Goal: Task Accomplishment & Management: Manage account settings

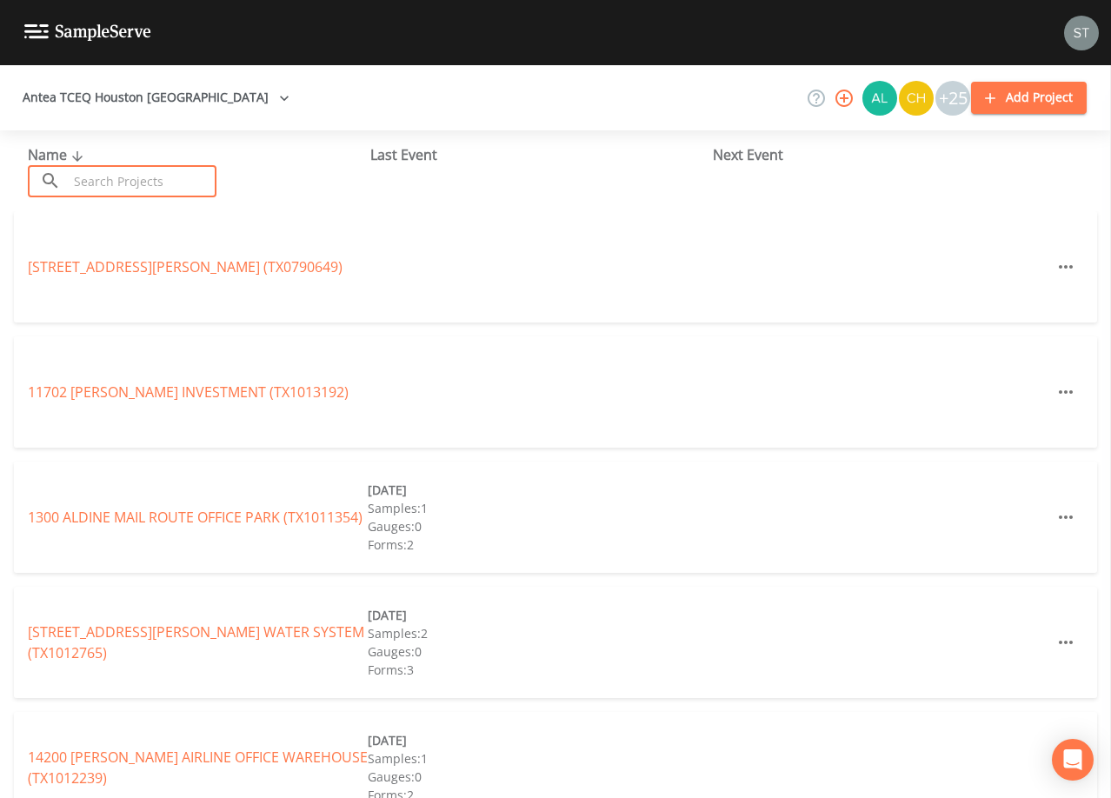
click at [203, 184] on input "text" at bounding box center [142, 181] width 149 height 32
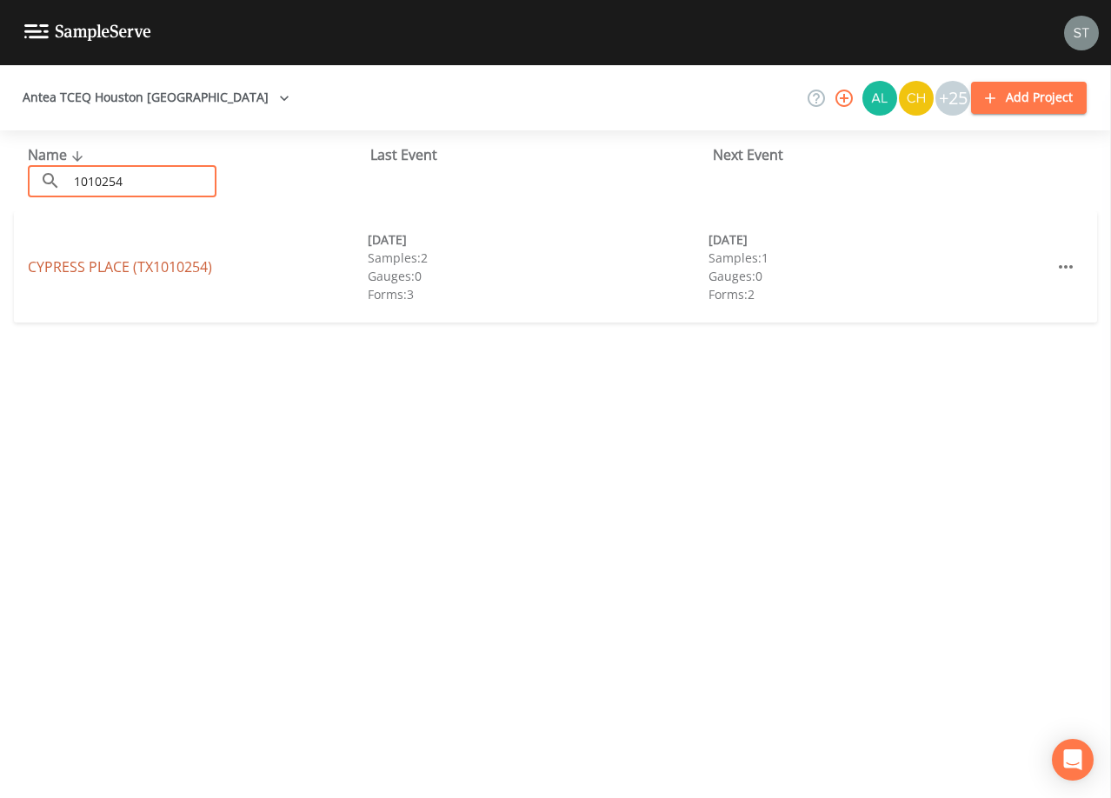
type input "1010254"
click at [78, 274] on link "[GEOGRAPHIC_DATA] (TX1010254)" at bounding box center [120, 266] width 184 height 19
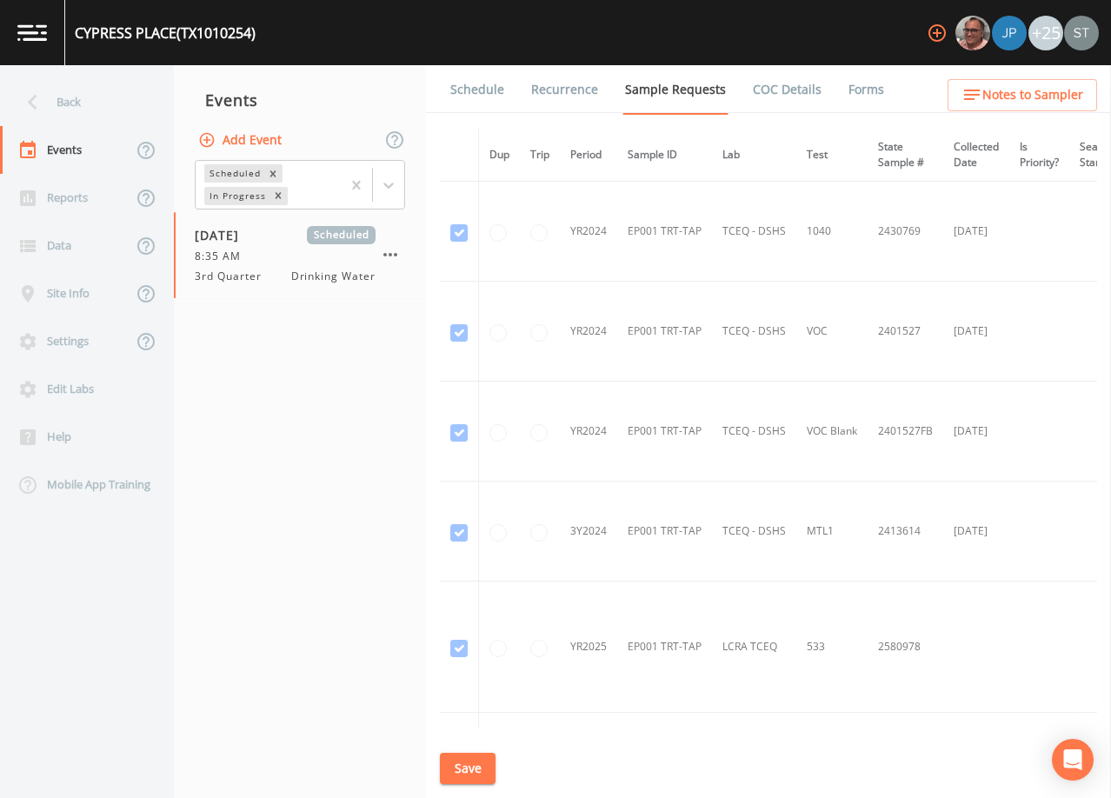
click at [476, 94] on link "Schedule" at bounding box center [477, 89] width 59 height 49
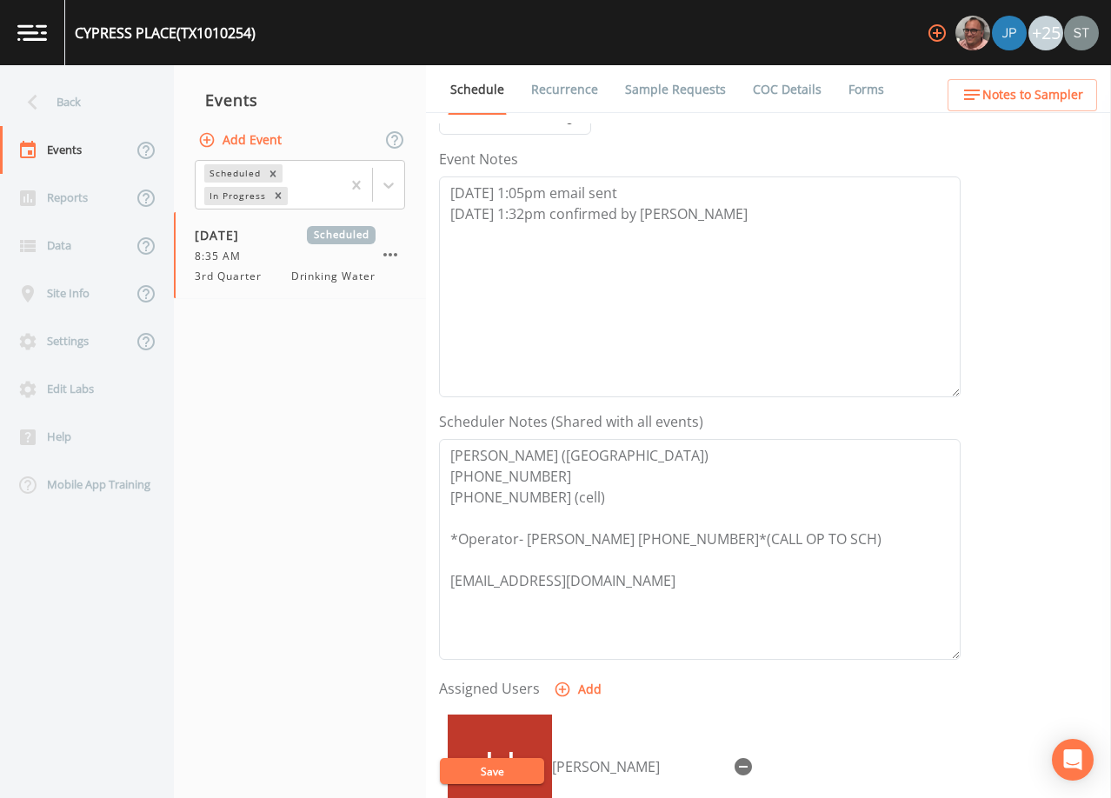
scroll to position [261, 0]
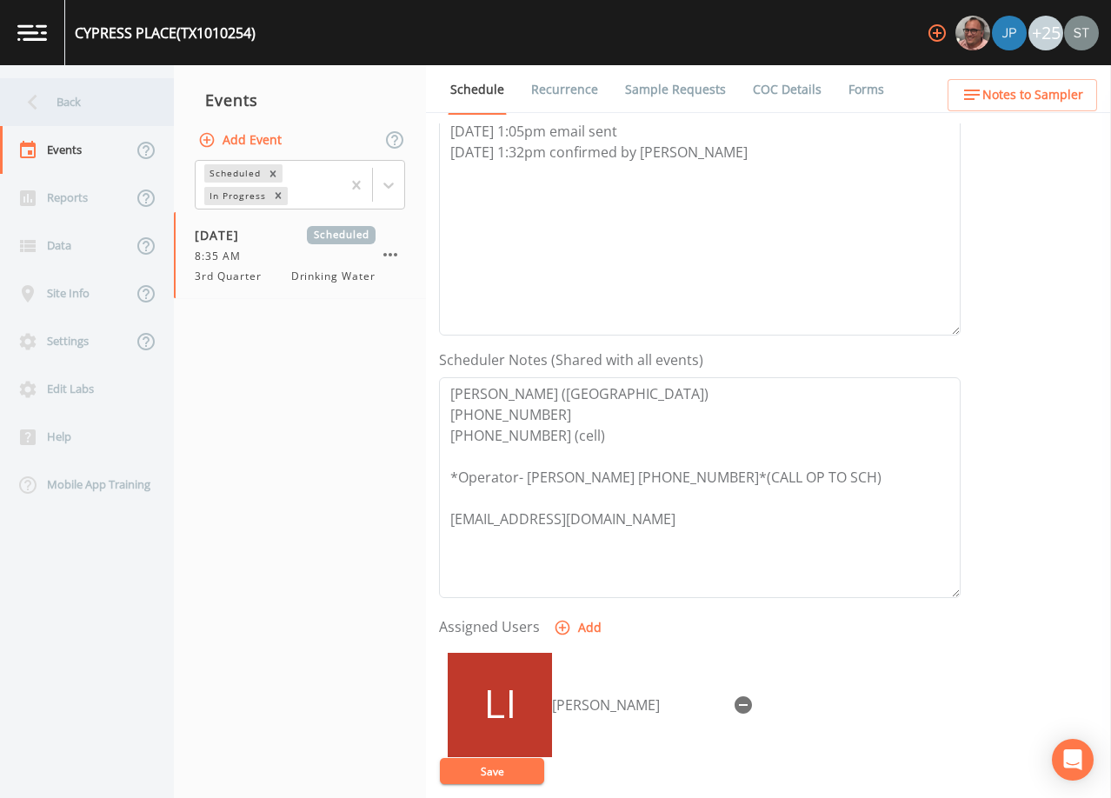
click at [75, 96] on div "Back" at bounding box center [78, 102] width 157 height 48
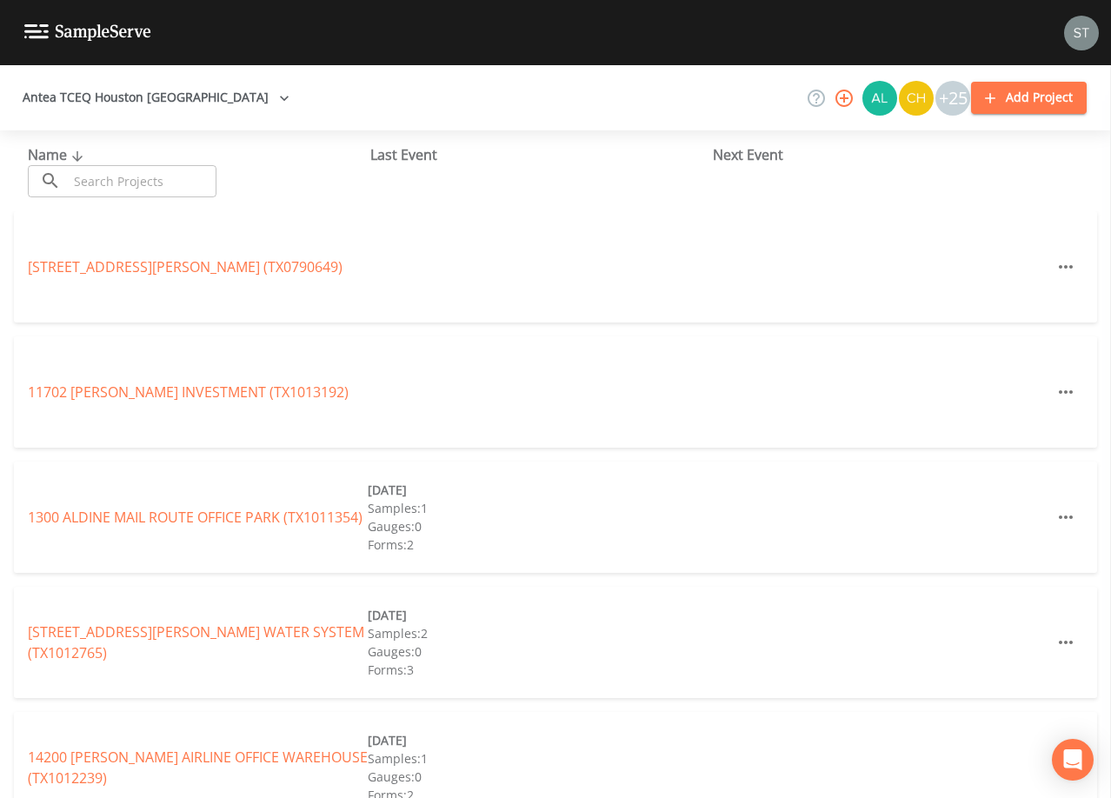
click at [128, 175] on input "text" at bounding box center [142, 181] width 149 height 32
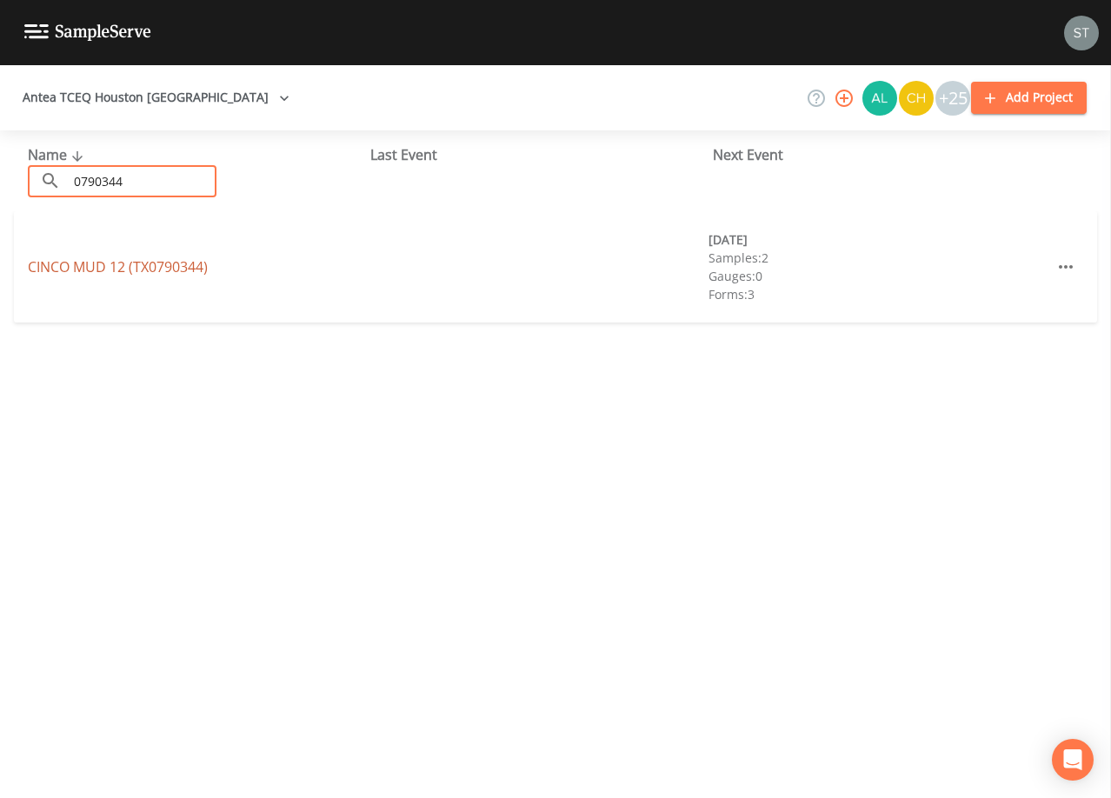
type input "0790344"
click at [183, 266] on link "CINCO MUD 12 (TX0790344)" at bounding box center [118, 266] width 180 height 19
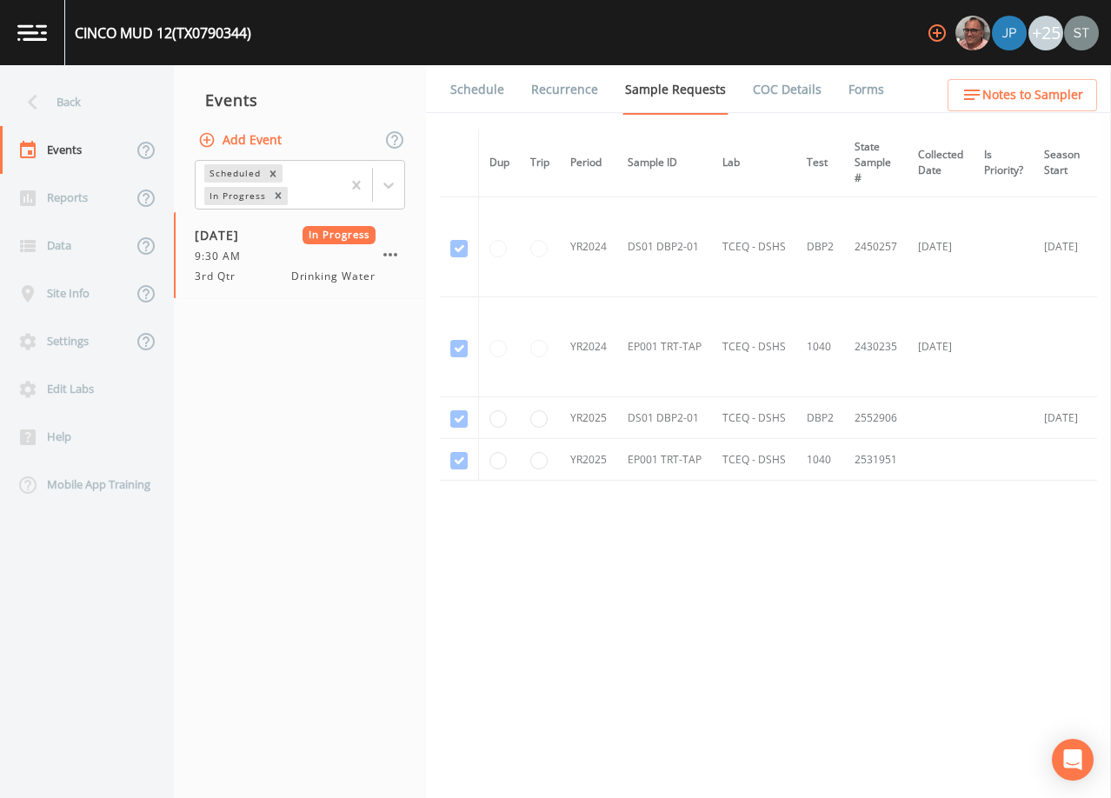
click at [846, 90] on link "Forms" at bounding box center [866, 89] width 41 height 49
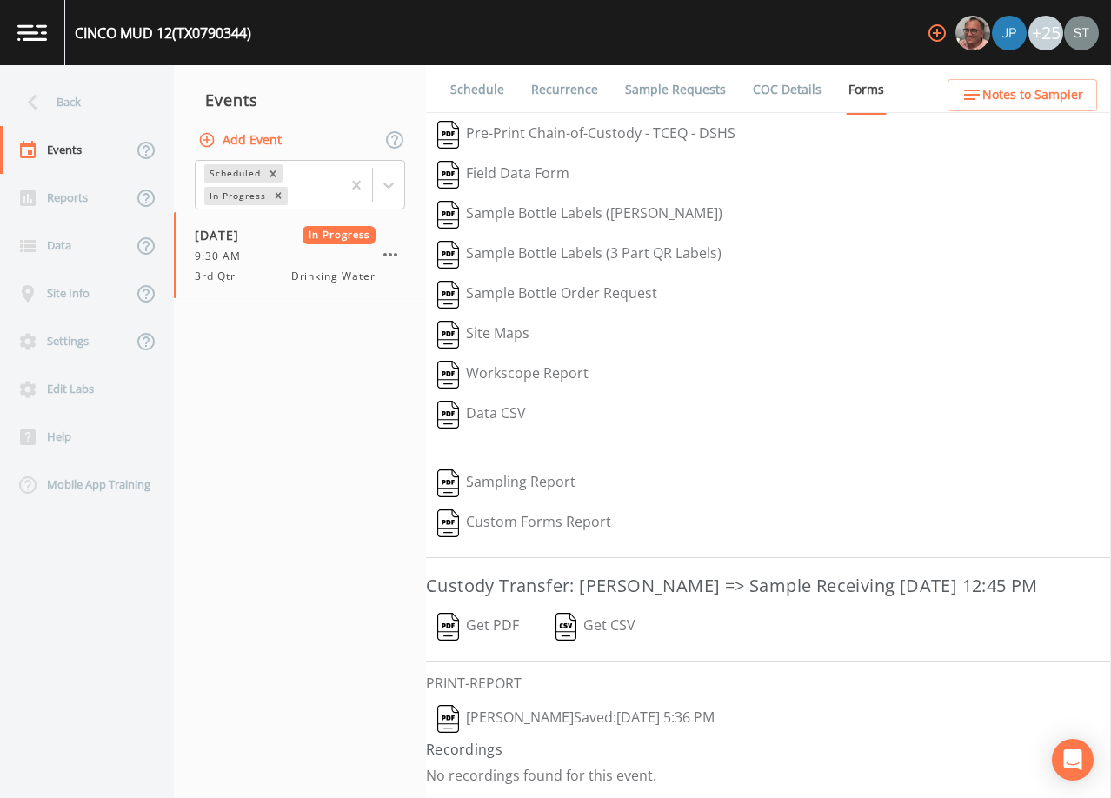
click at [486, 647] on button "Get PDF" at bounding box center [478, 627] width 104 height 40
click at [82, 105] on div "Back" at bounding box center [78, 102] width 157 height 48
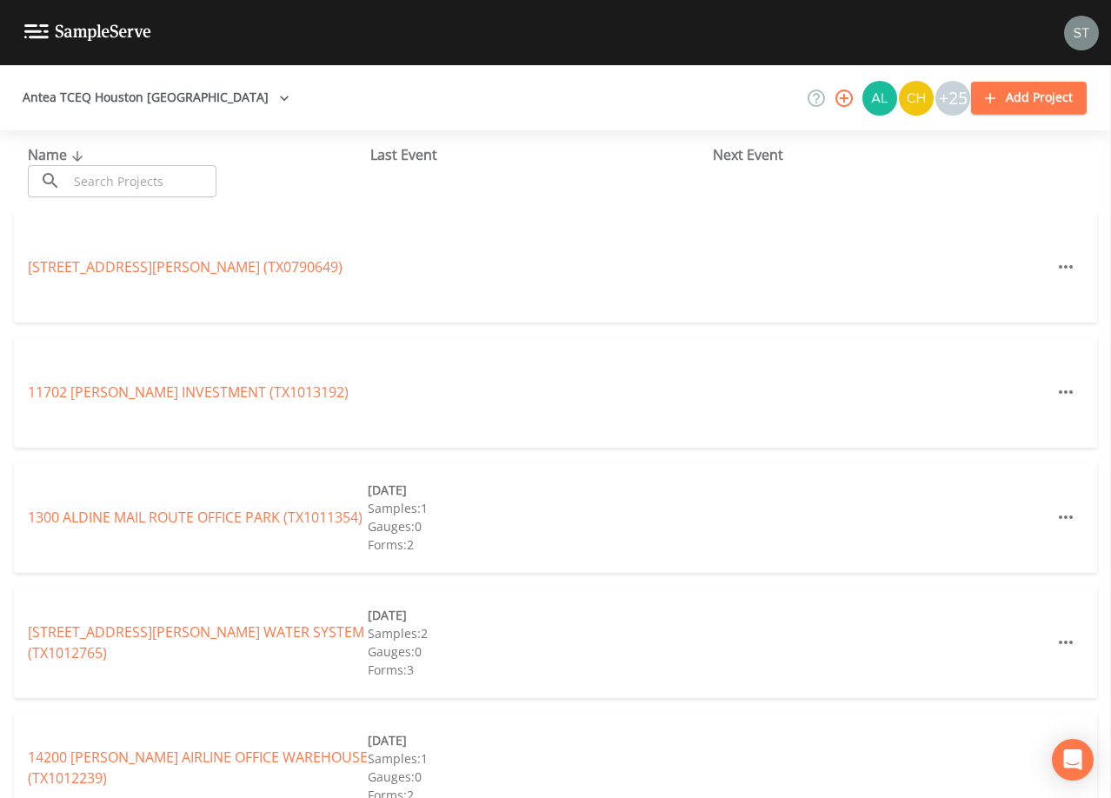
click at [135, 177] on input "text" at bounding box center [142, 181] width 149 height 32
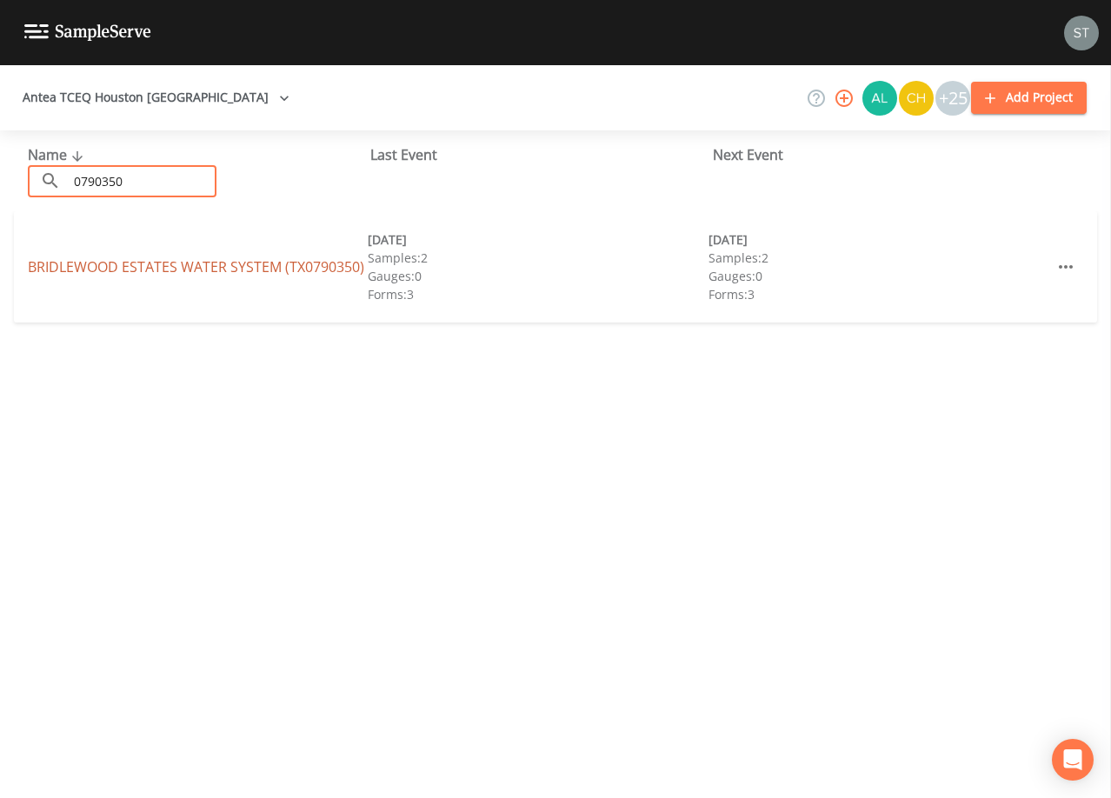
type input "0790350"
click at [84, 264] on link "BRIDLEWOOD ESTATES WATER SYSTEM (TX0790350)" at bounding box center [196, 266] width 337 height 19
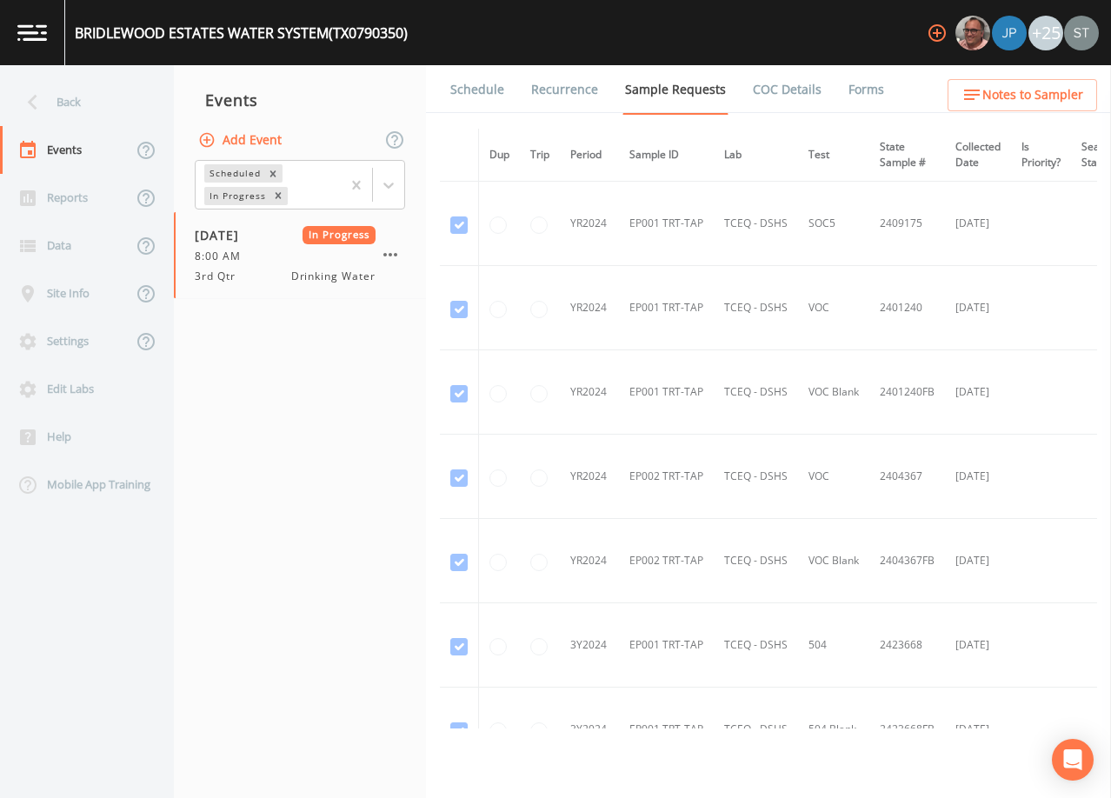
click at [859, 90] on link "Forms" at bounding box center [866, 89] width 41 height 49
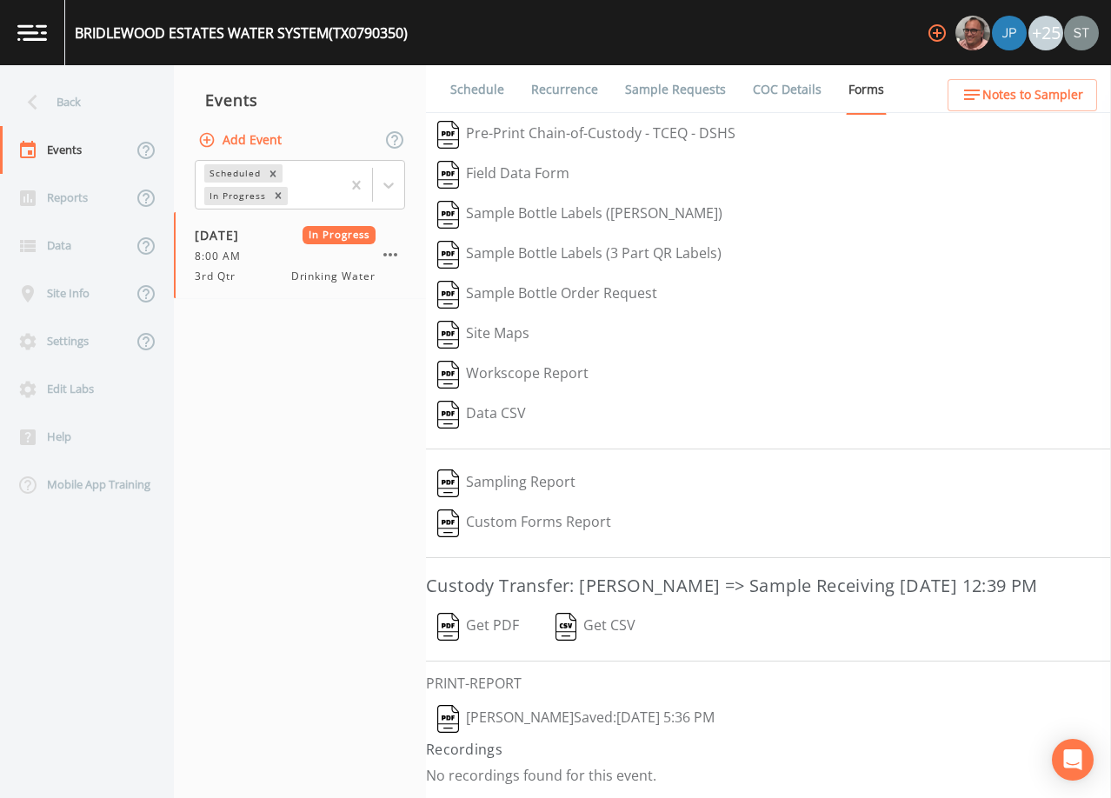
click at [492, 647] on button "Get PDF" at bounding box center [478, 627] width 104 height 40
click at [77, 110] on div "Back" at bounding box center [78, 102] width 157 height 48
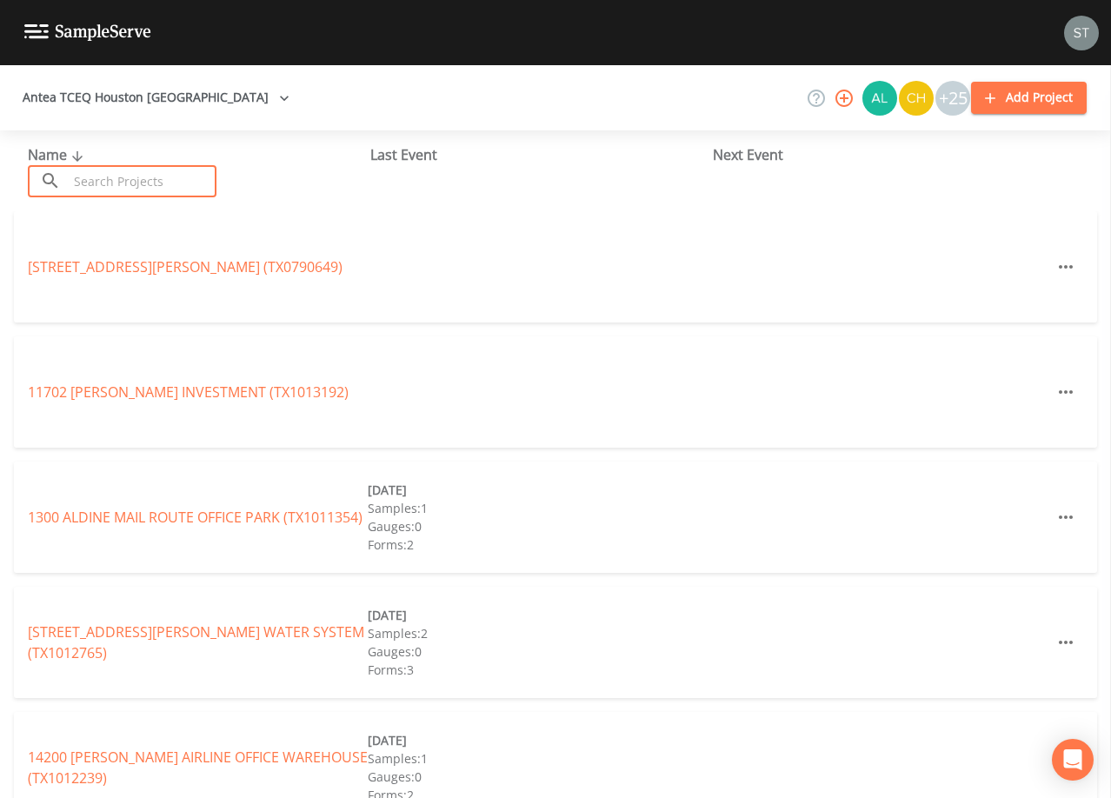
click at [114, 177] on input "text" at bounding box center [142, 181] width 149 height 32
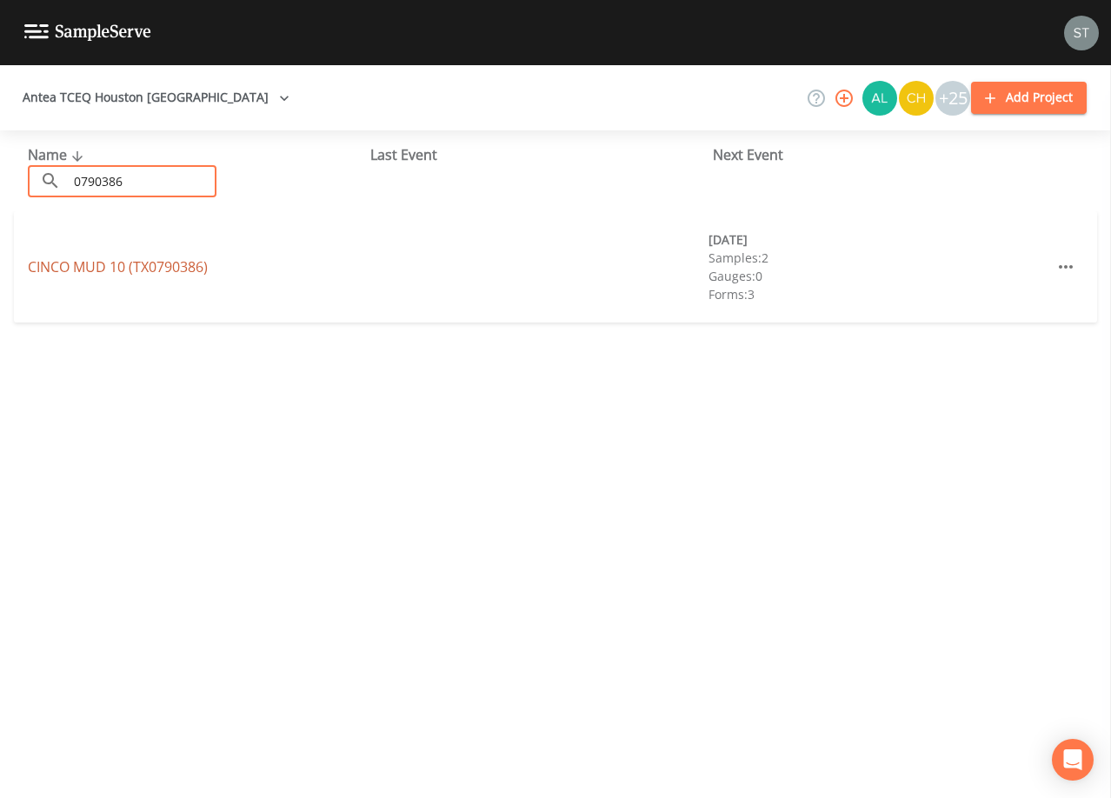
type input "0790386"
click at [149, 266] on link "CINCO MUD 10 (TX0790386)" at bounding box center [118, 266] width 180 height 19
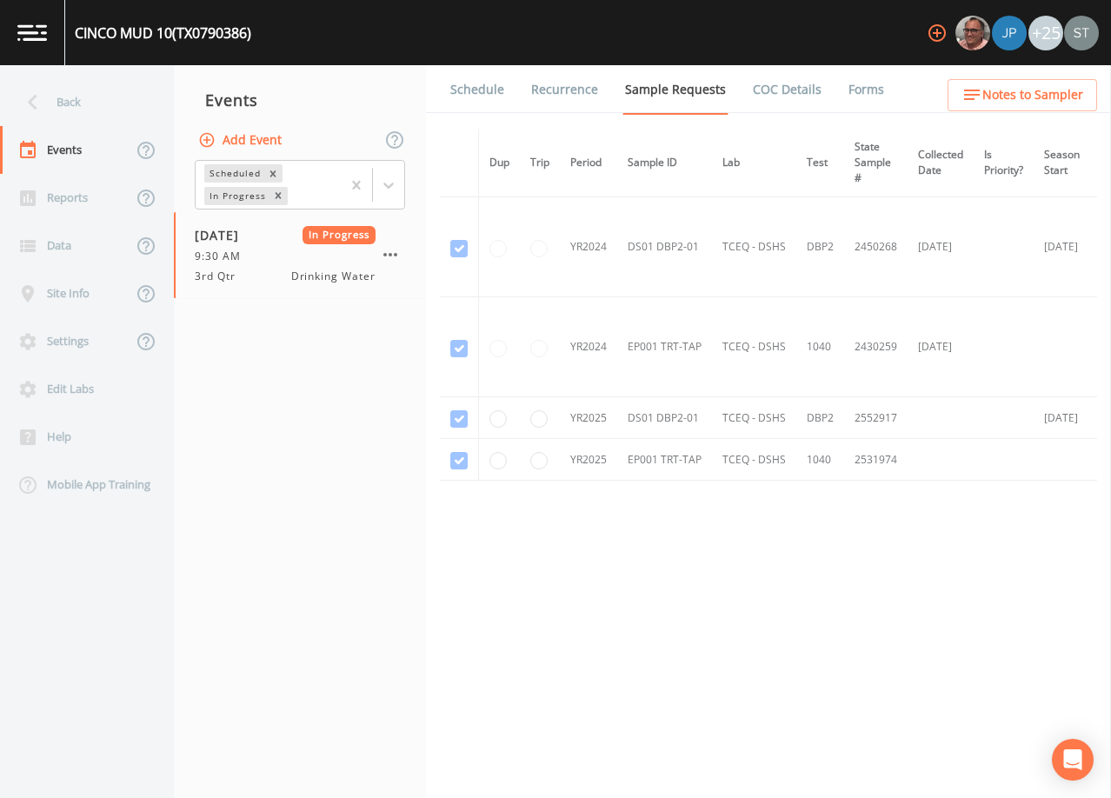
drag, startPoint x: 843, startPoint y: 93, endPoint x: 839, endPoint y: 103, distance: 10.5
click at [846, 92] on link "Forms" at bounding box center [866, 89] width 41 height 49
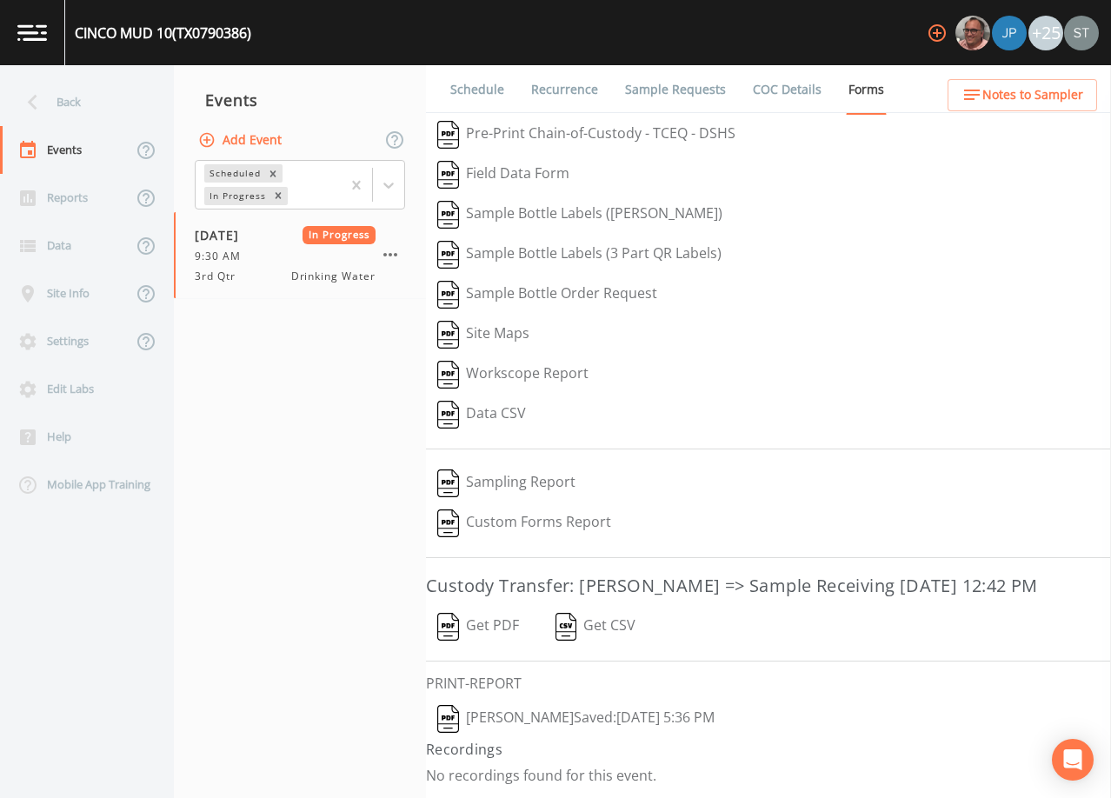
click at [499, 647] on button "Get PDF" at bounding box center [478, 627] width 104 height 40
click at [54, 115] on div "Back" at bounding box center [78, 102] width 157 height 48
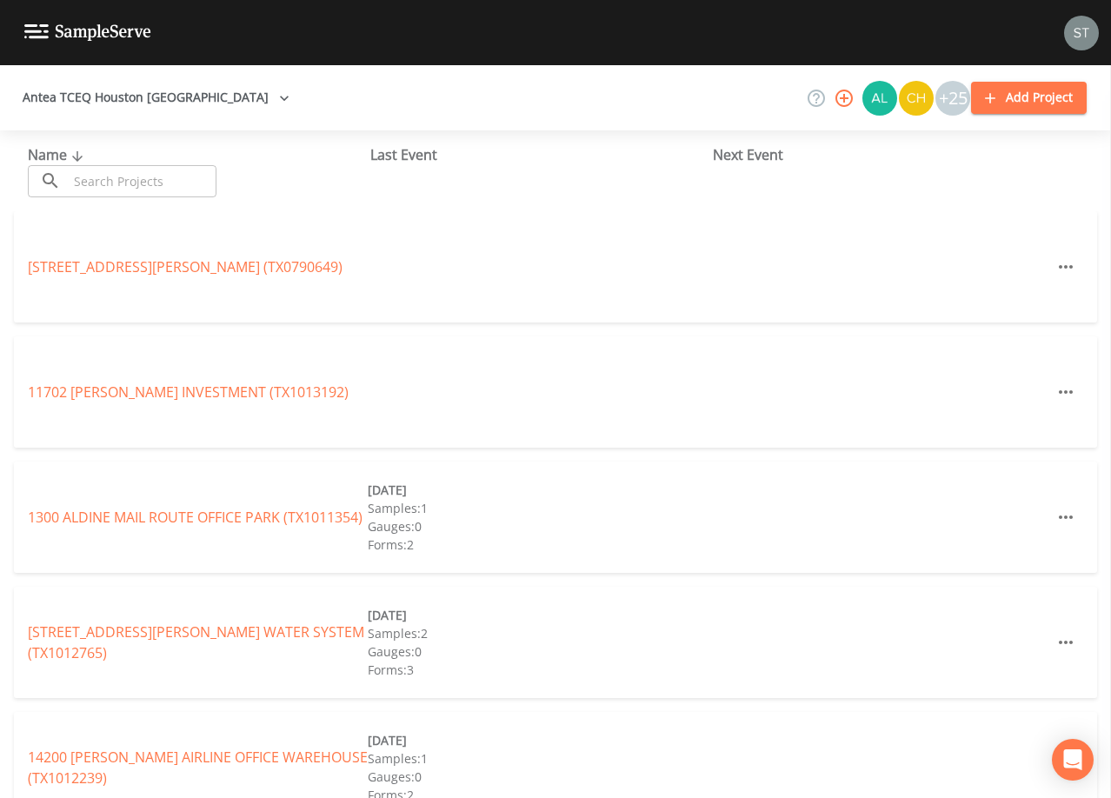
click at [111, 184] on input "text" at bounding box center [142, 181] width 149 height 32
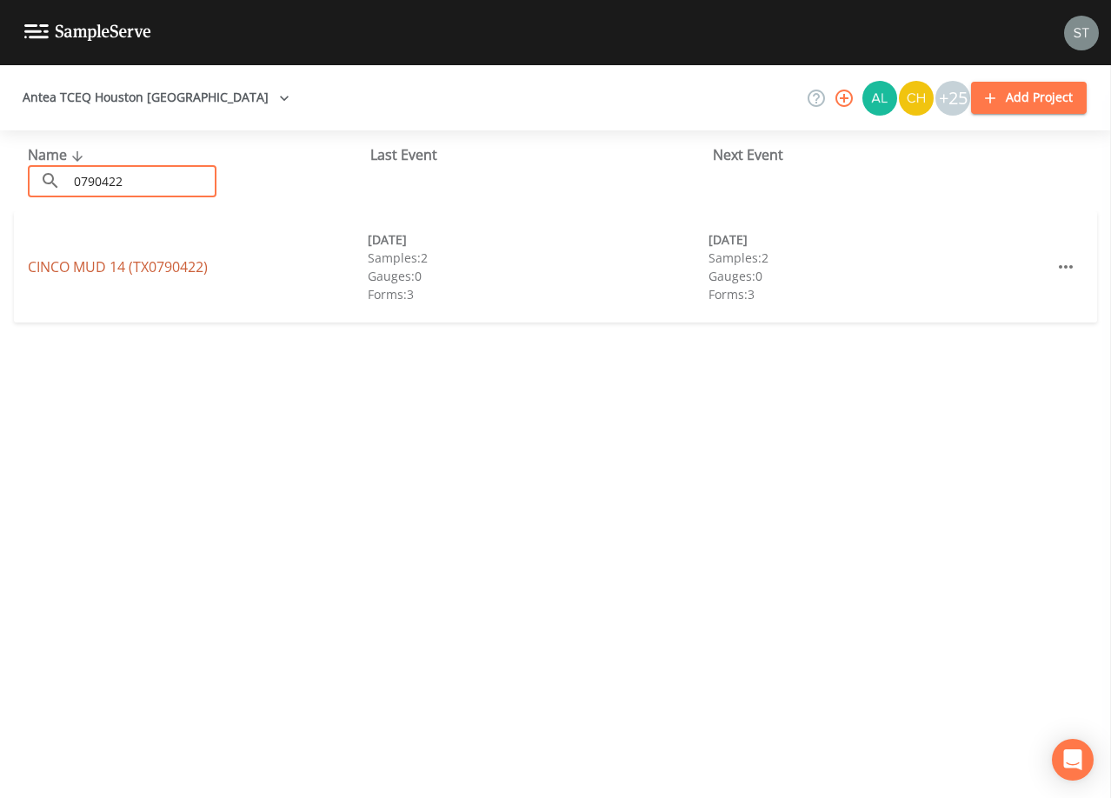
type input "0790422"
click at [83, 264] on link "CINCO MUD 14 (TX0790422)" at bounding box center [118, 266] width 180 height 19
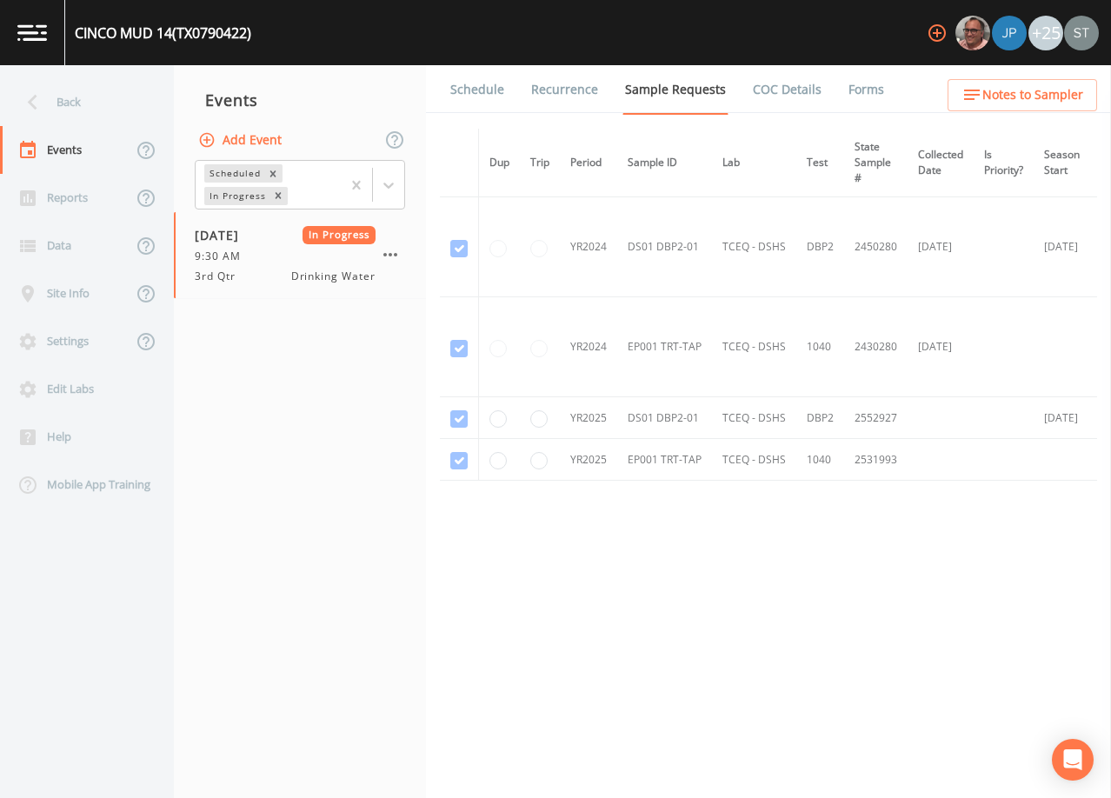
click at [855, 87] on link "Forms" at bounding box center [866, 89] width 41 height 49
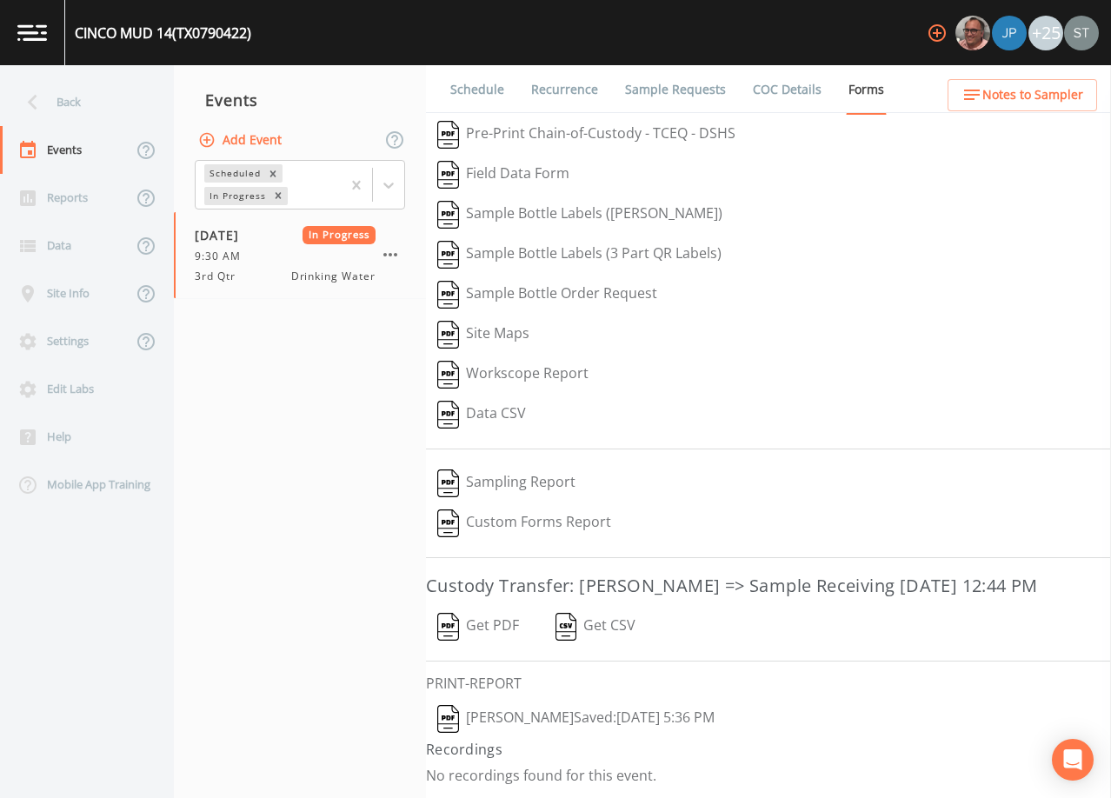
click at [490, 647] on button "Get PDF" at bounding box center [478, 627] width 104 height 40
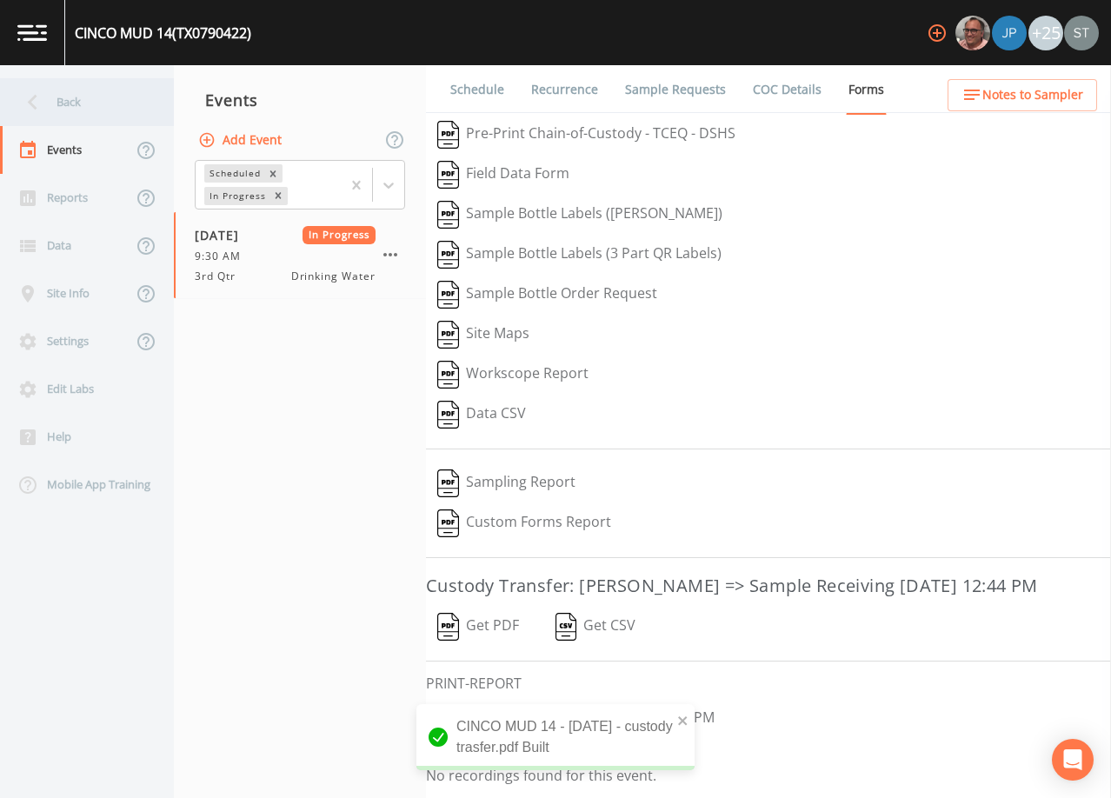
click at [90, 109] on div "Back" at bounding box center [78, 102] width 157 height 48
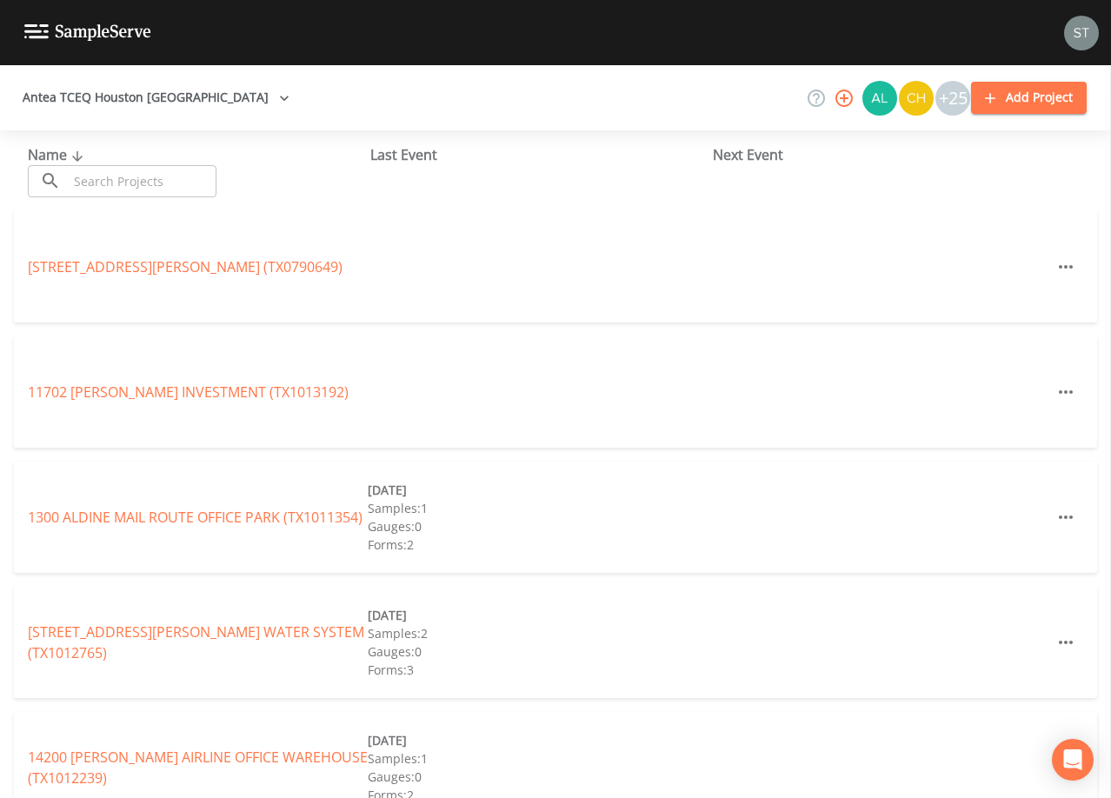
click at [112, 174] on input "text" at bounding box center [142, 181] width 149 height 32
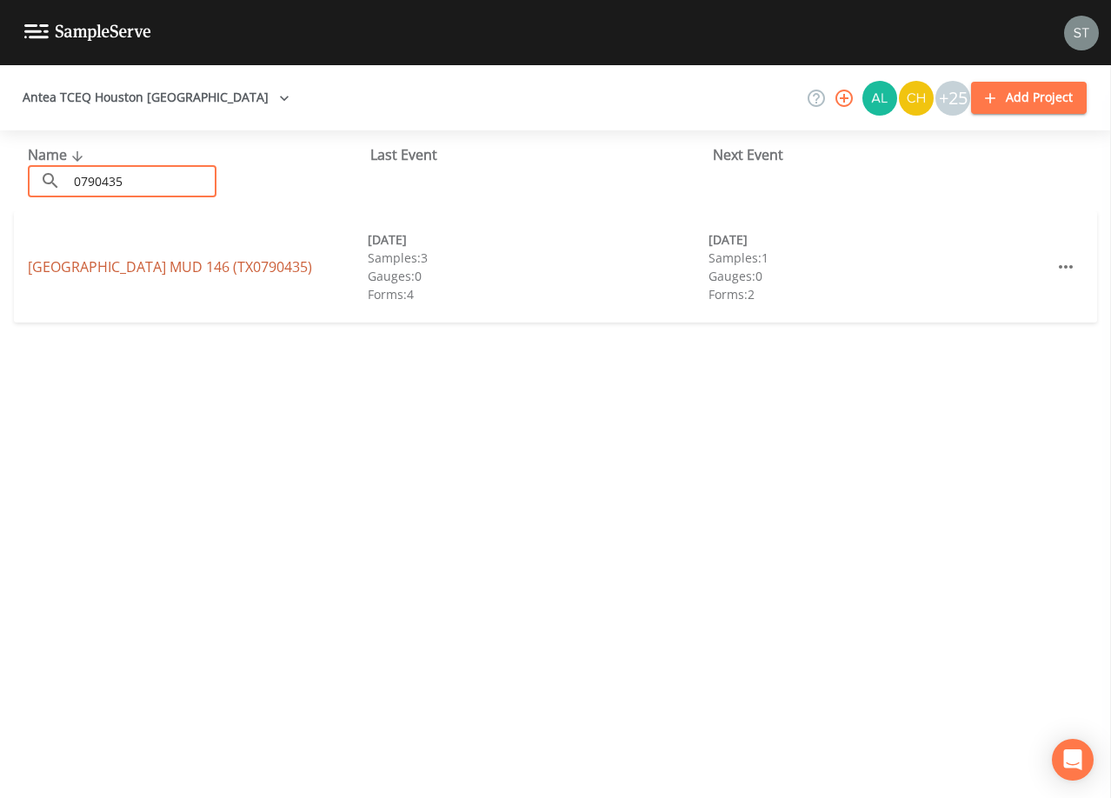
type input "0790435"
click at [159, 259] on link "[GEOGRAPHIC_DATA] 146 (TX0790435)" at bounding box center [170, 266] width 284 height 19
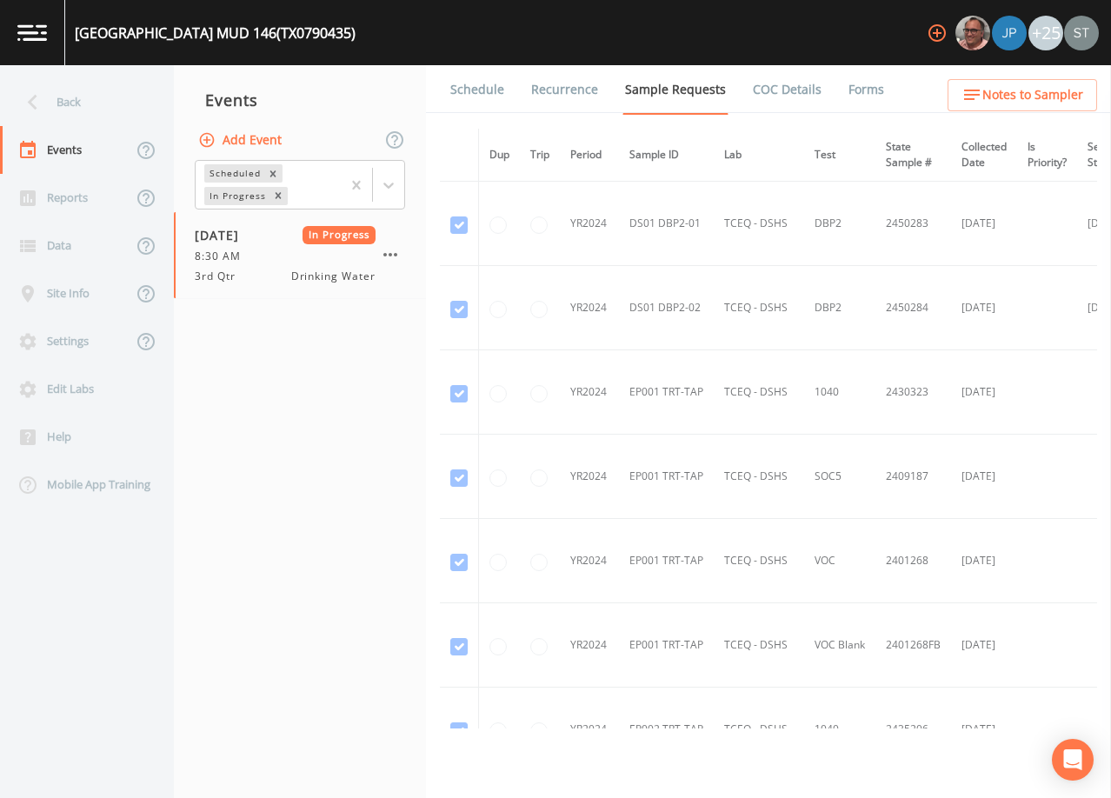
click at [846, 94] on link "Forms" at bounding box center [866, 89] width 41 height 49
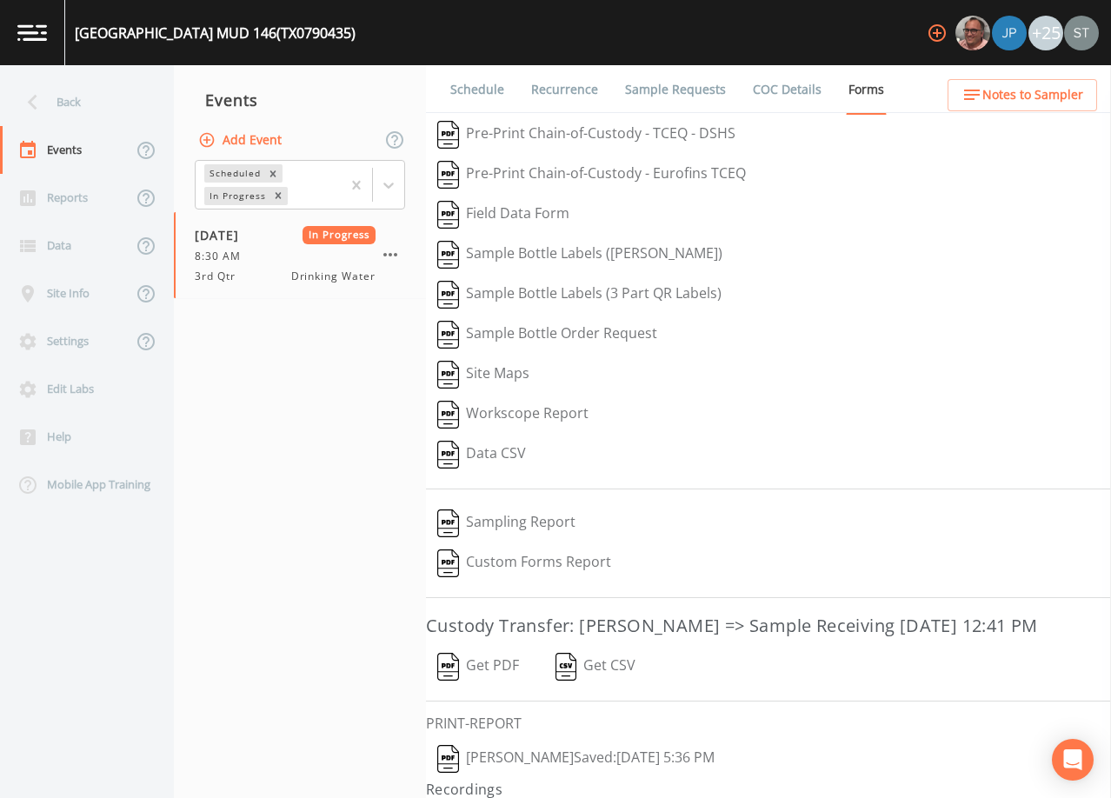
click at [483, 687] on button "Get PDF" at bounding box center [478, 667] width 104 height 40
click at [84, 103] on div "Back" at bounding box center [78, 102] width 157 height 48
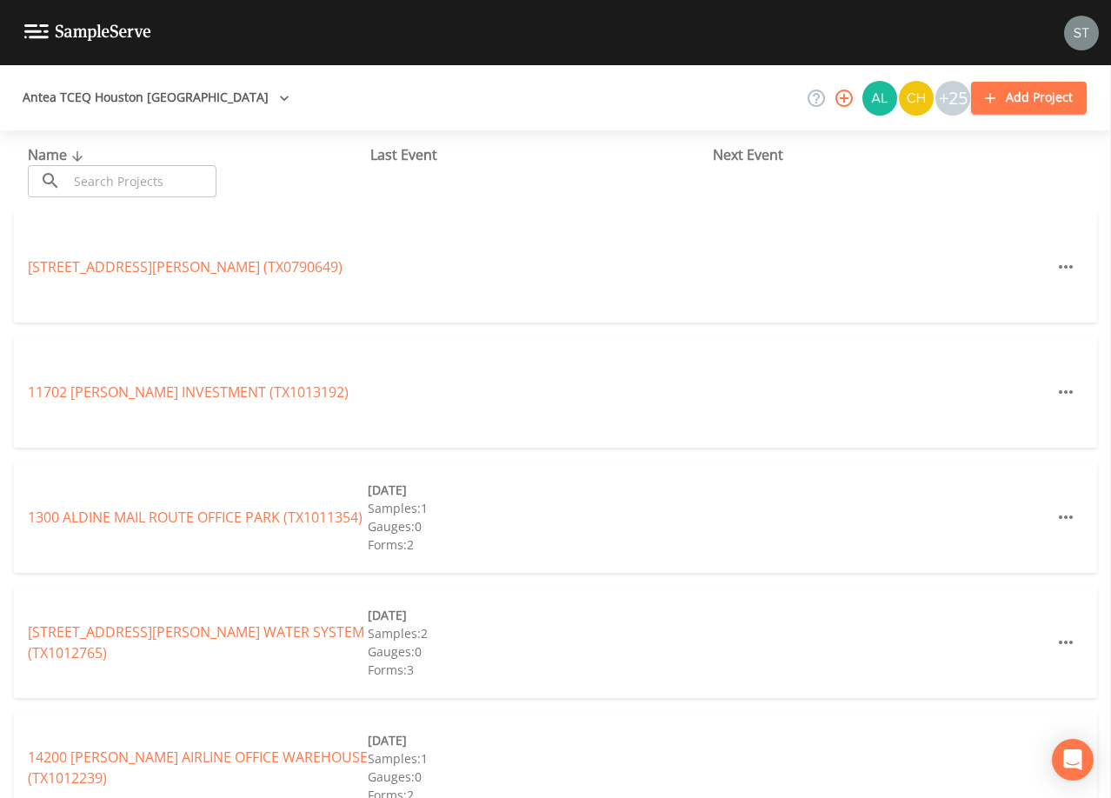
click at [119, 176] on input "text" at bounding box center [142, 181] width 149 height 32
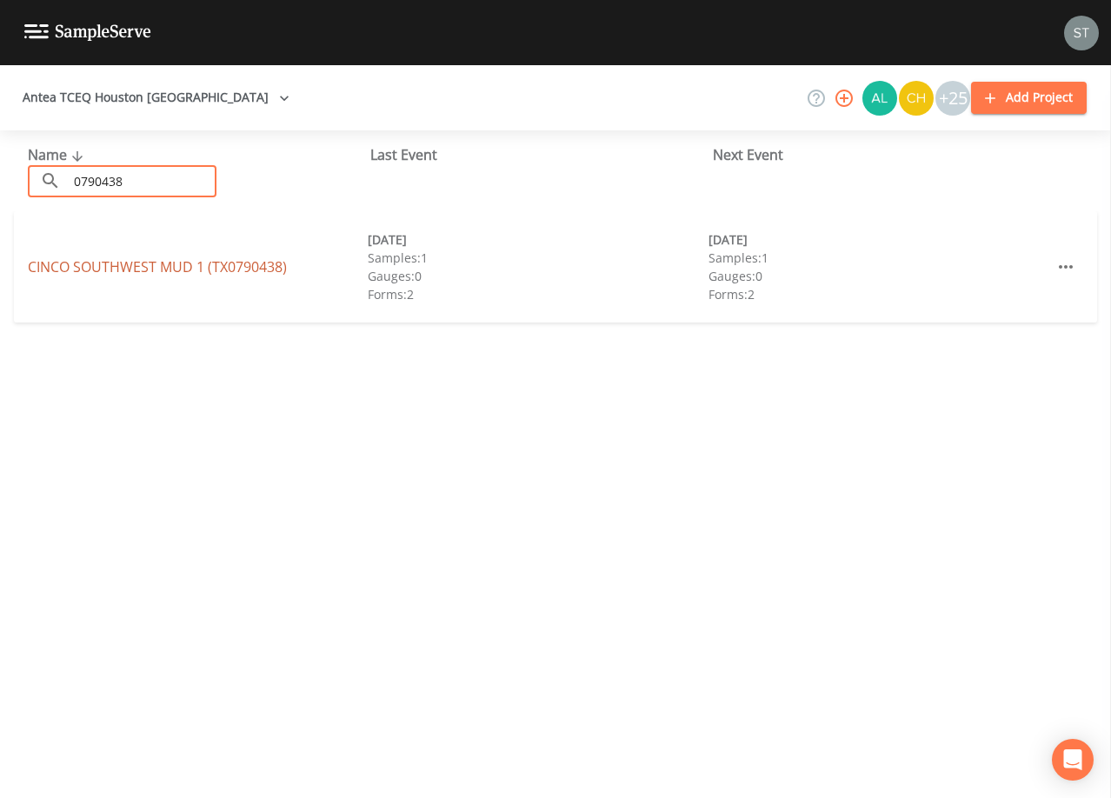
type input "0790438"
click at [198, 264] on link "CINCO SOUTHWEST MUD 1 (TX0790438)" at bounding box center [157, 266] width 259 height 19
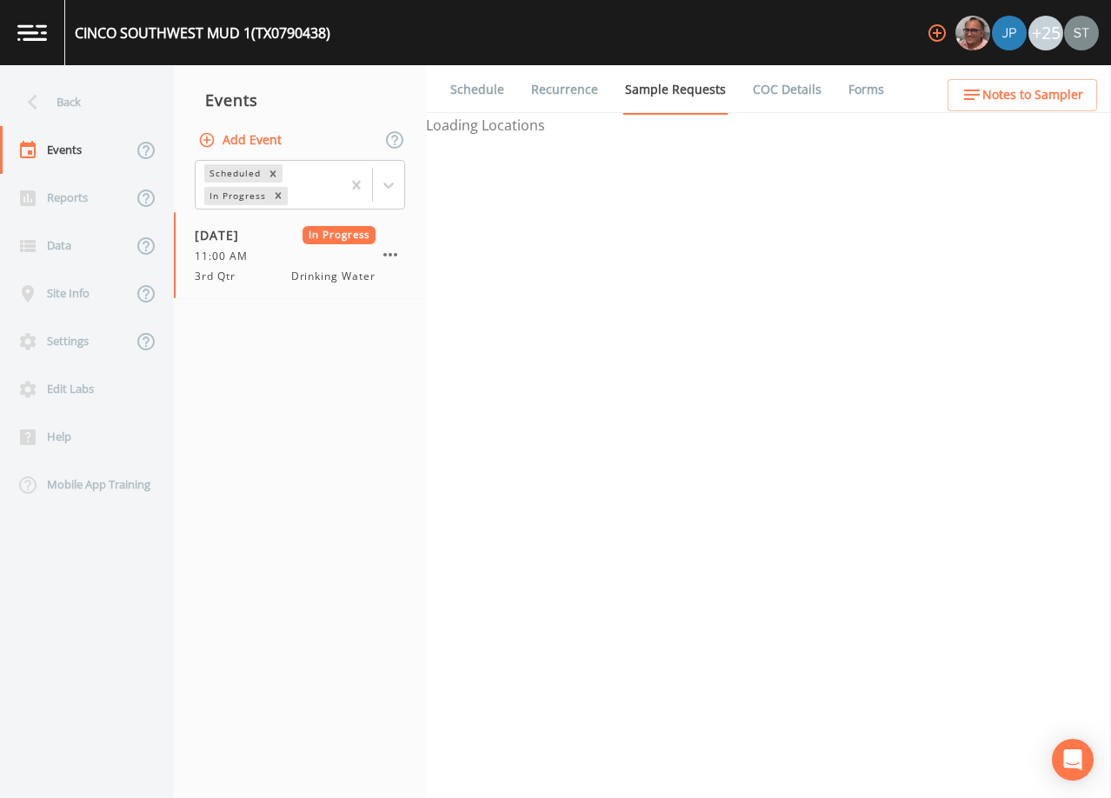
click at [846, 91] on link "Forms" at bounding box center [866, 89] width 41 height 49
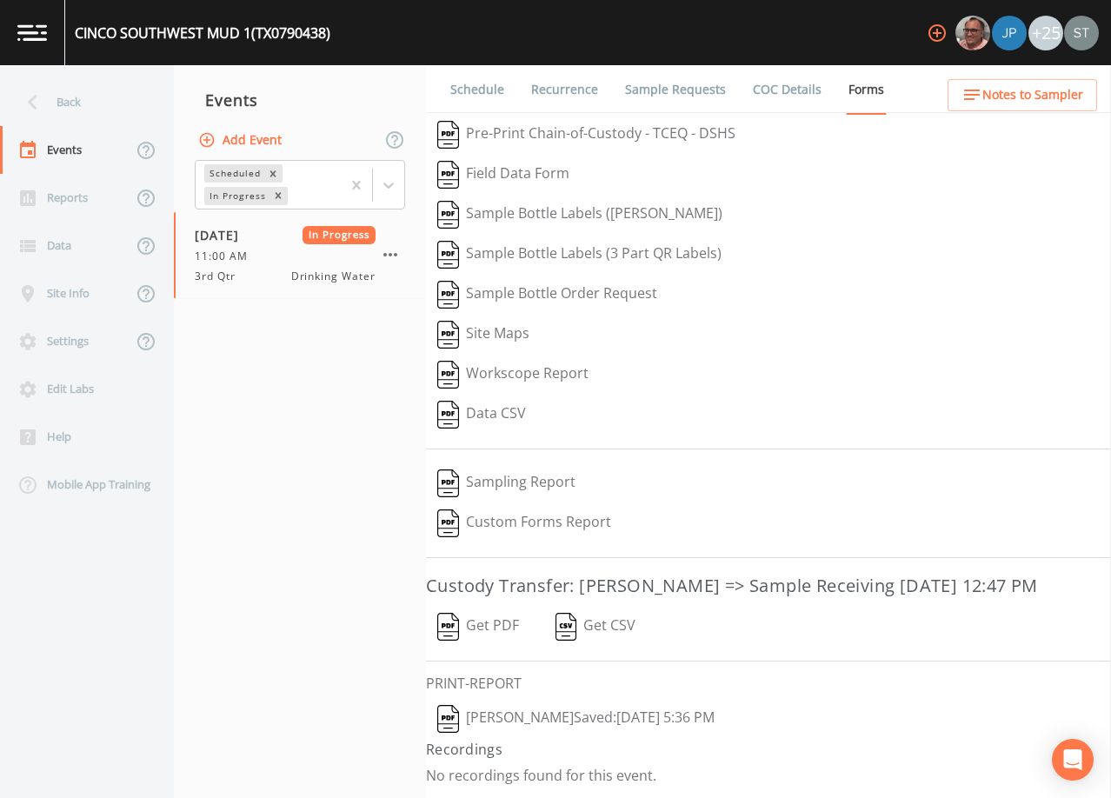
click at [504, 647] on button "Get PDF" at bounding box center [478, 627] width 104 height 40
click at [70, 91] on div "Back" at bounding box center [78, 102] width 157 height 48
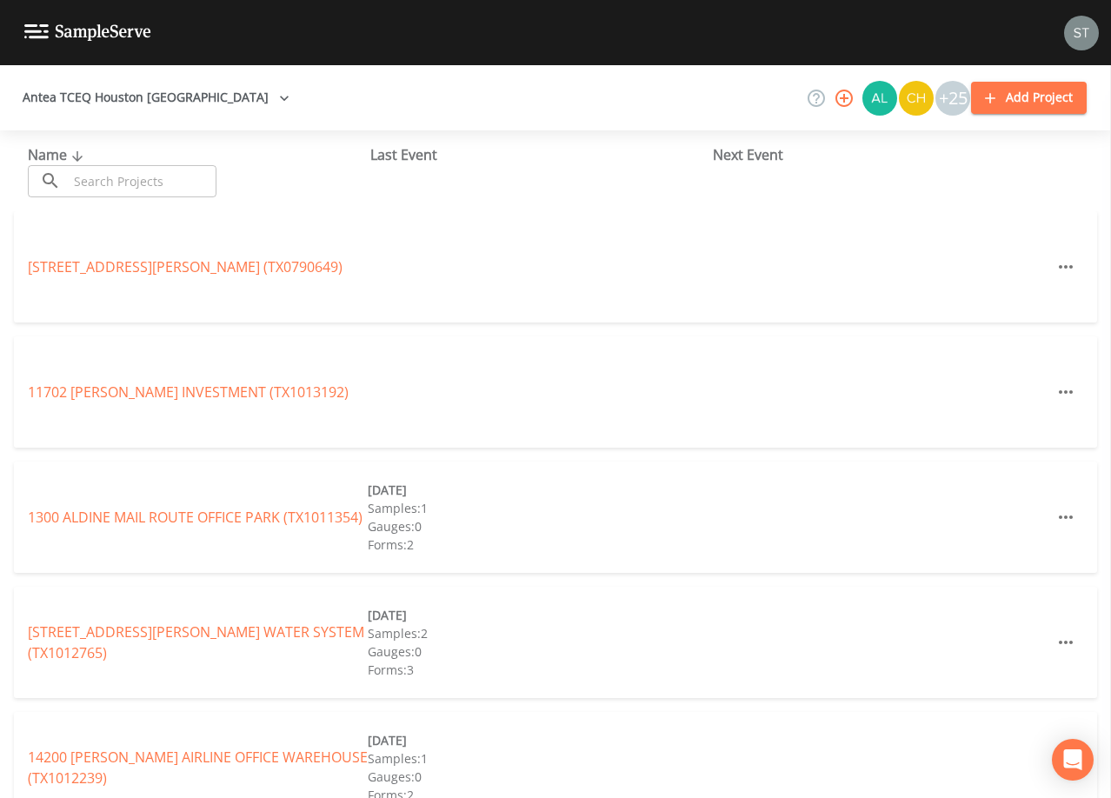
click at [131, 179] on input "text" at bounding box center [142, 181] width 149 height 32
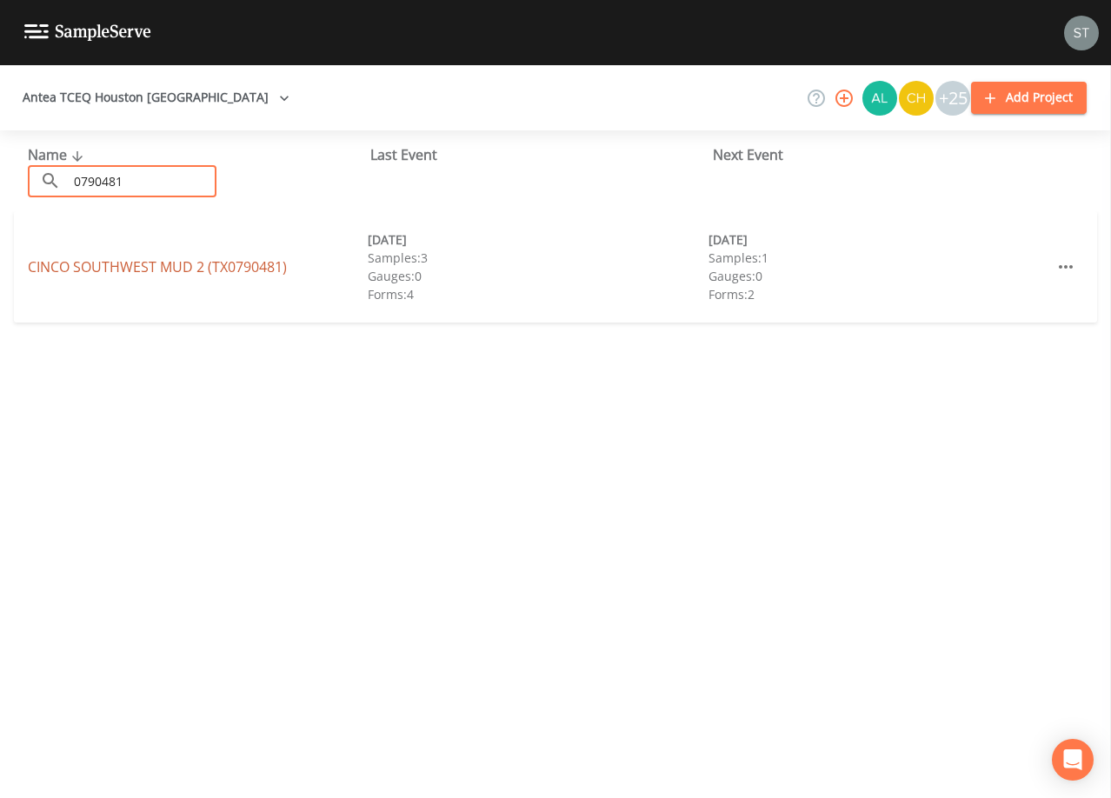
type input "0790481"
click at [195, 268] on link "CINCO SOUTHWEST MUD 2 (TX0790481)" at bounding box center [157, 266] width 259 height 19
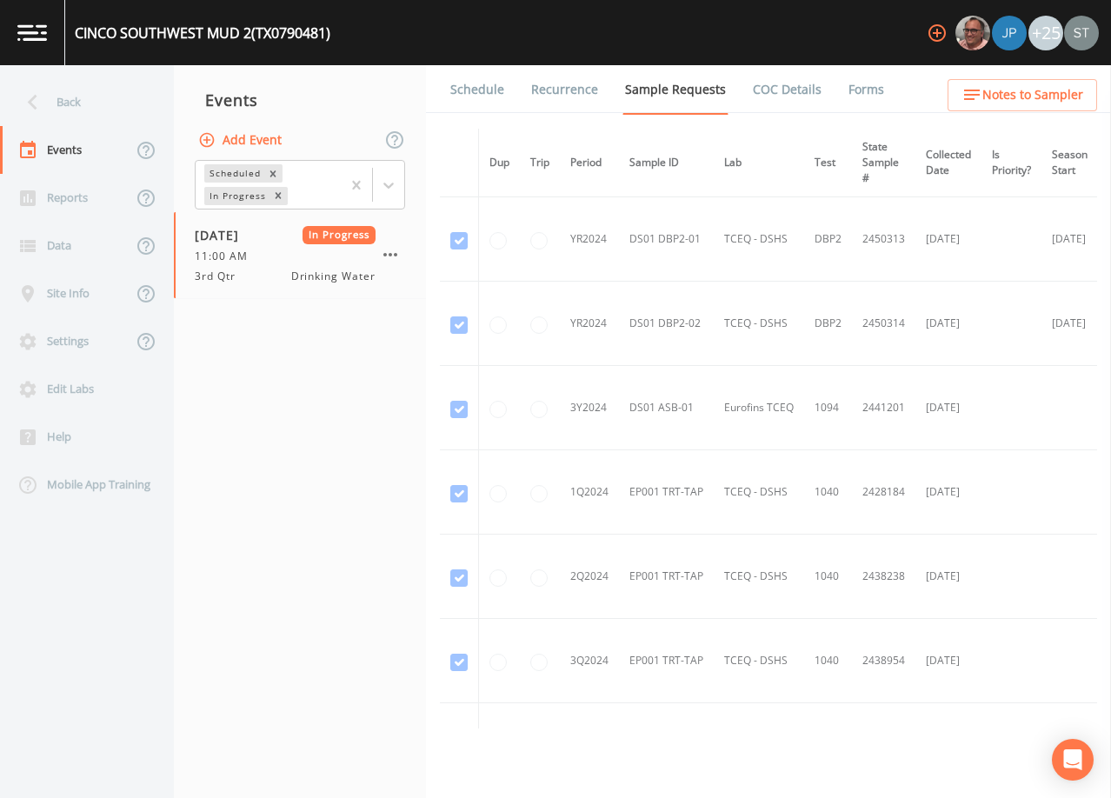
click at [852, 93] on link "Forms" at bounding box center [866, 89] width 41 height 49
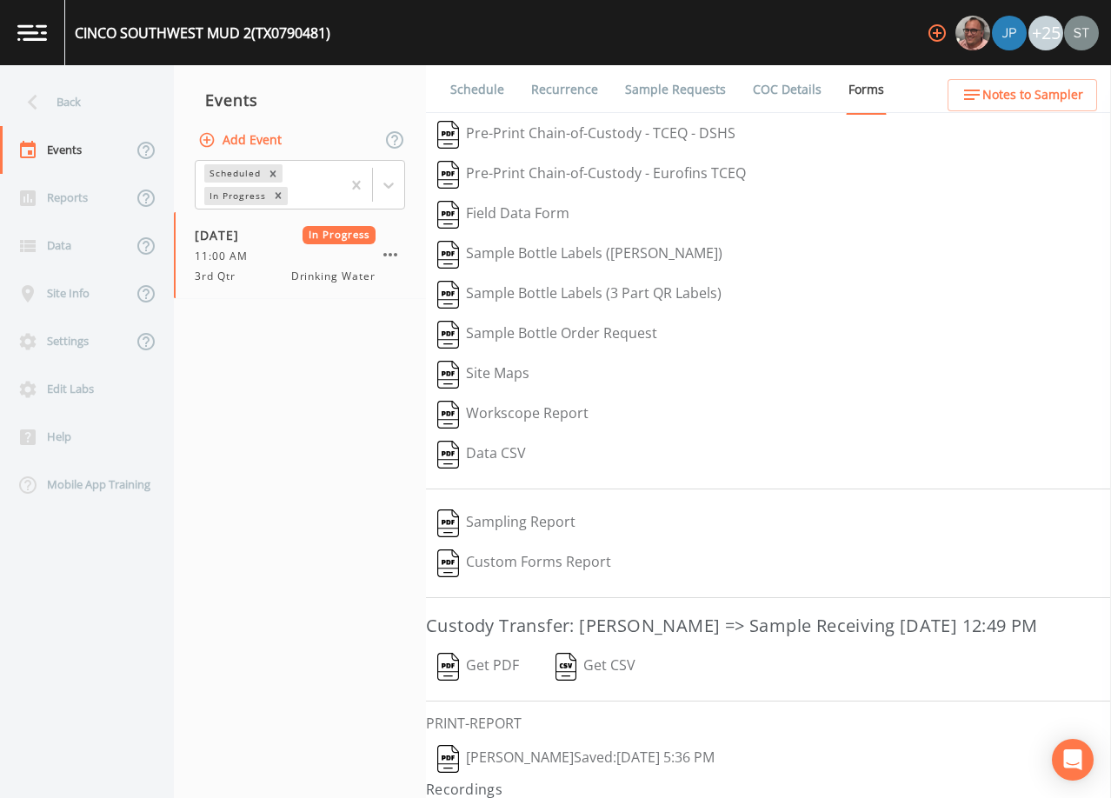
click at [496, 687] on button "Get PDF" at bounding box center [478, 667] width 104 height 40
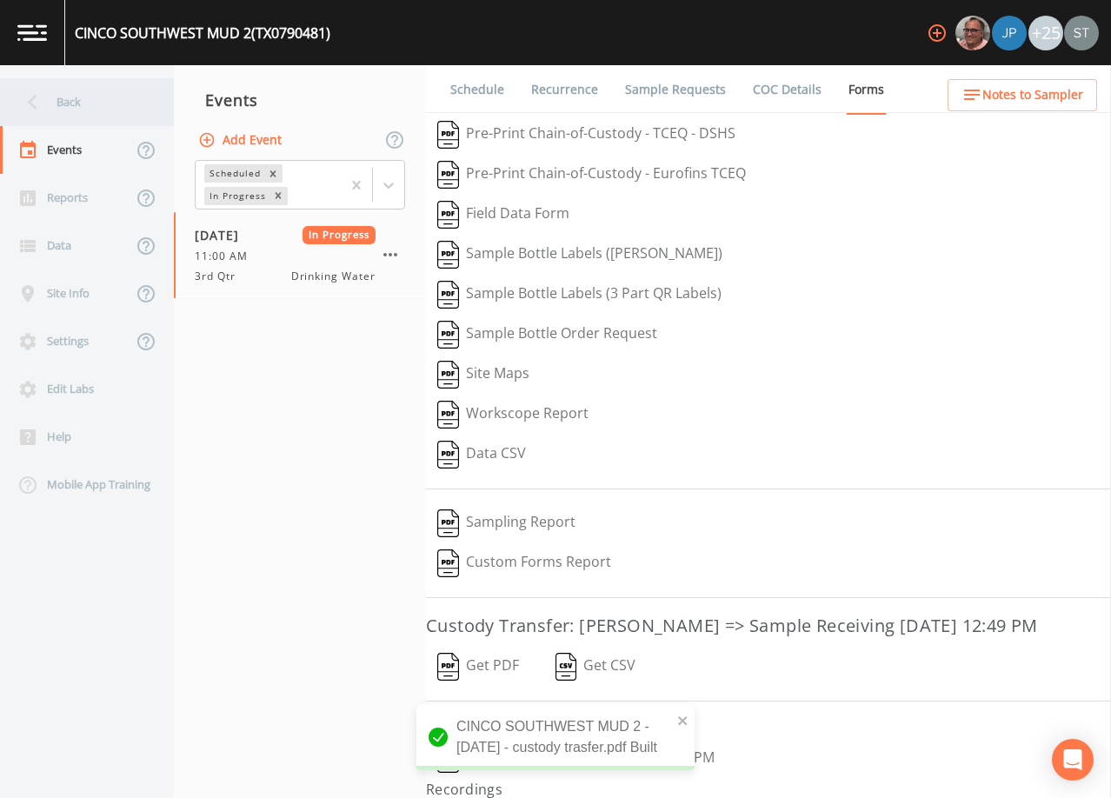
click at [85, 110] on div "Back" at bounding box center [78, 102] width 157 height 48
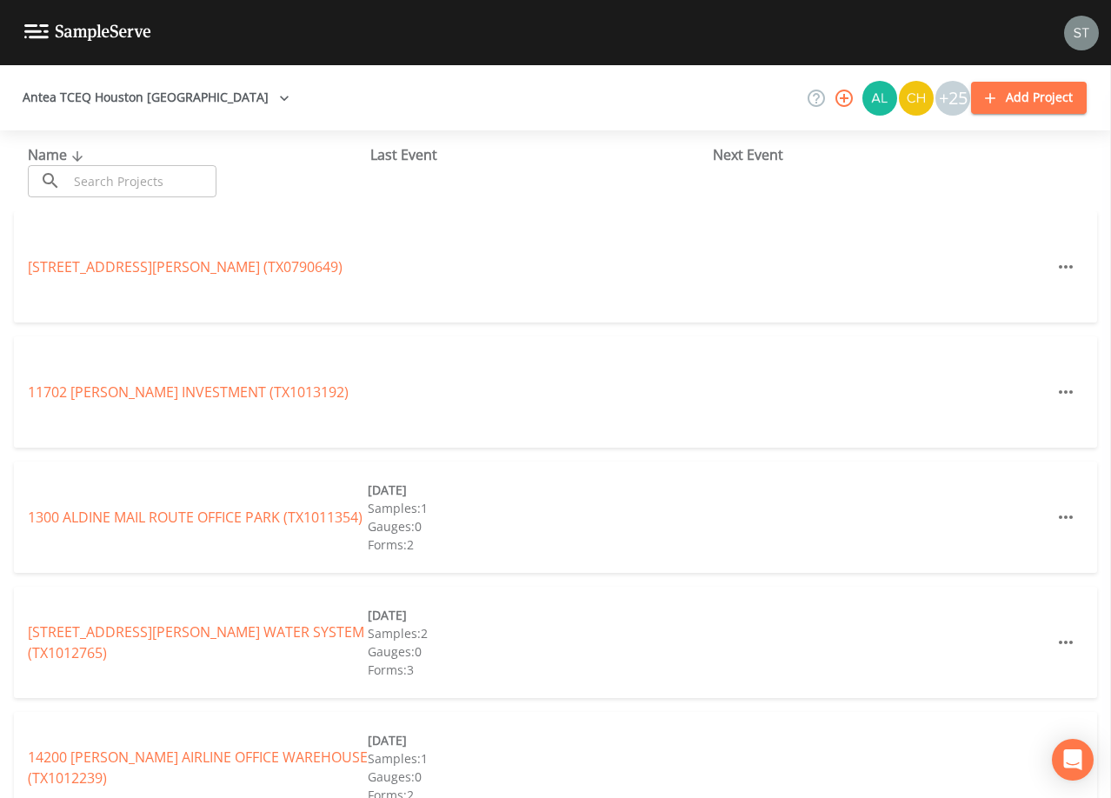
click at [111, 179] on input "text" at bounding box center [142, 181] width 149 height 32
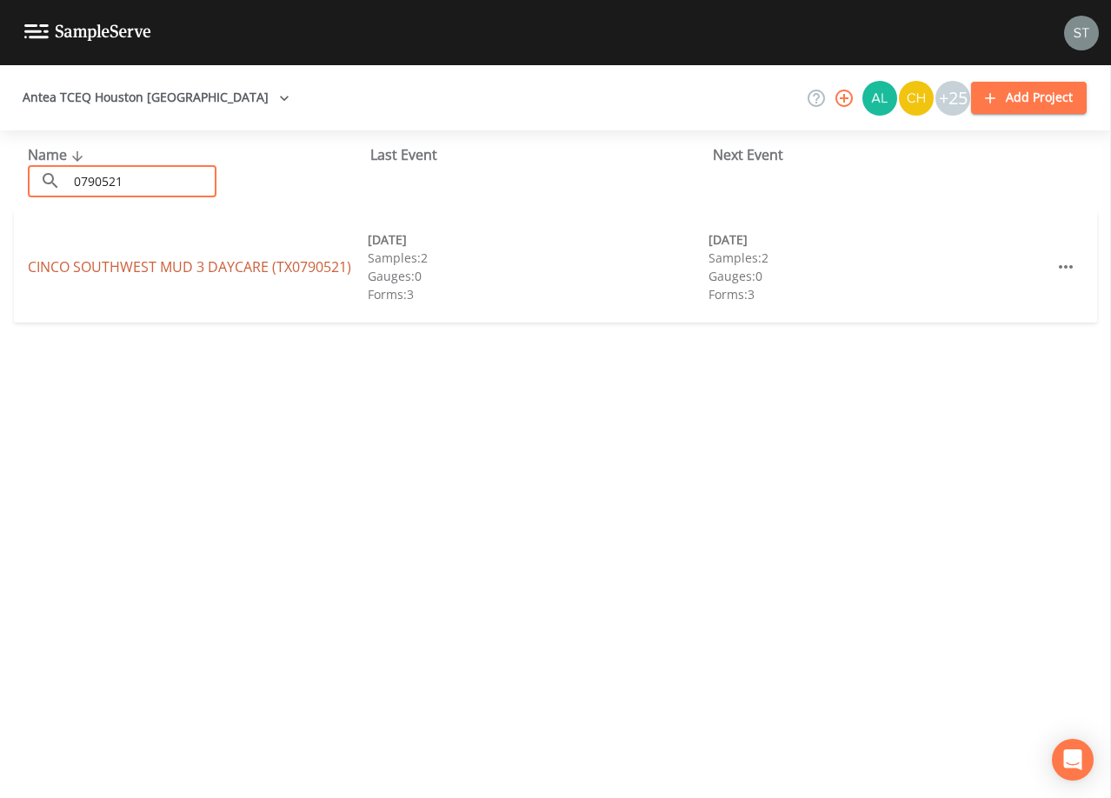
type input "0790521"
click at [187, 265] on link "CINCO SOUTHWEST MUD 3 DAYCARE (TX0790521)" at bounding box center [189, 266] width 323 height 19
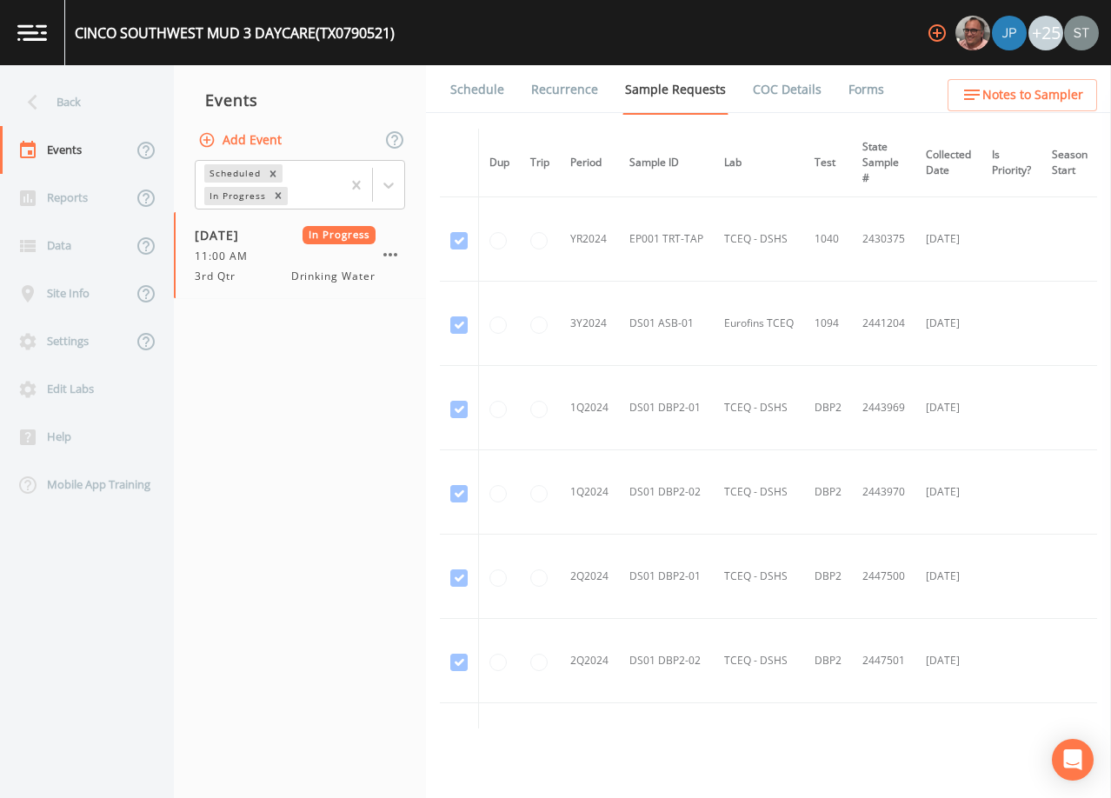
click at [846, 89] on link "Forms" at bounding box center [866, 89] width 41 height 49
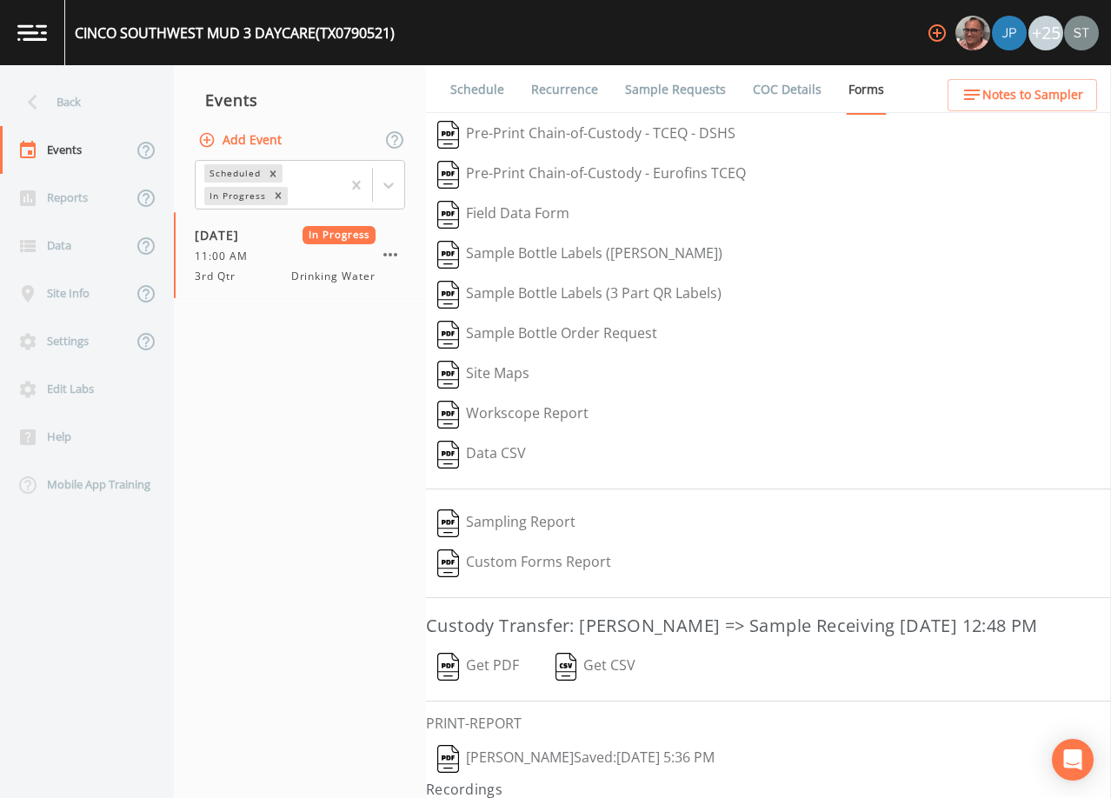
click at [492, 687] on button "Get PDF" at bounding box center [478, 667] width 104 height 40
click at [85, 102] on div "Back" at bounding box center [78, 102] width 157 height 48
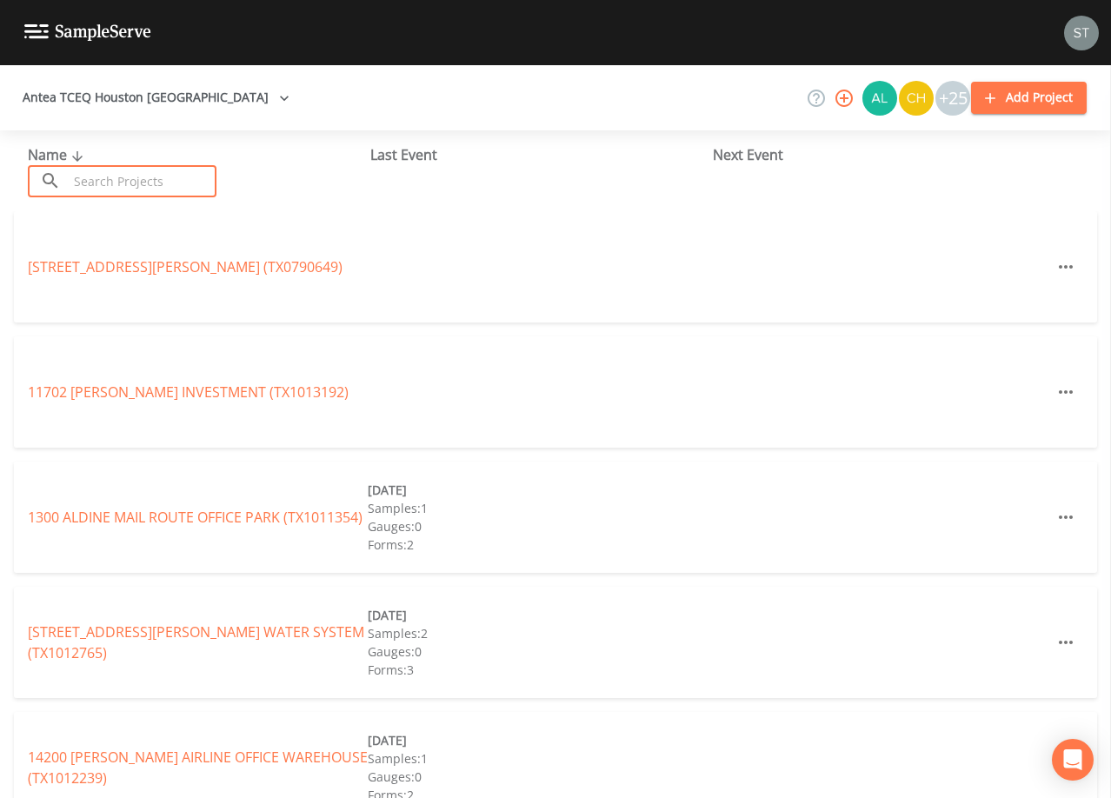
click at [120, 175] on input "text" at bounding box center [142, 181] width 149 height 32
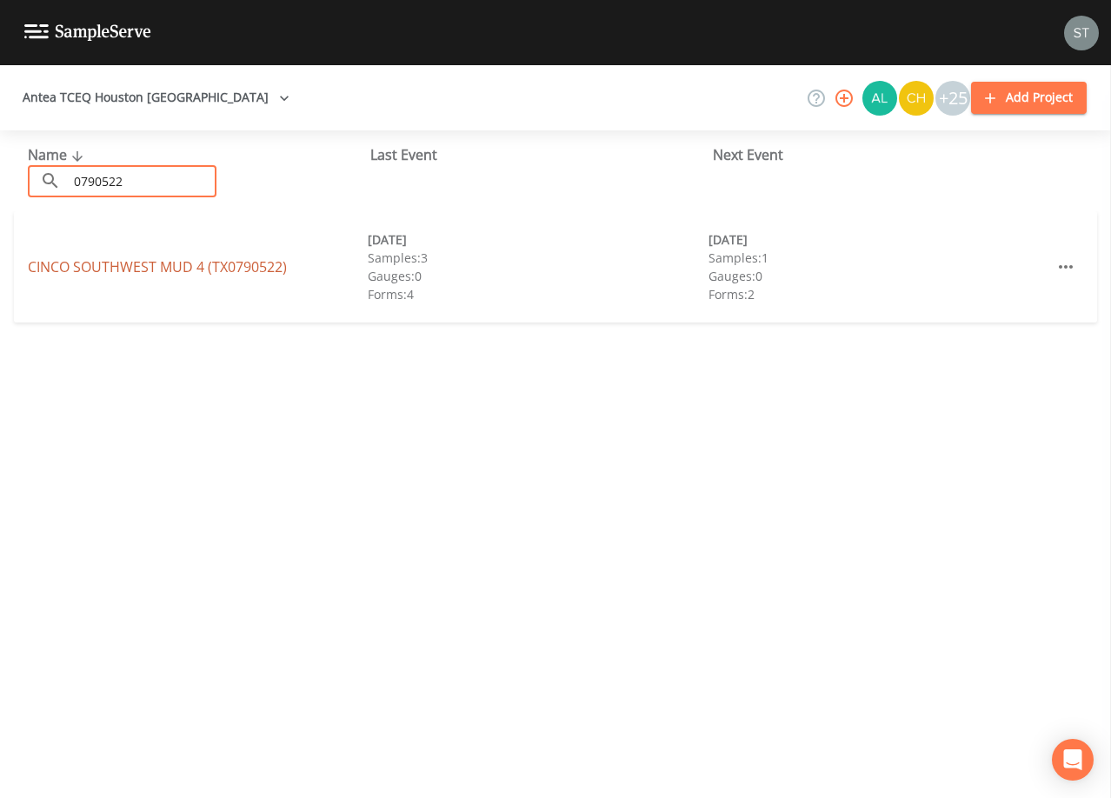
type input "0790522"
click at [169, 265] on link "[GEOGRAPHIC_DATA] 4 (TX0790522)" at bounding box center [157, 266] width 259 height 19
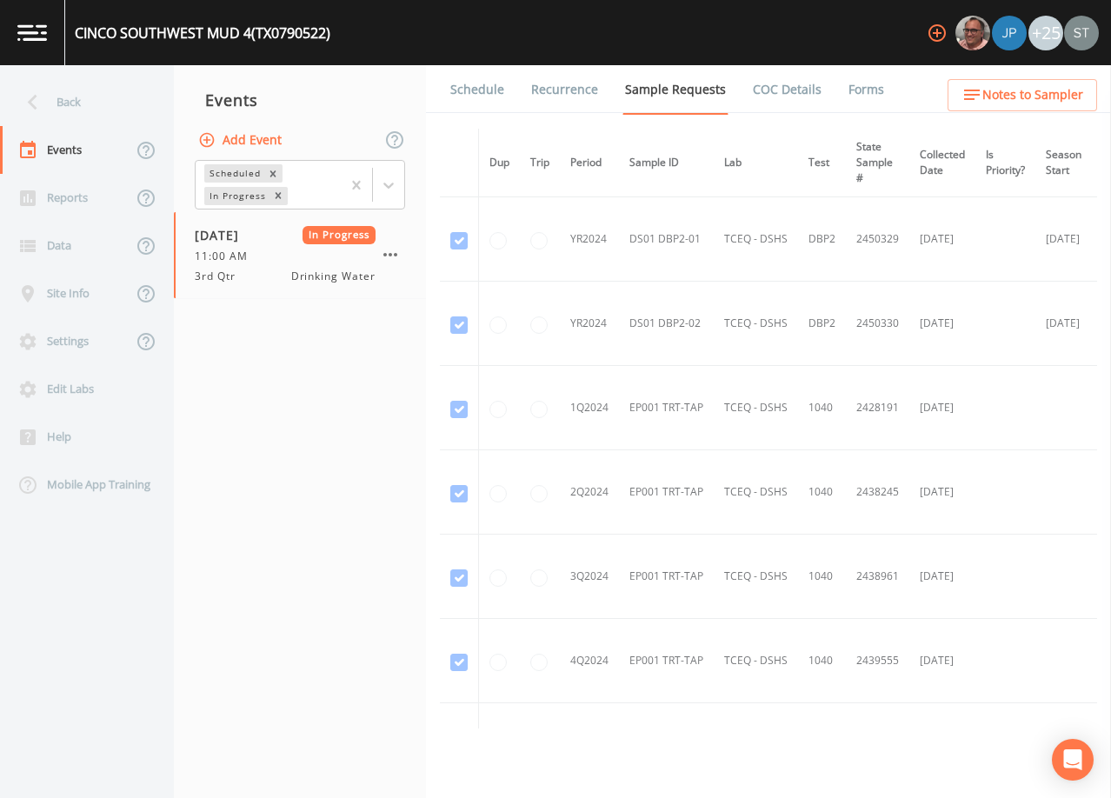
click at [860, 85] on link "Forms" at bounding box center [866, 89] width 41 height 49
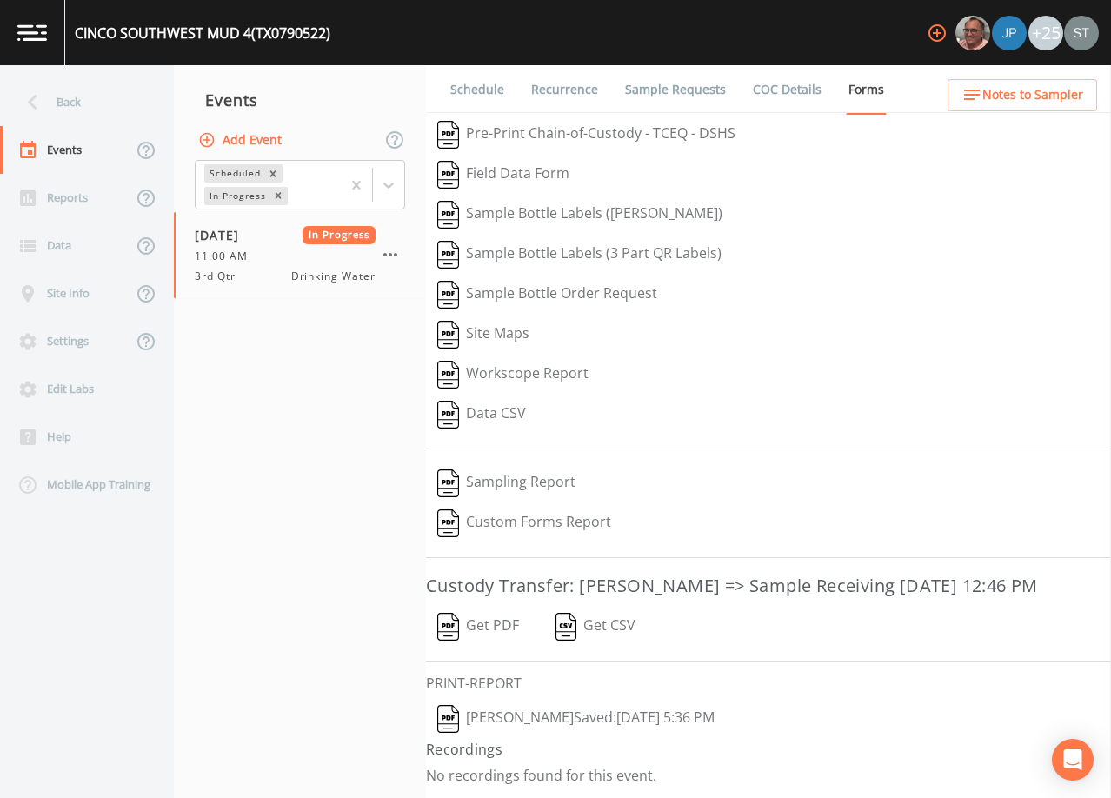
click at [496, 647] on button "Get PDF" at bounding box center [478, 627] width 104 height 40
click at [65, 105] on div "Back" at bounding box center [78, 102] width 157 height 48
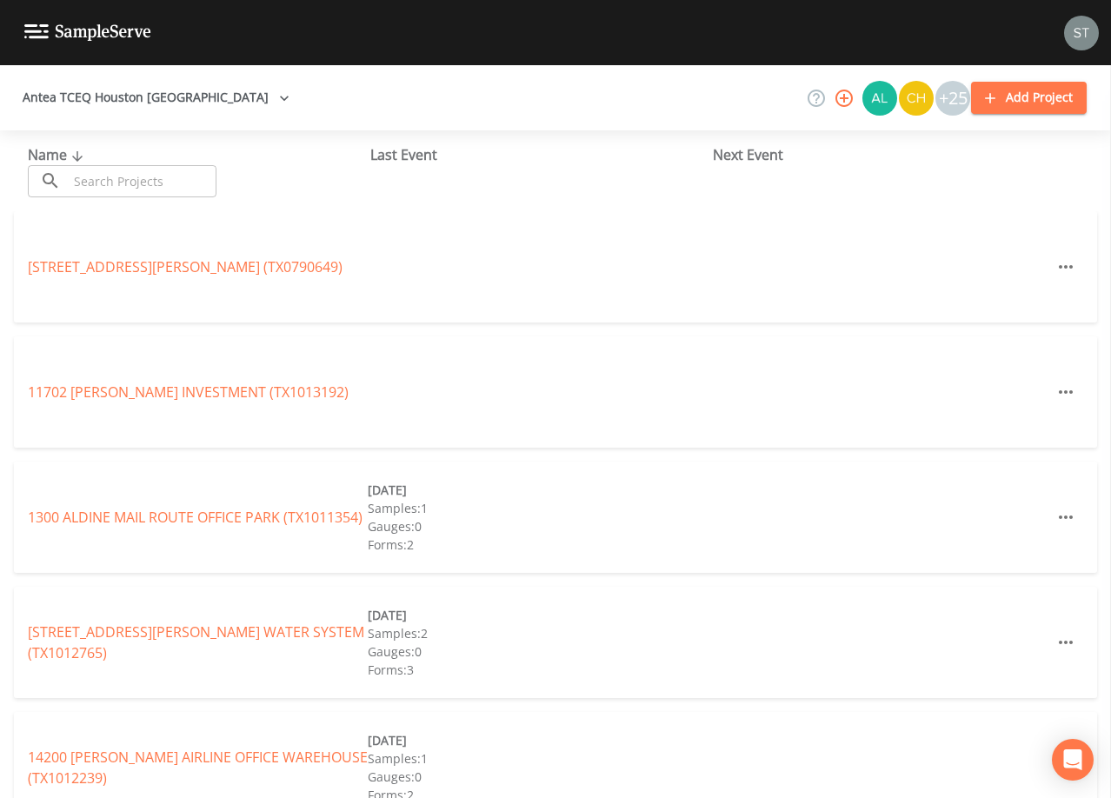
click at [137, 176] on input "text" at bounding box center [142, 181] width 149 height 32
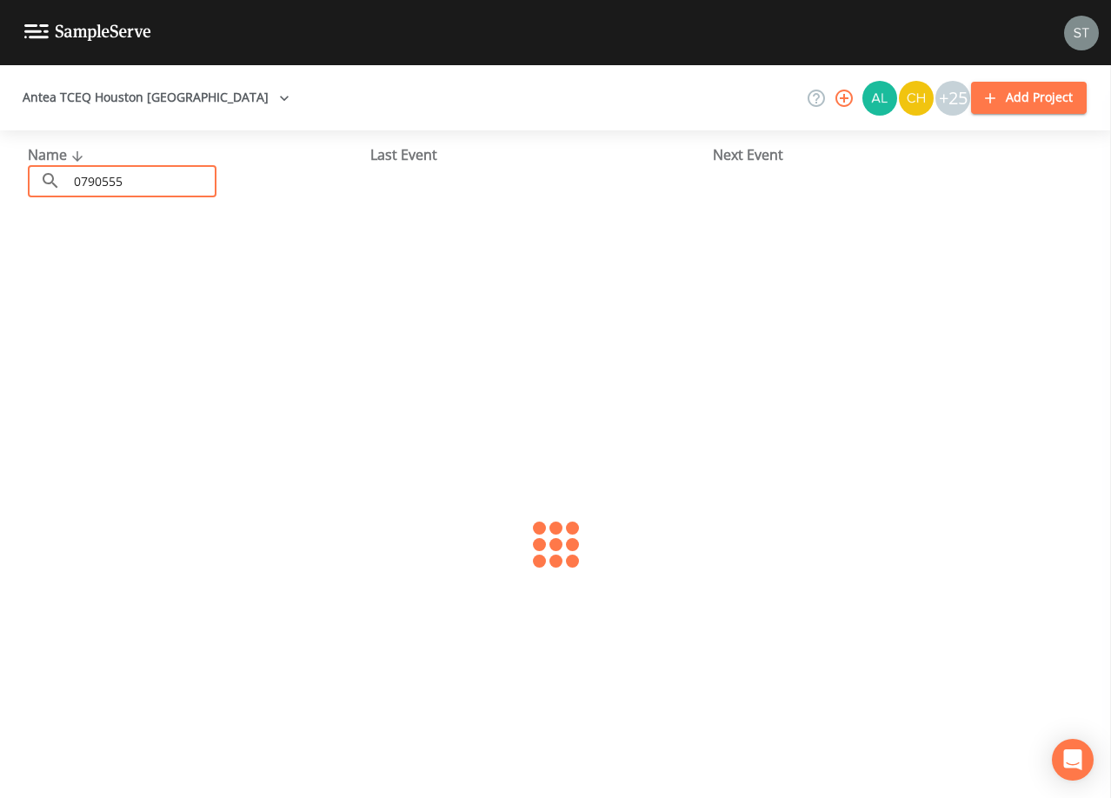
type input "0790555"
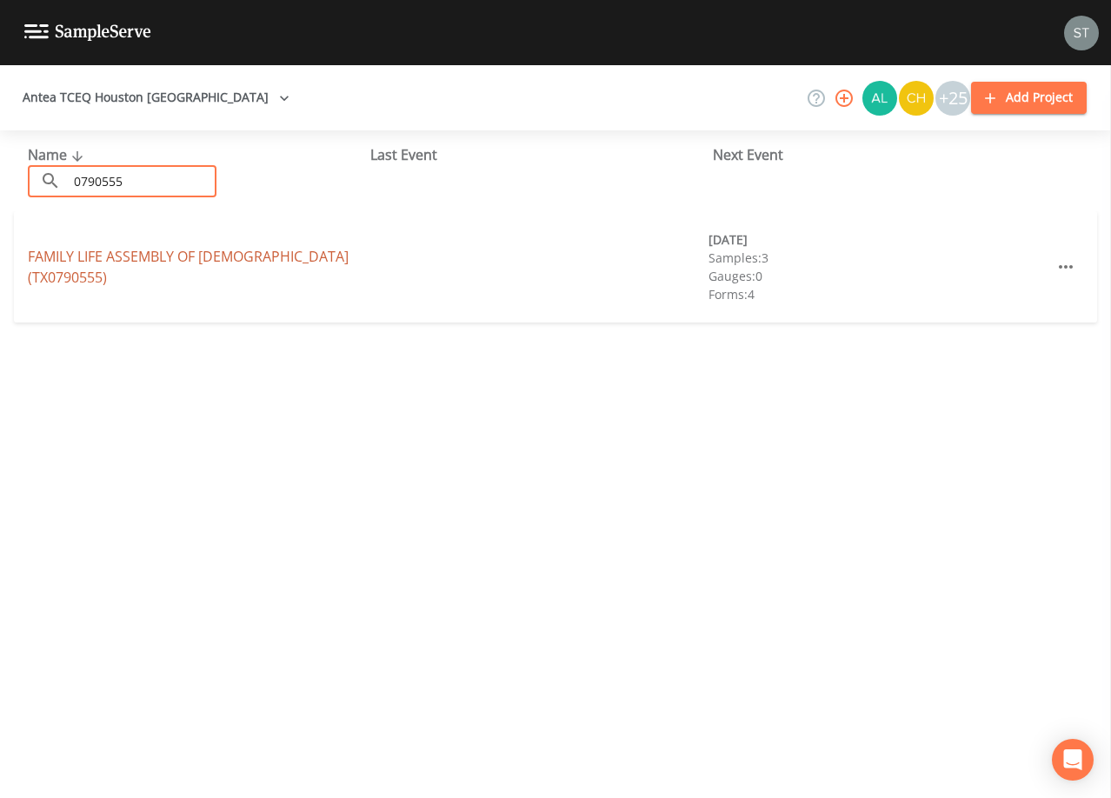
click at [203, 270] on link "FAMILY LIFE ASSEMBLY OF GOD (TX0790555)" at bounding box center [188, 267] width 321 height 40
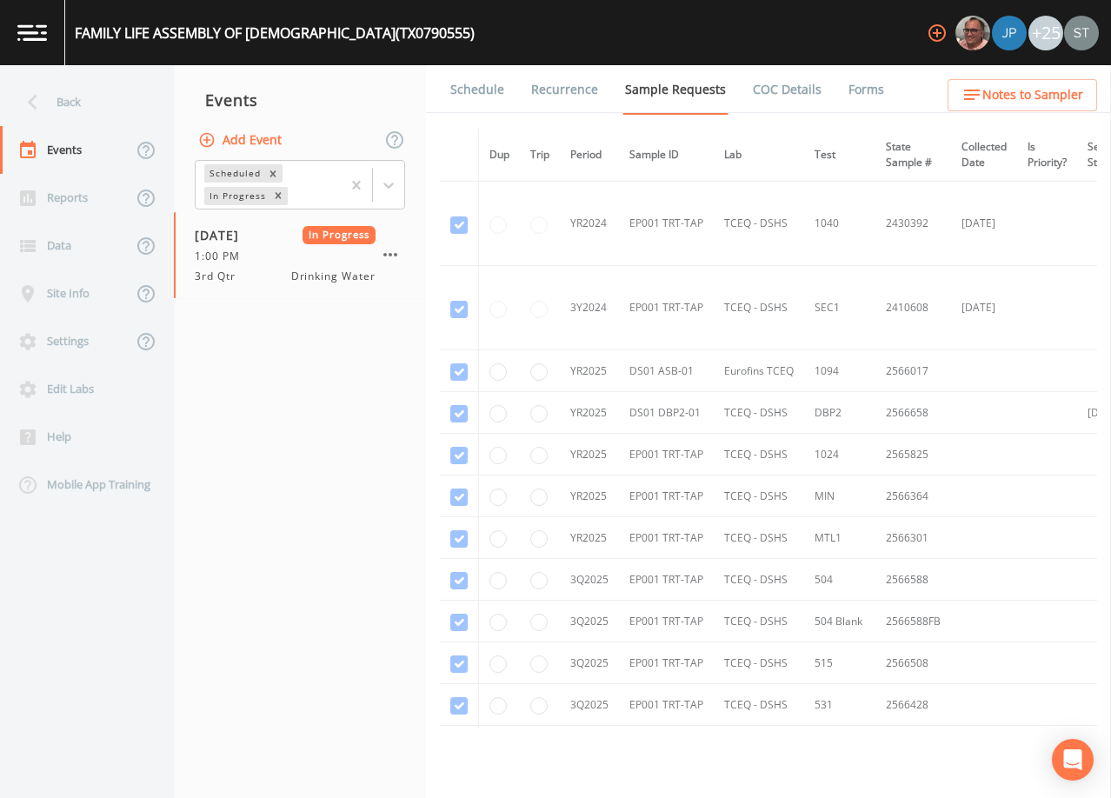
click at [860, 86] on link "Forms" at bounding box center [866, 89] width 41 height 49
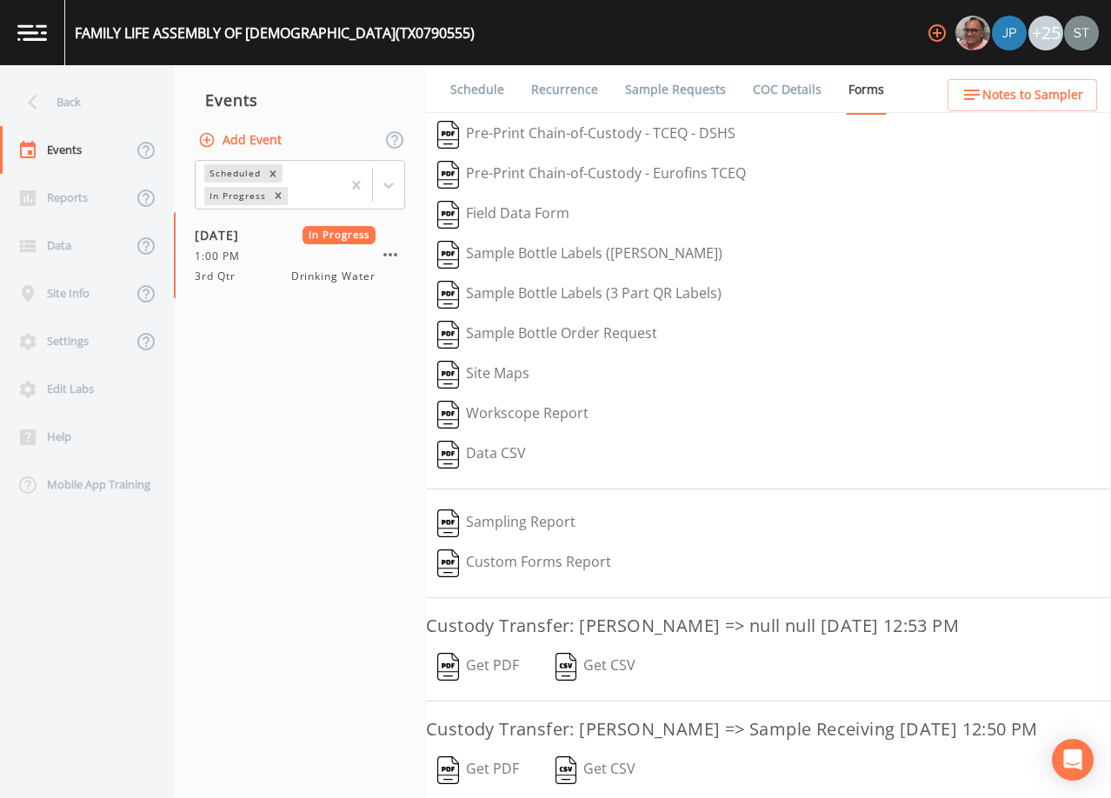
click at [484, 659] on button "Get PDF" at bounding box center [478, 667] width 104 height 40
click at [77, 98] on div "Back" at bounding box center [78, 102] width 157 height 48
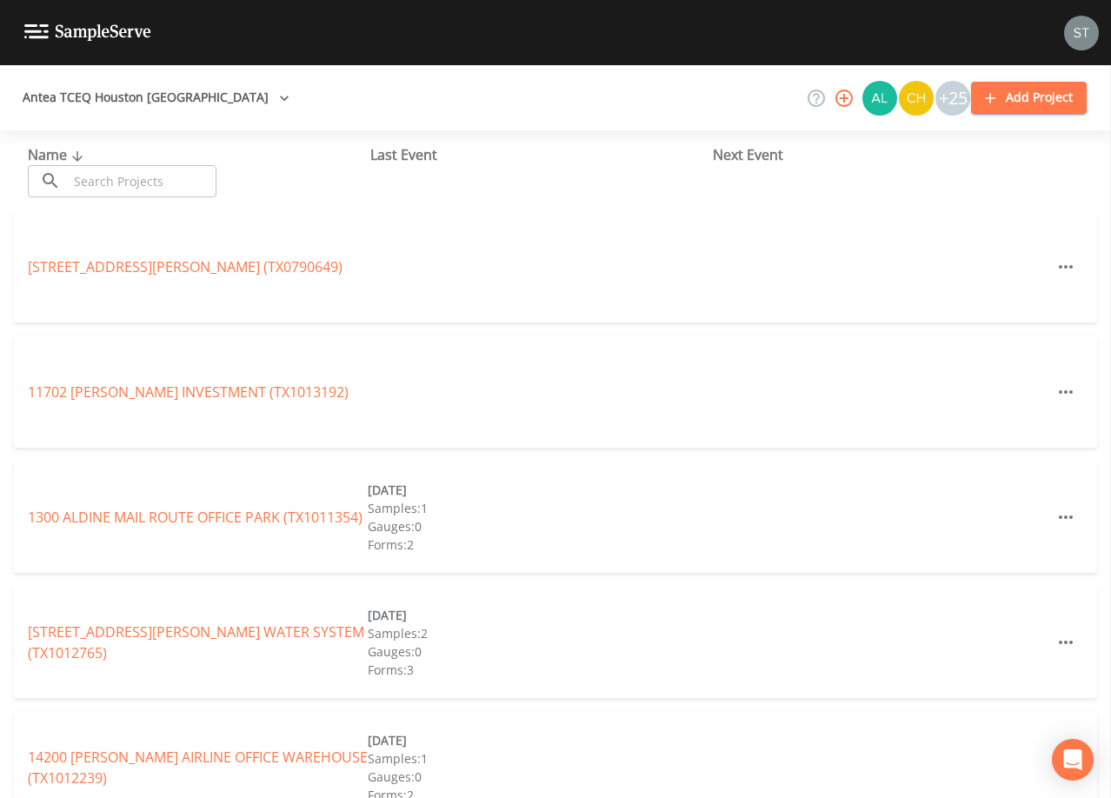
click at [134, 171] on input "text" at bounding box center [142, 181] width 149 height 32
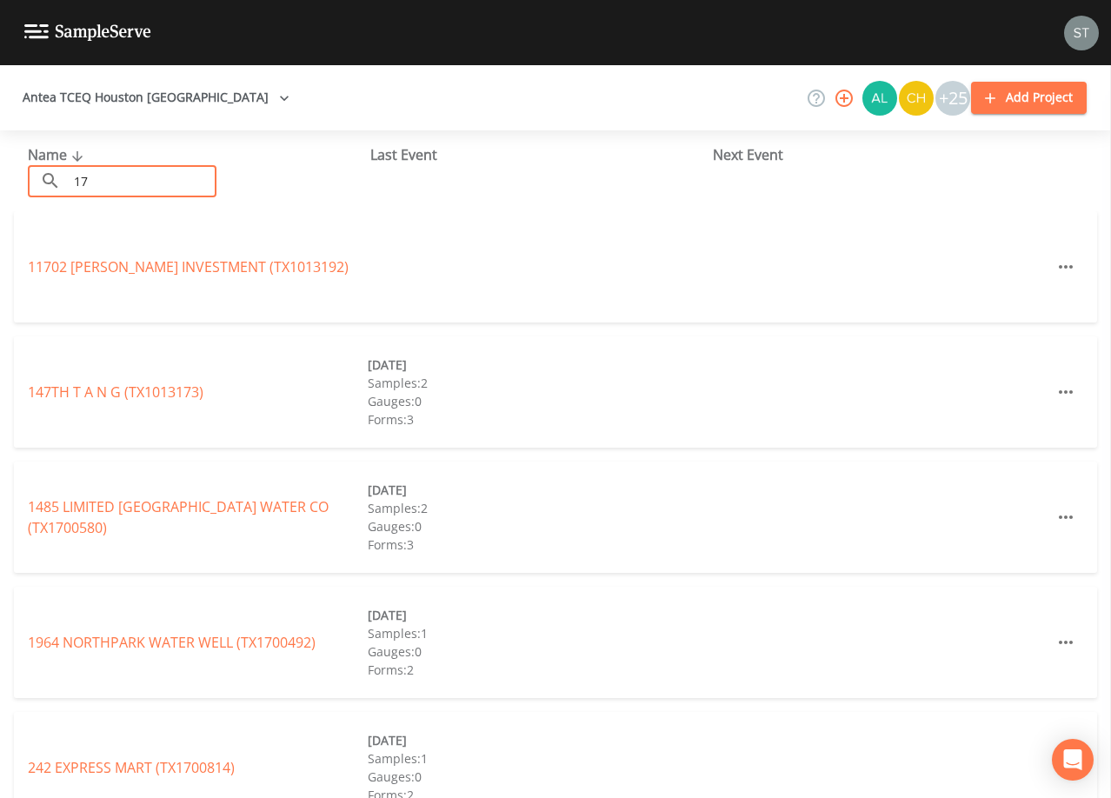
type input "1"
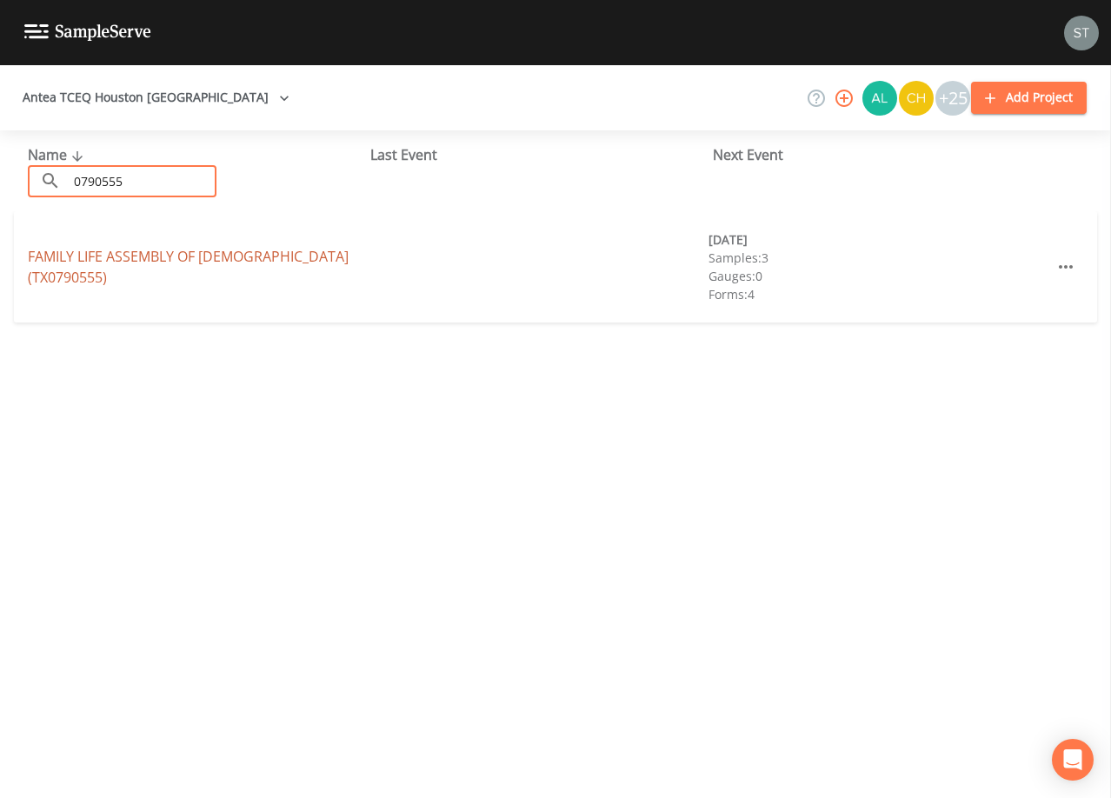
type input "0790555"
click at [191, 260] on link "FAMILY LIFE ASSEMBLY OF GOD (TX0790555)" at bounding box center [188, 267] width 321 height 40
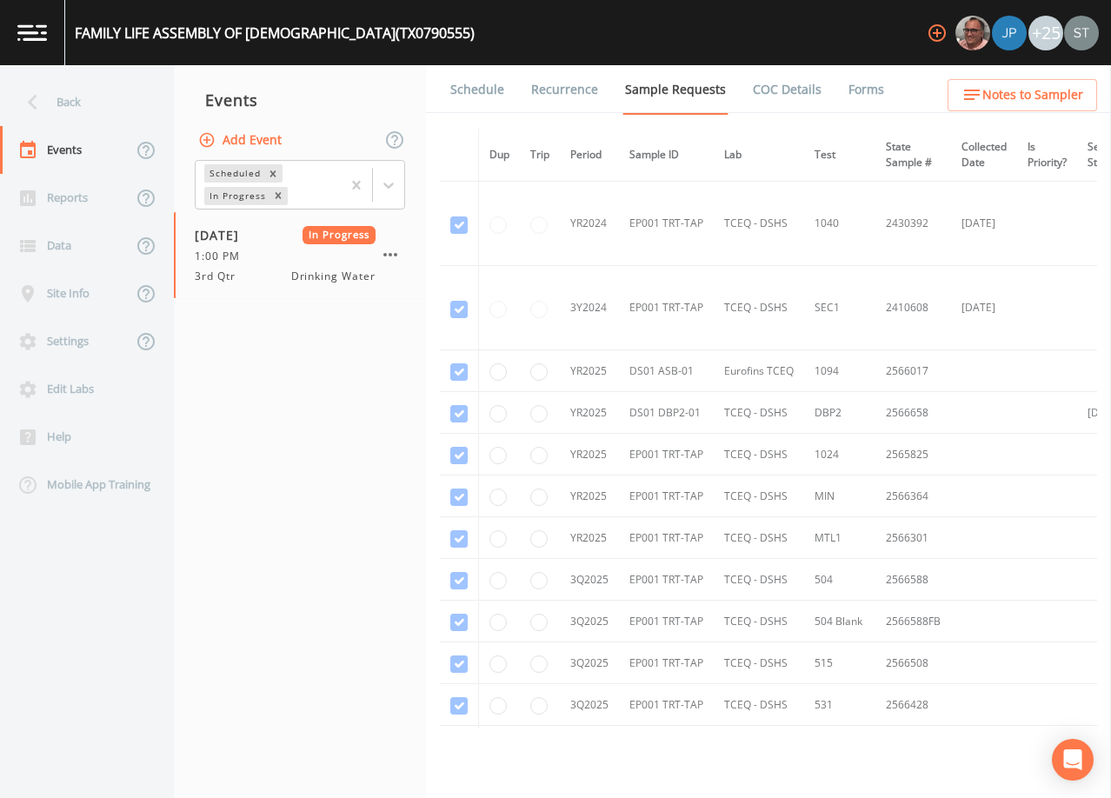
click at [846, 96] on link "Forms" at bounding box center [866, 89] width 41 height 49
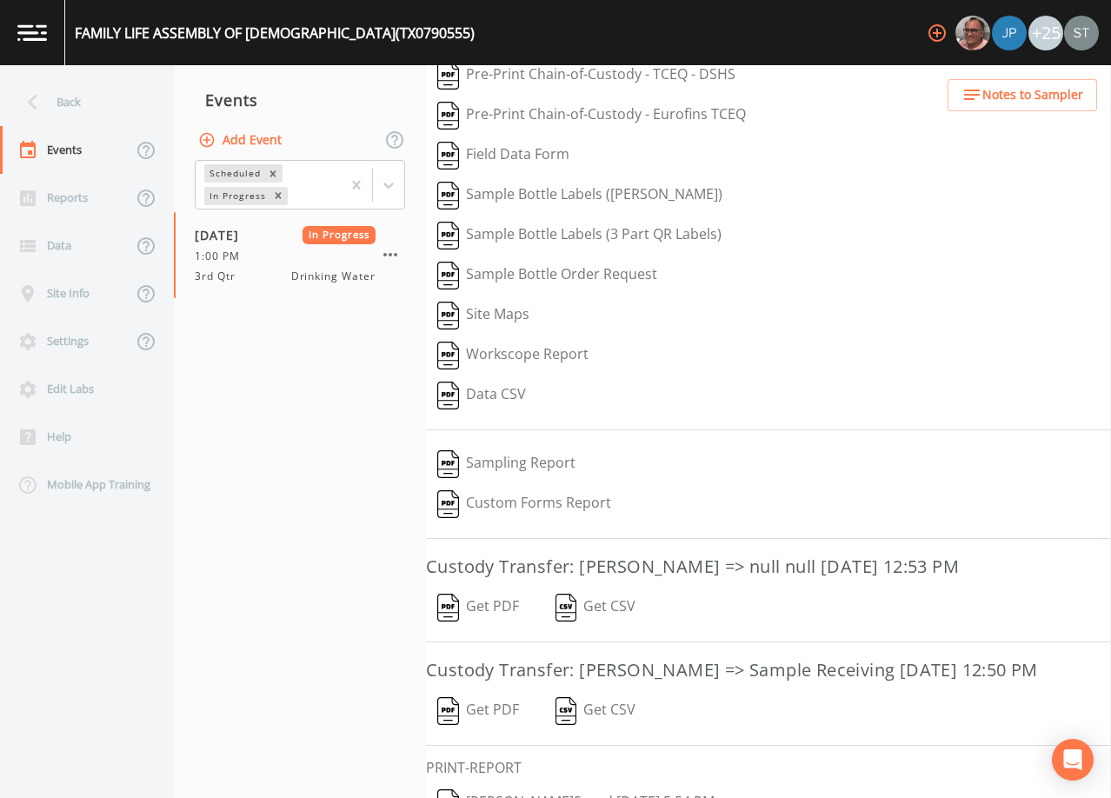
scroll to position [171, 0]
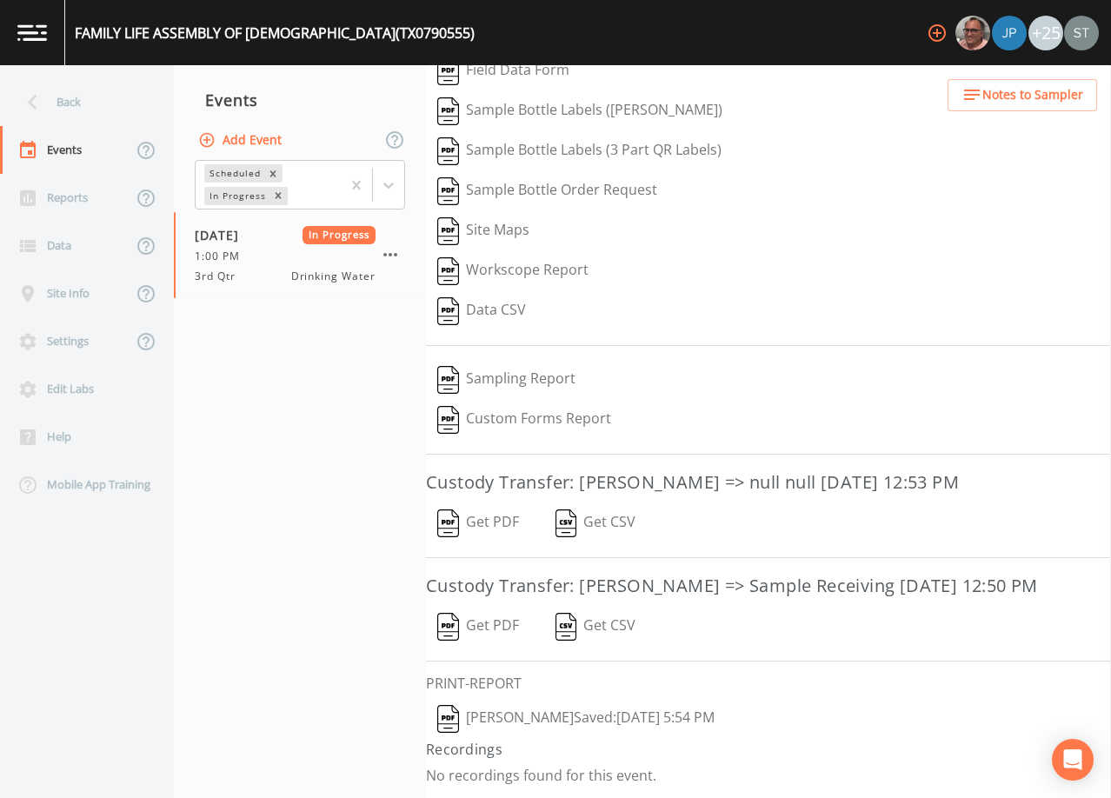
click at [480, 620] on button "Get PDF" at bounding box center [478, 627] width 104 height 40
click at [57, 97] on div "Back" at bounding box center [78, 102] width 157 height 48
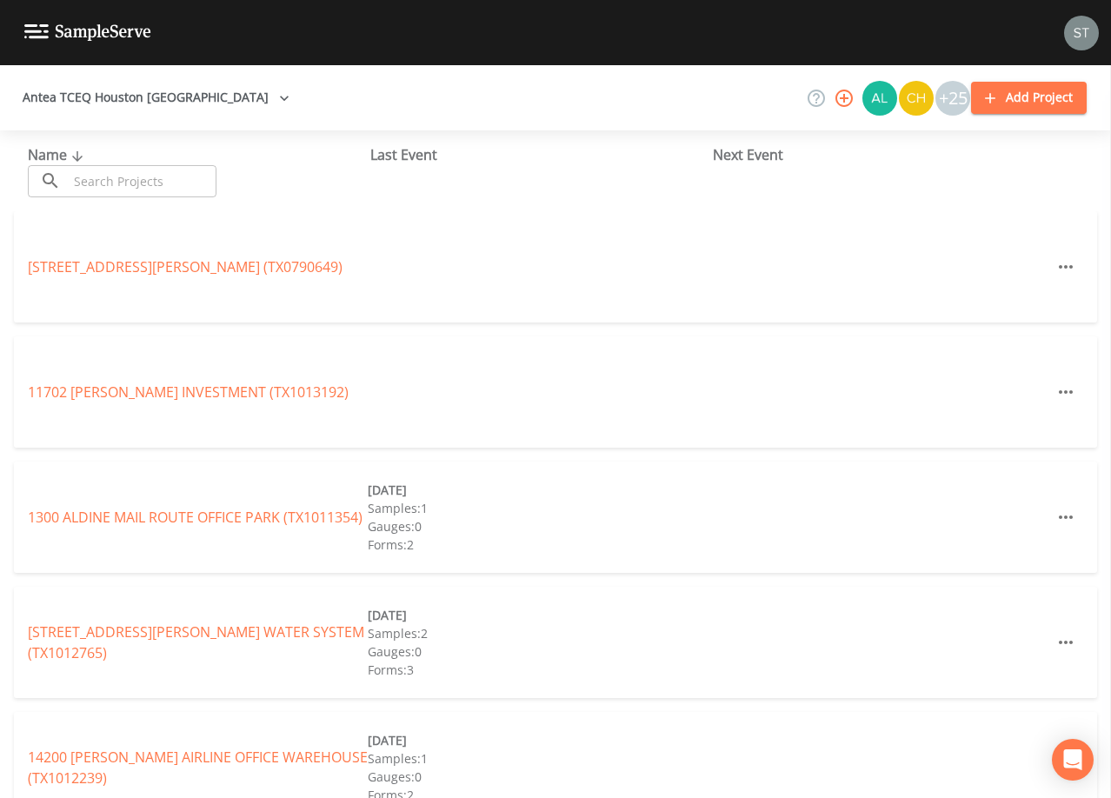
click at [165, 180] on input "text" at bounding box center [142, 181] width 149 height 32
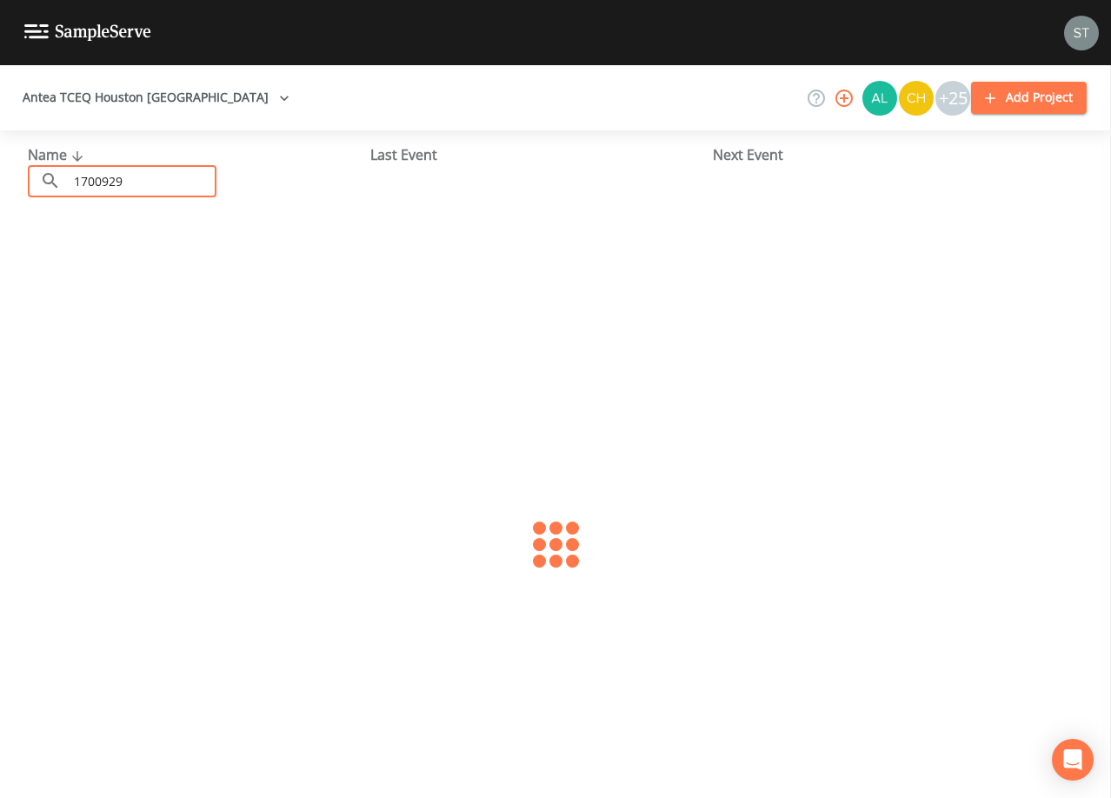
type input "1700929"
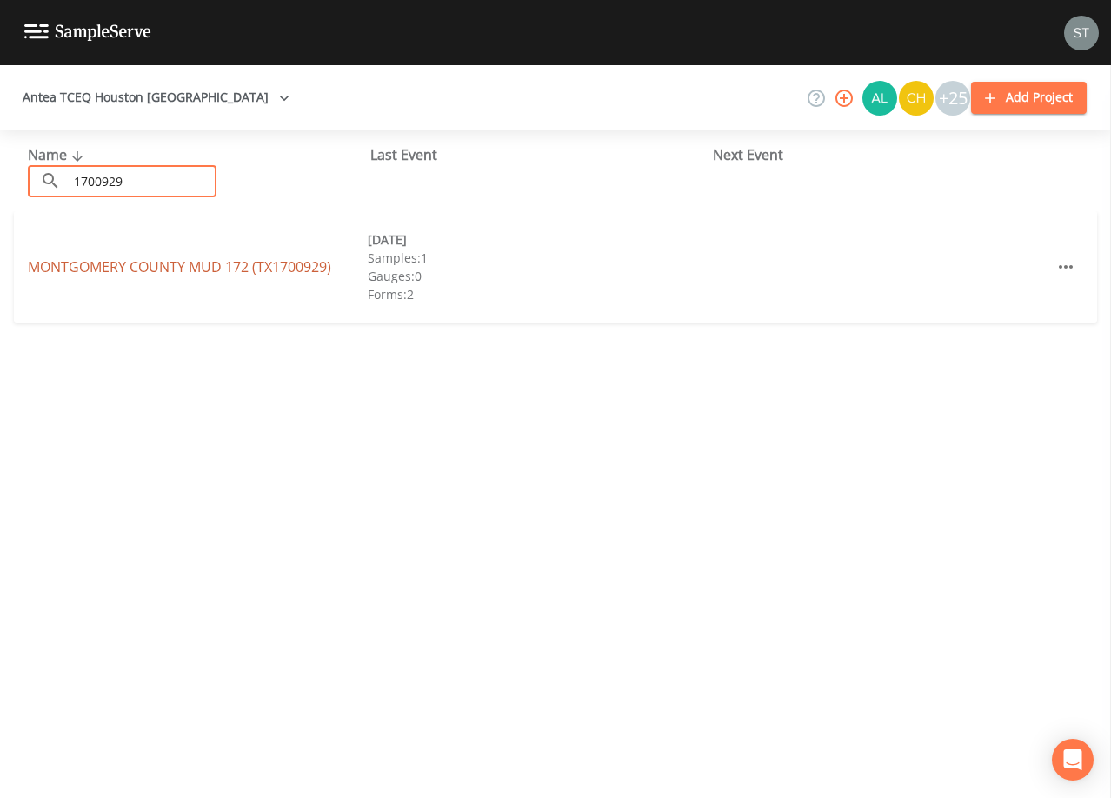
click at [183, 261] on link "[GEOGRAPHIC_DATA] 172 (TX1700929)" at bounding box center [179, 266] width 303 height 19
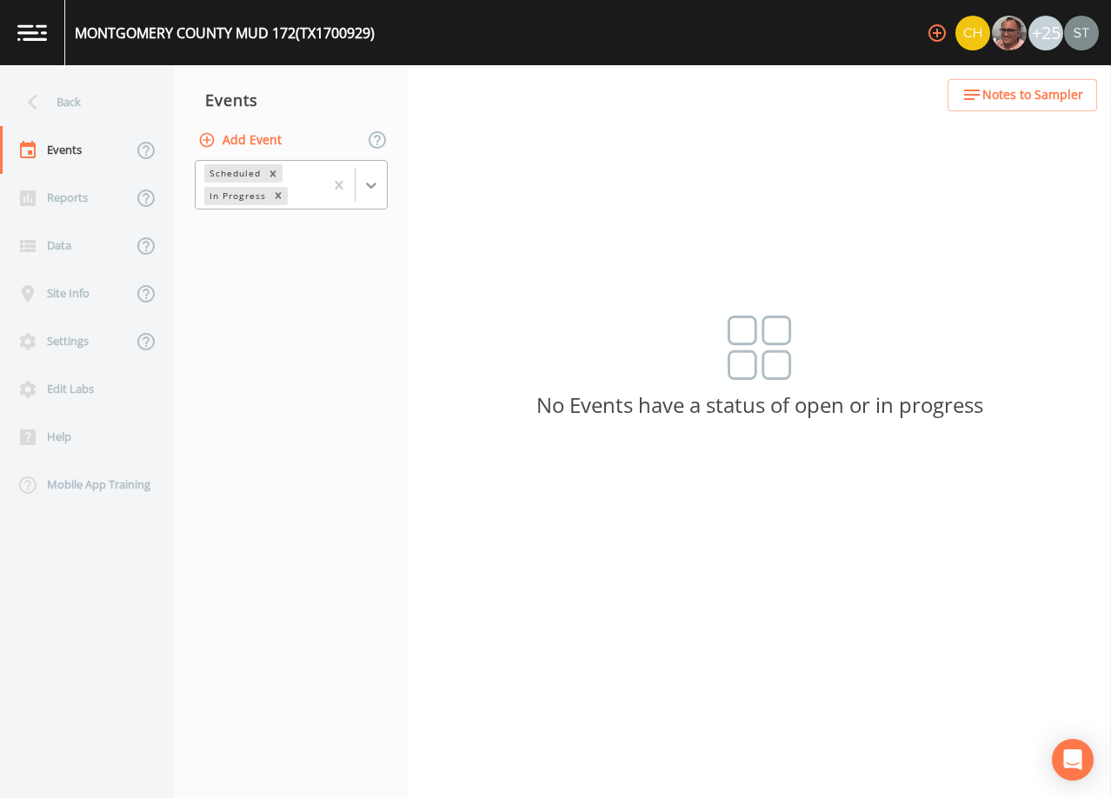
click at [377, 183] on icon at bounding box center [371, 185] width 17 height 17
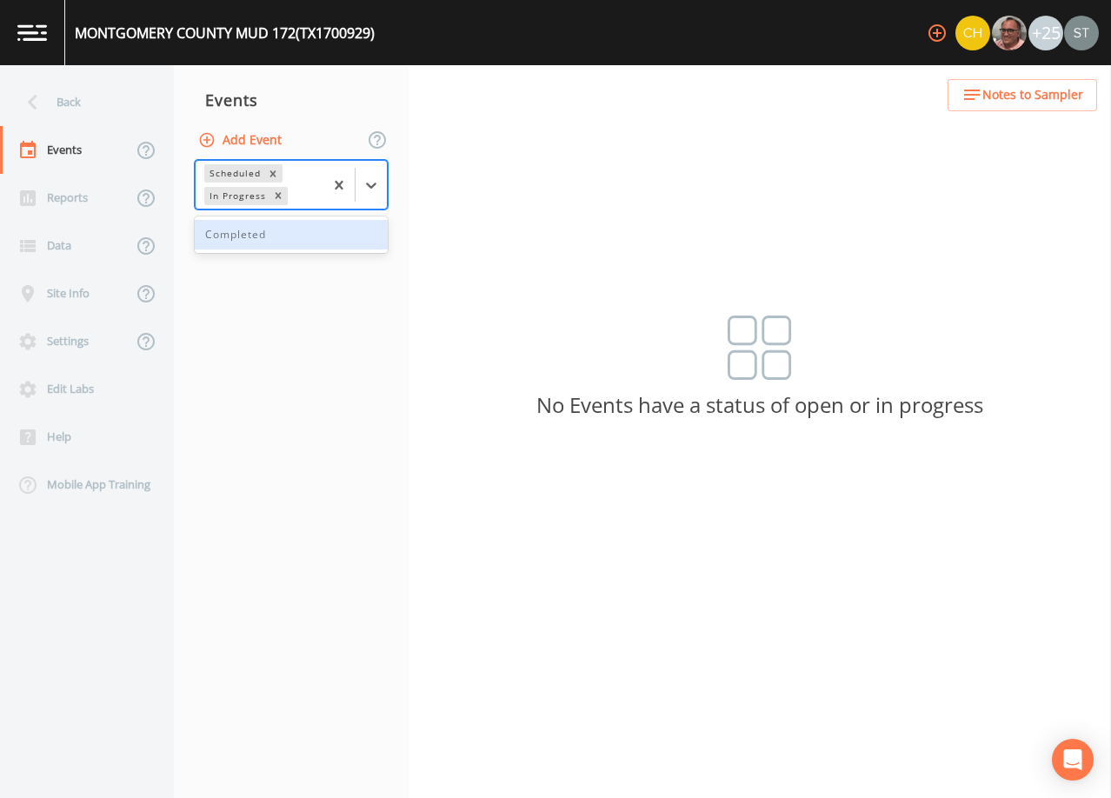
click at [332, 230] on div "Completed" at bounding box center [291, 235] width 193 height 30
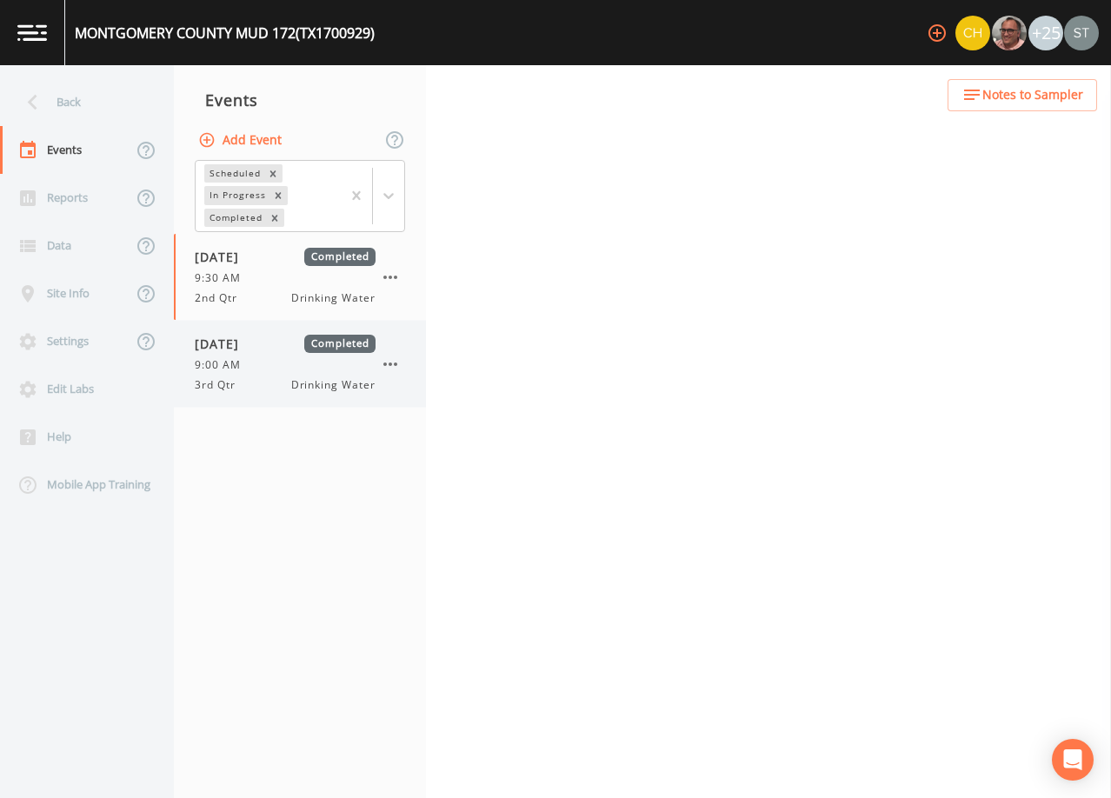
click at [251, 342] on span "[DATE]" at bounding box center [223, 344] width 57 height 18
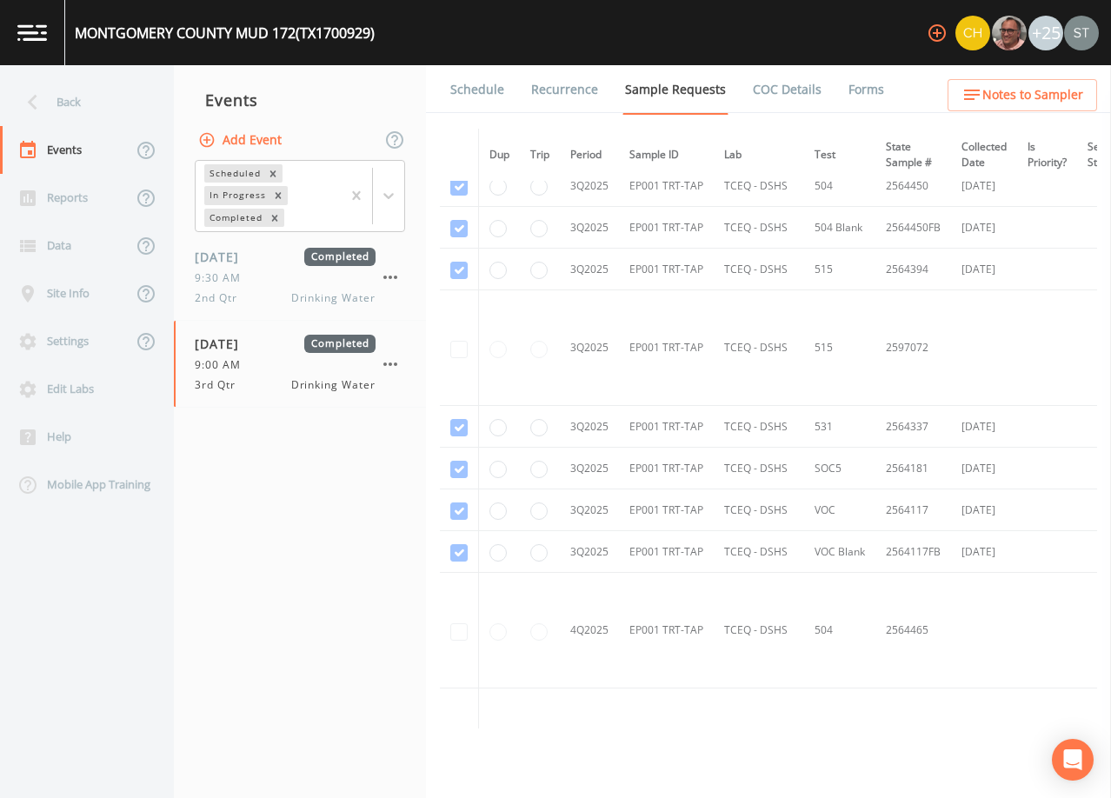
scroll to position [1217, 0]
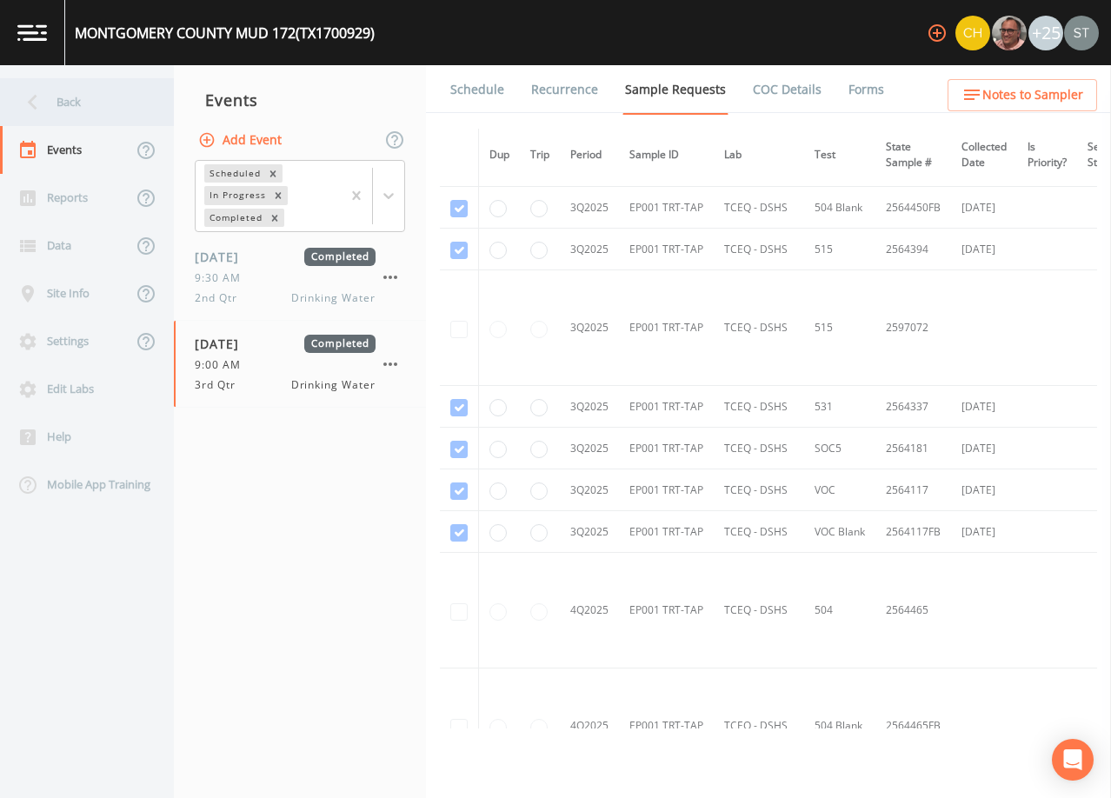
click at [72, 103] on div "Back" at bounding box center [78, 102] width 157 height 48
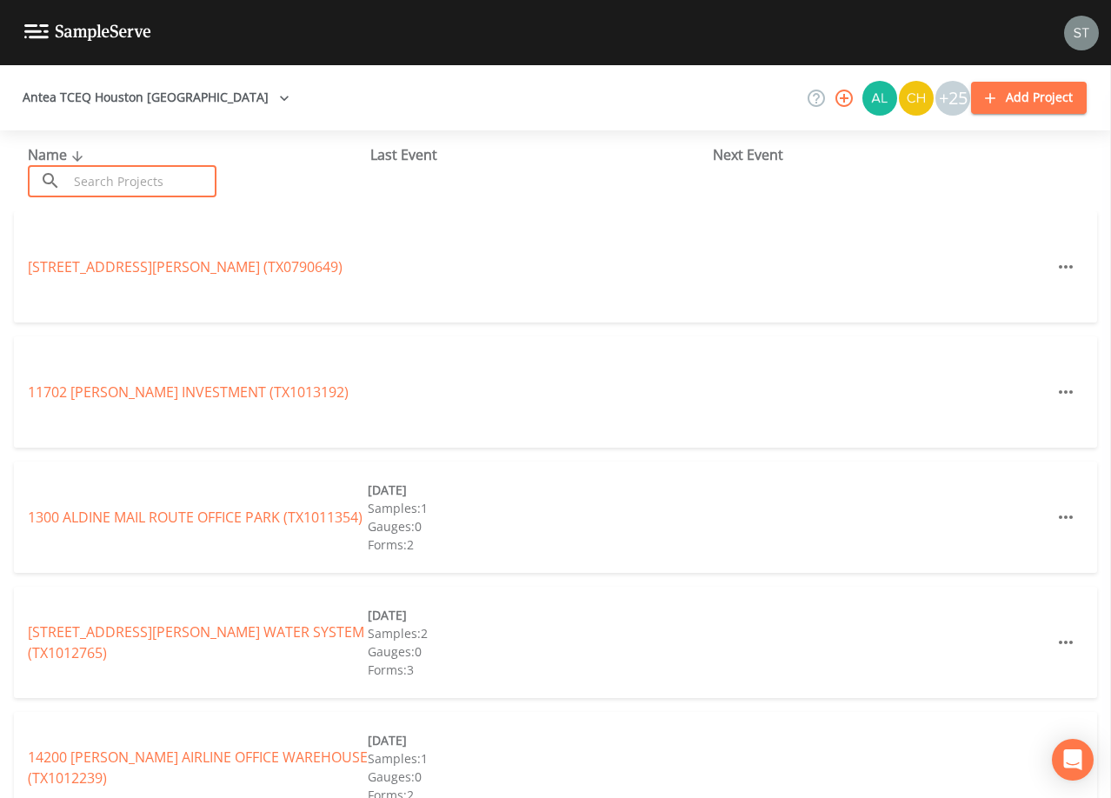
click at [169, 167] on input "text" at bounding box center [142, 181] width 149 height 32
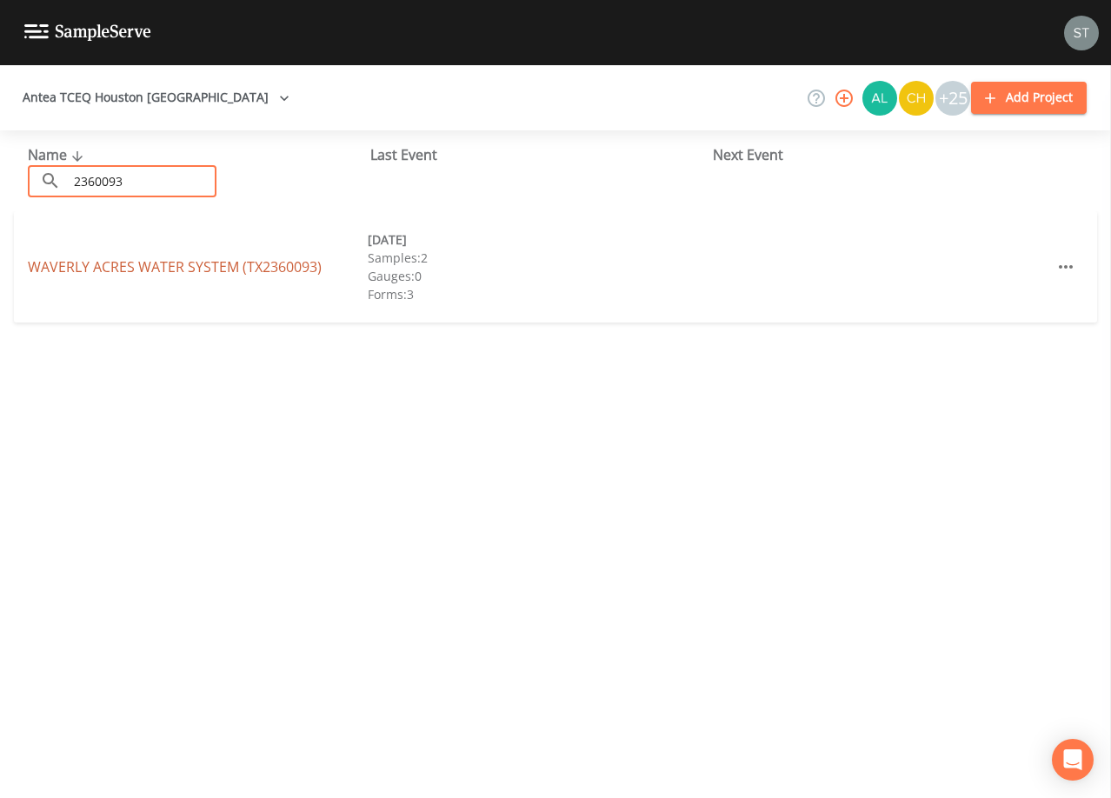
type input "2360093"
click at [274, 265] on link "WAVERLY ACRES WATER SYSTEM (TX2360093)" at bounding box center [175, 266] width 294 height 19
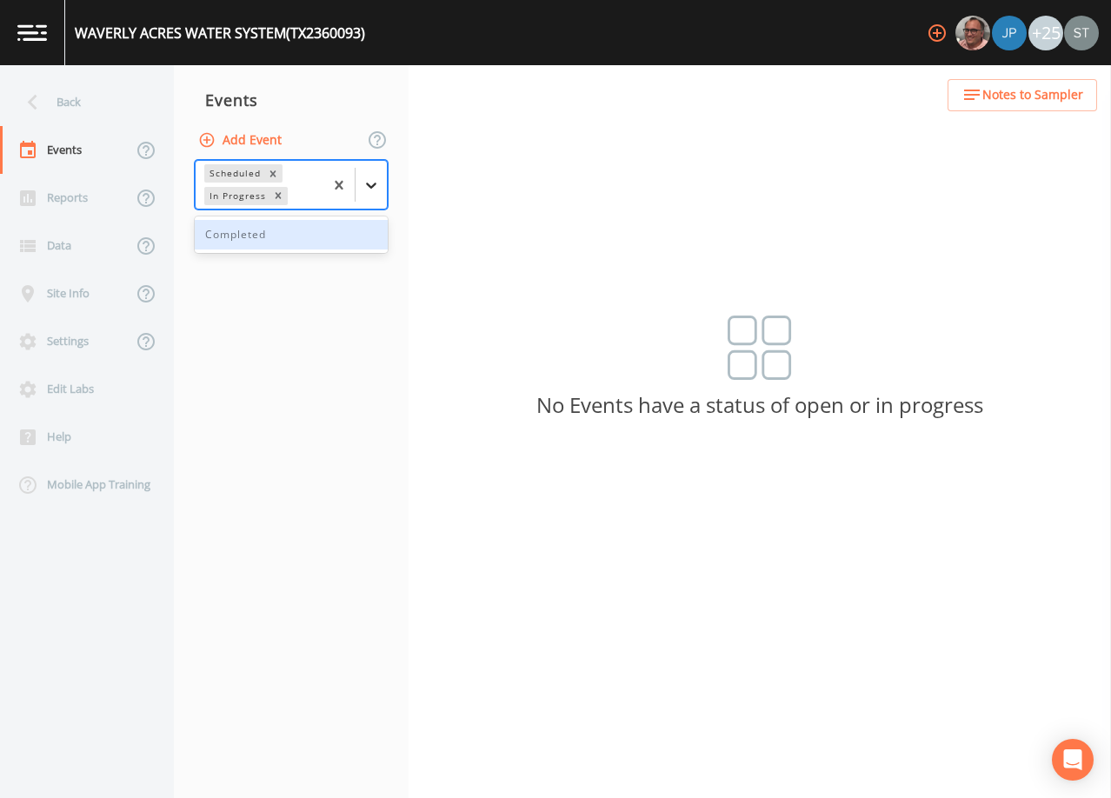
click at [362, 183] on div at bounding box center [371, 185] width 31 height 31
click at [302, 242] on div "Completed" at bounding box center [291, 235] width 193 height 30
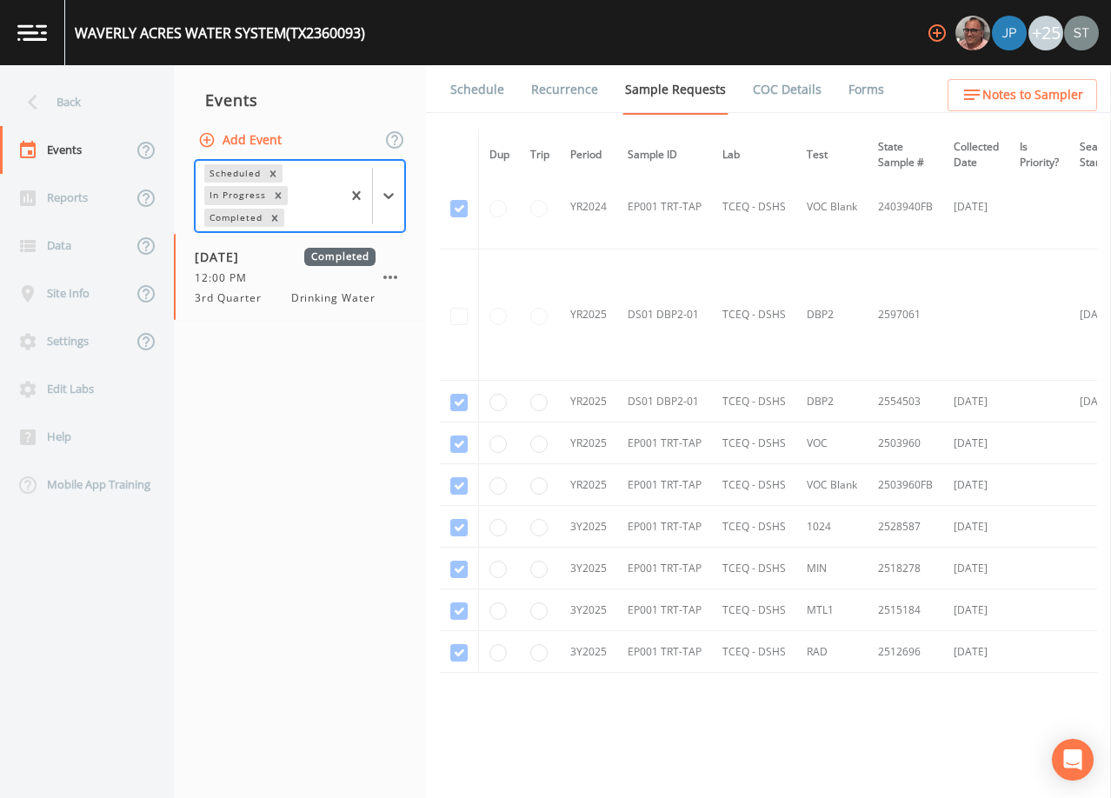
scroll to position [357, 0]
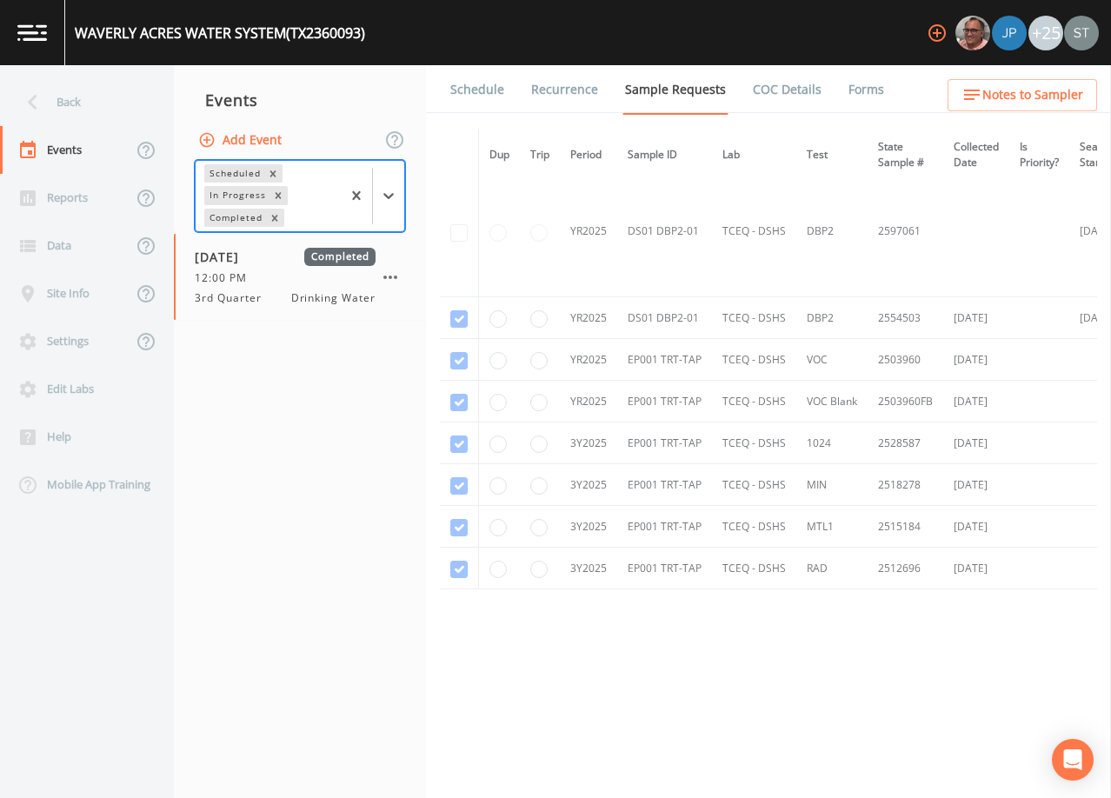
click at [74, 101] on div "Back" at bounding box center [78, 102] width 157 height 48
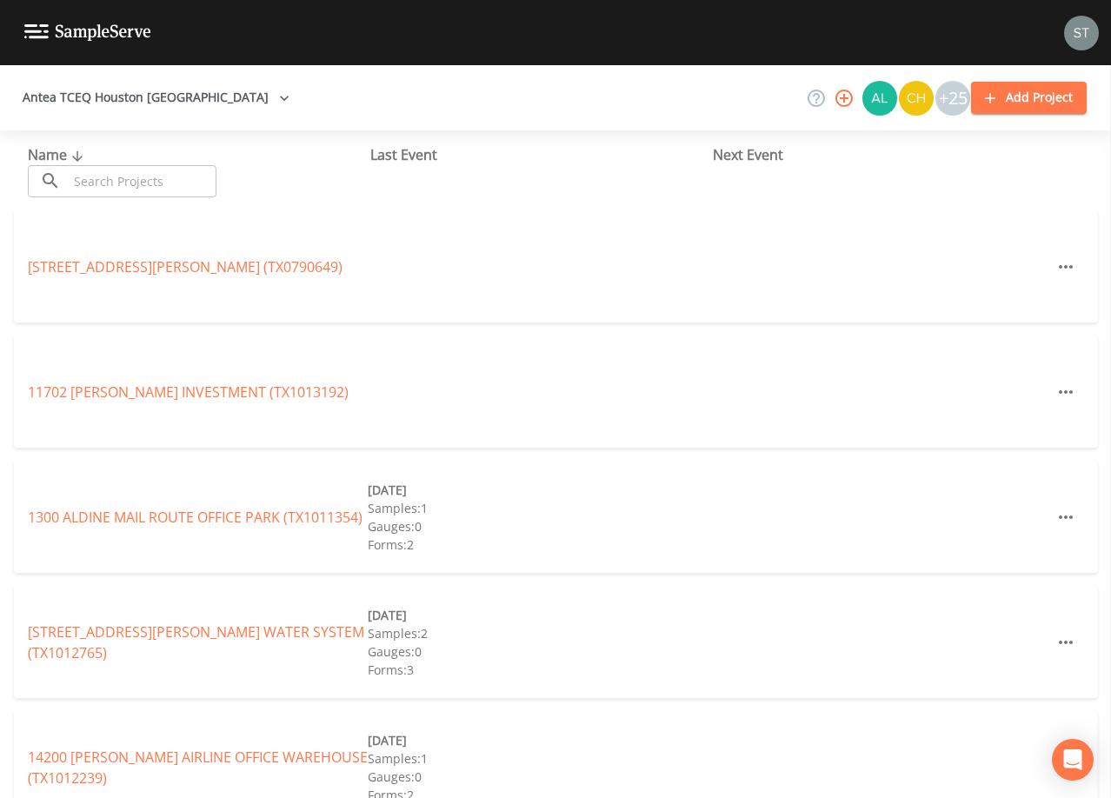
click at [127, 174] on input "text" at bounding box center [142, 181] width 149 height 32
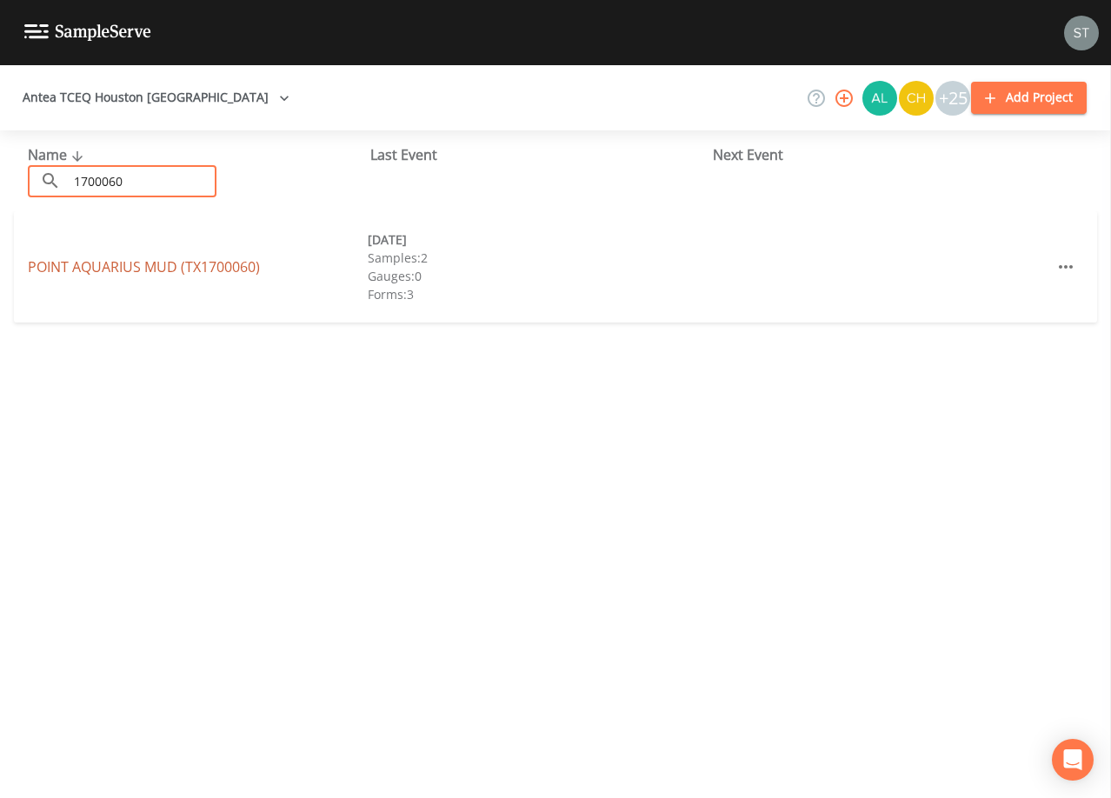
type input "1700060"
click at [83, 262] on link "POINT AQUARIUS MUD (TX1700060)" at bounding box center [144, 266] width 232 height 19
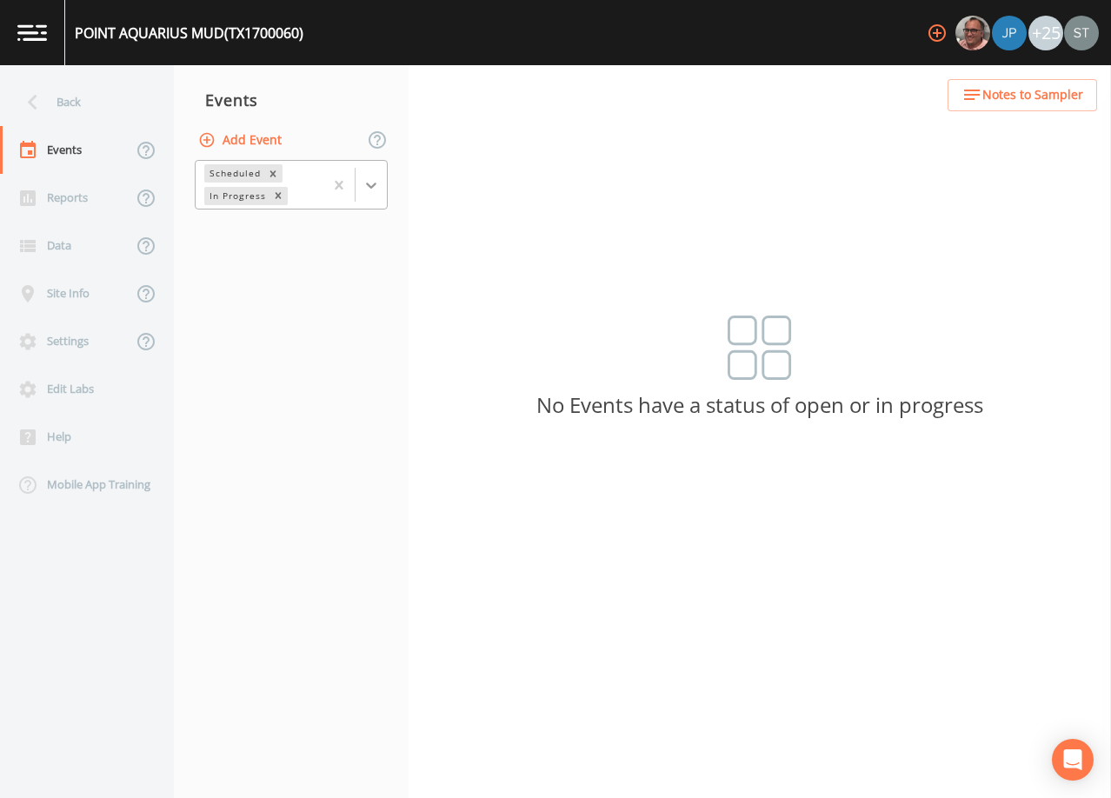
click at [374, 190] on icon at bounding box center [371, 185] width 17 height 17
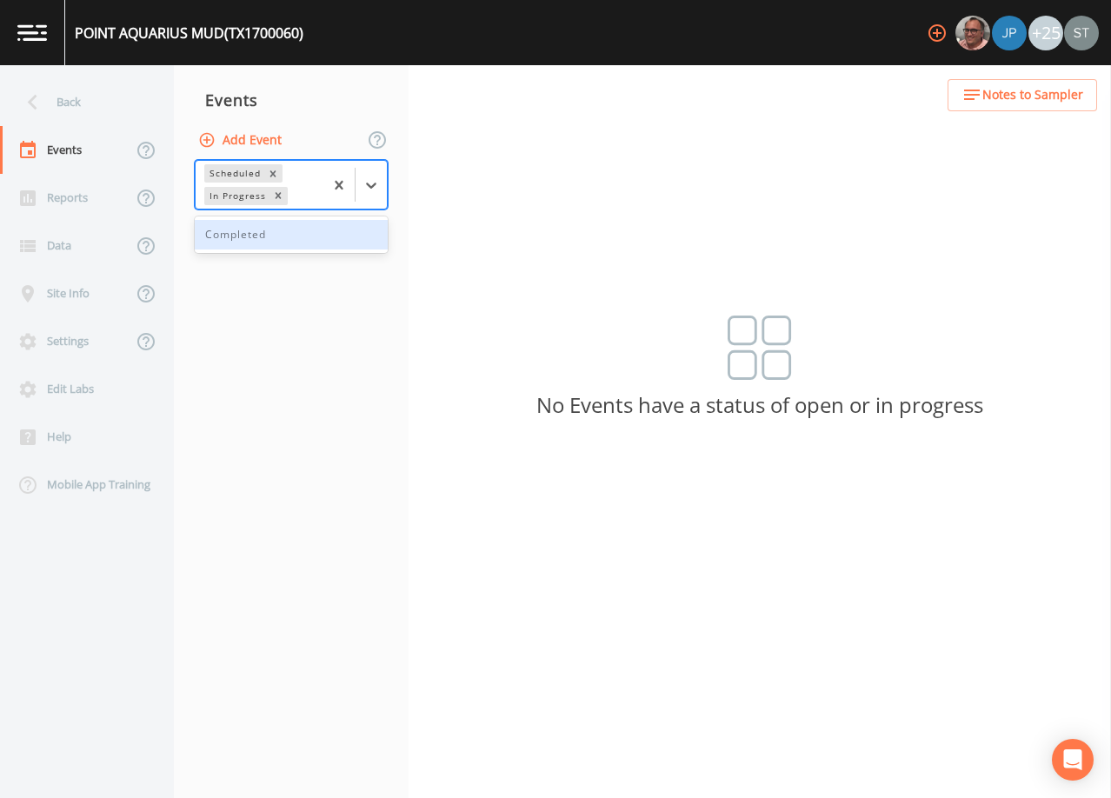
click at [320, 235] on div "Completed" at bounding box center [291, 235] width 193 height 30
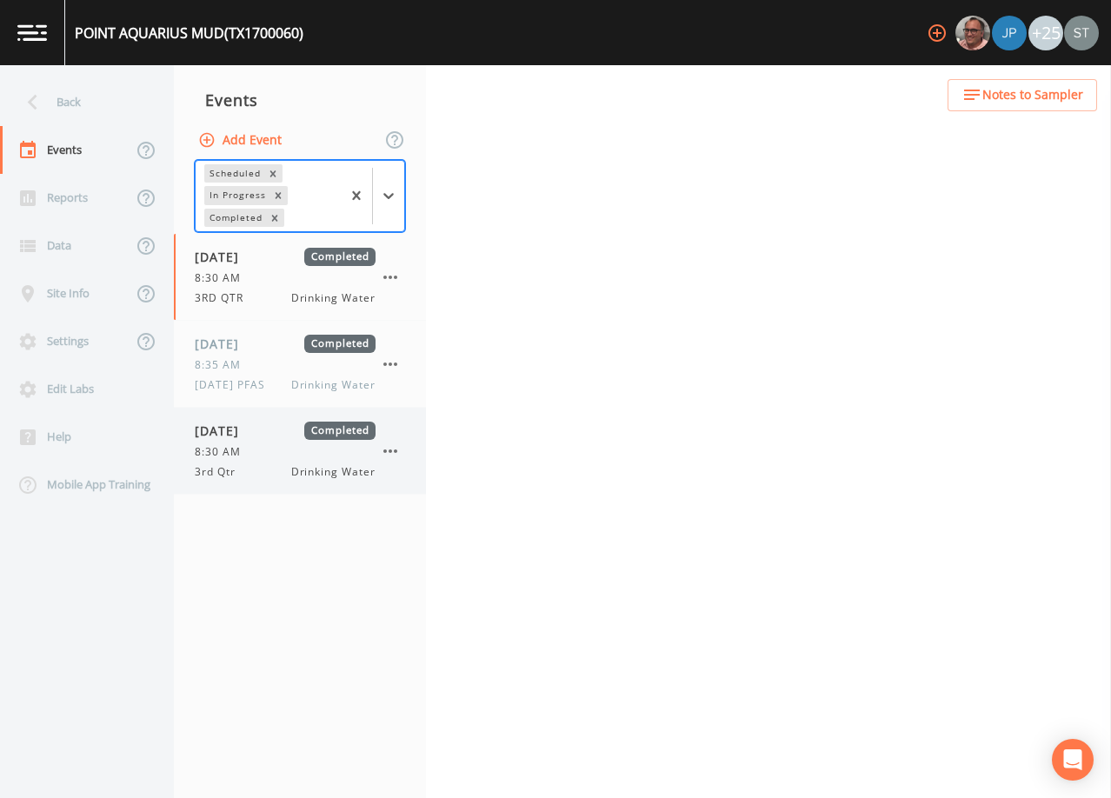
click at [272, 450] on div "8:30 AM" at bounding box center [285, 452] width 181 height 16
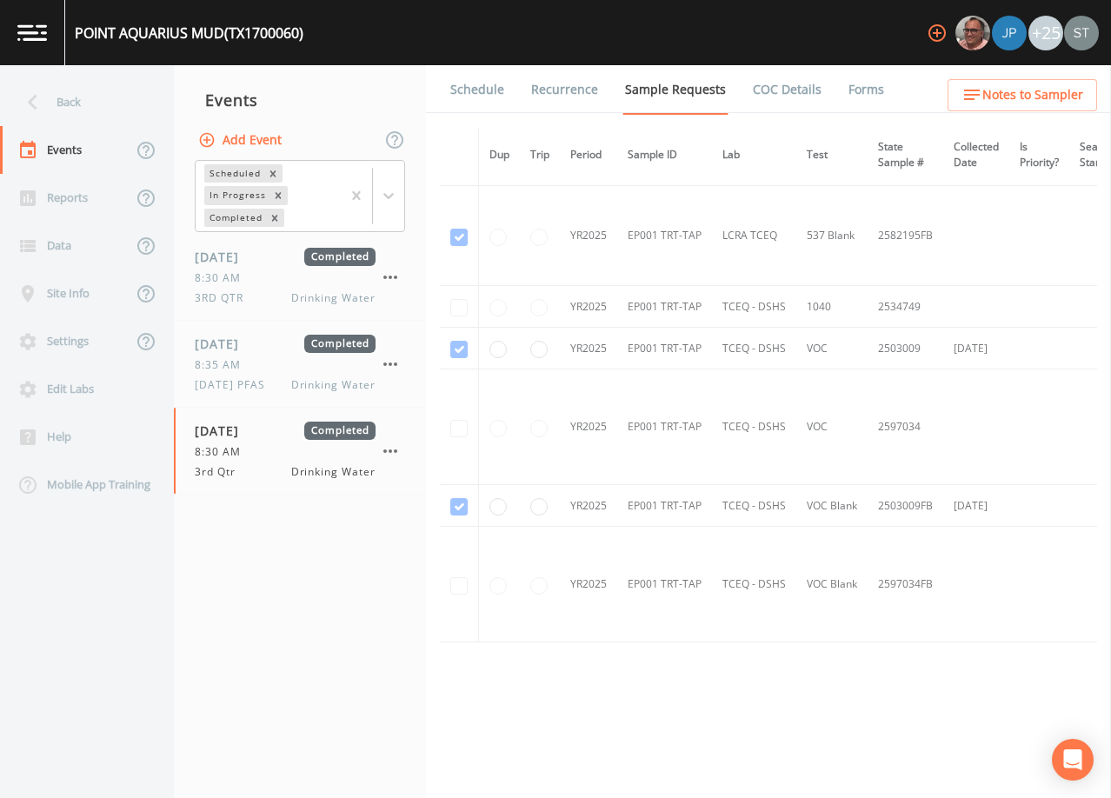
scroll to position [956, 0]
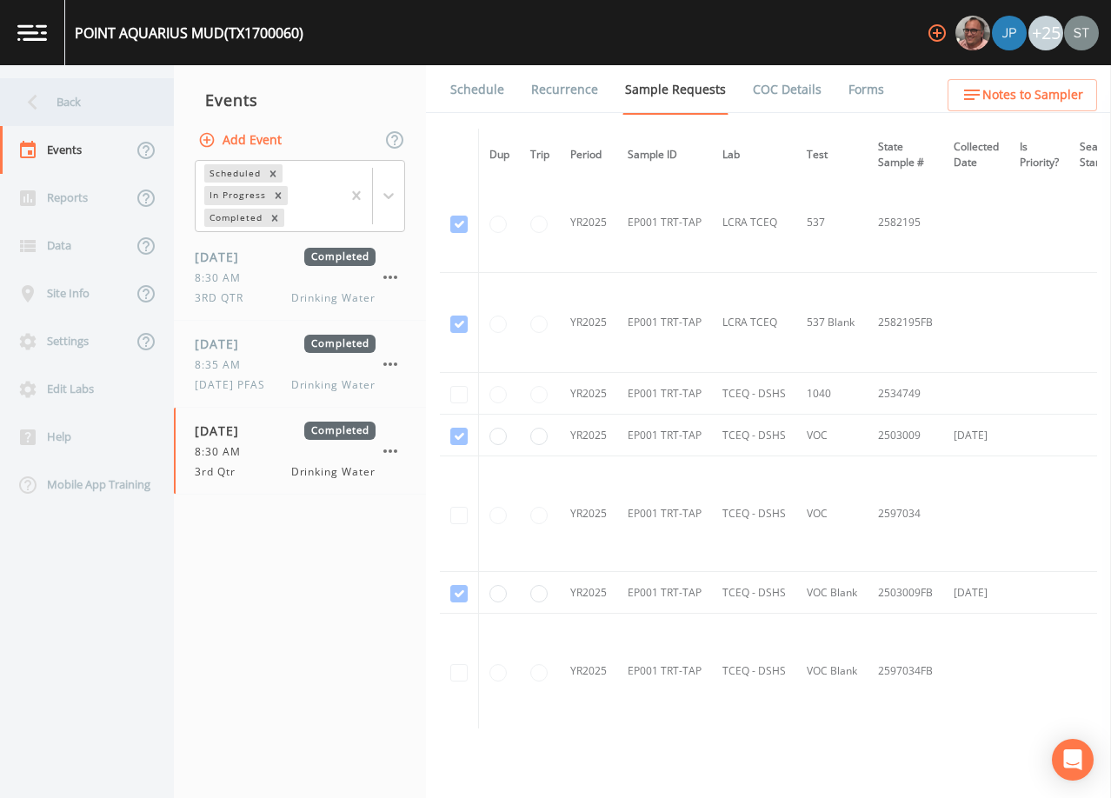
click at [77, 108] on div "Back" at bounding box center [78, 102] width 157 height 48
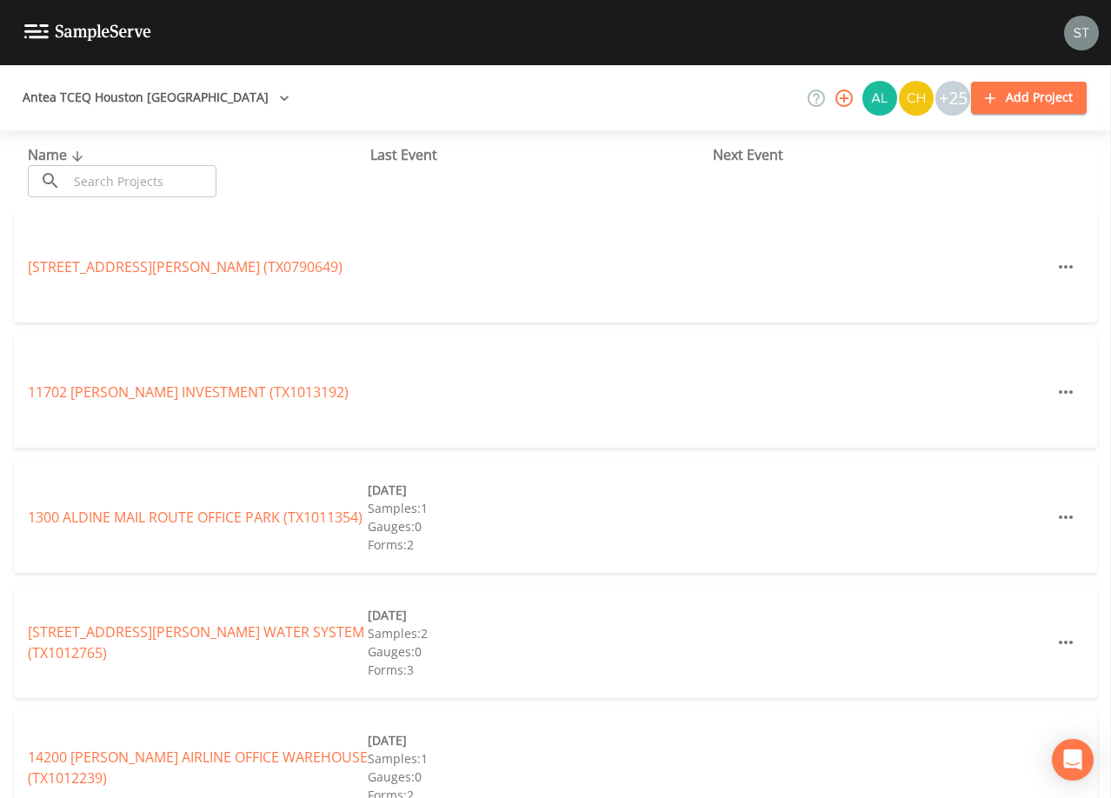
click at [181, 183] on input "text" at bounding box center [142, 181] width 149 height 32
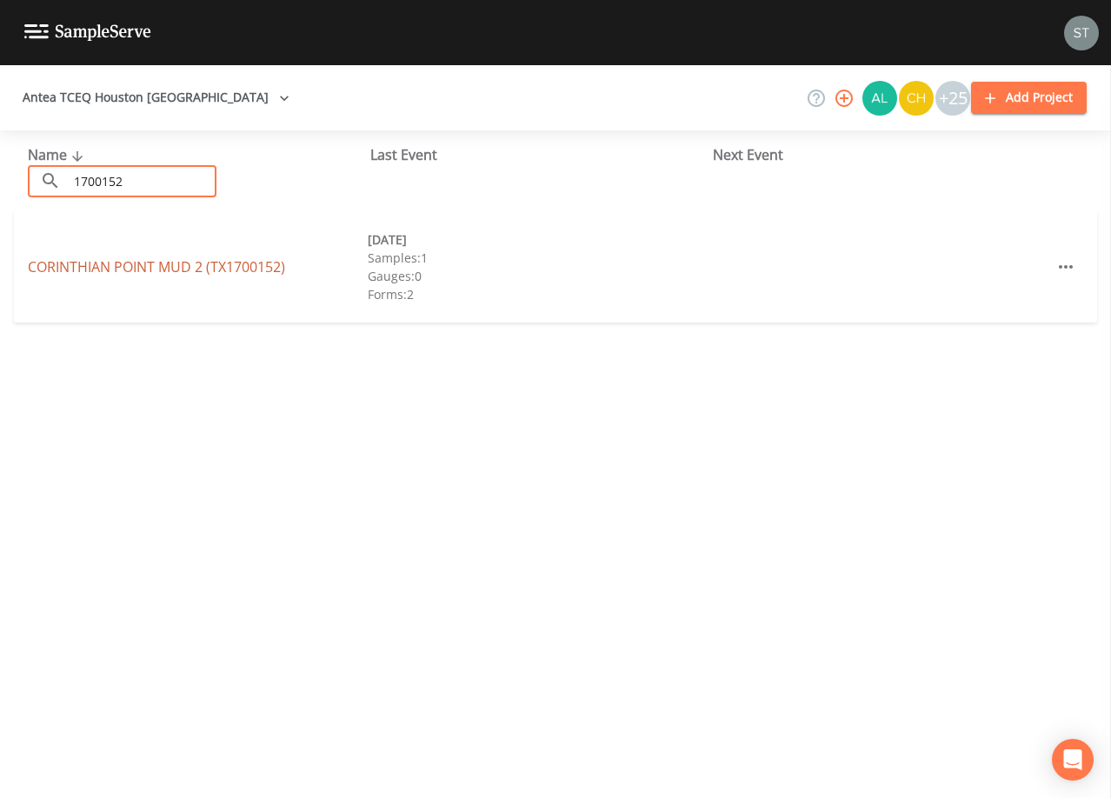
type input "1700152"
click at [197, 263] on link "[GEOGRAPHIC_DATA] 2 (TX1700152)" at bounding box center [156, 266] width 257 height 19
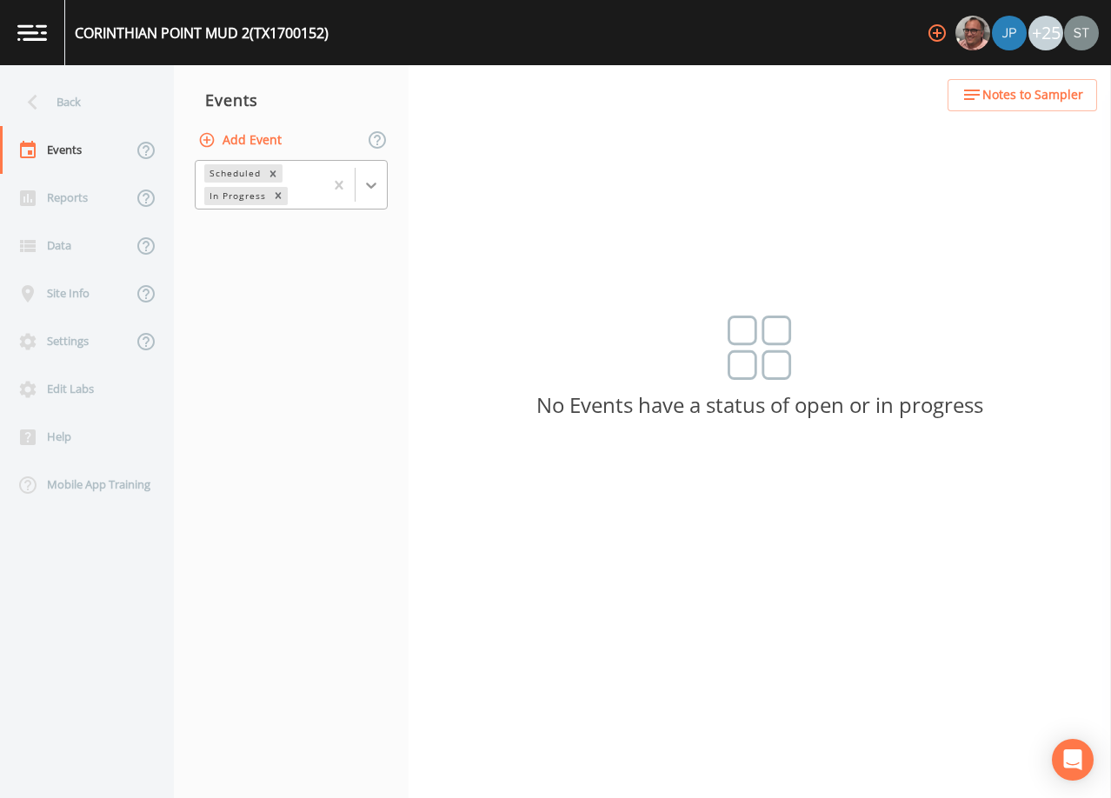
click at [370, 183] on icon at bounding box center [371, 185] width 17 height 17
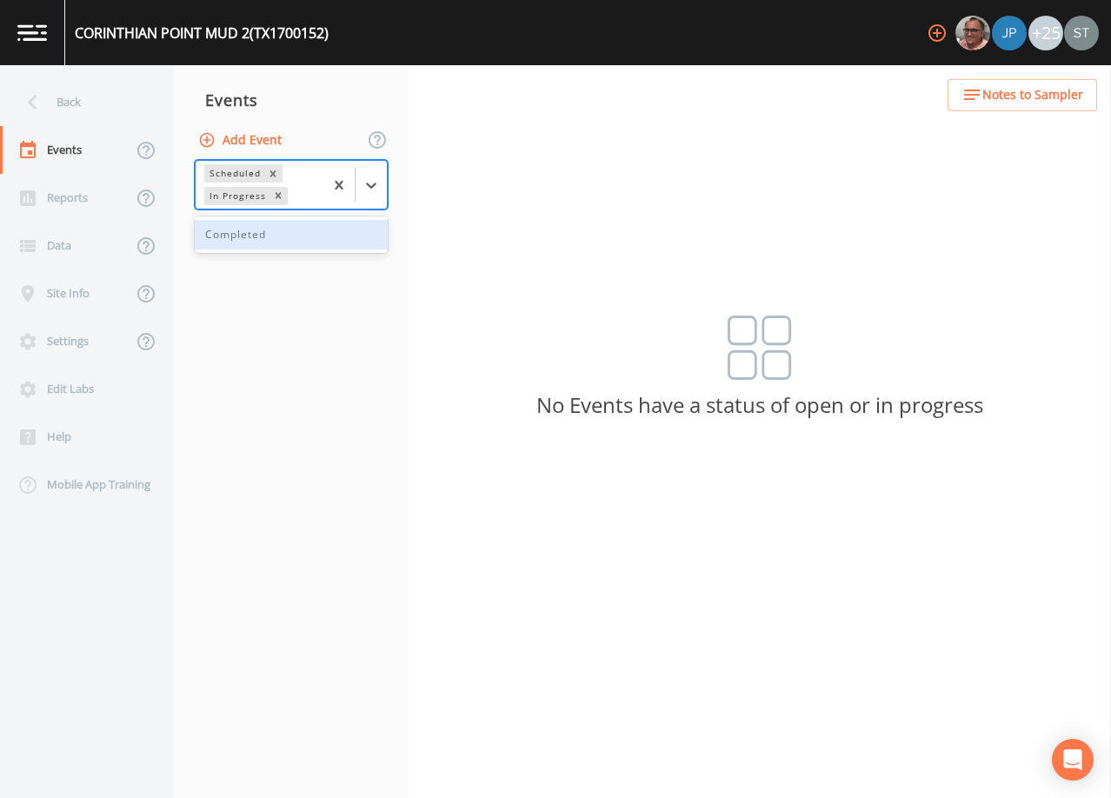
click at [333, 234] on div "Completed" at bounding box center [291, 235] width 193 height 30
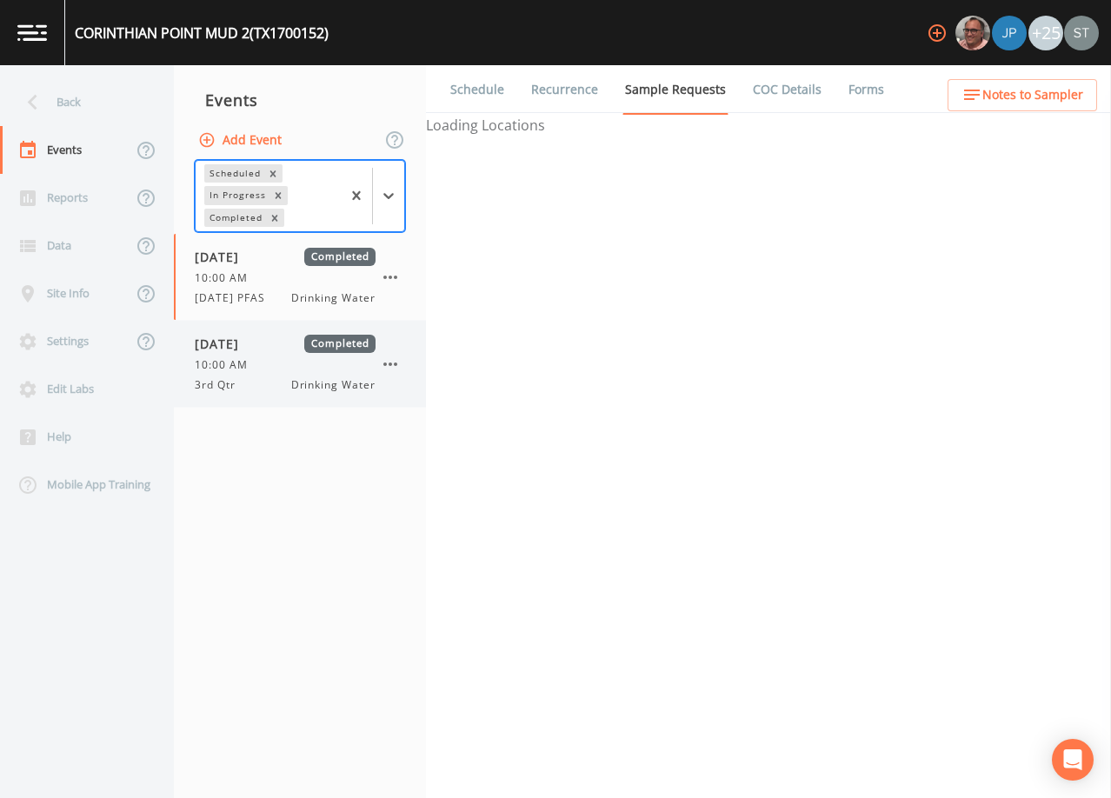
click at [296, 368] on div "10:00 AM" at bounding box center [285, 365] width 181 height 16
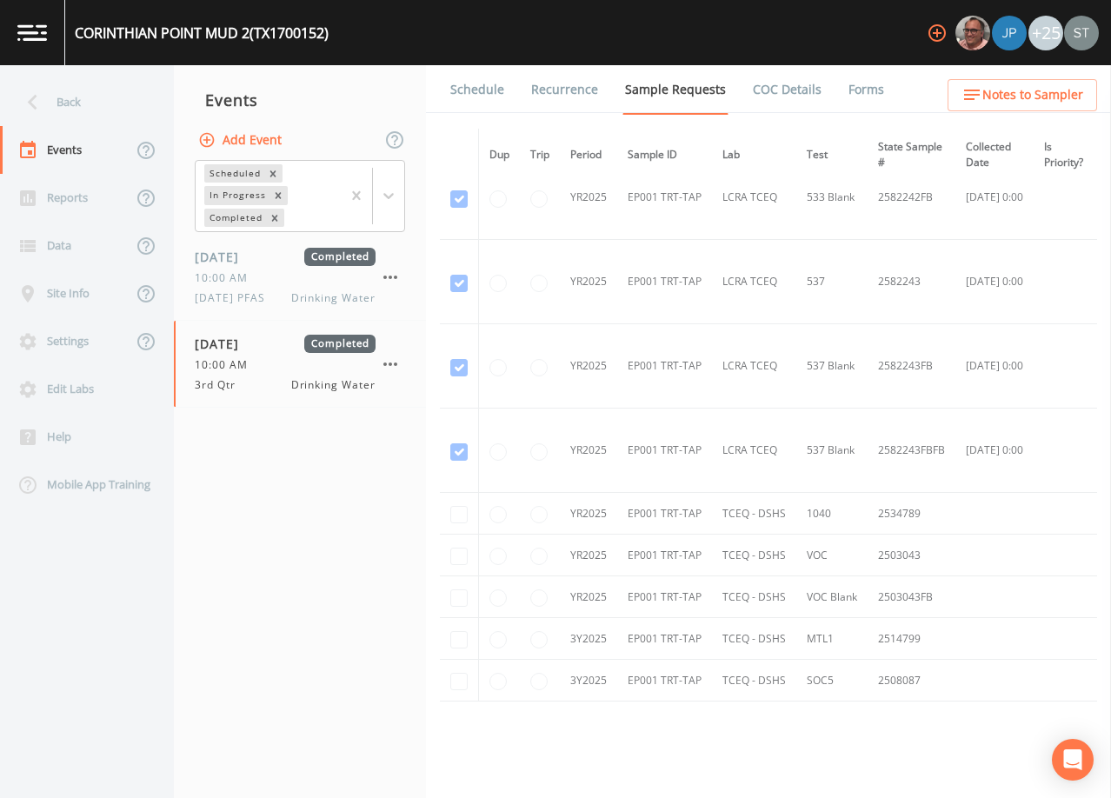
scroll to position [1243, 0]
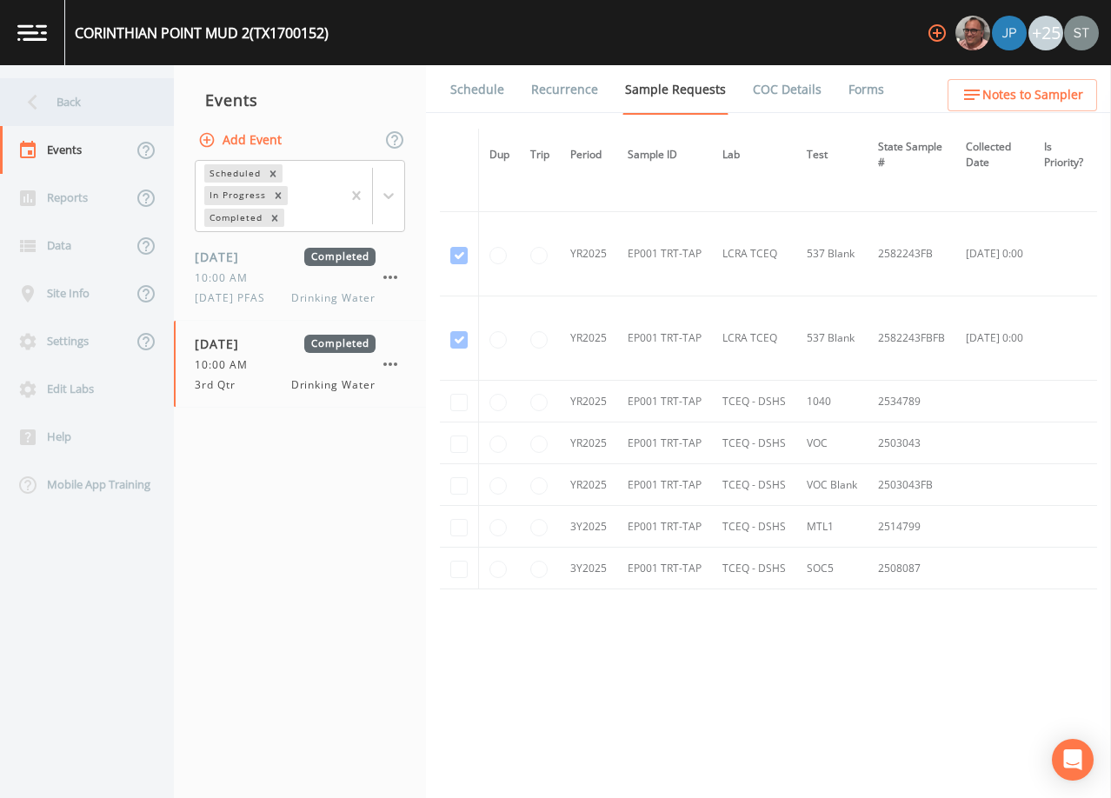
click at [92, 108] on div "Back" at bounding box center [78, 102] width 157 height 48
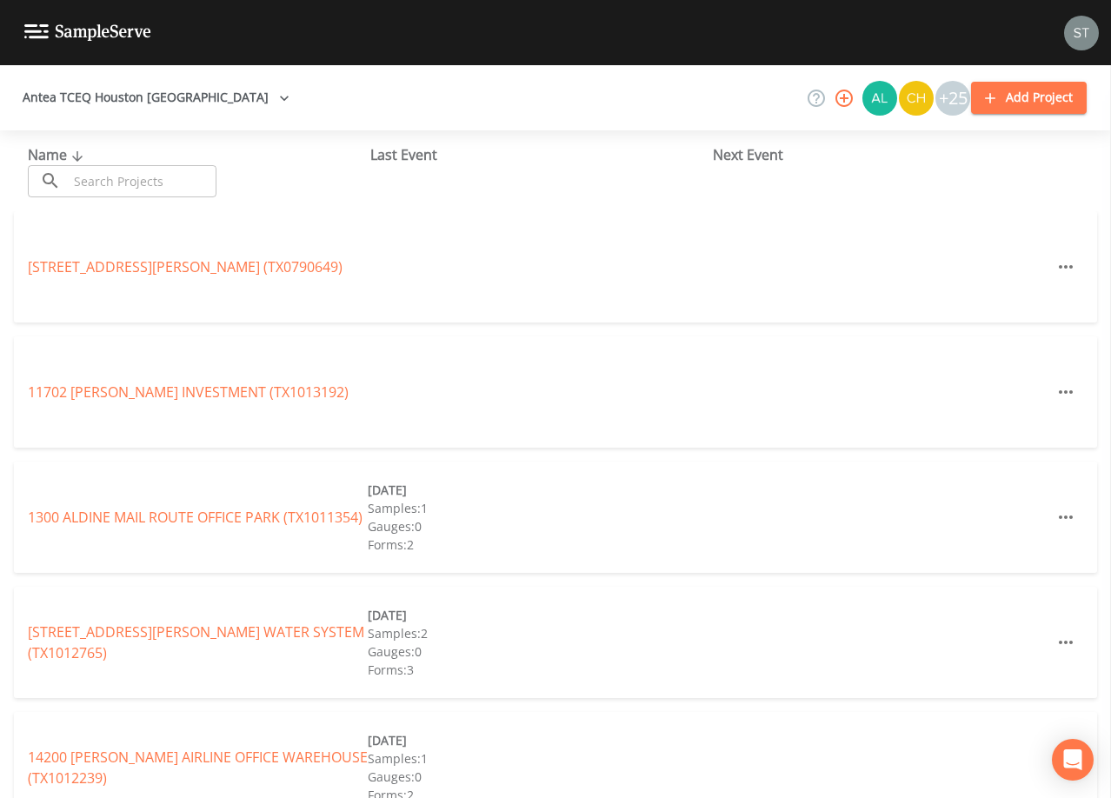
click at [125, 174] on input "text" at bounding box center [142, 181] width 149 height 32
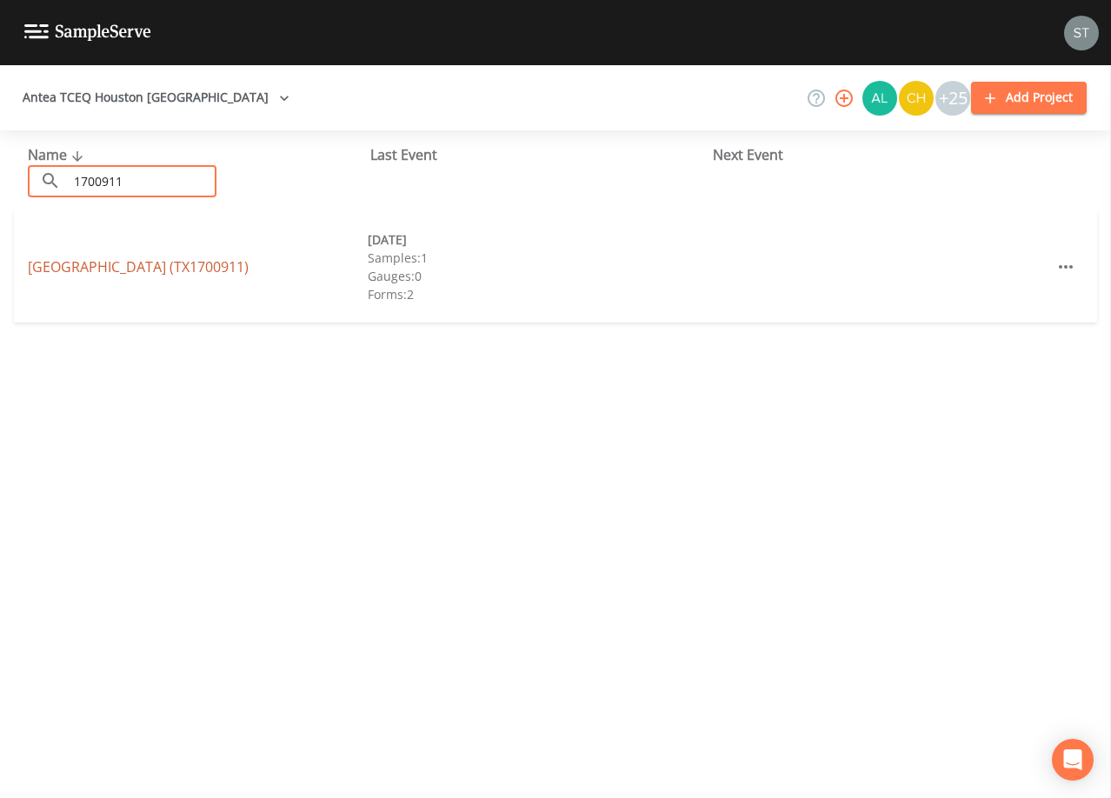
type input "1700911"
click at [225, 266] on link "[GEOGRAPHIC_DATA] (TX1700911)" at bounding box center [138, 266] width 221 height 19
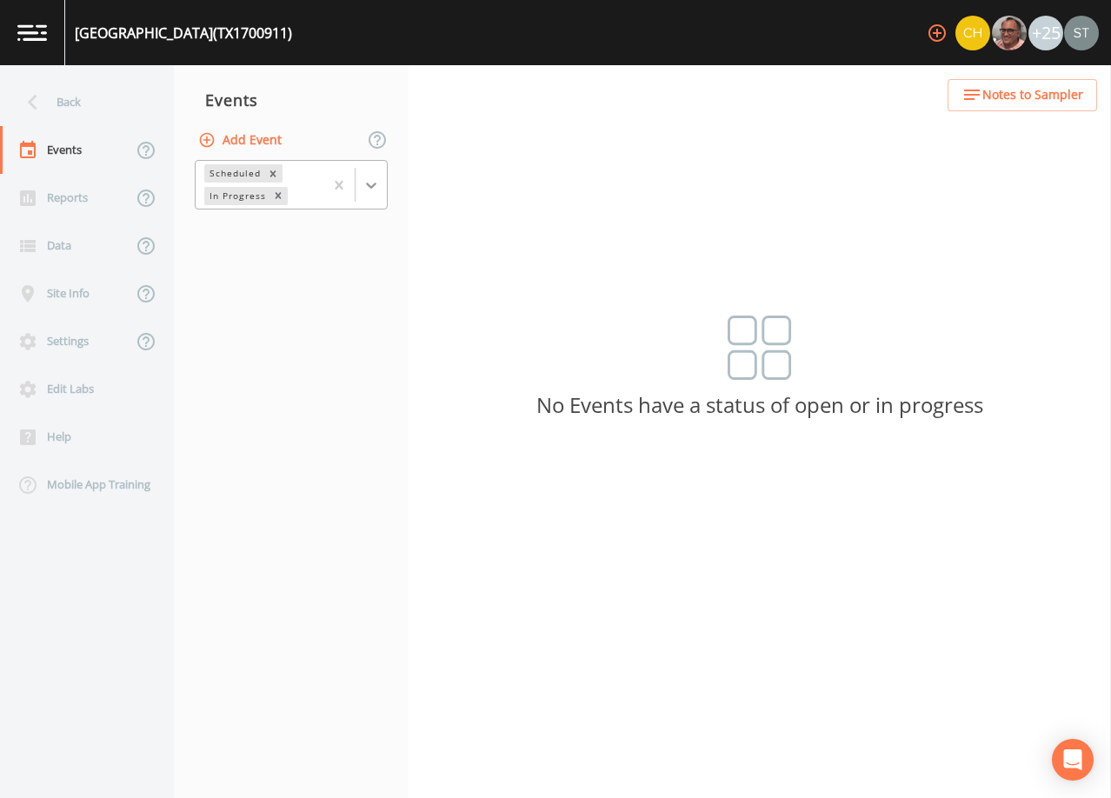
click at [376, 182] on icon at bounding box center [371, 185] width 17 height 17
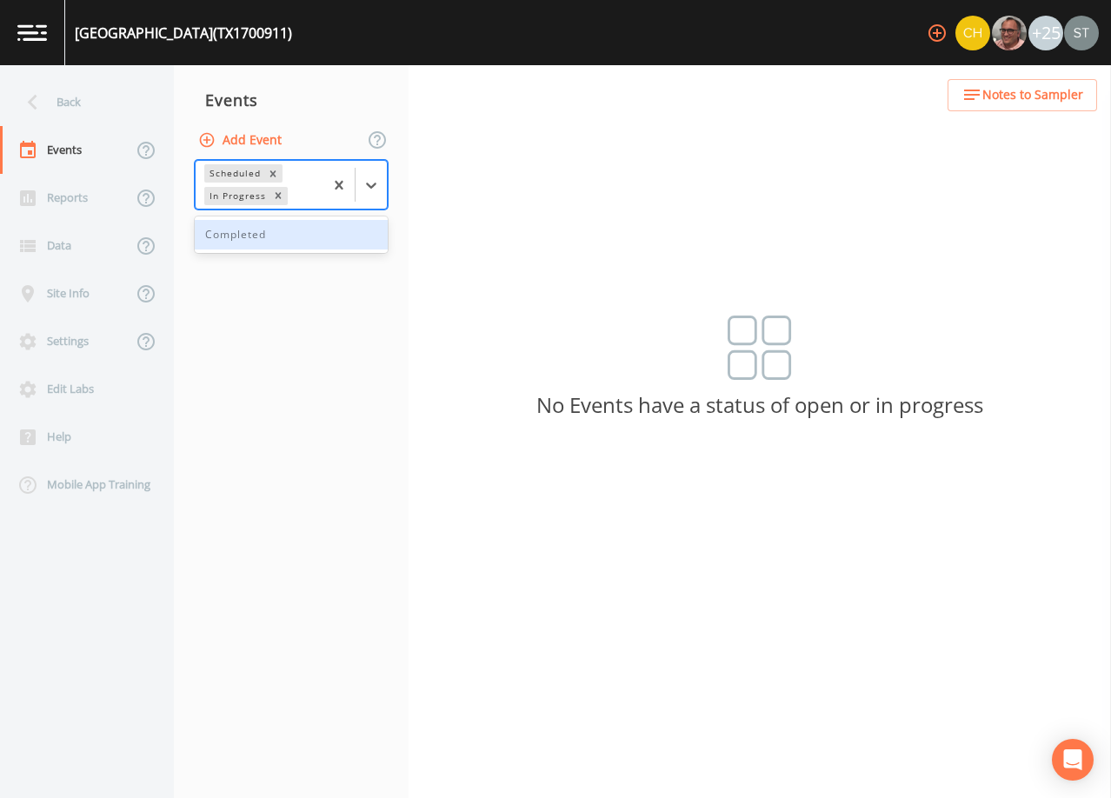
click at [301, 239] on div "Completed" at bounding box center [291, 235] width 193 height 30
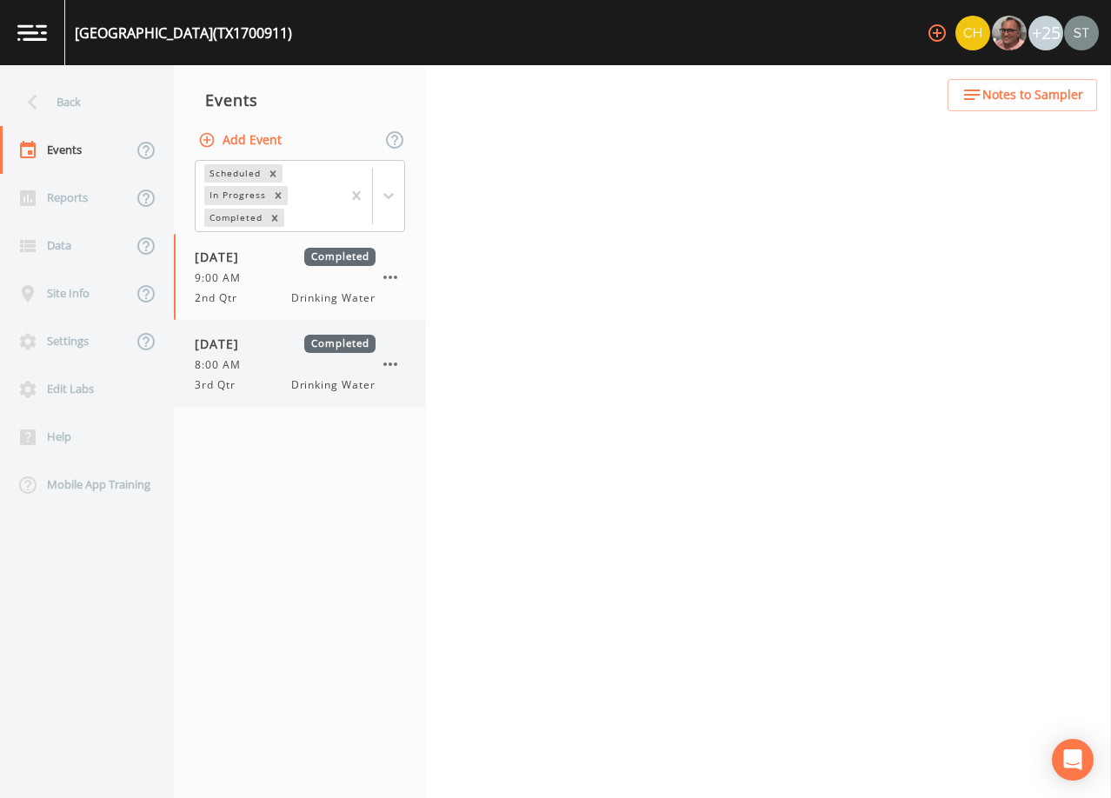
click at [281, 357] on div "8:00 AM" at bounding box center [285, 365] width 181 height 16
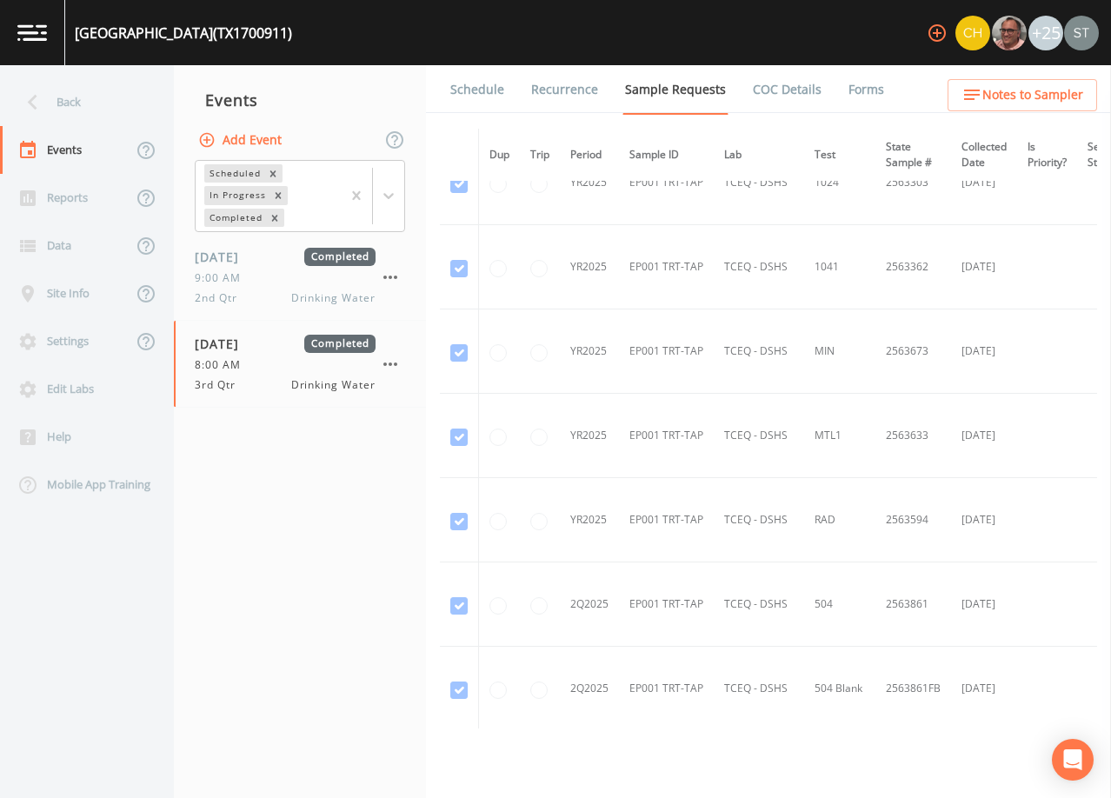
scroll to position [169, 0]
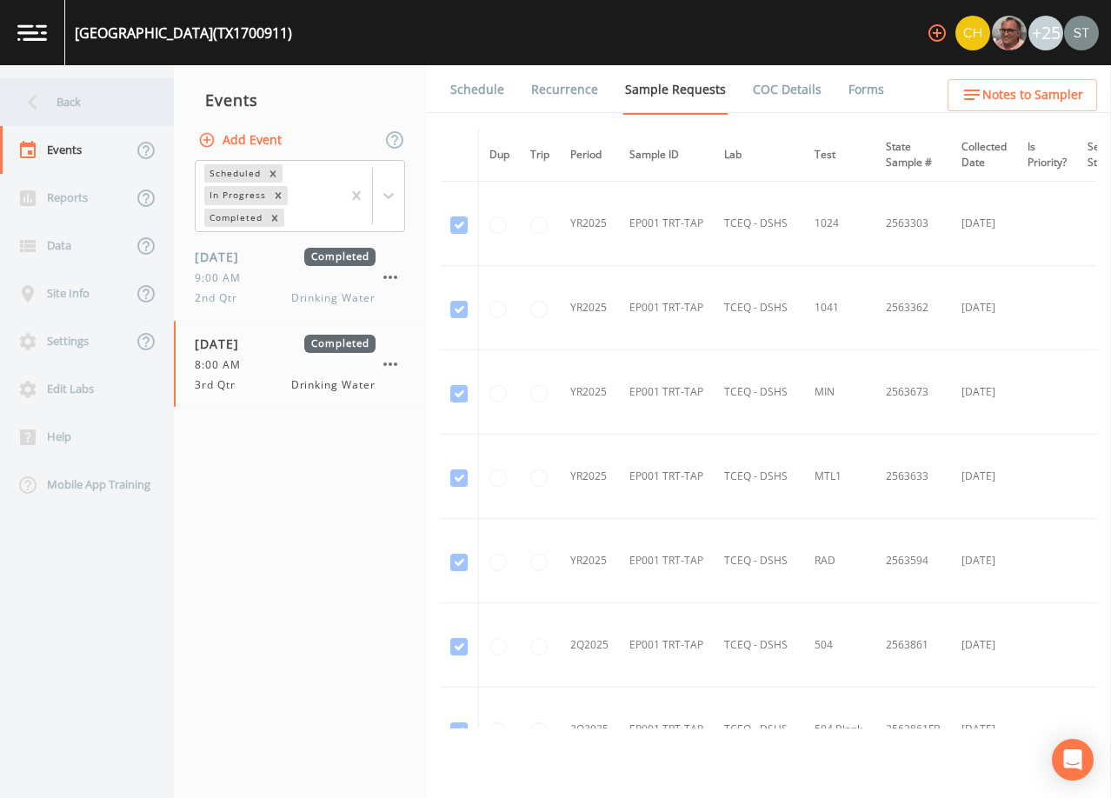
click at [89, 112] on div "Back" at bounding box center [78, 102] width 157 height 48
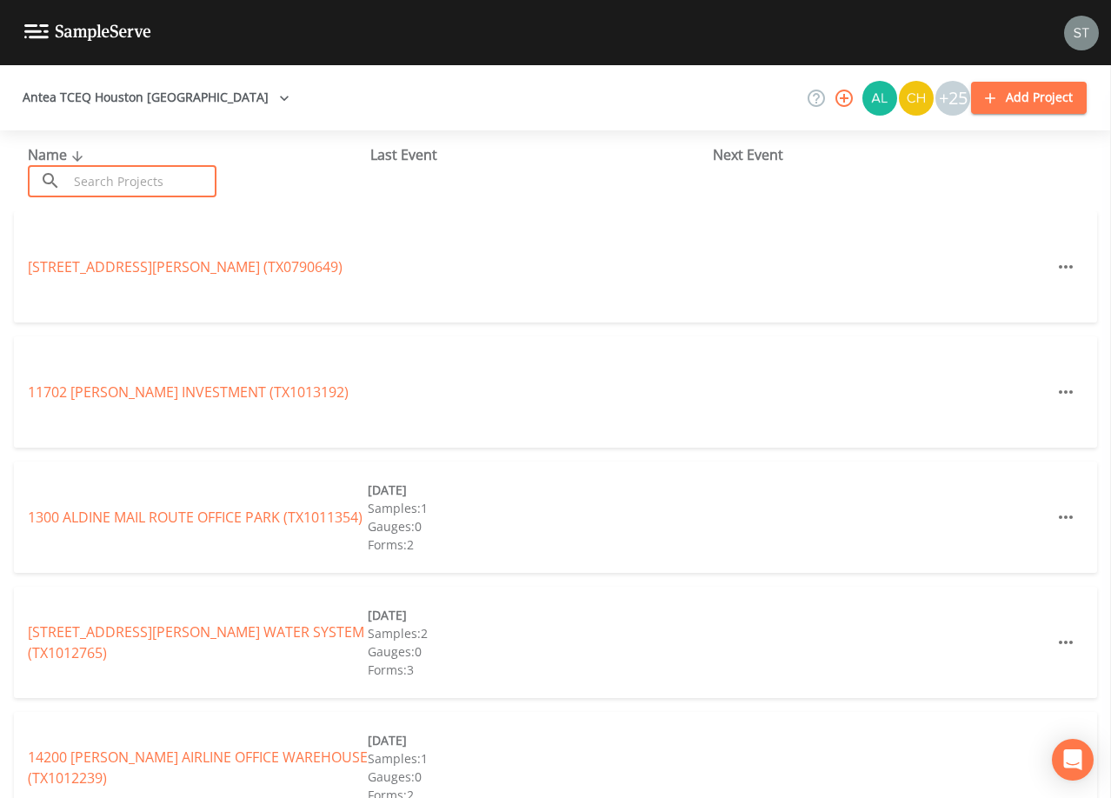
click at [121, 174] on input "text" at bounding box center [142, 181] width 149 height 32
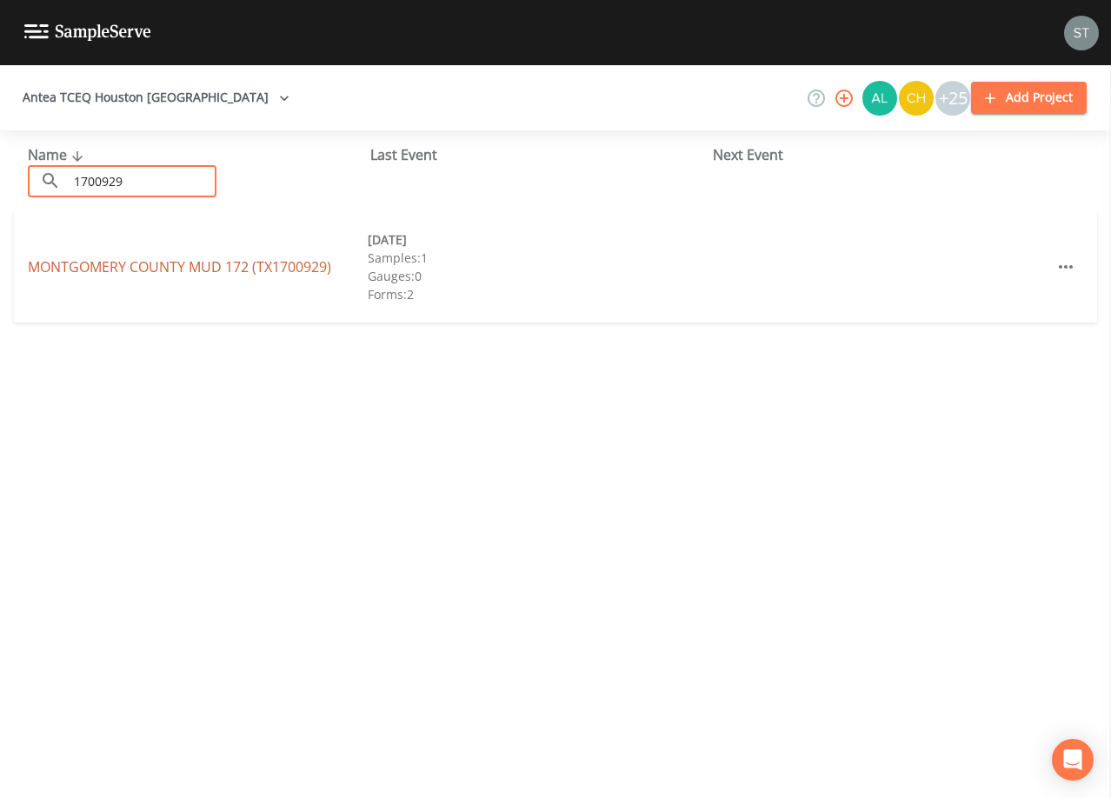
type input "1700929"
click at [158, 262] on link "[GEOGRAPHIC_DATA] 172 (TX1700929)" at bounding box center [179, 266] width 303 height 19
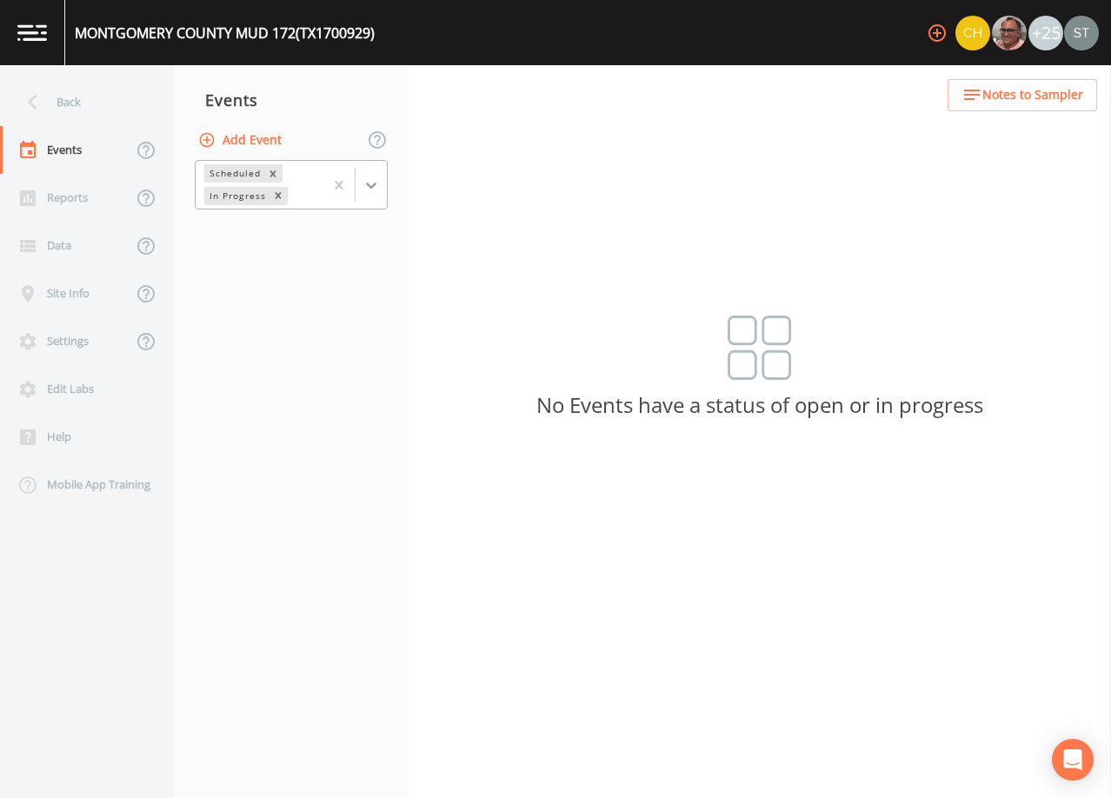
click at [368, 189] on icon at bounding box center [371, 185] width 17 height 17
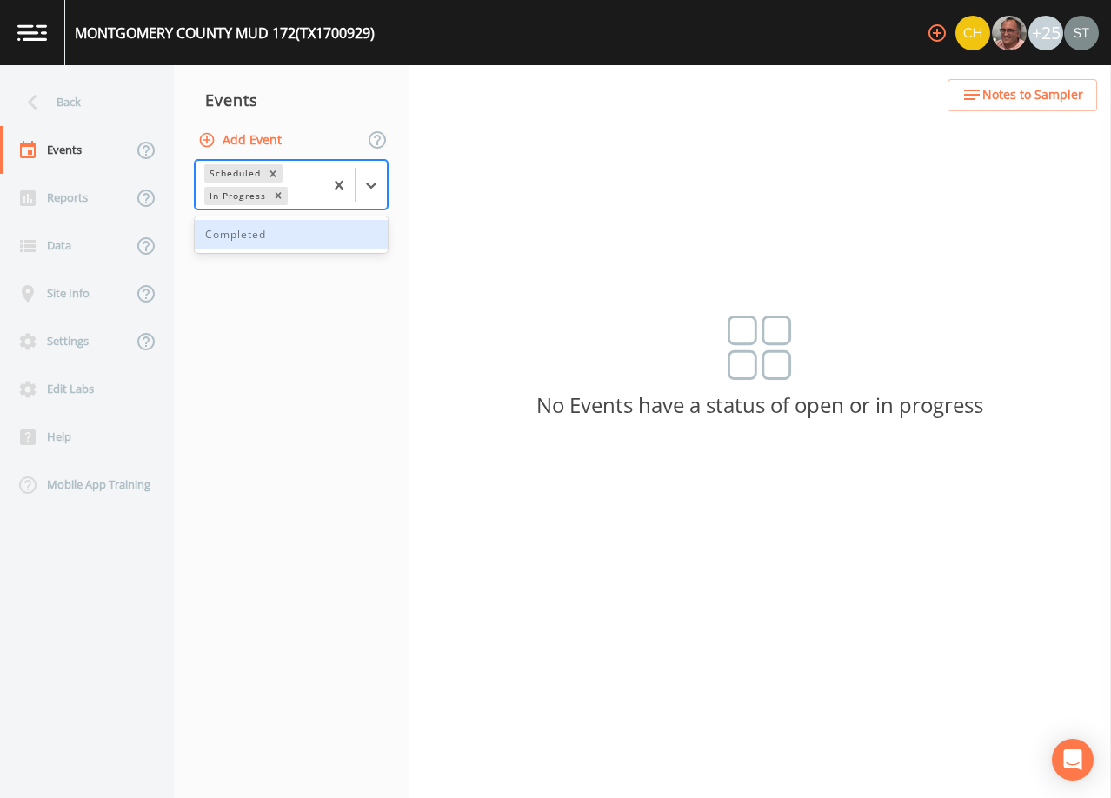
click at [317, 241] on div "Completed" at bounding box center [291, 235] width 193 height 30
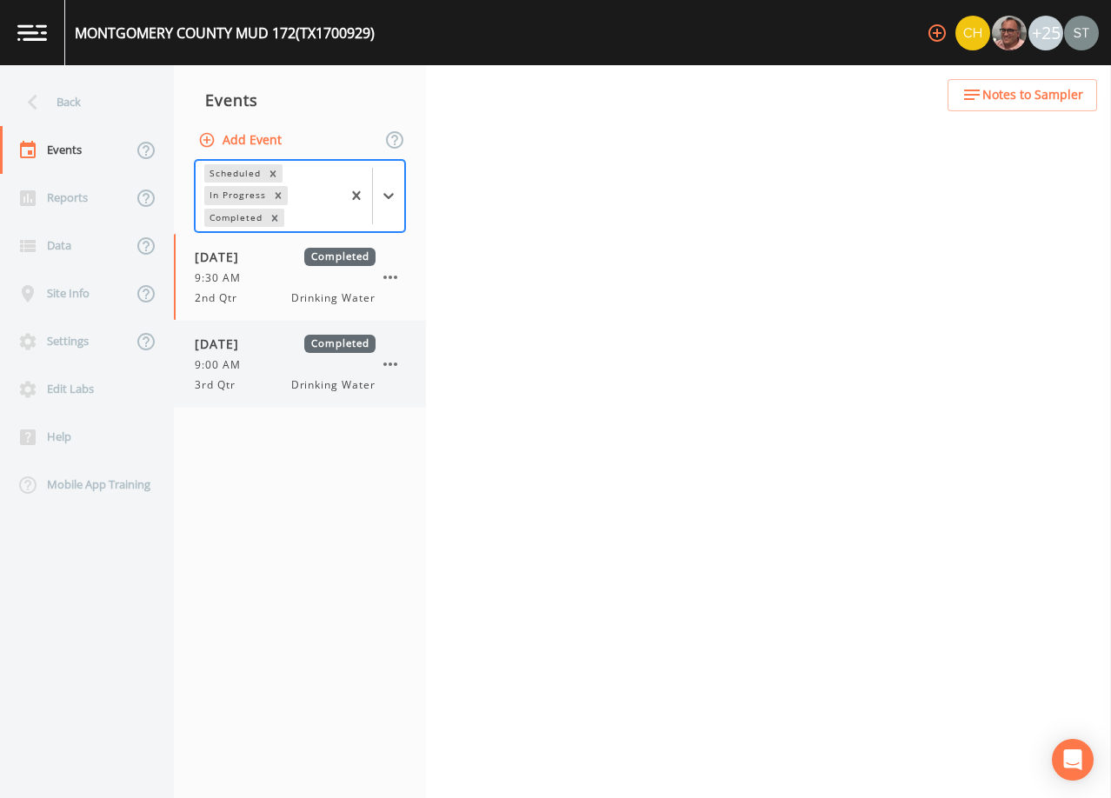
click at [284, 359] on div "9:00 AM" at bounding box center [285, 365] width 181 height 16
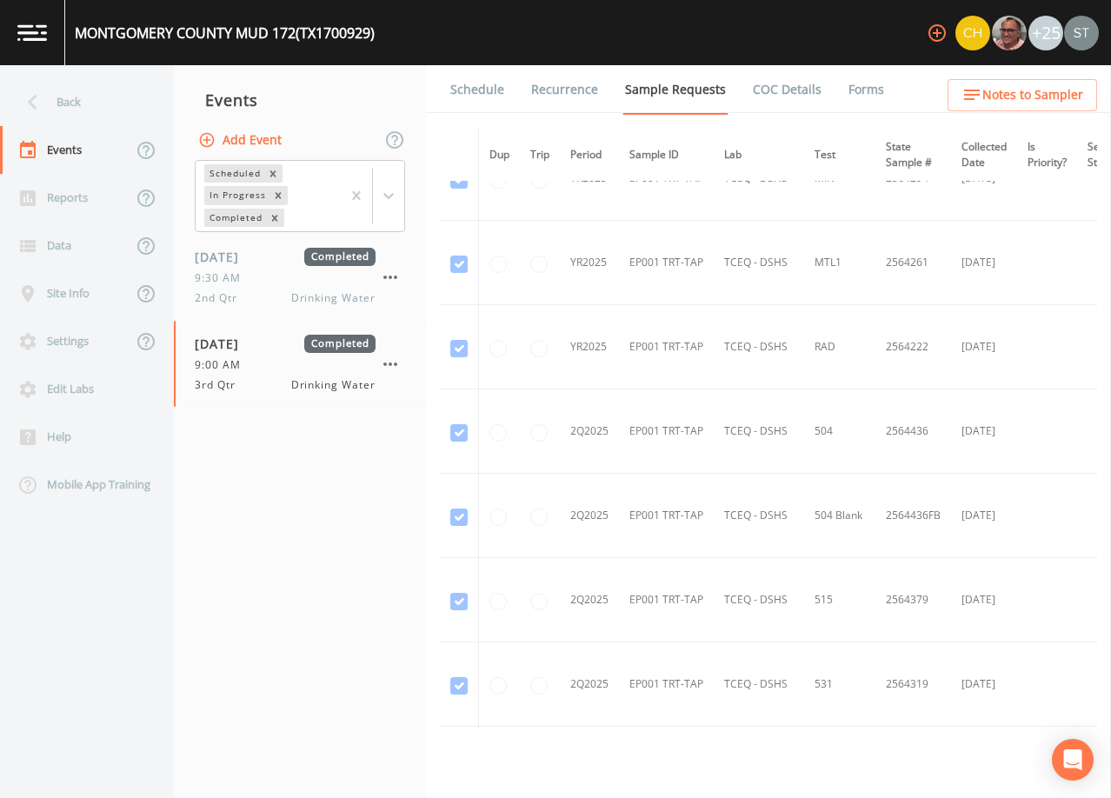
scroll to position [343, 0]
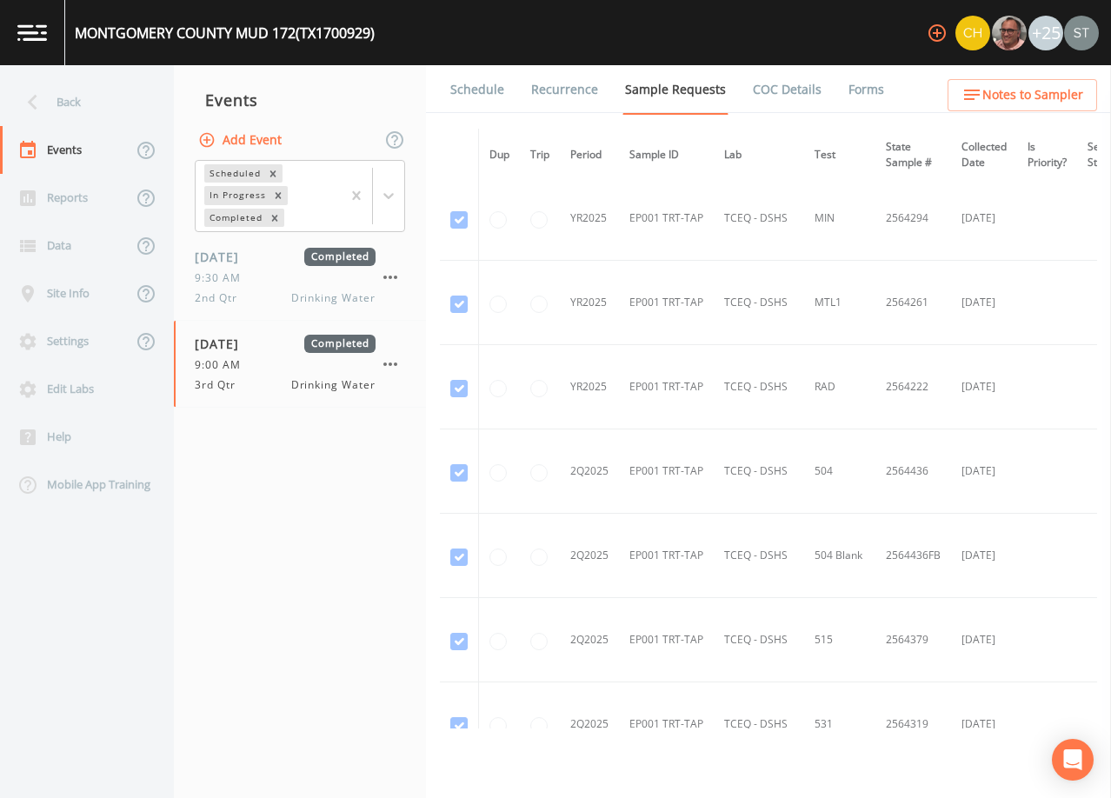
click at [64, 110] on div "Back" at bounding box center [78, 102] width 157 height 48
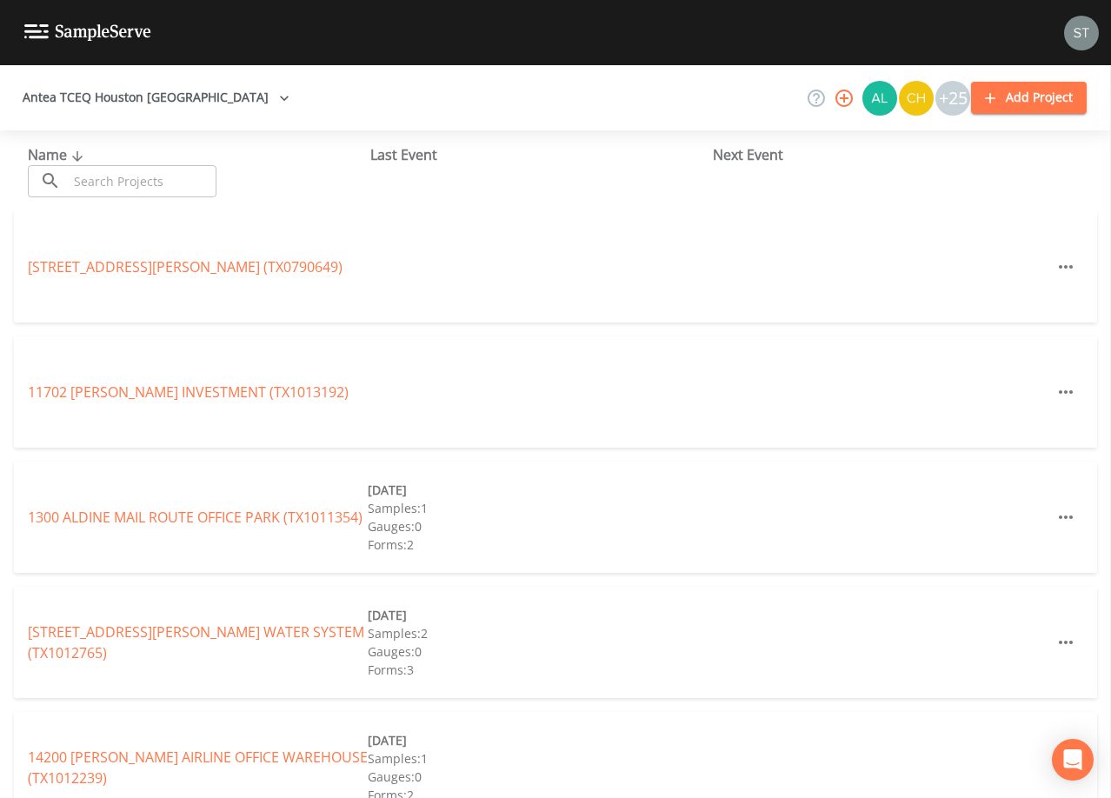
click at [120, 164] on div "Name ​ ​" at bounding box center [199, 170] width 343 height 53
click at [145, 183] on input "text" at bounding box center [142, 181] width 149 height 32
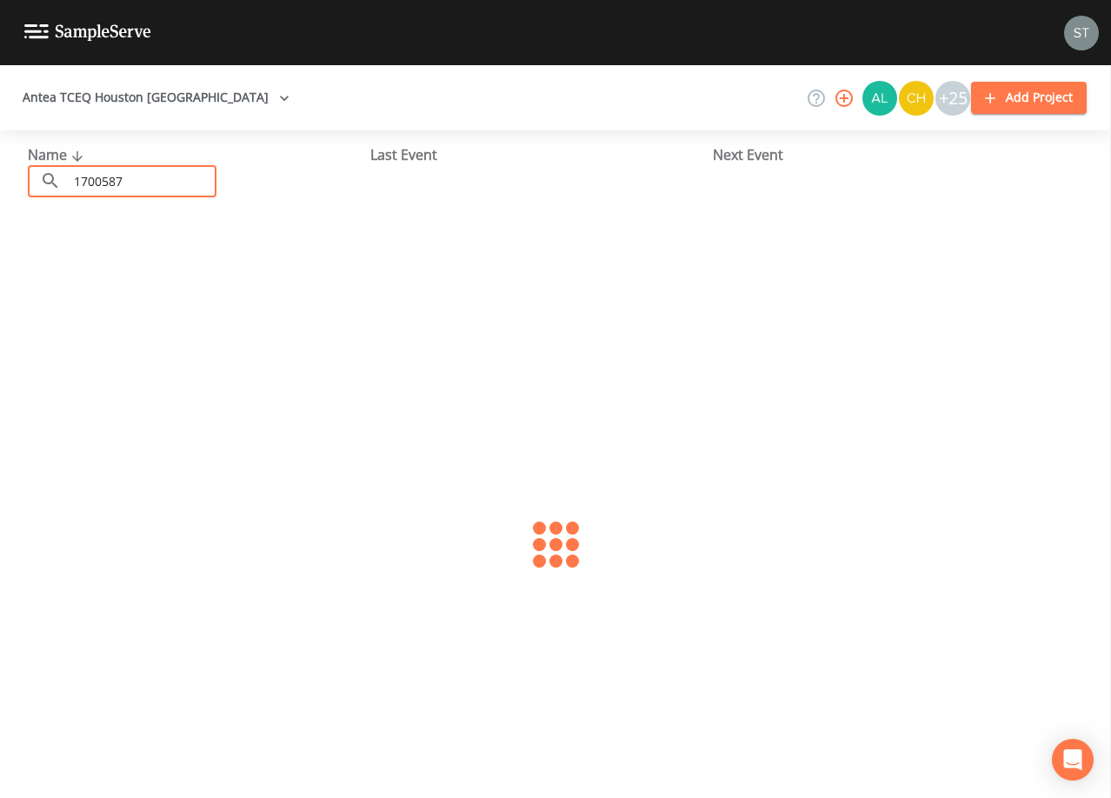
type input "1700587"
click at [126, 267] on link "INK JET (TX1700587)" at bounding box center [92, 266] width 128 height 19
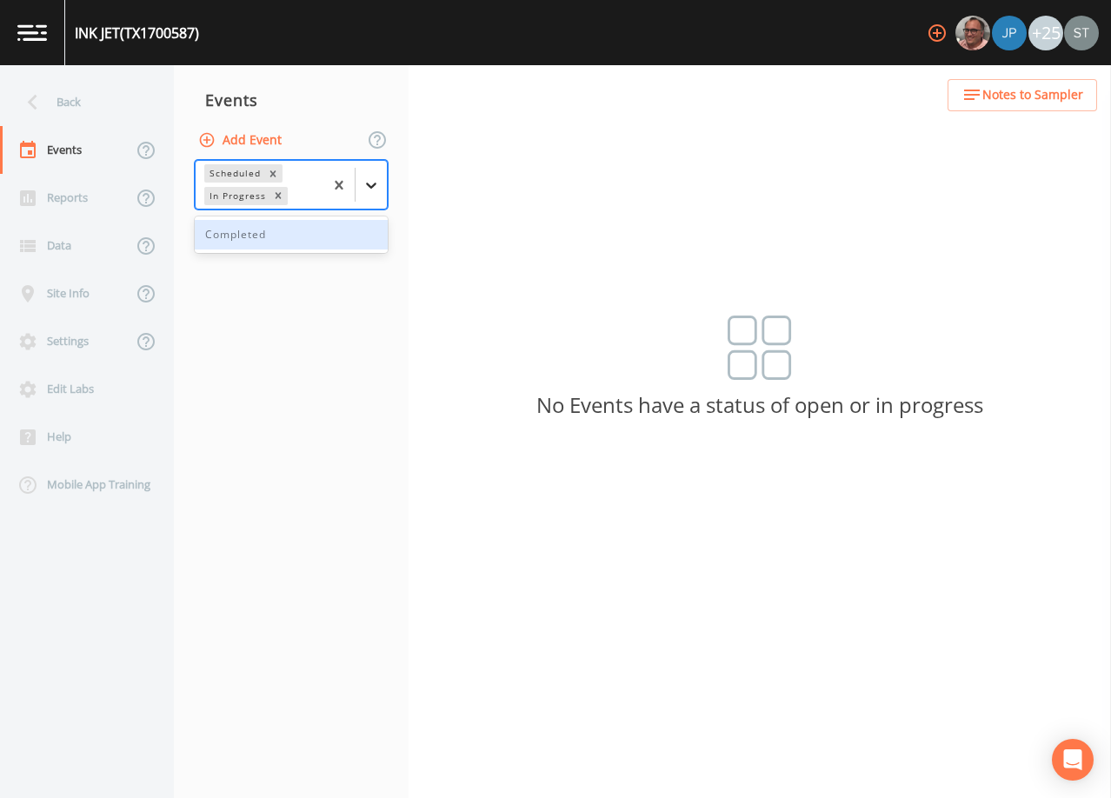
click at [378, 191] on icon at bounding box center [371, 185] width 17 height 17
click at [272, 243] on div "Completed" at bounding box center [291, 235] width 193 height 30
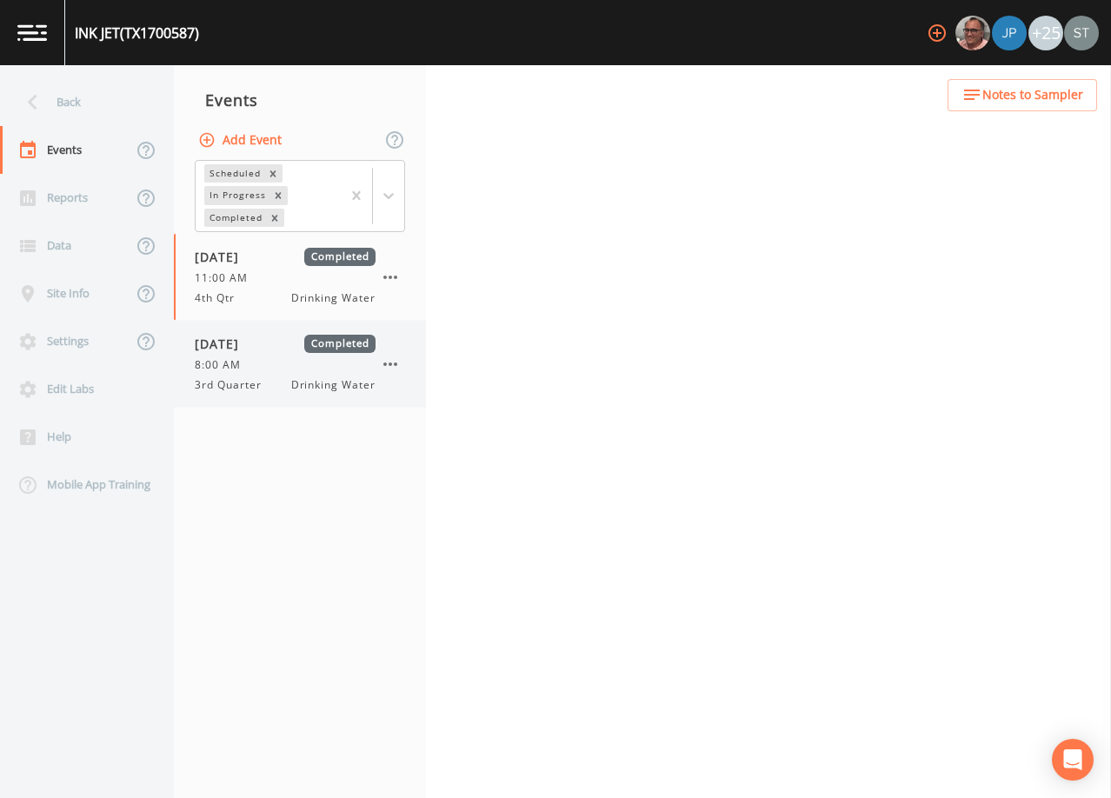
click at [254, 367] on div "8:00 AM" at bounding box center [285, 365] width 181 height 16
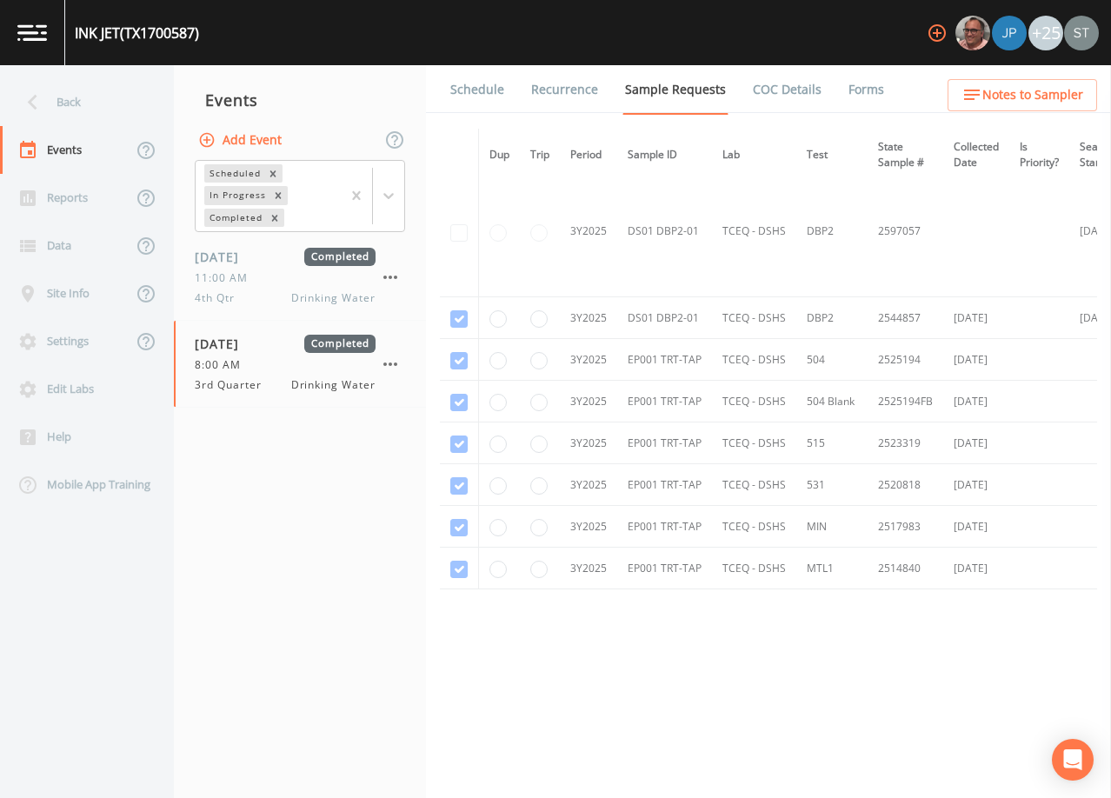
scroll to position [357, 0]
click at [64, 98] on div "Back" at bounding box center [78, 102] width 157 height 48
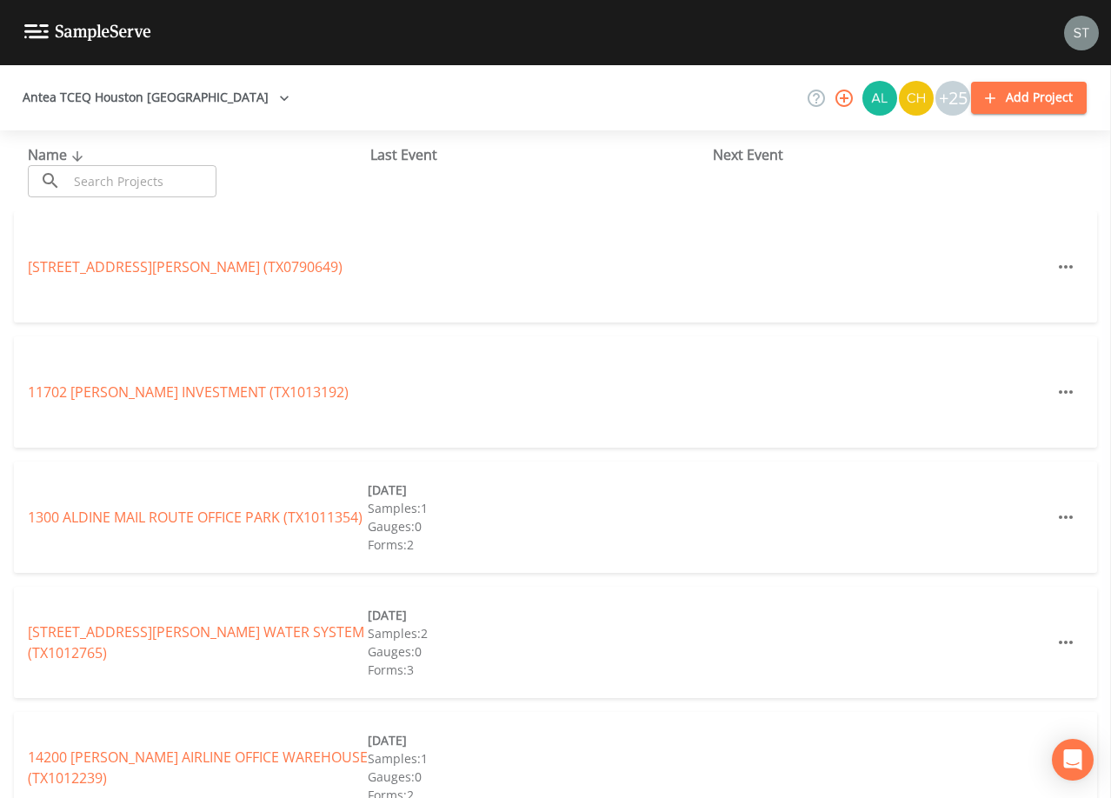
click at [178, 183] on input "text" at bounding box center [142, 181] width 149 height 32
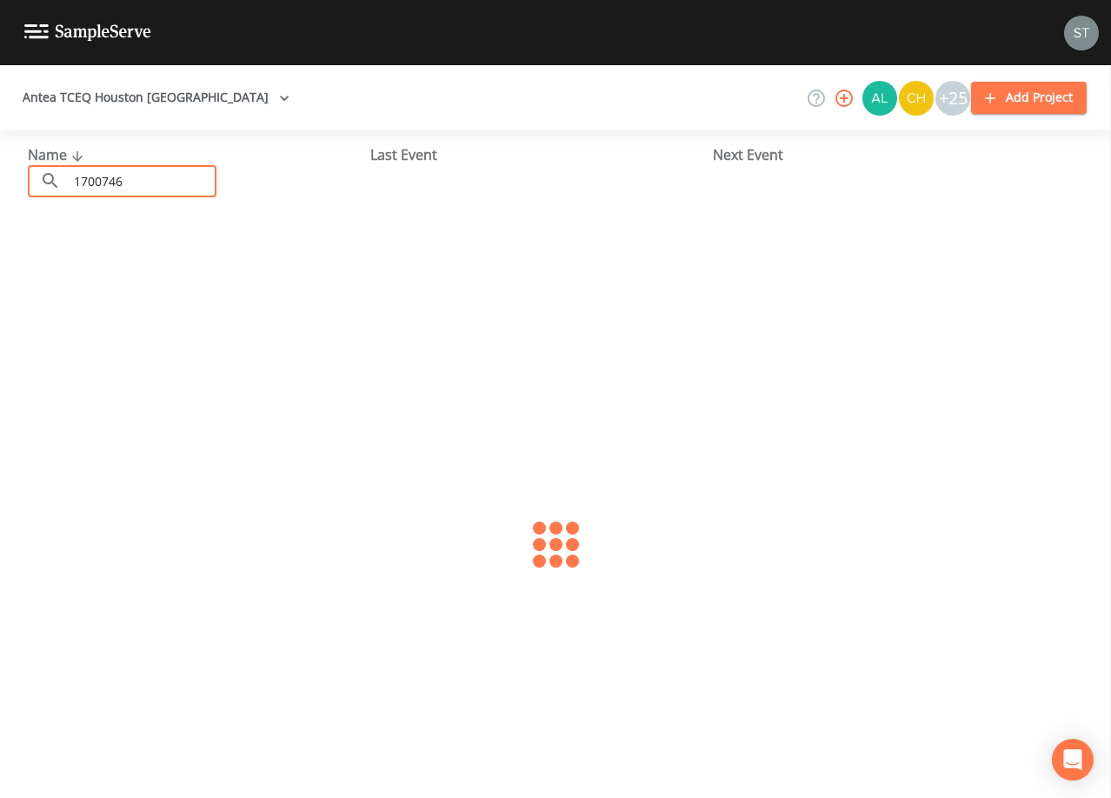
type input "1700746"
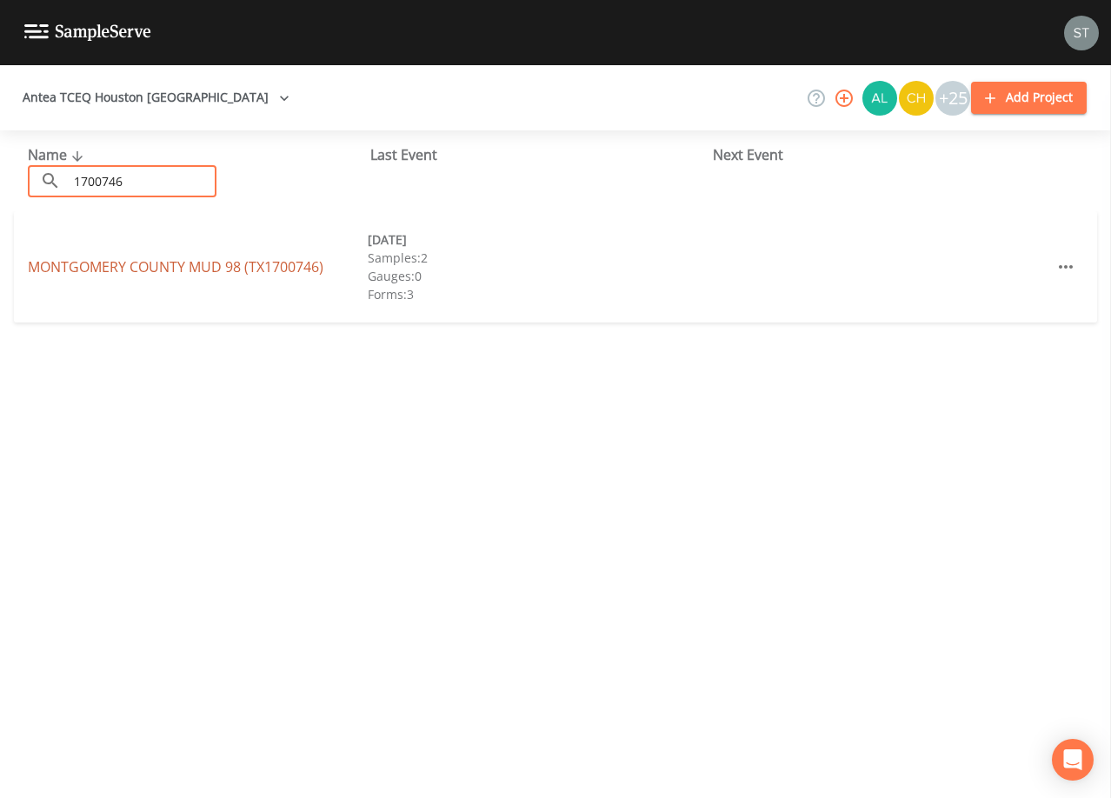
click at [277, 270] on link "MONTGOMERY COUNTY MUD 98 (TX1700746)" at bounding box center [176, 266] width 296 height 19
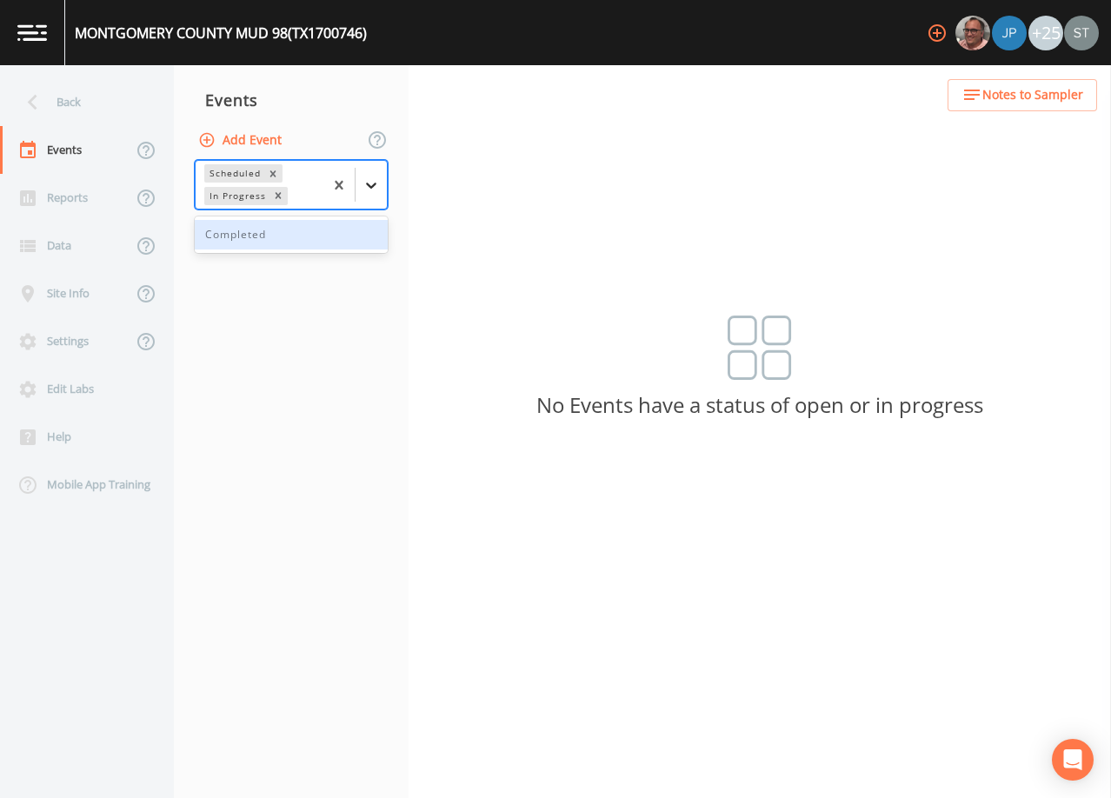
click at [368, 197] on div at bounding box center [371, 185] width 31 height 31
click at [261, 149] on button "Add Event" at bounding box center [242, 140] width 94 height 32
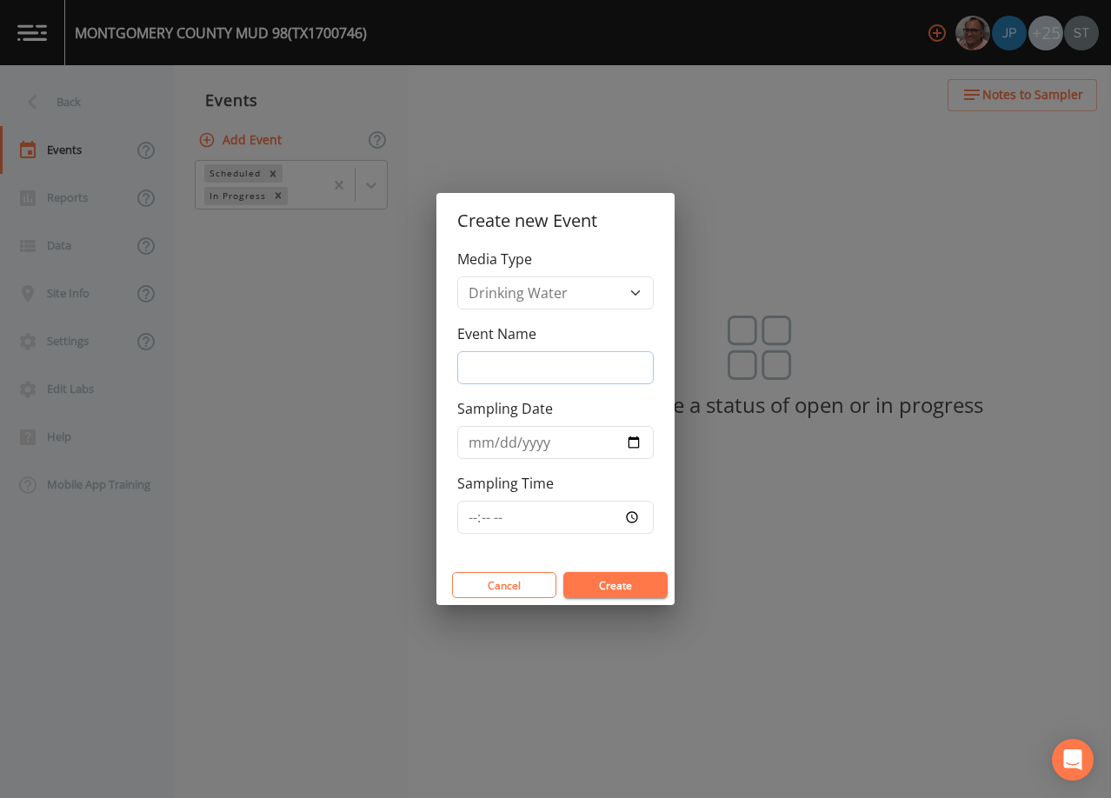
click at [508, 367] on input "Event Name" at bounding box center [555, 367] width 197 height 33
type input "3rd Qtr"
click at [619, 586] on button "Create" at bounding box center [615, 585] width 104 height 26
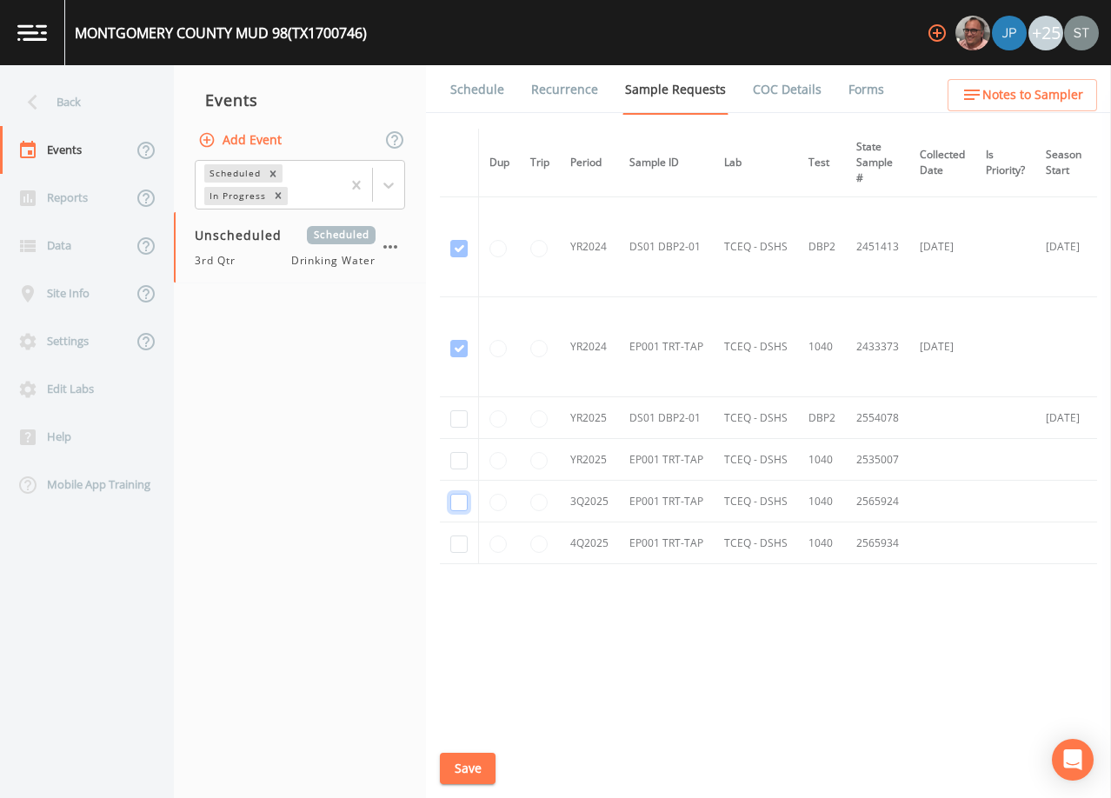
click at [457, 503] on input "checkbox" at bounding box center [458, 502] width 17 height 17
checkbox input "true"
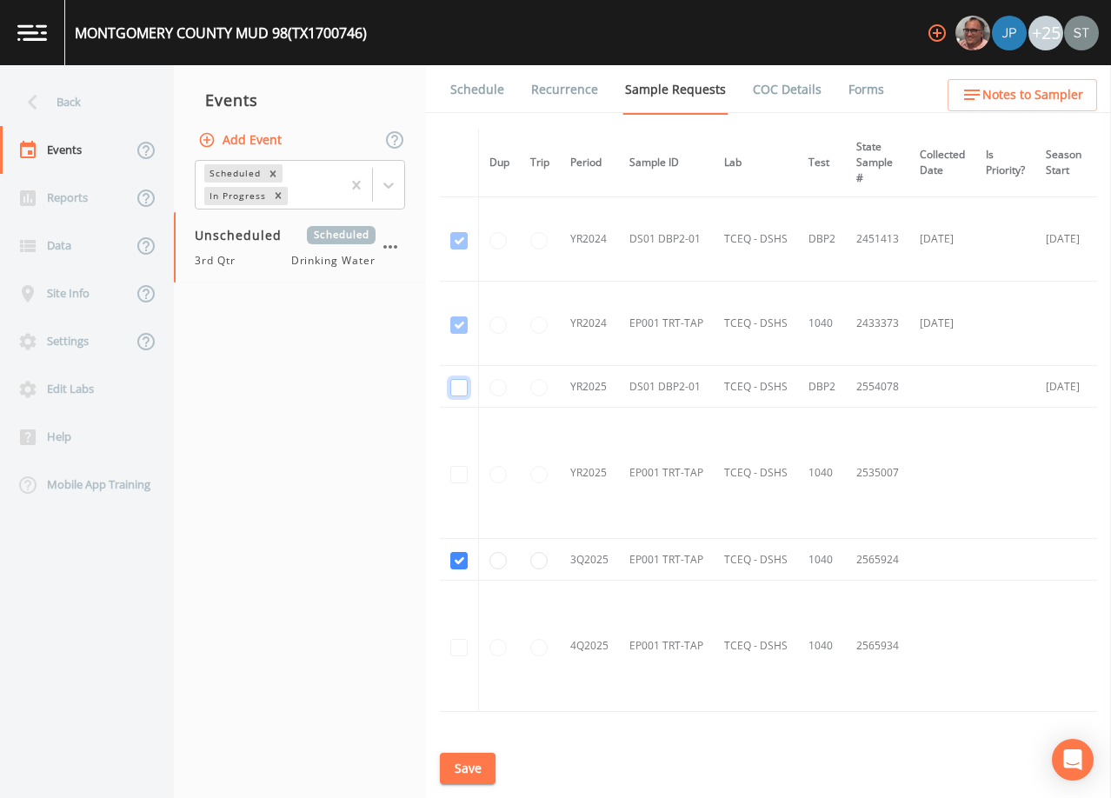
click at [458, 383] on input "checkbox" at bounding box center [458, 387] width 17 height 17
checkbox input "true"
click at [461, 768] on button "Save" at bounding box center [468, 769] width 56 height 32
click at [474, 764] on button "Save" at bounding box center [468, 769] width 56 height 32
click at [363, 404] on nav "Events Add Event Scheduled In Progress Unscheduled Scheduled 3rd Qtr Drinking W…" at bounding box center [300, 431] width 252 height 733
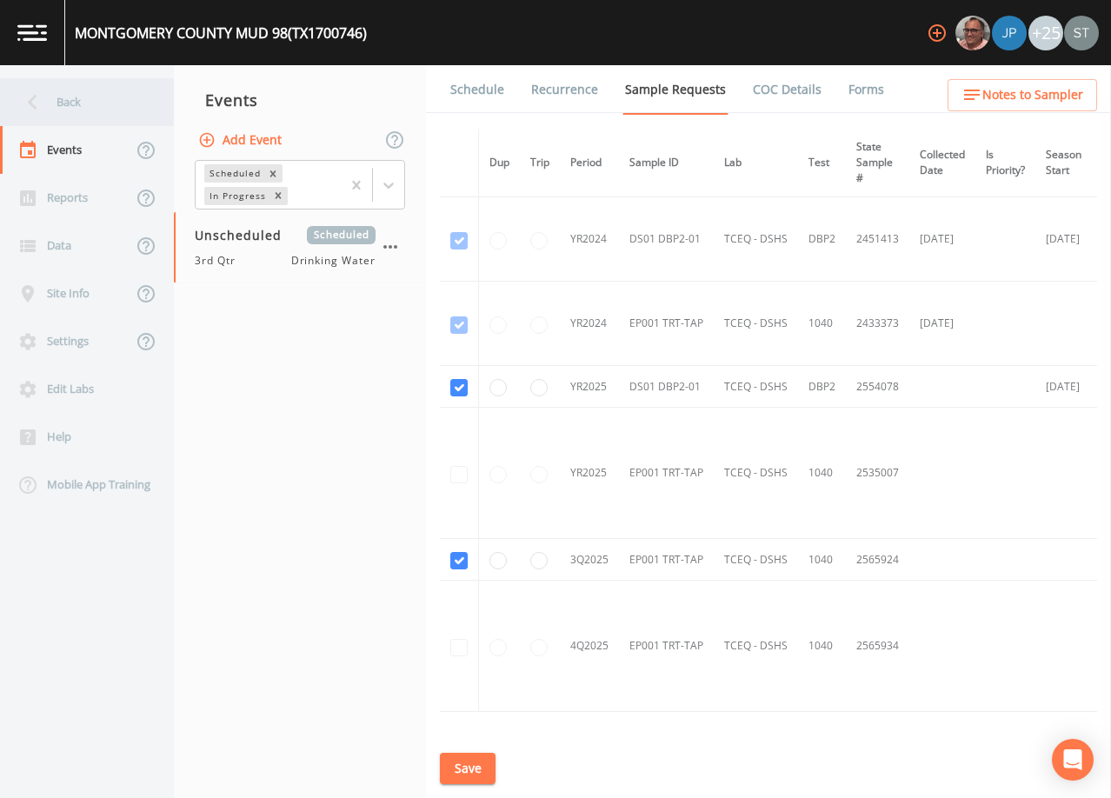
click at [61, 102] on div "Back" at bounding box center [78, 102] width 157 height 48
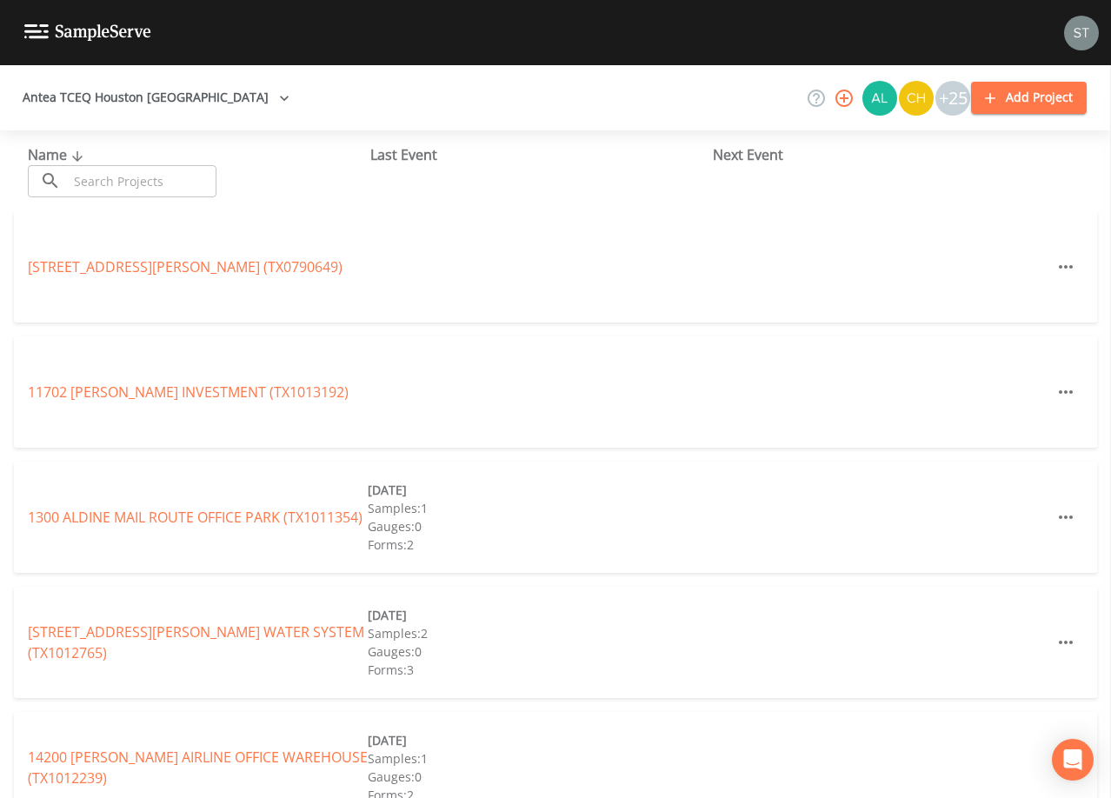
click at [182, 171] on input "text" at bounding box center [142, 181] width 149 height 32
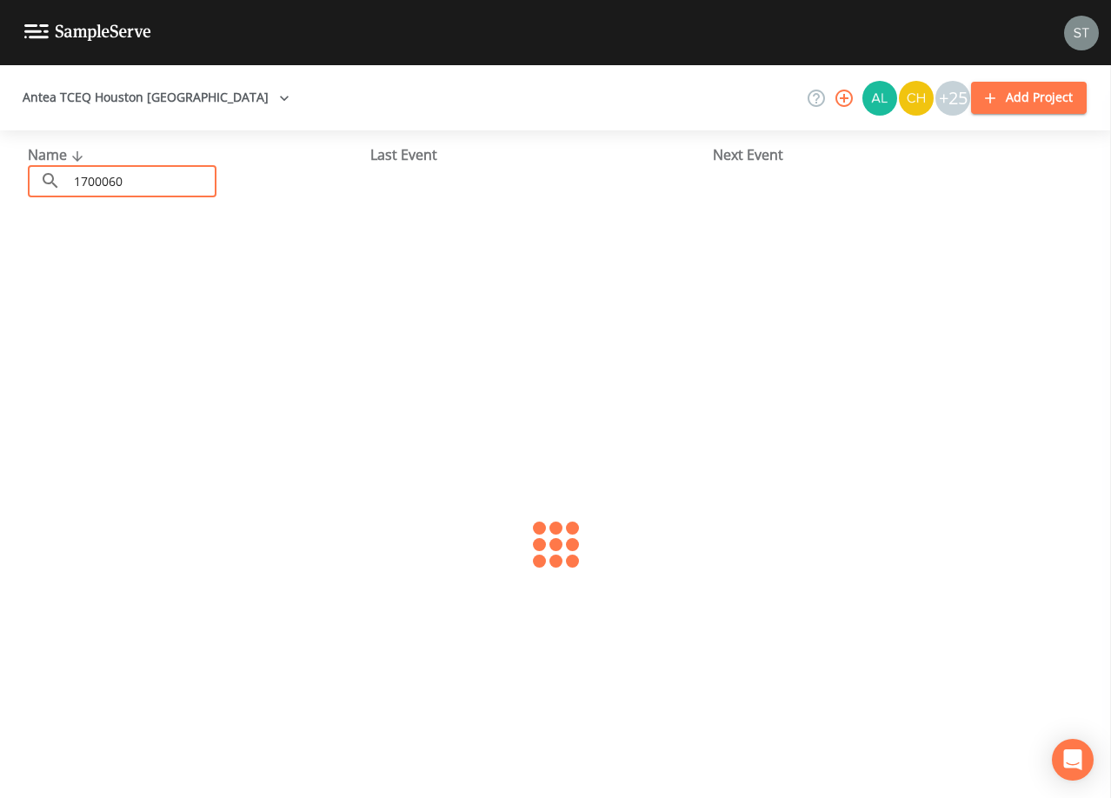
type input "1700060"
click at [55, 272] on link "POINT AQUARIUS MUD (TX1700060)" at bounding box center [144, 266] width 232 height 19
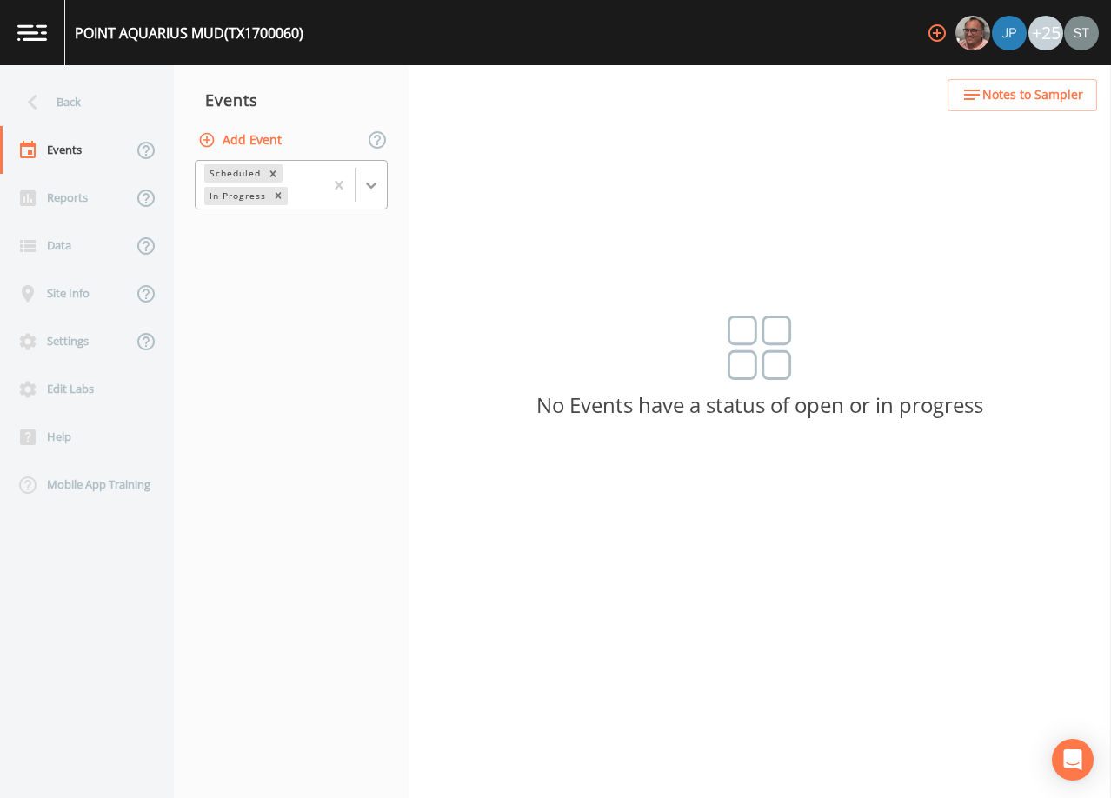
click at [377, 187] on icon at bounding box center [371, 185] width 17 height 17
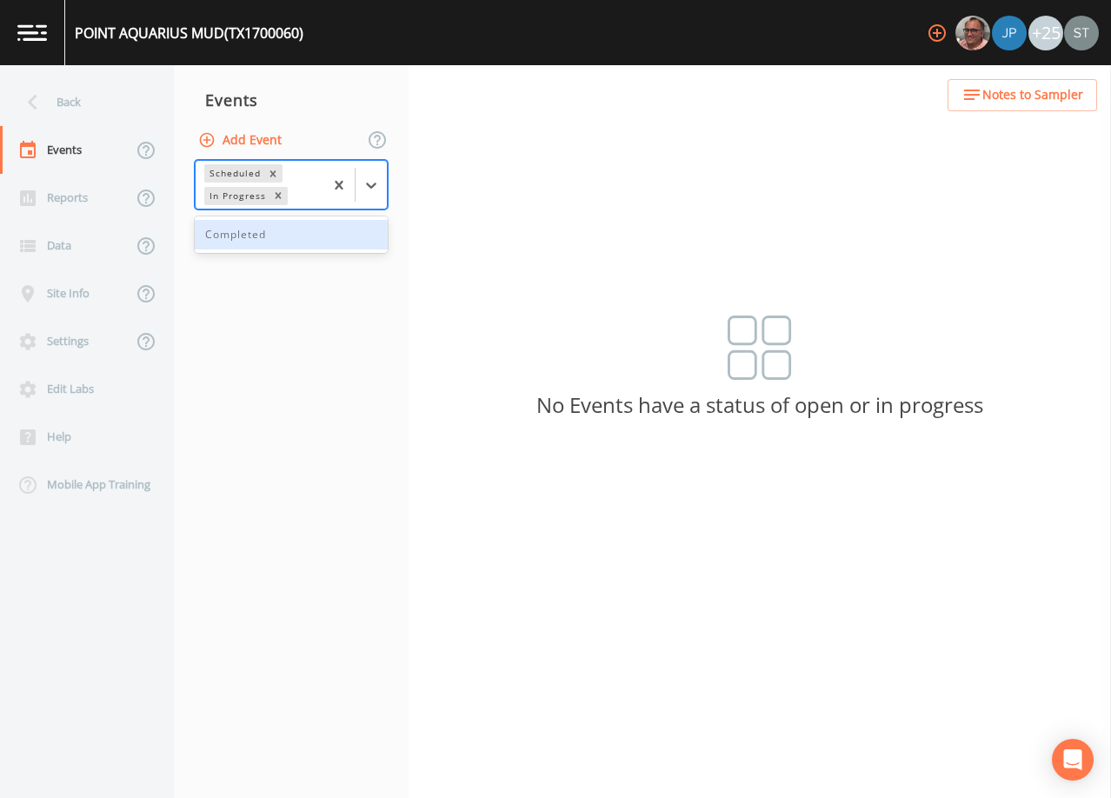
click at [322, 247] on div "Completed" at bounding box center [291, 235] width 193 height 30
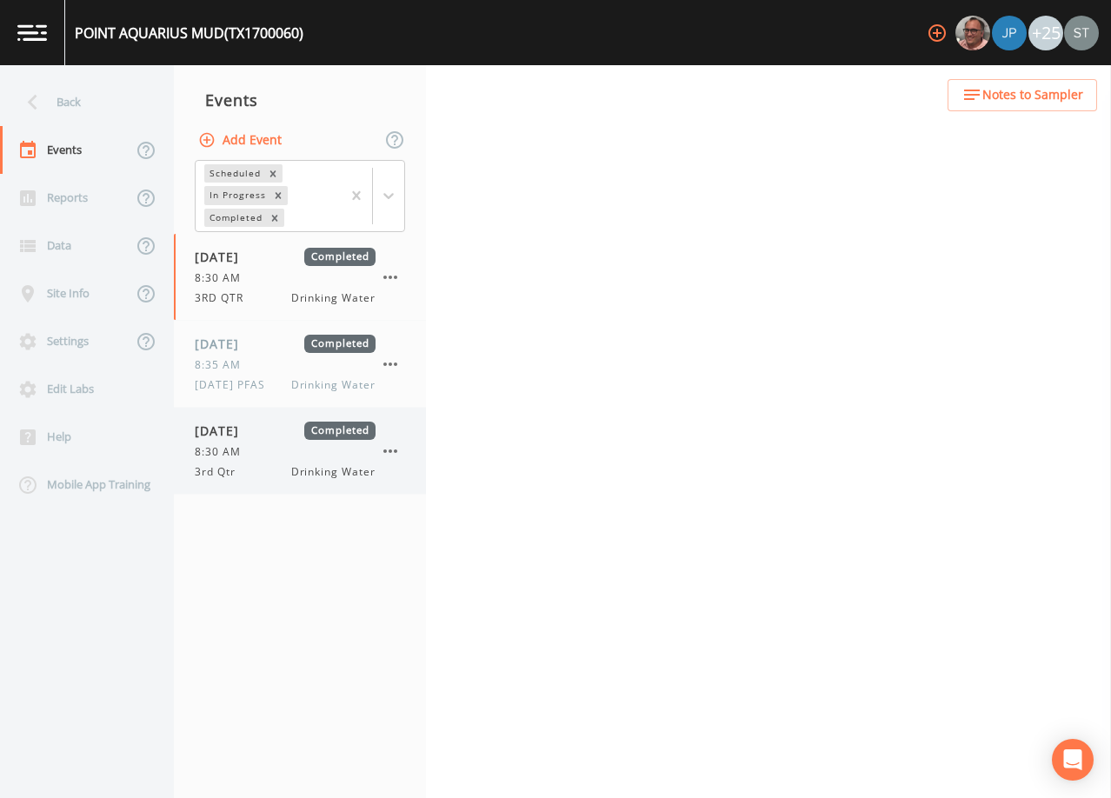
click at [296, 456] on div "8:30 AM" at bounding box center [285, 452] width 181 height 16
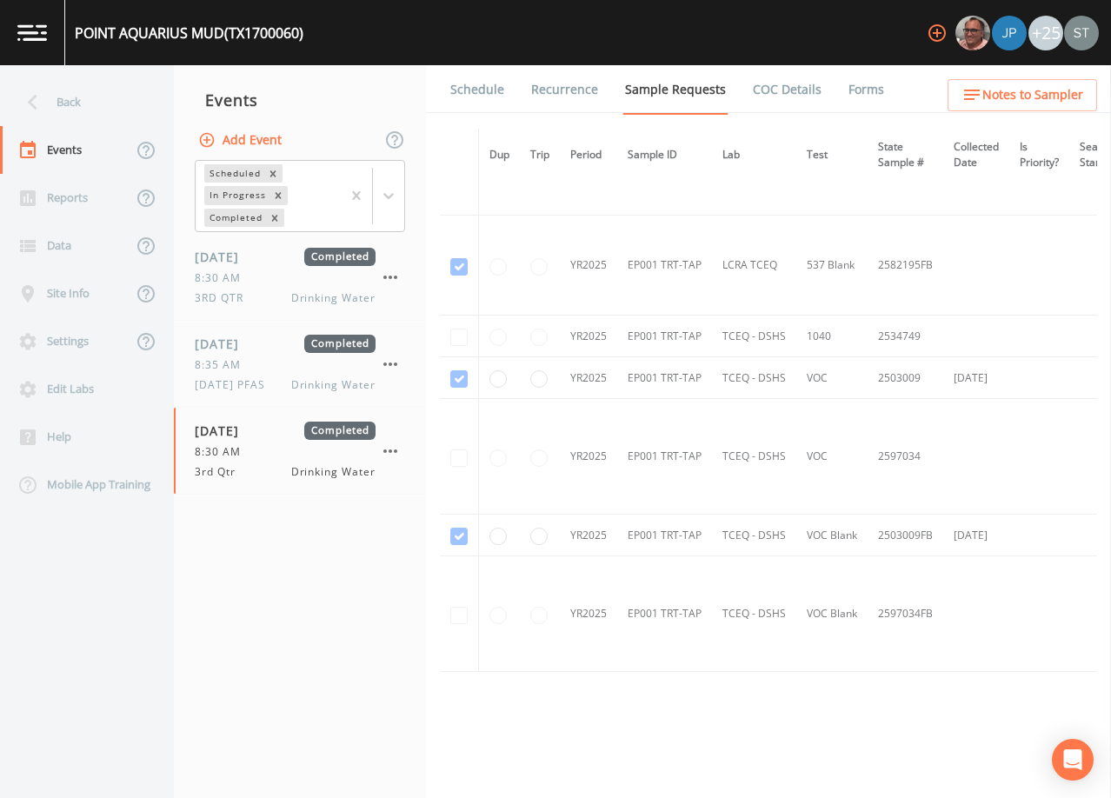
scroll to position [927, 0]
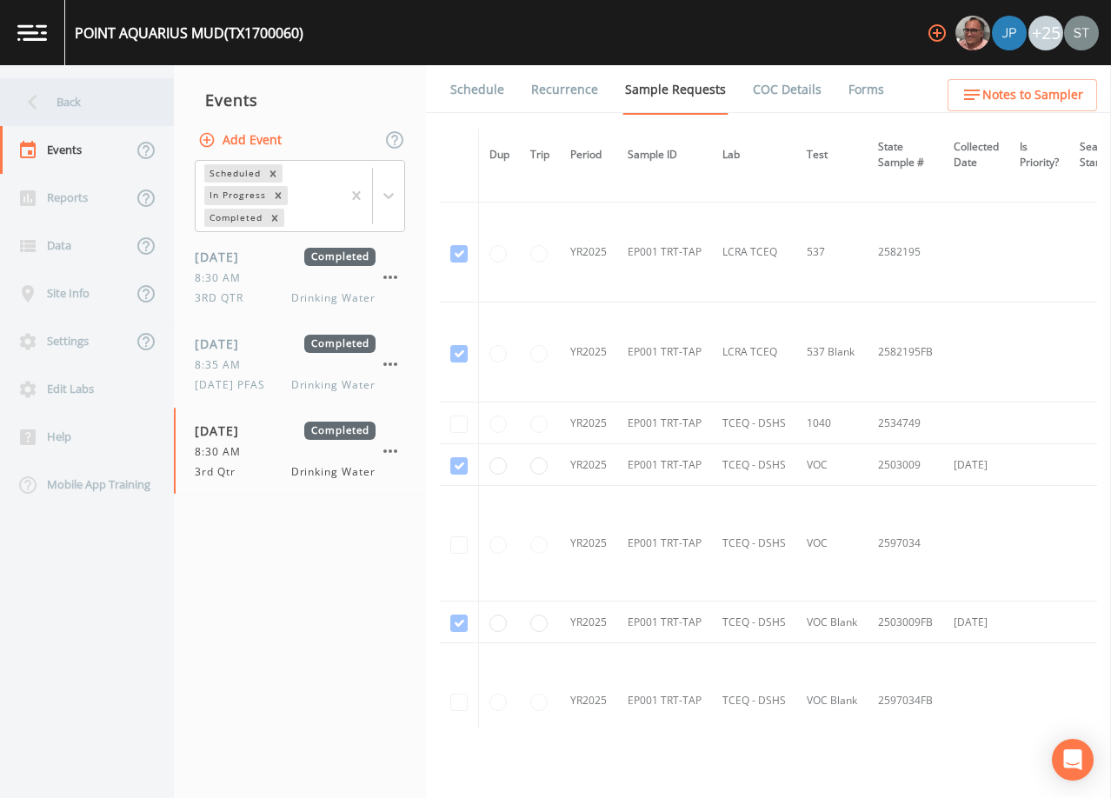
click at [63, 103] on div "Back" at bounding box center [78, 102] width 157 height 48
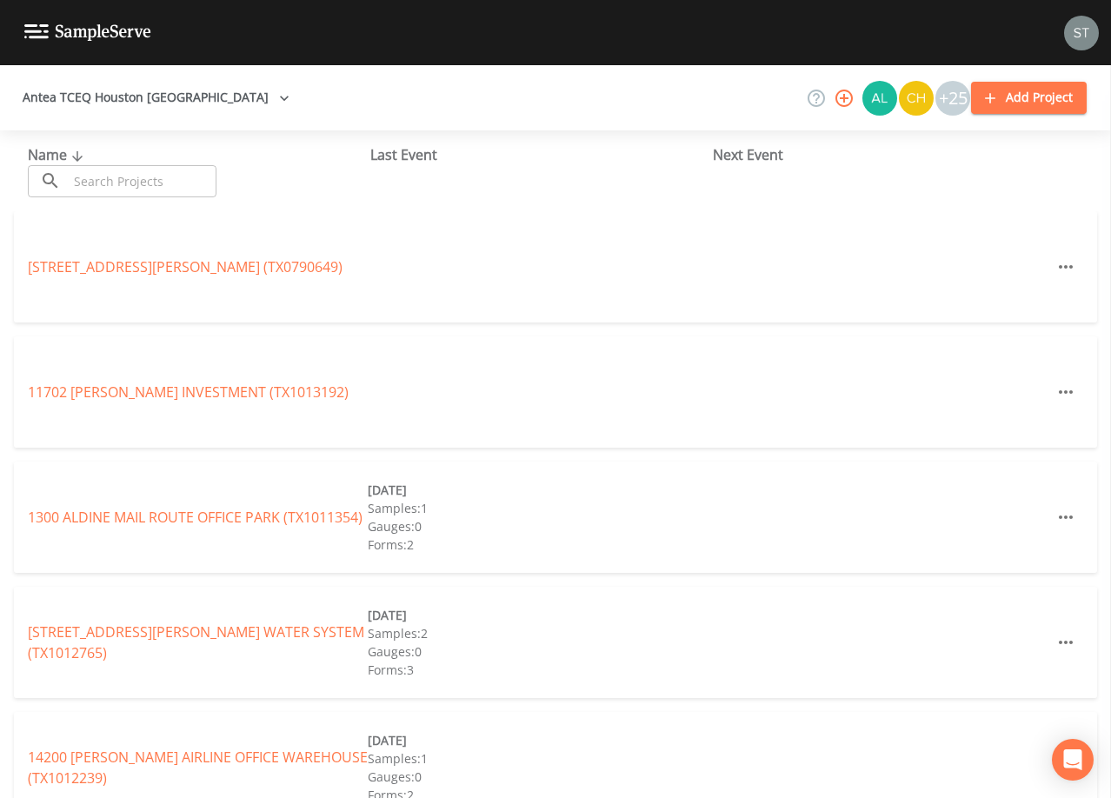
click at [177, 170] on input "text" at bounding box center [142, 181] width 149 height 32
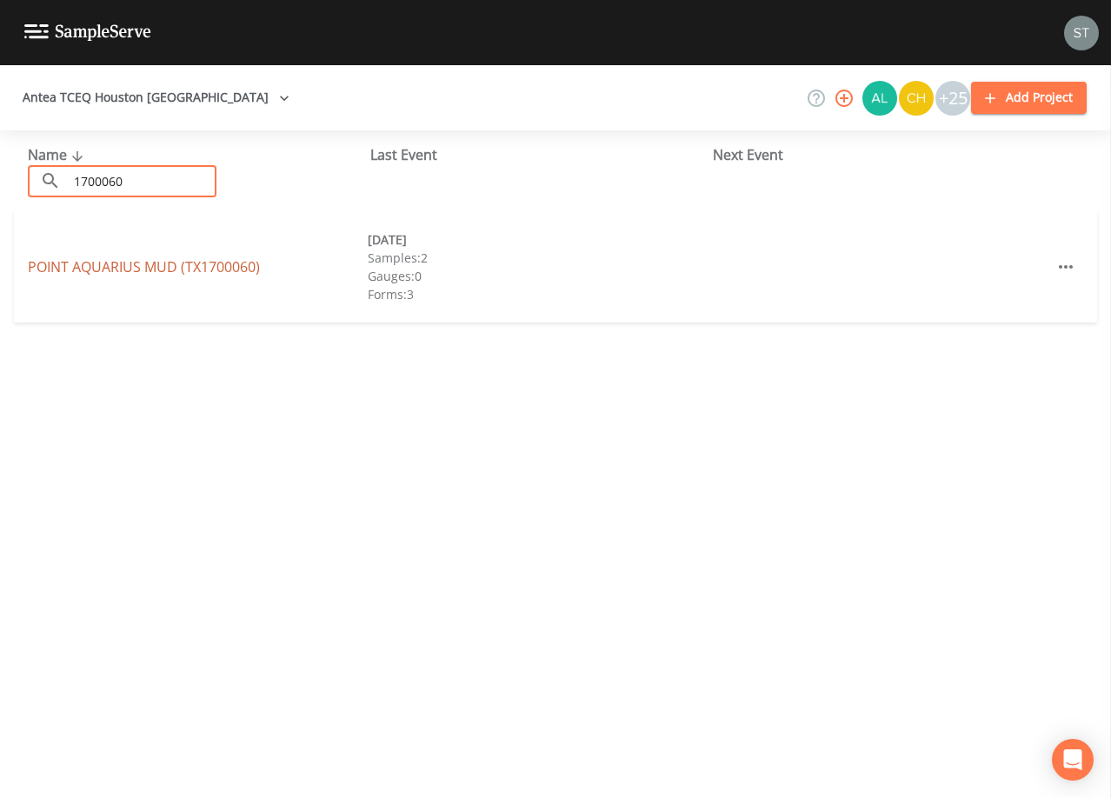
type input "1700060"
click at [99, 260] on link "POINT AQUARIUS MUD (TX1700060)" at bounding box center [144, 266] width 232 height 19
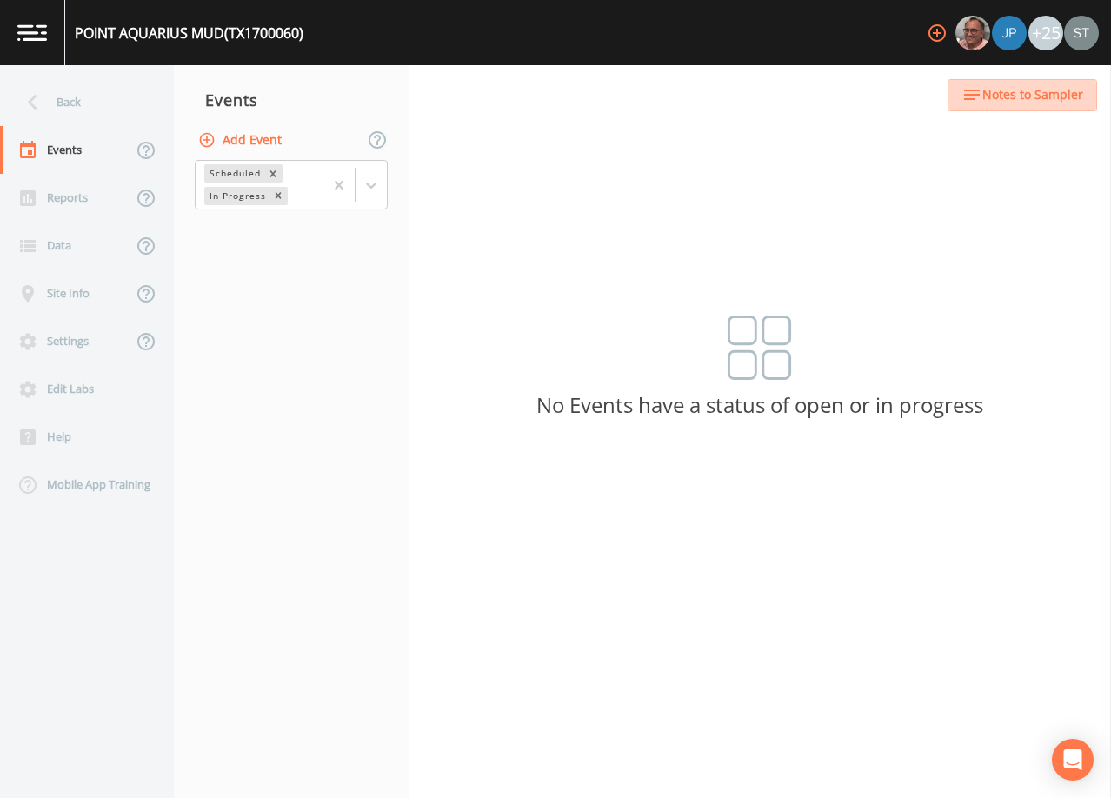
click at [1074, 92] on span "Notes to Sampler" at bounding box center [1033, 95] width 101 height 22
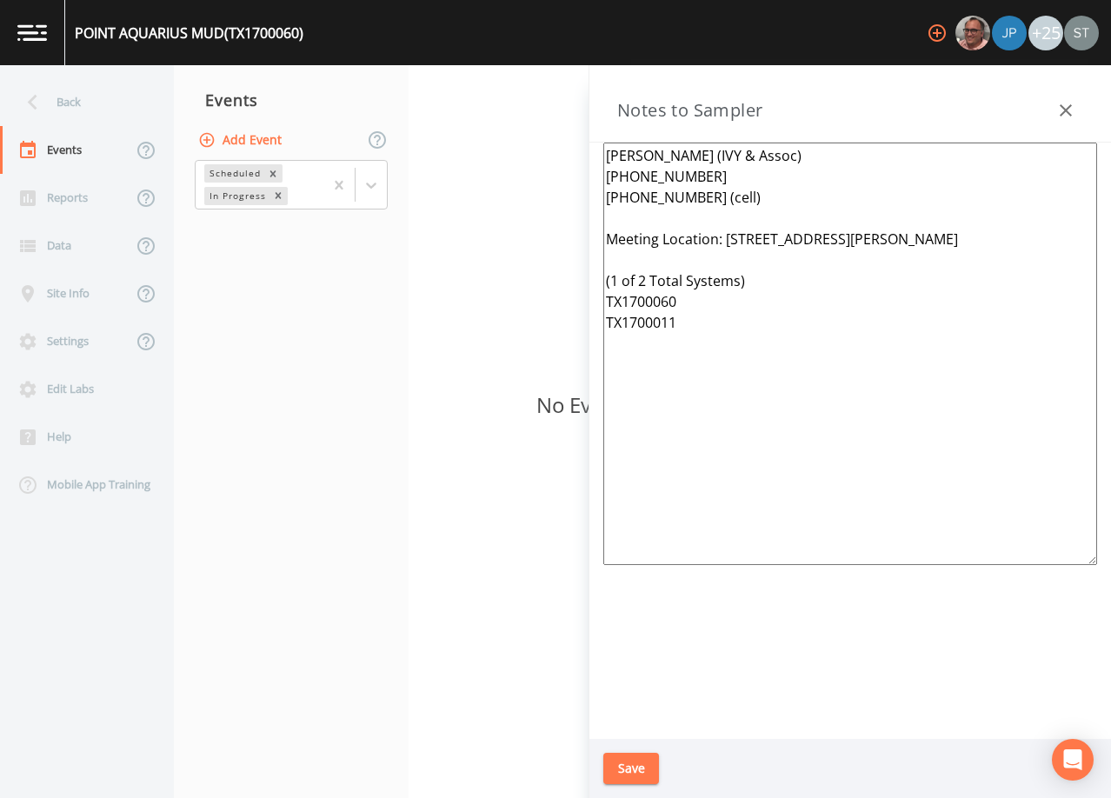
drag, startPoint x: 682, startPoint y: 334, endPoint x: 607, endPoint y: 271, distance: 97.5
click at [604, 273] on textarea "[PERSON_NAME] (IVY & Assoc) [PHONE_NUMBER] [PHONE_NUMBER] (cell) Meeting Locati…" at bounding box center [850, 354] width 494 height 423
type textarea "[PERSON_NAME] (IVY & Assoc) [PHONE_NUMBER] [PHONE_NUMBER] (cell) Meeting Locati…"
click at [633, 762] on button "Save" at bounding box center [631, 769] width 56 height 32
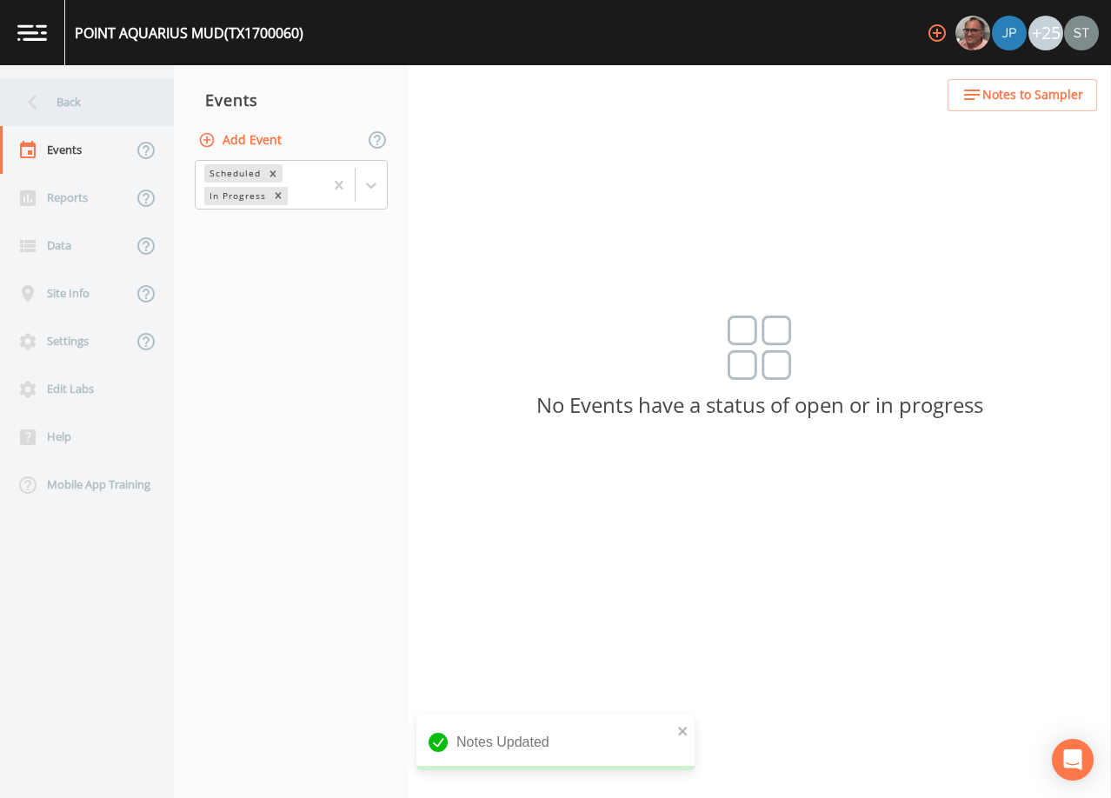
click at [76, 97] on div "Back" at bounding box center [78, 102] width 157 height 48
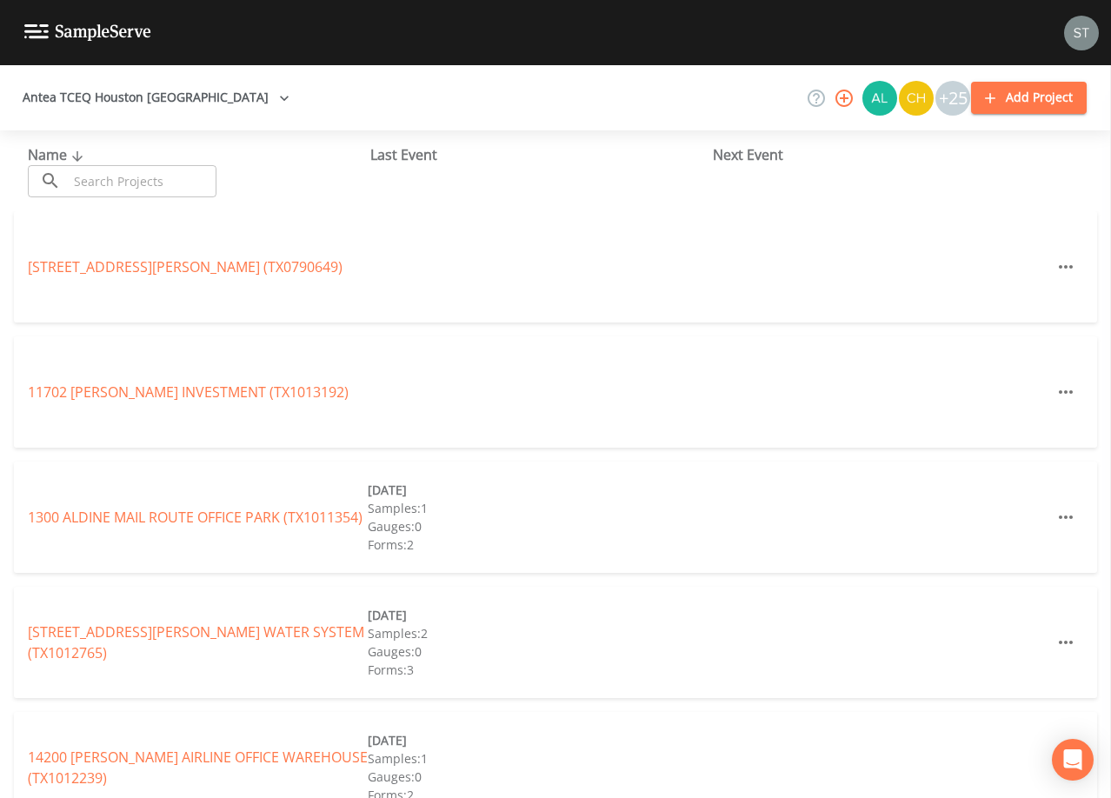
click at [123, 182] on input "text" at bounding box center [142, 181] width 149 height 32
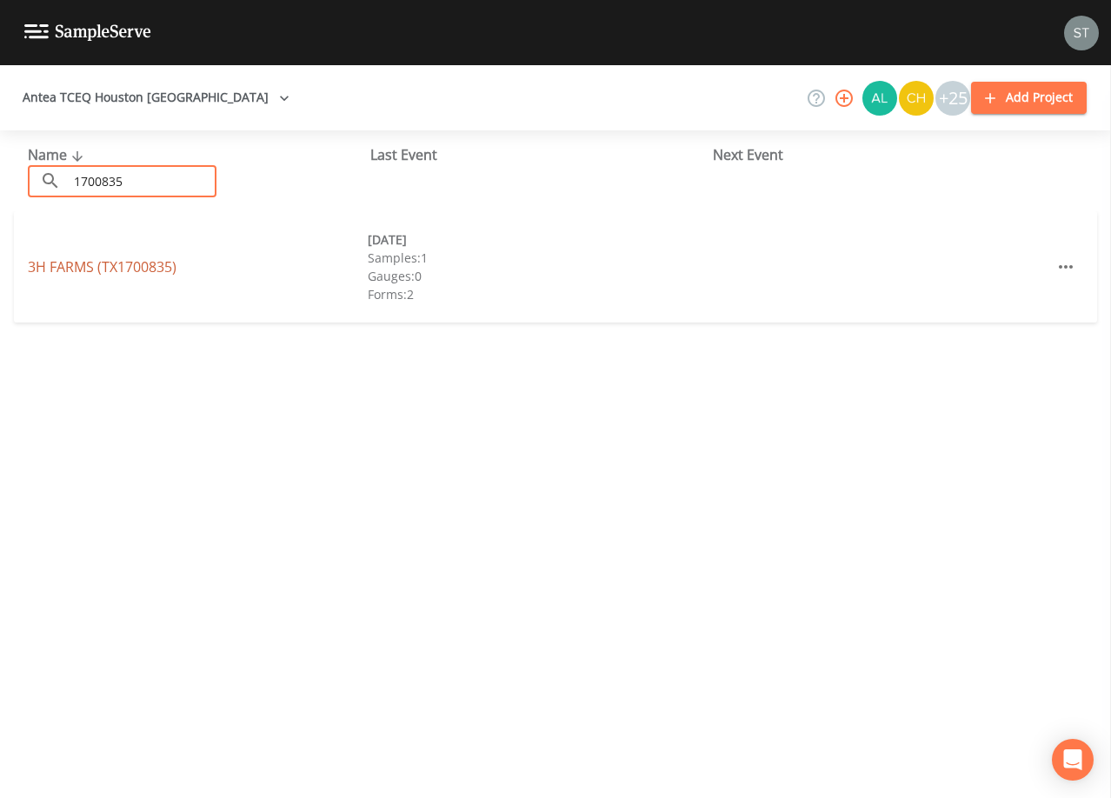
type input "1700835"
click at [151, 266] on link "3H FARMS (TX1700835)" at bounding box center [102, 266] width 149 height 19
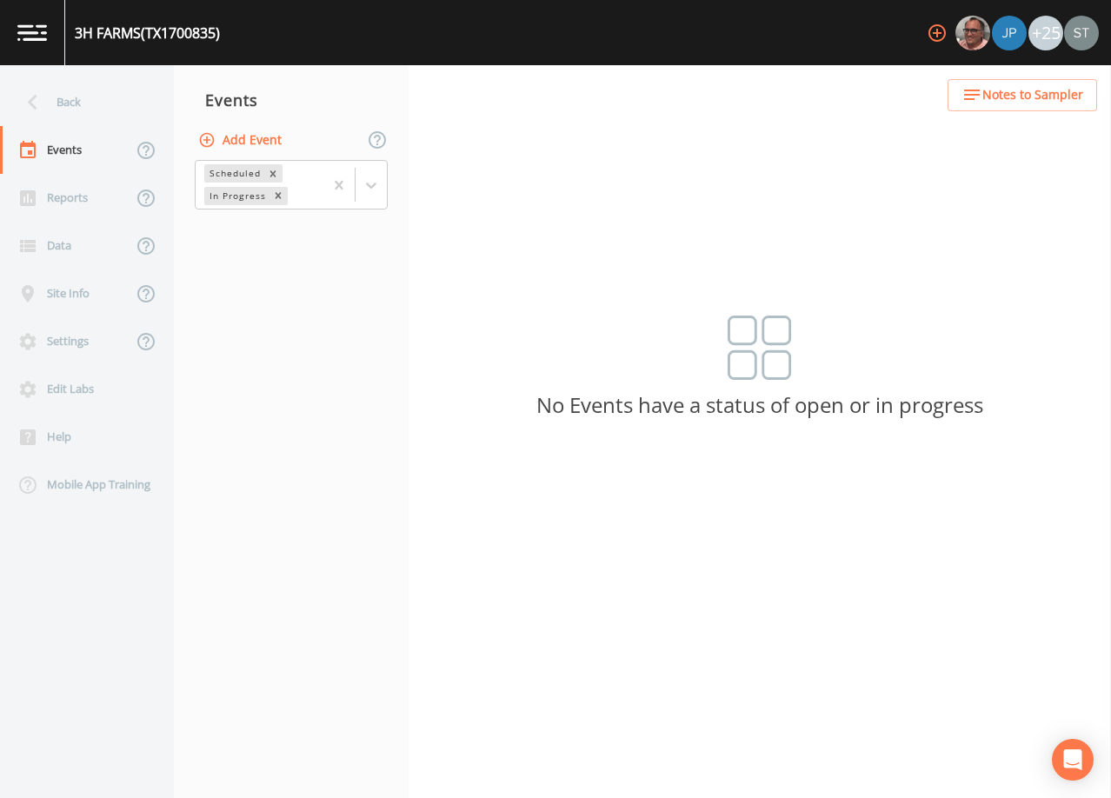
click at [1061, 108] on button "Notes to Sampler" at bounding box center [1023, 95] width 150 height 32
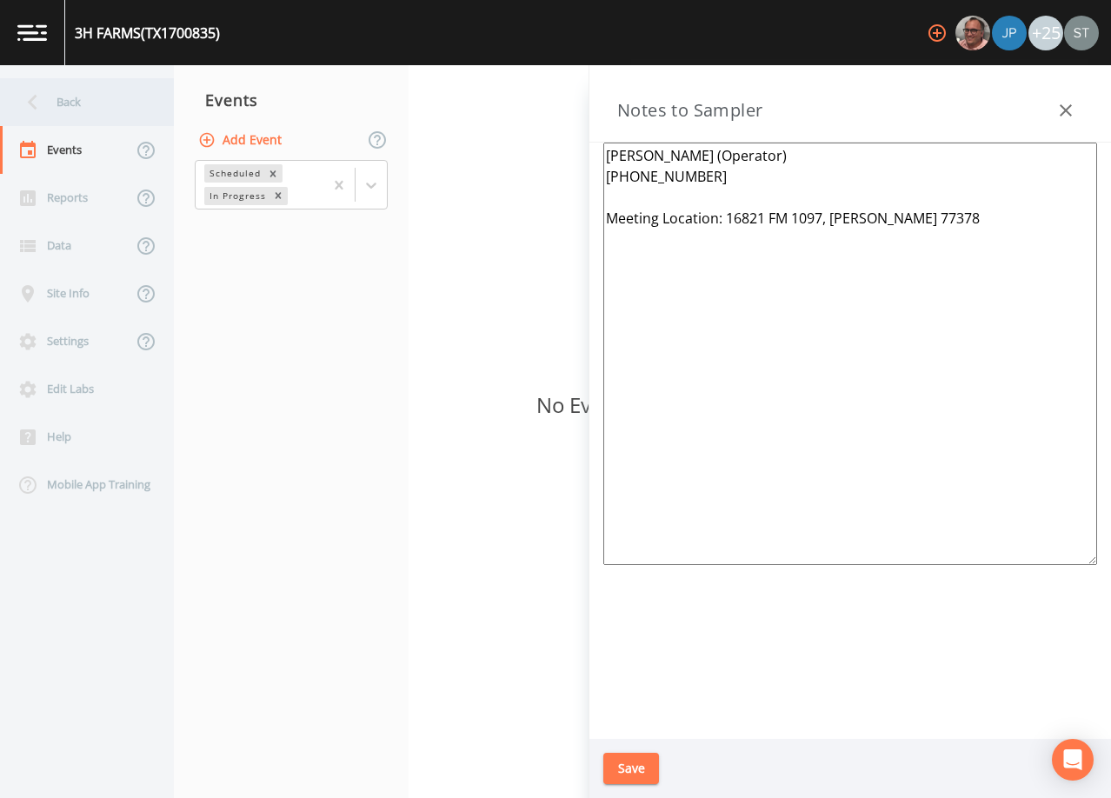
click at [66, 103] on div "Back" at bounding box center [78, 102] width 157 height 48
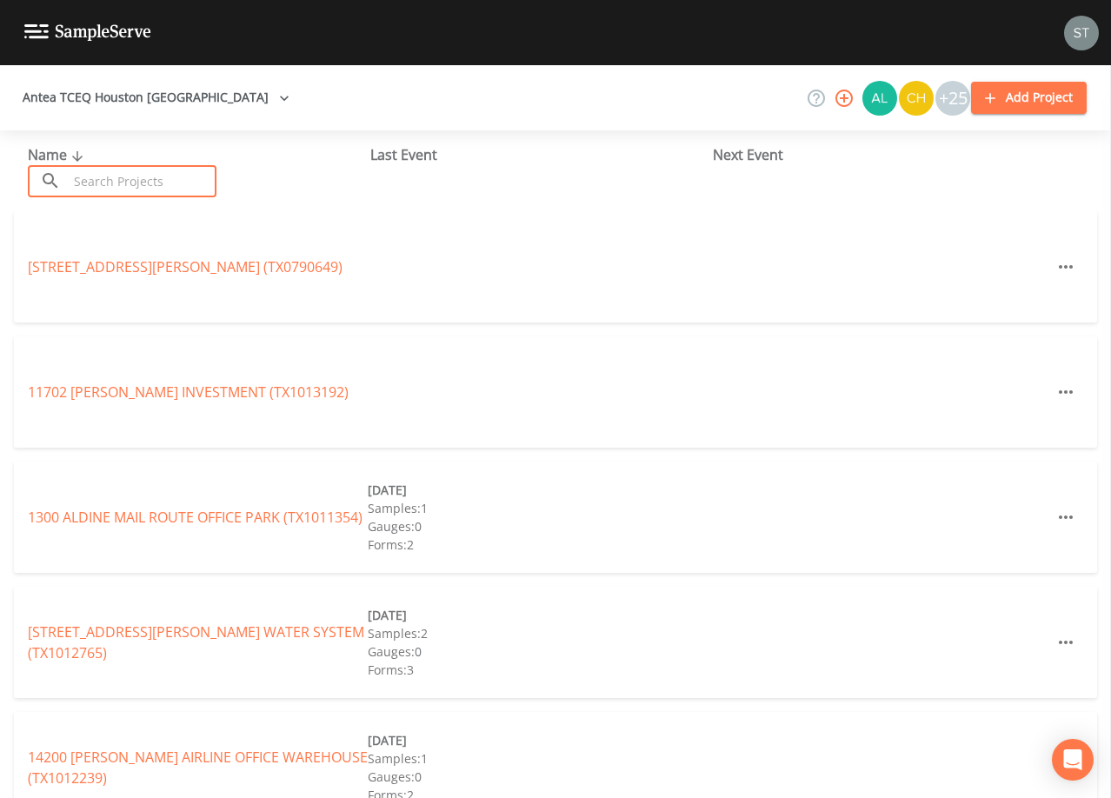
click at [202, 184] on input "text" at bounding box center [142, 181] width 149 height 32
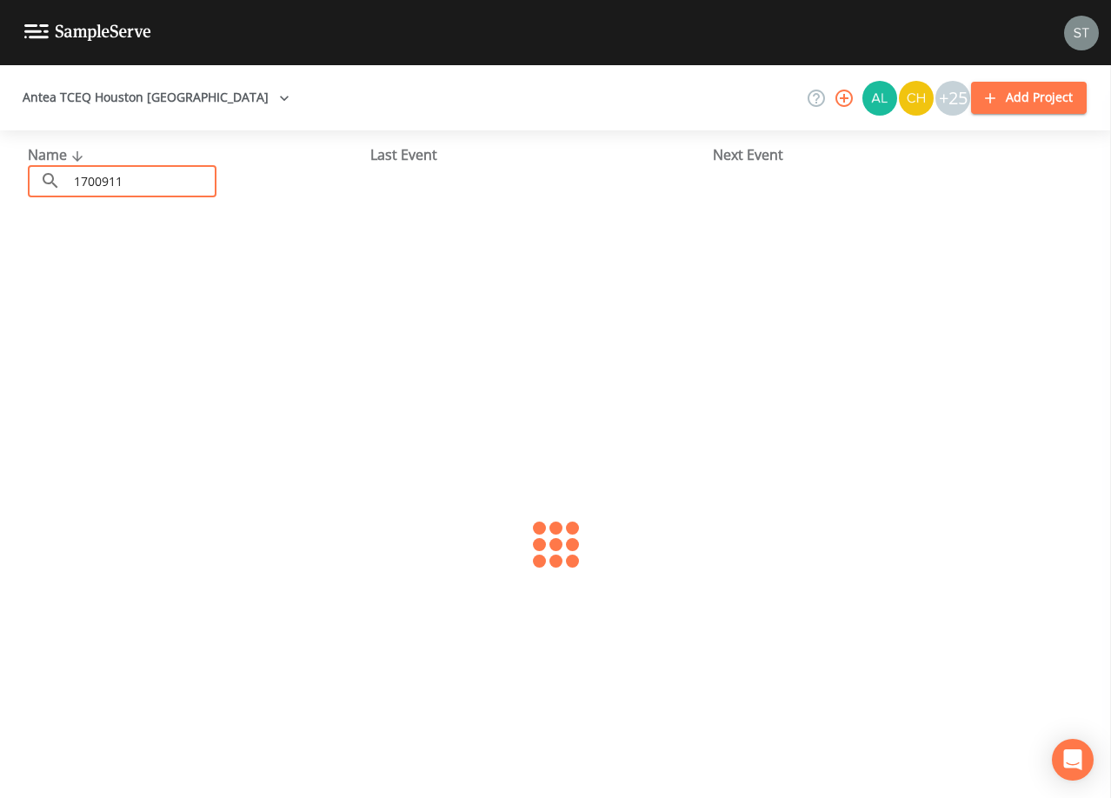
type input "1700911"
click at [162, 263] on link "[GEOGRAPHIC_DATA] (TX1700911)" at bounding box center [138, 266] width 221 height 19
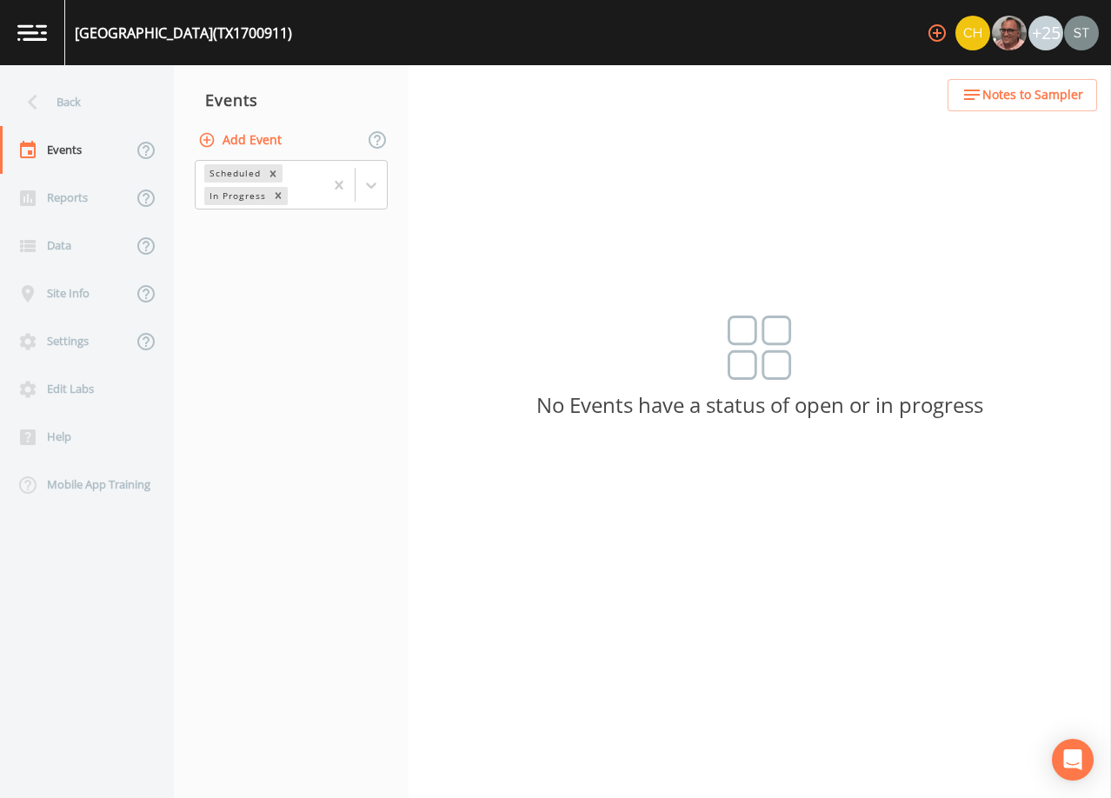
click at [1043, 100] on span "Notes to Sampler" at bounding box center [1033, 95] width 101 height 22
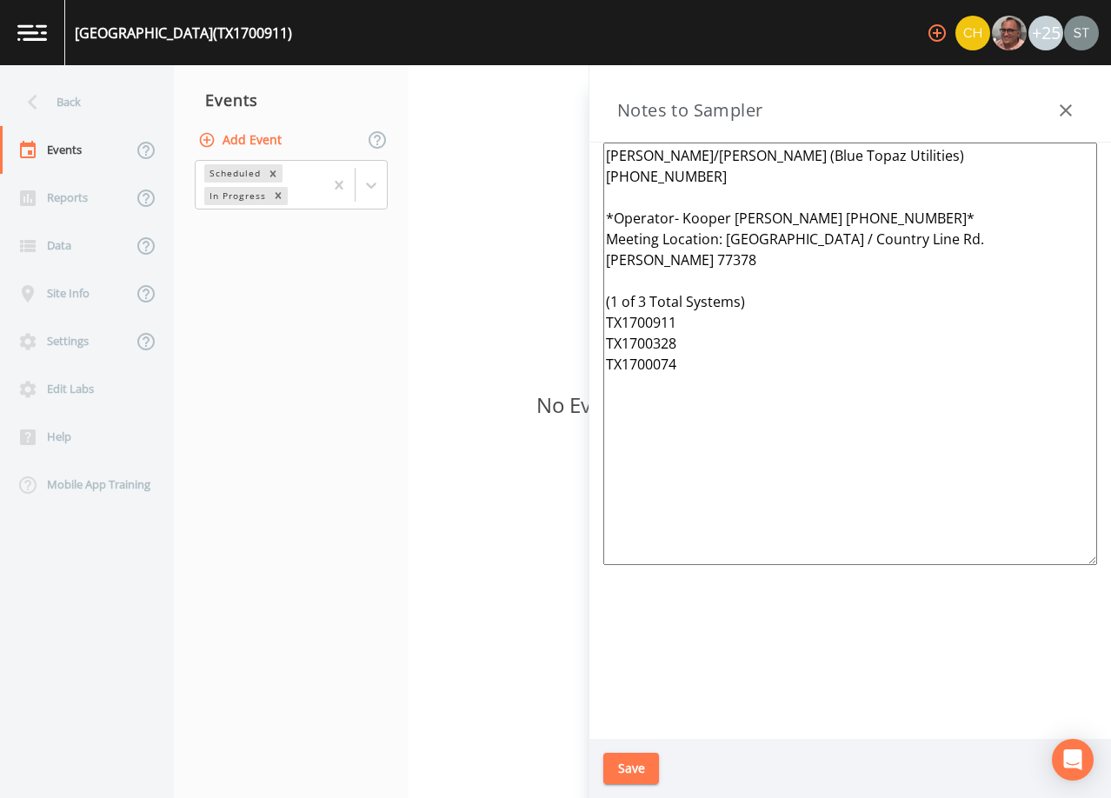
drag, startPoint x: 708, startPoint y: 363, endPoint x: 597, endPoint y: 280, distance: 137.9
click at [597, 280] on div "[PERSON_NAME]/[PERSON_NAME] (Blue Topaz Utilities) [PHONE_NUMBER] *Operator- Ko…" at bounding box center [851, 441] width 522 height 596
type textarea "[PERSON_NAME]/[PERSON_NAME] (Blue Topaz Utilities) [PHONE_NUMBER] *Operator- Ko…"
click at [629, 765] on button "Save" at bounding box center [631, 769] width 56 height 32
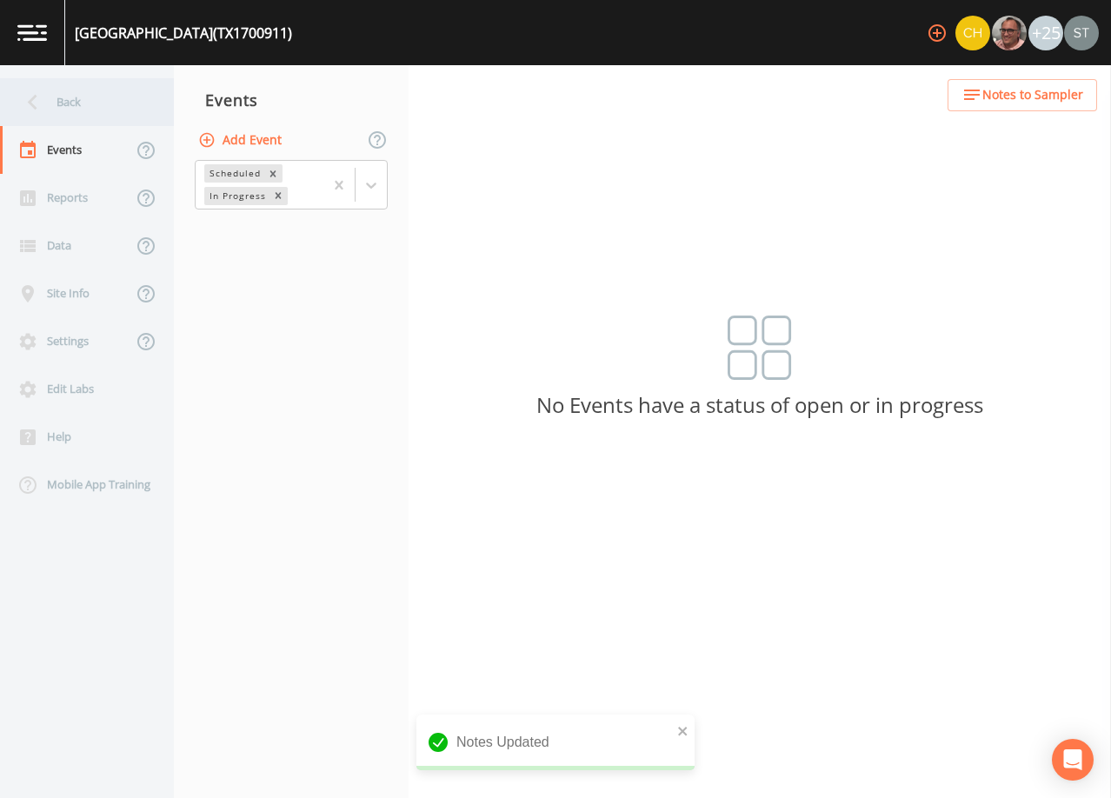
click at [97, 100] on div "Back" at bounding box center [78, 102] width 157 height 48
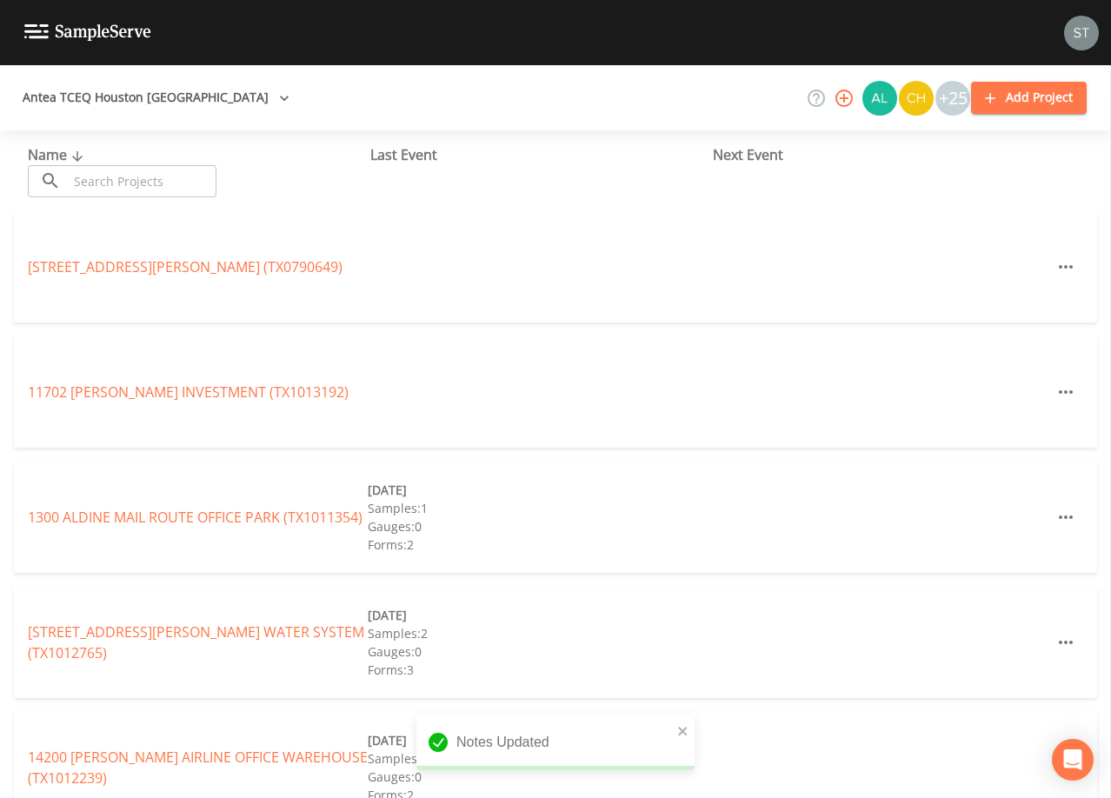
click at [62, 174] on div "​ ​" at bounding box center [122, 181] width 189 height 32
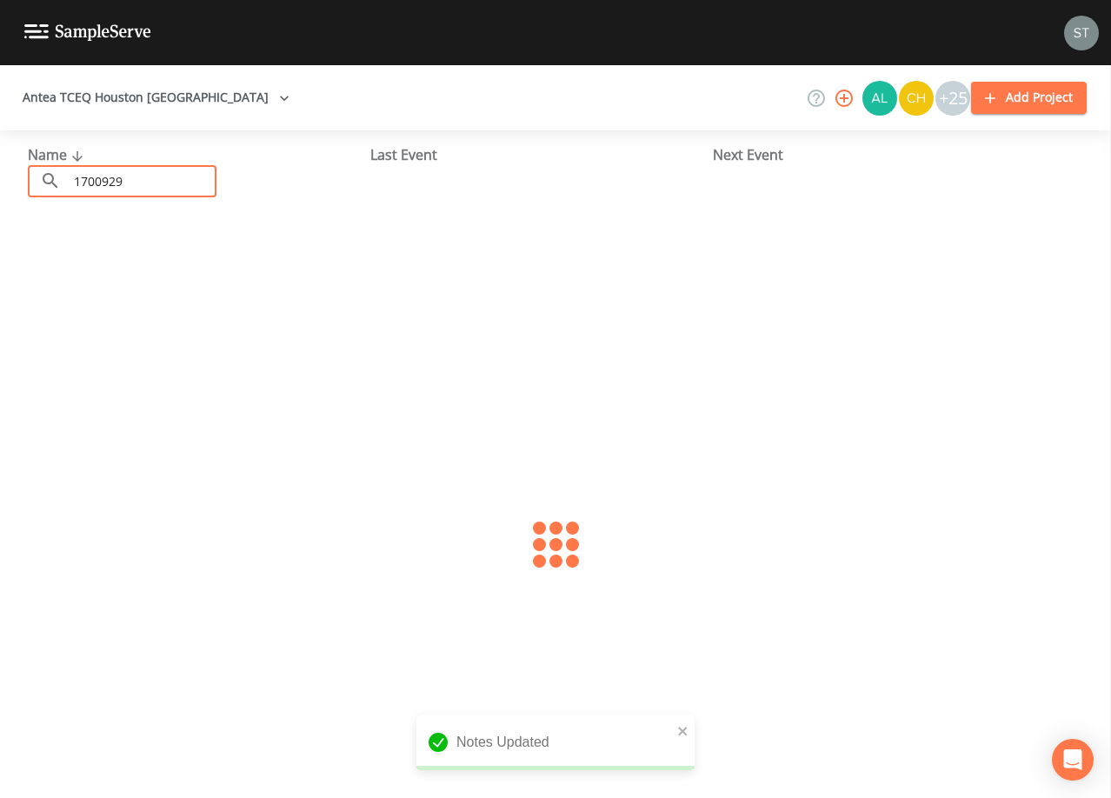
type input "1700929"
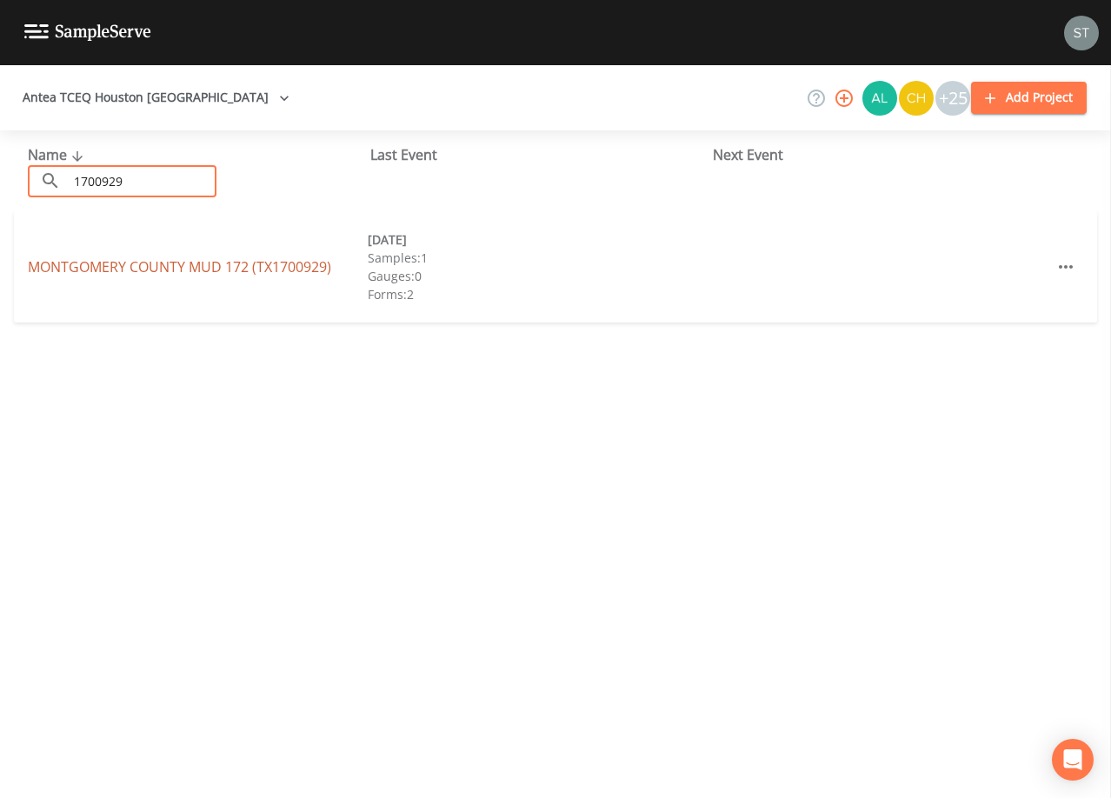
click at [165, 258] on link "[GEOGRAPHIC_DATA] 172 (TX1700929)" at bounding box center [179, 266] width 303 height 19
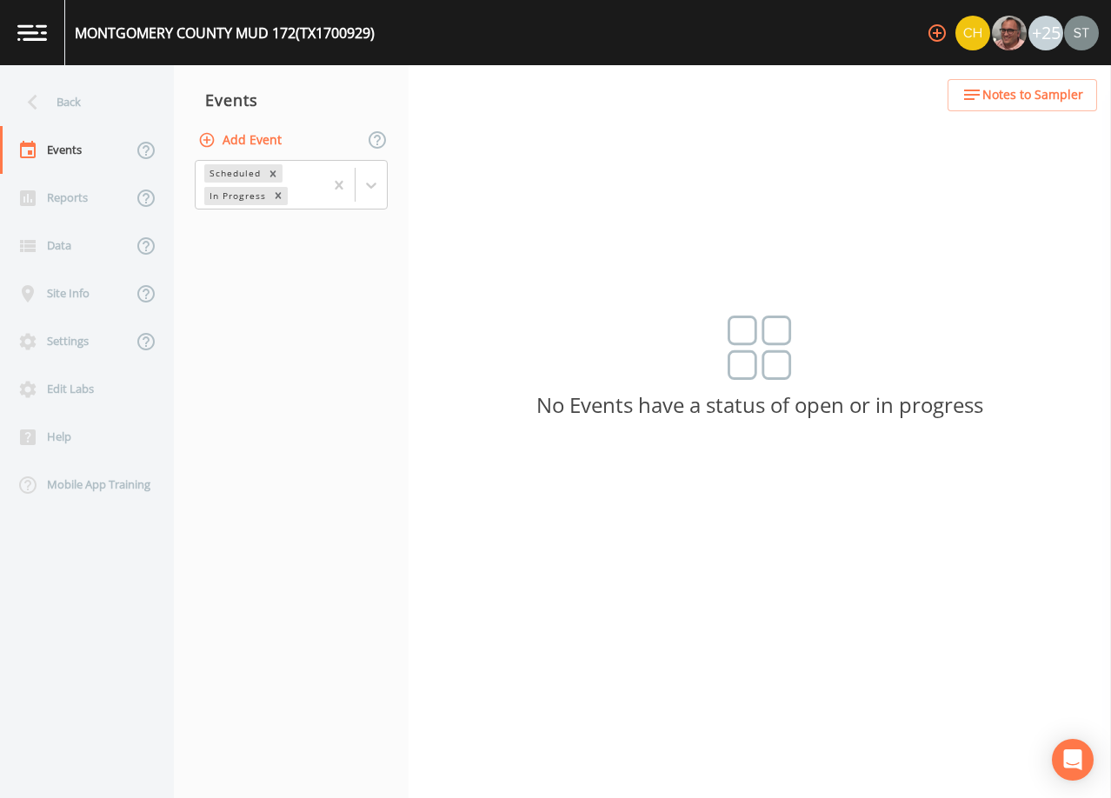
click at [1061, 88] on span "Notes to Sampler" at bounding box center [1033, 95] width 101 height 22
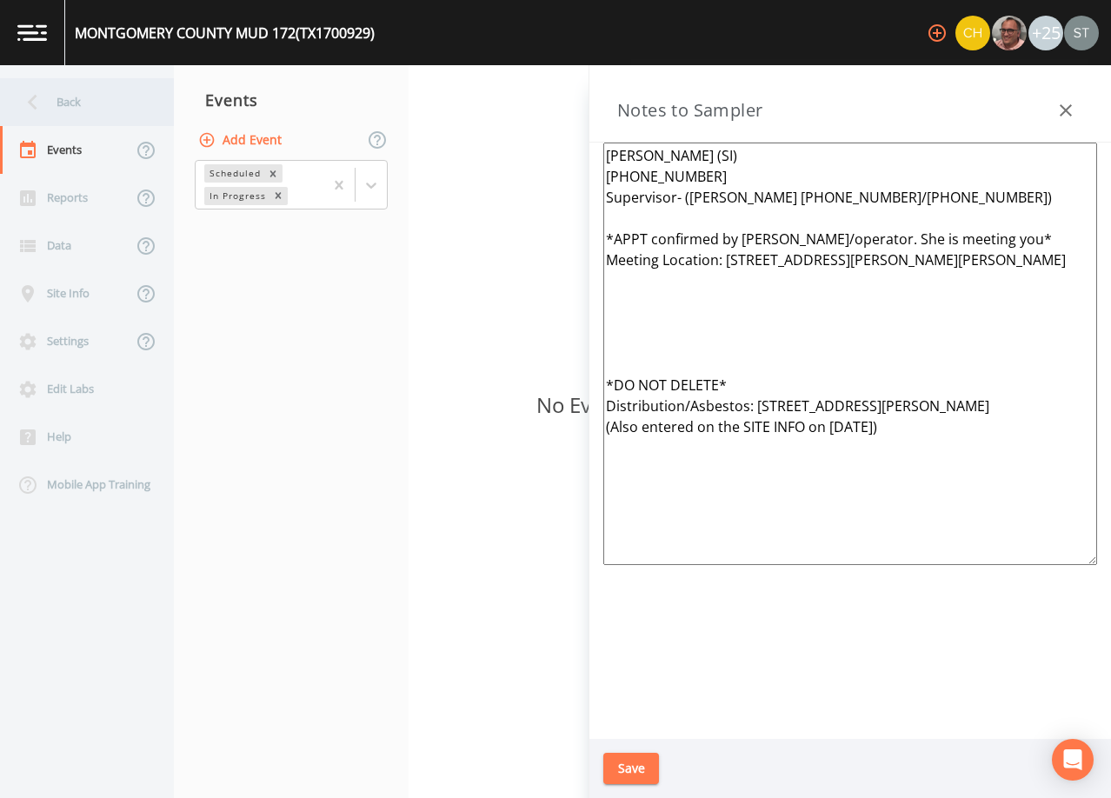
click at [105, 113] on div "Back" at bounding box center [78, 102] width 157 height 48
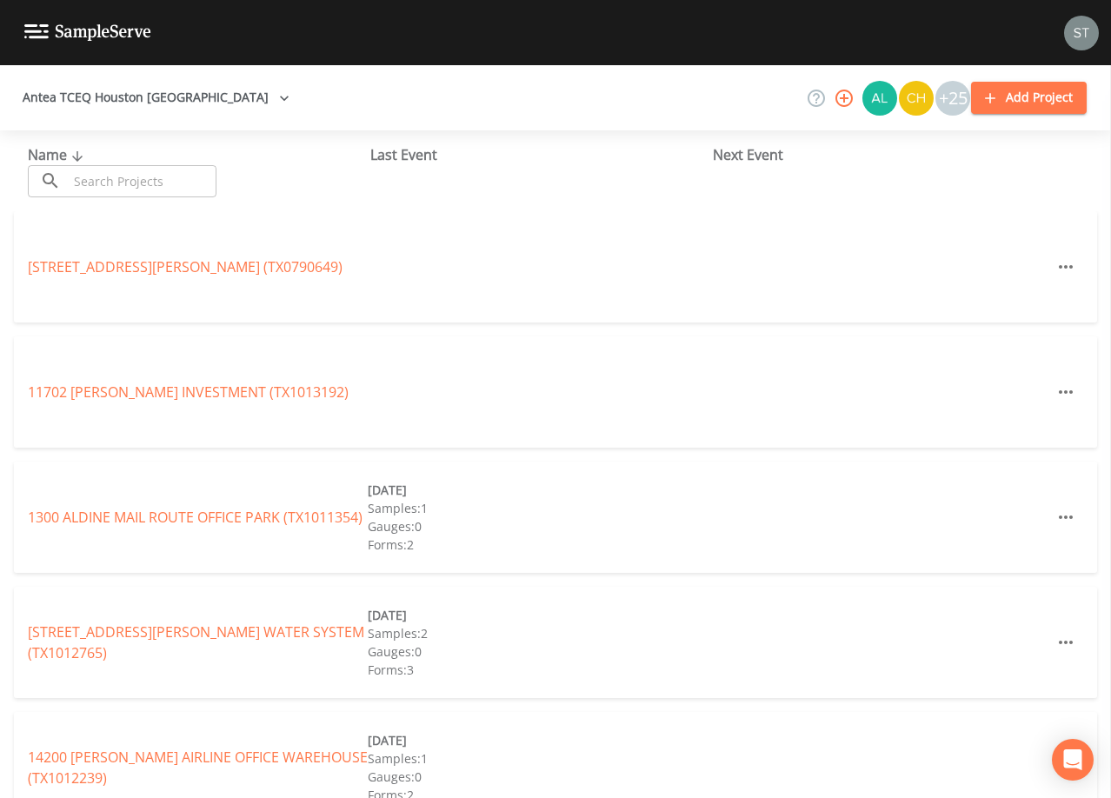
click at [144, 181] on input "text" at bounding box center [142, 181] width 149 height 32
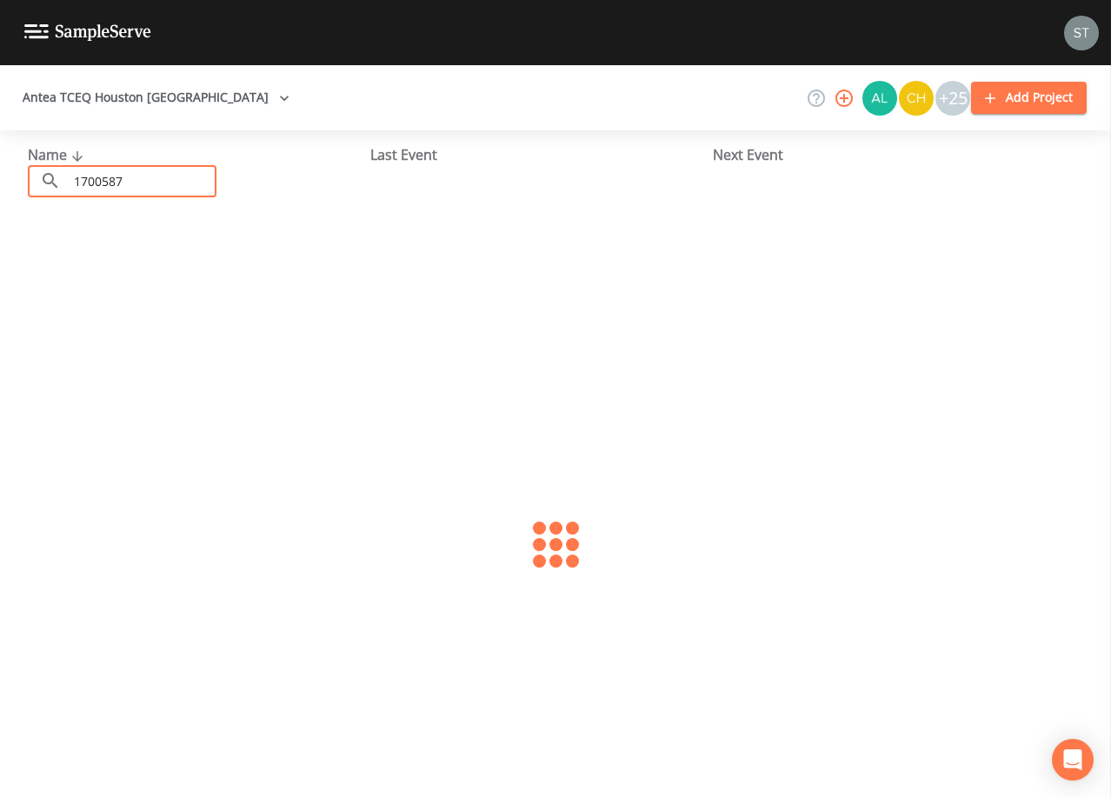
type input "1700587"
click at [133, 269] on link "INK JET (TX1700587)" at bounding box center [92, 266] width 128 height 19
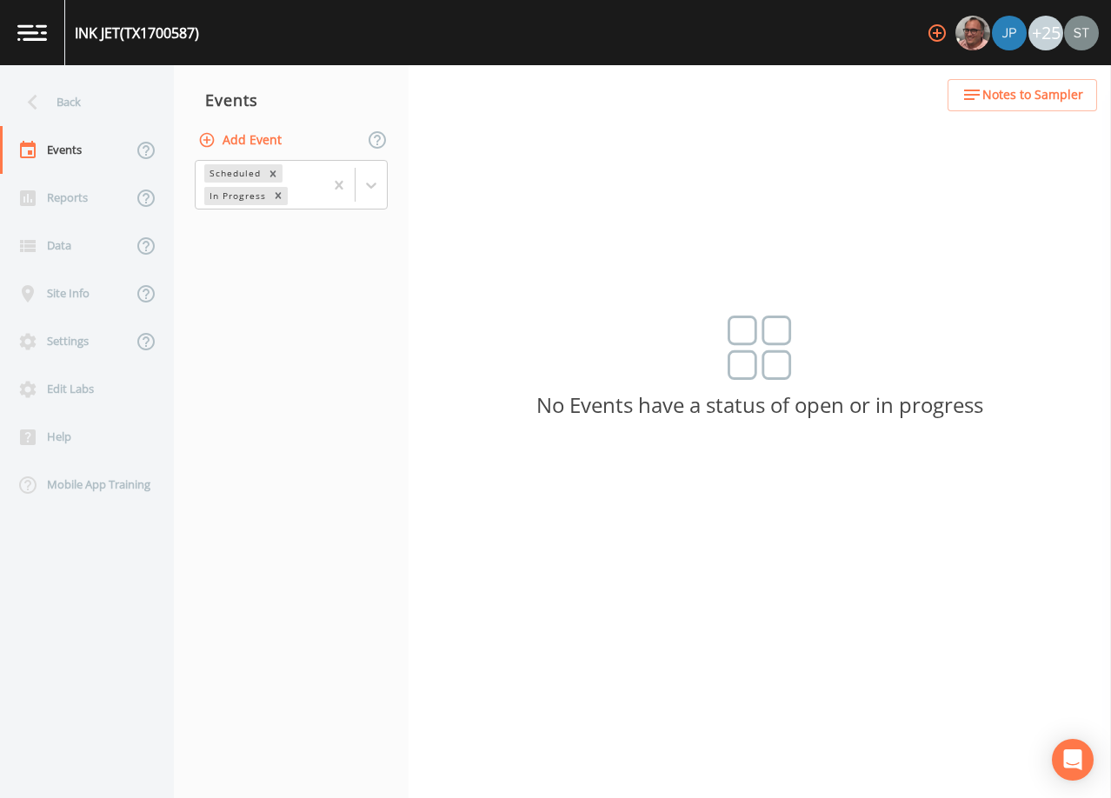
click at [1000, 96] on span "Notes to Sampler" at bounding box center [1033, 95] width 101 height 22
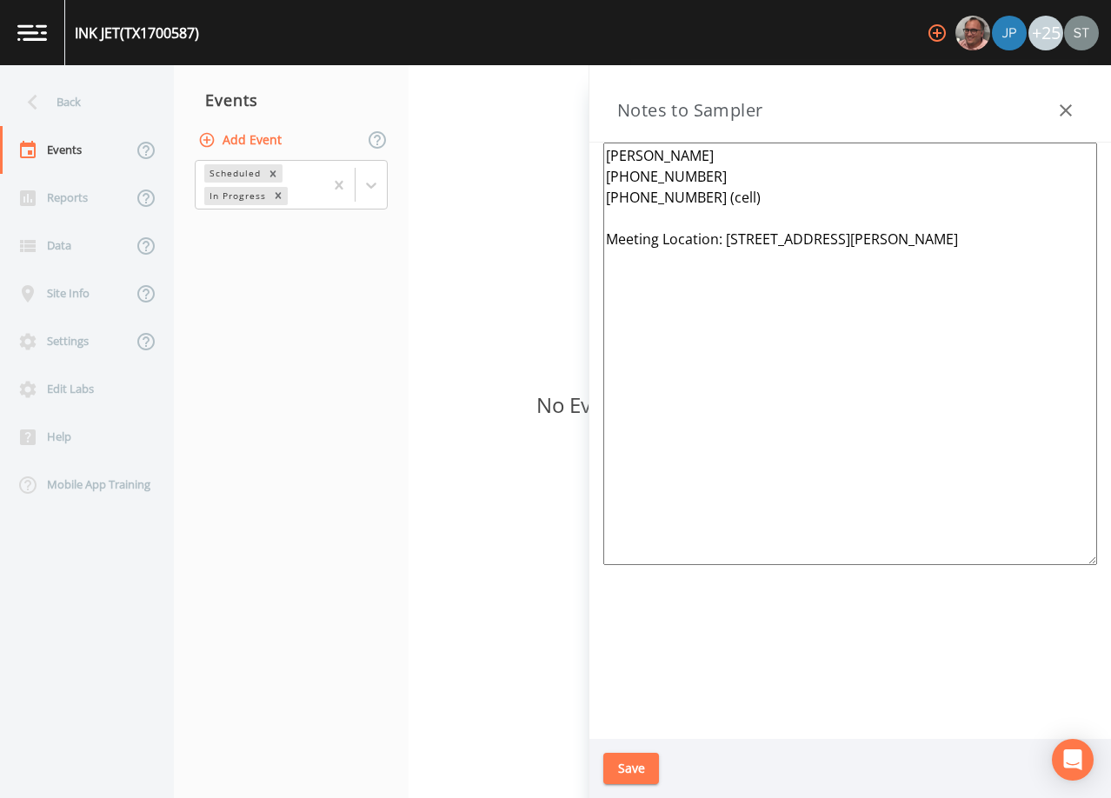
drag, startPoint x: 837, startPoint y: 233, endPoint x: 743, endPoint y: 235, distance: 94.8
click at [743, 235] on textarea "[PERSON_NAME] [PHONE_NUMBER] [PHONE_NUMBER] (cell) Meeting Location: [STREET_AD…" at bounding box center [850, 354] width 494 height 423
type textarea "[PERSON_NAME] [PHONE_NUMBER] [PHONE_NUMBER] (cell) Meeting Location: [STREET_AD…"
click at [643, 756] on button "Save" at bounding box center [631, 769] width 56 height 32
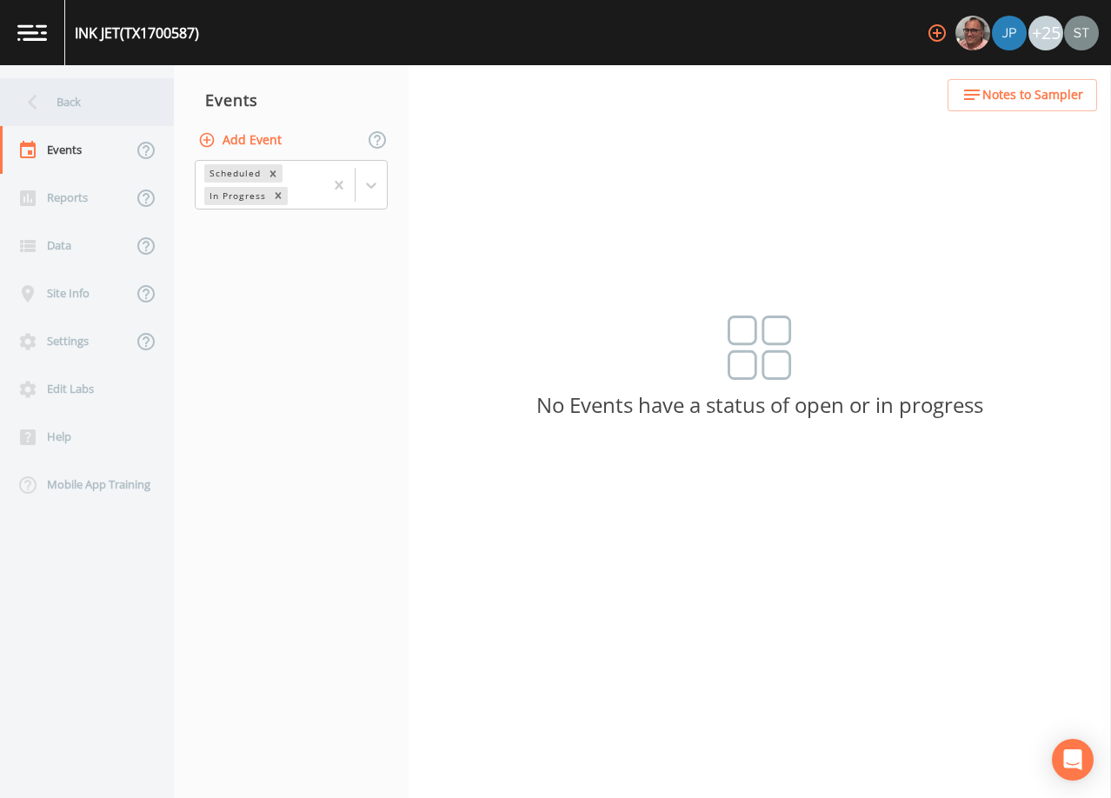
click at [81, 104] on div "Back" at bounding box center [78, 102] width 157 height 48
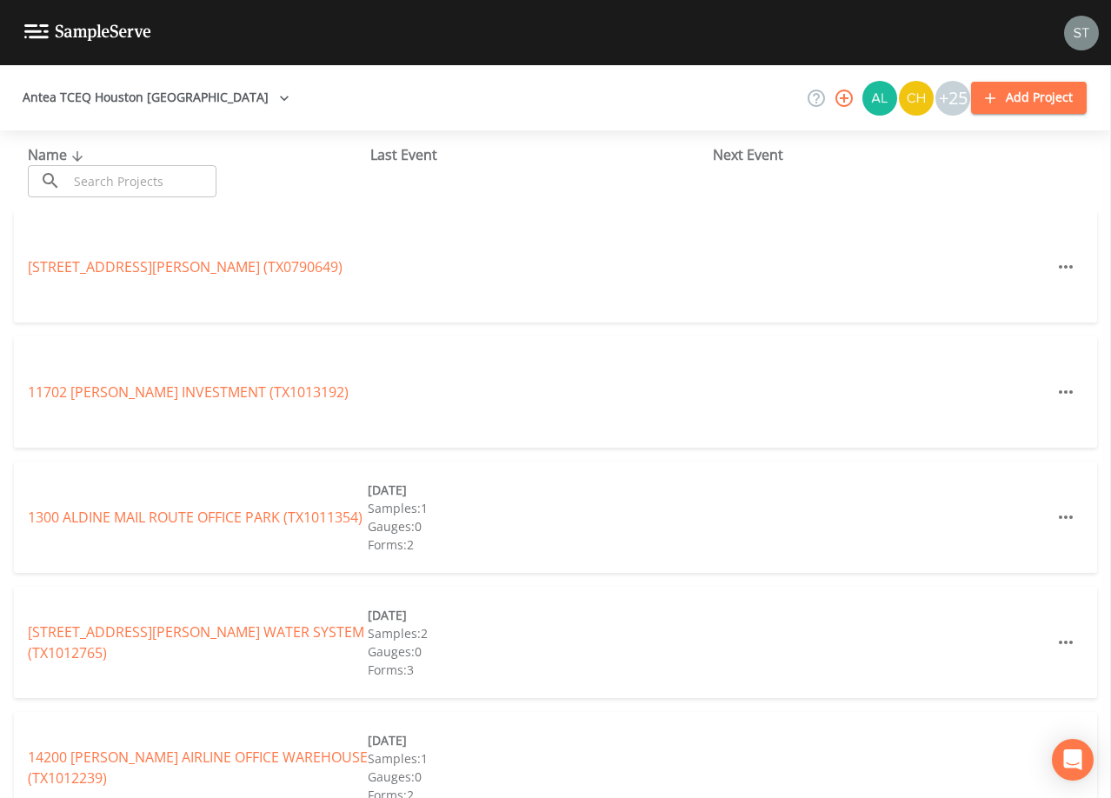
click at [196, 176] on input "text" at bounding box center [142, 181] width 149 height 32
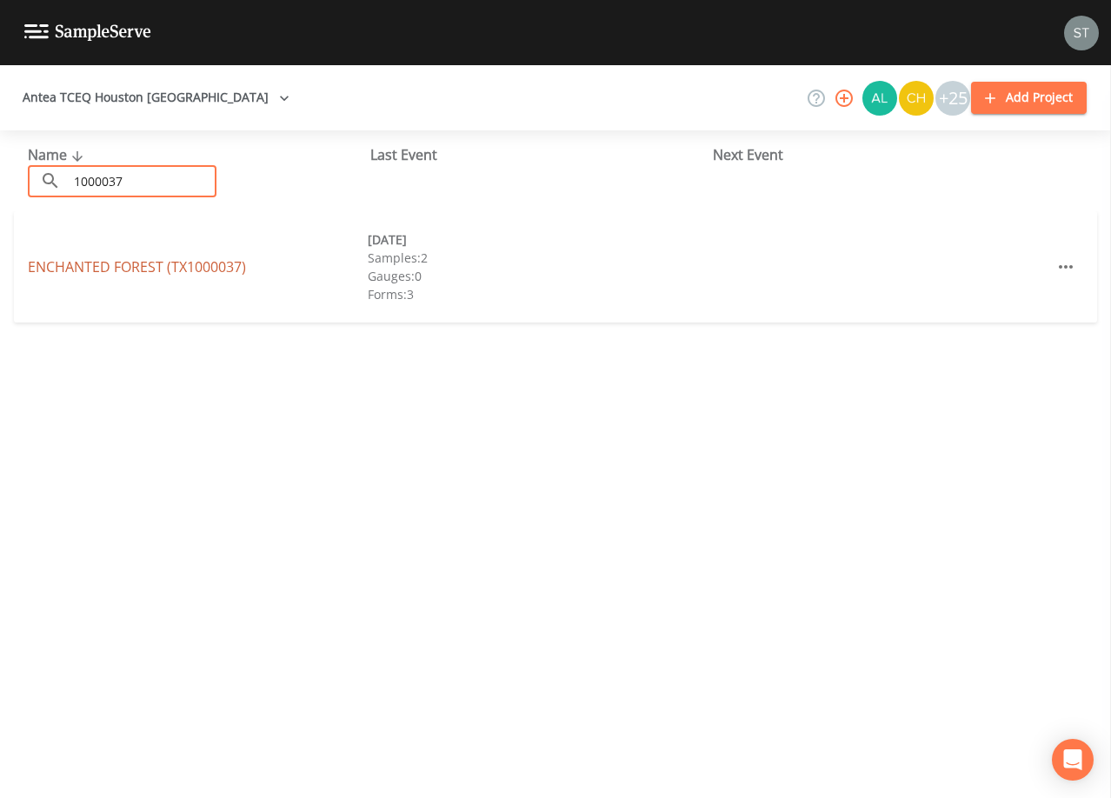
type input "1000037"
click at [215, 263] on link "ENCHANTED FOREST (TX1000037)" at bounding box center [137, 266] width 218 height 19
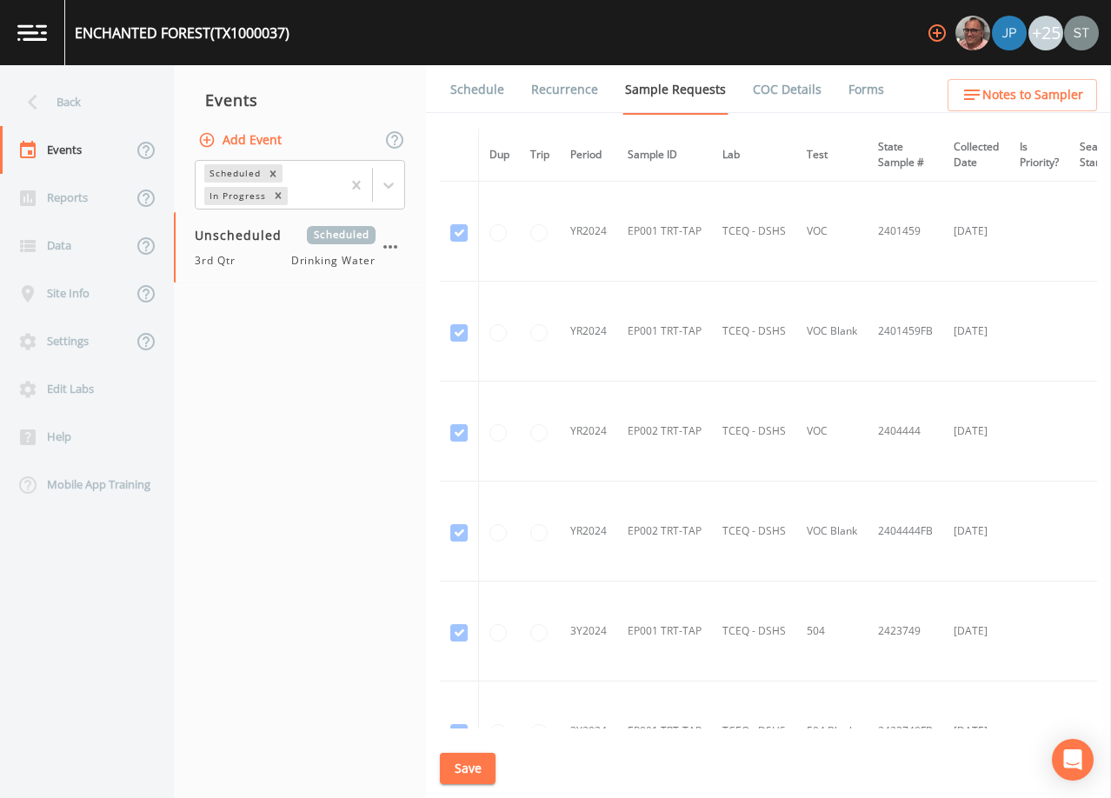
click at [488, 95] on link "Schedule" at bounding box center [477, 89] width 59 height 49
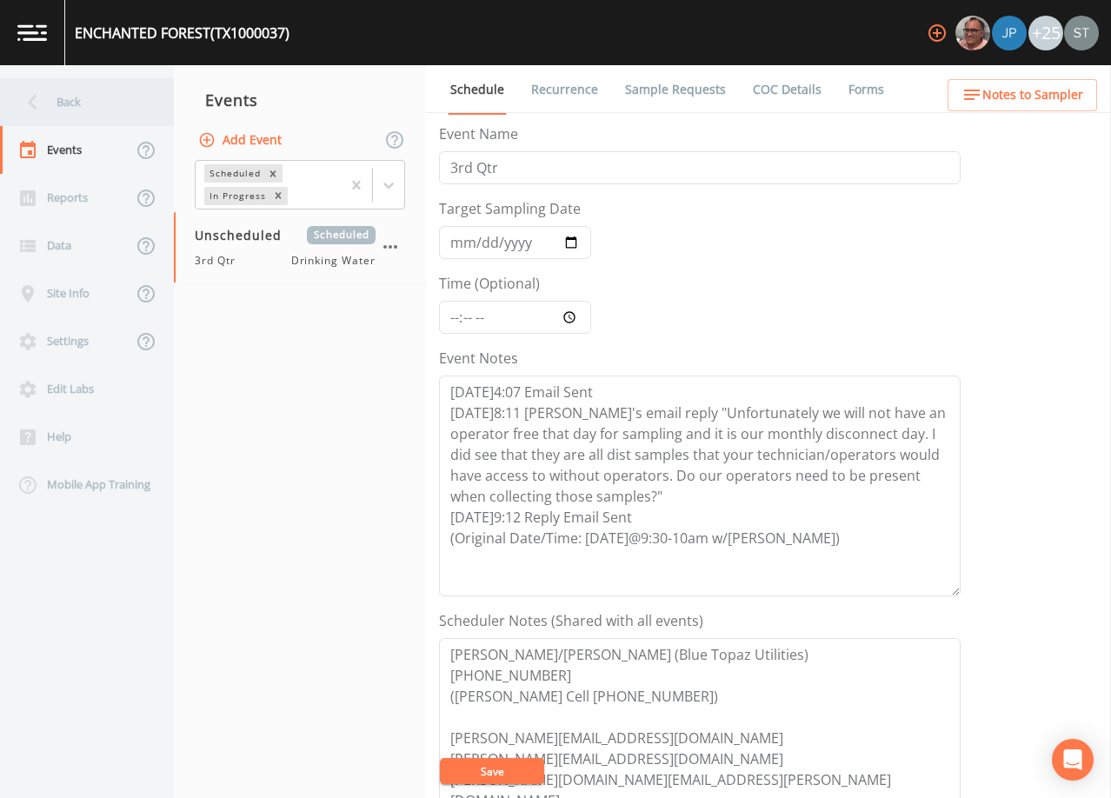
click at [84, 109] on div "Back" at bounding box center [78, 102] width 157 height 48
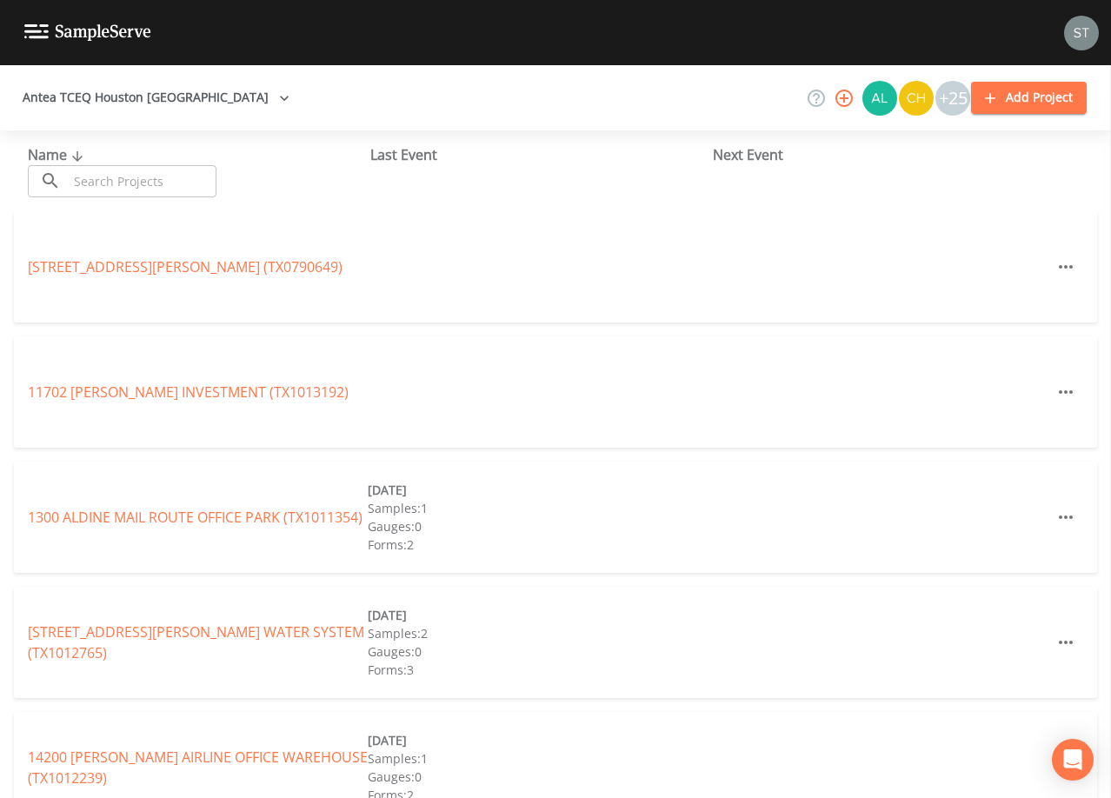
click at [122, 182] on input "text" at bounding box center [142, 181] width 149 height 32
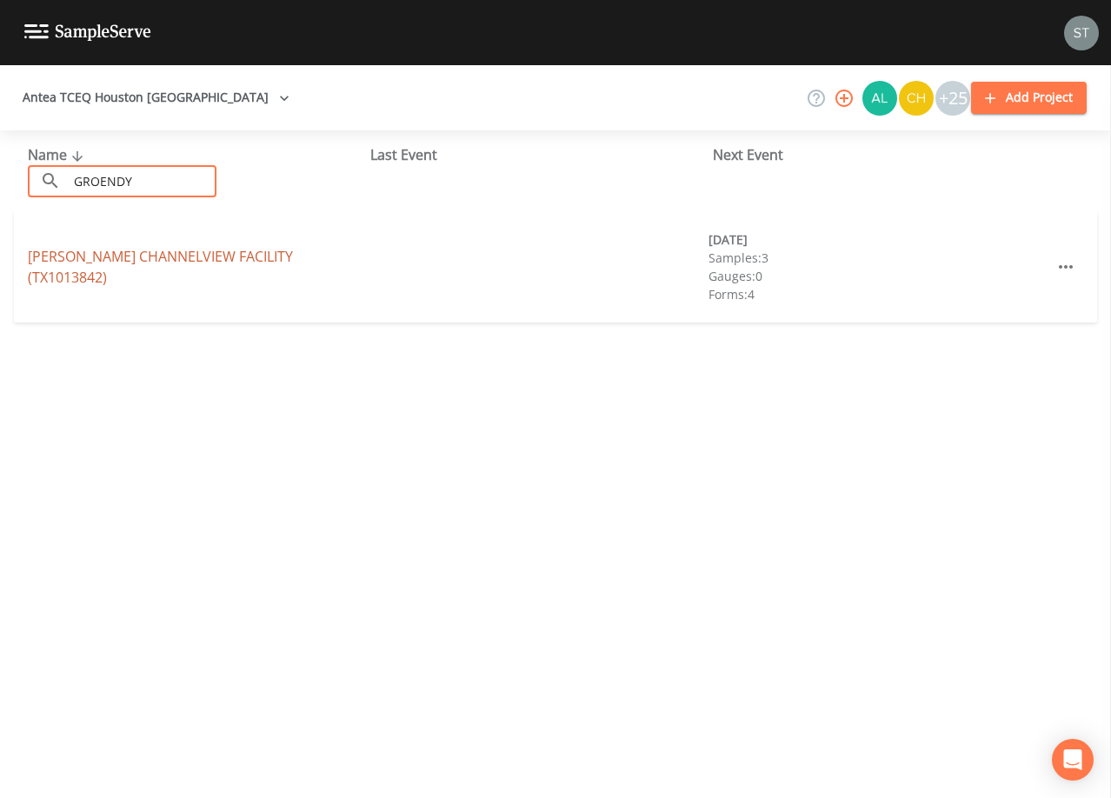
type input "GROENDY"
click at [210, 273] on link "[PERSON_NAME][GEOGRAPHIC_DATA] (TX1013842)" at bounding box center [160, 267] width 265 height 40
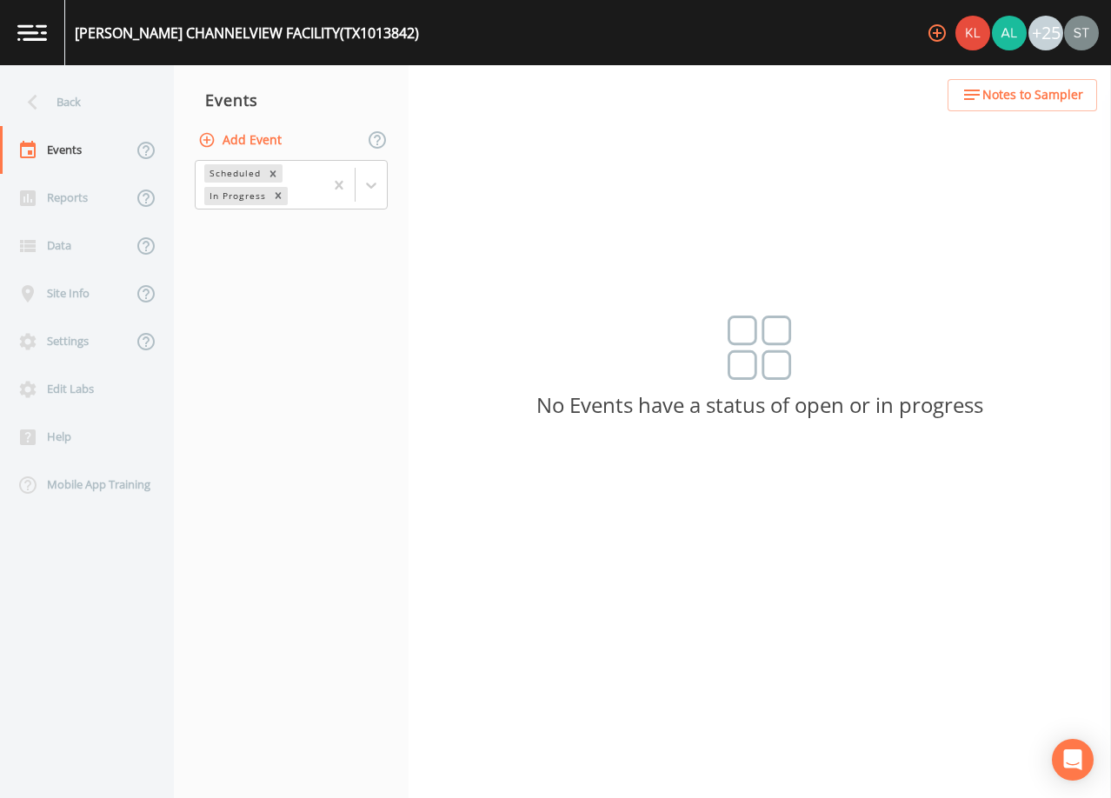
click at [1042, 107] on button "Notes to Sampler" at bounding box center [1023, 95] width 150 height 32
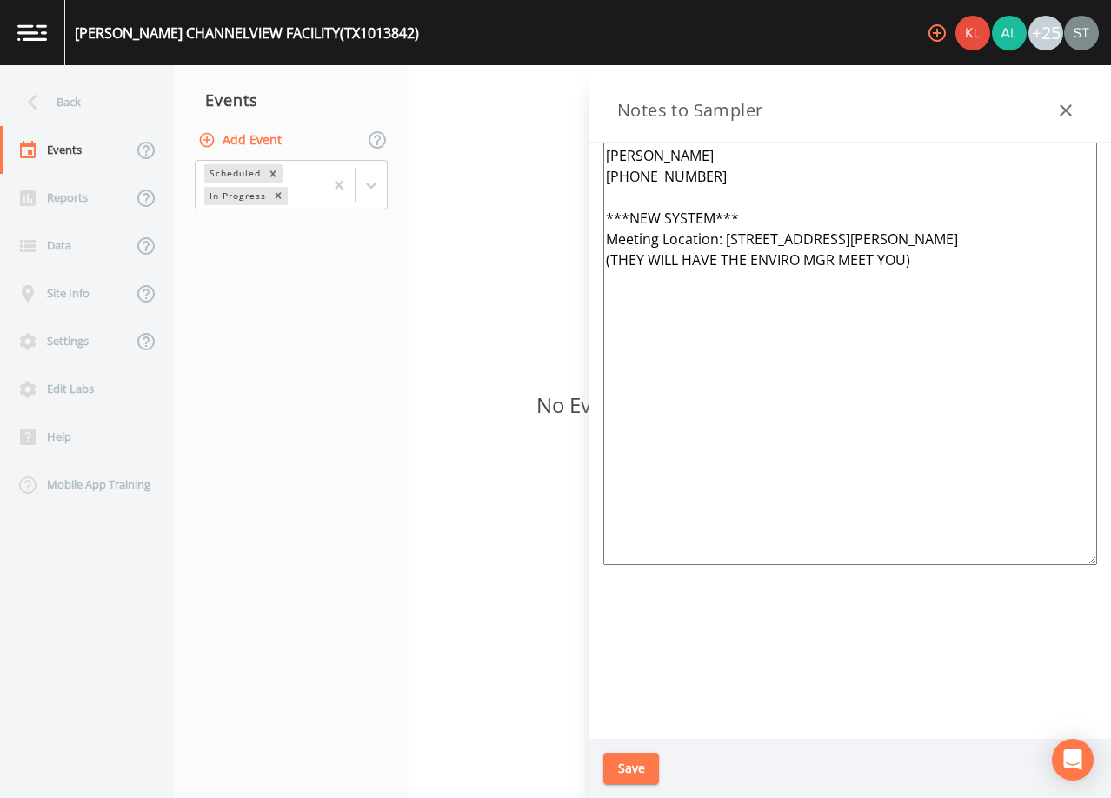
click at [731, 323] on textarea "[PERSON_NAME] [PHONE_NUMBER] ***NEW SYSTEM*** Meeting Location: [STREET_ADDRESS…" at bounding box center [850, 354] width 494 height 423
click at [66, 87] on div "Back" at bounding box center [78, 102] width 157 height 48
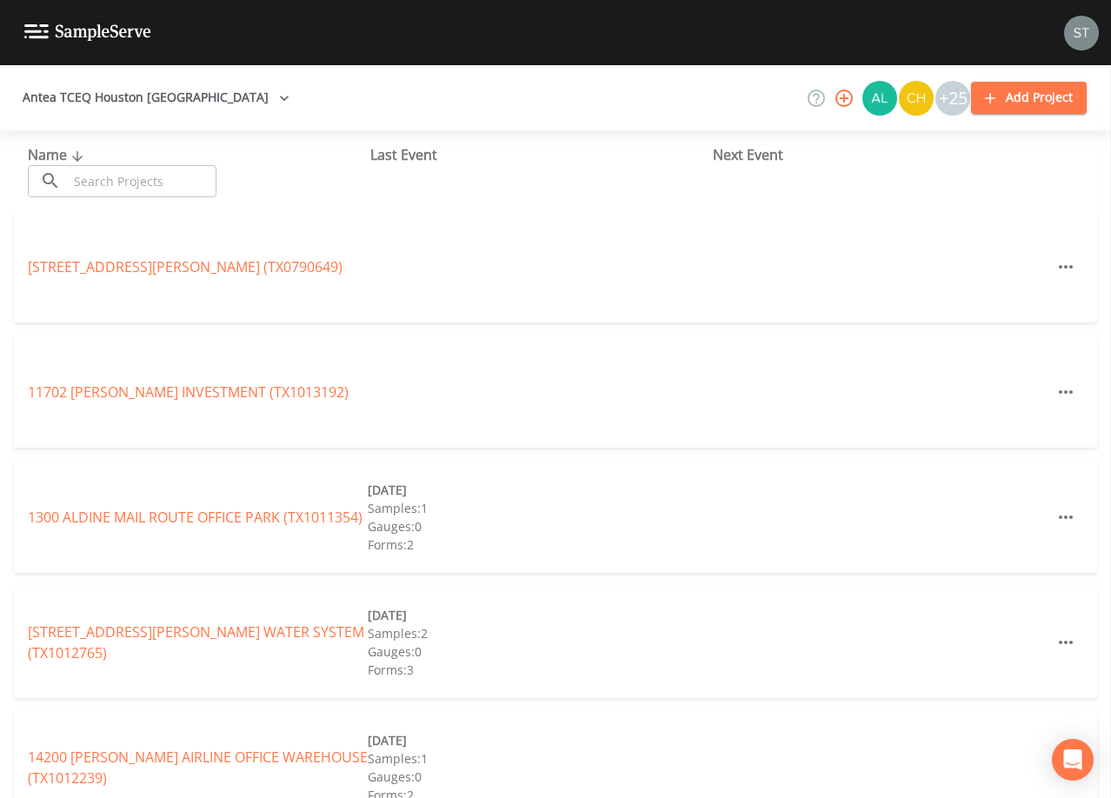
click at [151, 182] on input "text" at bounding box center [142, 181] width 149 height 32
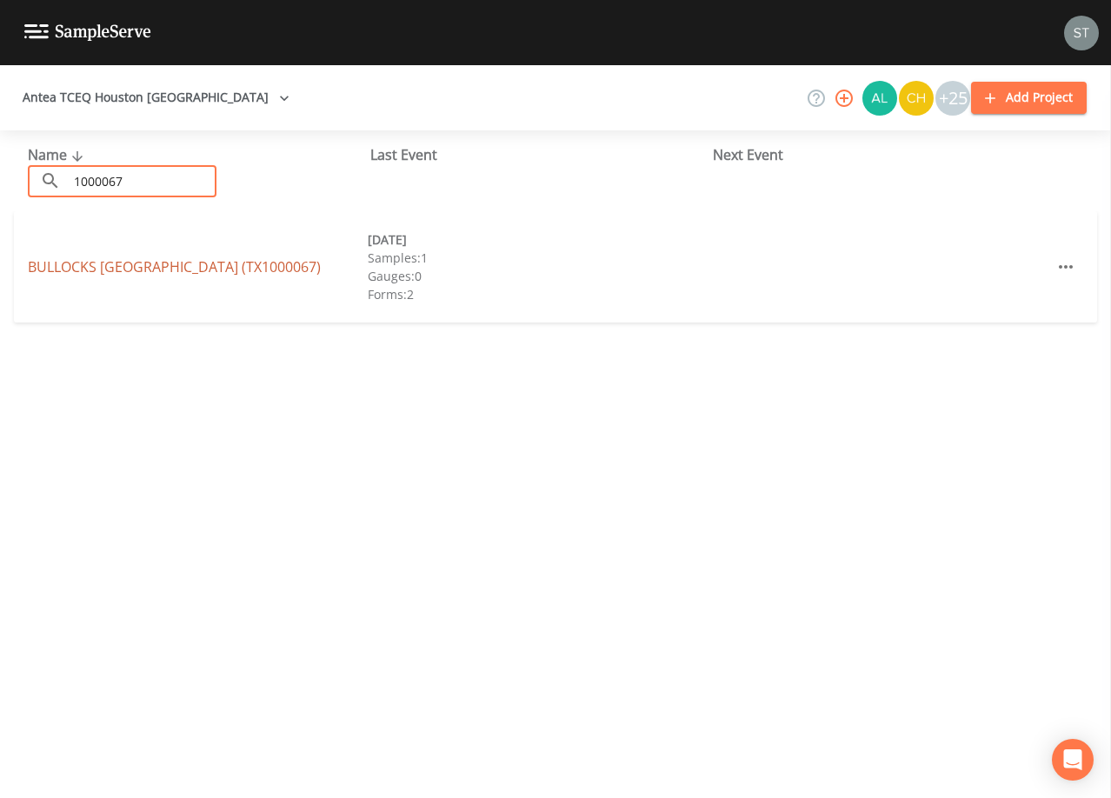
type input "1000067"
click at [160, 263] on link "BULLOCKS [GEOGRAPHIC_DATA] ([GEOGRAPHIC_DATA])" at bounding box center [174, 266] width 293 height 19
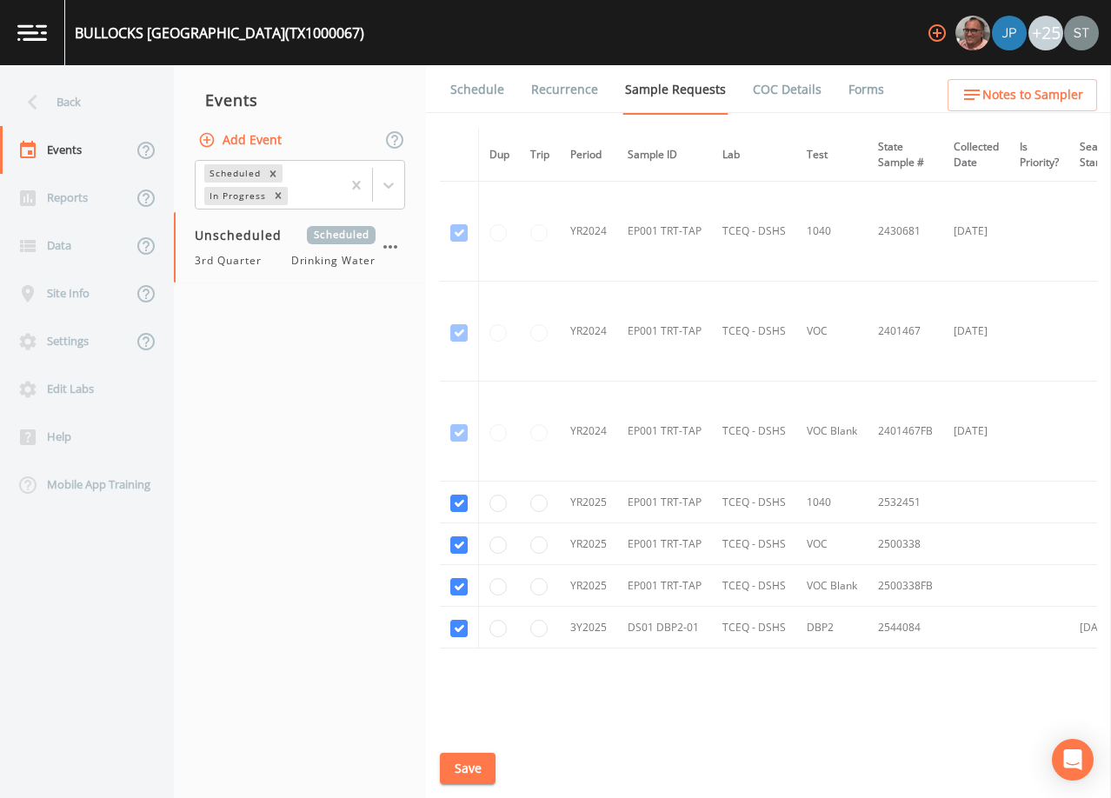
click at [476, 92] on link "Schedule" at bounding box center [477, 89] width 59 height 49
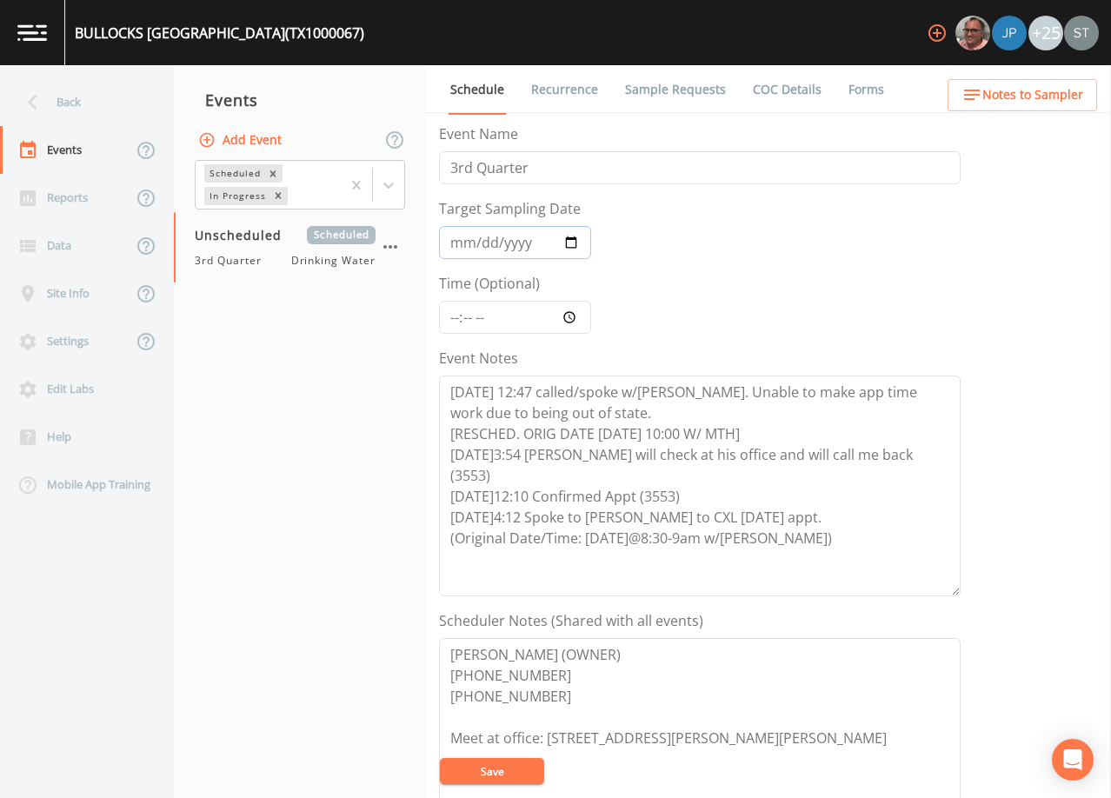
click at [461, 239] on input "Target Sampling Date" at bounding box center [515, 242] width 152 height 33
type input "[DATE]"
type input "08:30"
click at [808, 514] on textarea "[DATE] 12:47 called/spoke w/[PERSON_NAME]. Unable to make app time work due to …" at bounding box center [700, 486] width 522 height 221
type textarea "[DATE] 12:47 called/spoke w/[PERSON_NAME]. Unable to make app time work due to …"
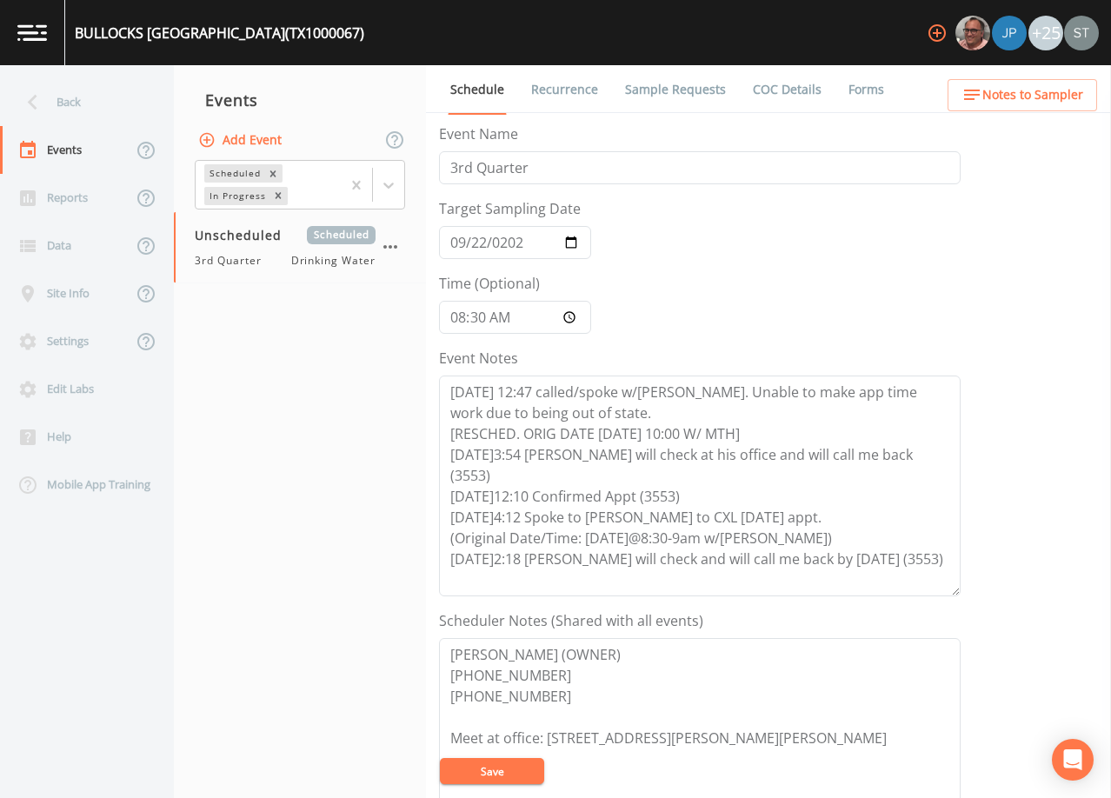
click at [482, 770] on button "Save" at bounding box center [492, 771] width 104 height 26
click at [494, 772] on button "Save" at bounding box center [492, 771] width 104 height 26
click at [508, 772] on button "Save" at bounding box center [492, 771] width 104 height 26
click at [583, 83] on link "Recurrence" at bounding box center [565, 89] width 72 height 49
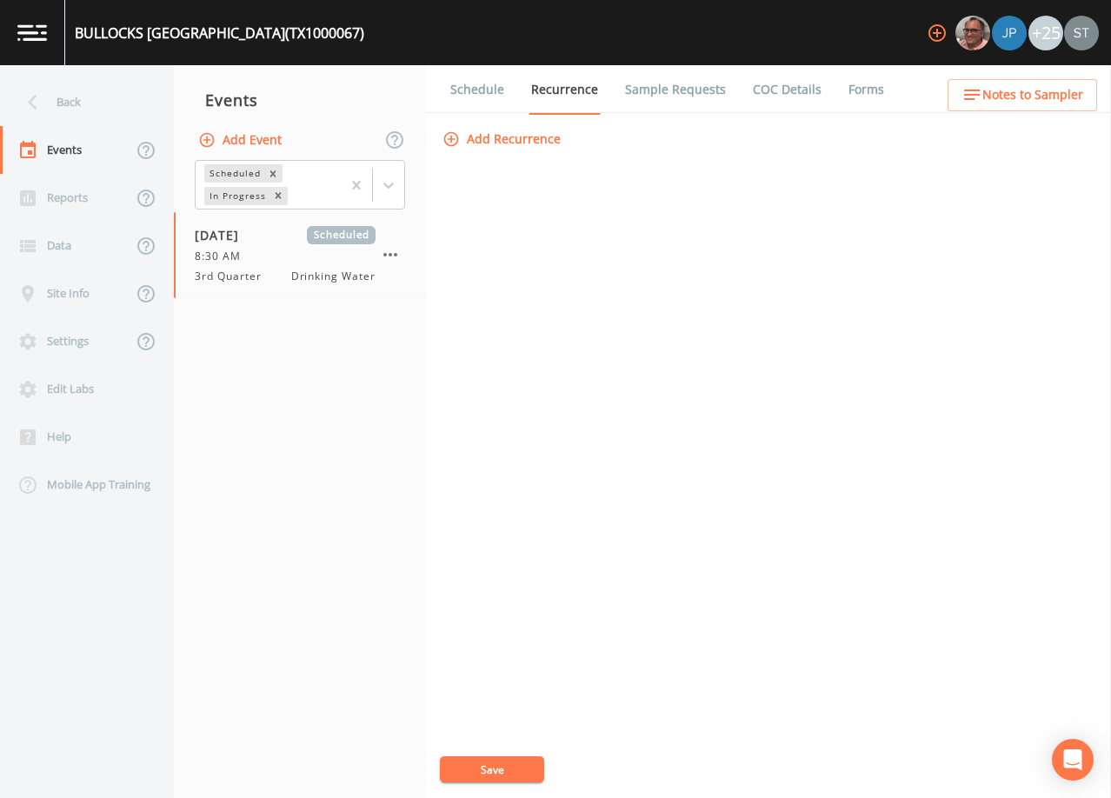
click at [478, 85] on link "Schedule" at bounding box center [477, 89] width 59 height 49
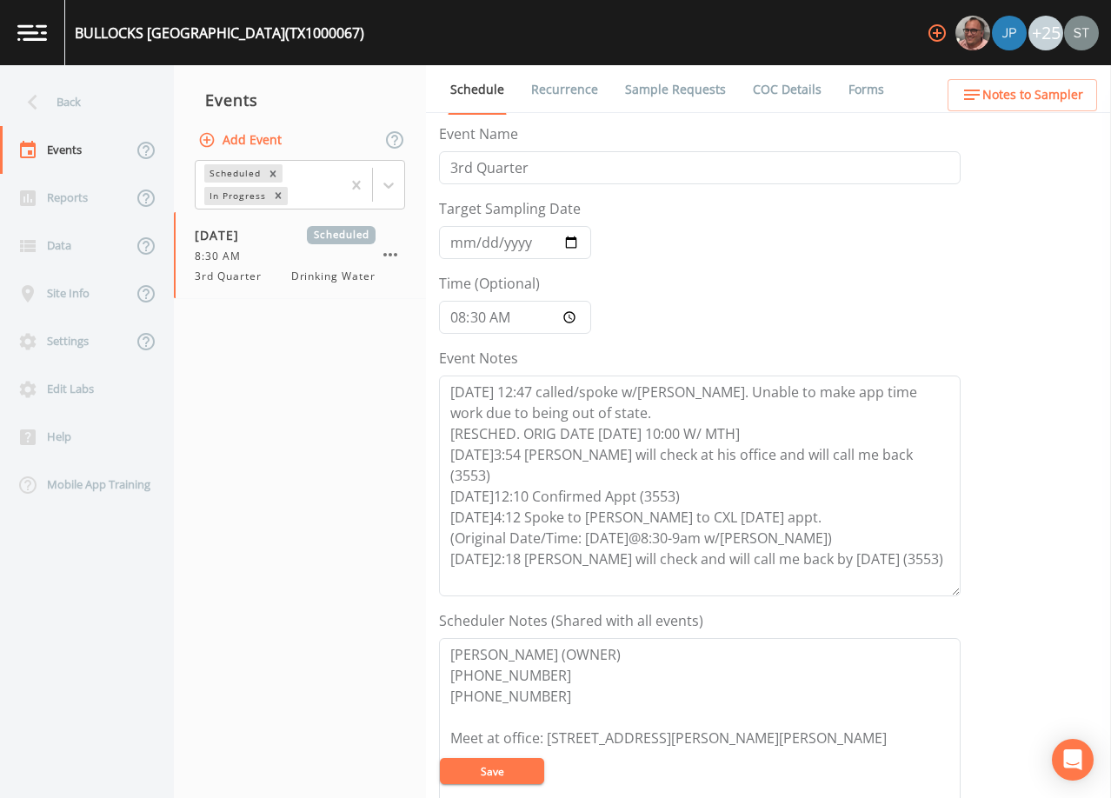
click at [30, 95] on icon at bounding box center [32, 102] width 30 height 30
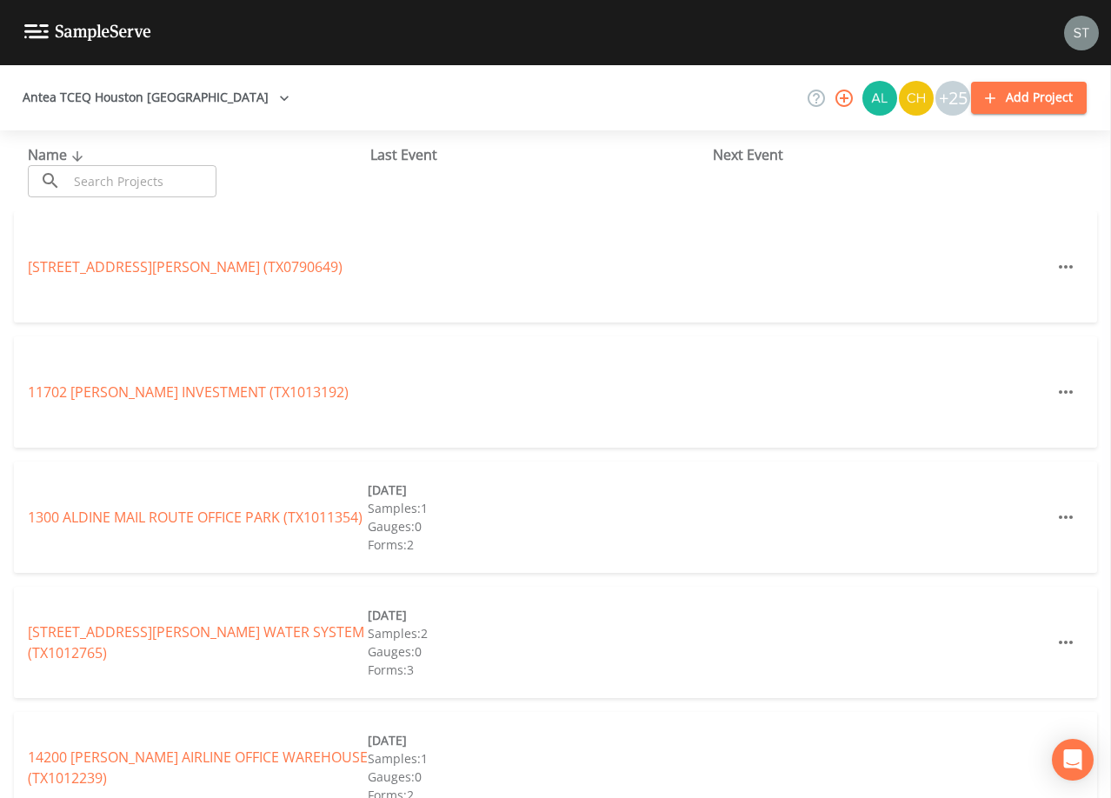
click at [128, 171] on input "text" at bounding box center [142, 181] width 149 height 32
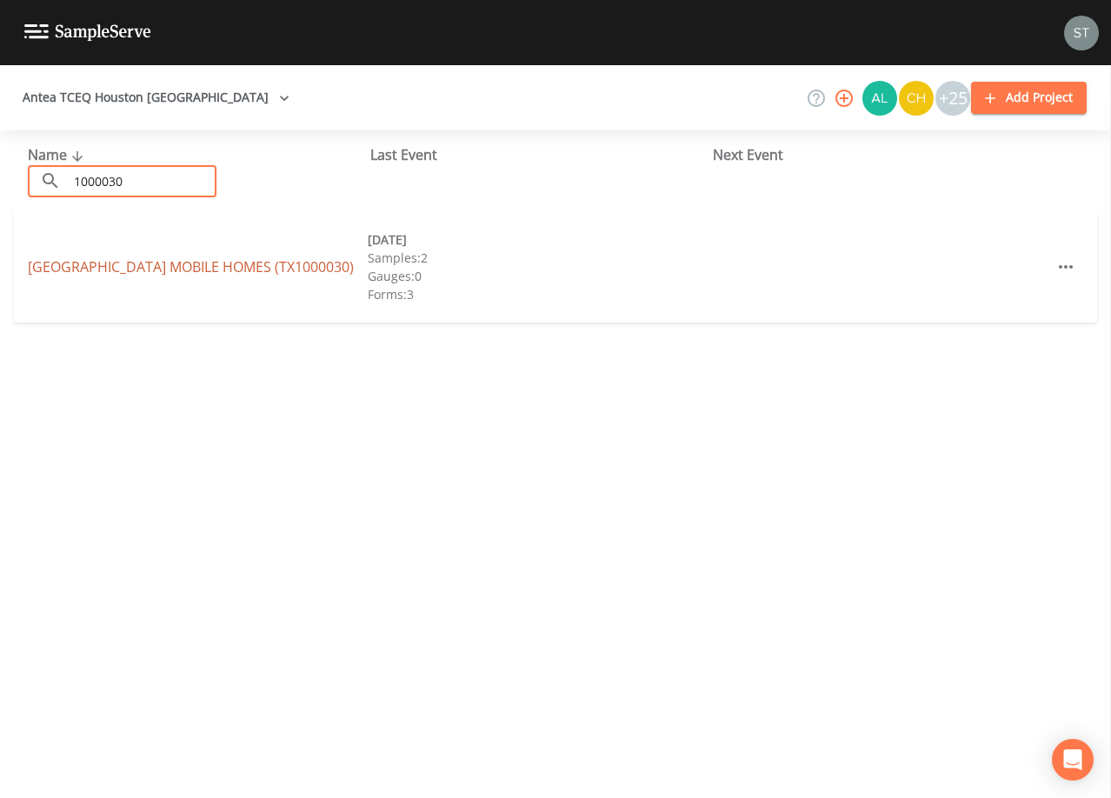
type input "1000030"
click at [149, 257] on link "[GEOGRAPHIC_DATA] MOBILE HOMES (TX1000030)" at bounding box center [191, 266] width 326 height 19
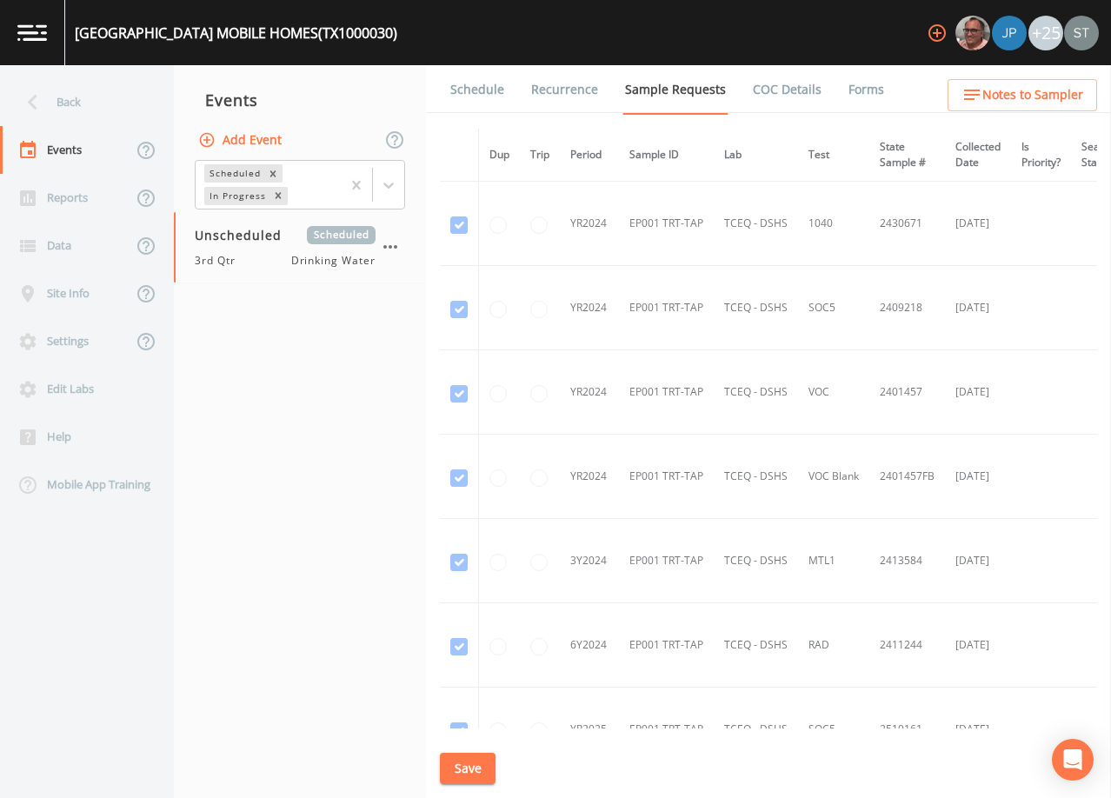
click at [480, 95] on link "Schedule" at bounding box center [477, 89] width 59 height 49
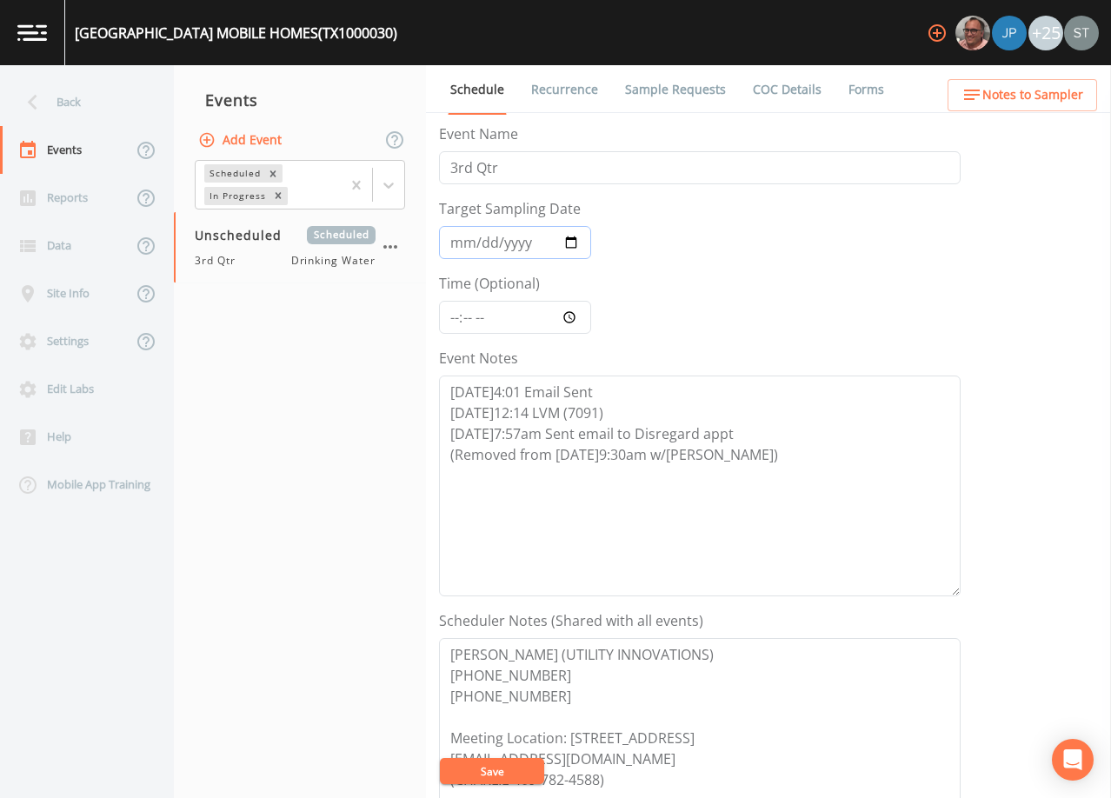
click at [468, 245] on input "Target Sampling Date" at bounding box center [515, 242] width 152 height 33
type input "[DATE]"
type input "09:30"
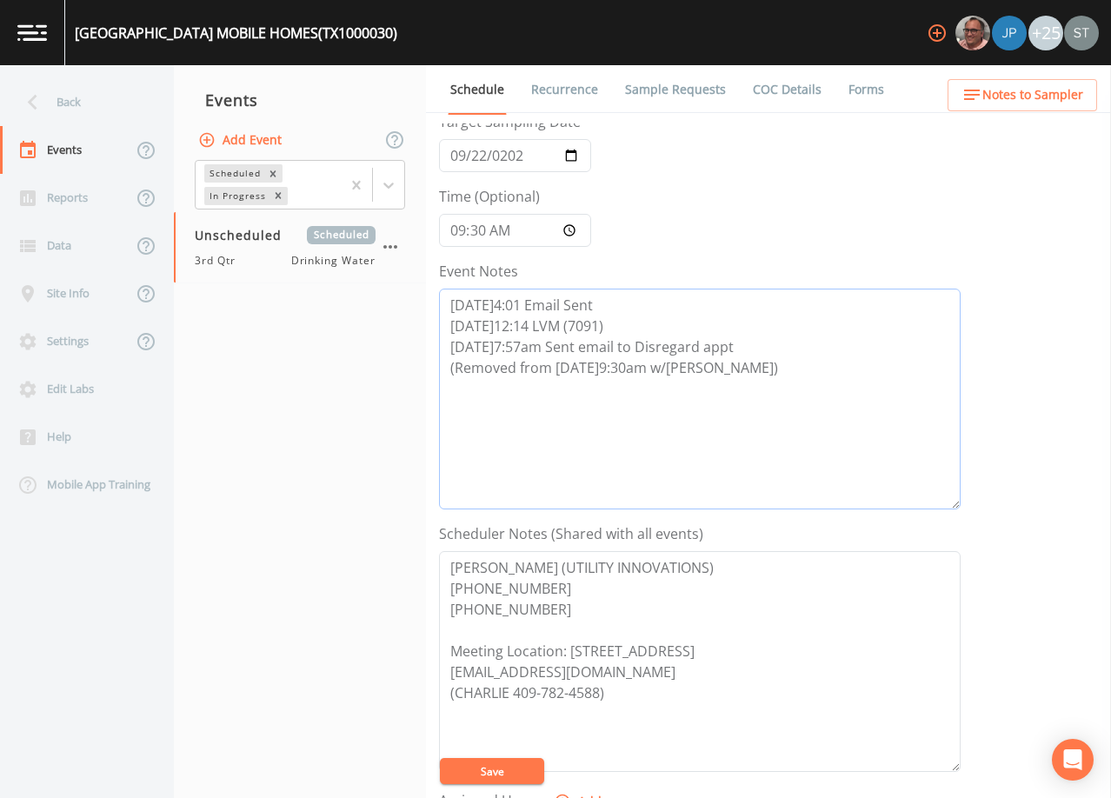
click at [753, 367] on textarea "[DATE]4:01 Email Sent [DATE]12:14 LVM (7091) [DATE]7:57am Sent email to Disrega…" at bounding box center [700, 399] width 522 height 221
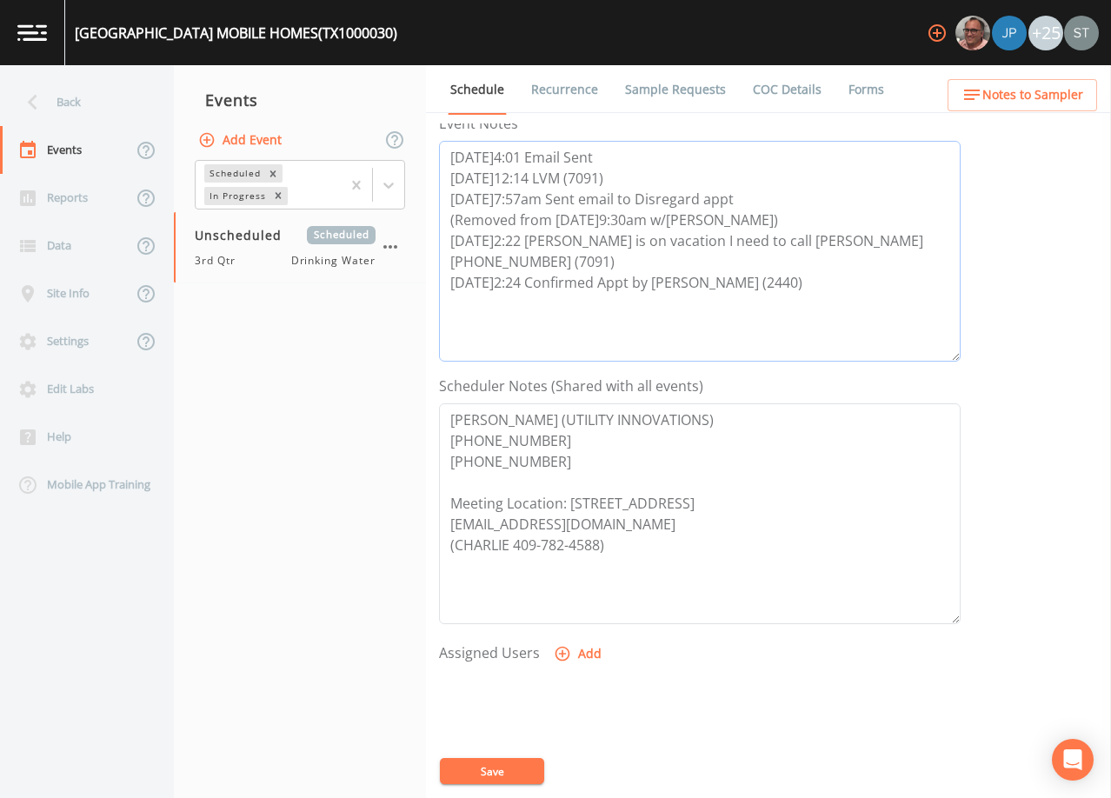
scroll to position [348, 0]
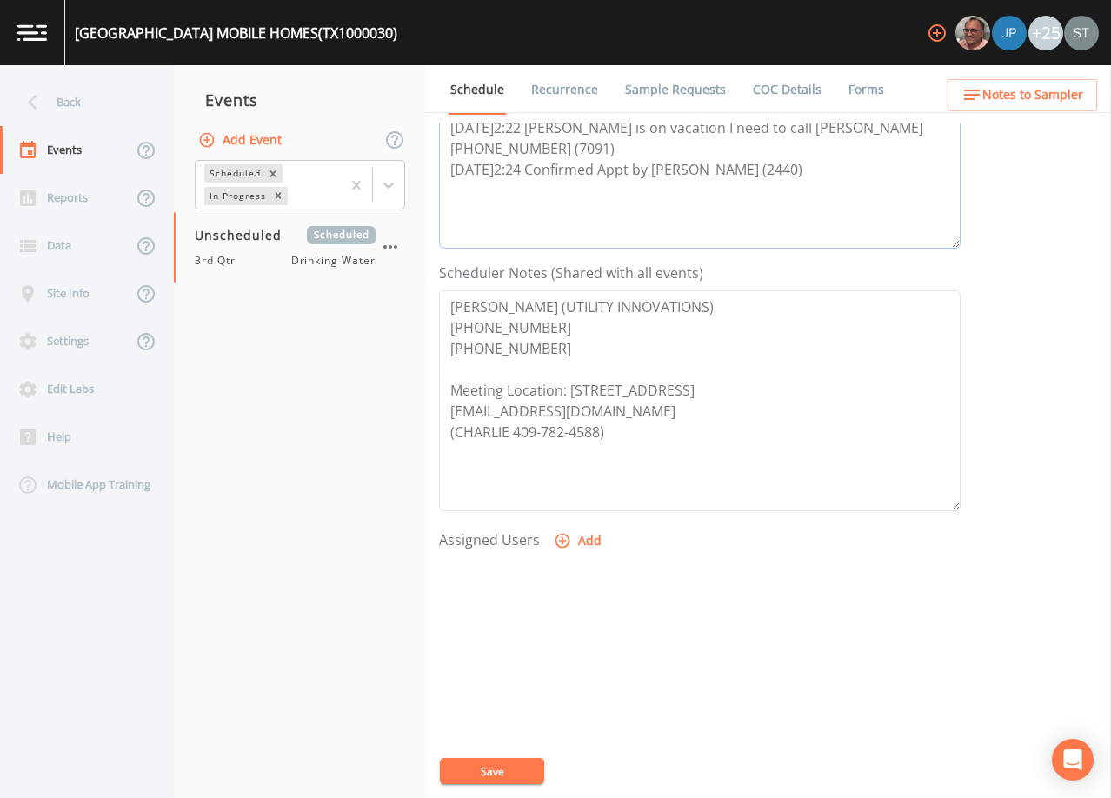
type textarea "[DATE]4:01 Email Sent [DATE]12:14 LVM (7091) [DATE]7:57am Sent email to Disrega…"
click at [576, 544] on button "Add" at bounding box center [579, 541] width 58 height 32
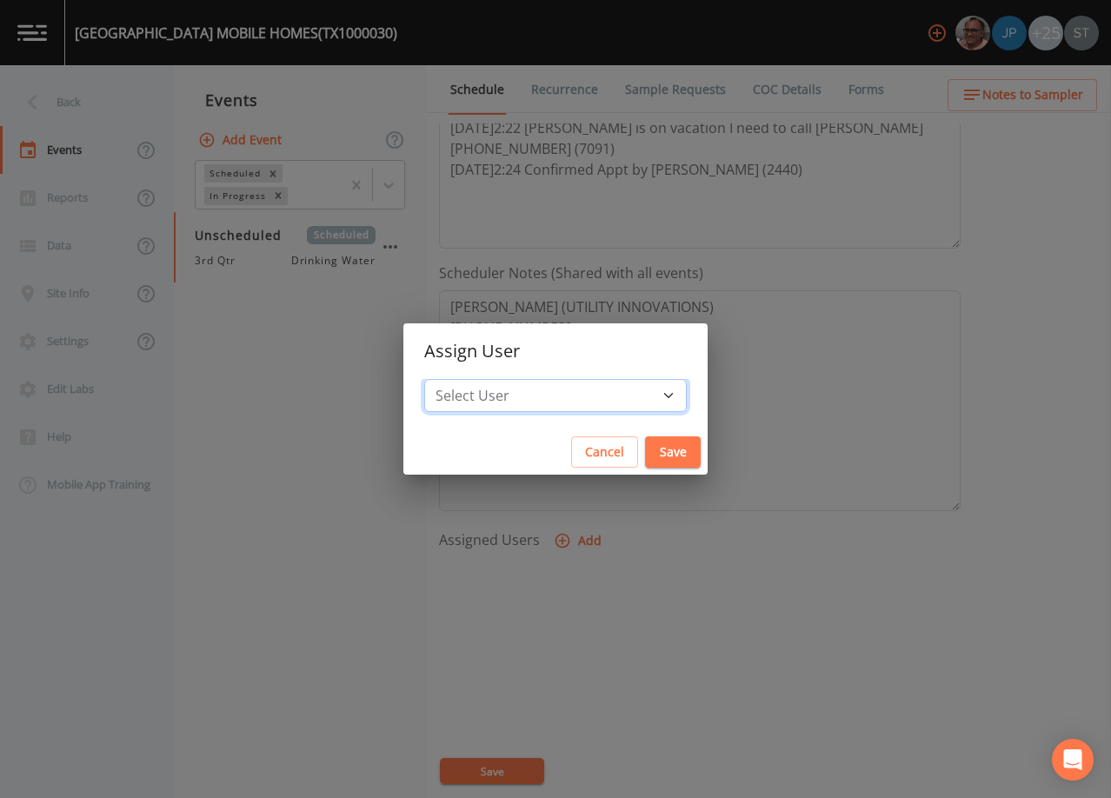
click at [568, 397] on select "Select User [PERSON_NAME] [PERSON_NAME] [PERSON_NAME] [PERSON_NAME] [PERSON_NAM…" at bounding box center [555, 395] width 263 height 33
select select "6dda6eef-c380-4015-b89d-b9b44b713005"
click at [463, 379] on select "Select User [PERSON_NAME] [PERSON_NAME] [PERSON_NAME] [PERSON_NAME] [PERSON_NAM…" at bounding box center [555, 395] width 263 height 33
click at [645, 451] on button "Save" at bounding box center [673, 453] width 56 height 32
select select
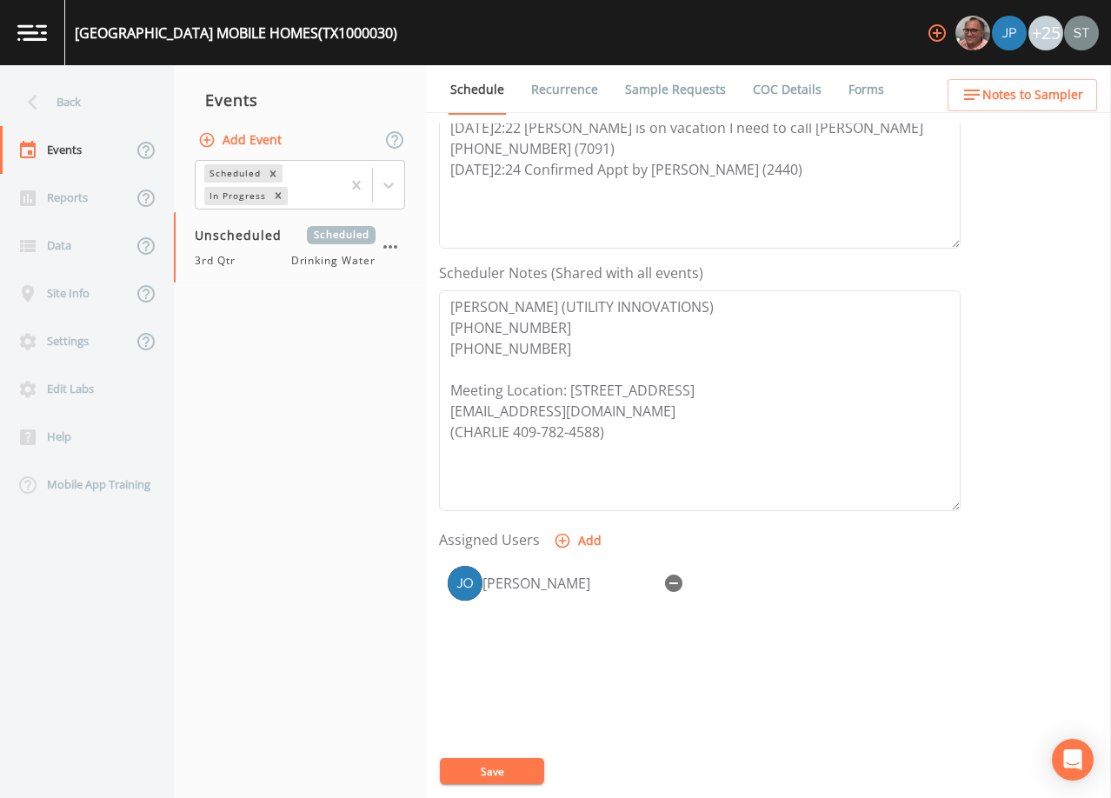
click at [505, 770] on button "Save" at bounding box center [492, 771] width 104 height 26
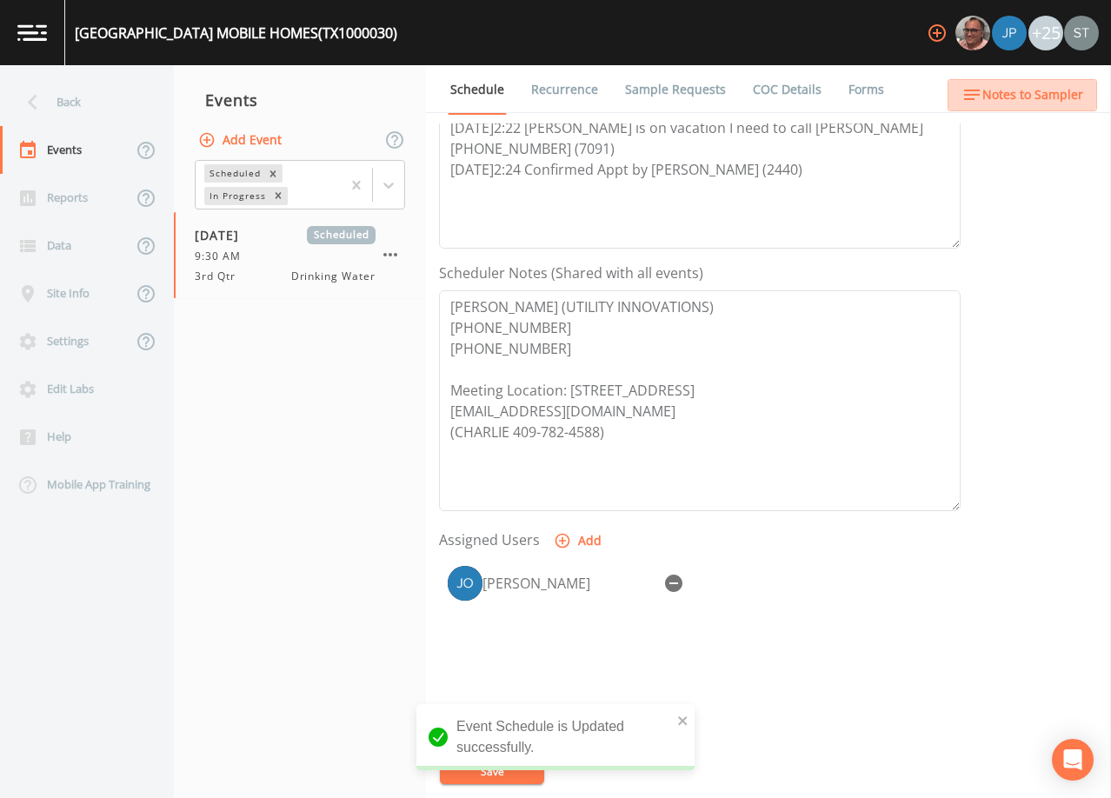
click at [1044, 90] on span "Notes to Sampler" at bounding box center [1033, 95] width 101 height 22
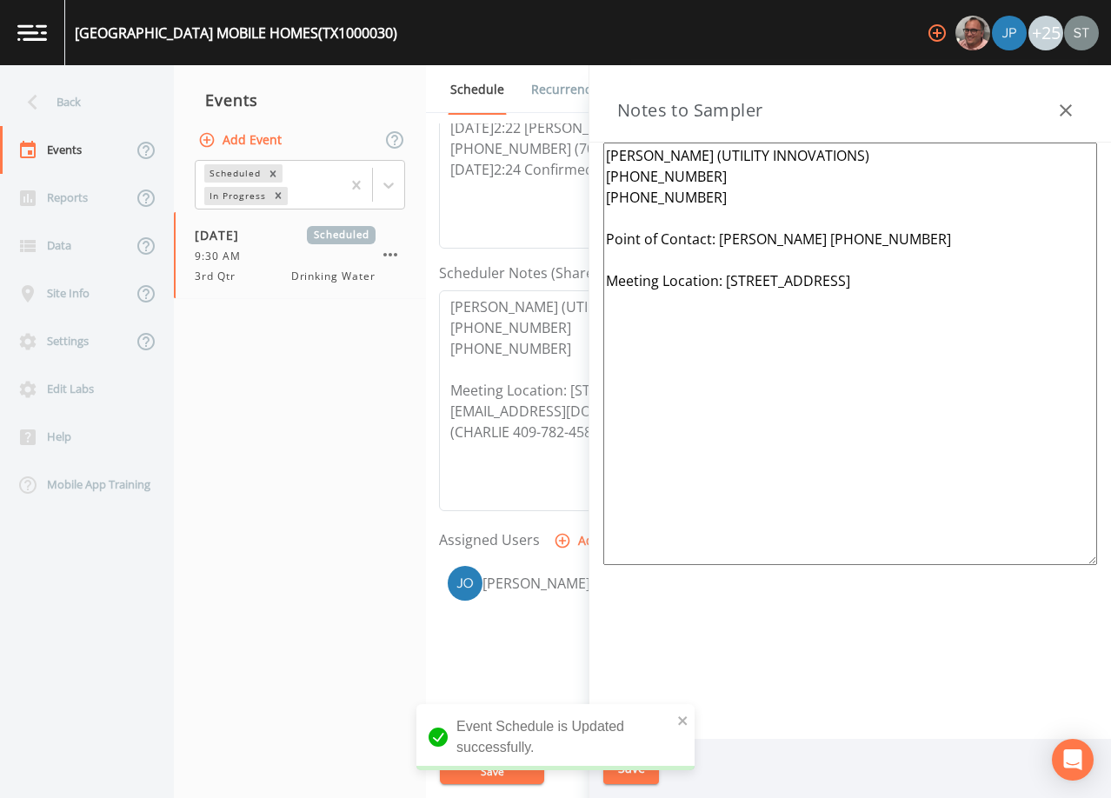
click at [684, 257] on textarea "[PERSON_NAME] (UTILITY INNOVATIONS) [PHONE_NUMBER] [PHONE_NUMBER] Point of Cont…" at bounding box center [850, 354] width 494 height 423
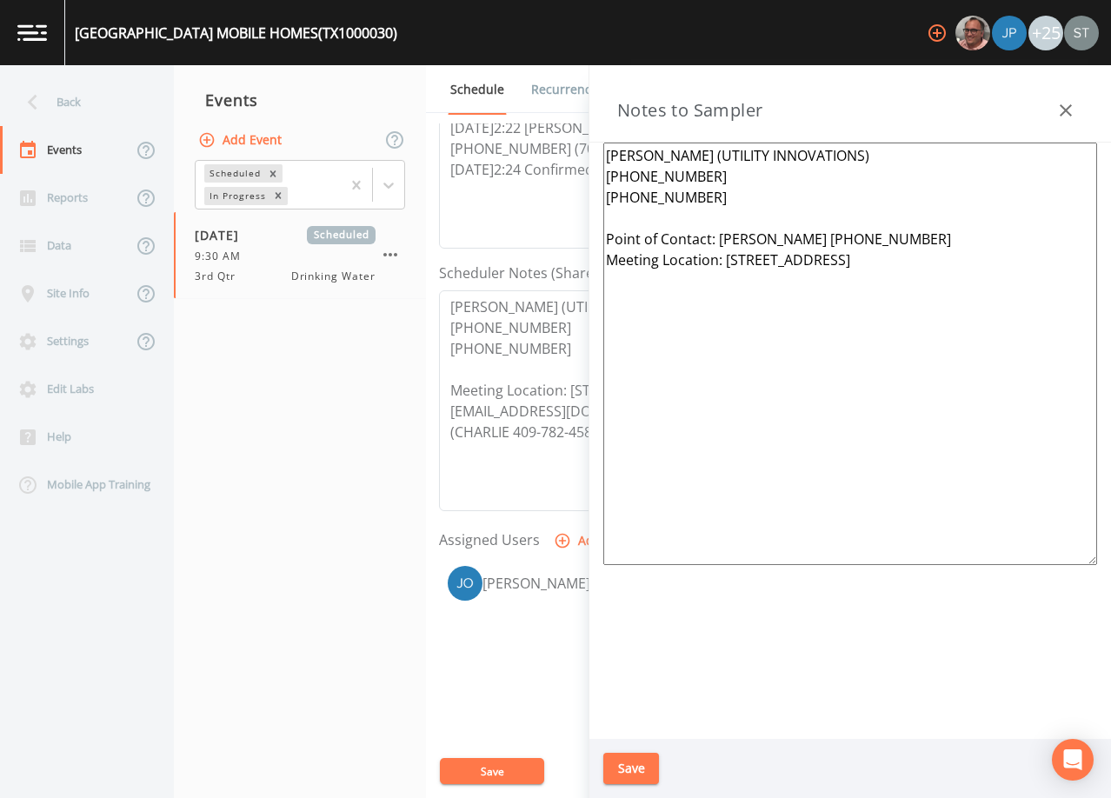
drag, startPoint x: 866, startPoint y: 239, endPoint x: 789, endPoint y: 239, distance: 77.4
click at [789, 239] on textarea "[PERSON_NAME] (UTILITY INNOVATIONS) [PHONE_NUMBER] [PHONE_NUMBER] Point of Cont…" at bounding box center [850, 354] width 494 height 423
drag, startPoint x: 714, startPoint y: 237, endPoint x: 595, endPoint y: 236, distance: 119.1
click at [595, 236] on div "[PERSON_NAME] (UTILITY INNOVATIONS) [PHONE_NUMBER] [PHONE_NUMBER] Point of Cont…" at bounding box center [851, 441] width 522 height 596
type textarea "[PERSON_NAME] (UTILITY INNOVATIONS) [PHONE_NUMBER] [PHONE_NUMBER] *APPT CONFIRM…"
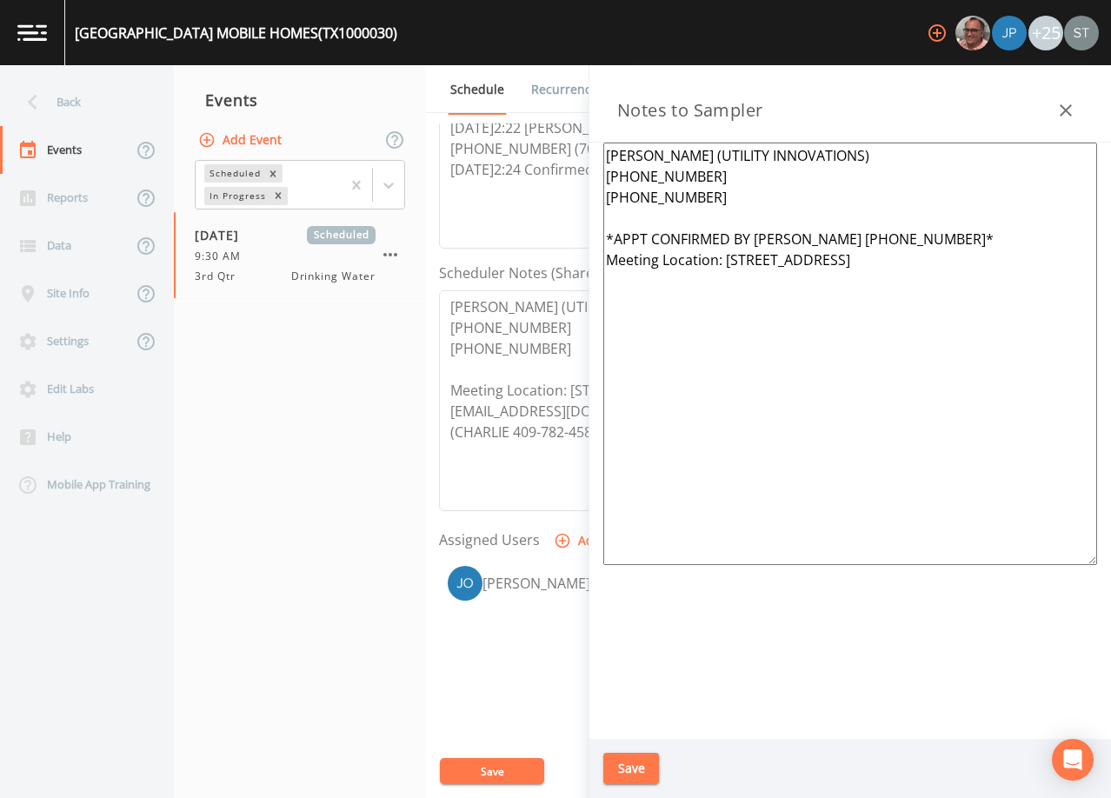
click at [645, 763] on button "Save" at bounding box center [631, 769] width 56 height 32
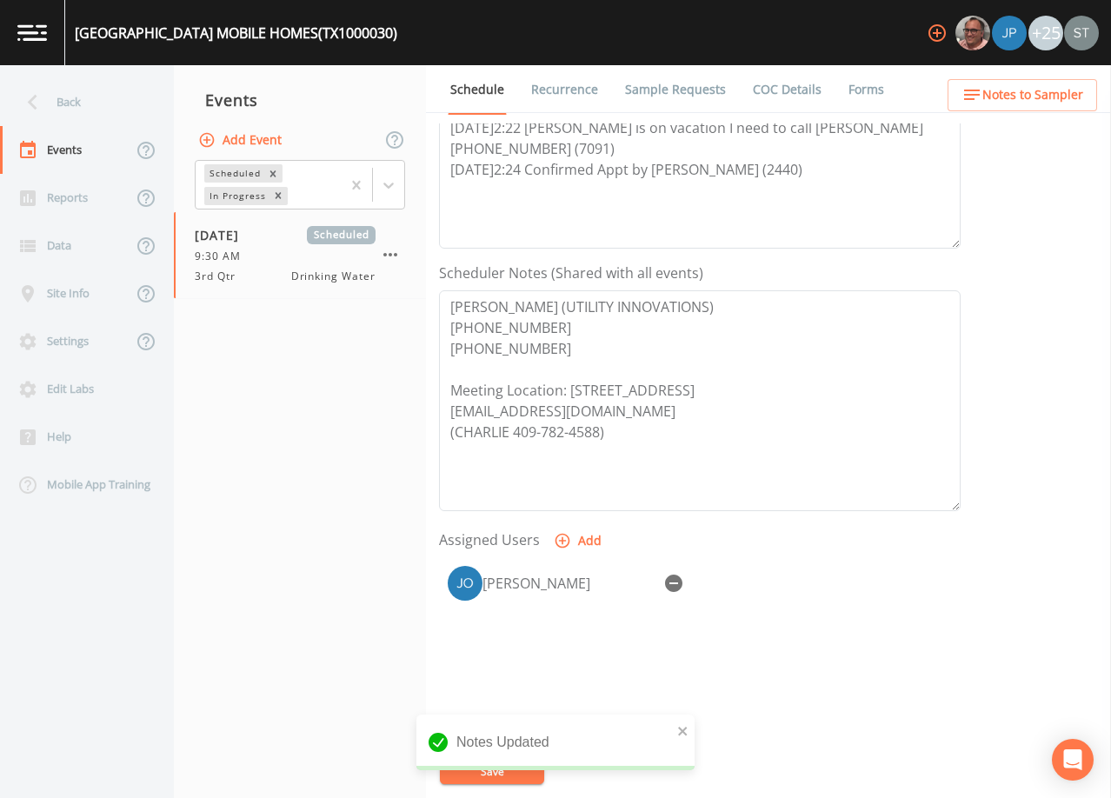
click at [659, 93] on link "Sample Requests" at bounding box center [676, 89] width 106 height 49
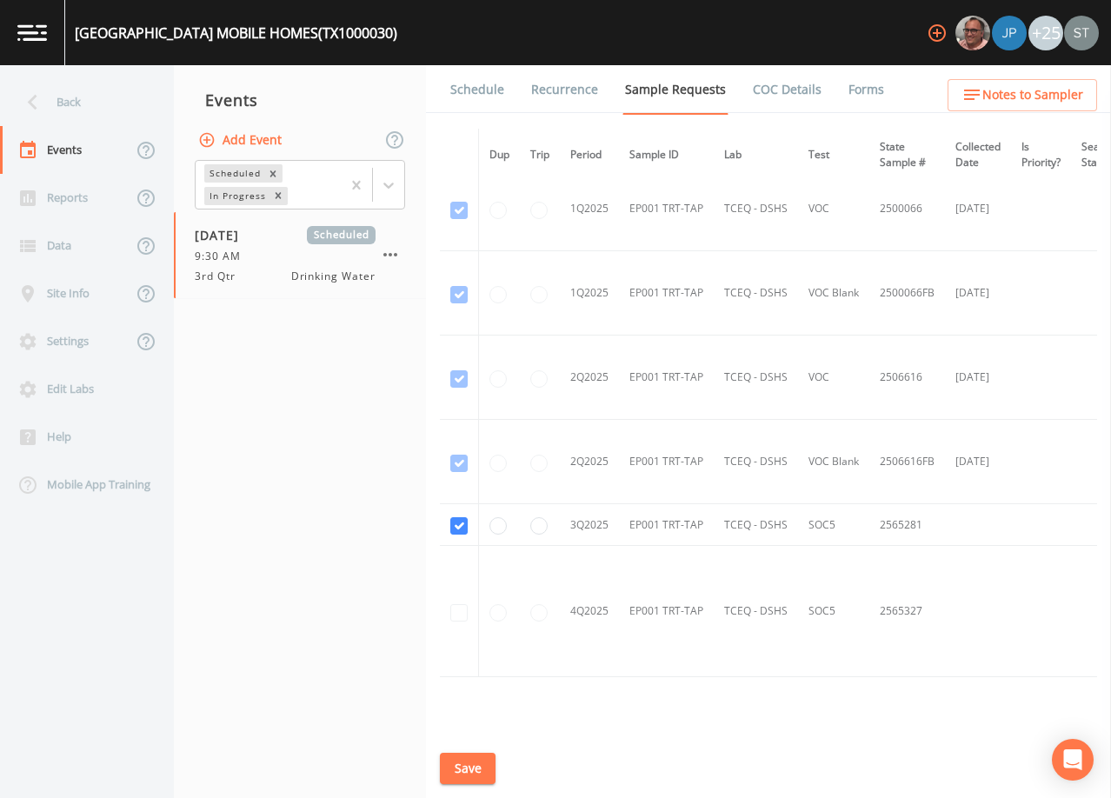
scroll to position [1115, 0]
click at [479, 86] on link "Schedule" at bounding box center [477, 89] width 59 height 49
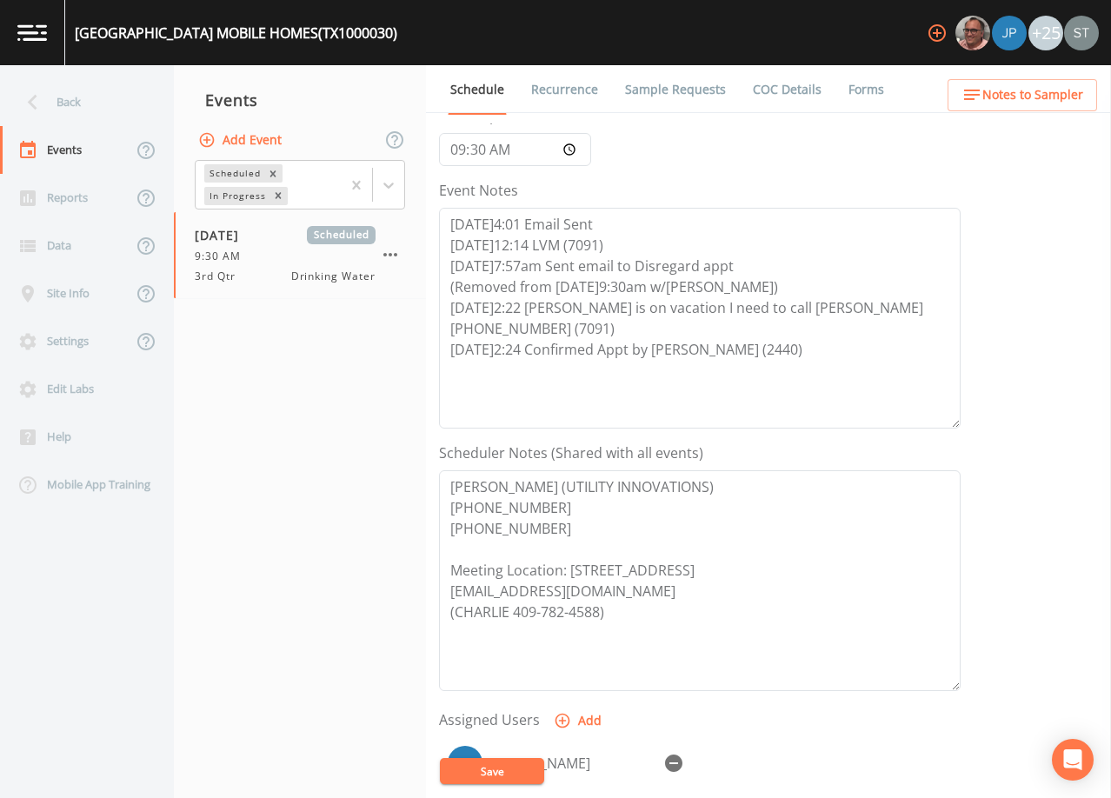
scroll to position [174, 0]
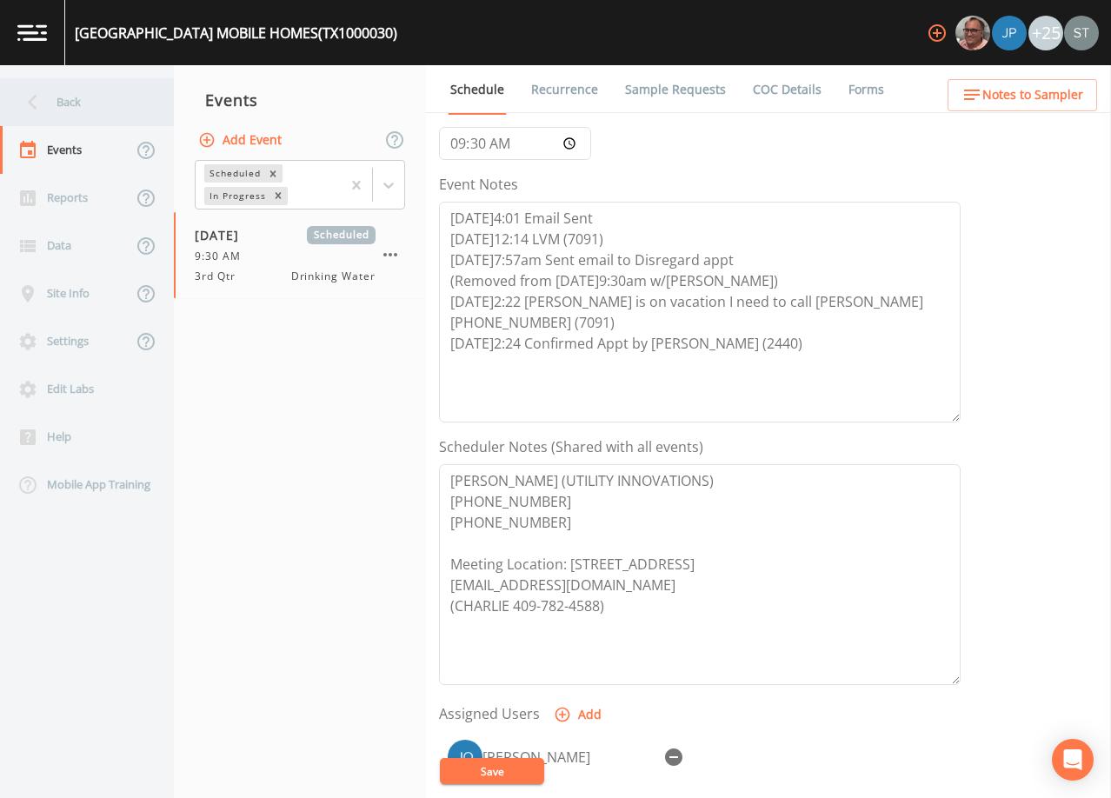
click at [50, 114] on div "Back" at bounding box center [78, 102] width 157 height 48
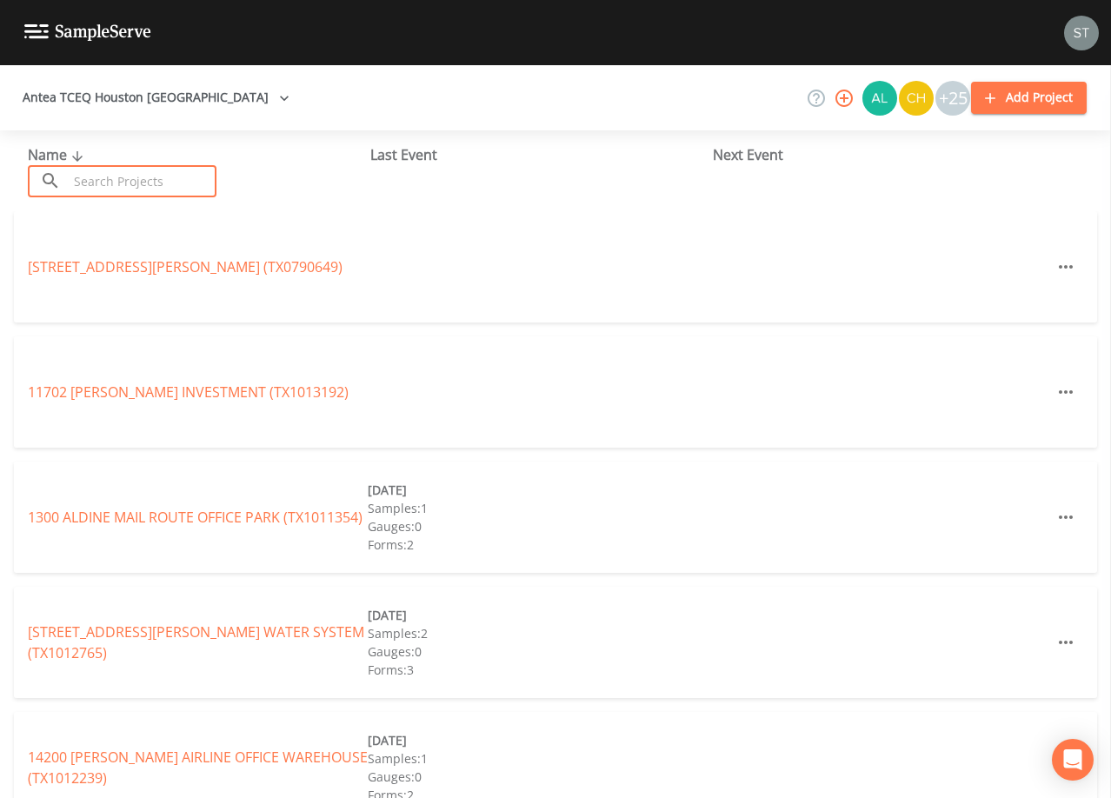
click at [187, 174] on input "text" at bounding box center [142, 181] width 149 height 32
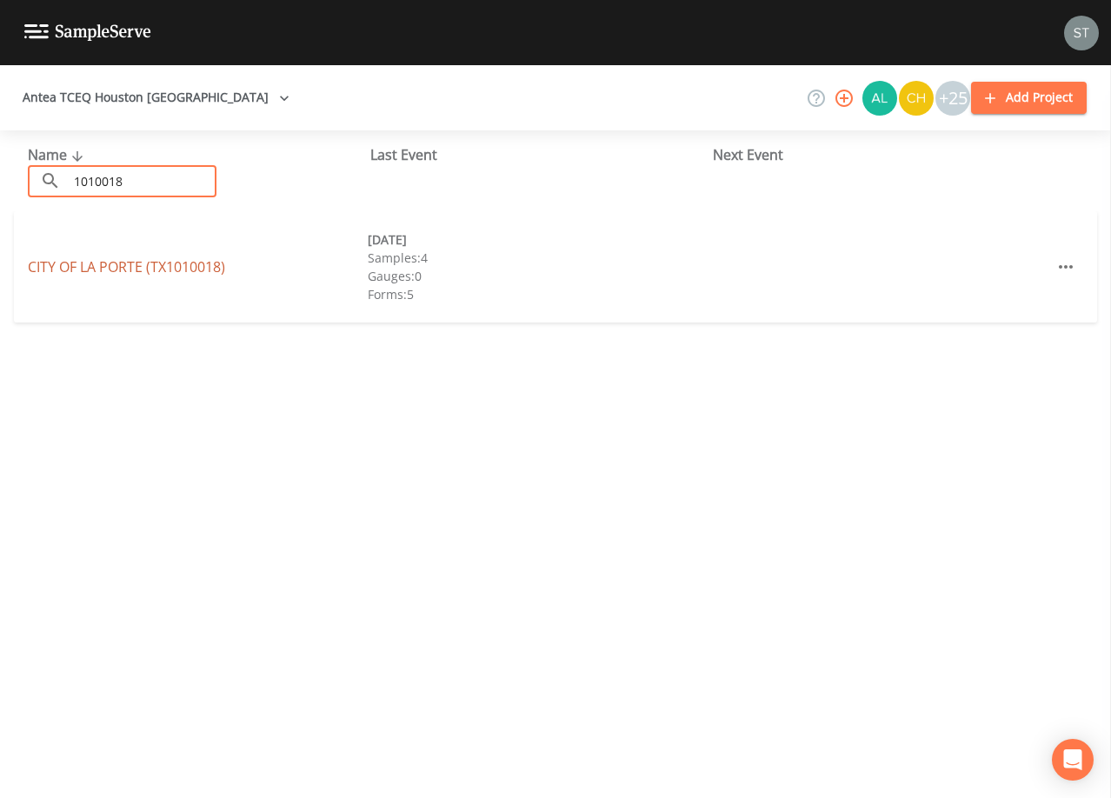
type input "1010018"
click at [181, 263] on link "[GEOGRAPHIC_DATA] (TX1010018)" at bounding box center [126, 266] width 197 height 19
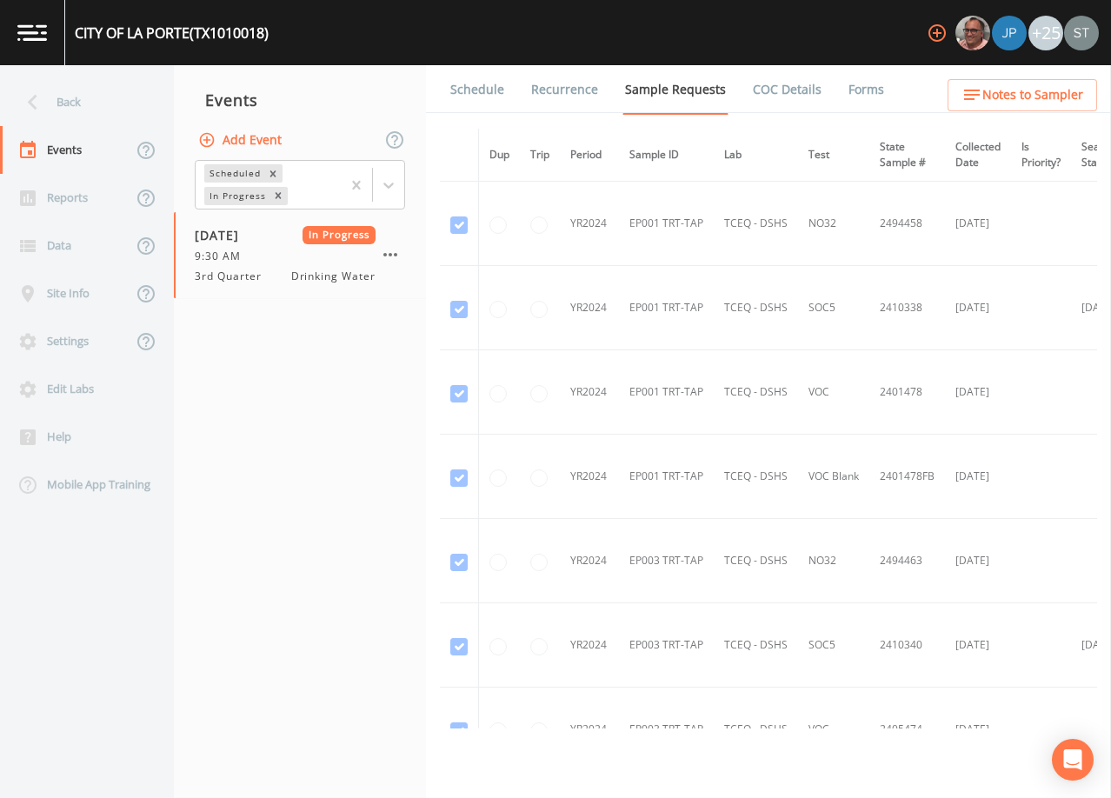
click at [476, 89] on link "Schedule" at bounding box center [477, 89] width 59 height 49
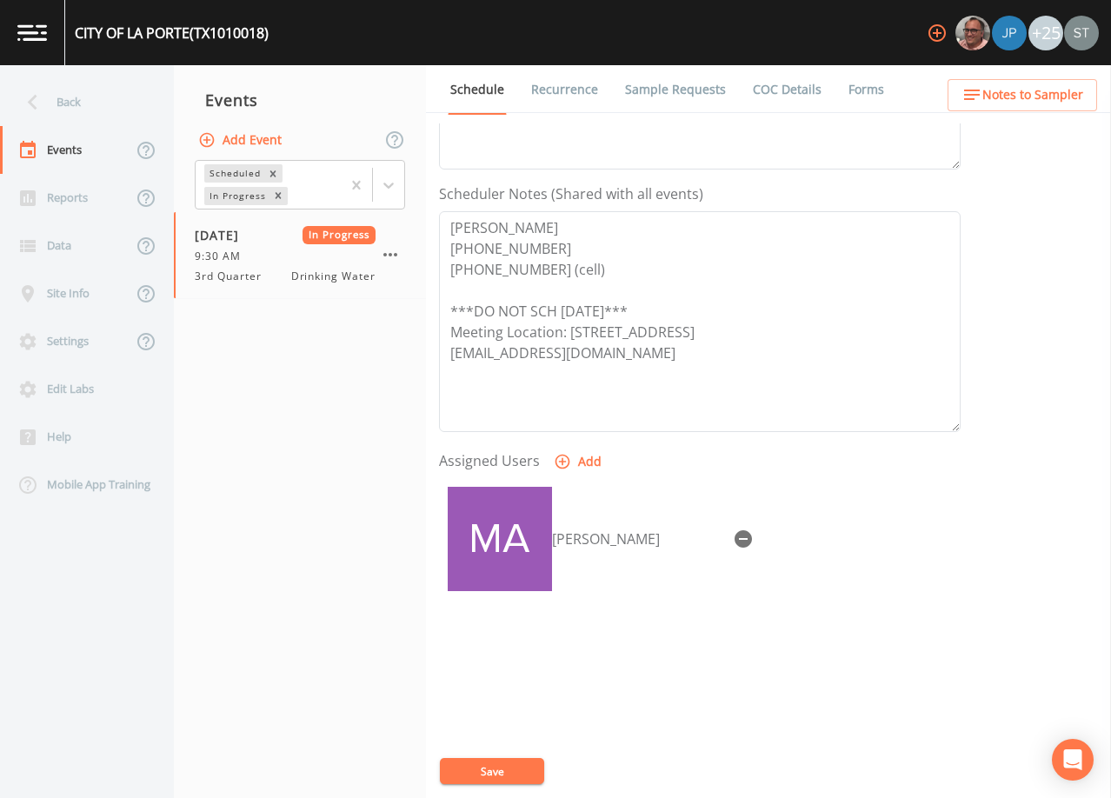
scroll to position [429, 0]
click at [865, 88] on link "Forms" at bounding box center [866, 89] width 41 height 49
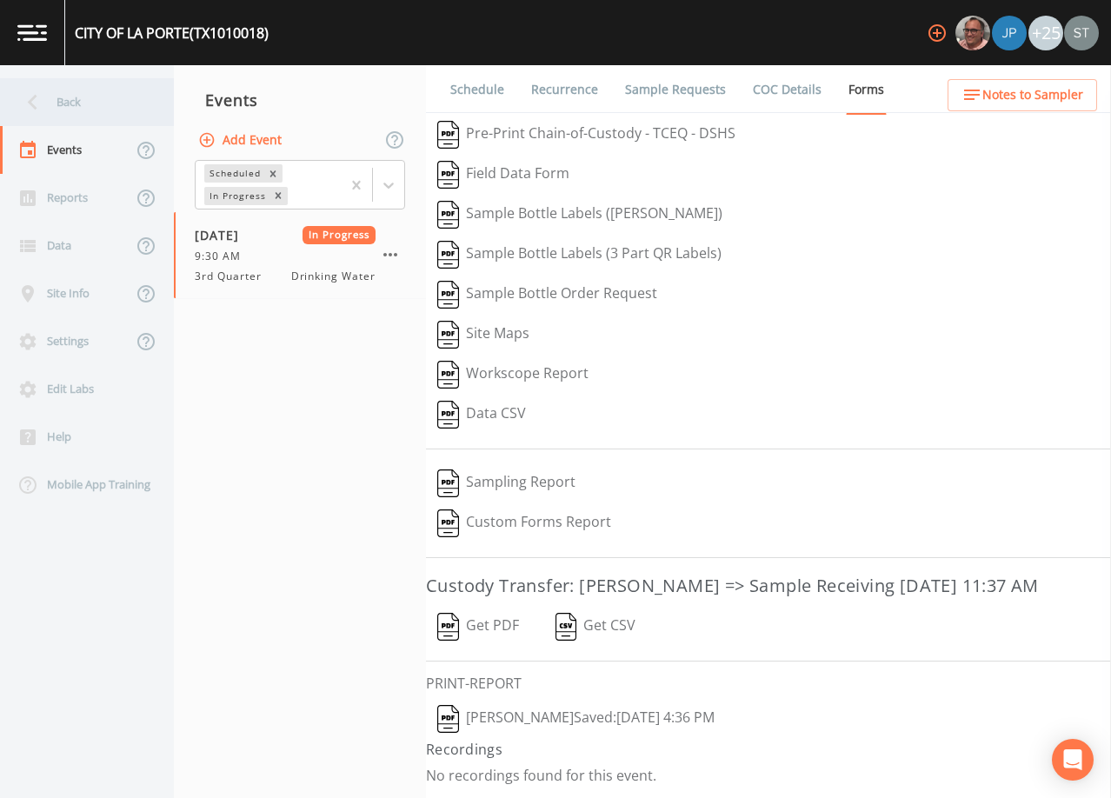
click at [70, 87] on div "Back" at bounding box center [78, 102] width 157 height 48
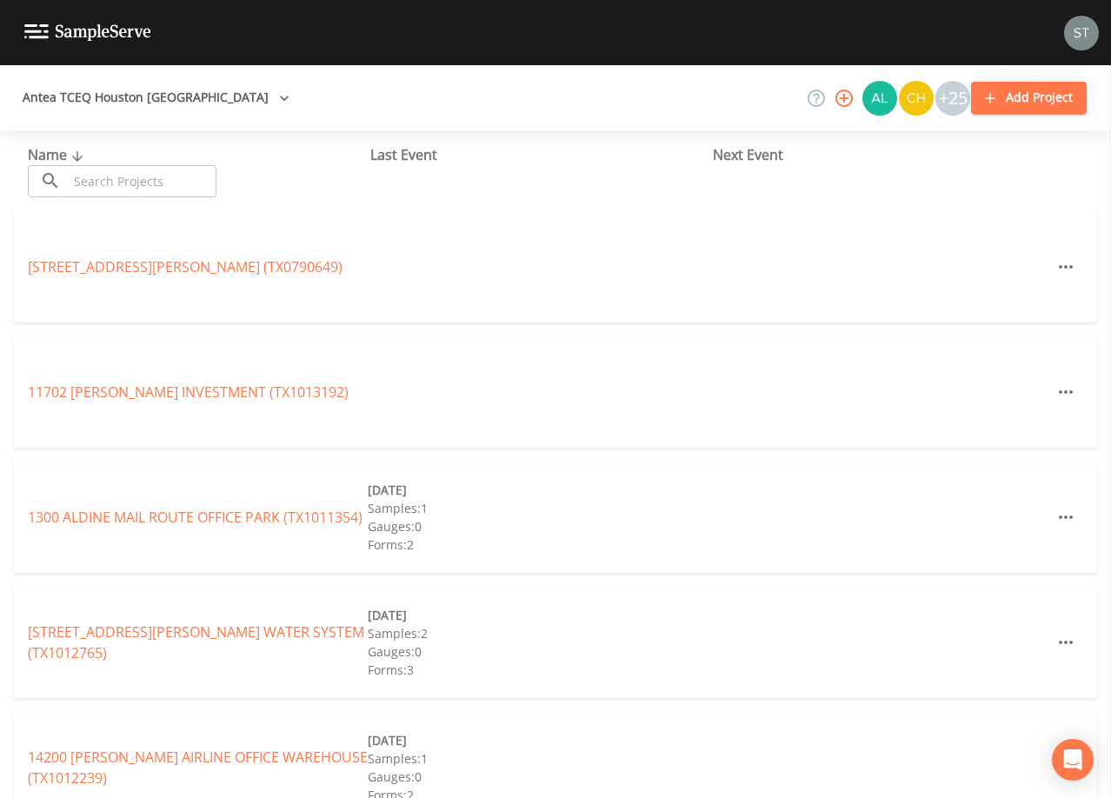
click at [176, 172] on input "text" at bounding box center [142, 181] width 149 height 32
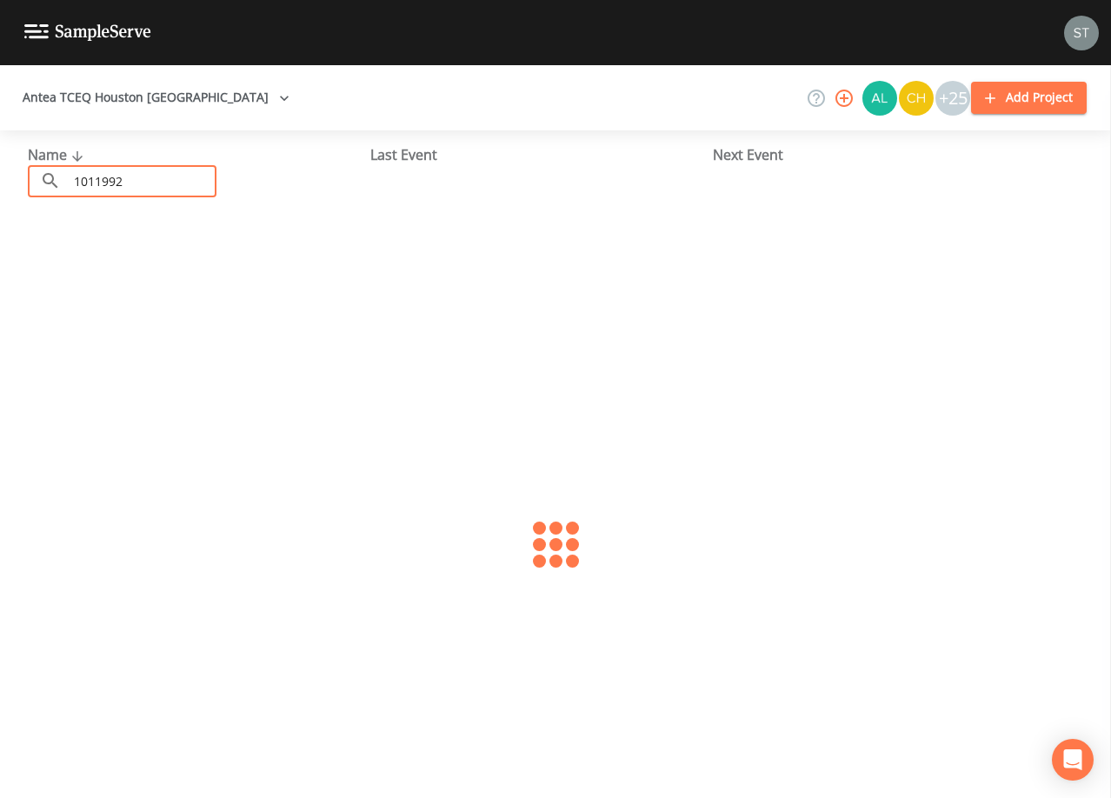
type input "1011992"
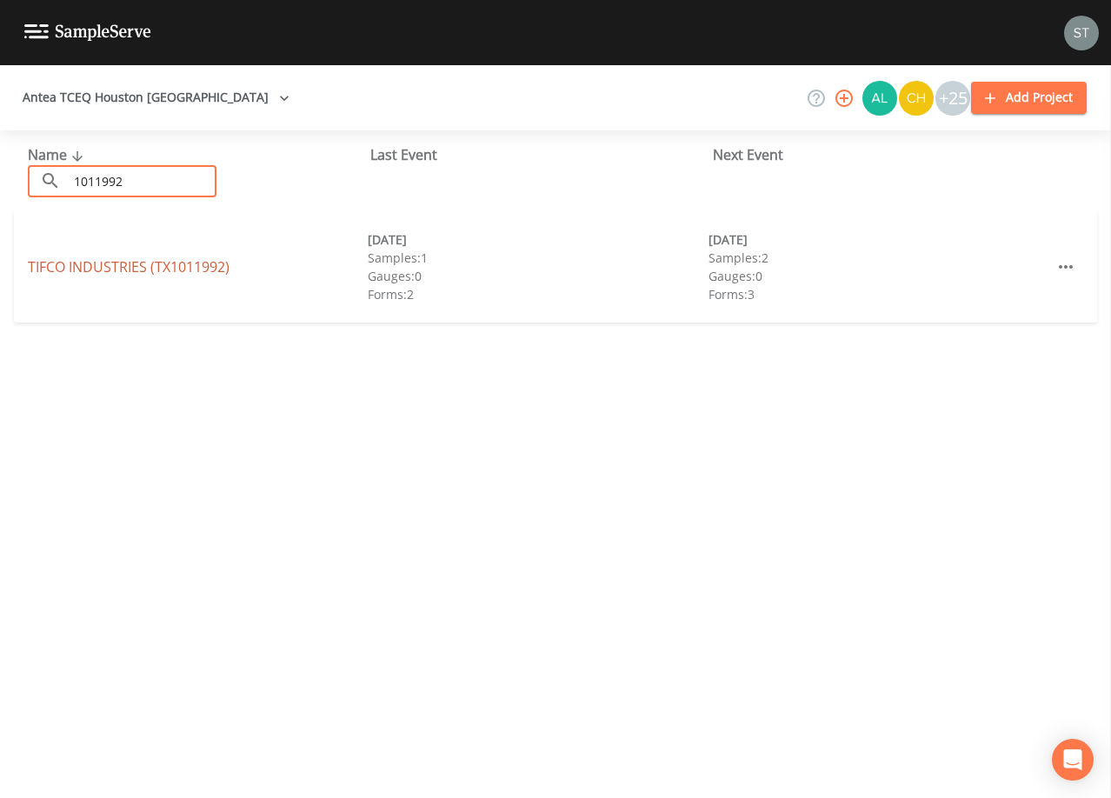
click at [161, 265] on link "TIFCO INDUSTRIES (TX1011992)" at bounding box center [129, 266] width 202 height 19
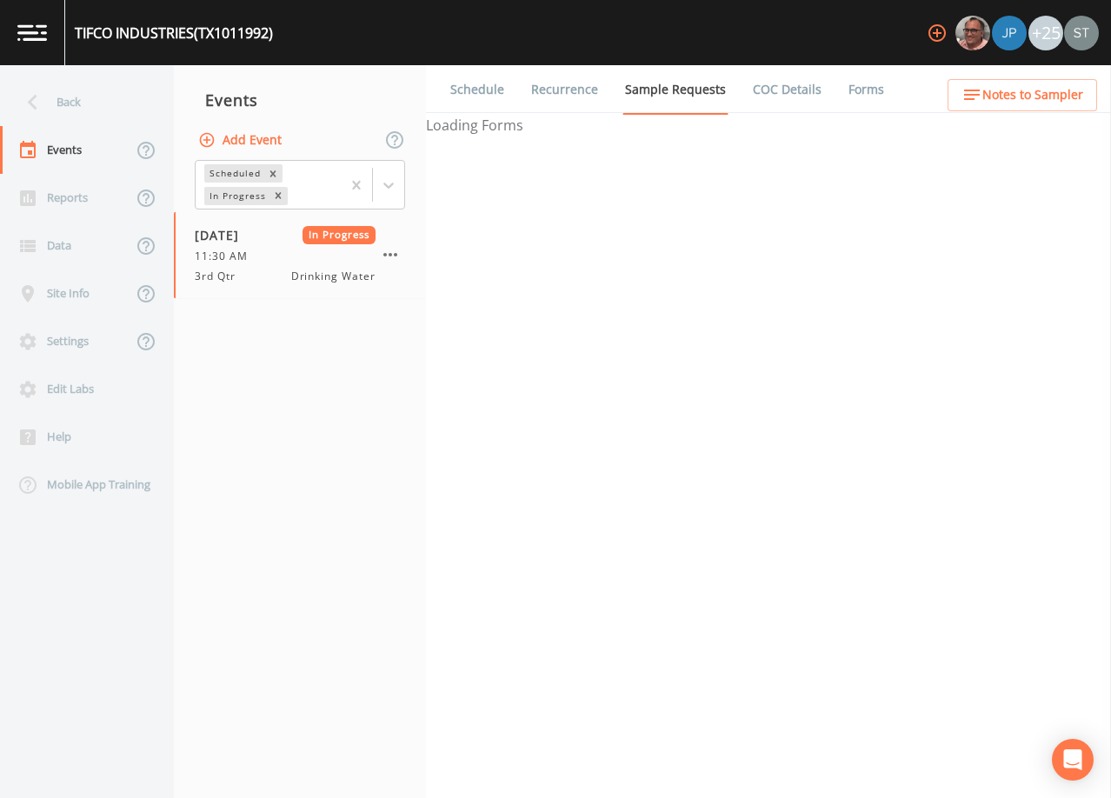
click at [854, 91] on link "Forms" at bounding box center [866, 89] width 41 height 49
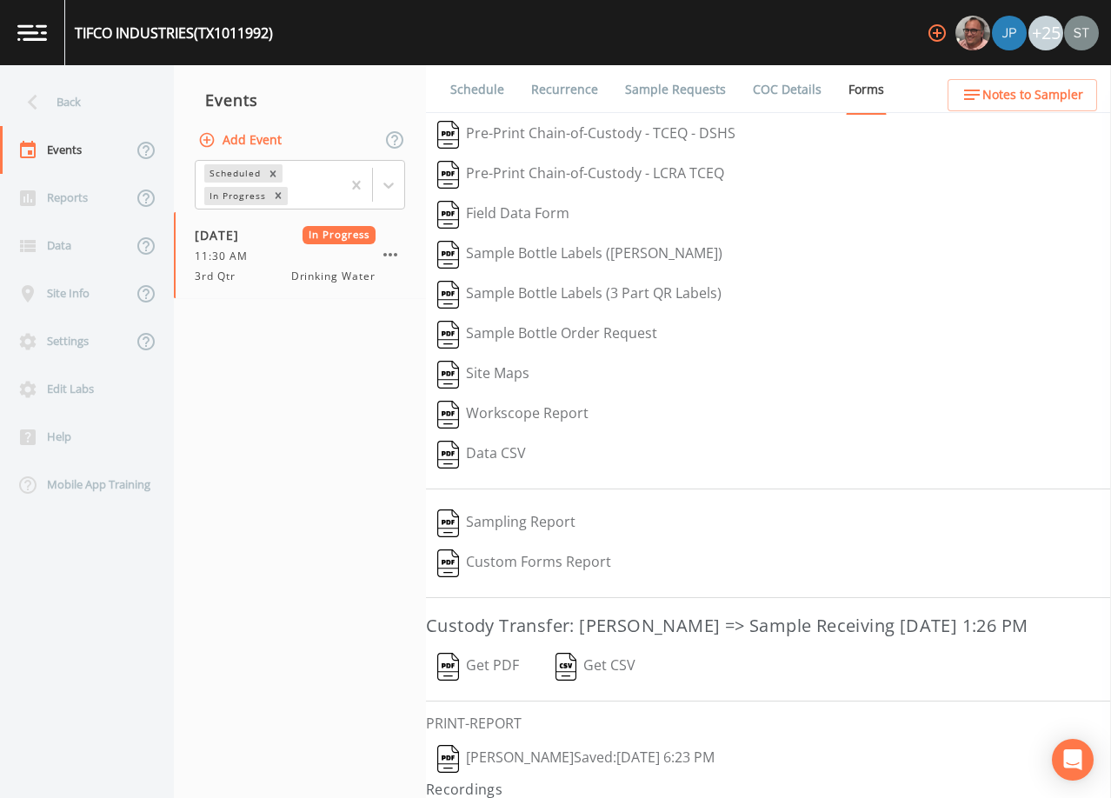
click at [492, 687] on button "Get PDF" at bounding box center [478, 667] width 104 height 40
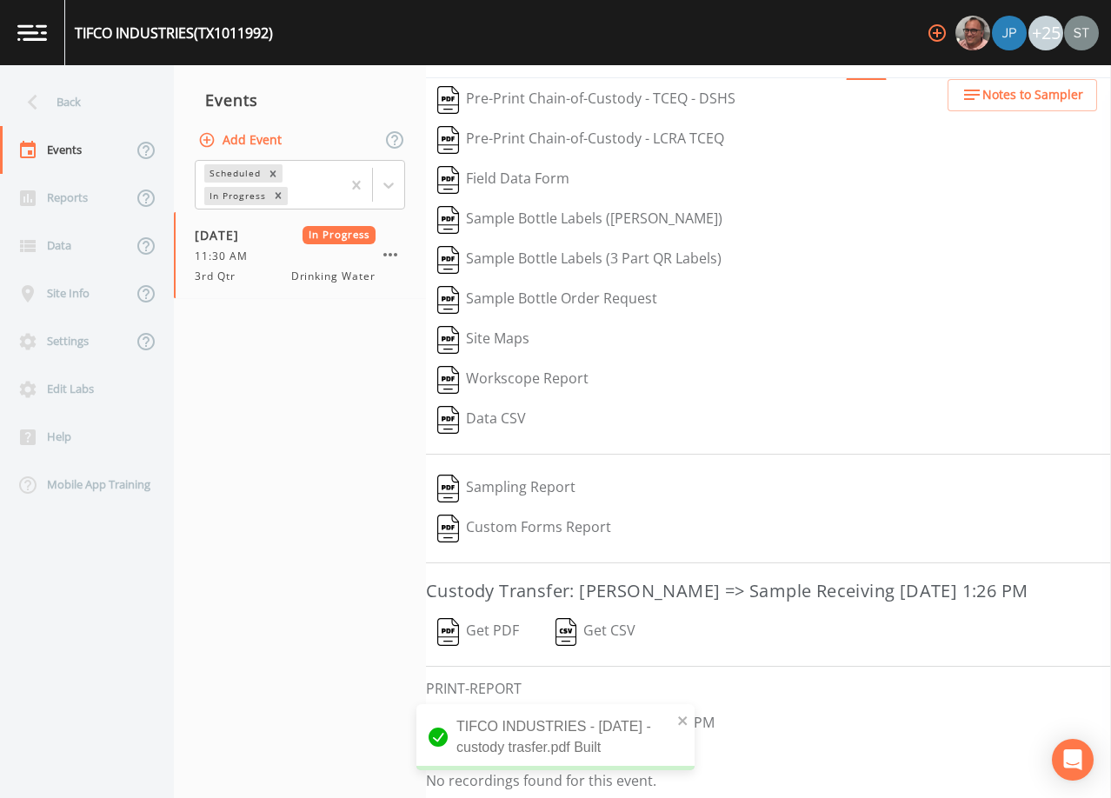
scroll to position [68, 0]
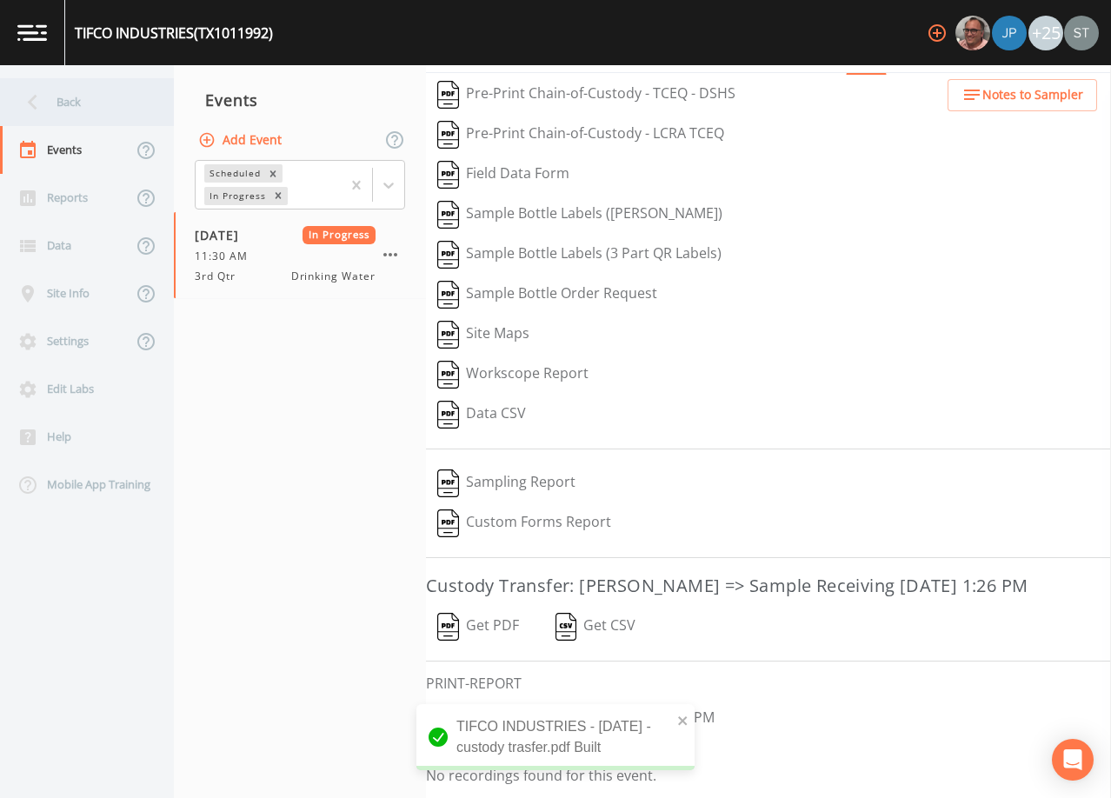
click at [84, 110] on div "Back" at bounding box center [78, 102] width 157 height 48
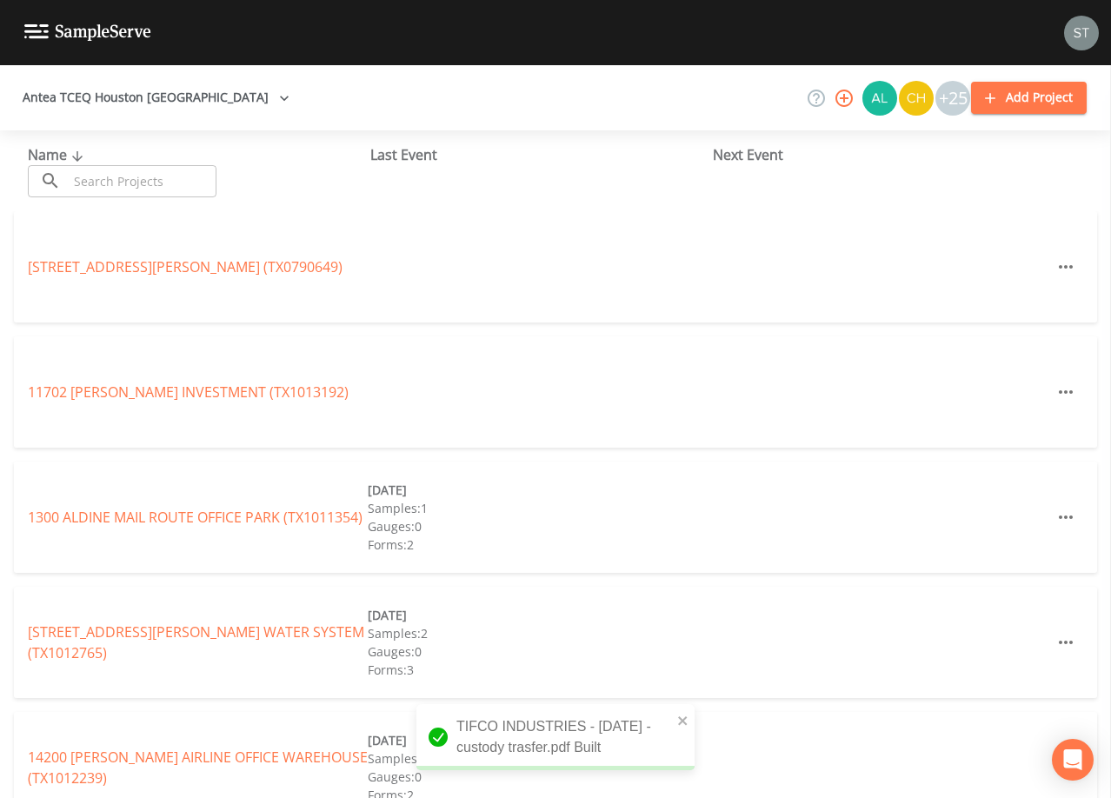
click at [128, 181] on input "text" at bounding box center [142, 181] width 149 height 32
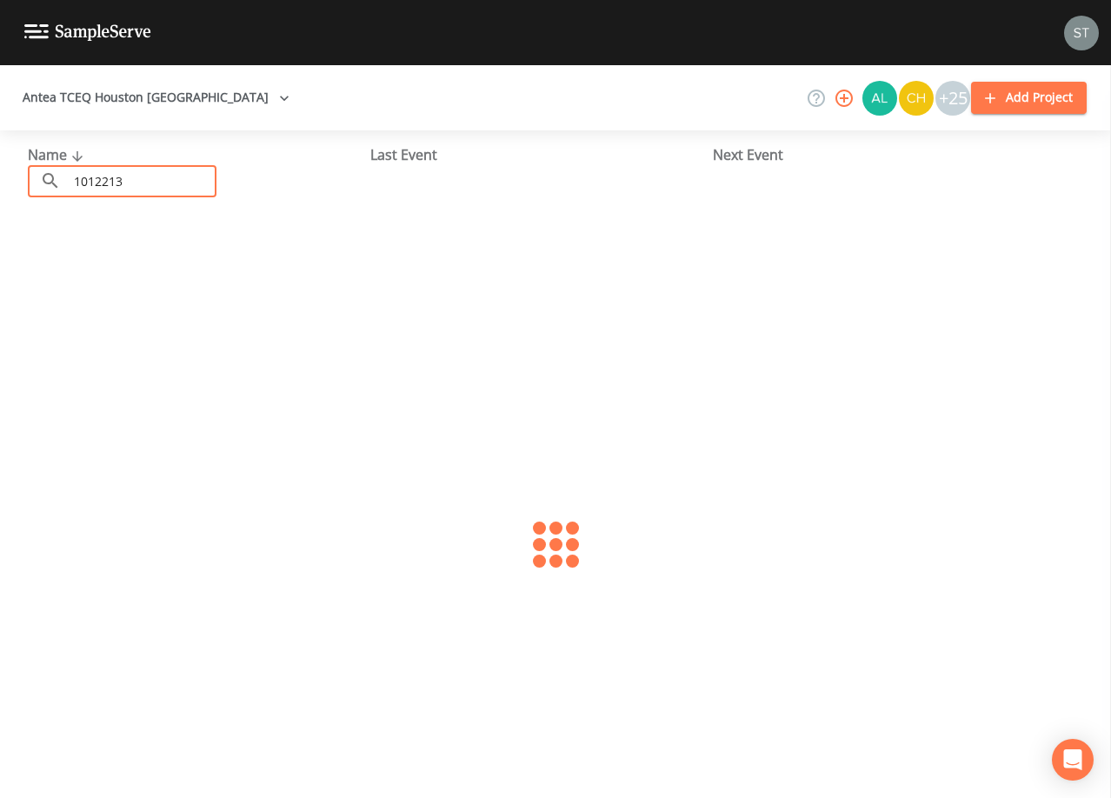
type input "1012213"
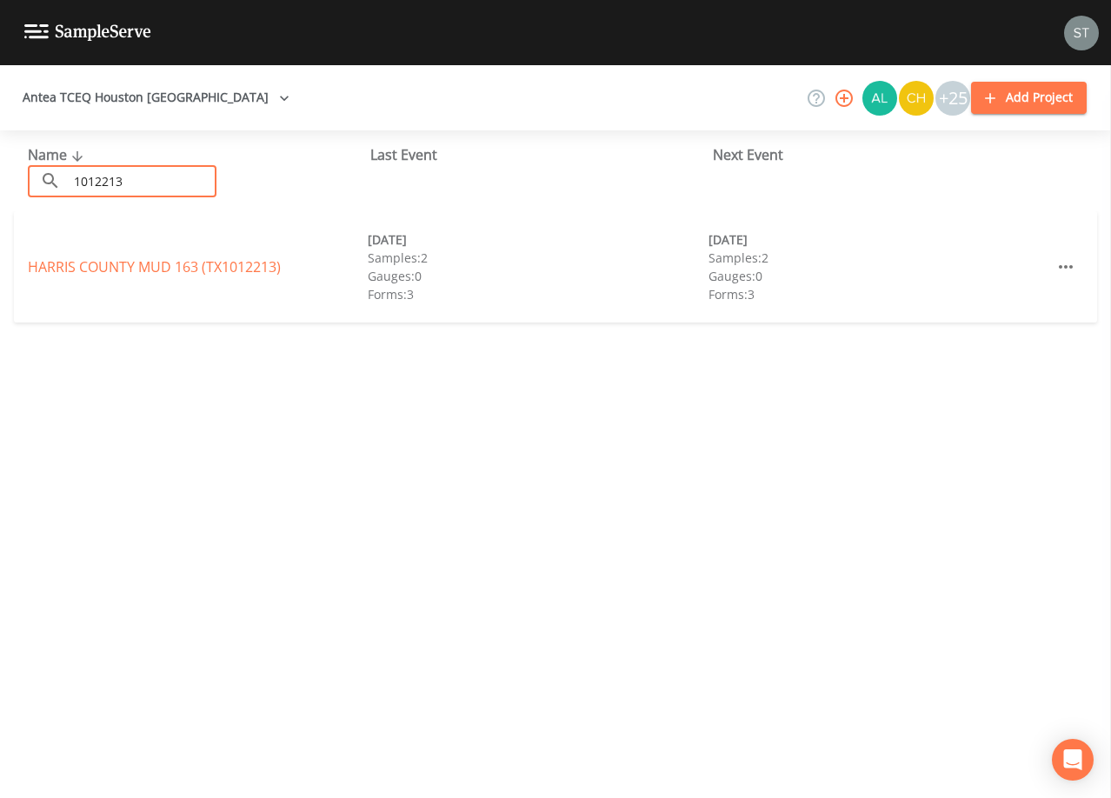
click at [179, 269] on link "[GEOGRAPHIC_DATA] 163 (TX1012213)" at bounding box center [154, 266] width 253 height 19
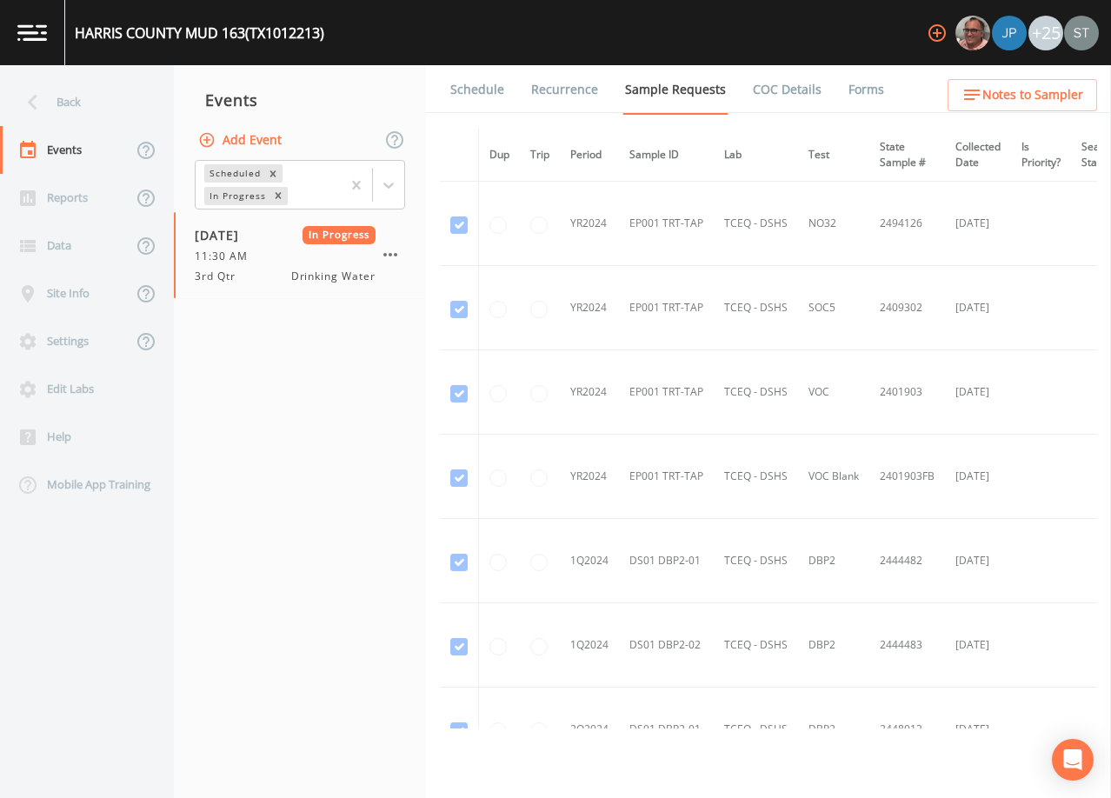
click at [853, 91] on link "Forms" at bounding box center [866, 89] width 41 height 49
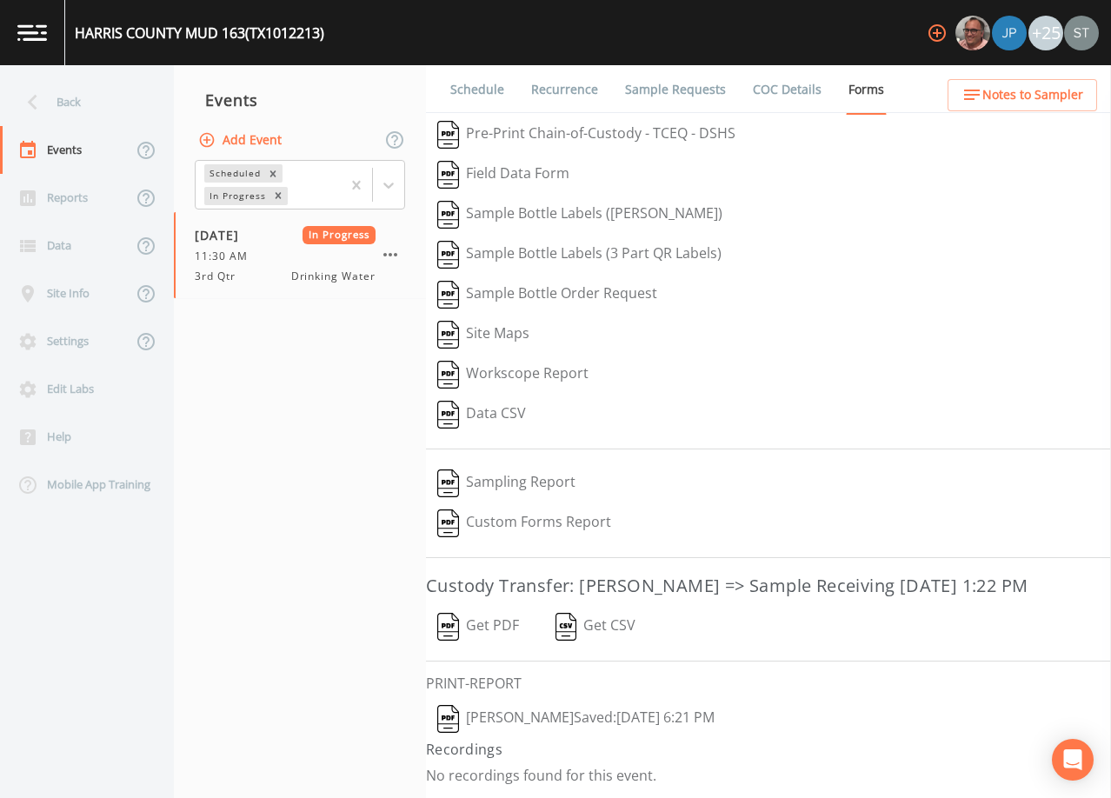
click at [502, 623] on button "Get PDF" at bounding box center [478, 627] width 104 height 40
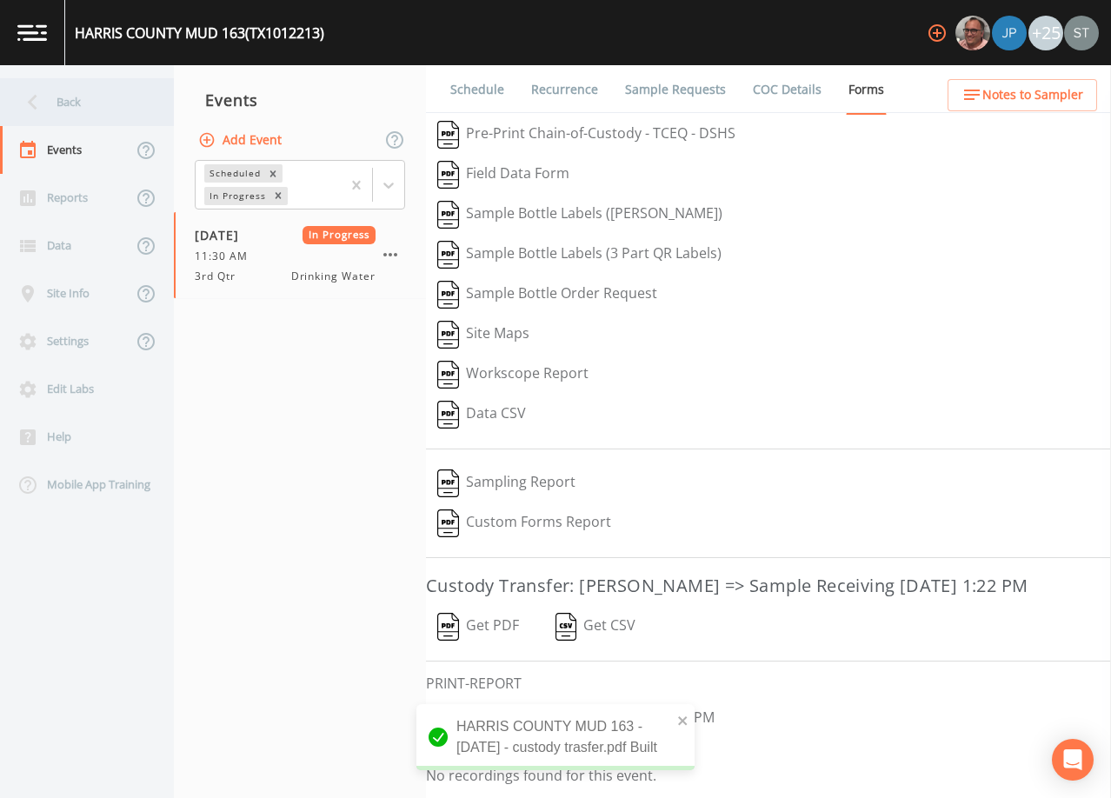
click at [77, 103] on div "Back" at bounding box center [78, 102] width 157 height 48
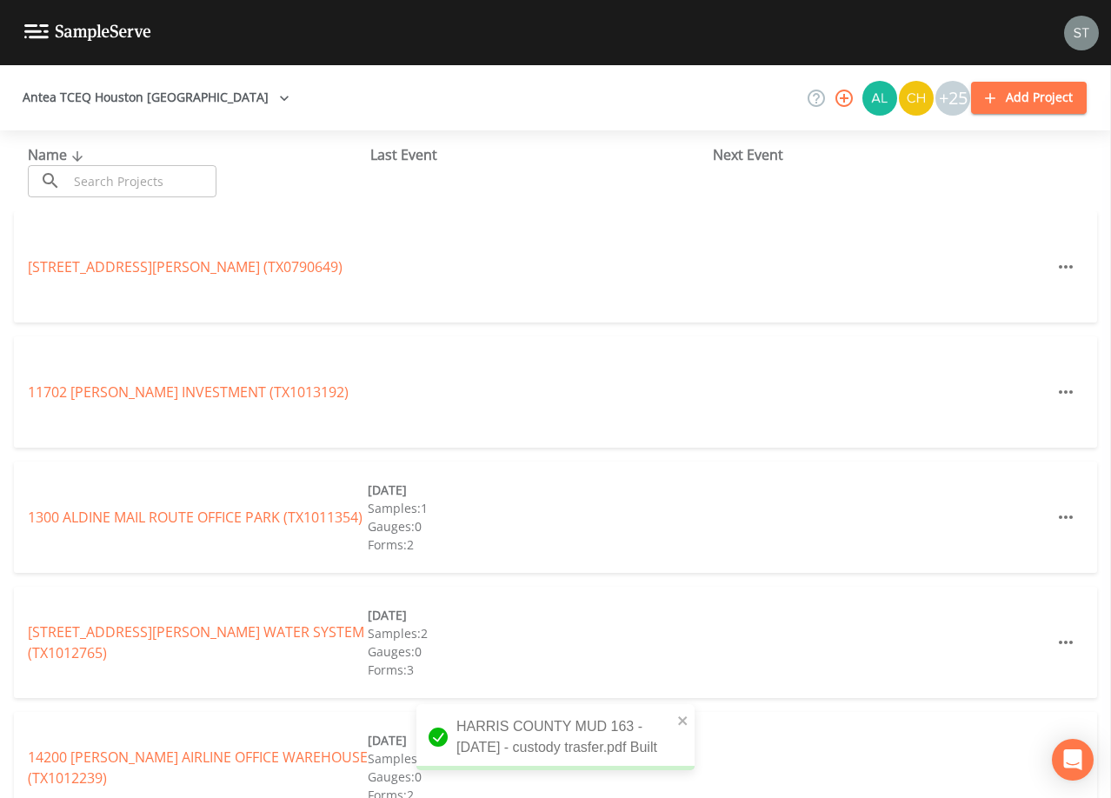
click at [123, 178] on input "text" at bounding box center [142, 181] width 149 height 32
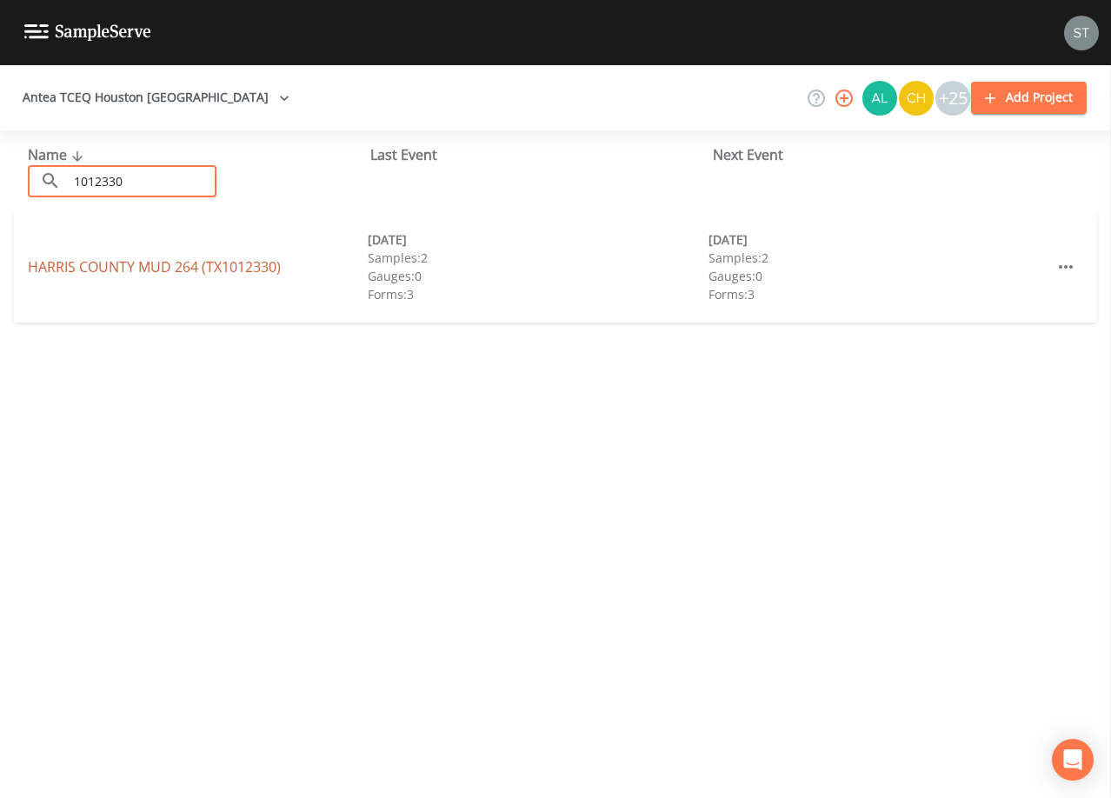
type input "1012330"
click at [196, 266] on link "[GEOGRAPHIC_DATA] 264 (TX1012330)" at bounding box center [154, 266] width 253 height 19
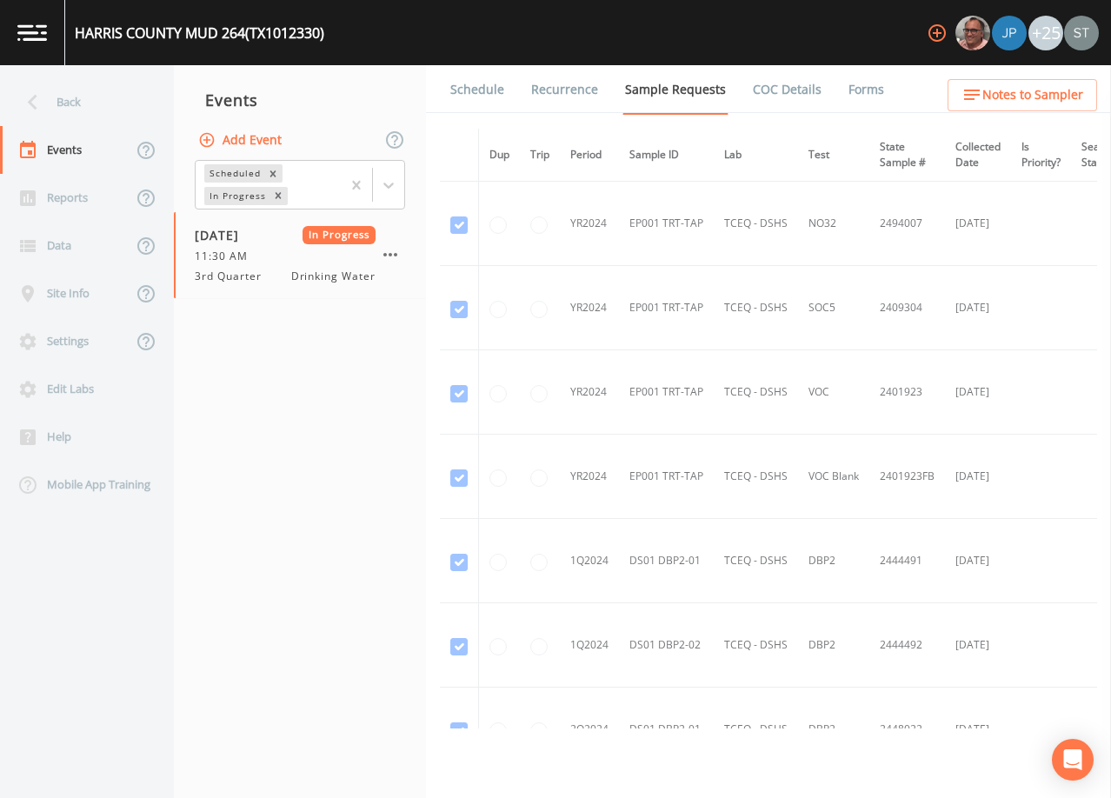
click at [864, 96] on link "Forms" at bounding box center [866, 89] width 41 height 49
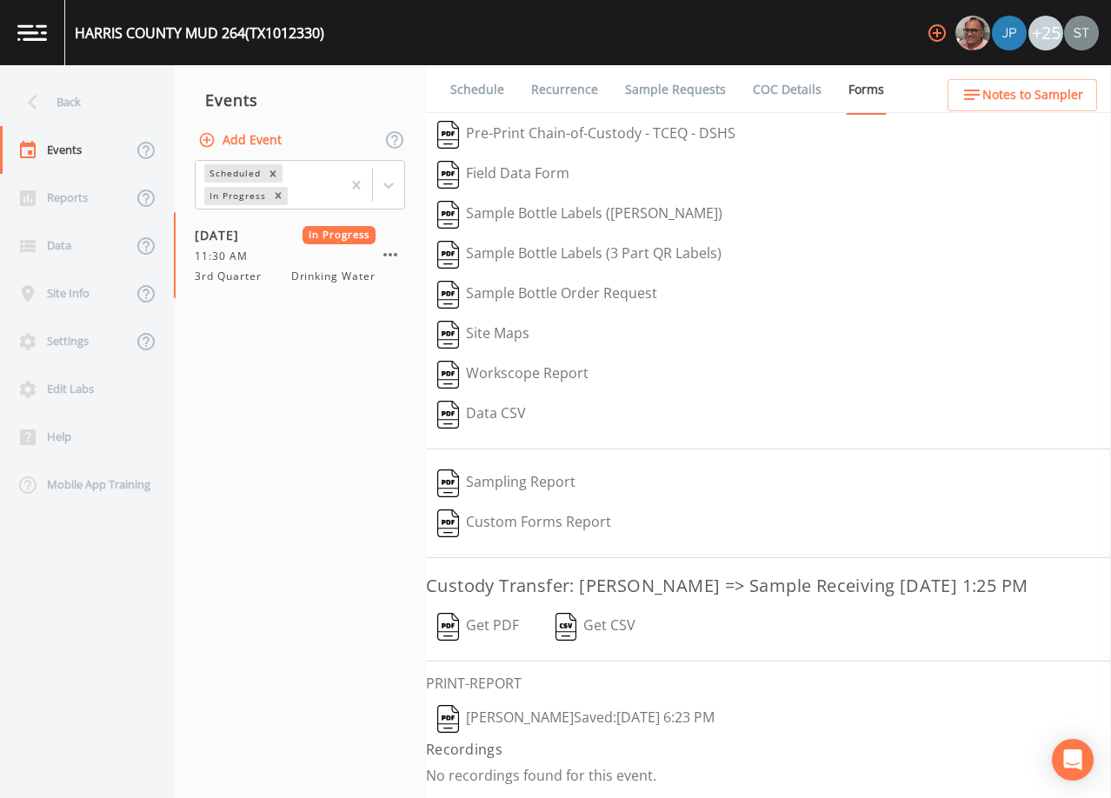
click at [494, 626] on button "Get PDF" at bounding box center [478, 627] width 104 height 40
click at [89, 99] on div "Back" at bounding box center [78, 102] width 157 height 48
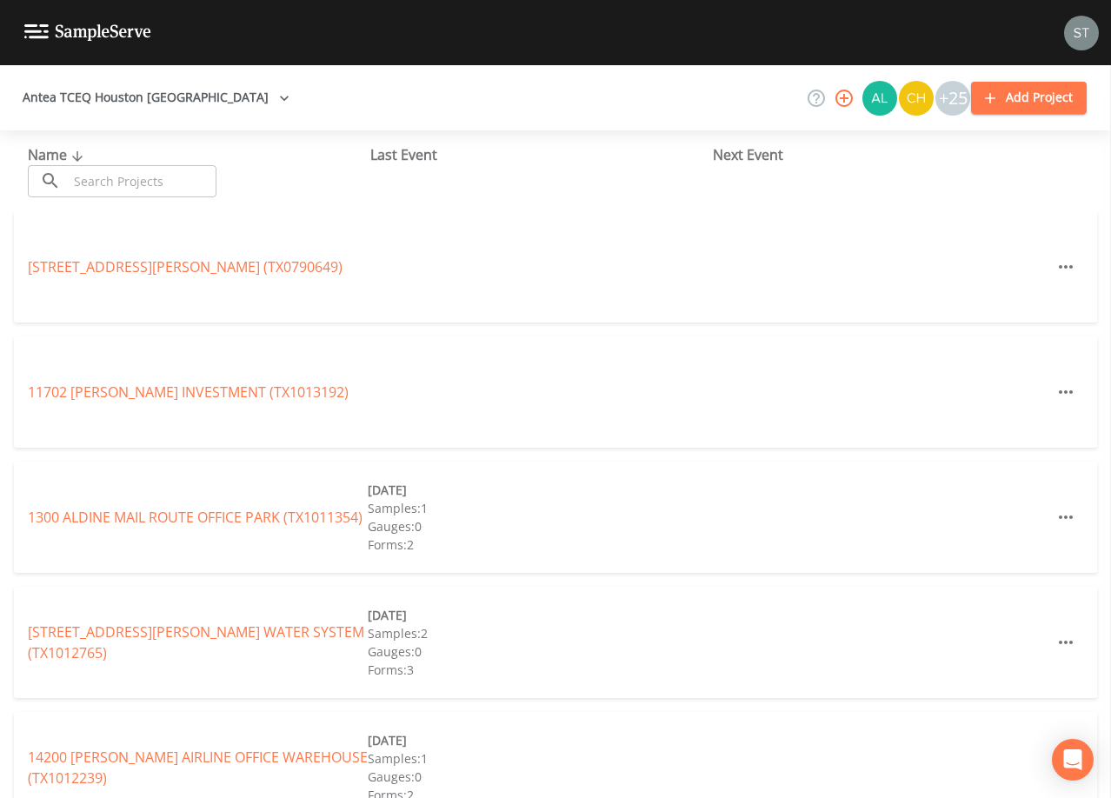
click at [131, 177] on input "text" at bounding box center [142, 181] width 149 height 32
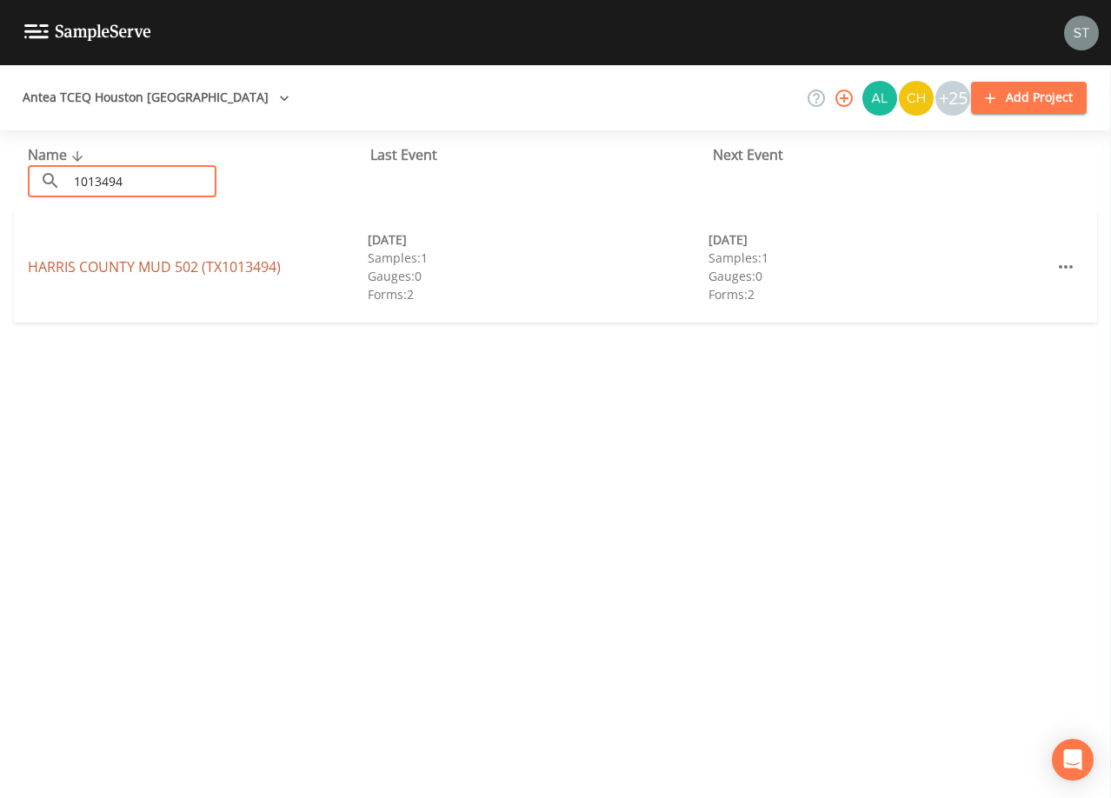
type input "1013494"
click at [184, 267] on link "[GEOGRAPHIC_DATA] 502 (TX1013494)" at bounding box center [154, 266] width 253 height 19
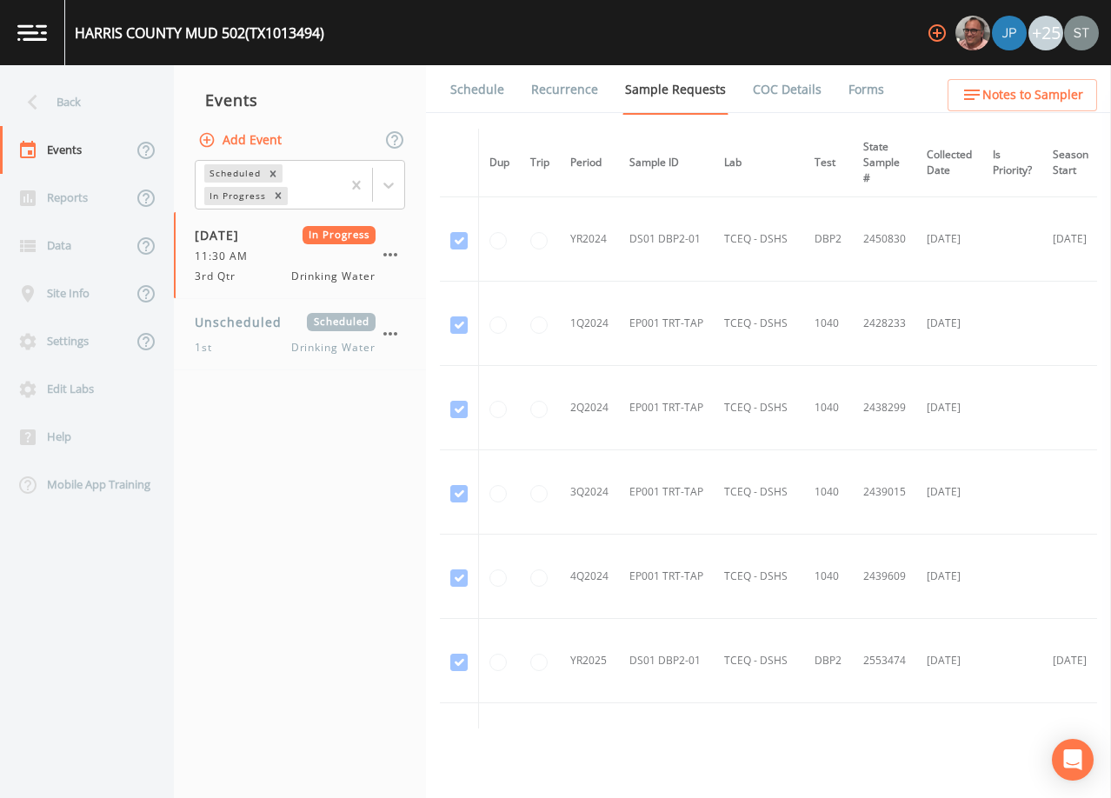
click at [865, 87] on link "Forms" at bounding box center [866, 89] width 41 height 49
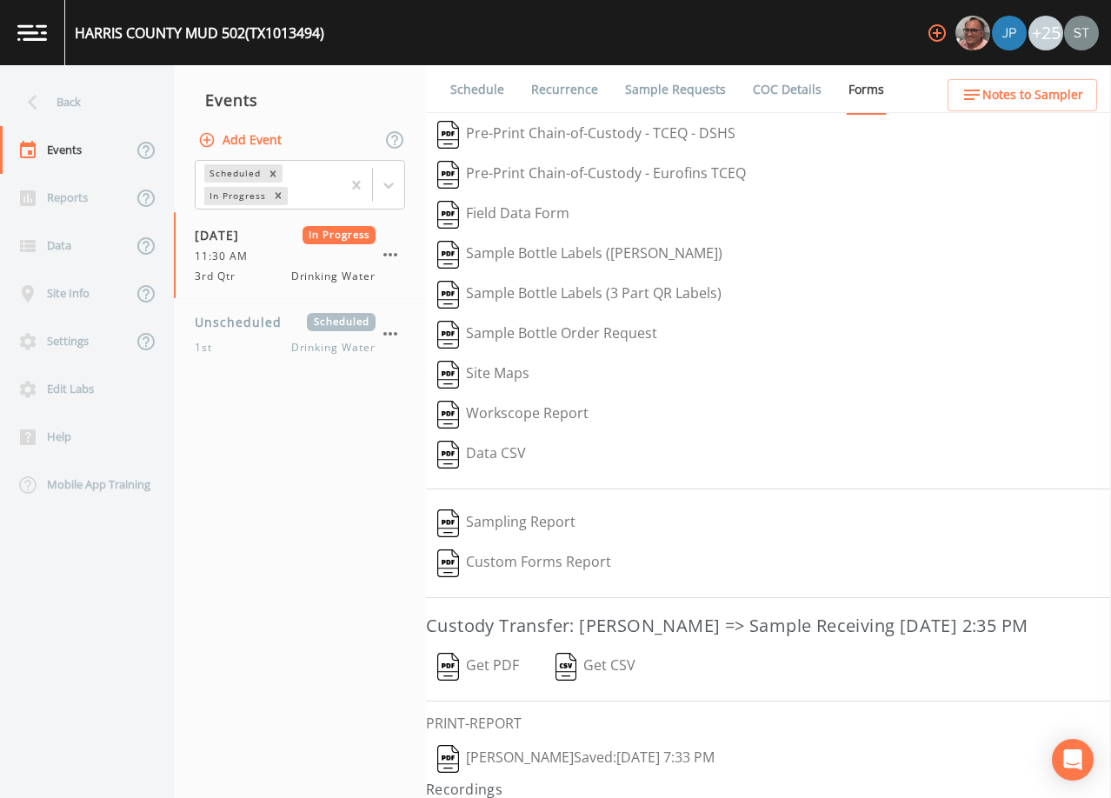
click at [502, 687] on button "Get PDF" at bounding box center [478, 667] width 104 height 40
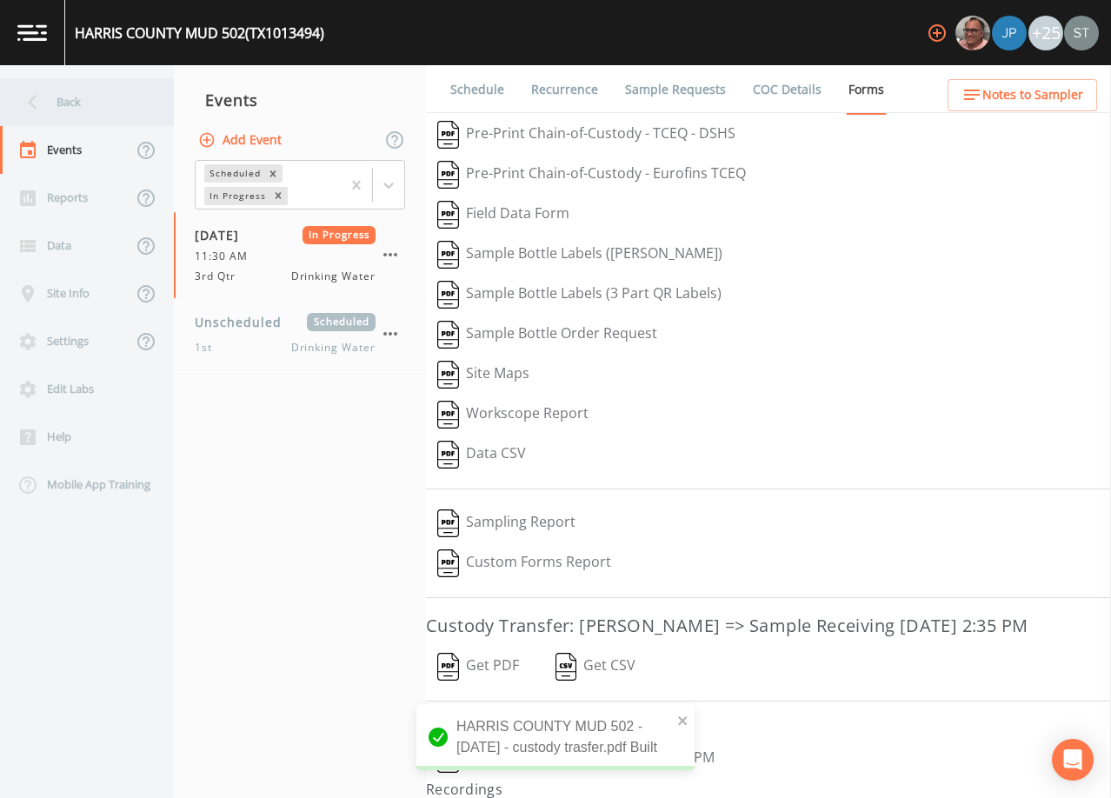
click at [63, 106] on div "Back" at bounding box center [78, 102] width 157 height 48
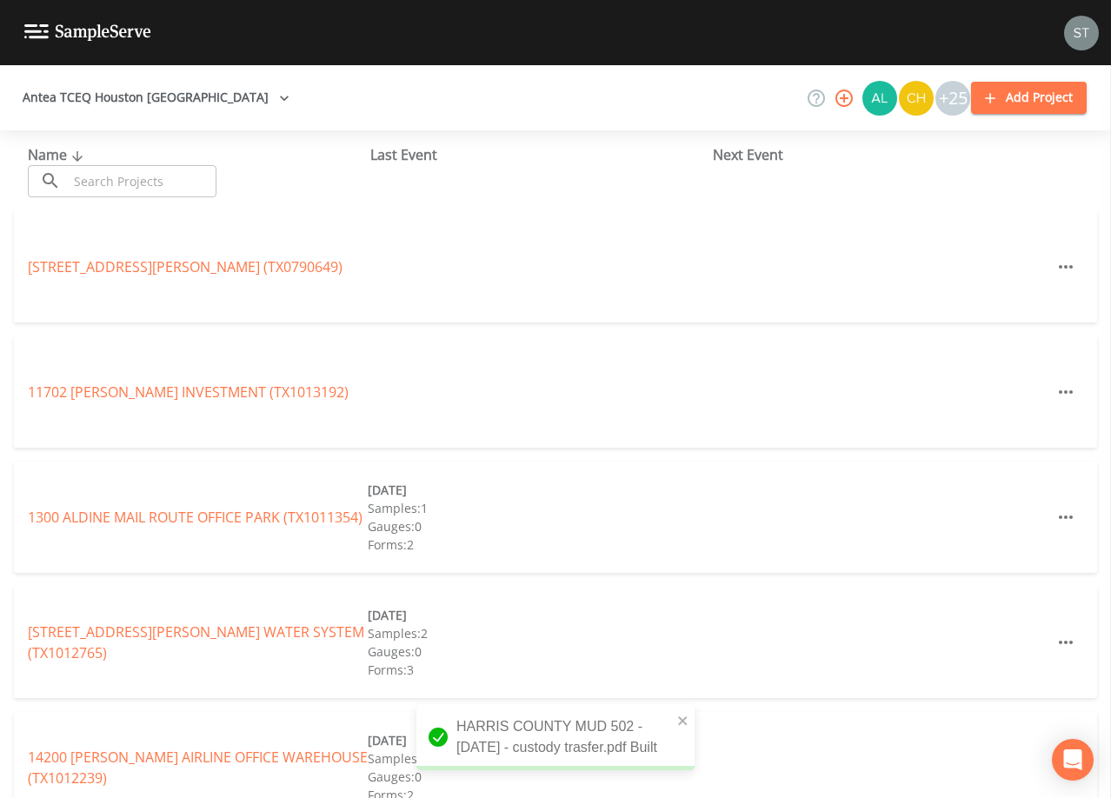
click at [154, 172] on input "text" at bounding box center [142, 181] width 149 height 32
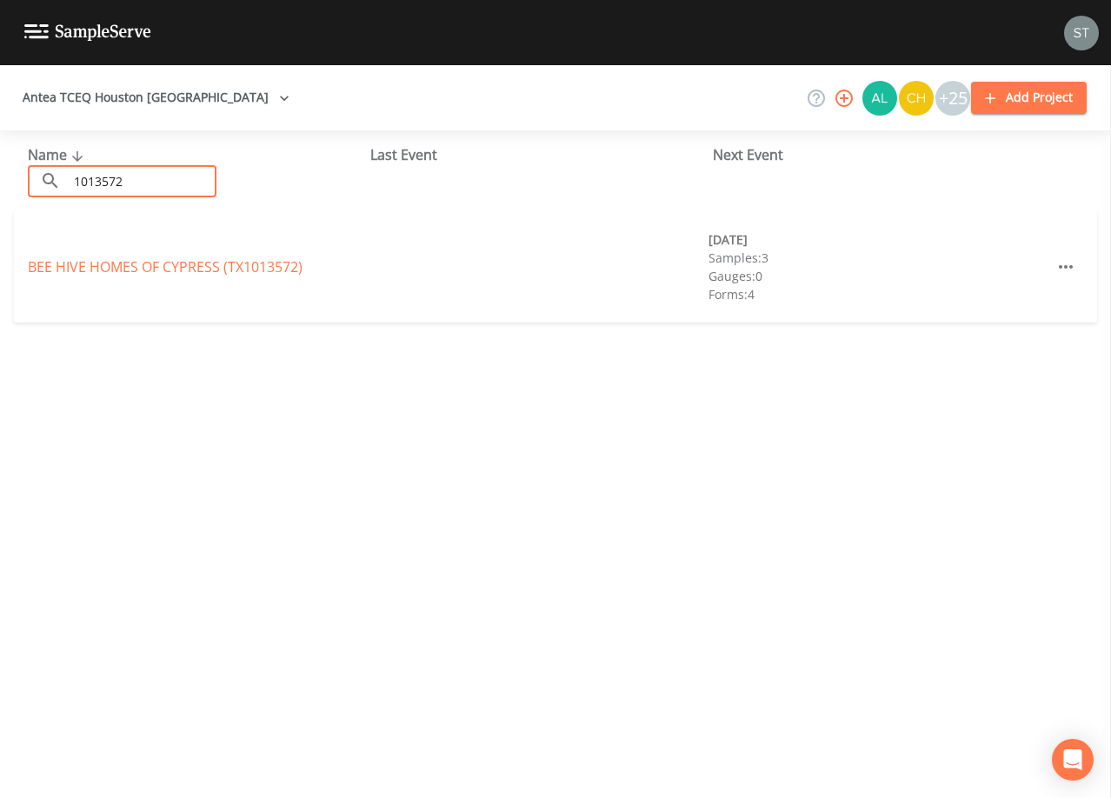
type input "1013572"
click at [193, 265] on link "BEE HIVE HOMES OF [GEOGRAPHIC_DATA] (TX1013572)" at bounding box center [165, 266] width 275 height 19
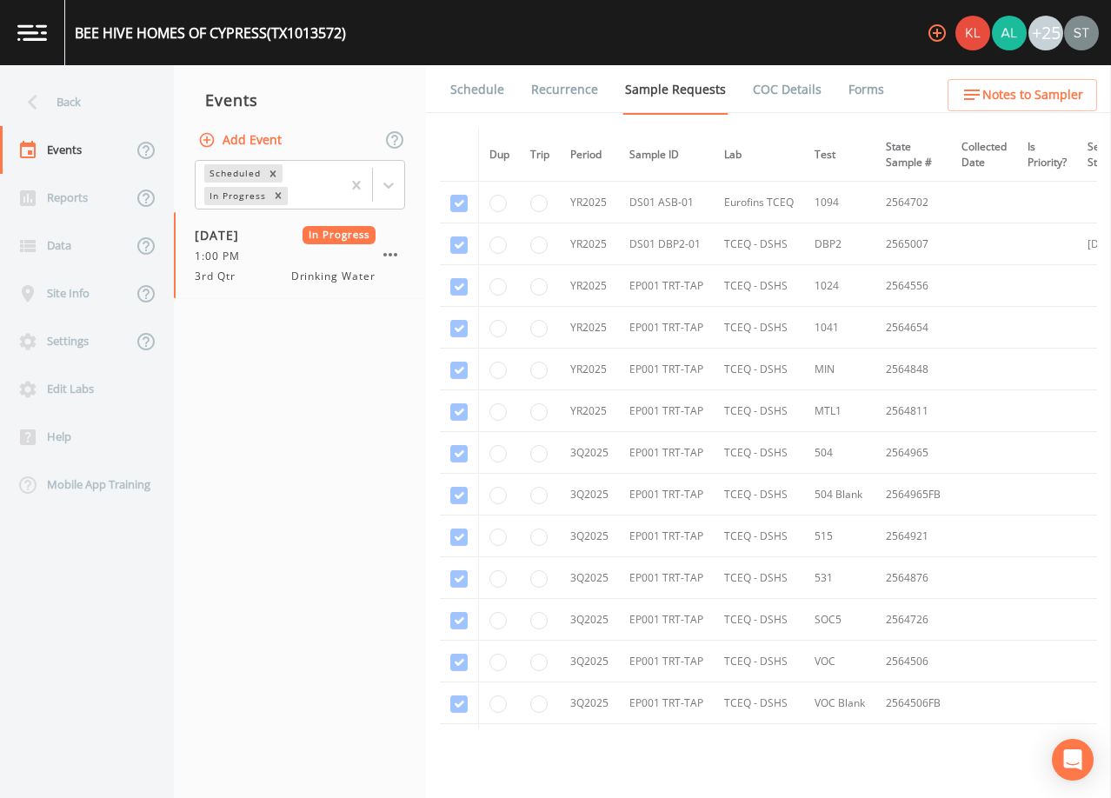
click at [855, 90] on link "Forms" at bounding box center [866, 89] width 41 height 49
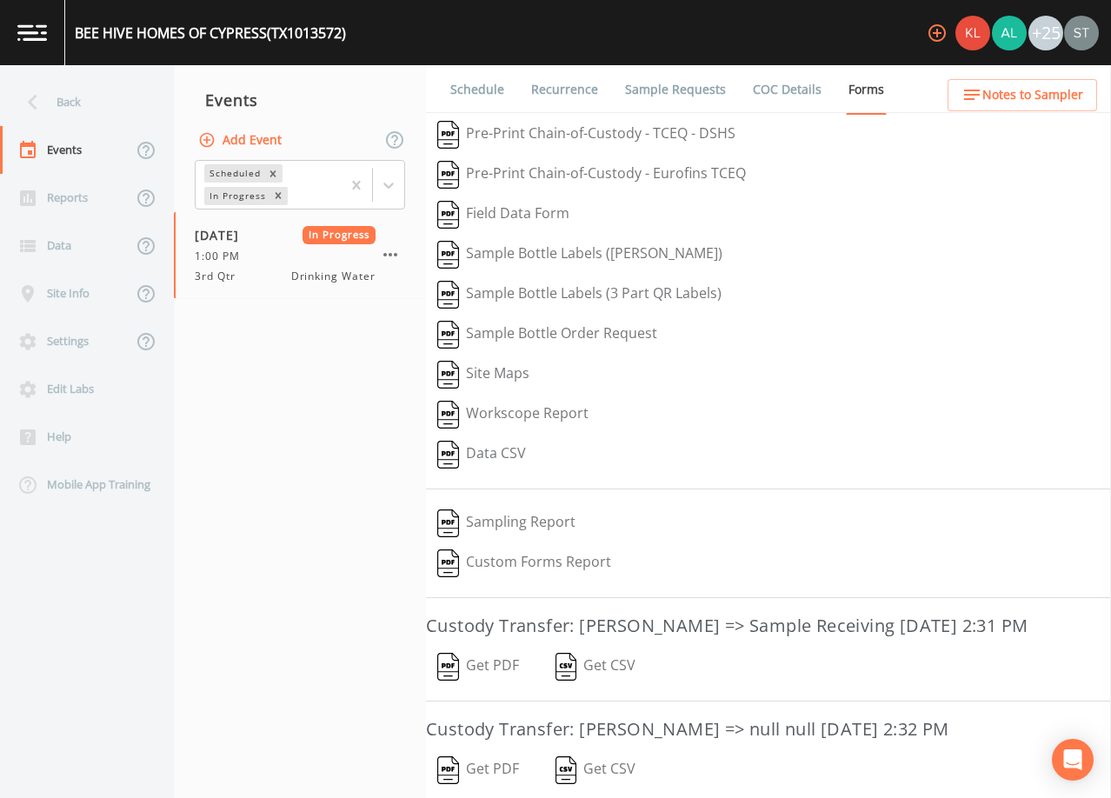
click at [495, 687] on button "Get PDF" at bounding box center [478, 667] width 104 height 40
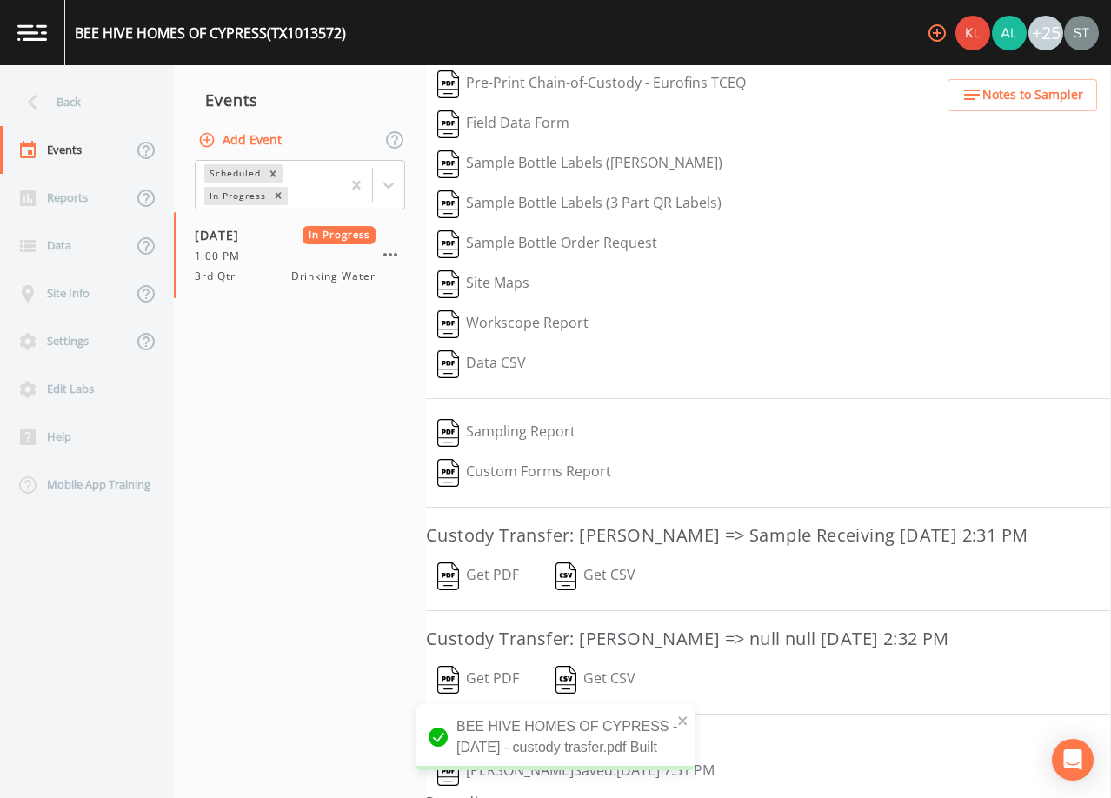
scroll to position [171, 0]
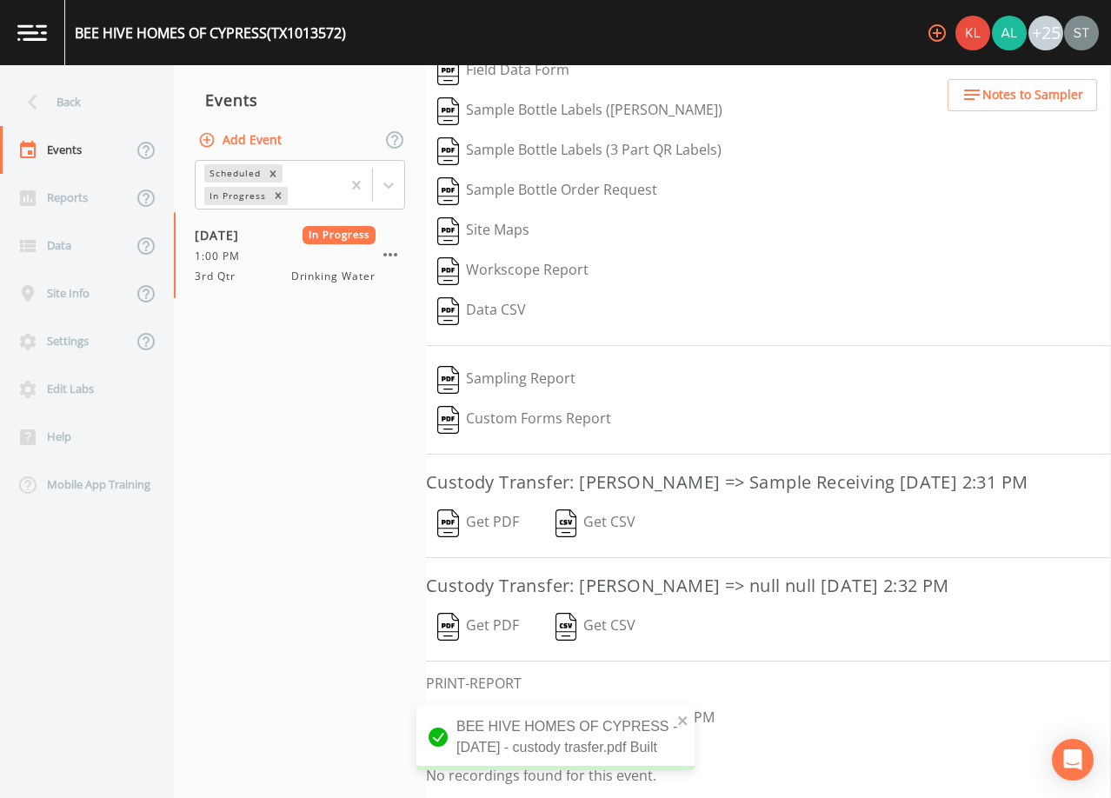
click at [490, 624] on button "Get PDF" at bounding box center [478, 627] width 104 height 40
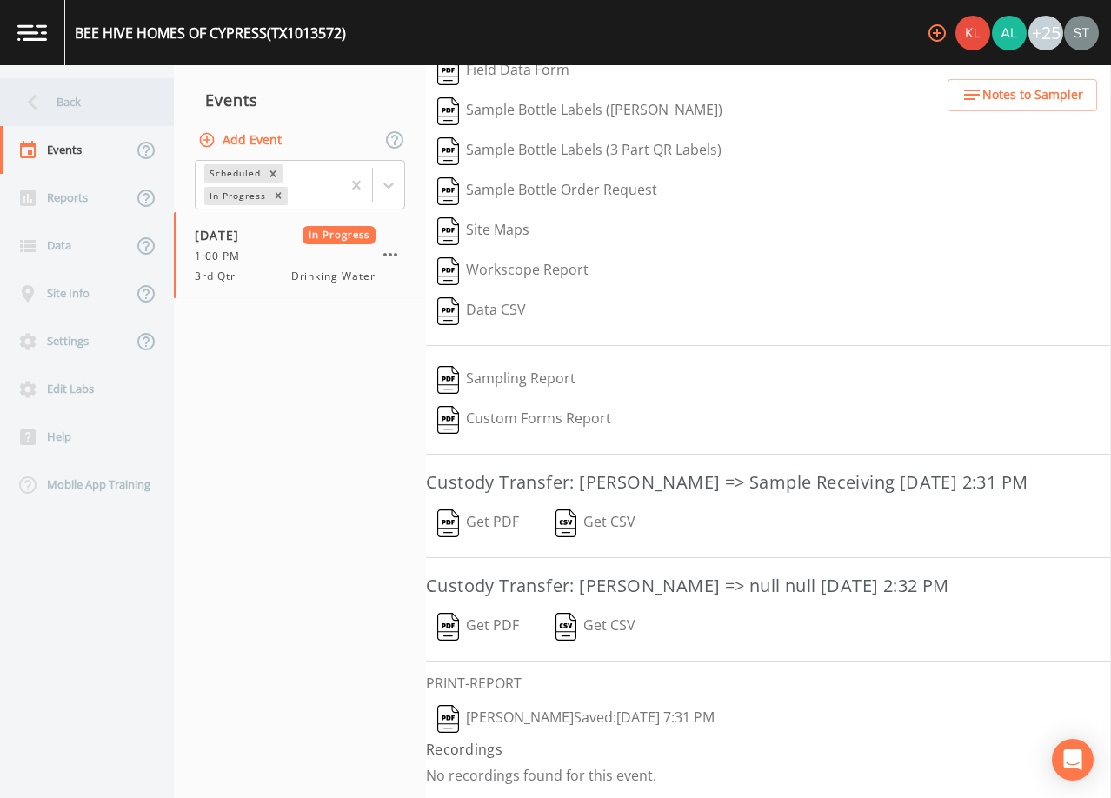
click at [78, 105] on div "Back" at bounding box center [78, 102] width 157 height 48
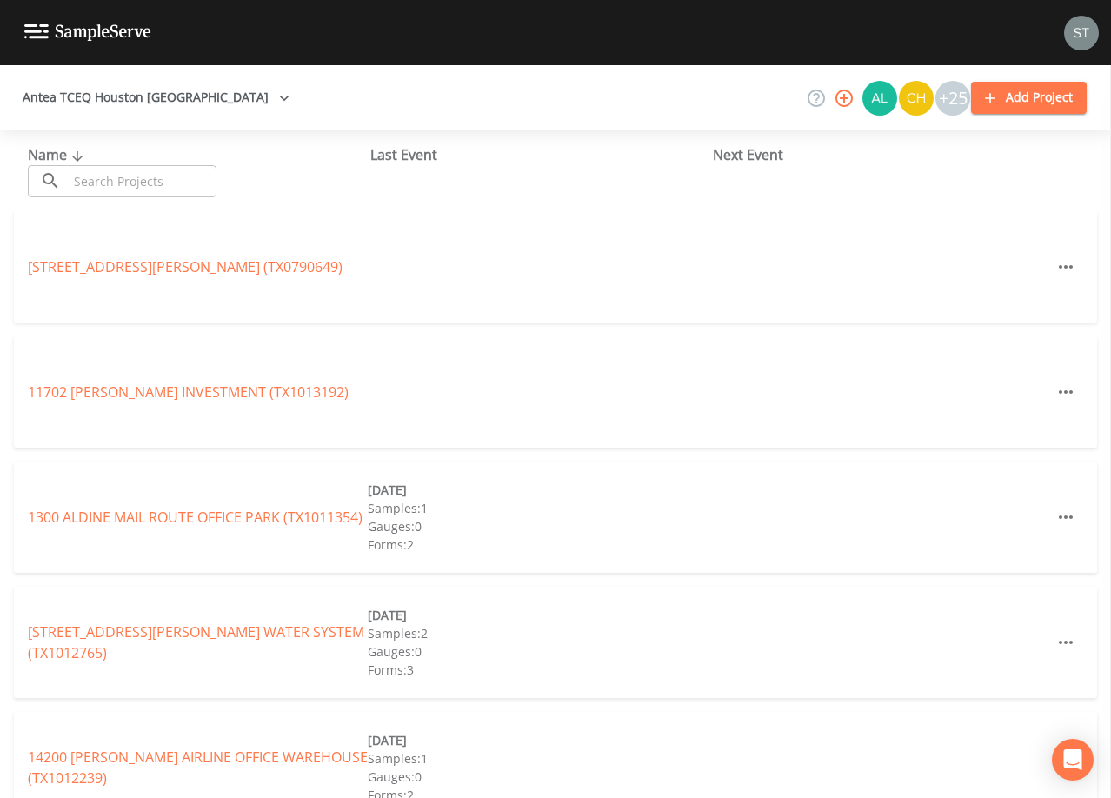
click at [127, 181] on input "text" at bounding box center [142, 181] width 149 height 32
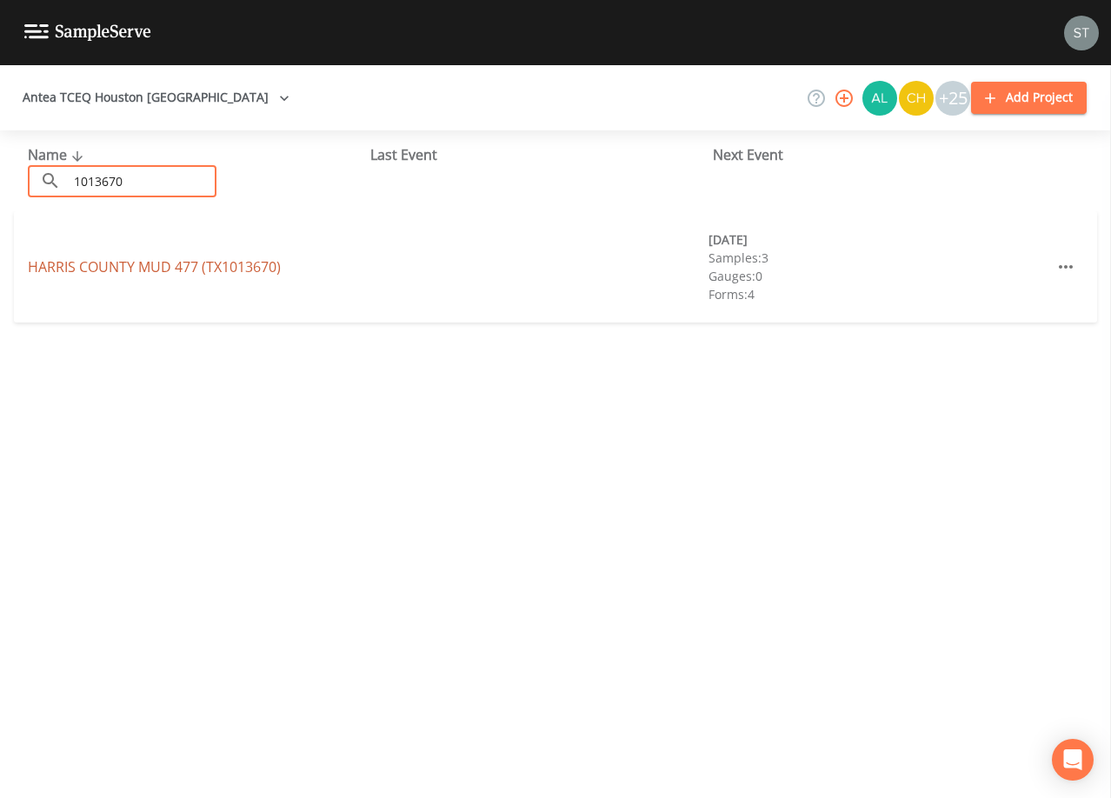
type input "1013670"
click at [85, 261] on link "[GEOGRAPHIC_DATA] 477 (TX1013670)" at bounding box center [154, 266] width 253 height 19
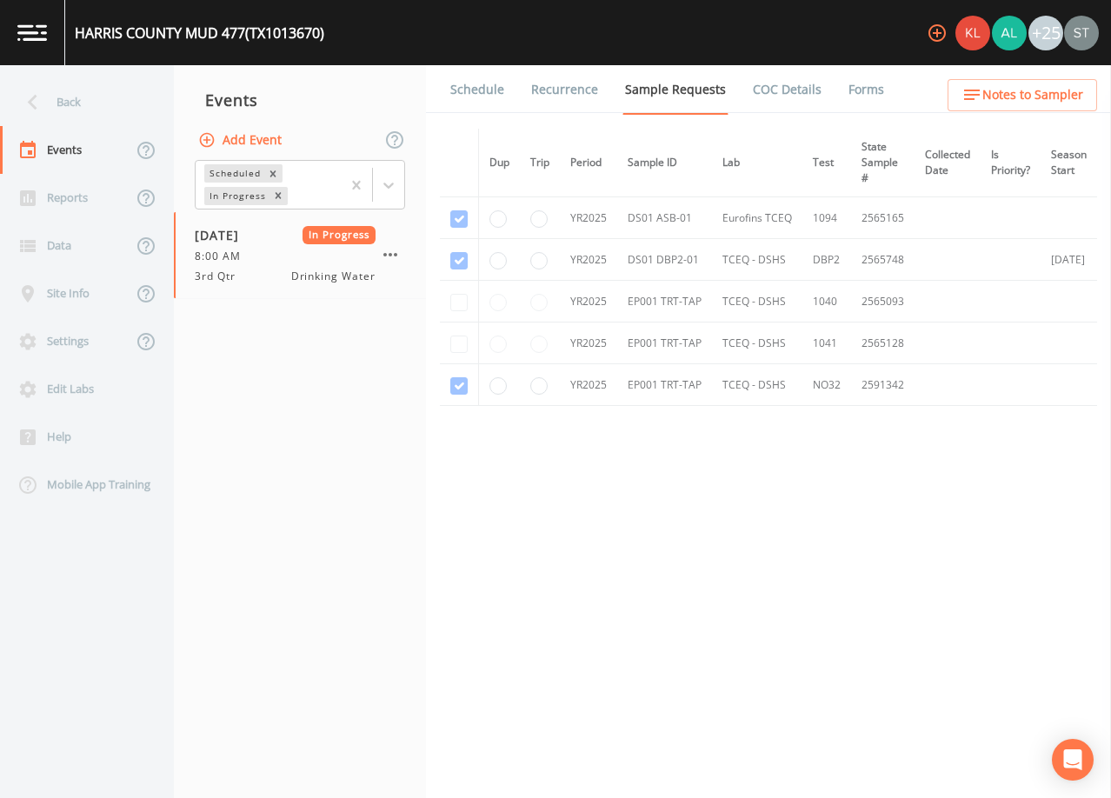
click at [868, 90] on link "Forms" at bounding box center [866, 89] width 41 height 49
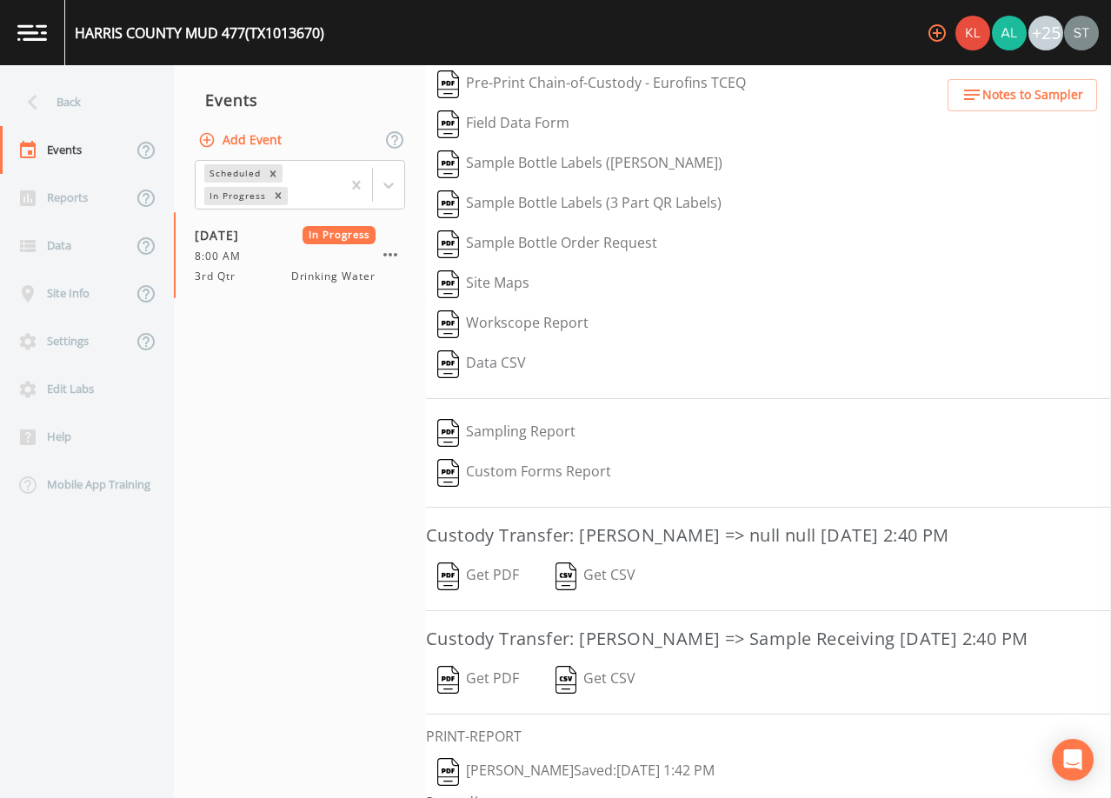
scroll to position [171, 0]
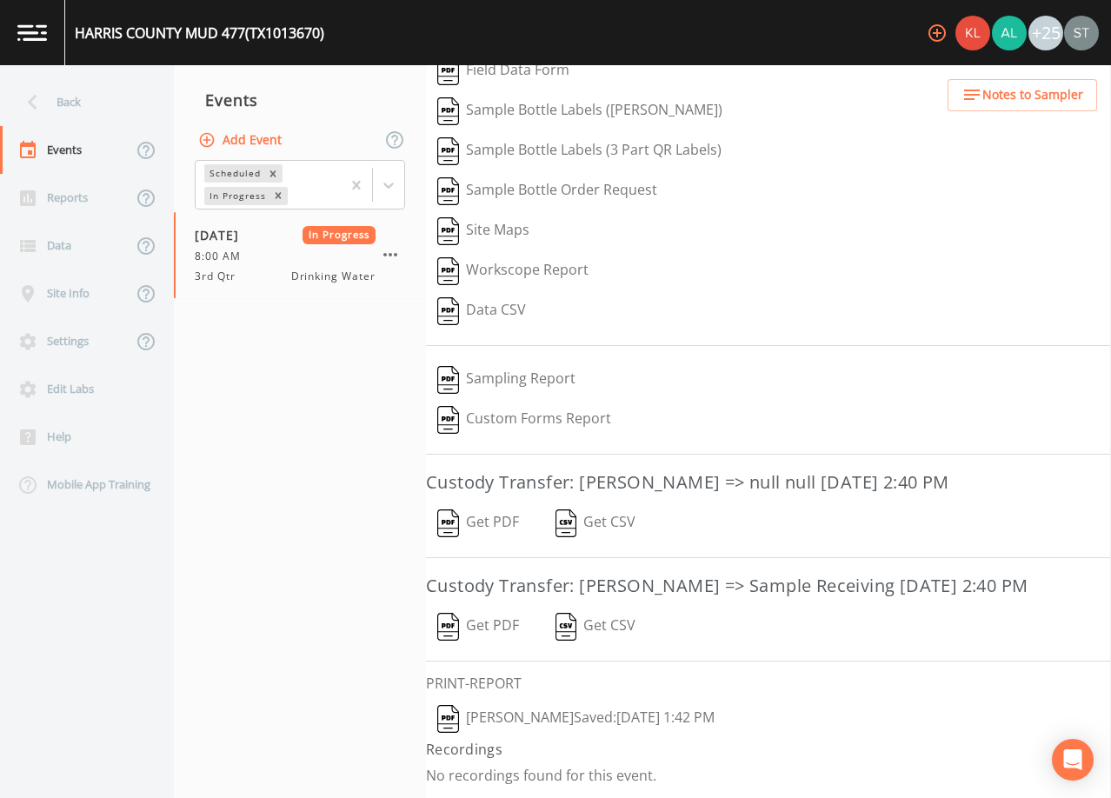
click at [503, 503] on button "Get PDF" at bounding box center [478, 523] width 104 height 40
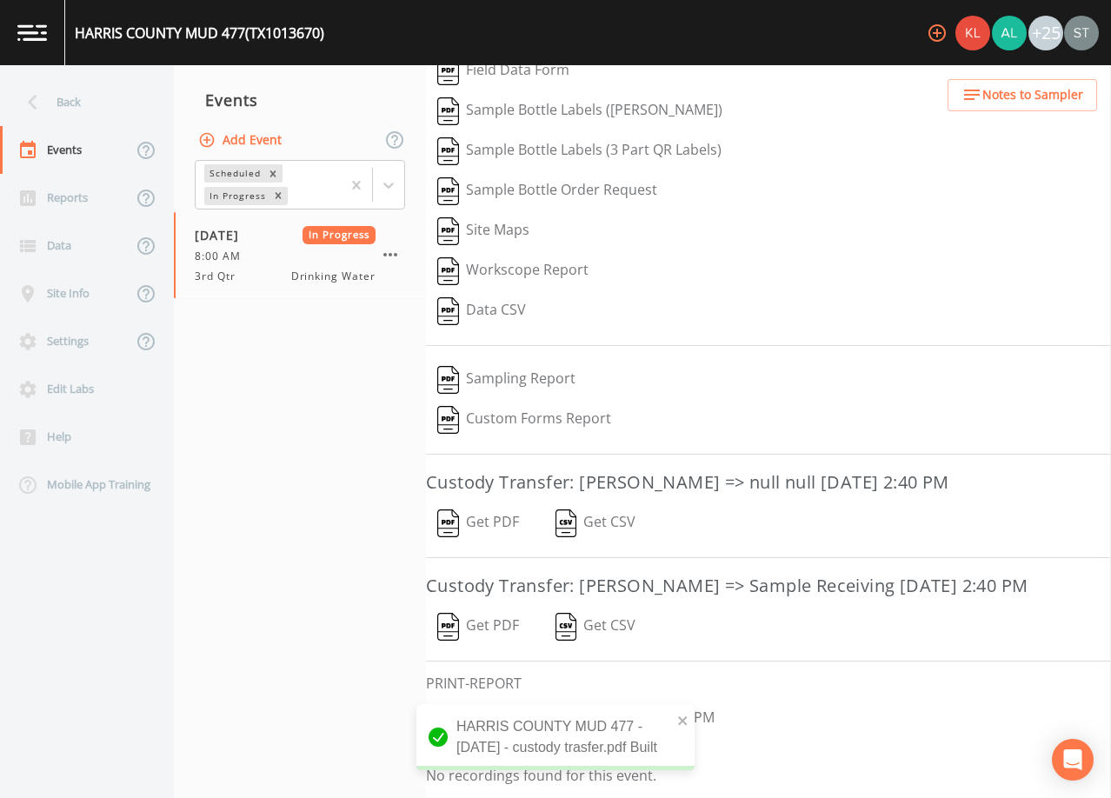
click at [523, 624] on button "Get PDF" at bounding box center [478, 627] width 104 height 40
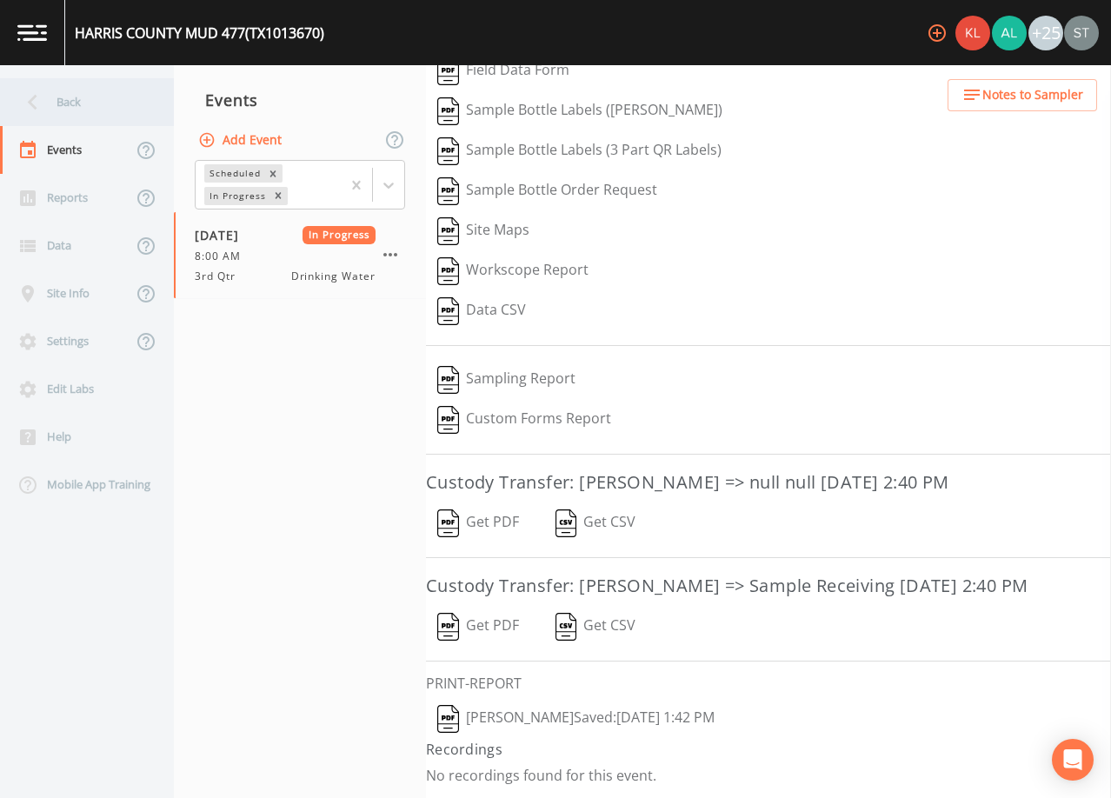
click at [68, 104] on div "Back" at bounding box center [78, 102] width 157 height 48
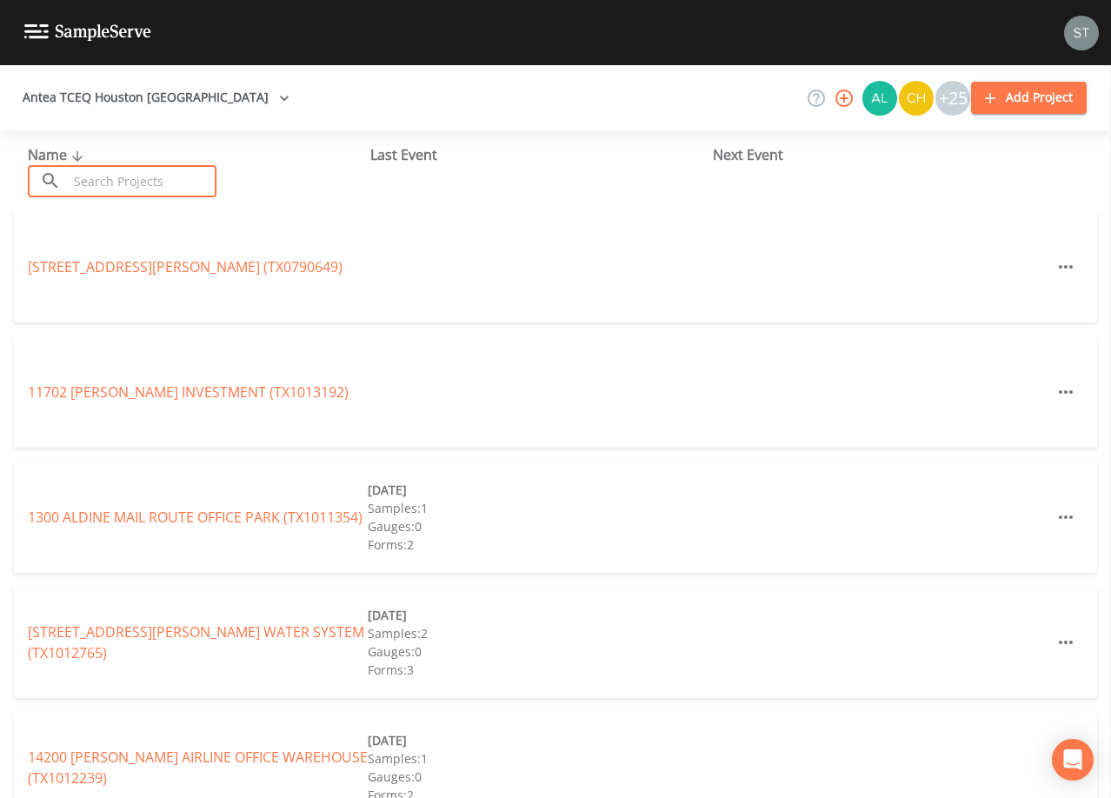
click at [186, 179] on input "text" at bounding box center [142, 181] width 149 height 32
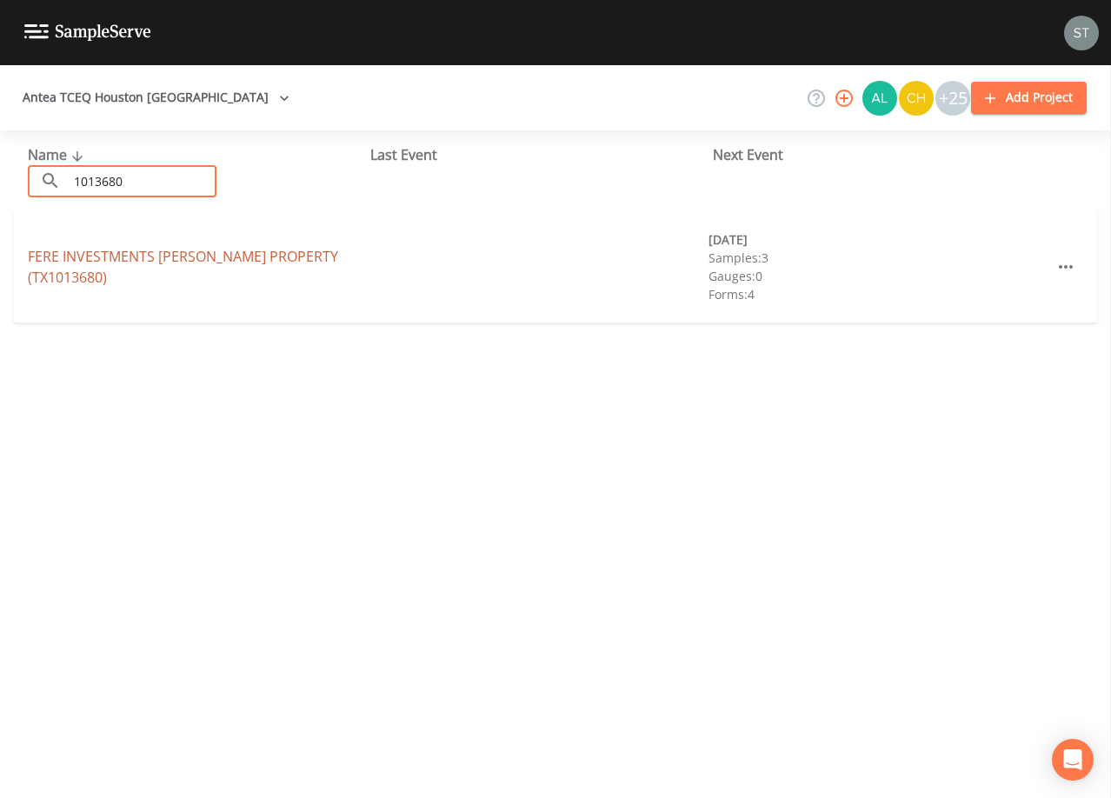
type input "1013680"
click at [180, 263] on link "FERE INVESTMENTS [PERSON_NAME] PROPERTY (TX1013680)" at bounding box center [183, 267] width 310 height 40
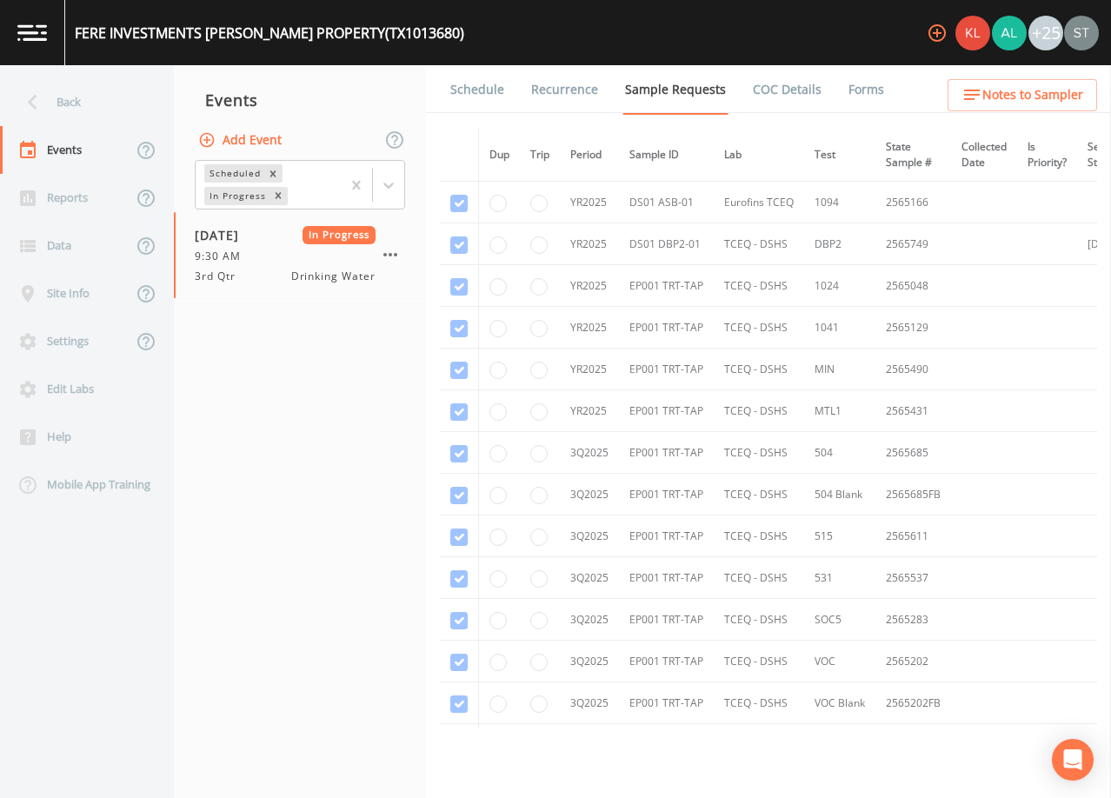
click at [852, 90] on link "Forms" at bounding box center [866, 89] width 41 height 49
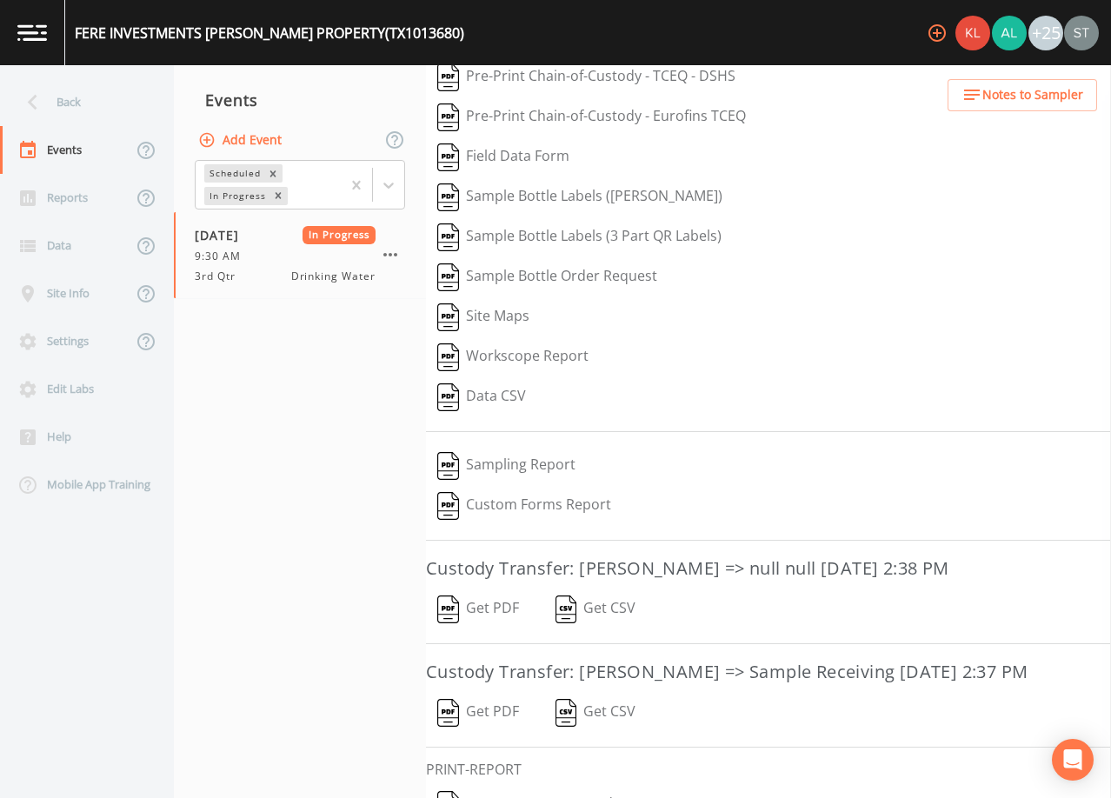
scroll to position [171, 0]
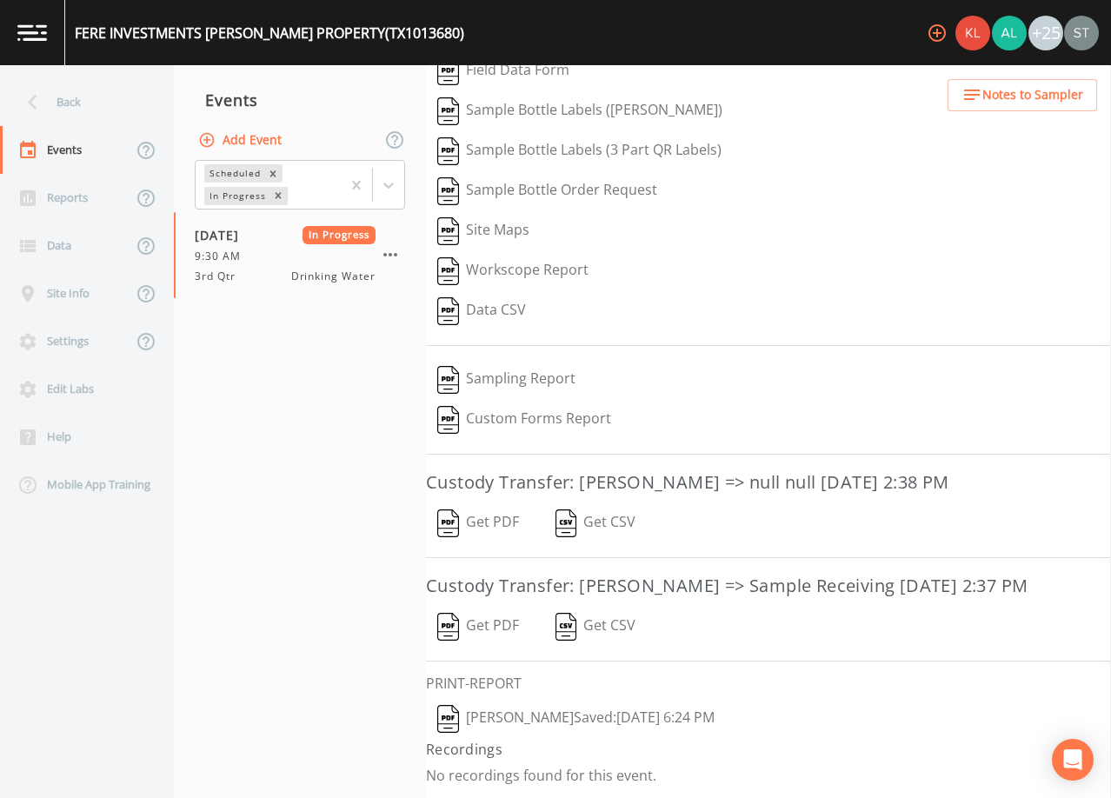
click at [503, 503] on button "Get PDF" at bounding box center [478, 523] width 104 height 40
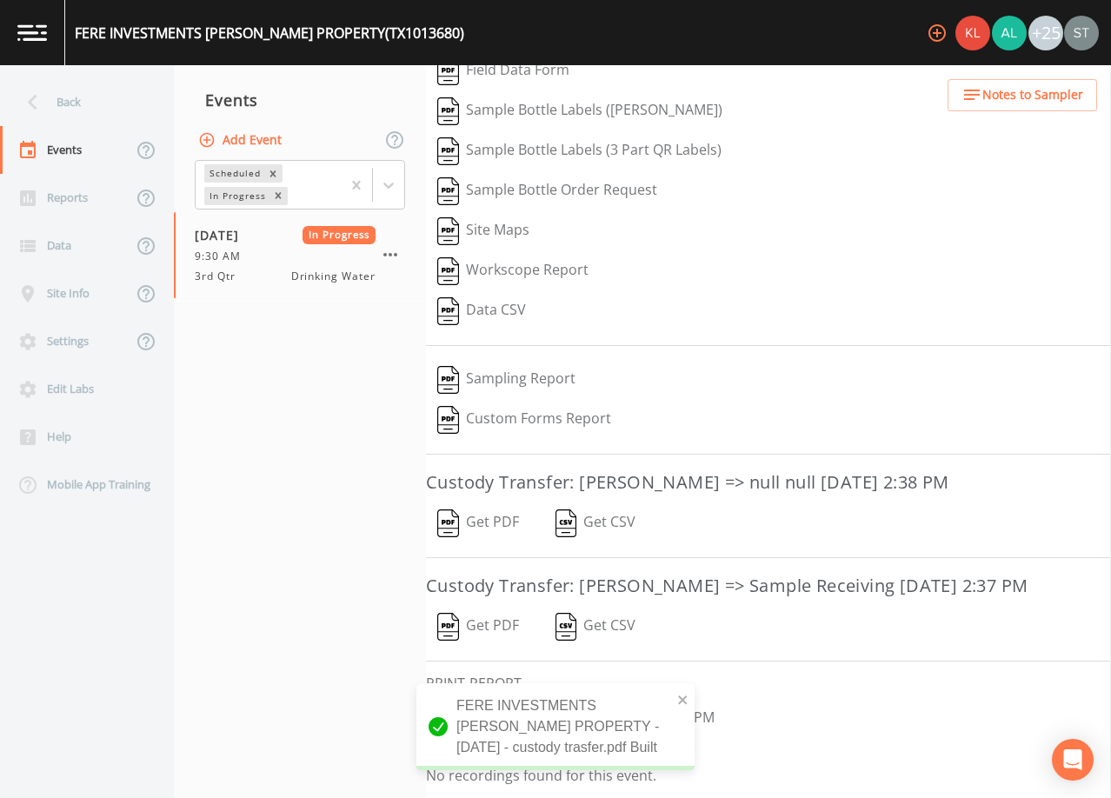
click at [503, 624] on button "Get PDF" at bounding box center [478, 627] width 104 height 40
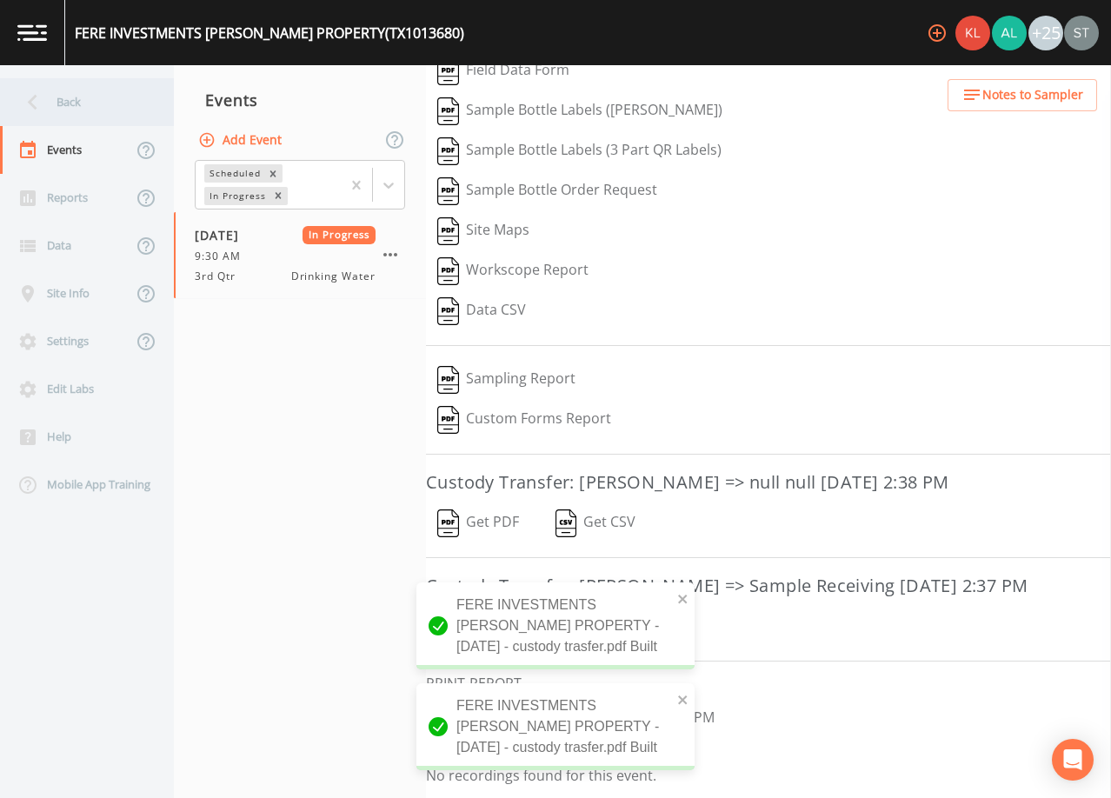
click at [85, 105] on div "Back" at bounding box center [78, 102] width 157 height 48
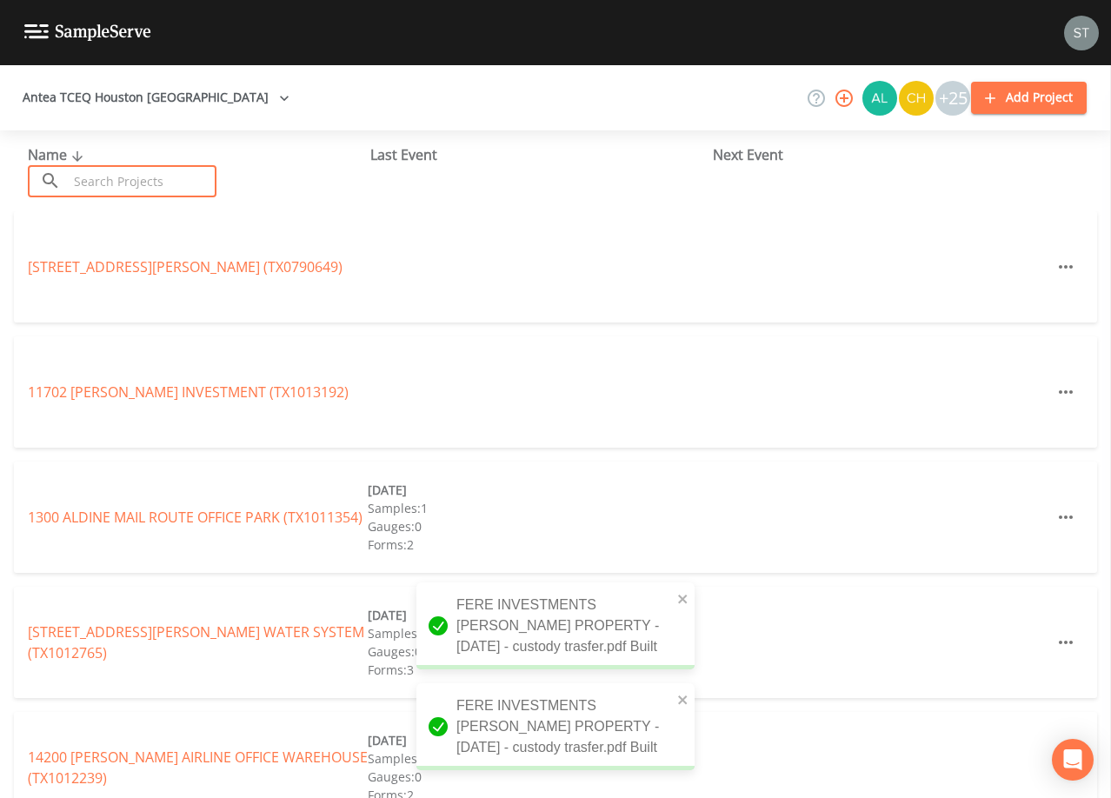
drag, startPoint x: 120, startPoint y: 180, endPoint x: 130, endPoint y: 179, distance: 9.6
click at [127, 180] on input "text" at bounding box center [142, 181] width 149 height 32
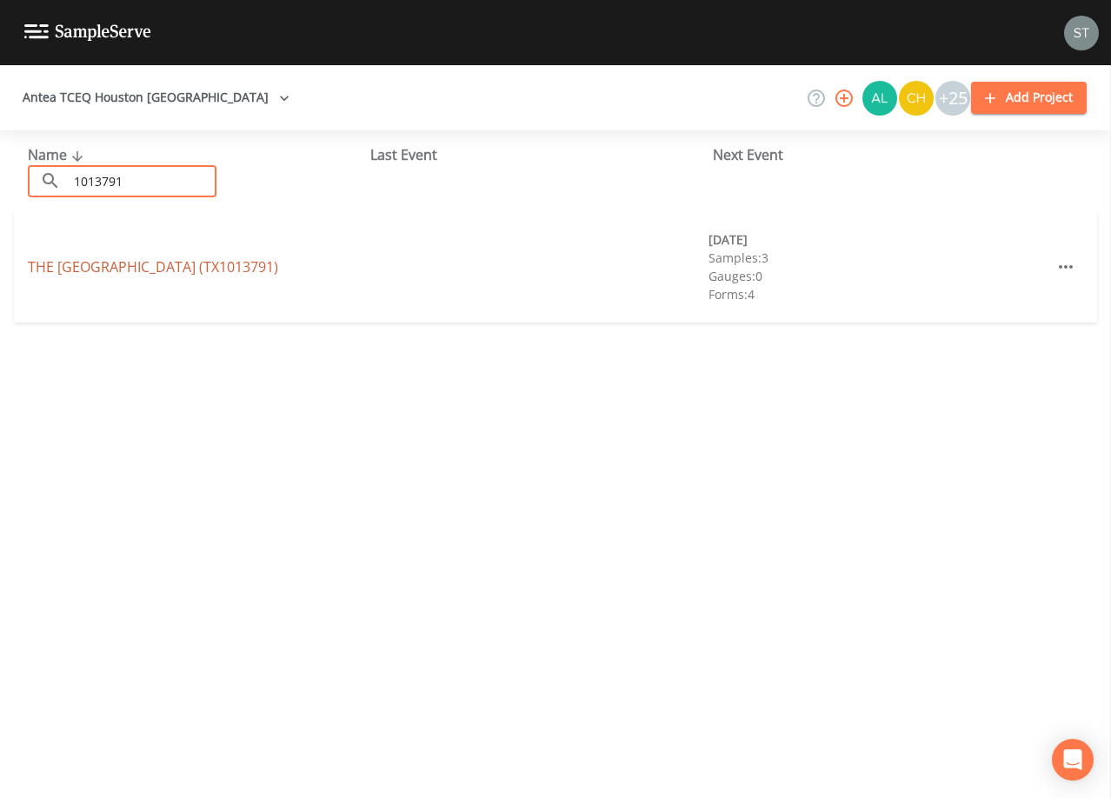
type input "1013791"
click at [153, 262] on link "THE [GEOGRAPHIC_DATA] (TX1013791)" at bounding box center [153, 266] width 250 height 19
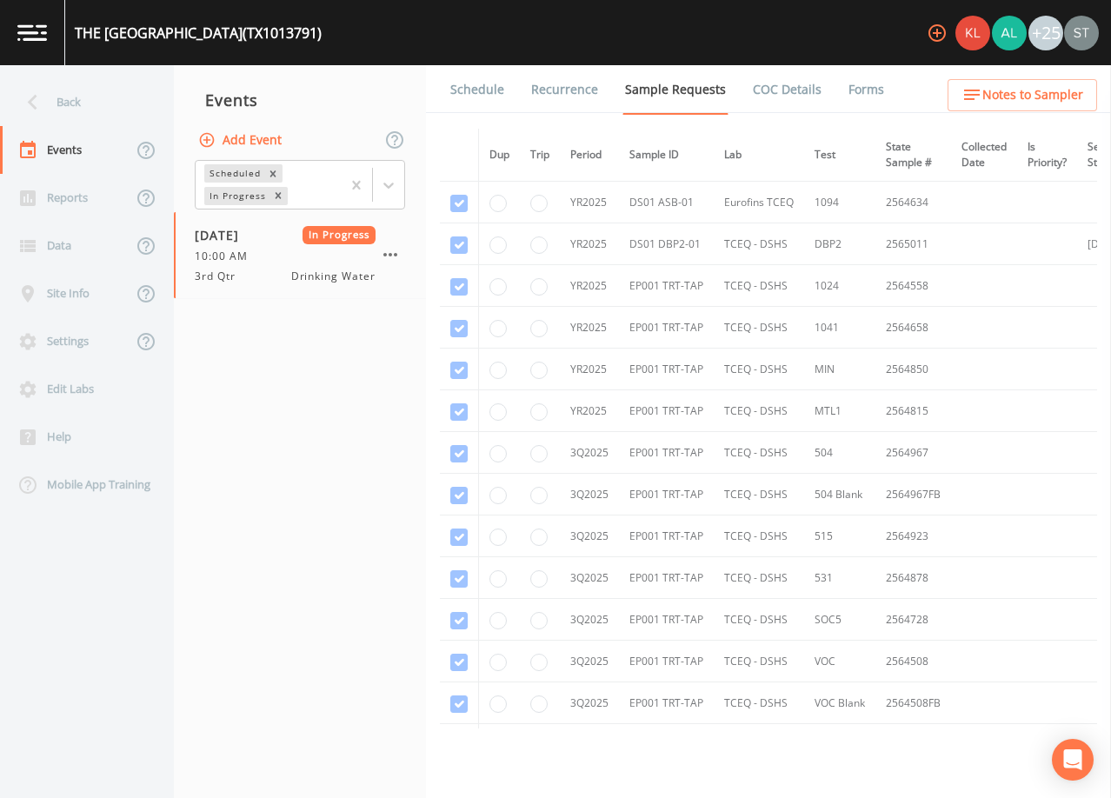
click at [858, 90] on link "Forms" at bounding box center [866, 89] width 41 height 49
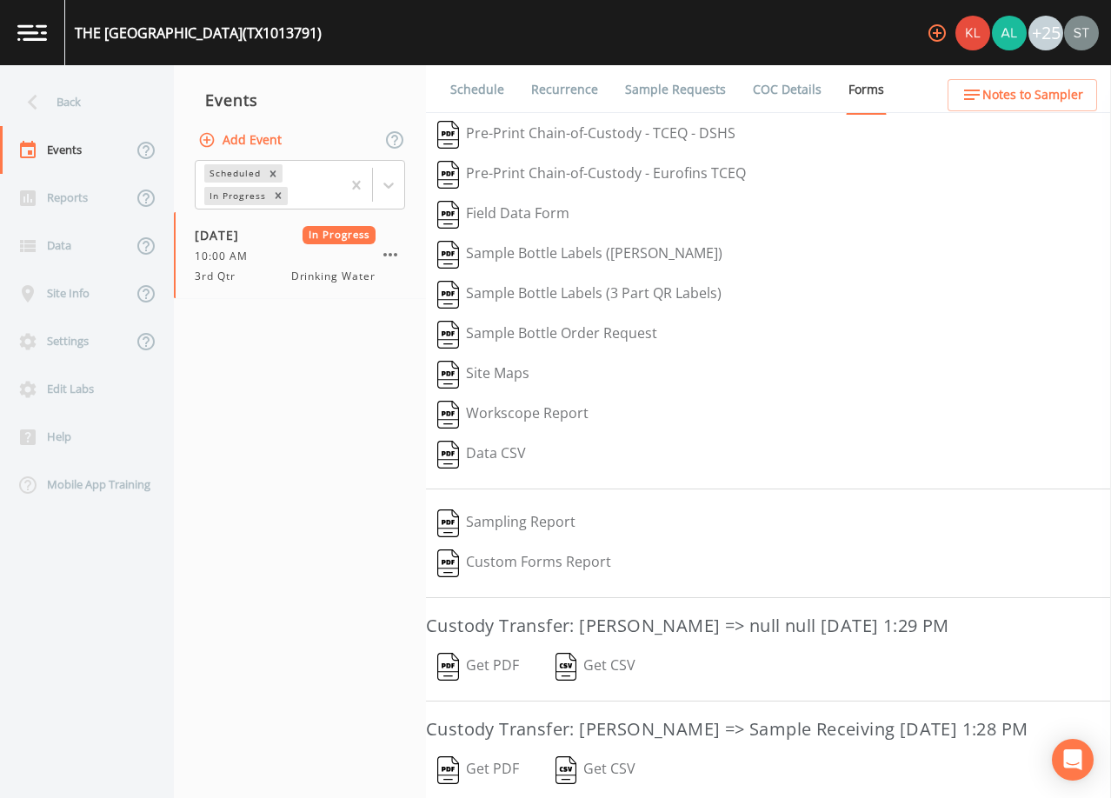
scroll to position [171, 0]
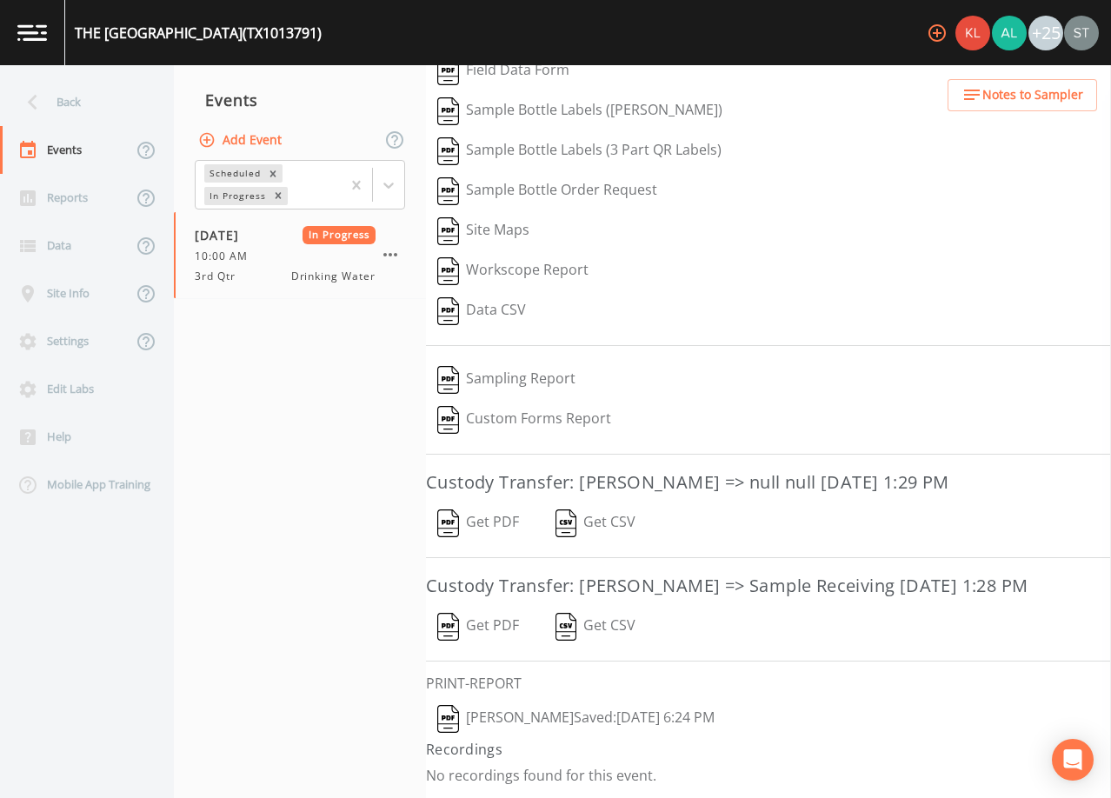
click at [490, 503] on button "Get PDF" at bounding box center [478, 523] width 104 height 40
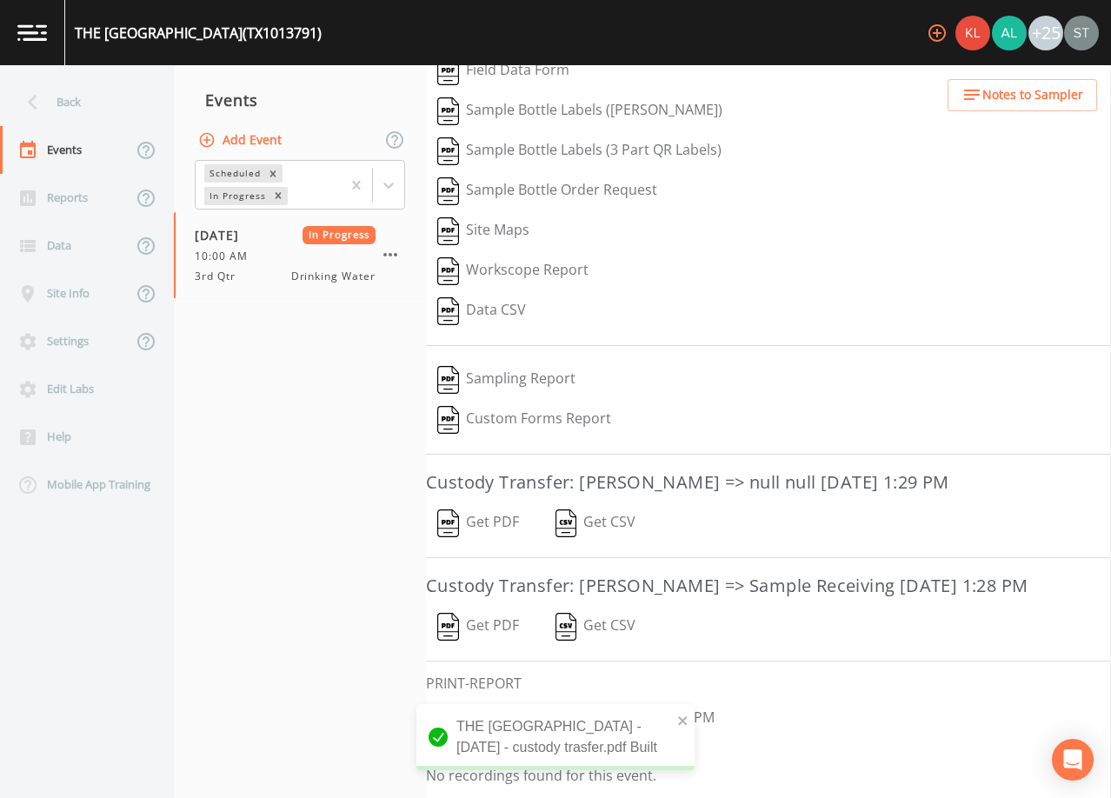
click at [489, 623] on button "Get PDF" at bounding box center [478, 627] width 104 height 40
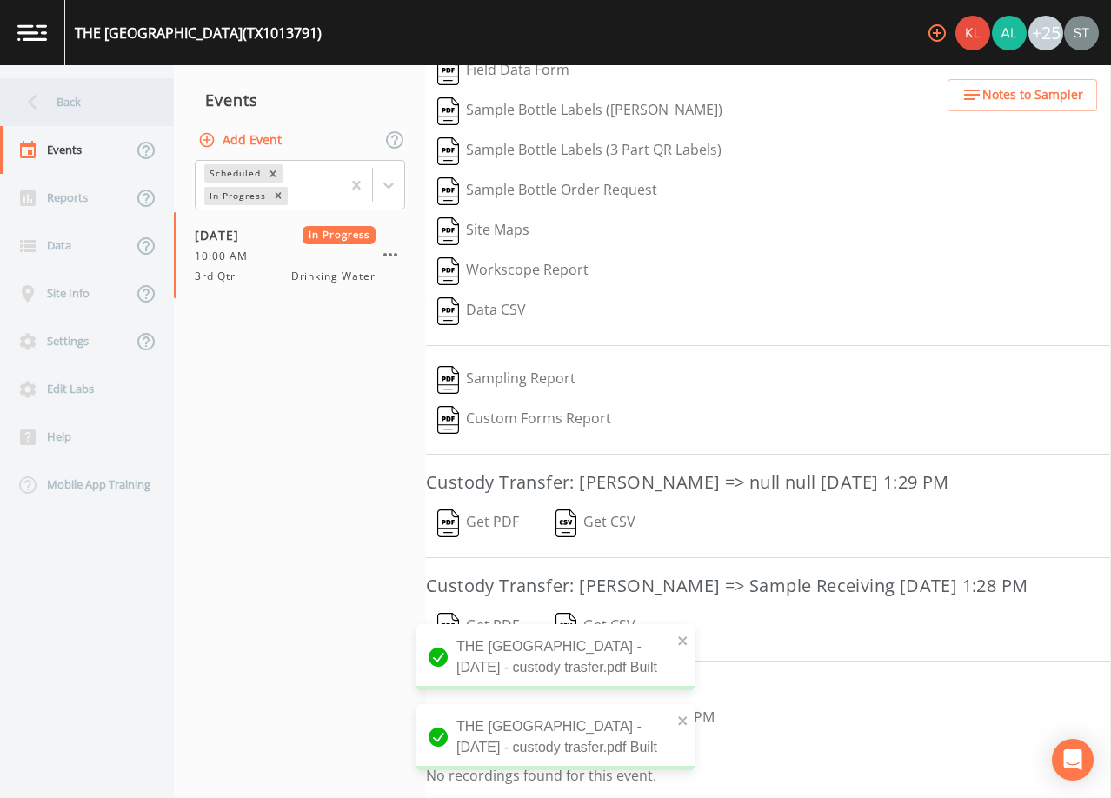
click at [57, 114] on div "Back" at bounding box center [78, 102] width 157 height 48
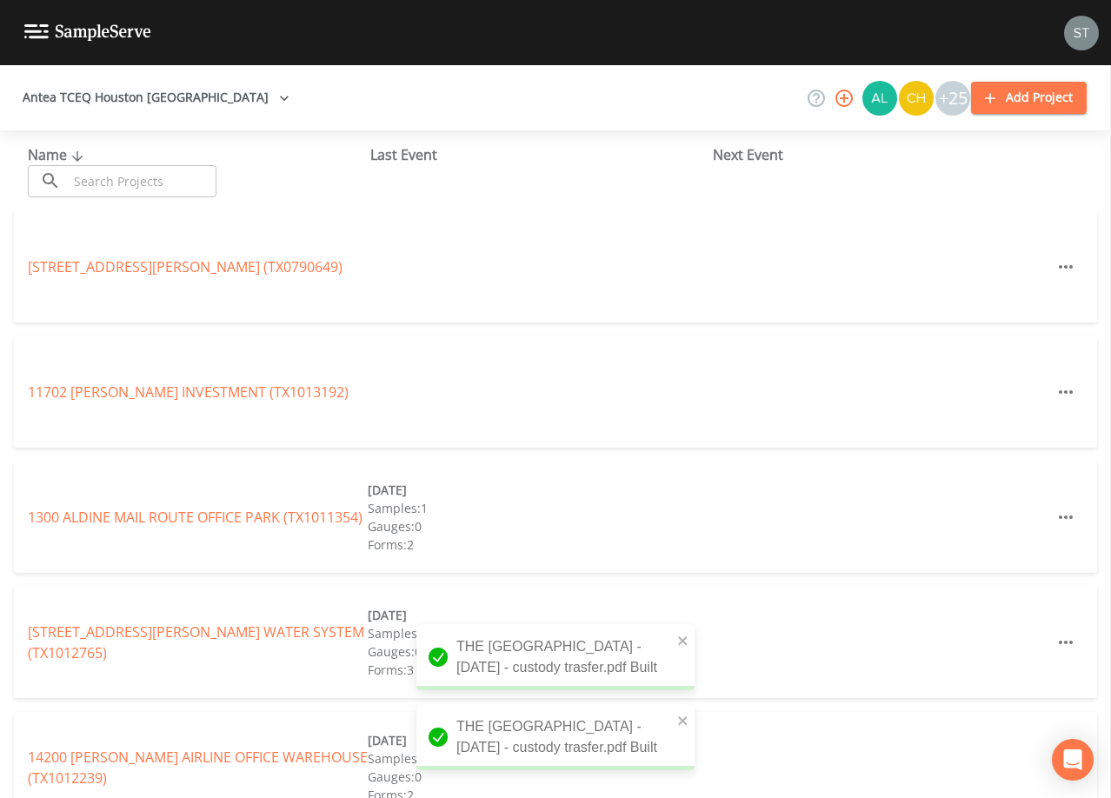
click at [114, 171] on input "text" at bounding box center [142, 181] width 149 height 32
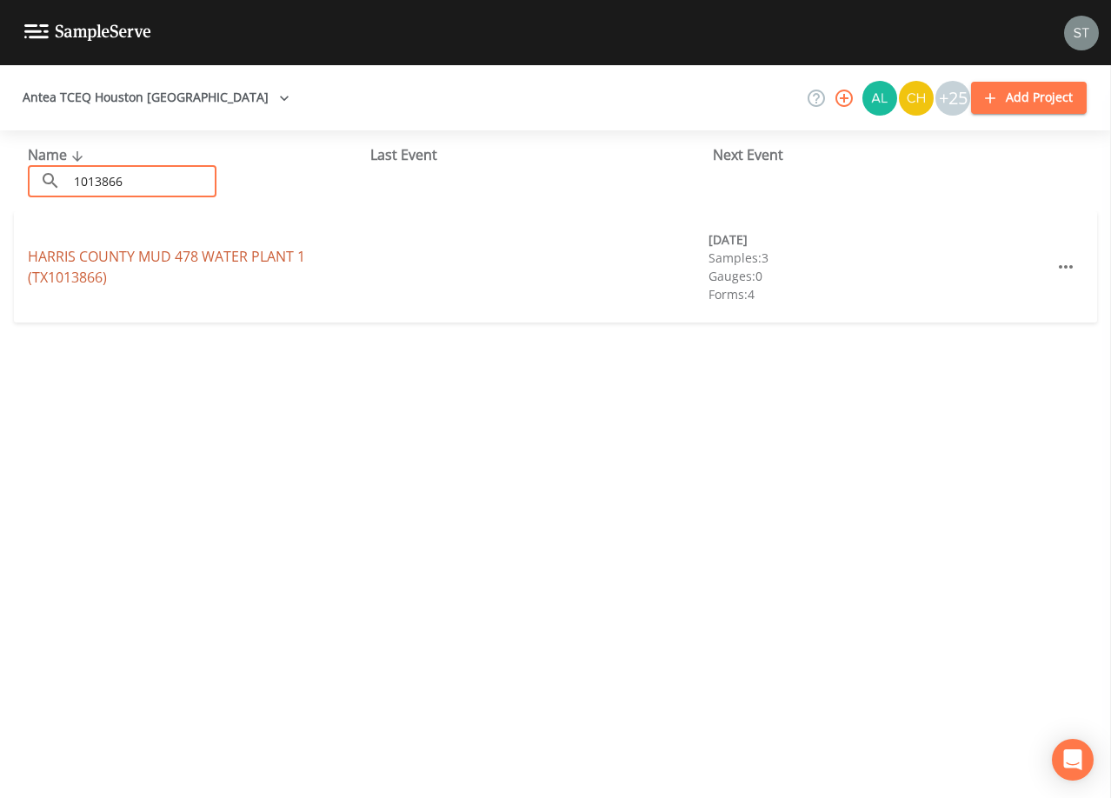
type input "1013866"
click at [170, 253] on link "[GEOGRAPHIC_DATA] 478 WATER PLANT 1 (TX1013866)" at bounding box center [166, 267] width 277 height 40
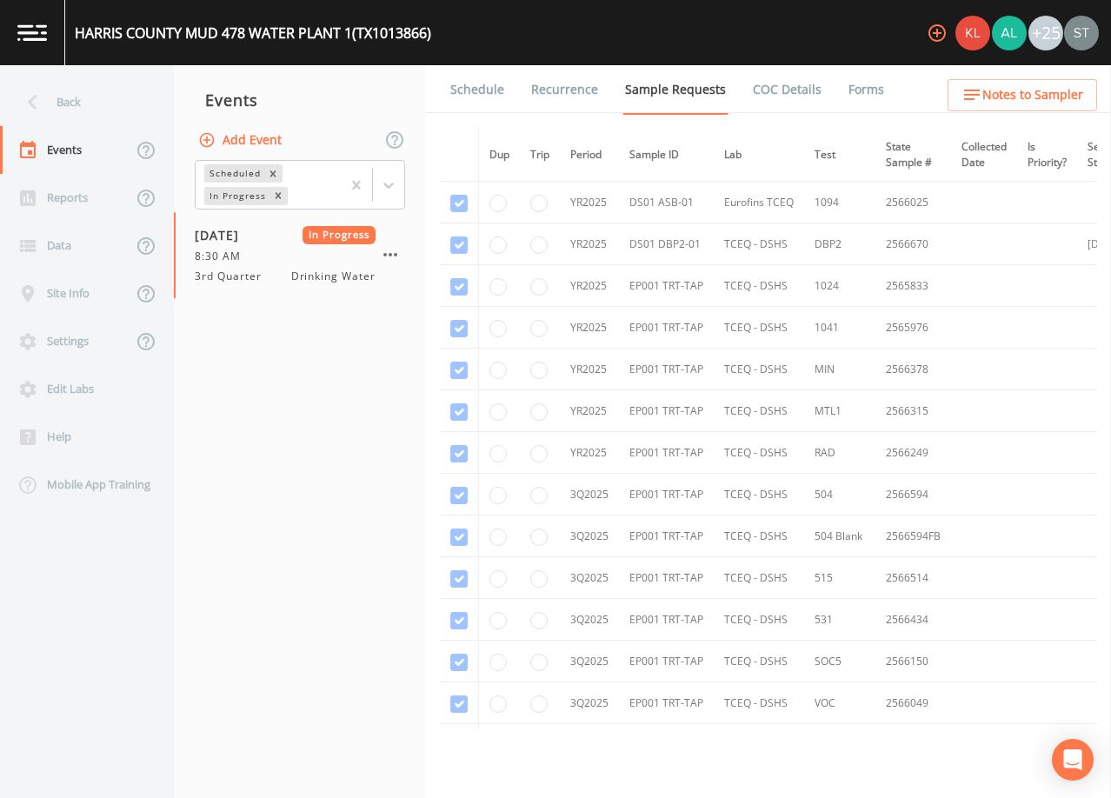
click at [850, 92] on link "Forms" at bounding box center [866, 89] width 41 height 49
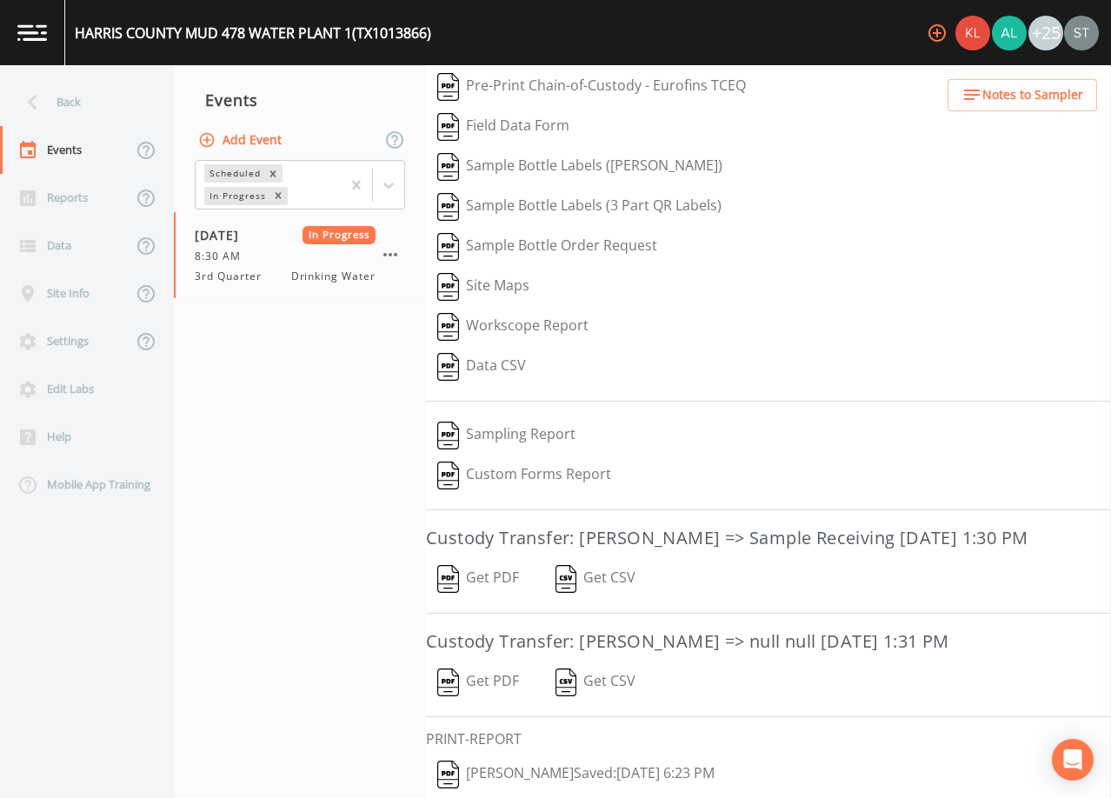
scroll to position [171, 0]
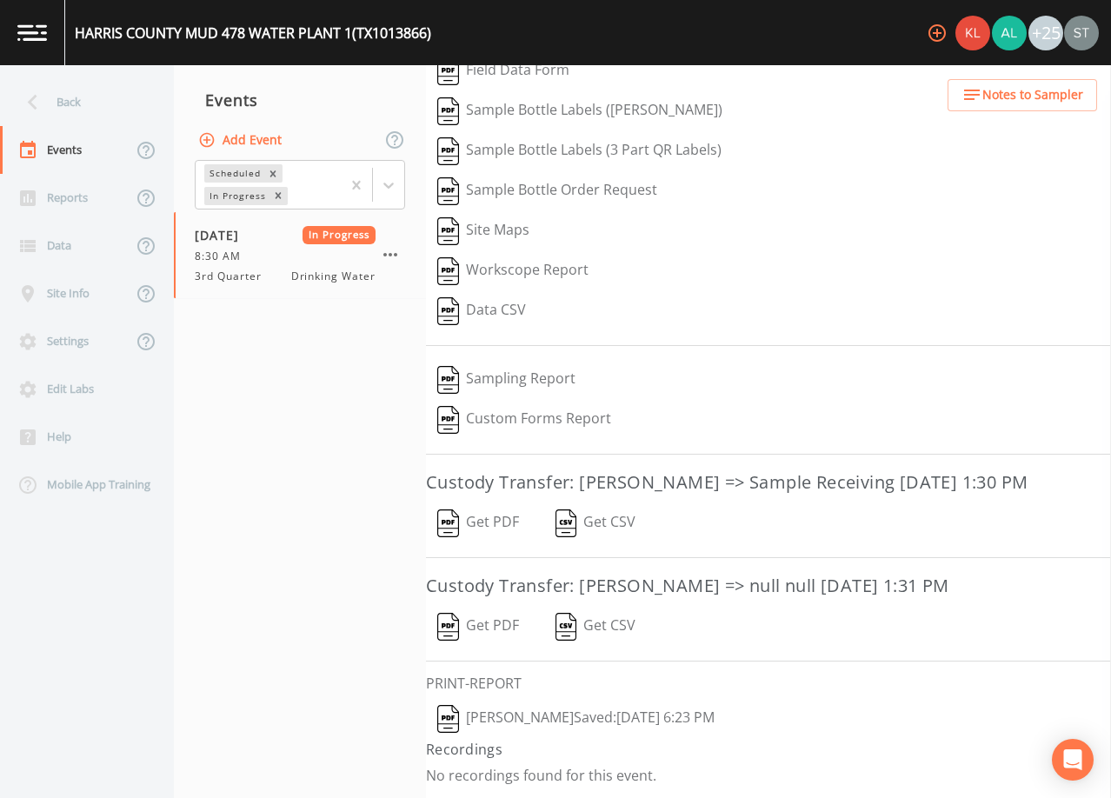
click at [493, 518] on button "Get PDF" at bounding box center [478, 523] width 104 height 40
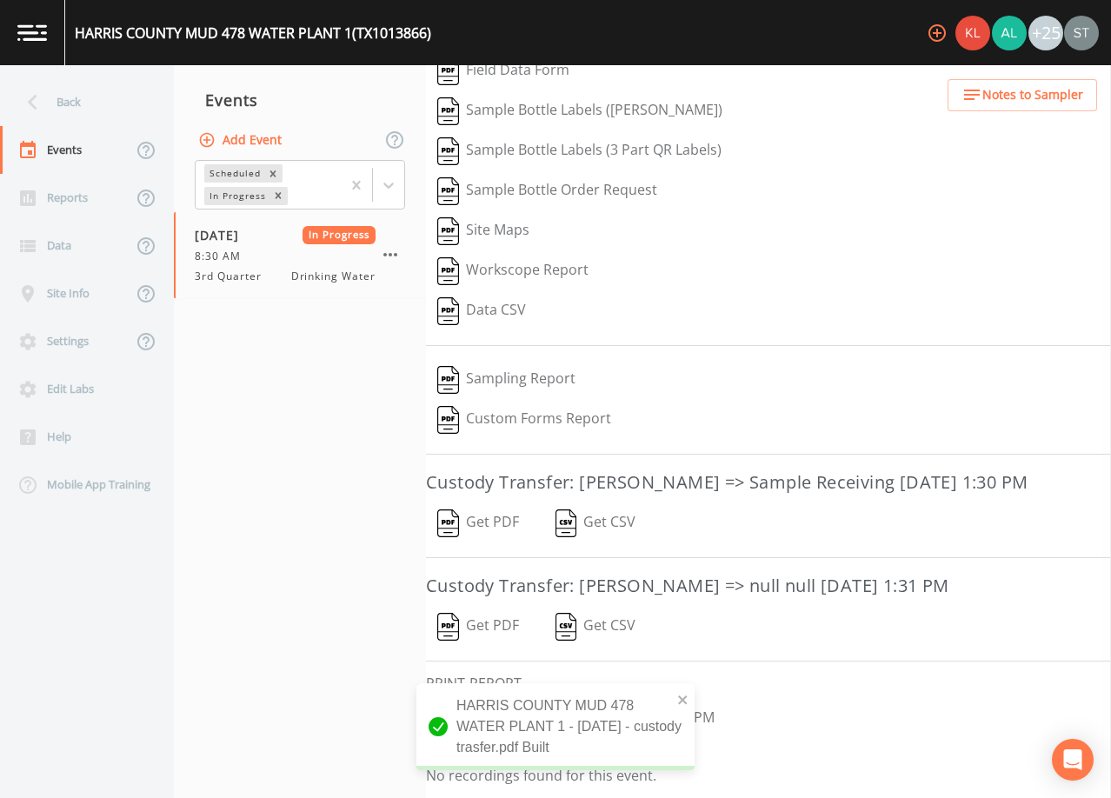
click at [500, 626] on button "Get PDF" at bounding box center [478, 627] width 104 height 40
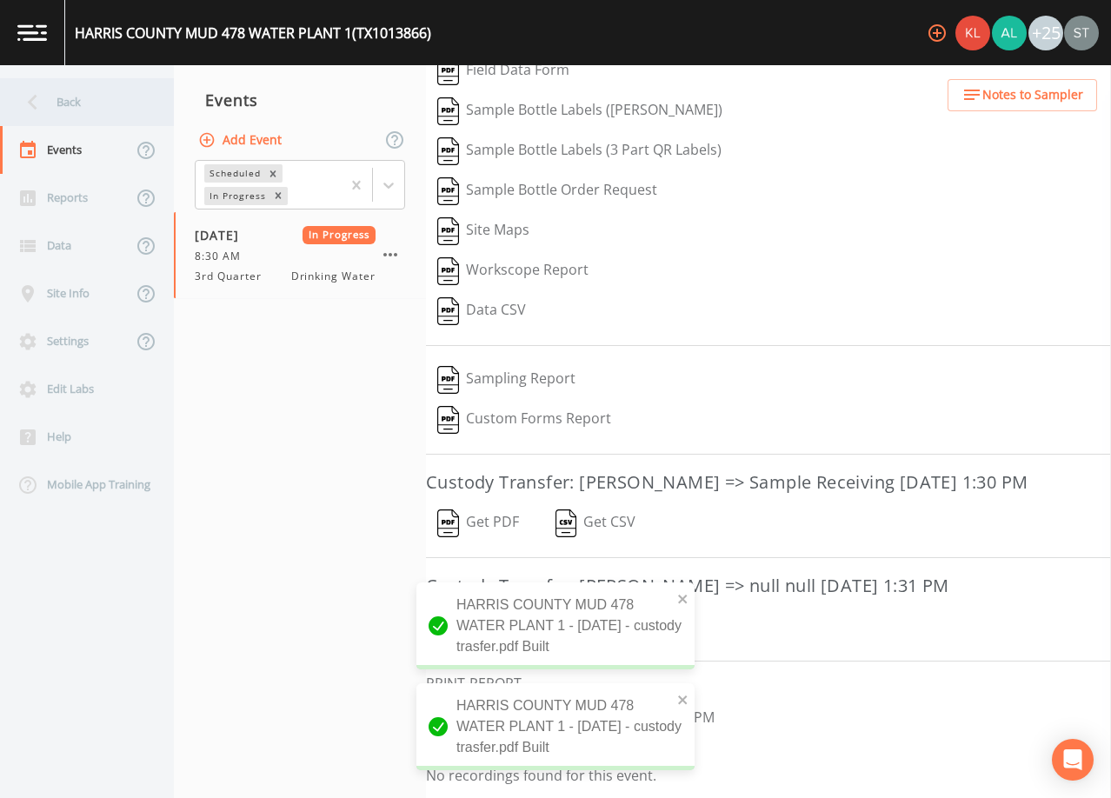
click at [66, 110] on div "Back" at bounding box center [78, 102] width 157 height 48
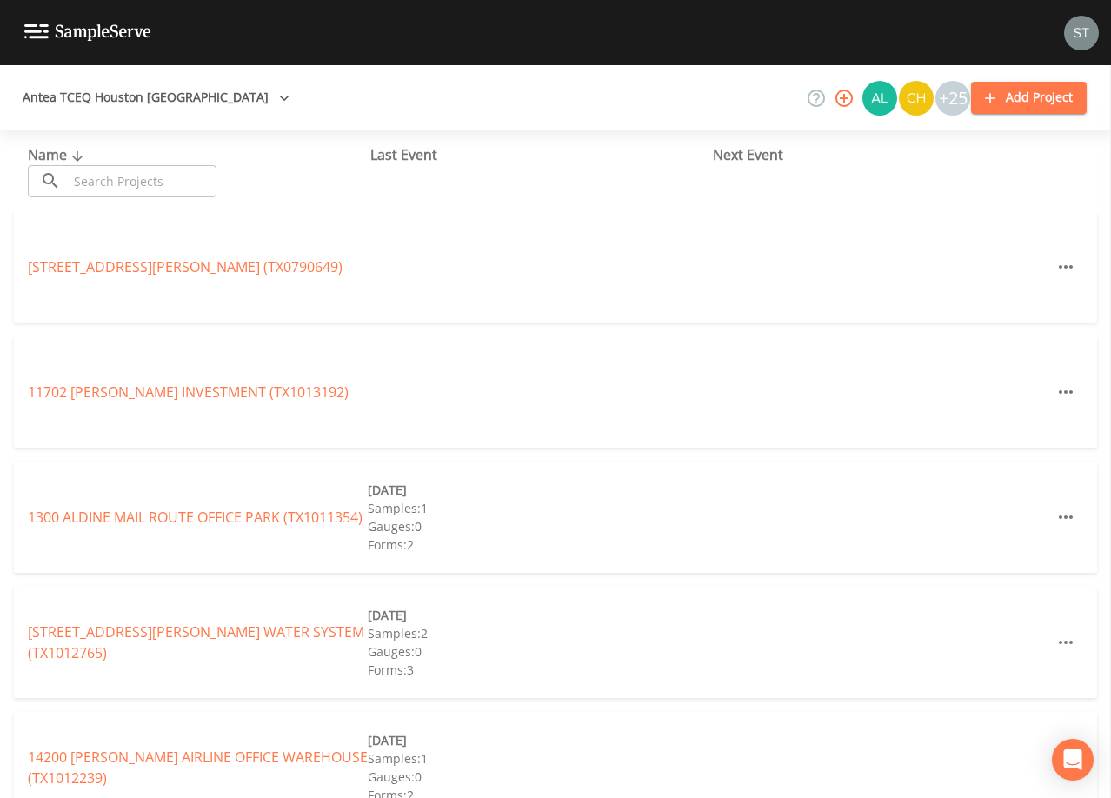
click at [171, 180] on input "text" at bounding box center [142, 181] width 149 height 32
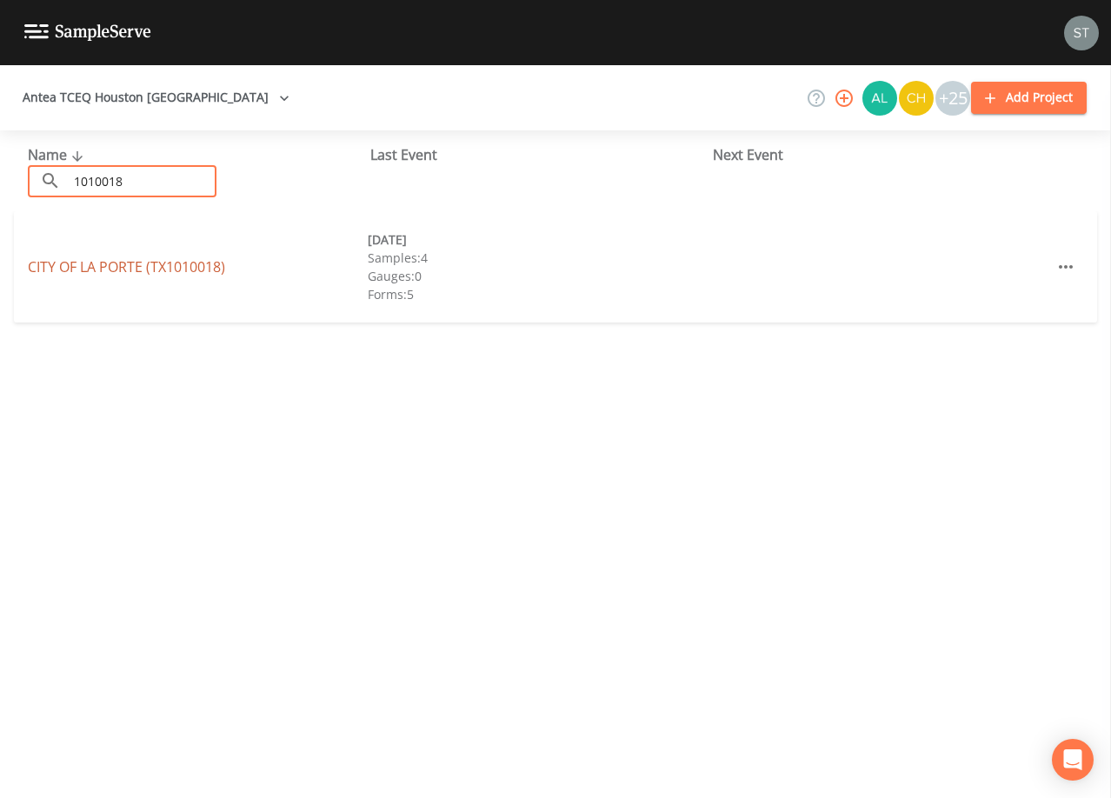
type input "1010018"
click at [175, 263] on link "[GEOGRAPHIC_DATA] (TX1010018)" at bounding box center [126, 266] width 197 height 19
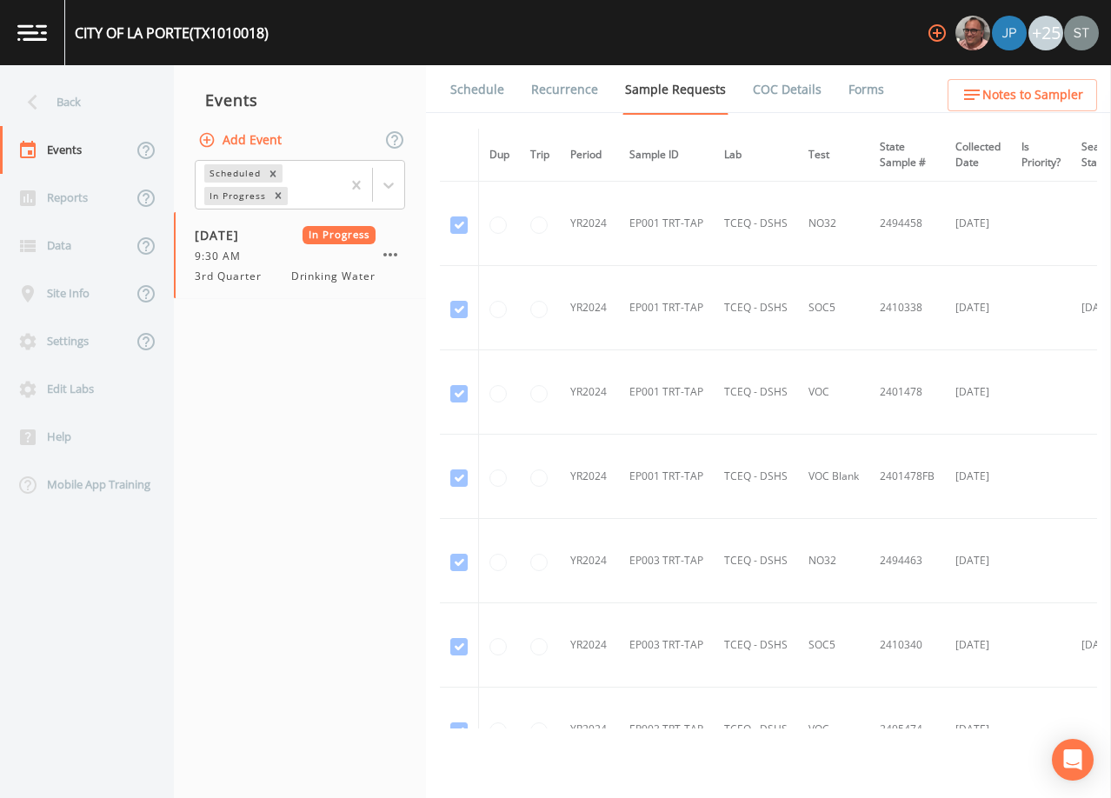
click at [474, 93] on link "Schedule" at bounding box center [477, 89] width 59 height 49
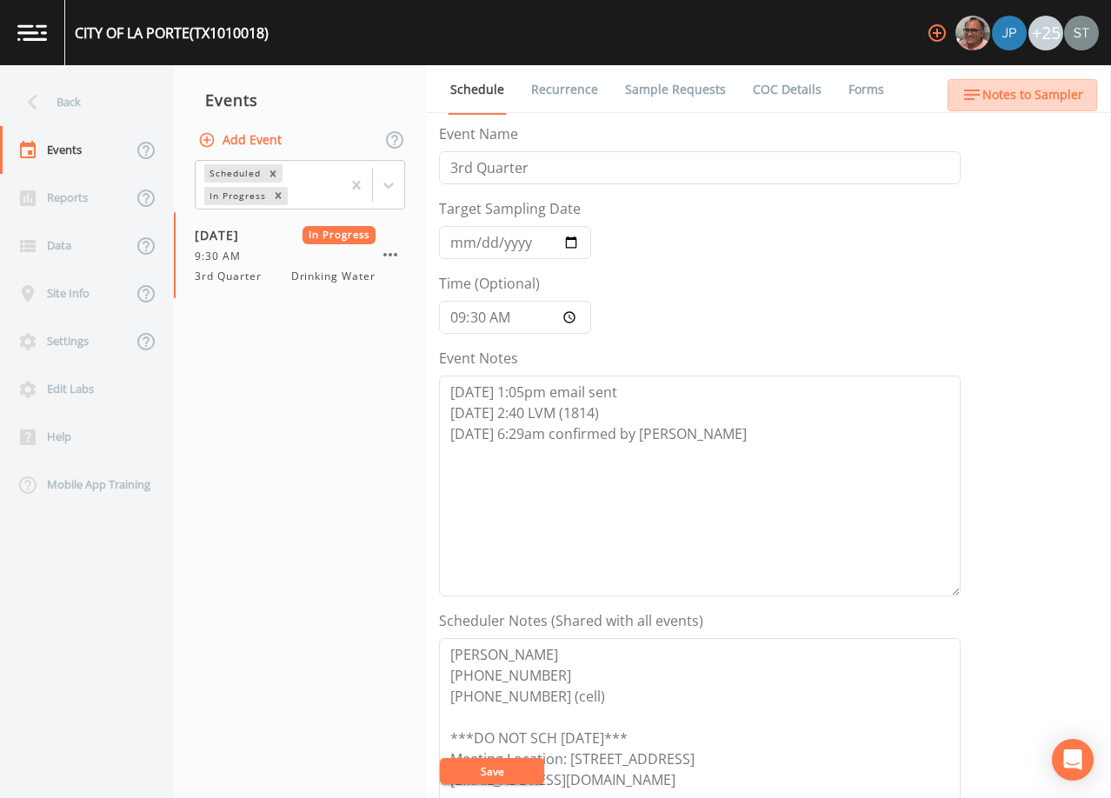
click at [1064, 90] on span "Notes to Sampler" at bounding box center [1033, 95] width 101 height 22
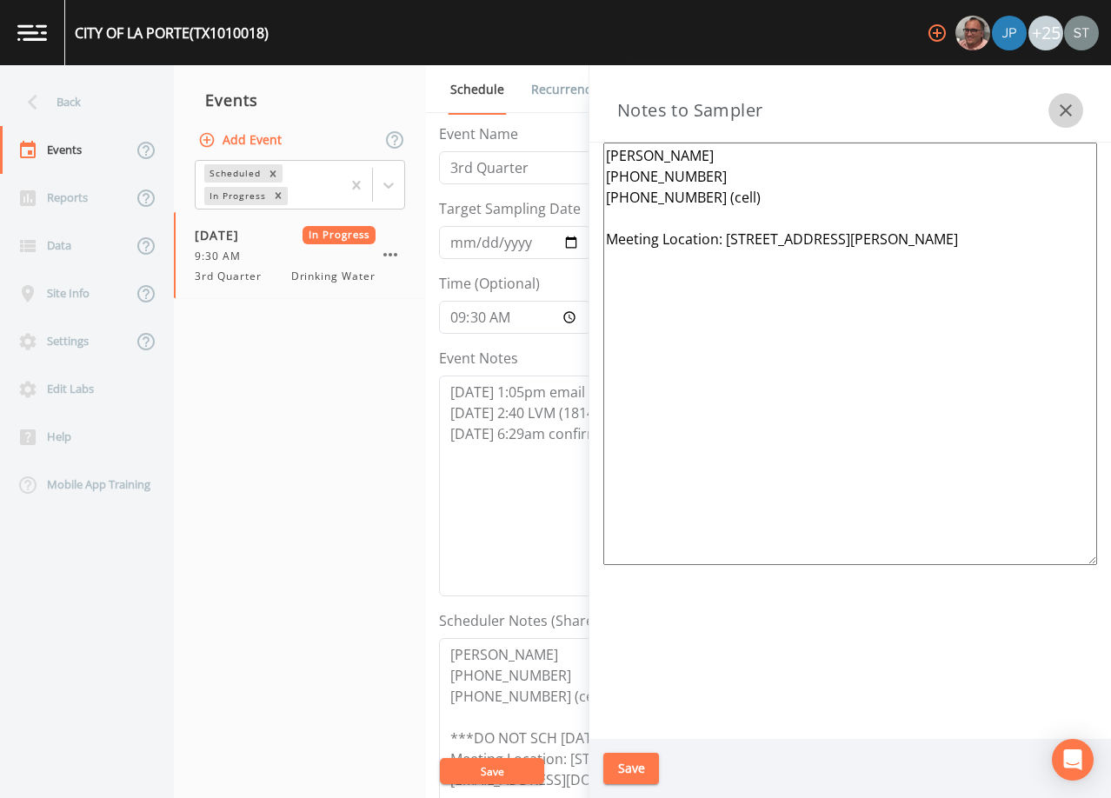
click at [1060, 103] on icon "button" at bounding box center [1066, 110] width 21 height 21
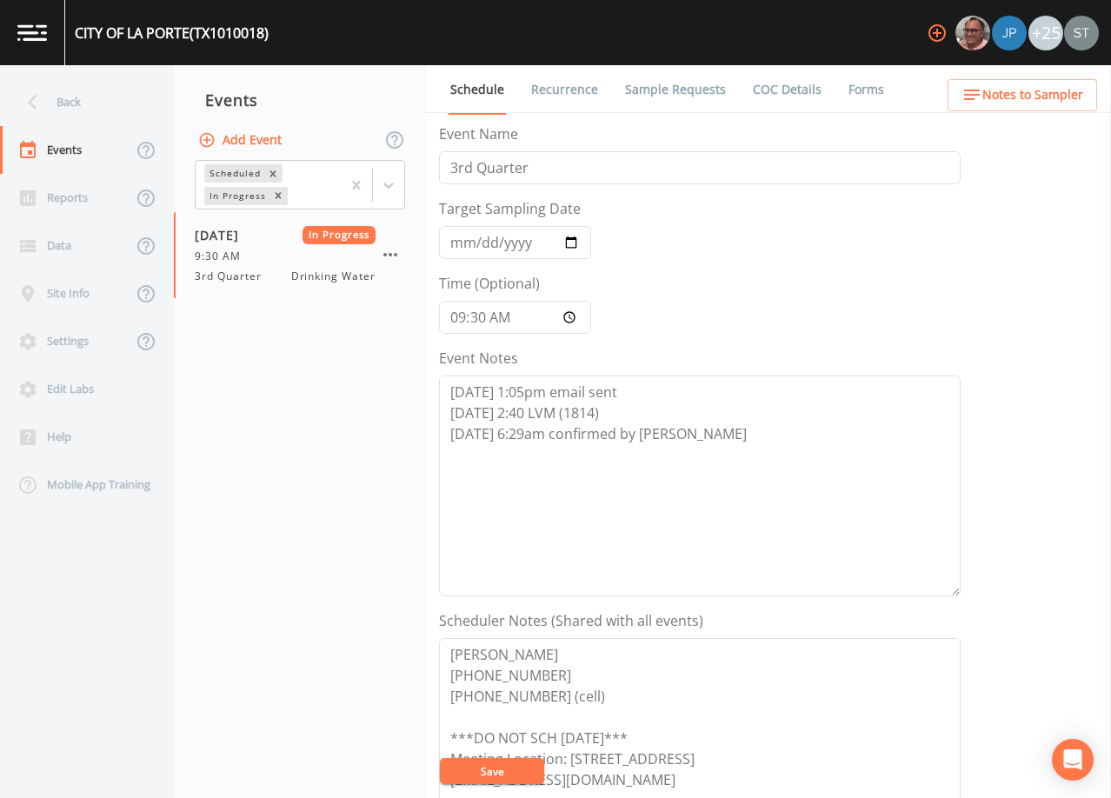
click at [1039, 100] on span "Notes to Sampler" at bounding box center [1033, 95] width 101 height 22
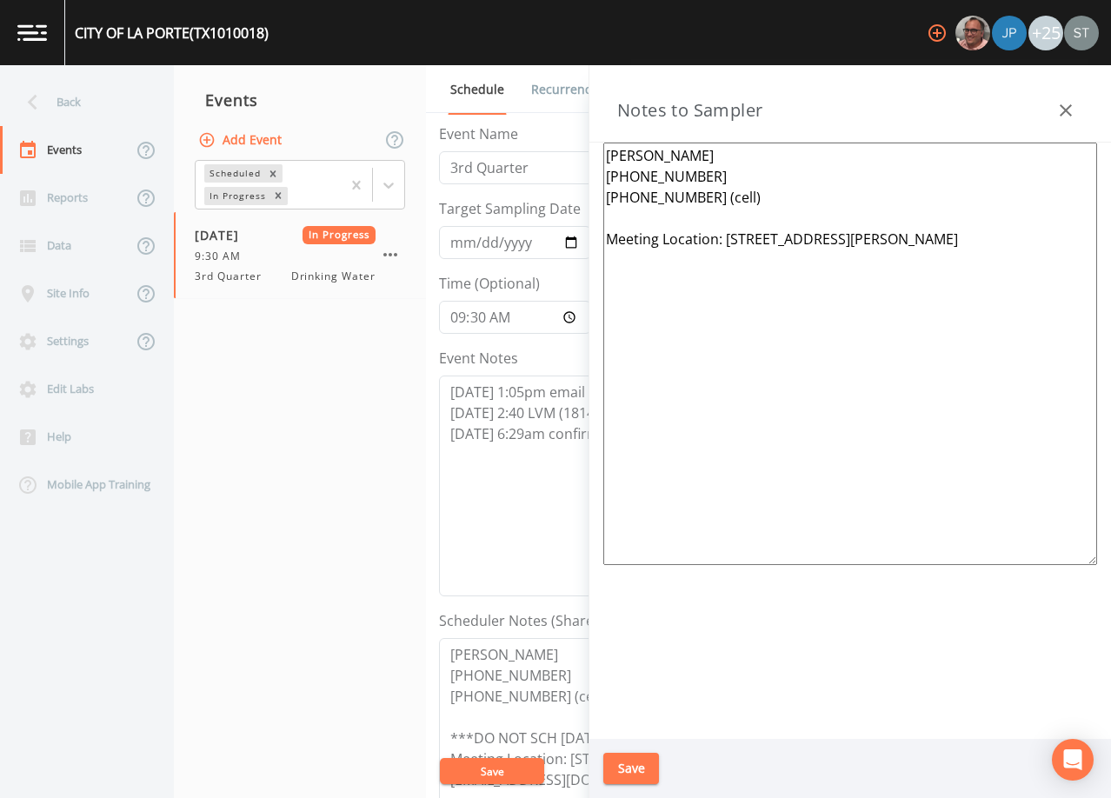
click at [960, 248] on textarea "[PERSON_NAME] [PHONE_NUMBER] [PHONE_NUMBER] (cell) Meeting Location: [STREET_AD…" at bounding box center [850, 354] width 494 height 423
click at [809, 318] on textarea "[PERSON_NAME] [PHONE_NUMBER] [PHONE_NUMBER] (cell) Meeting Location: [STREET_AD…" at bounding box center [850, 354] width 494 height 423
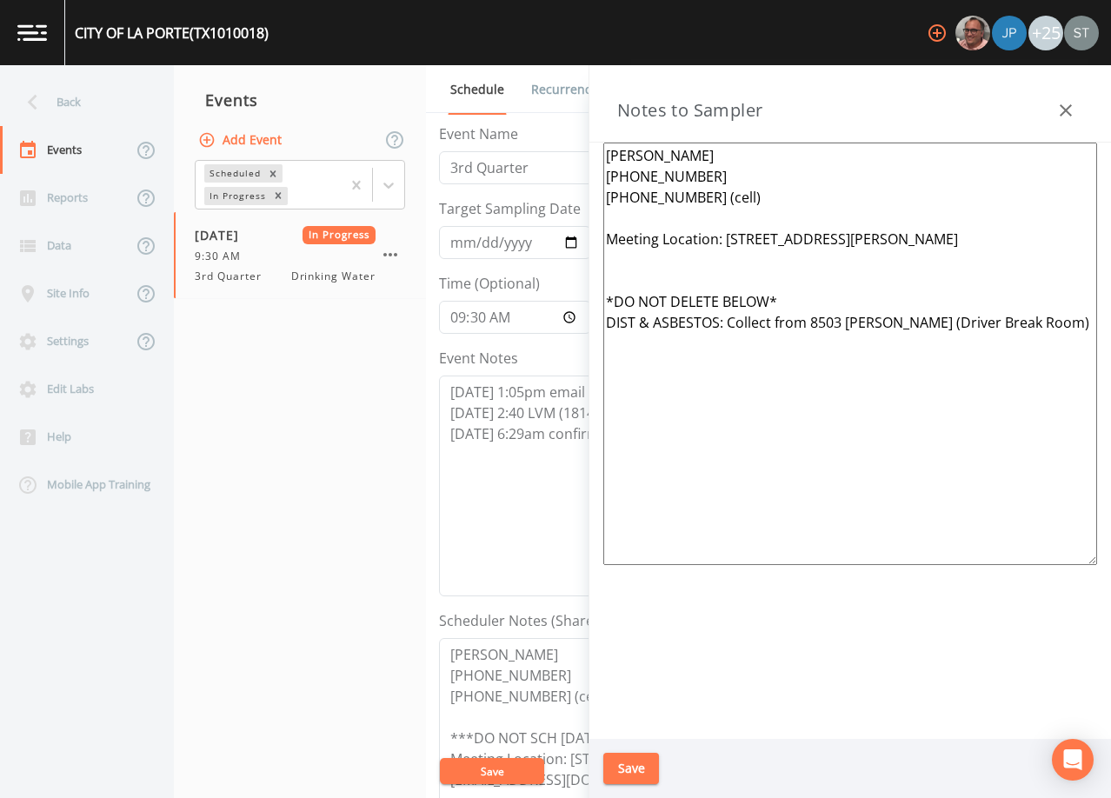
type textarea "[PERSON_NAME] [PHONE_NUMBER] [PHONE_NUMBER] (cell) Meeting Location: [STREET_AD…"
click at [644, 768] on button "Save" at bounding box center [631, 769] width 56 height 32
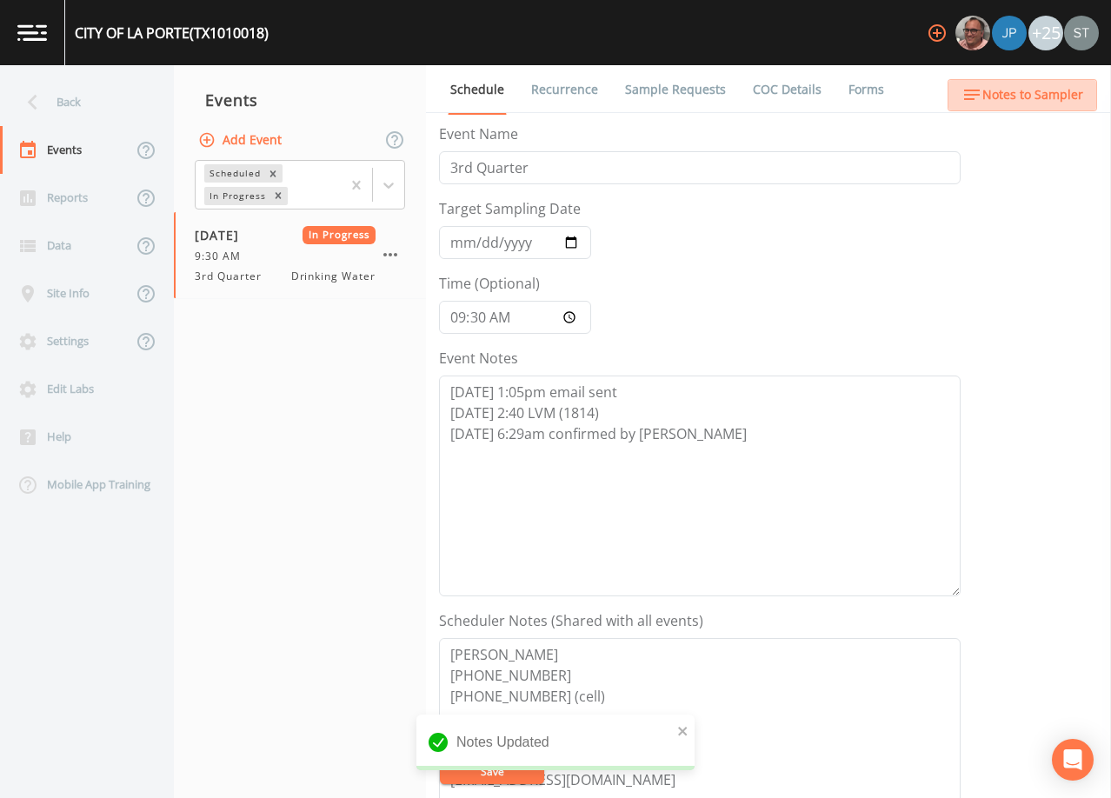
click at [1057, 98] on span "Notes to Sampler" at bounding box center [1033, 95] width 101 height 22
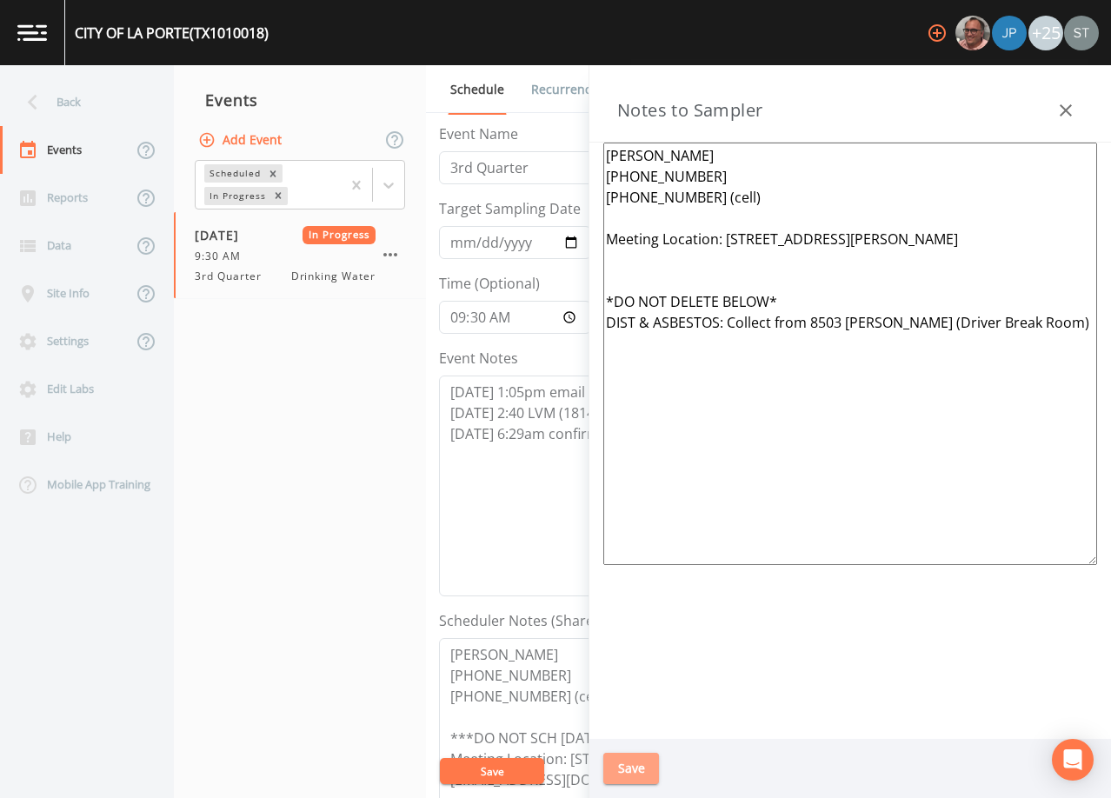
click at [639, 756] on button "Save" at bounding box center [631, 769] width 56 height 32
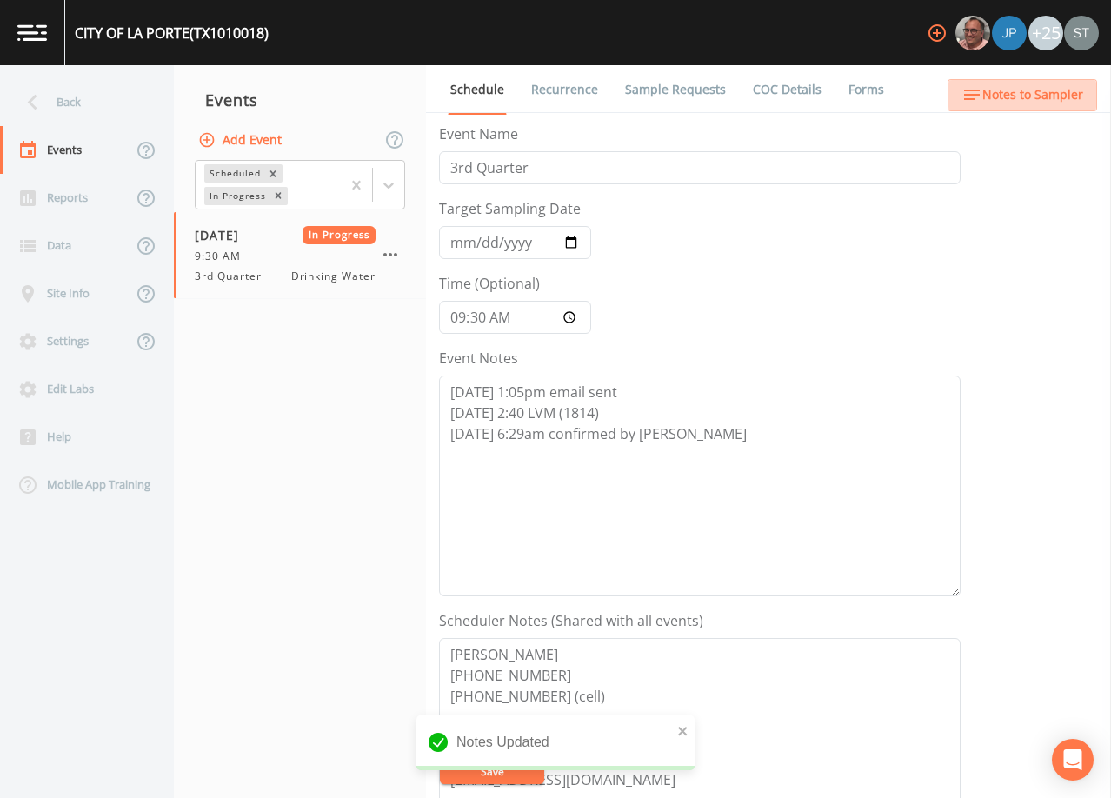
click at [1074, 89] on span "Notes to Sampler" at bounding box center [1033, 95] width 101 height 22
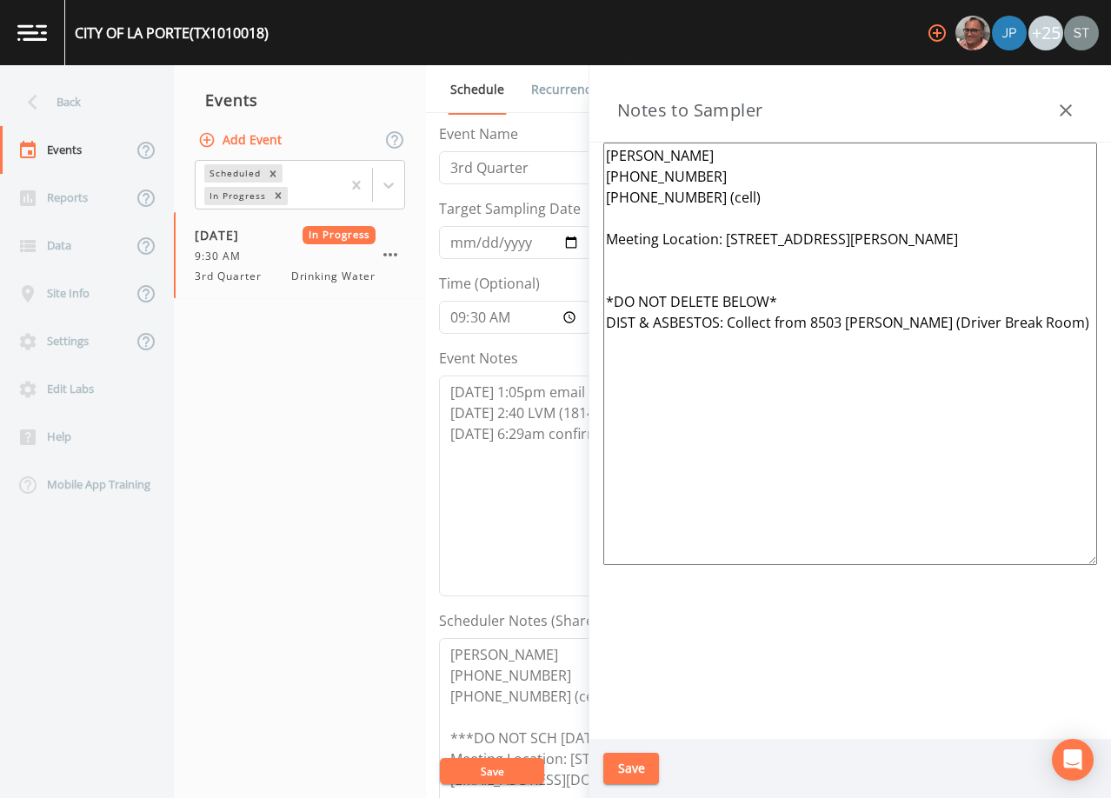
click at [647, 757] on button "Save" at bounding box center [631, 769] width 56 height 32
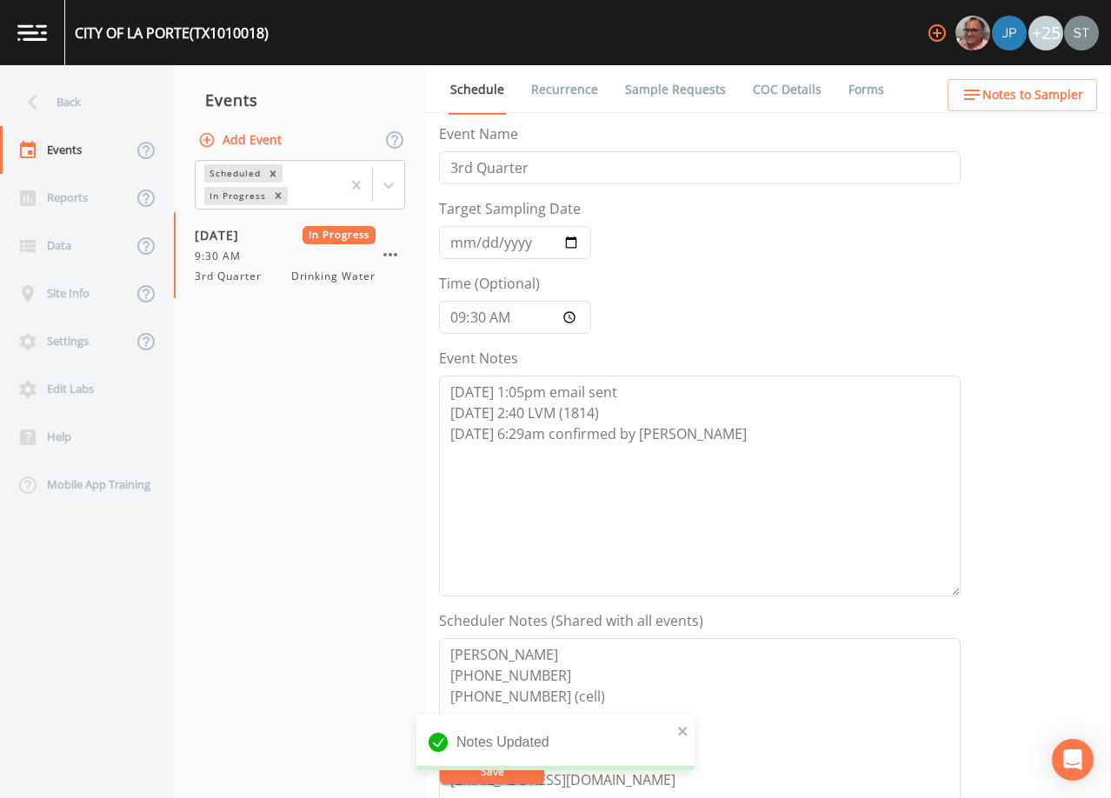
click at [1053, 102] on span "Notes to Sampler" at bounding box center [1033, 95] width 101 height 22
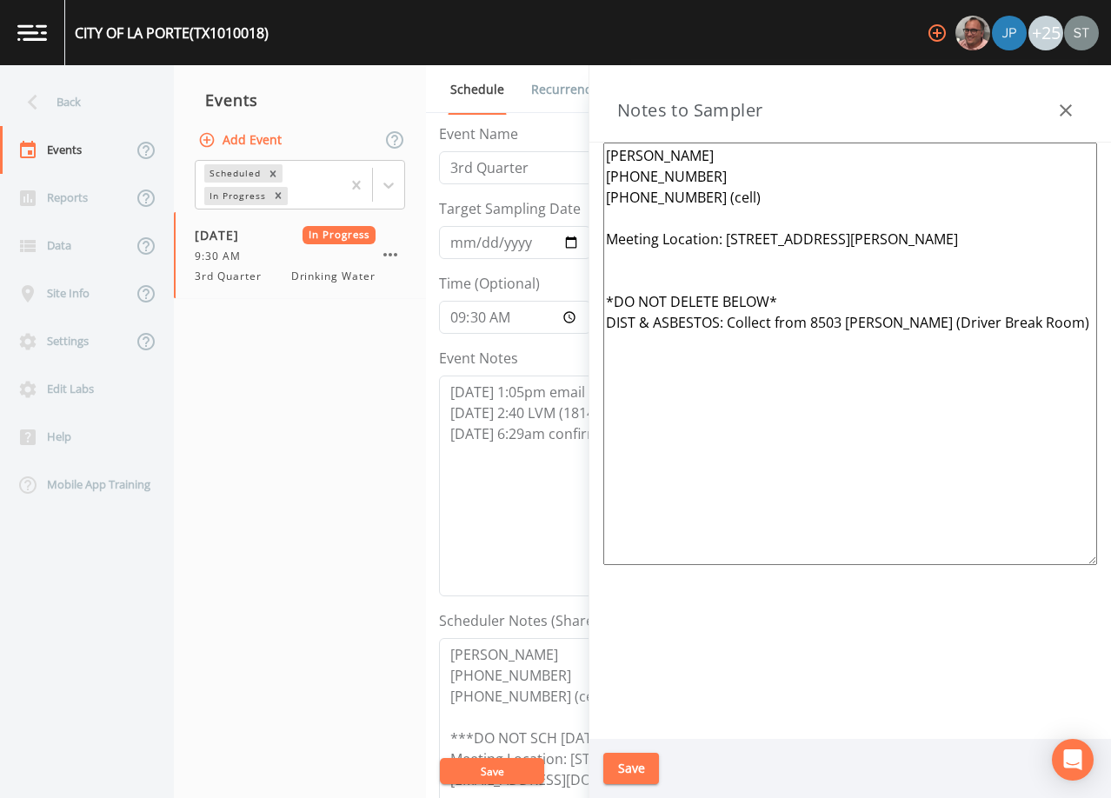
drag, startPoint x: 1059, startPoint y: 319, endPoint x: 599, endPoint y: 298, distance: 460.5
click at [599, 298] on div "[PERSON_NAME] [PHONE_NUMBER] [PHONE_NUMBER] (cell) Meeting Location: [STREET_AD…" at bounding box center [851, 441] width 522 height 596
click at [868, 442] on textarea "[PERSON_NAME] [PHONE_NUMBER] [PHONE_NUMBER] (cell) Meeting Location: [STREET_AD…" at bounding box center [850, 354] width 494 height 423
drag, startPoint x: 1056, startPoint y: 335, endPoint x: 586, endPoint y: 296, distance: 471.2
click at [586, 296] on div "Back Events Reports Data Site Info Settings Edit Labs Help Mobile App Training …" at bounding box center [555, 431] width 1111 height 733
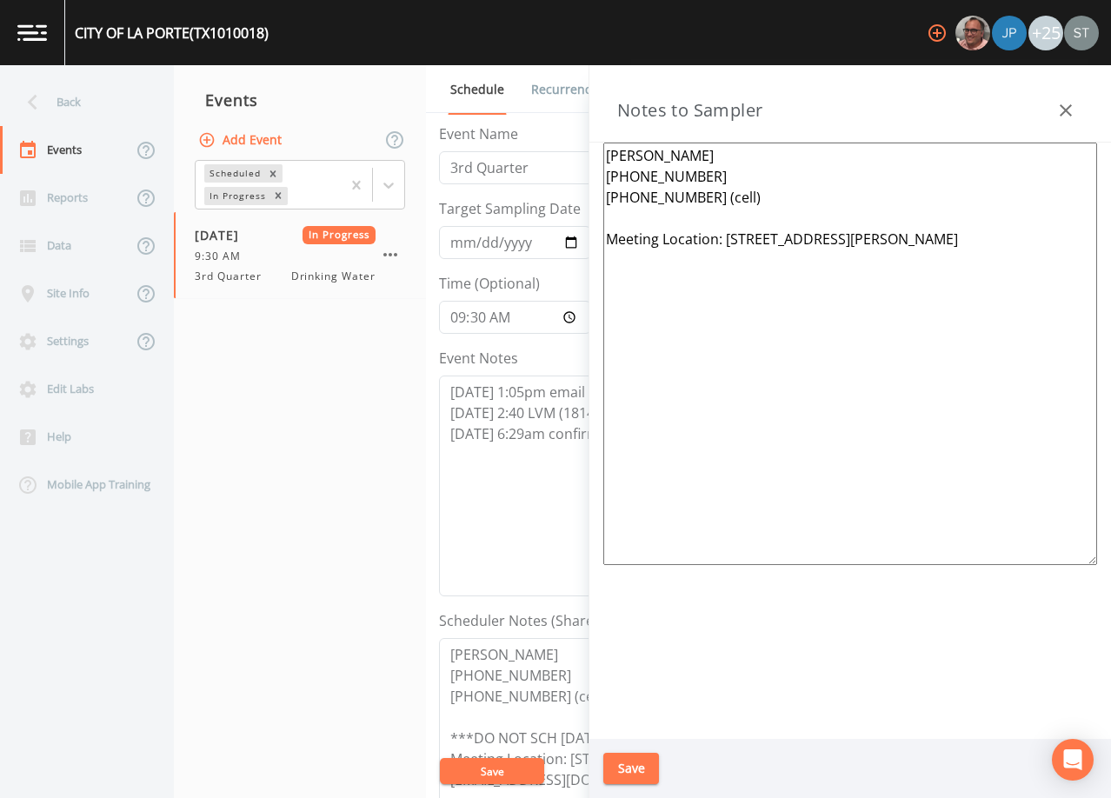
type textarea "[PERSON_NAME] [PHONE_NUMBER] [PHONE_NUMBER] (cell) Meeting Location: [STREET_AD…"
click at [639, 759] on button "Save" at bounding box center [631, 769] width 56 height 32
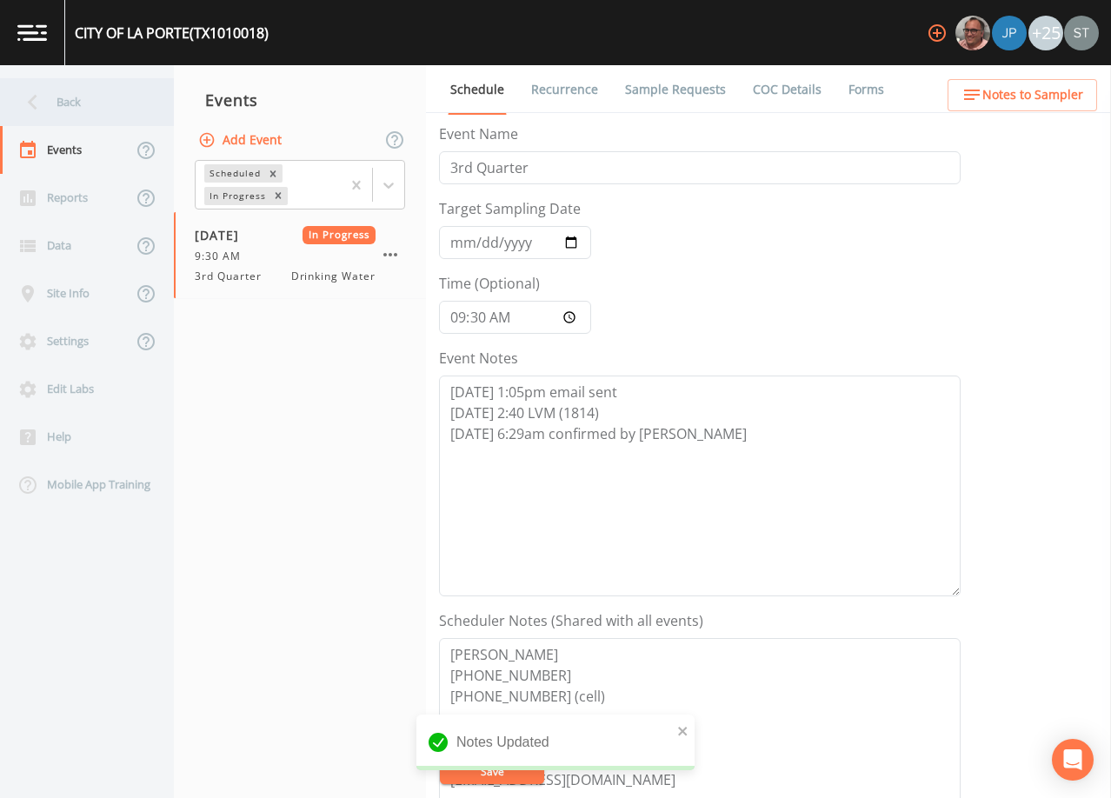
click at [67, 96] on div "Back" at bounding box center [78, 102] width 157 height 48
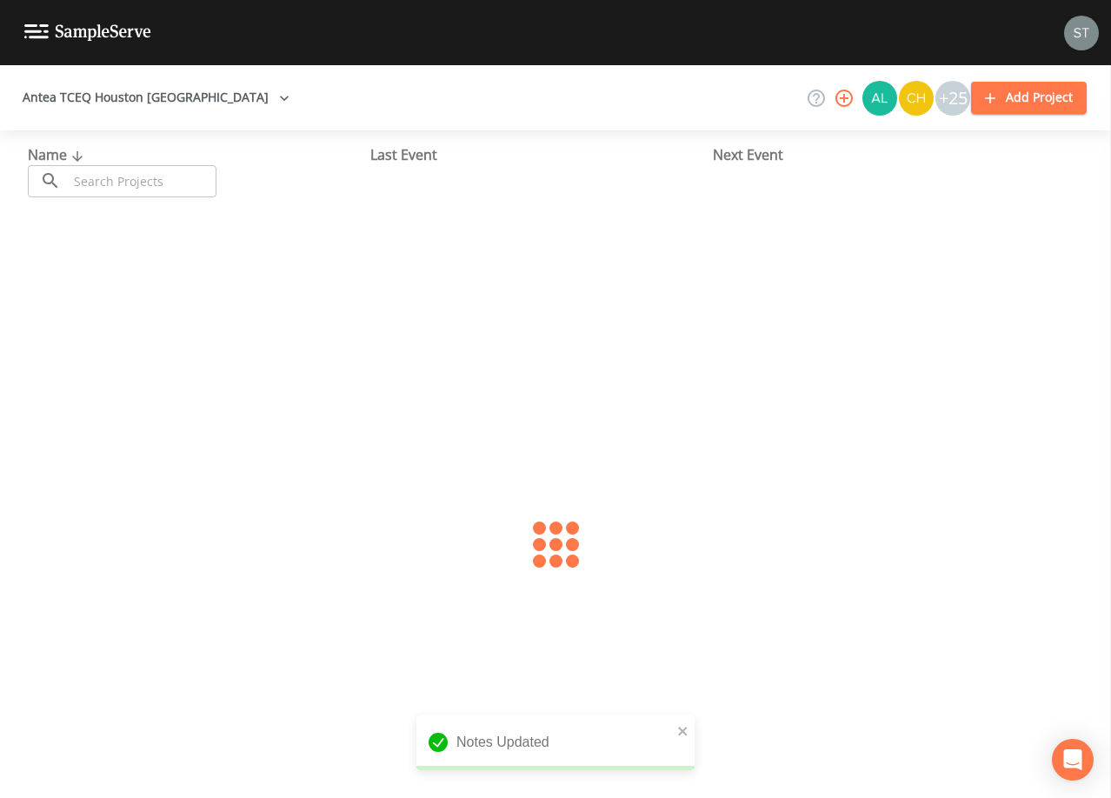
click at [167, 175] on input "text" at bounding box center [142, 181] width 149 height 32
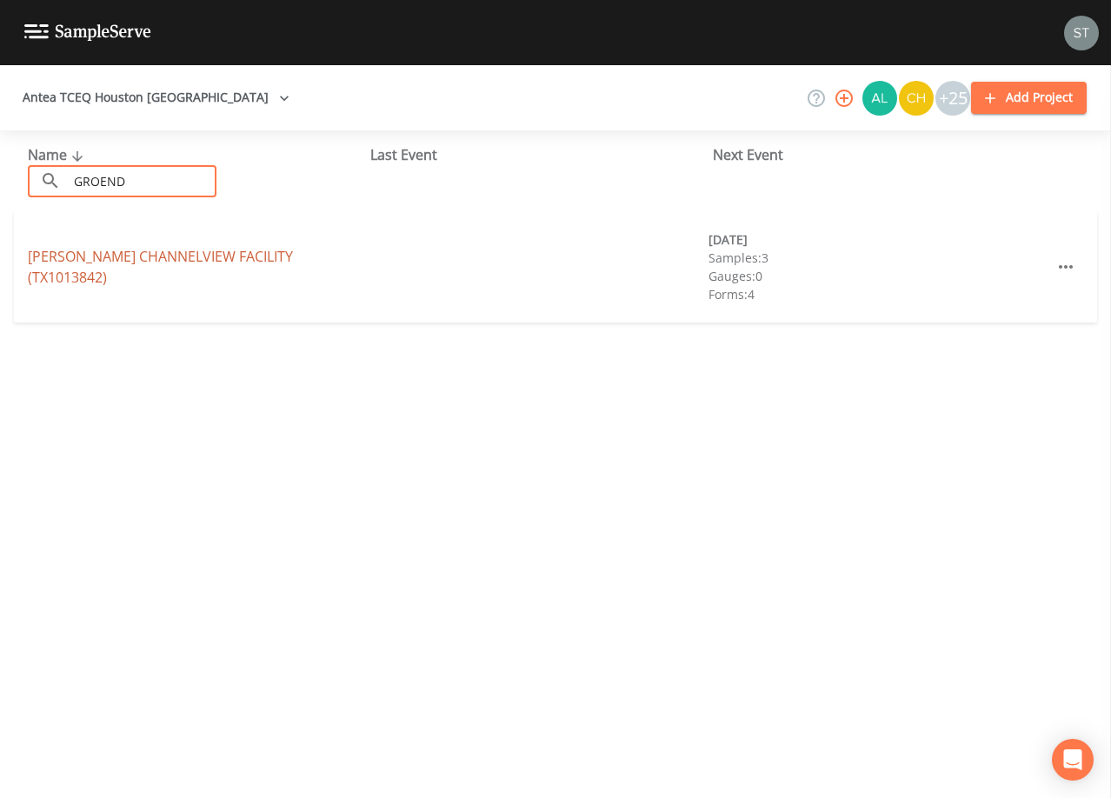
type input "GROEND"
click at [213, 267] on link "[PERSON_NAME][GEOGRAPHIC_DATA] (TX1013842)" at bounding box center [160, 267] width 265 height 40
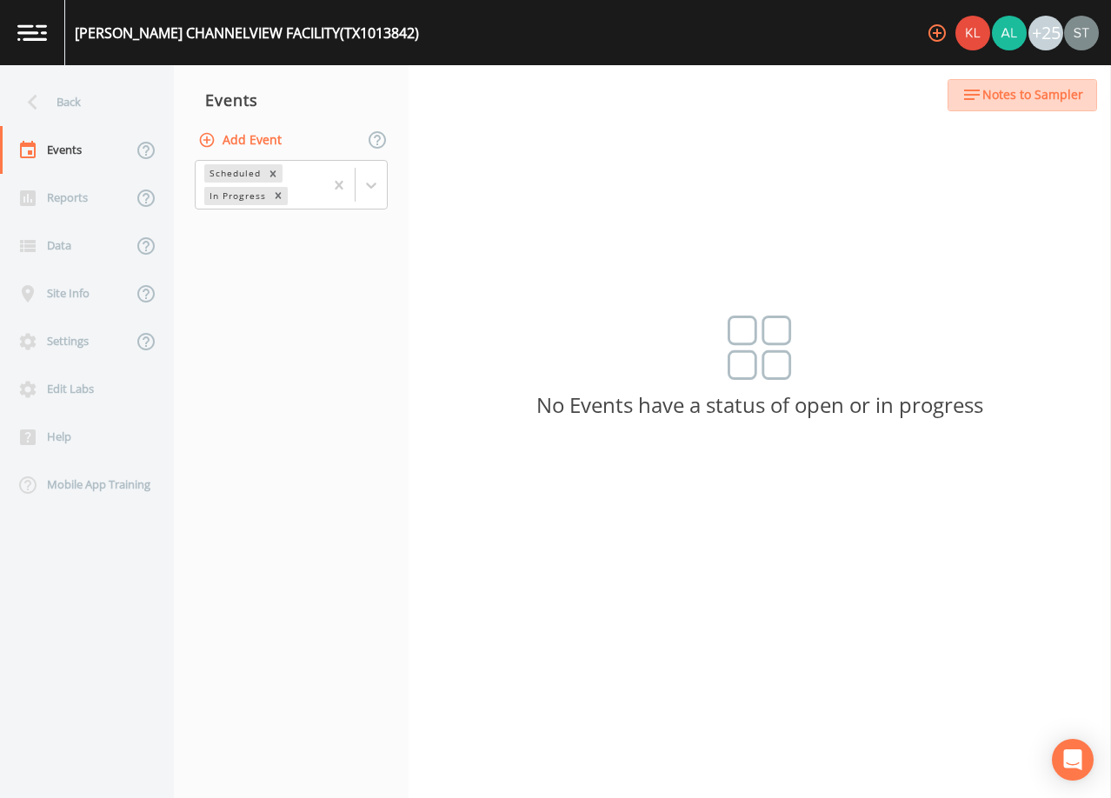
click at [1049, 97] on span "Notes to Sampler" at bounding box center [1033, 95] width 101 height 22
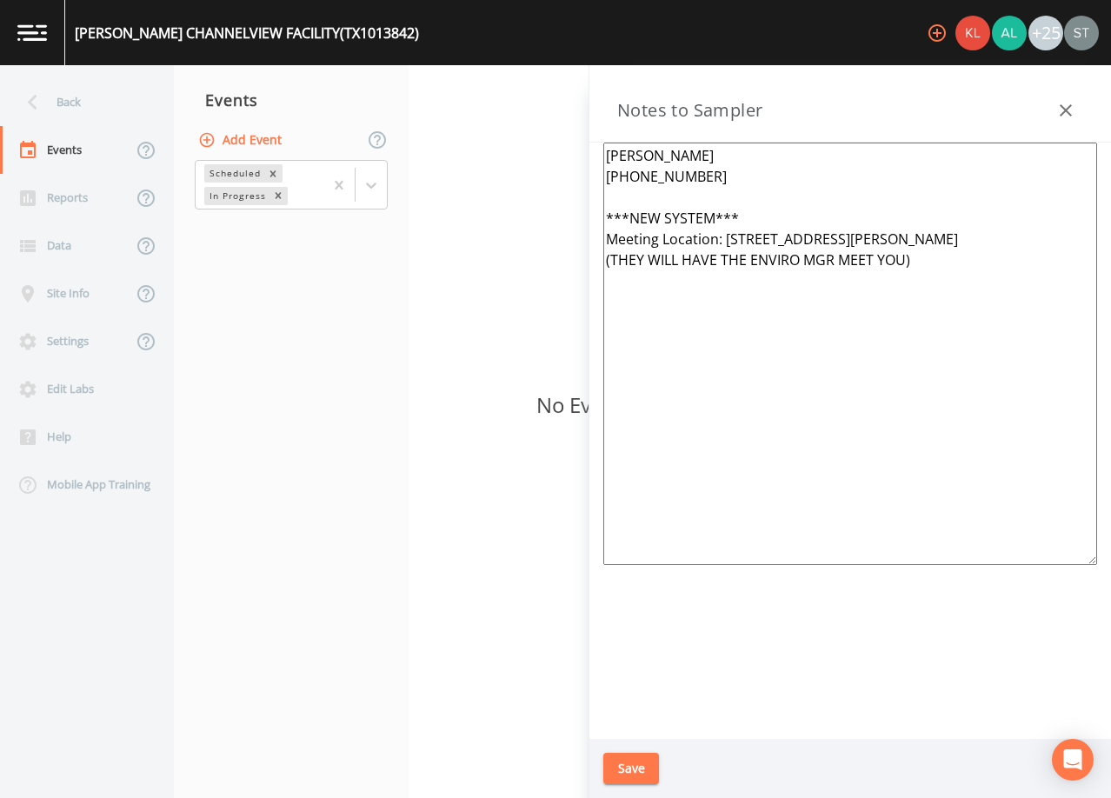
click at [926, 259] on textarea "[PERSON_NAME] [PHONE_NUMBER] ***NEW SYSTEM*** Meeting Location: [STREET_ADDRESS…" at bounding box center [850, 354] width 494 height 423
paste textarea "*DO NOT DELETE BELOW* DIST & ASBESTOS: Collect from 8503 [PERSON_NAME] (Driver …"
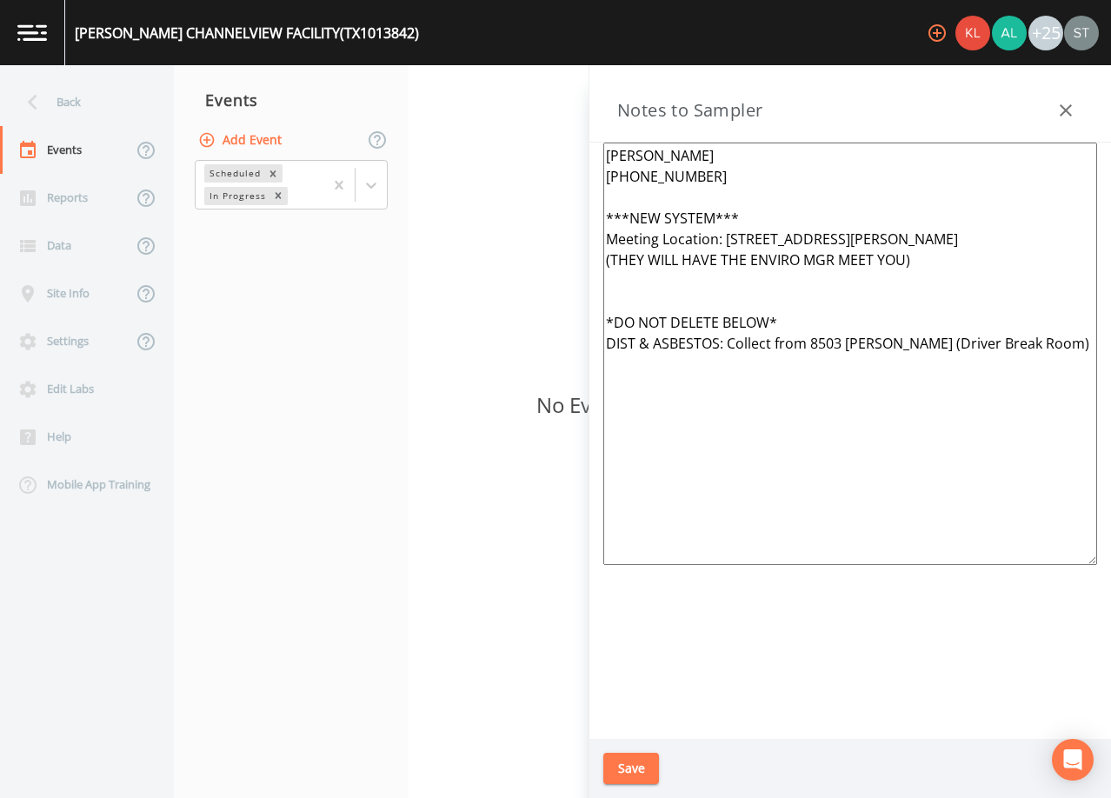
type textarea "[PERSON_NAME] [PHONE_NUMBER] ***NEW SYSTEM*** Meeting Location: [STREET_ADDRESS…"
click at [633, 768] on button "Save" at bounding box center [631, 769] width 56 height 32
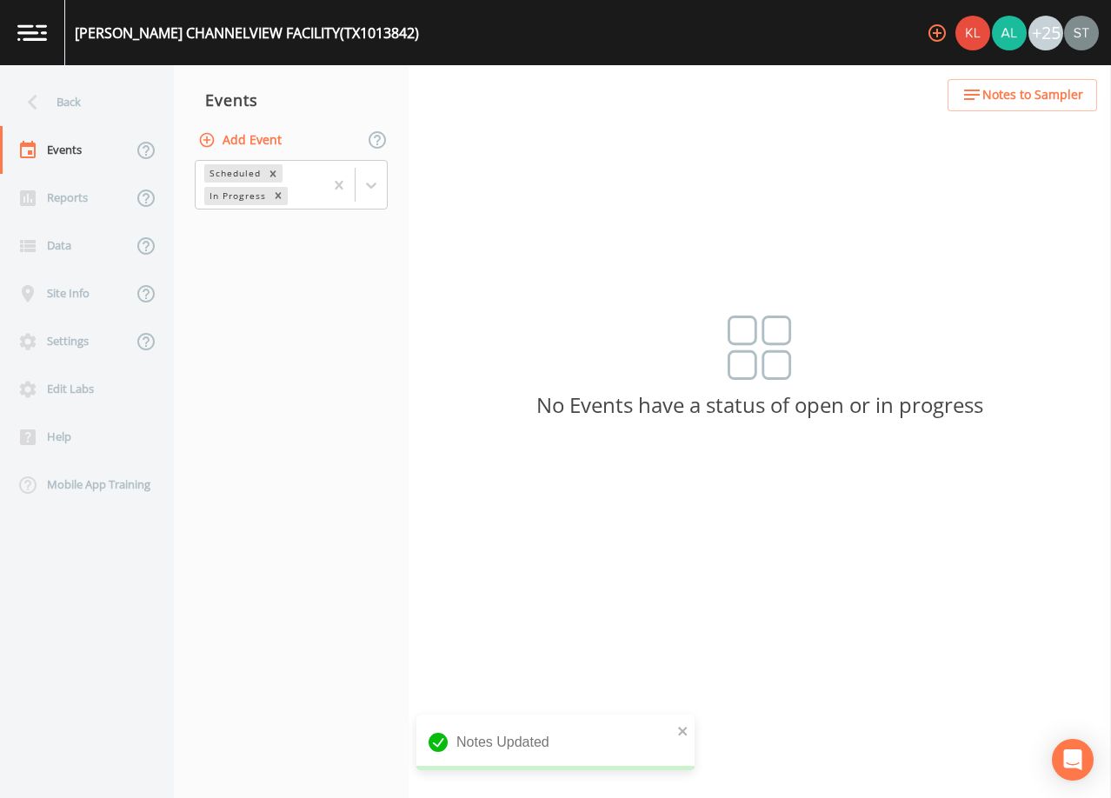
click at [1053, 98] on span "Notes to Sampler" at bounding box center [1033, 95] width 101 height 22
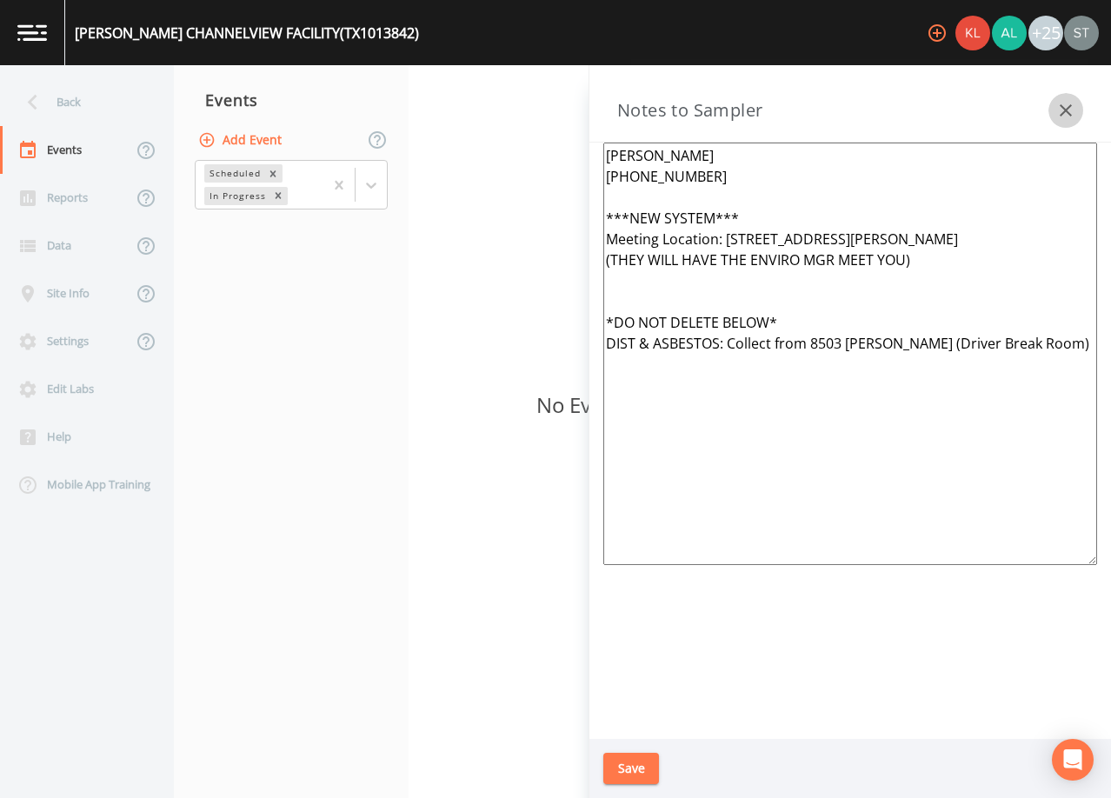
click at [1077, 109] on button "button" at bounding box center [1066, 110] width 35 height 35
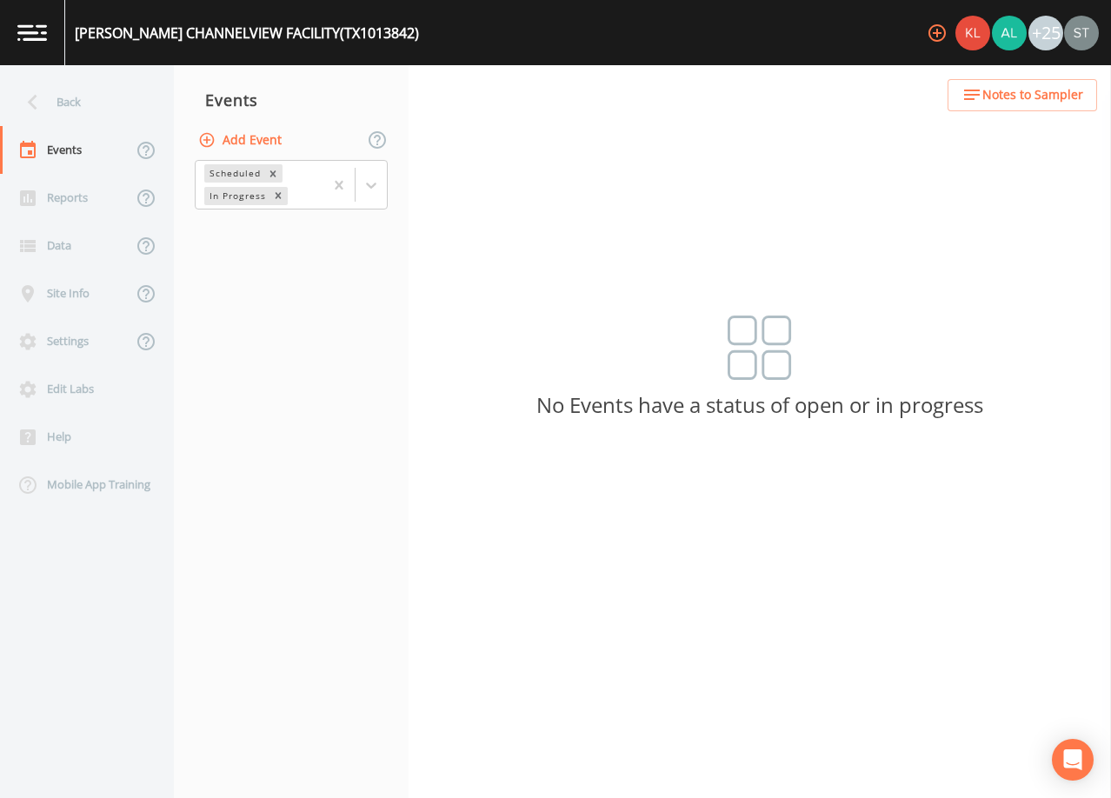
click at [1072, 103] on span "Notes to Sampler" at bounding box center [1033, 95] width 101 height 22
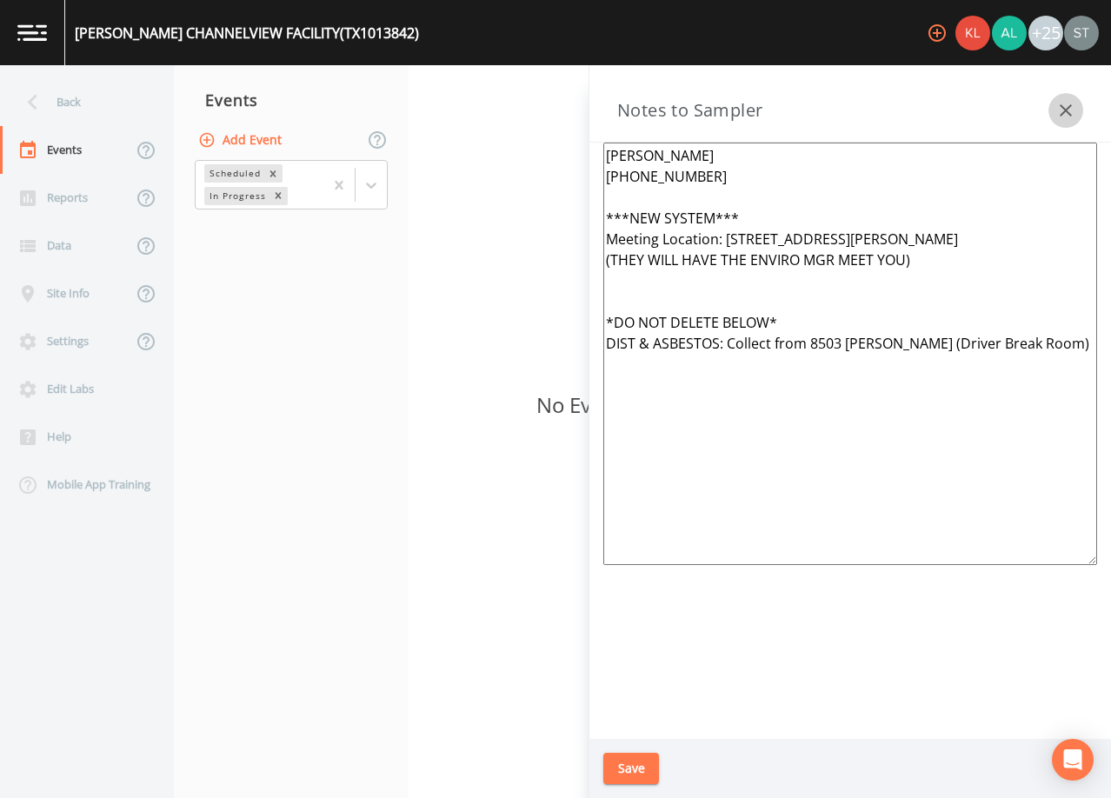
click at [1062, 106] on icon "button" at bounding box center [1066, 110] width 12 height 12
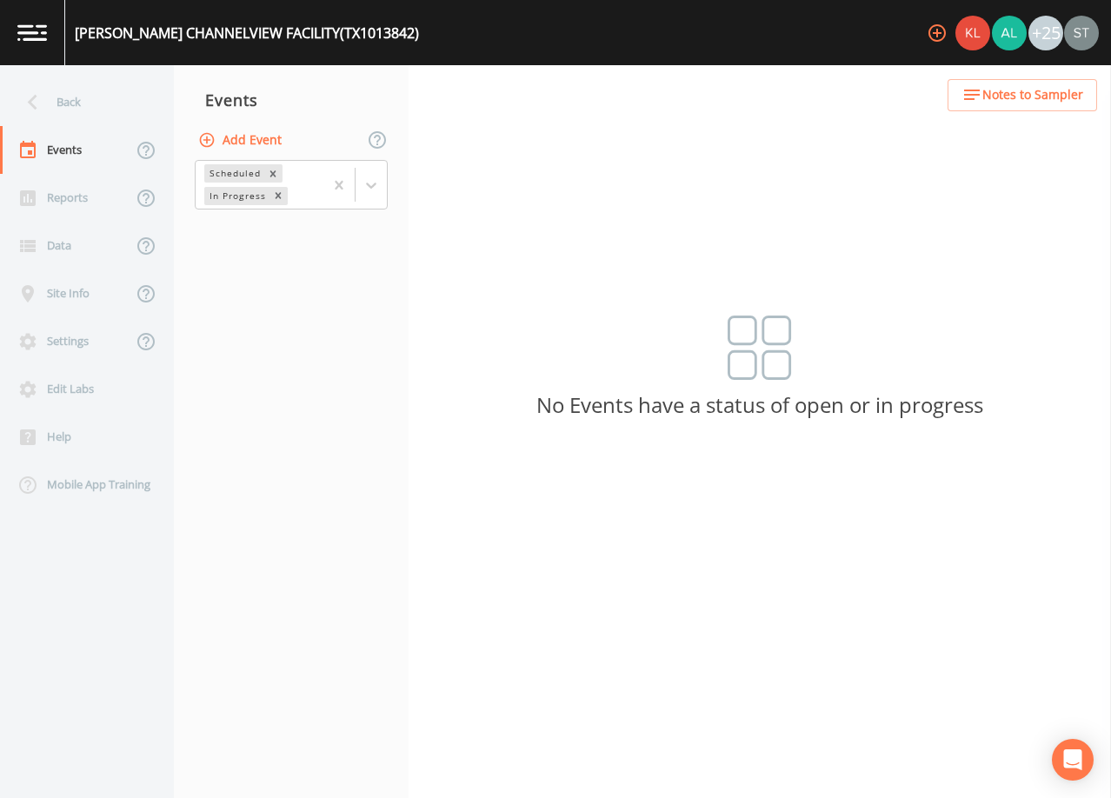
click at [1067, 105] on span "Notes to Sampler" at bounding box center [1033, 95] width 101 height 22
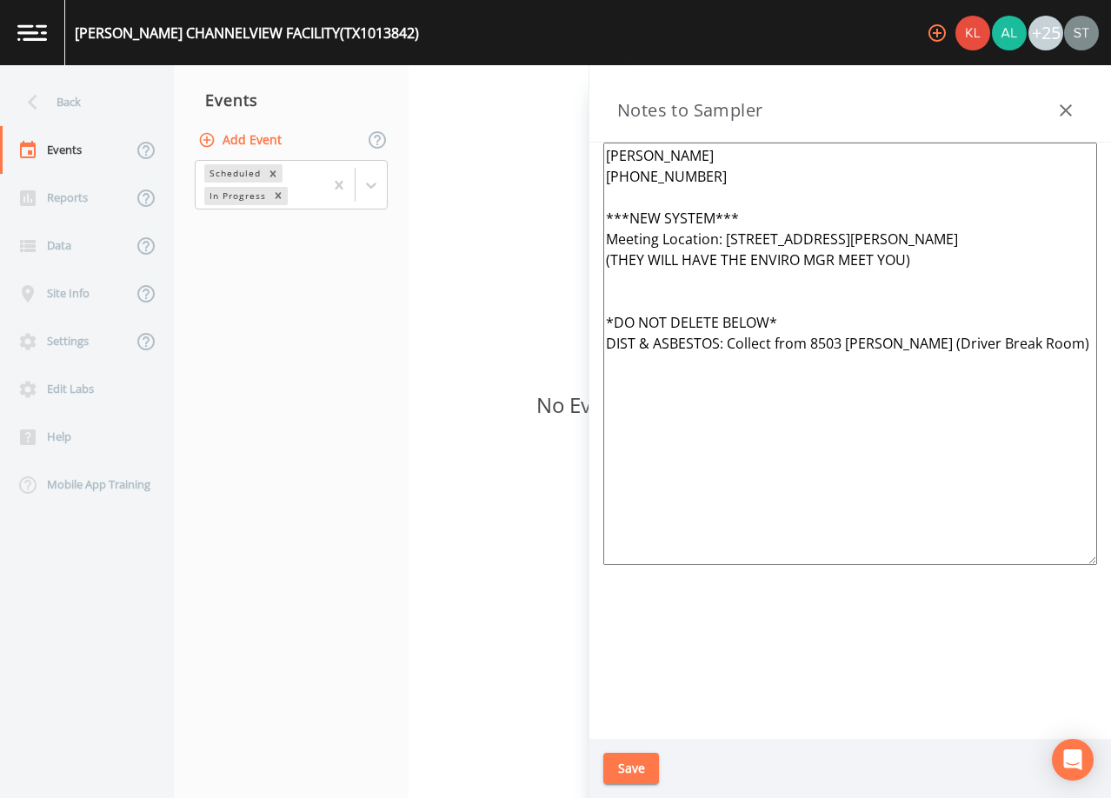
click at [1068, 105] on icon "button" at bounding box center [1066, 110] width 21 height 21
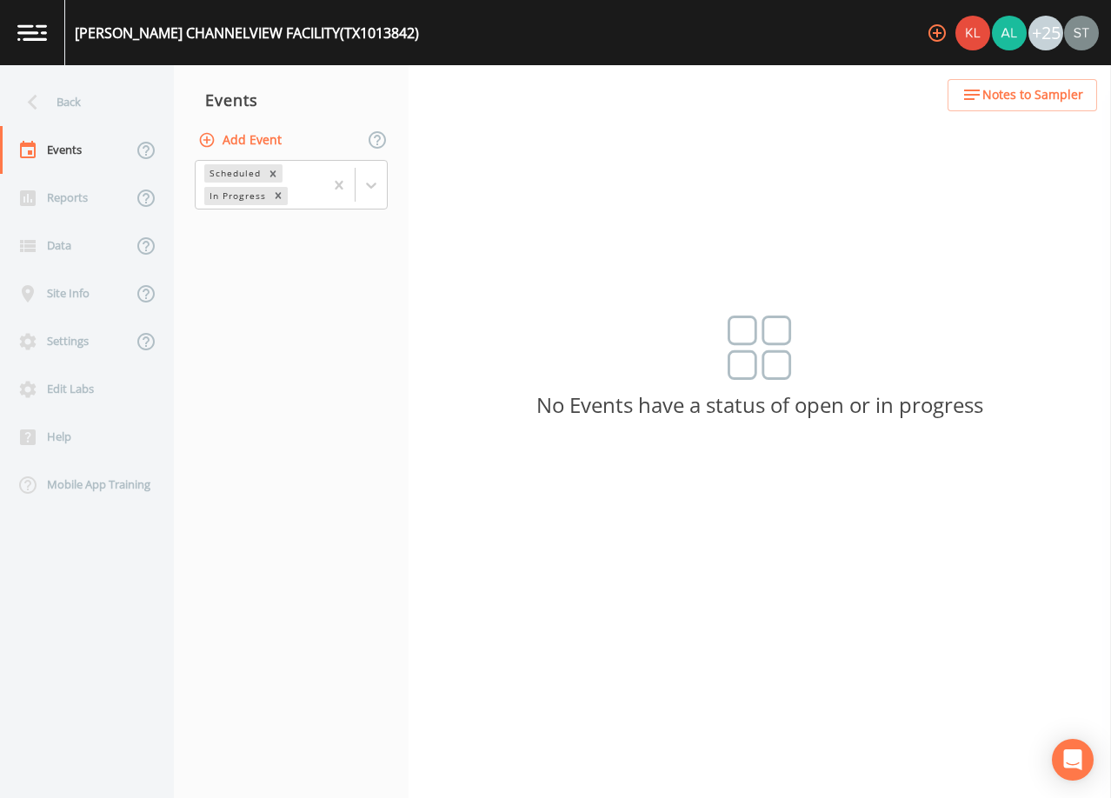
click at [1068, 105] on span "Notes to Sampler" at bounding box center [1033, 95] width 101 height 22
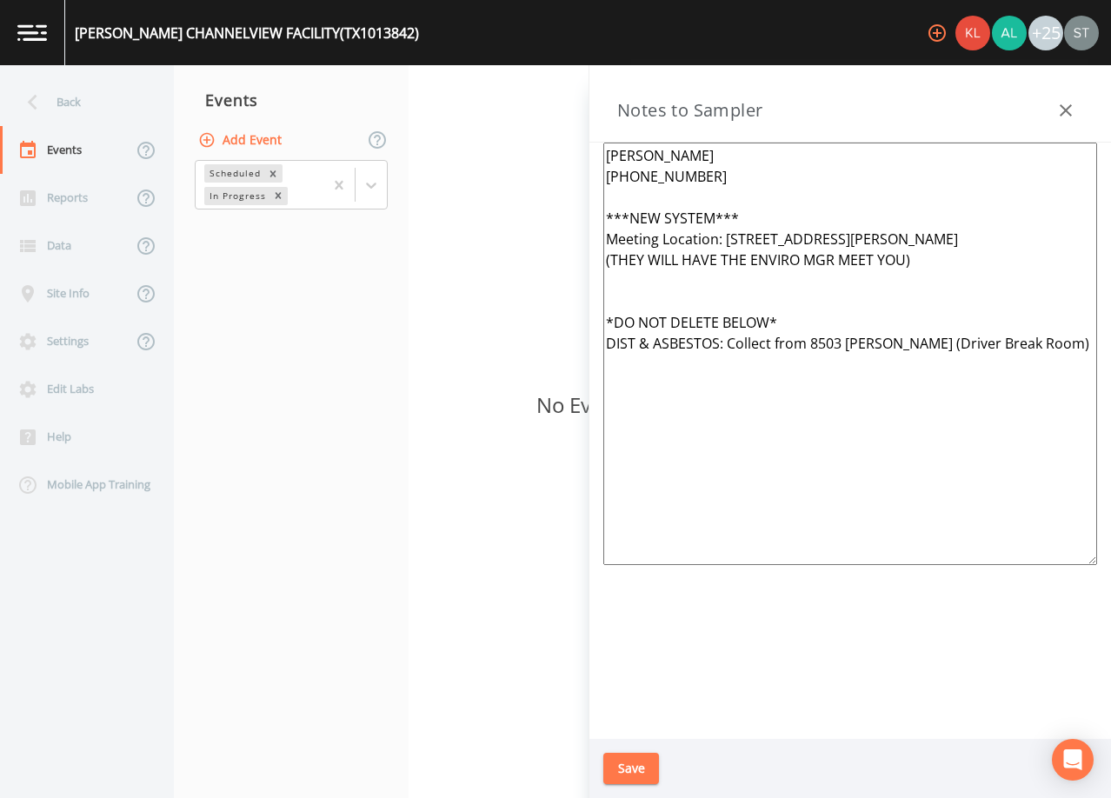
drag, startPoint x: 1068, startPoint y: 105, endPoint x: 884, endPoint y: 106, distance: 183.5
click at [1067, 105] on icon "button" at bounding box center [1066, 110] width 21 height 21
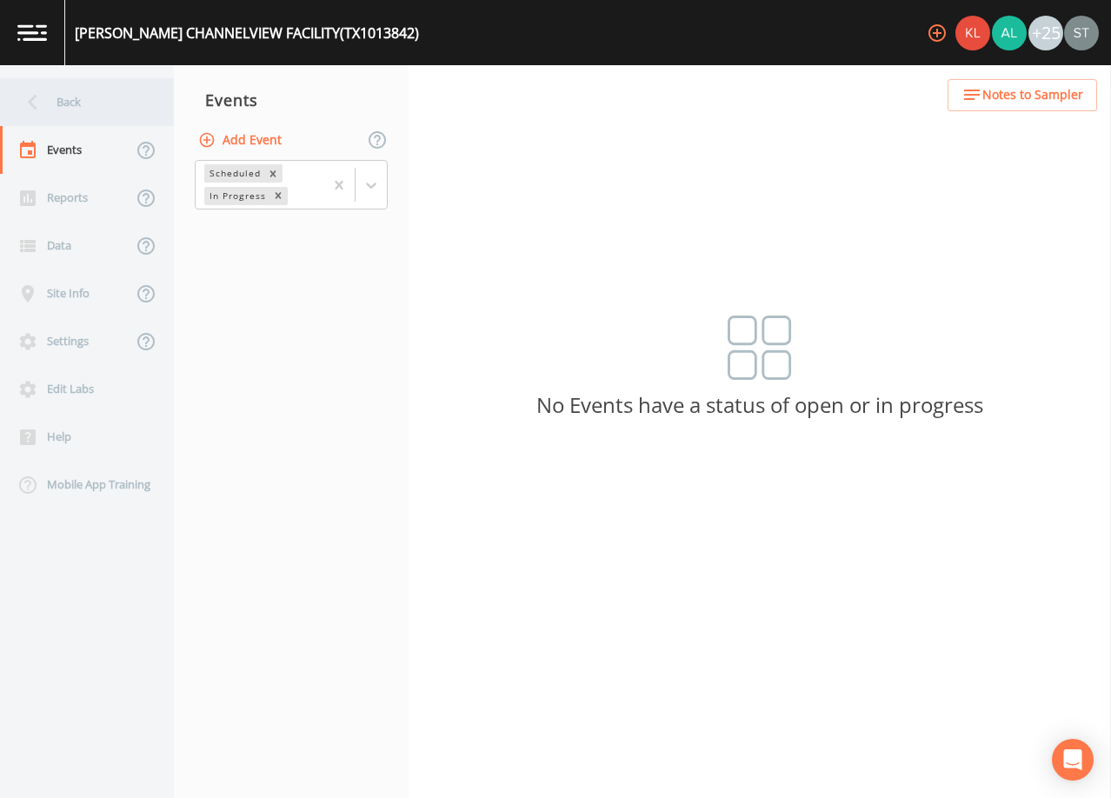
click at [78, 104] on div "Back" at bounding box center [78, 102] width 157 height 48
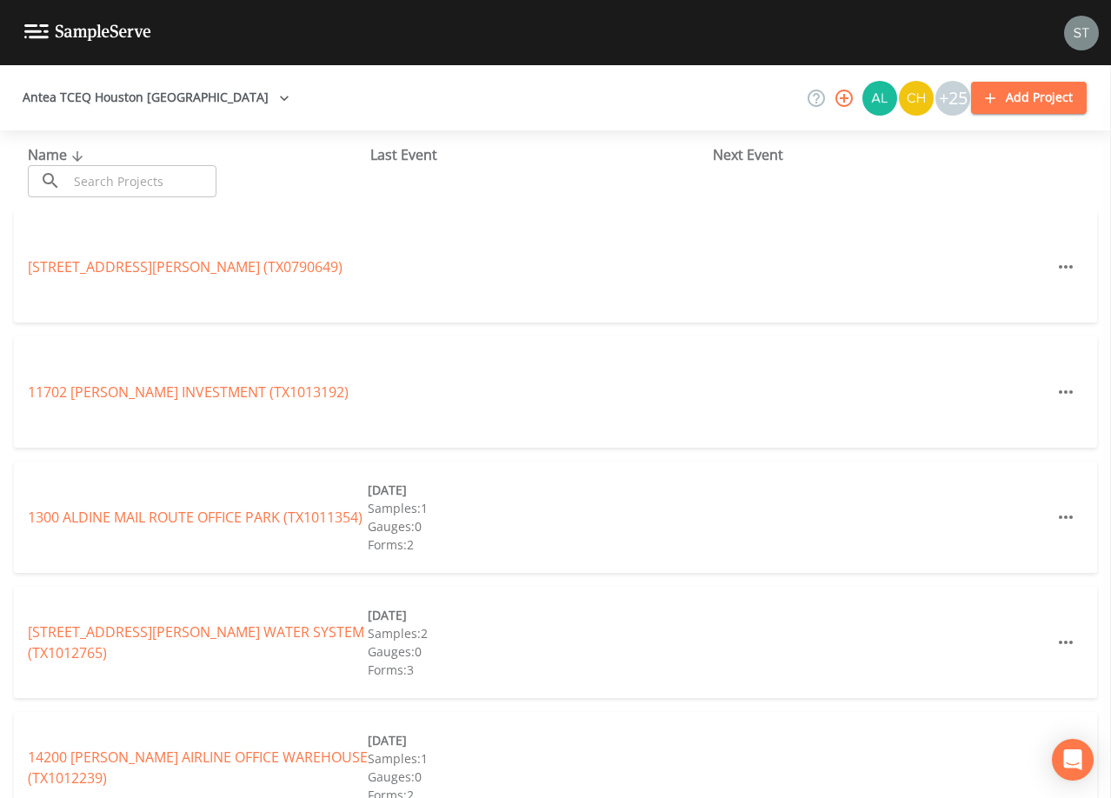
click at [168, 177] on input "text" at bounding box center [142, 181] width 149 height 32
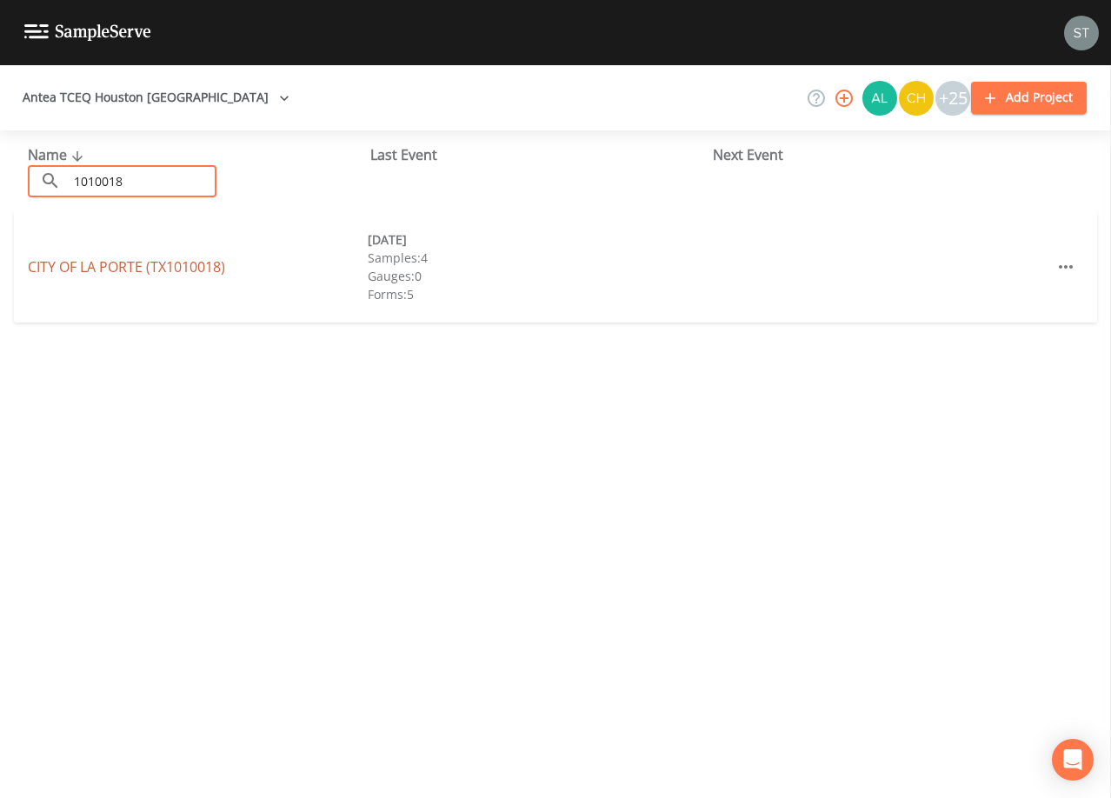
type input "1010018"
click at [210, 266] on link "[GEOGRAPHIC_DATA] (TX1010018)" at bounding box center [126, 266] width 197 height 19
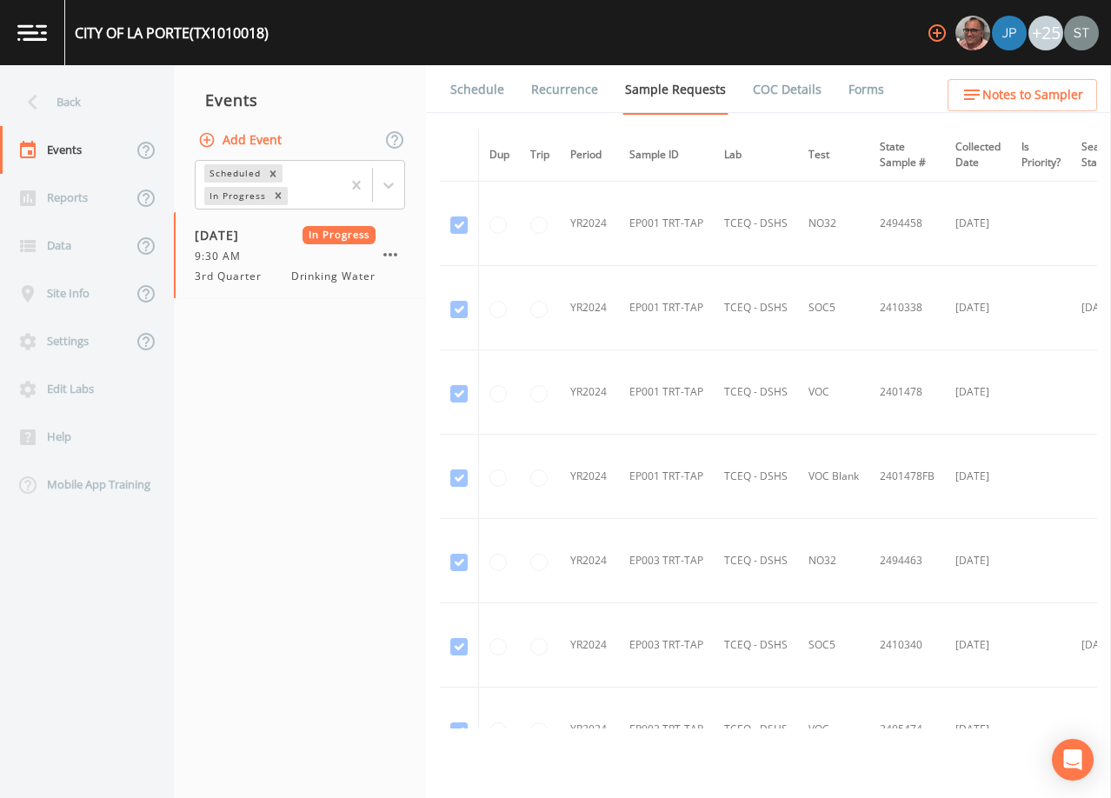
click at [248, 137] on button "Add Event" at bounding box center [242, 140] width 94 height 32
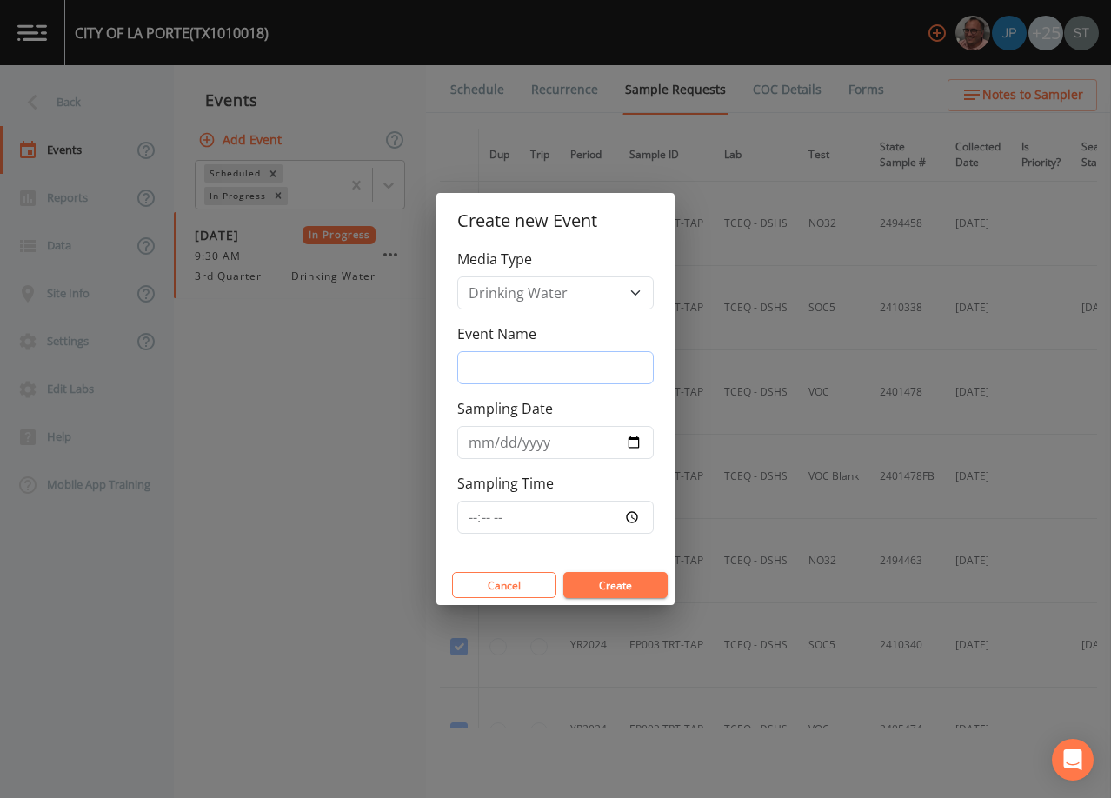
drag, startPoint x: 538, startPoint y: 364, endPoint x: 547, endPoint y: 371, distance: 11.1
click at [538, 364] on input "Event Name" at bounding box center [555, 367] width 197 height 33
type input "3rd Qtr"
click at [481, 441] on input "Sampling Date" at bounding box center [555, 442] width 197 height 33
type input "[DATE]"
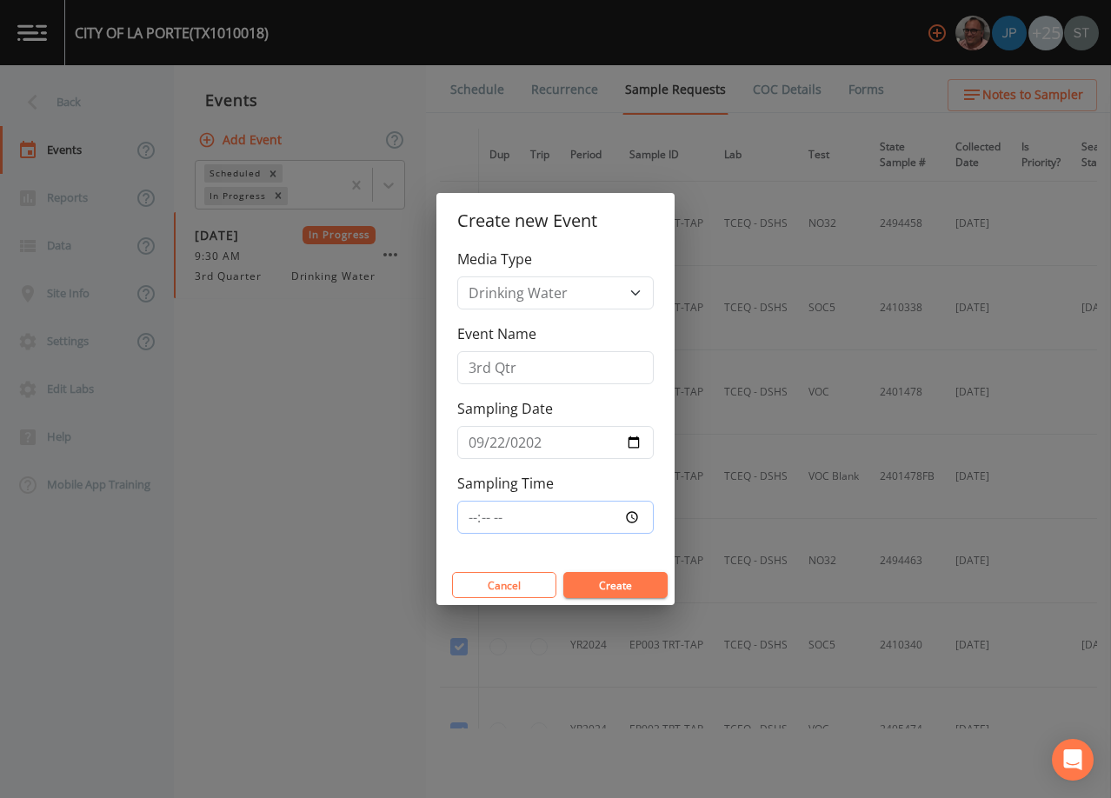
type input "08:00"
click at [641, 588] on button "Create" at bounding box center [615, 585] width 104 height 26
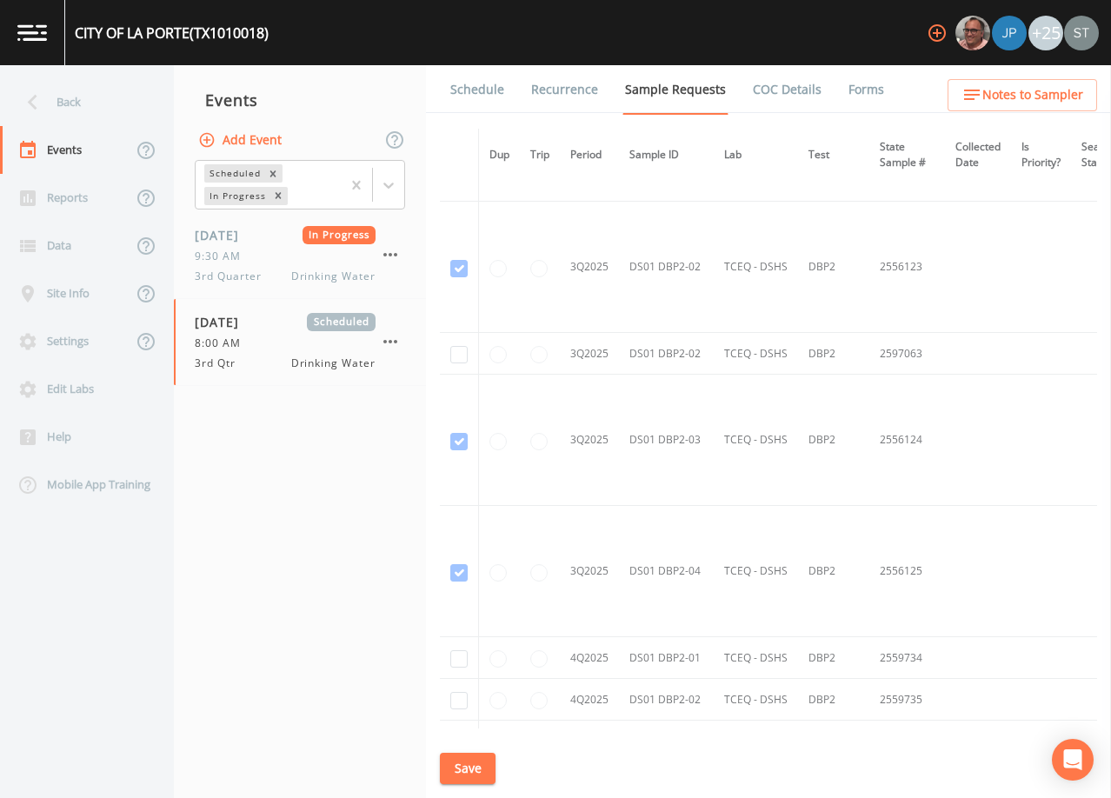
scroll to position [10169, 0]
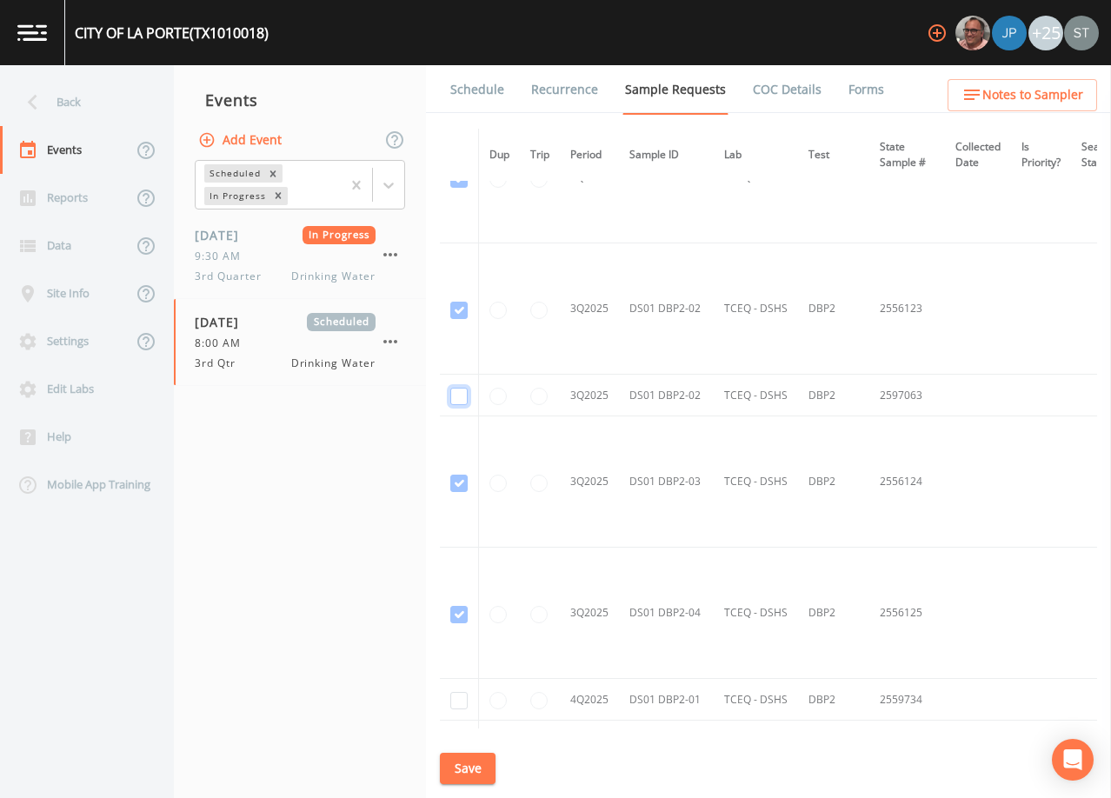
click at [457, 391] on input "checkbox" at bounding box center [458, 396] width 17 height 17
checkbox input "true"
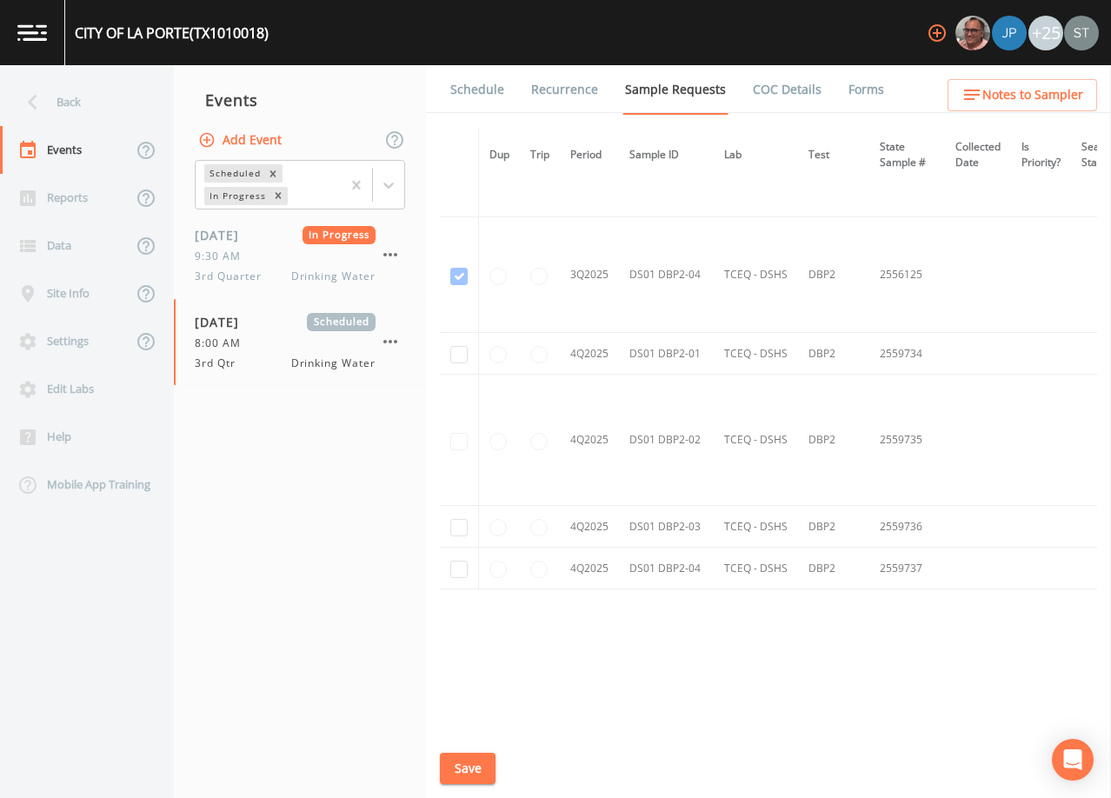
scroll to position [8580, 0]
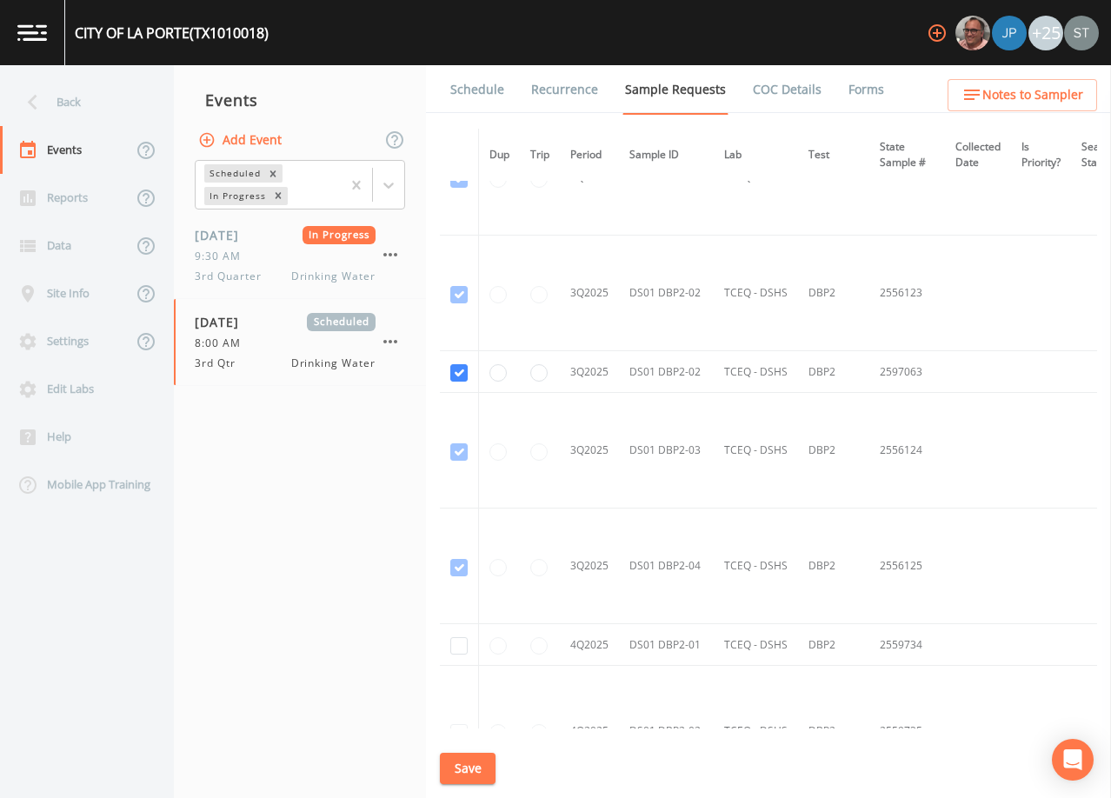
click at [478, 767] on button "Save" at bounding box center [468, 769] width 56 height 32
click at [489, 92] on link "Schedule" at bounding box center [477, 89] width 59 height 49
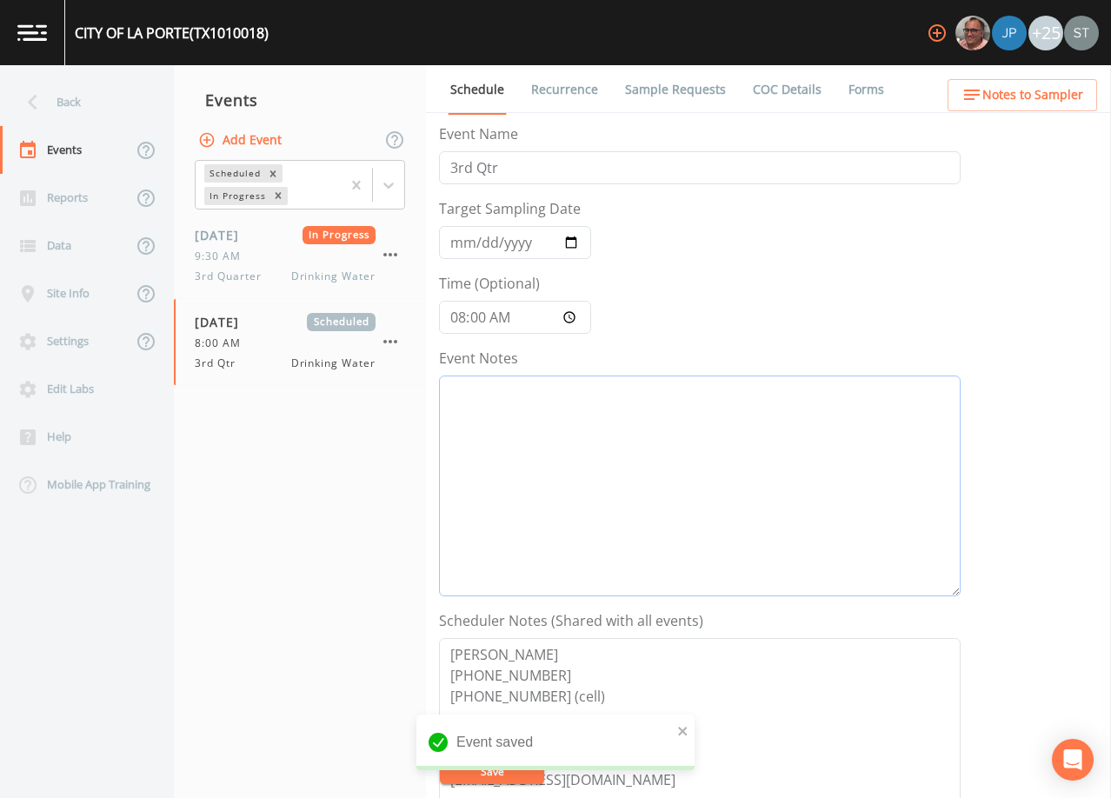
click at [624, 476] on textarea "Event Notes" at bounding box center [700, 486] width 522 height 221
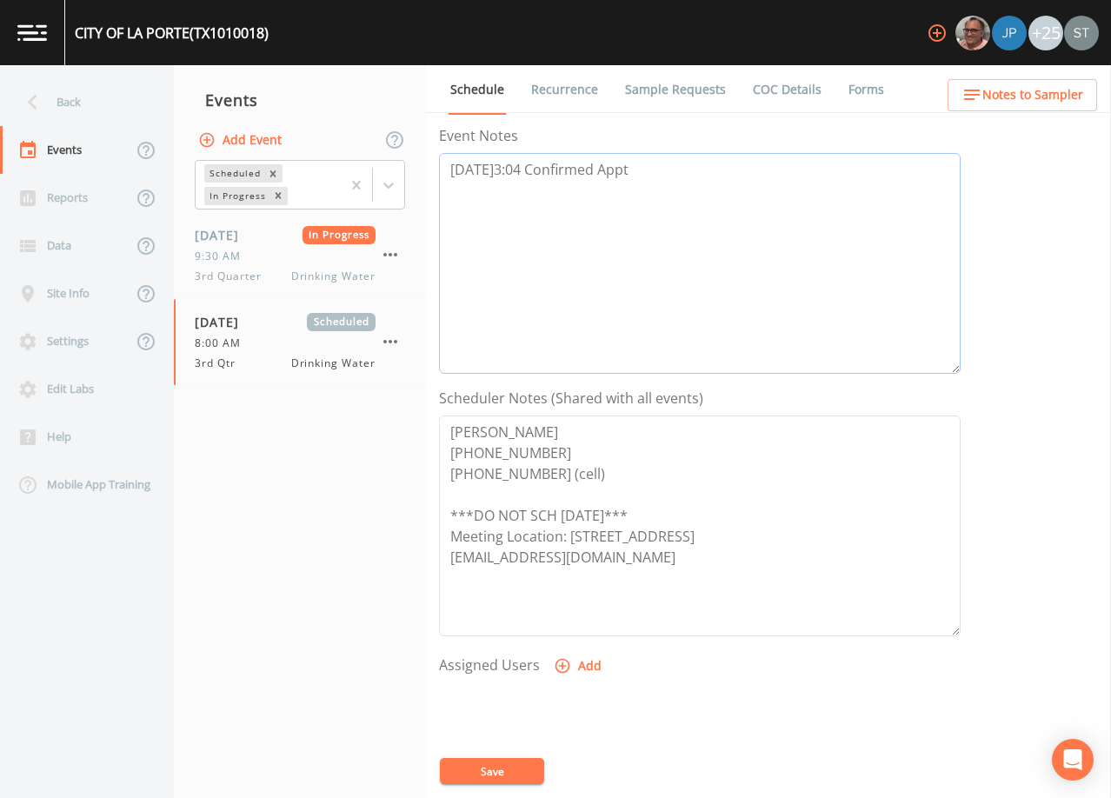
scroll to position [261, 0]
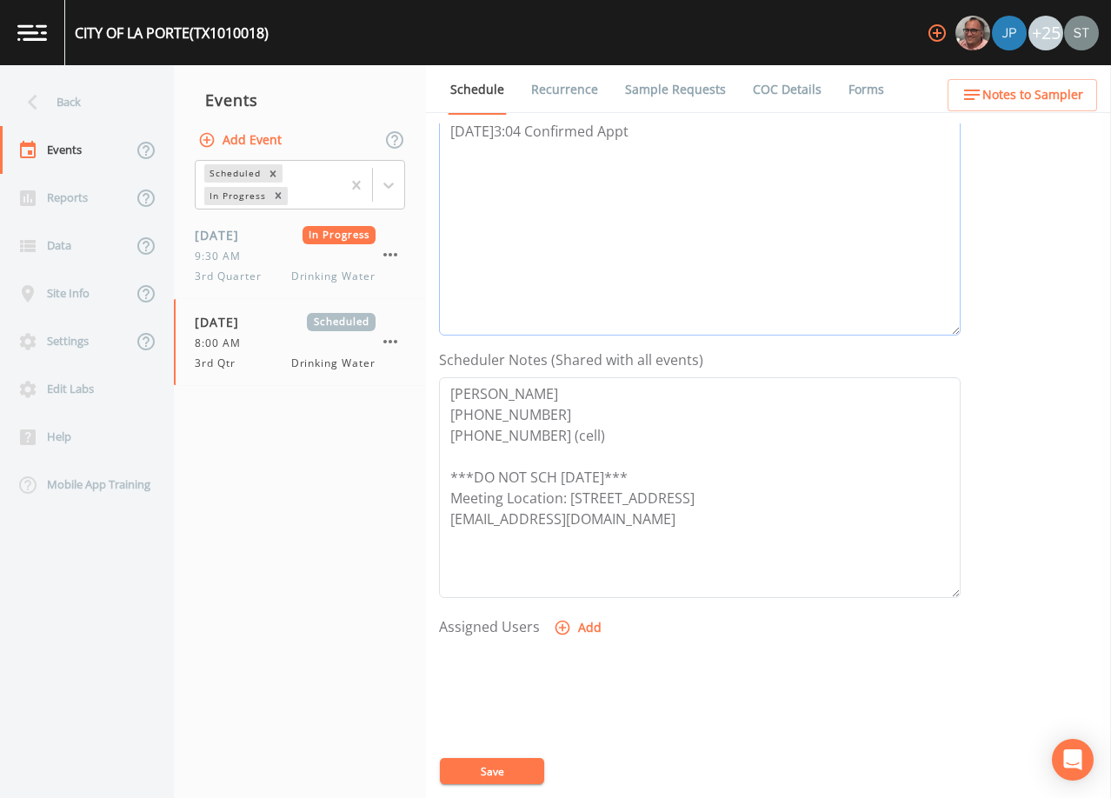
type textarea "[DATE]3:04 Confirmed Appt"
click at [583, 631] on button "Add" at bounding box center [579, 628] width 58 height 32
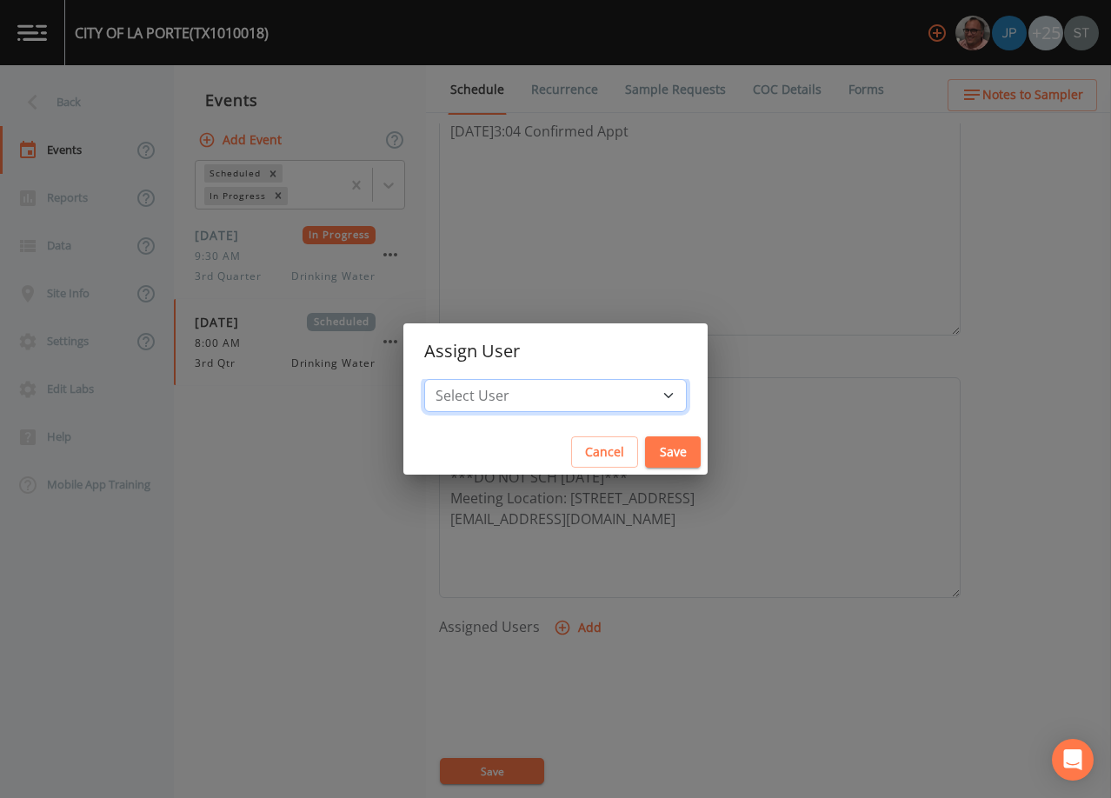
click at [570, 389] on select "Select User [PERSON_NAME] [PERSON_NAME] [PERSON_NAME] [PERSON_NAME] [PERSON_NAM…" at bounding box center [555, 395] width 263 height 33
select select "3585e269-5d1f-4d98-ab9d-4913da50343a"
click at [463, 379] on select "Select User [PERSON_NAME] [PERSON_NAME] [PERSON_NAME] [PERSON_NAME] [PERSON_NAM…" at bounding box center [555, 395] width 263 height 33
click at [645, 443] on button "Save" at bounding box center [673, 453] width 56 height 32
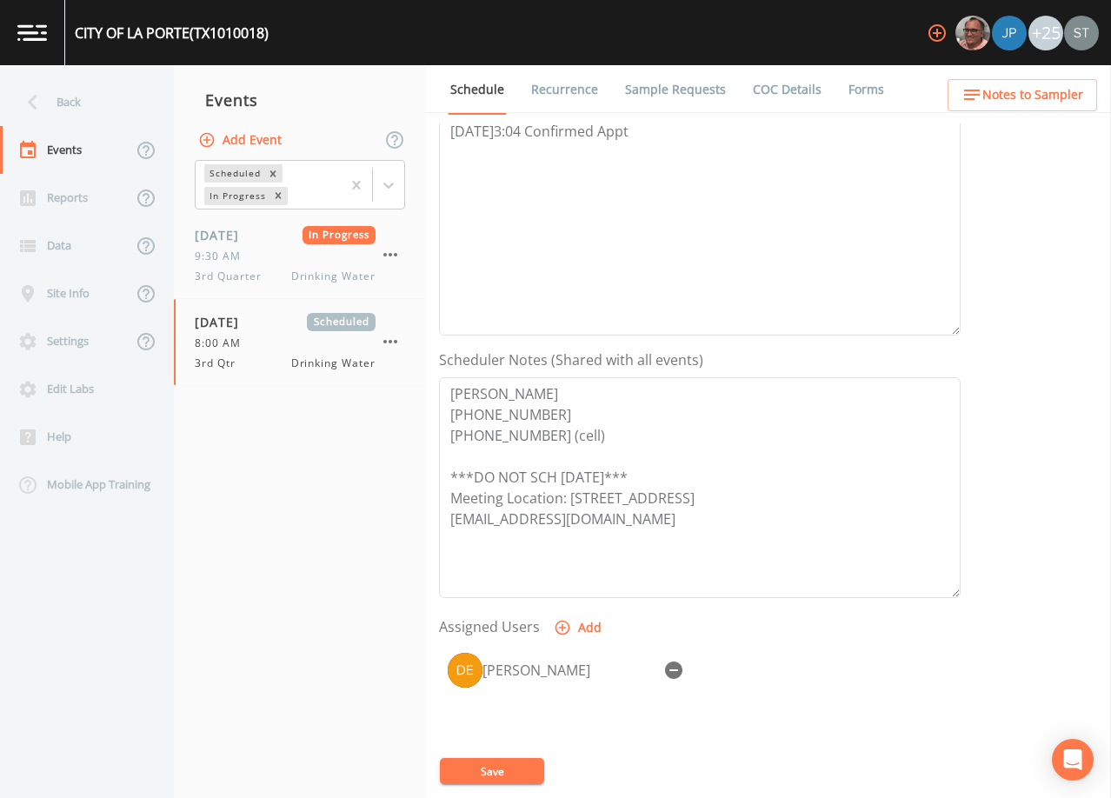
select select
click at [507, 770] on button "Save" at bounding box center [492, 771] width 104 height 26
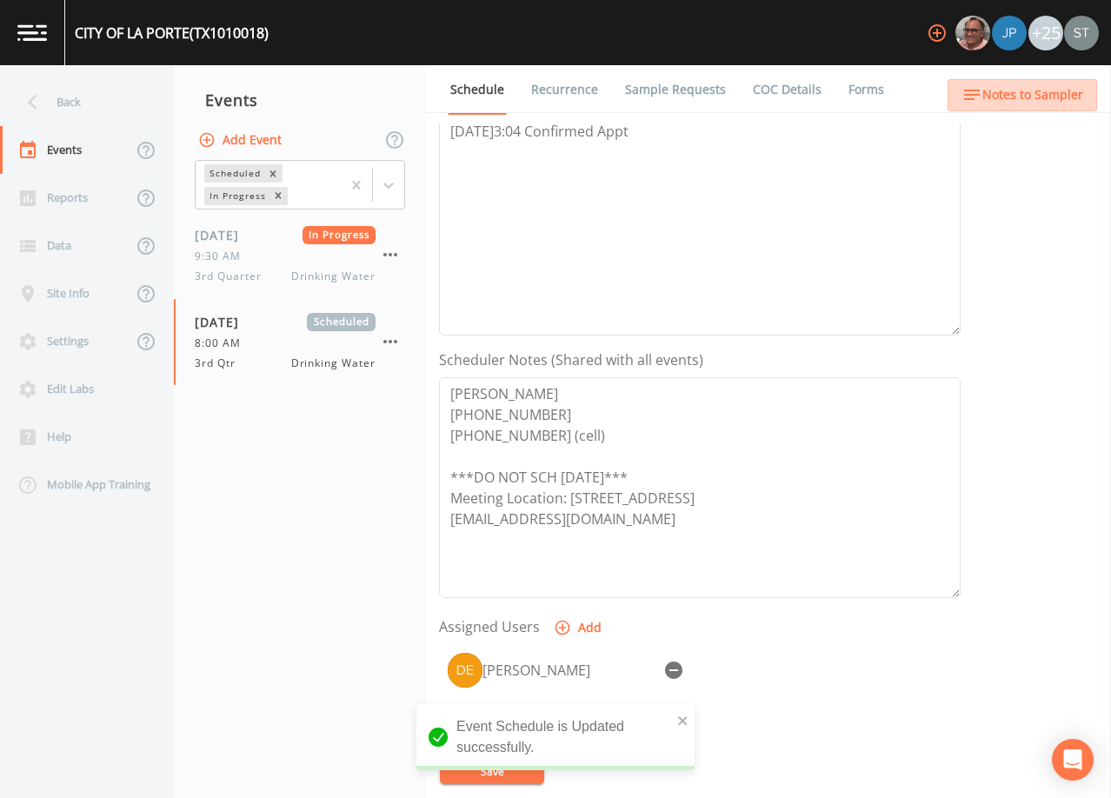
click at [1043, 86] on span "Notes to Sampler" at bounding box center [1033, 95] width 101 height 22
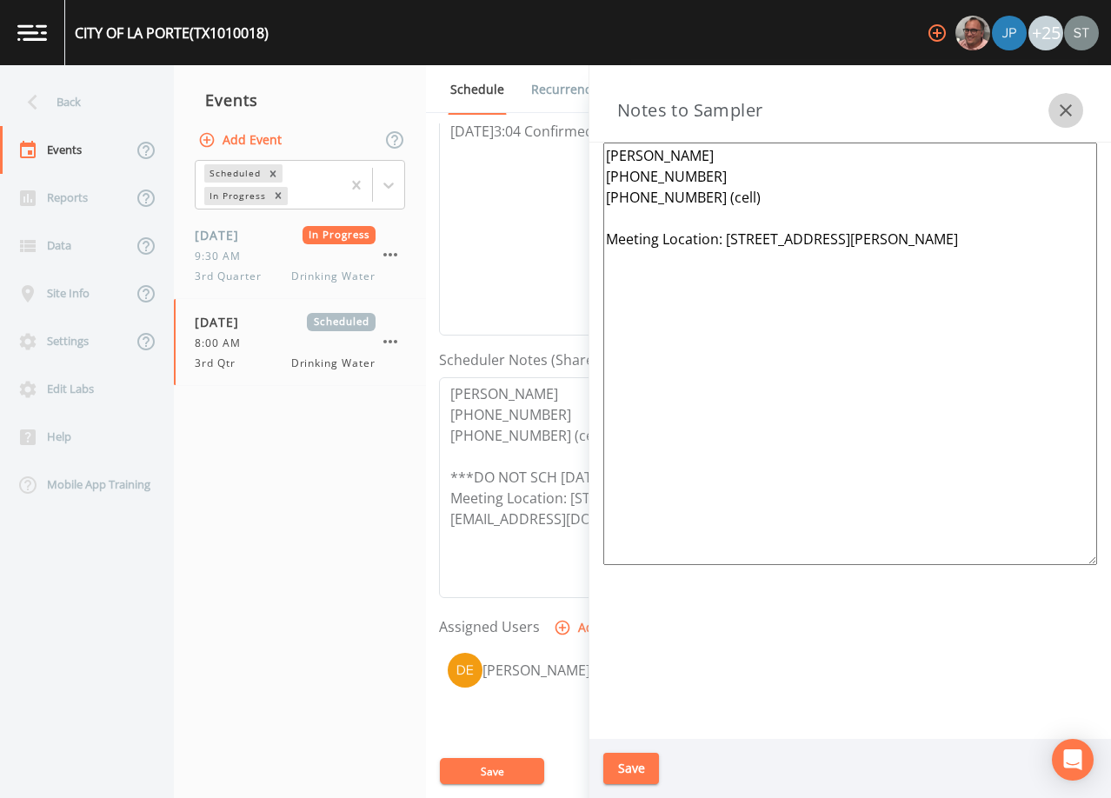
click at [1061, 106] on icon "button" at bounding box center [1066, 110] width 12 height 12
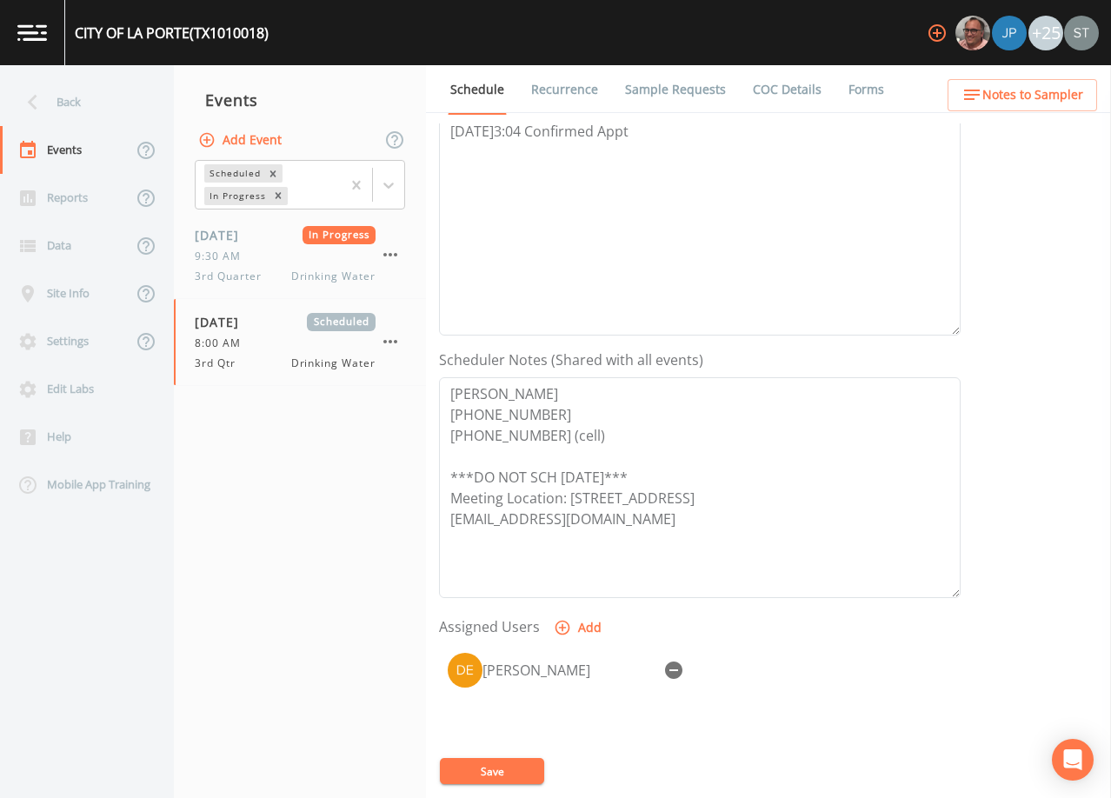
click at [1062, 102] on span "Notes to Sampler" at bounding box center [1033, 95] width 101 height 22
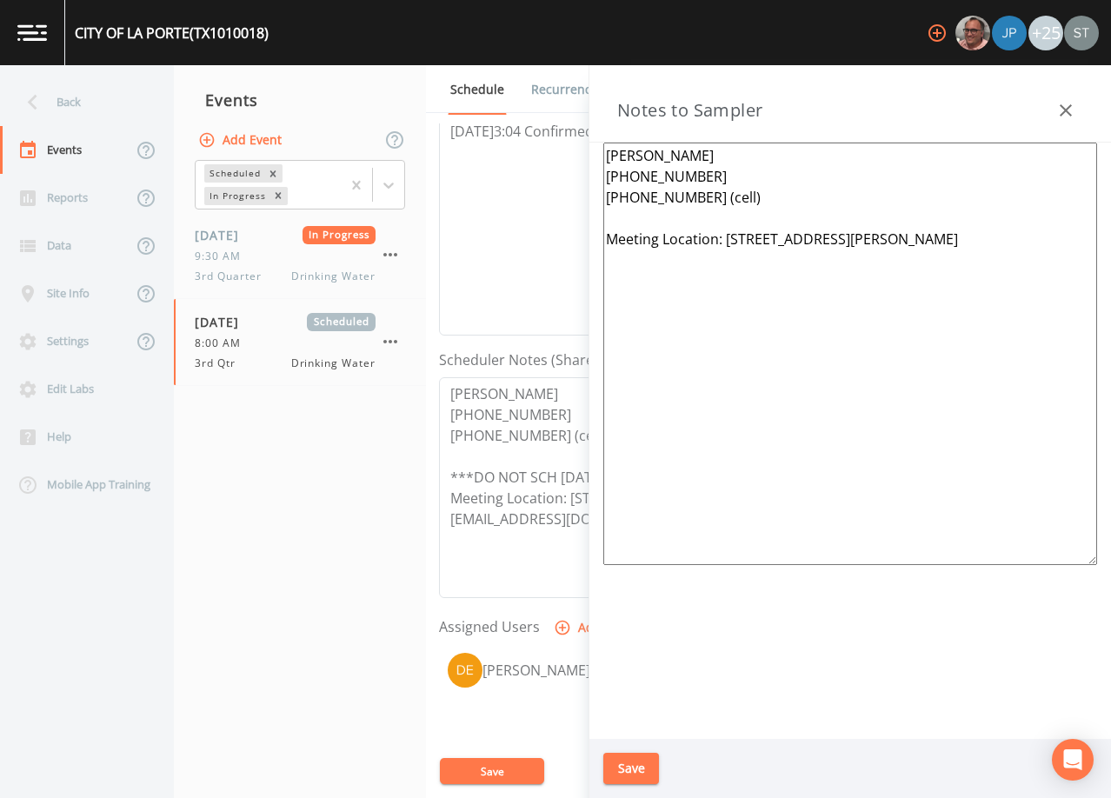
click at [1062, 102] on icon "button" at bounding box center [1066, 110] width 21 height 21
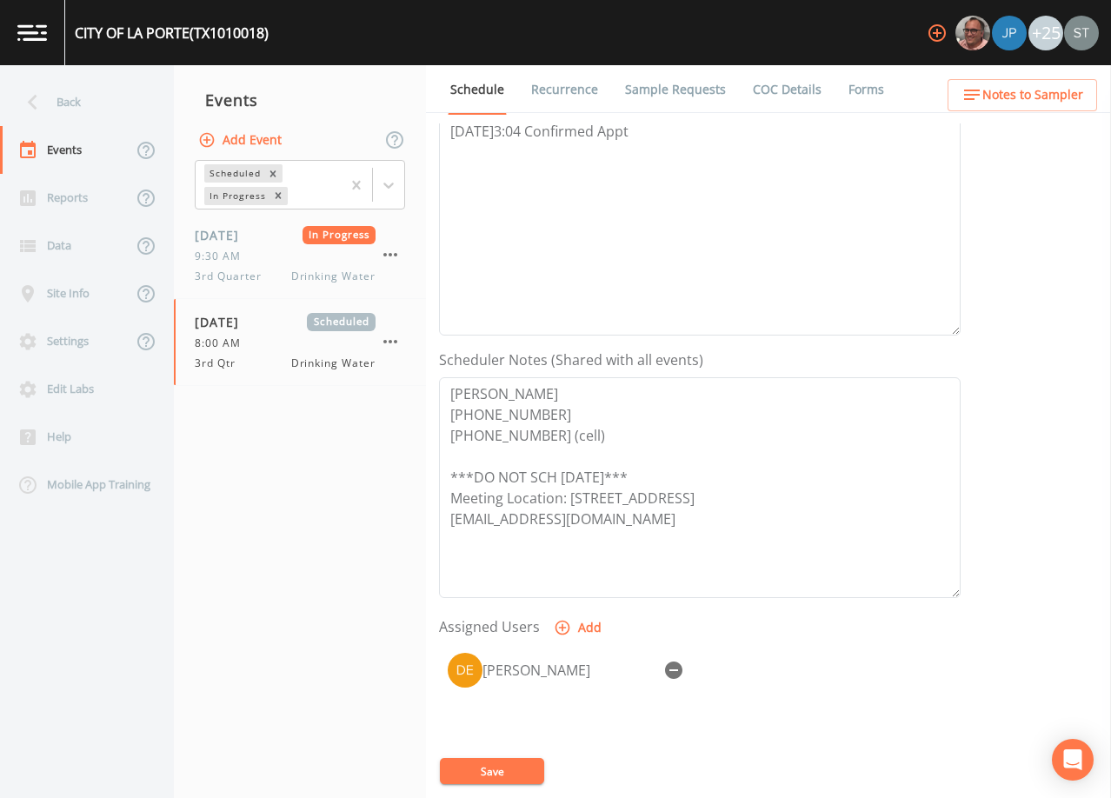
click at [499, 766] on button "Save" at bounding box center [492, 771] width 104 height 26
click at [690, 84] on link "Sample Requests" at bounding box center [676, 89] width 106 height 49
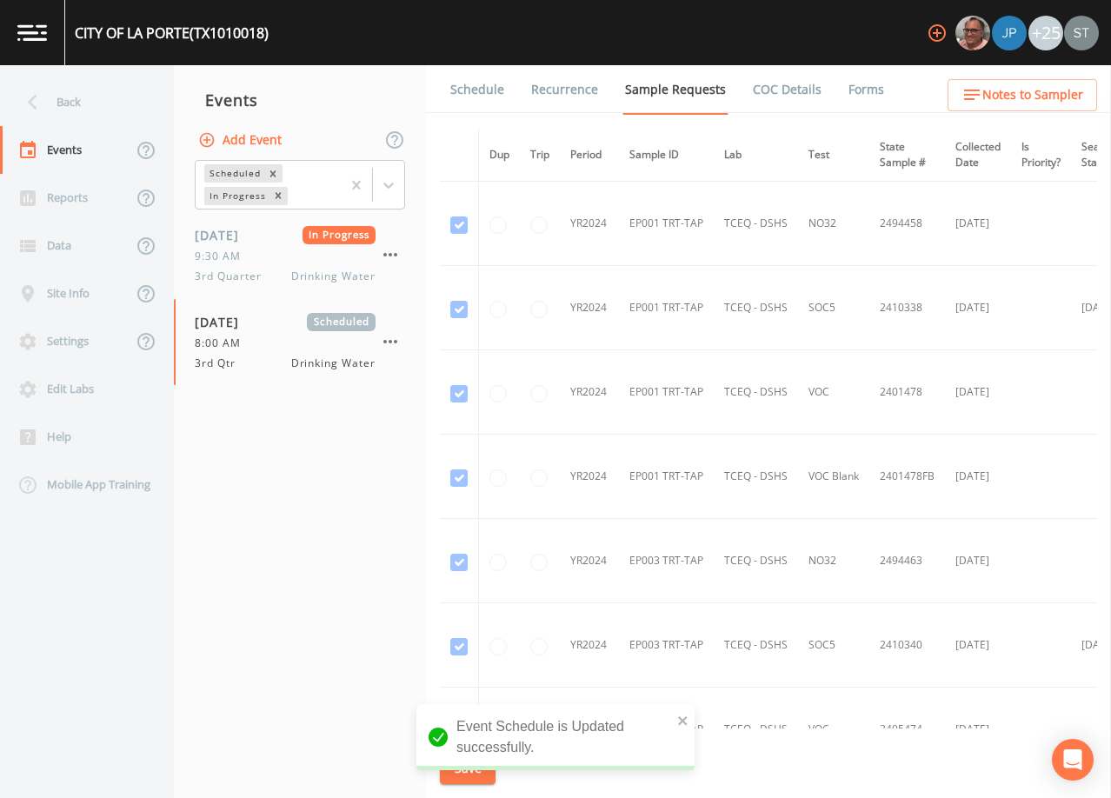
click at [472, 90] on link "Schedule" at bounding box center [477, 89] width 59 height 49
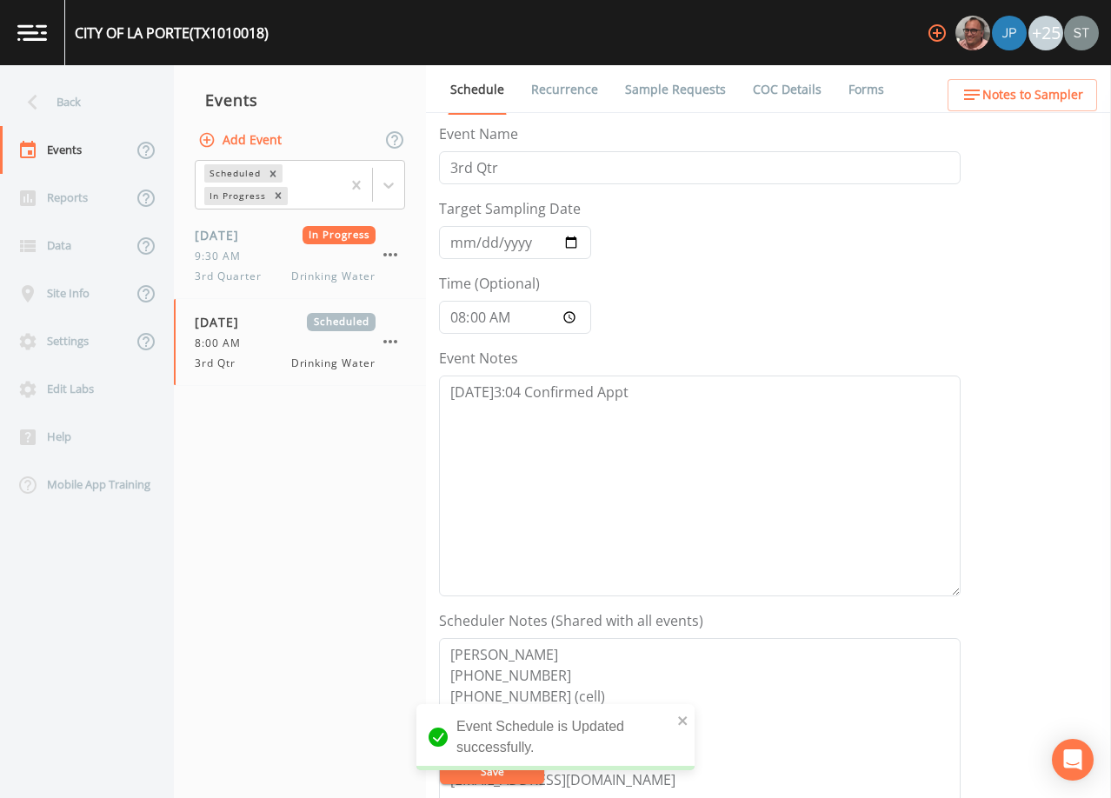
click at [816, 243] on form "Event Name 3rd Qtr Target Sampling Date [DATE] Time (Optional) 08:00:00 Event N…" at bounding box center [700, 605] width 522 height 964
click at [676, 89] on link "Sample Requests" at bounding box center [676, 89] width 106 height 49
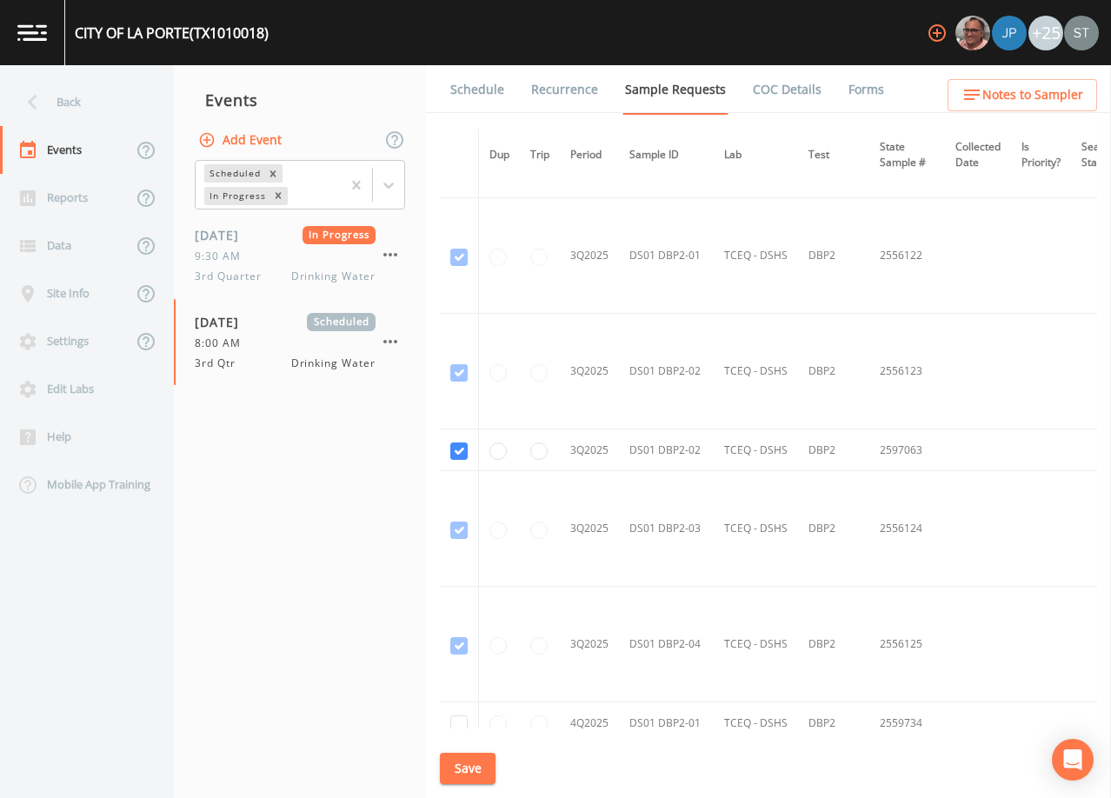
scroll to position [8517, 0]
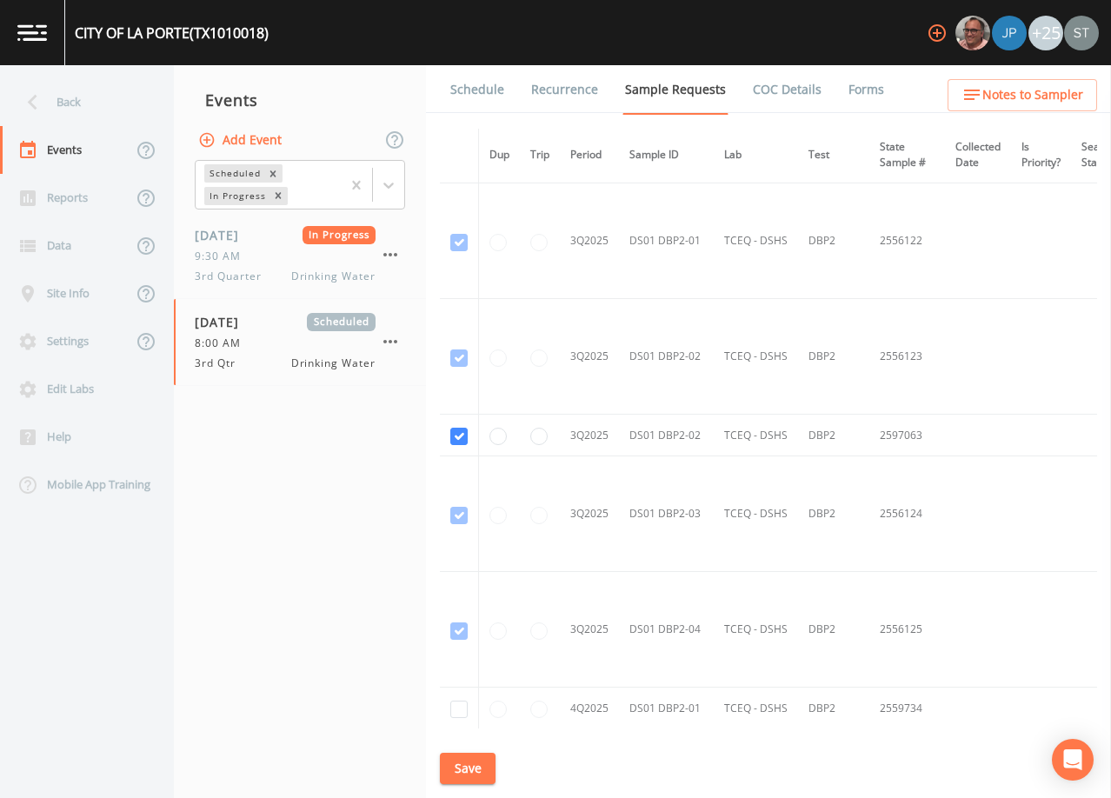
click at [476, 90] on link "Schedule" at bounding box center [477, 89] width 59 height 49
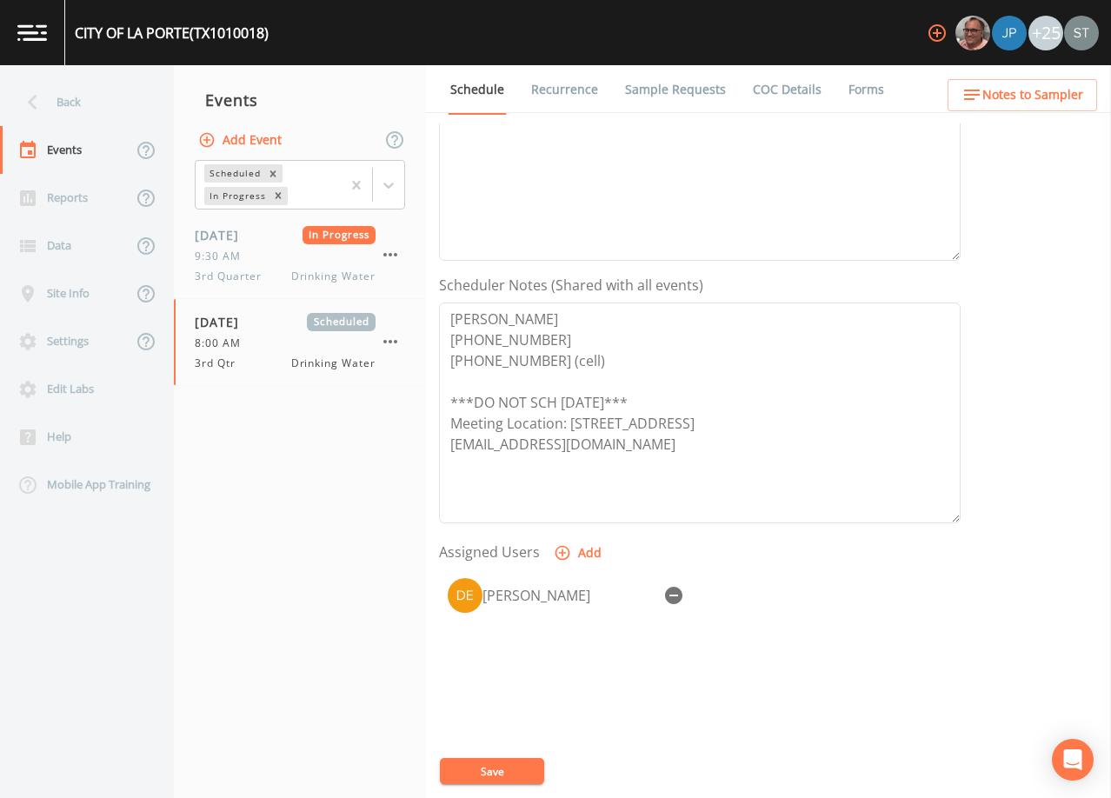
scroll to position [348, 0]
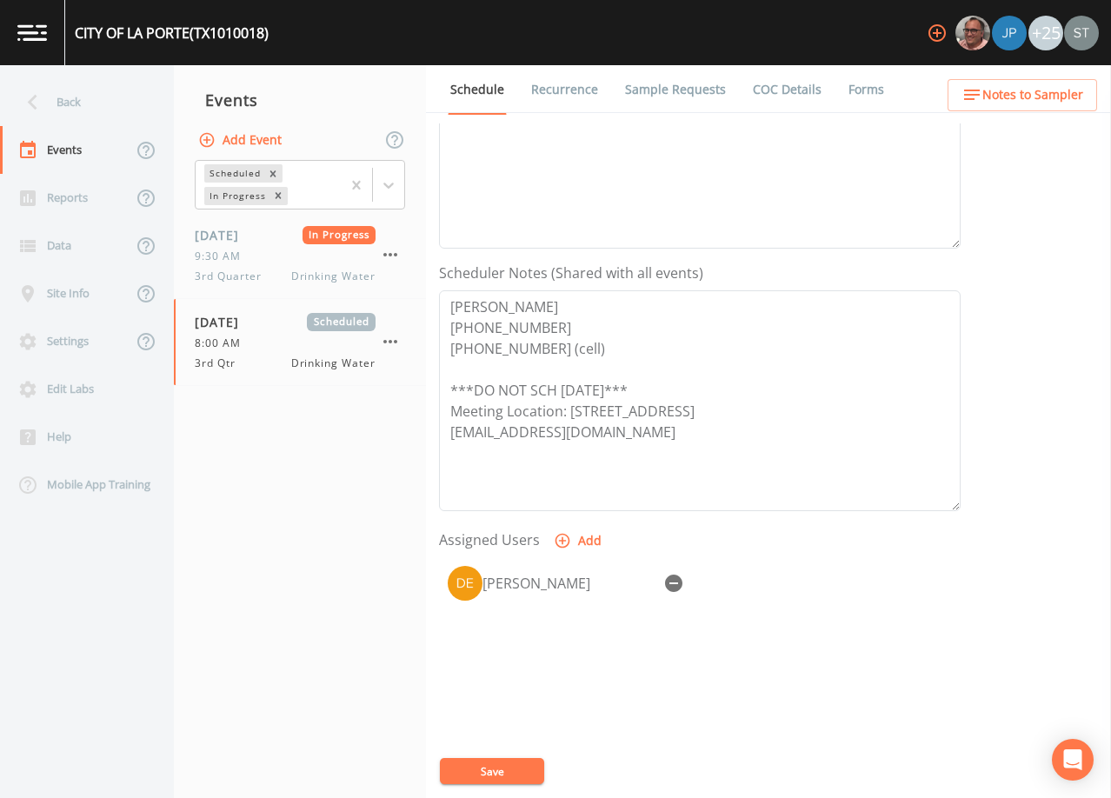
click at [1065, 89] on span "Notes to Sampler" at bounding box center [1033, 95] width 101 height 22
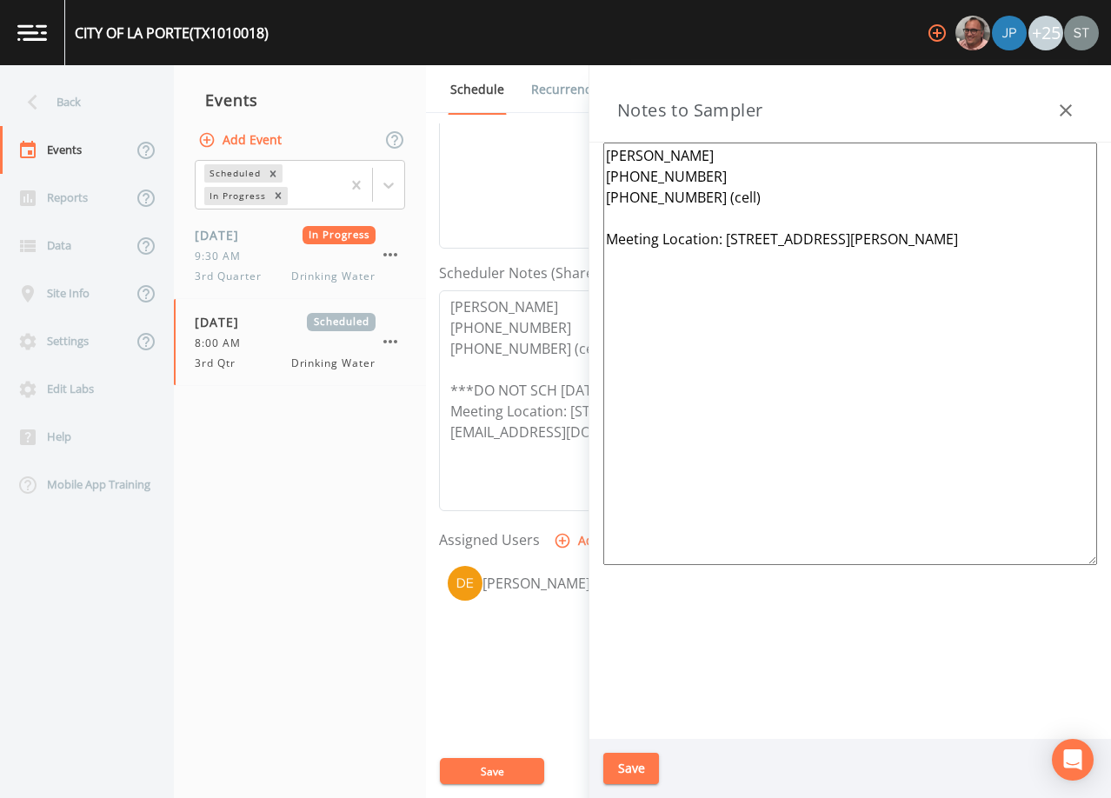
click at [1068, 102] on icon "button" at bounding box center [1066, 110] width 21 height 21
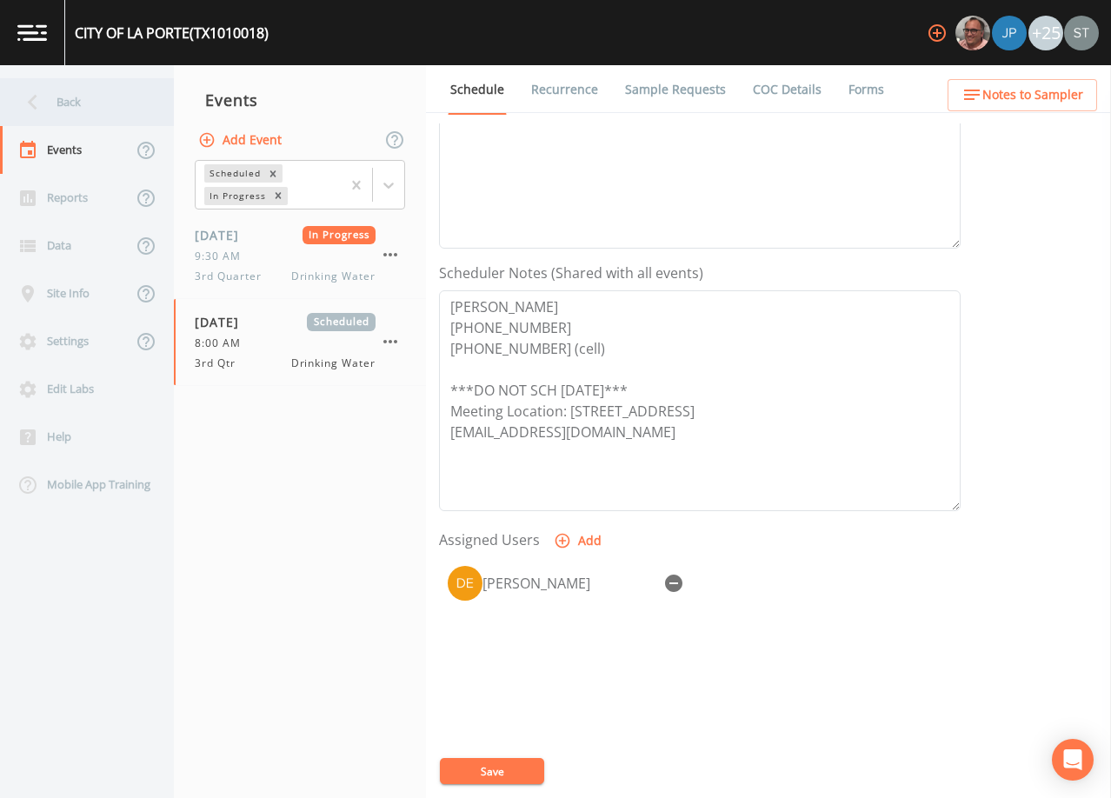
click at [85, 97] on div "Back" at bounding box center [78, 102] width 157 height 48
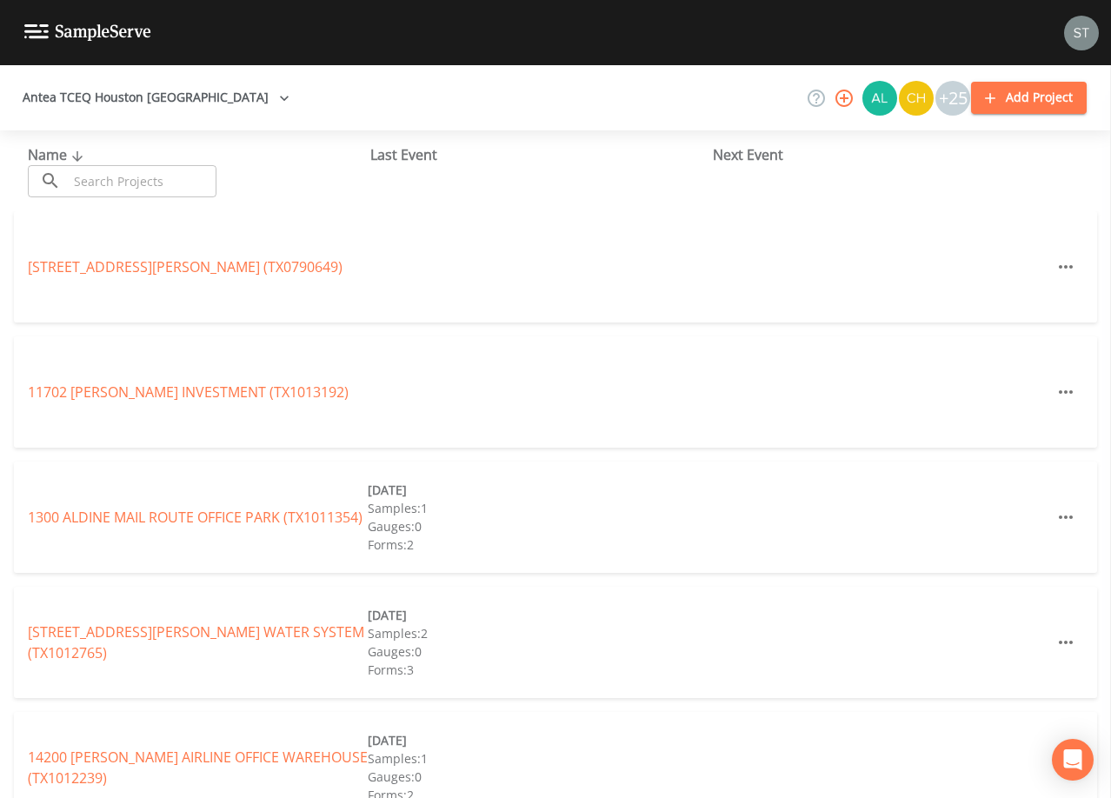
click at [193, 180] on input "text" at bounding box center [142, 181] width 149 height 32
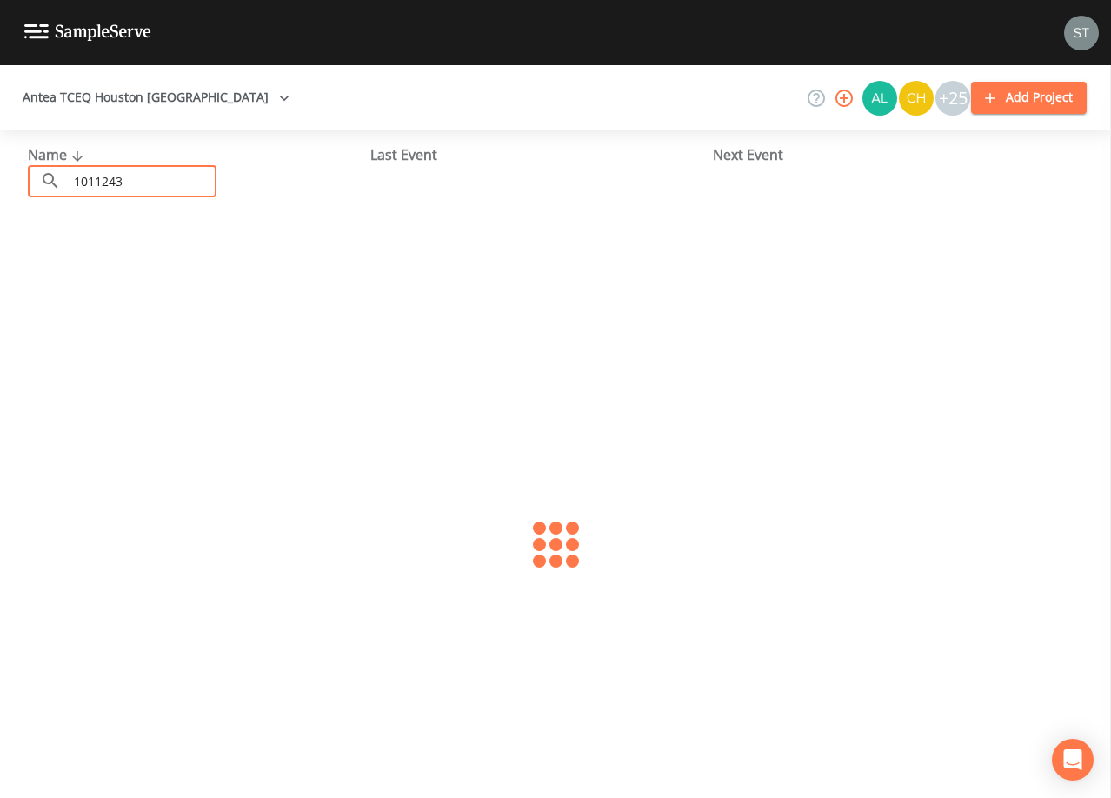
type input "1011243"
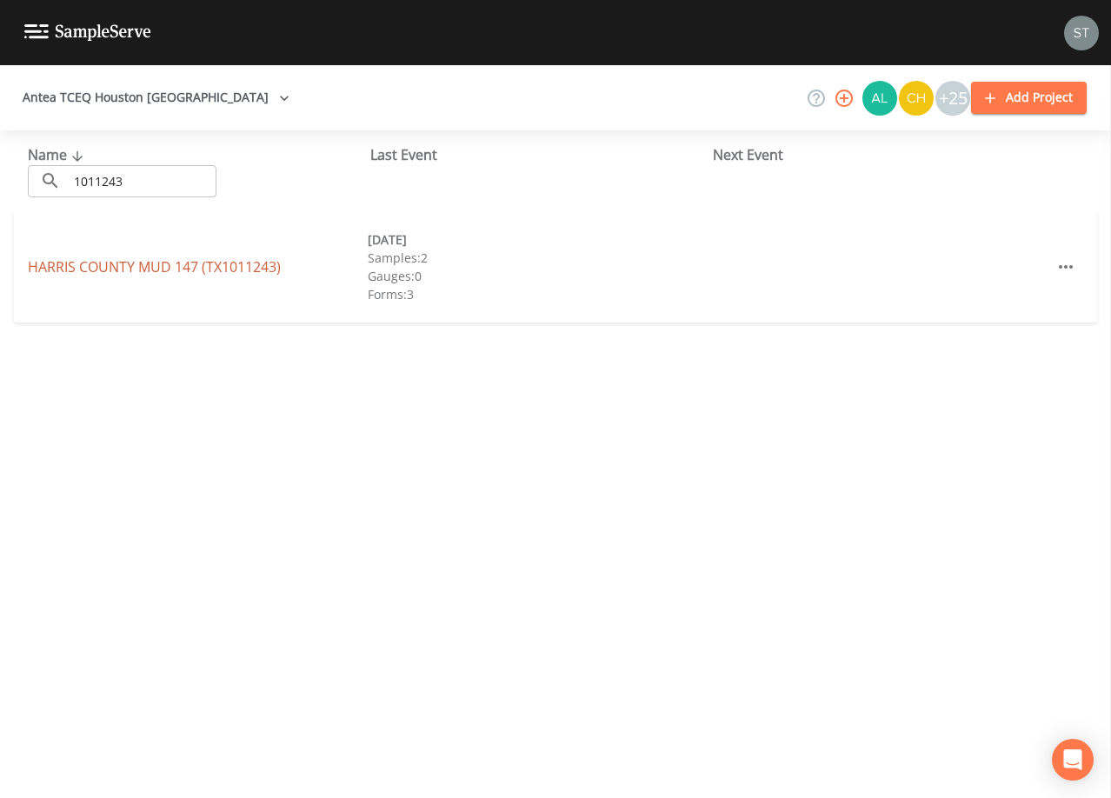
click at [237, 263] on link "[GEOGRAPHIC_DATA] 147 (TX1011243)" at bounding box center [154, 266] width 253 height 19
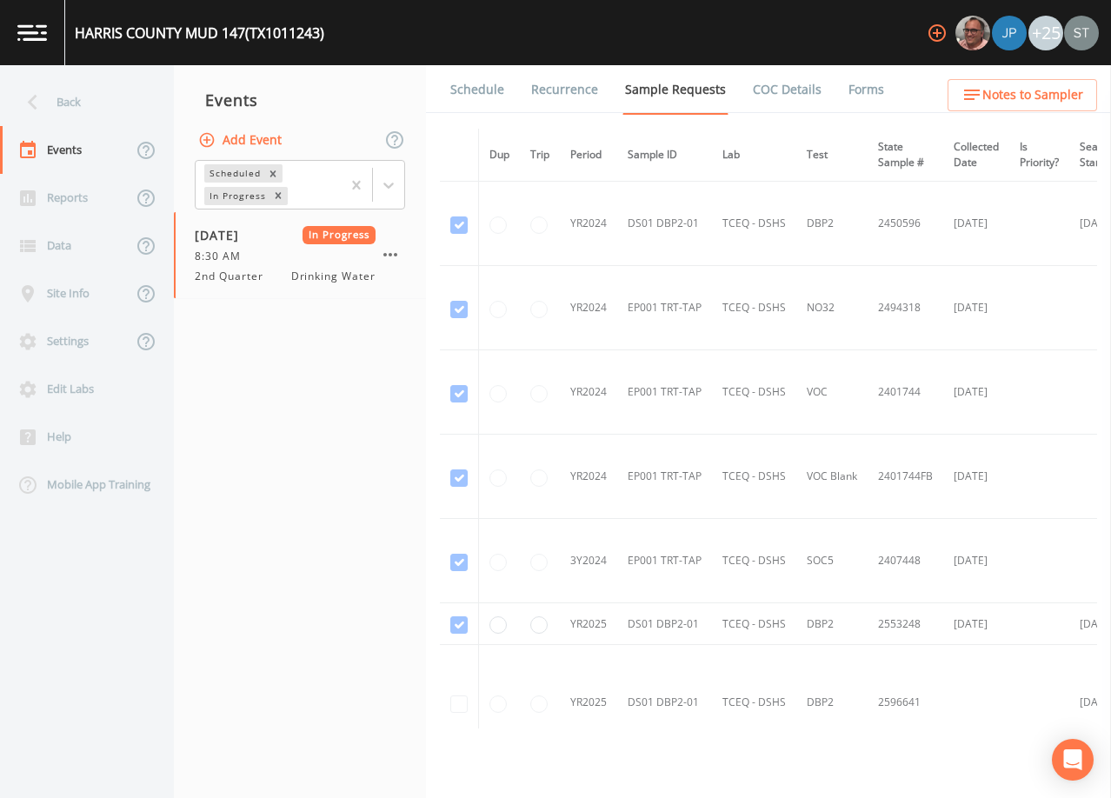
click at [464, 90] on link "Schedule" at bounding box center [477, 89] width 59 height 49
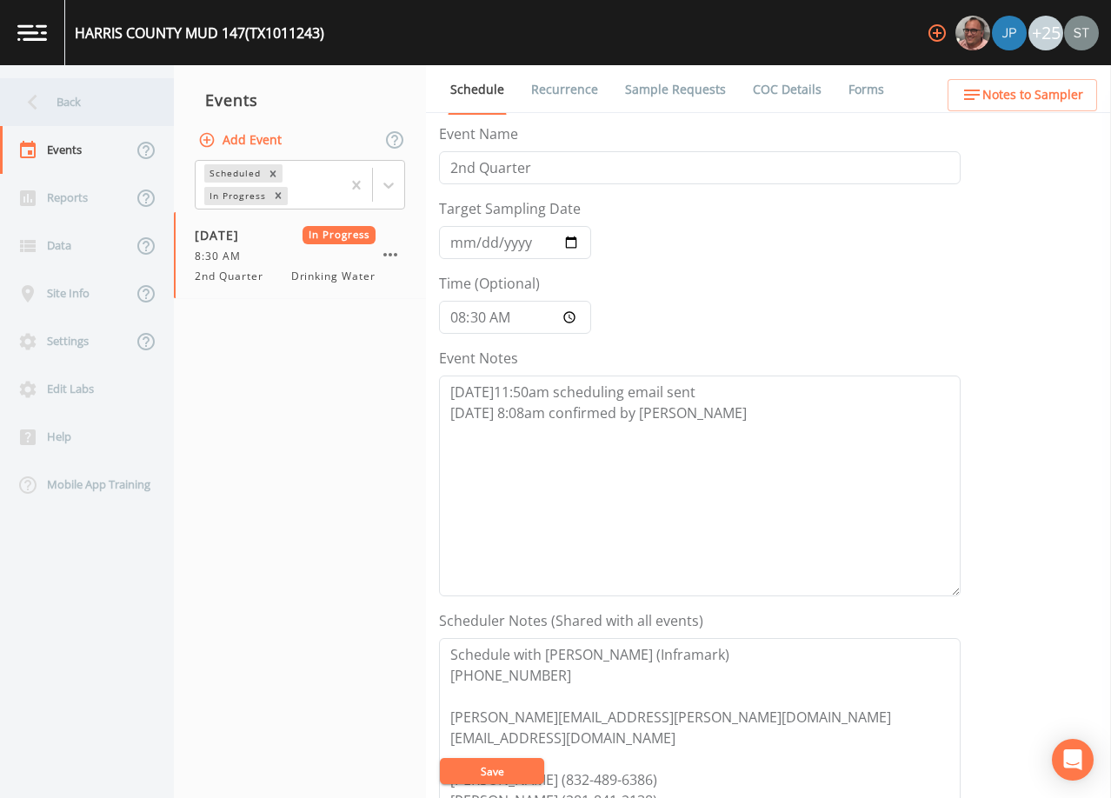
click at [79, 102] on div "Back" at bounding box center [78, 102] width 157 height 48
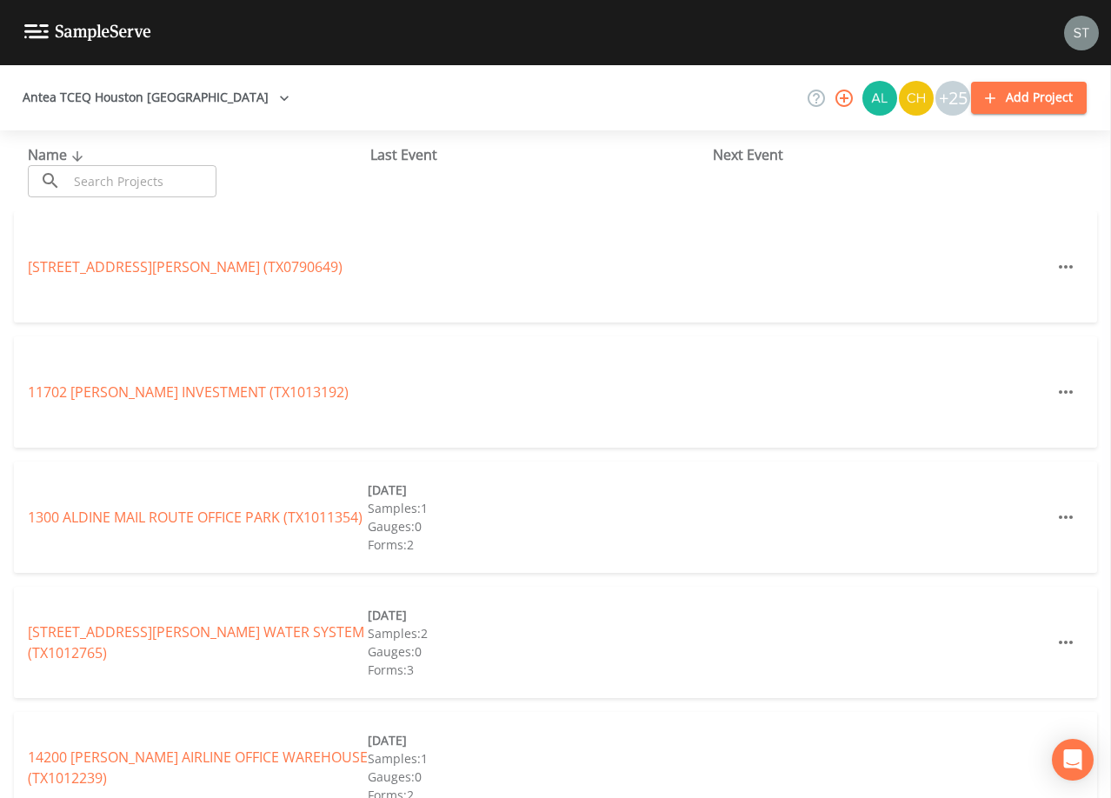
click at [118, 179] on input "text" at bounding box center [142, 181] width 149 height 32
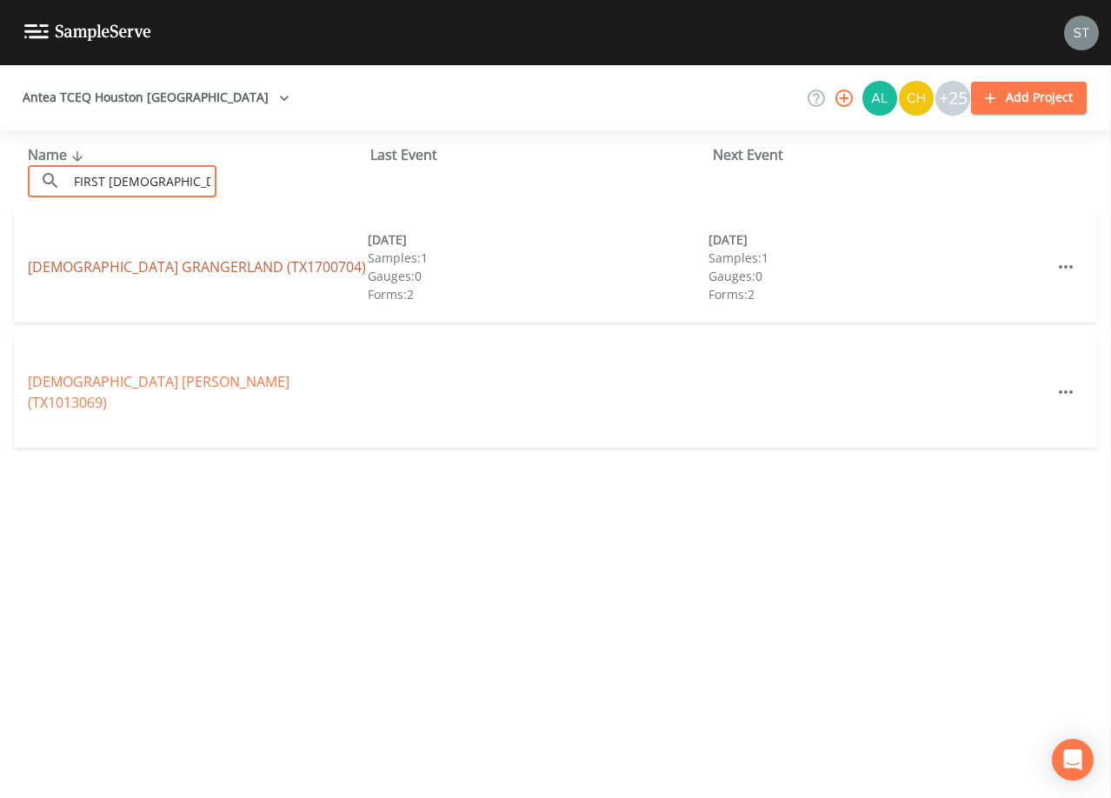
type input "FIRST [DEMOGRAPHIC_DATA]"
click at [217, 257] on link "[DEMOGRAPHIC_DATA] [GEOGRAPHIC_DATA] (TX1700704)" at bounding box center [197, 266] width 338 height 19
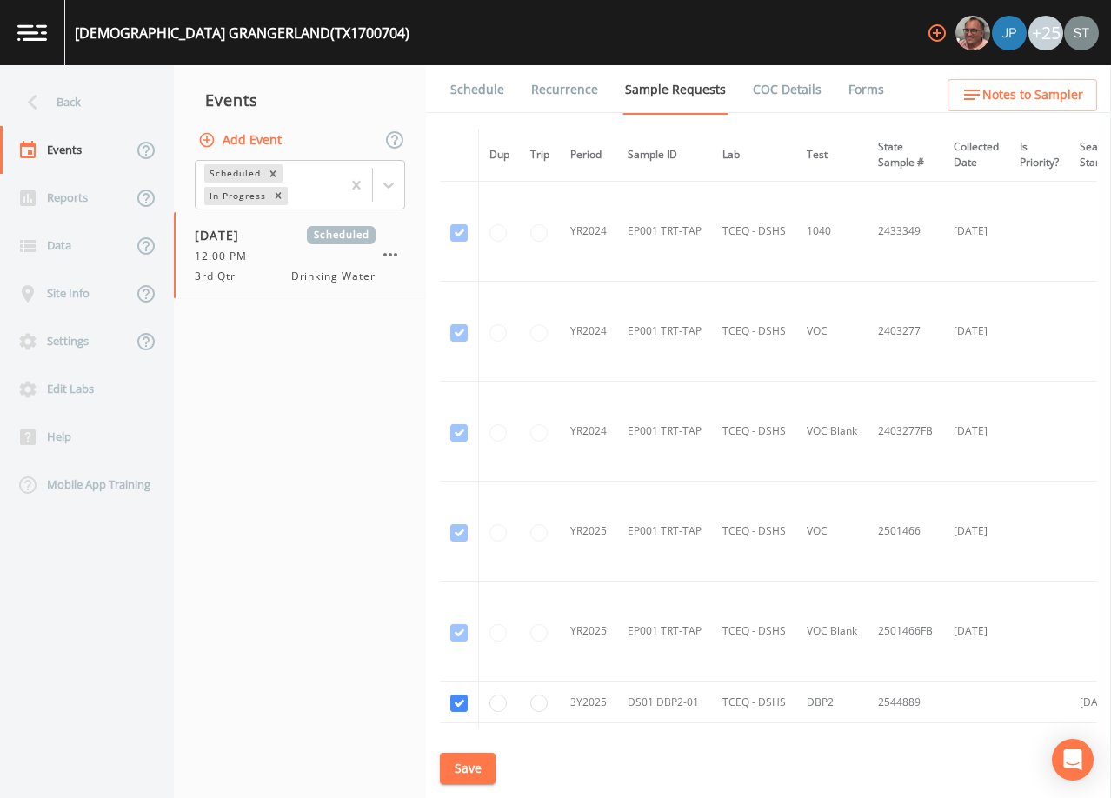
click at [492, 91] on link "Schedule" at bounding box center [477, 89] width 59 height 49
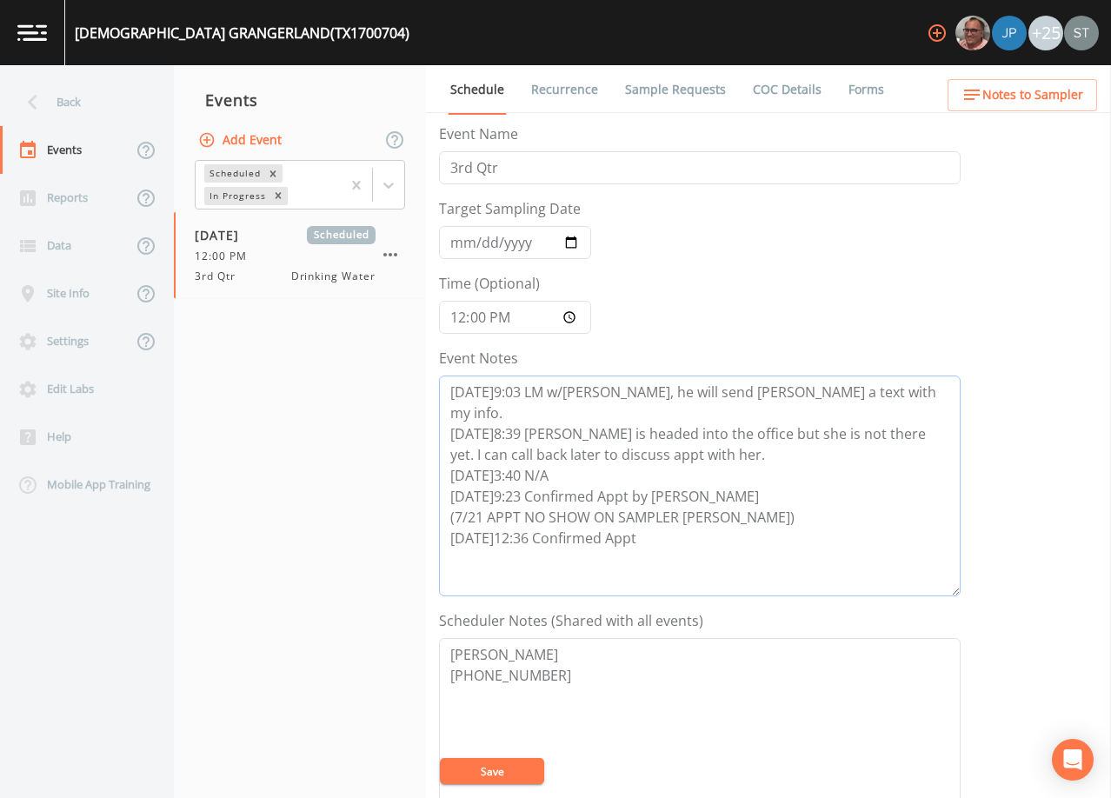
click at [696, 523] on textarea "[DATE]9:03 LM w/[PERSON_NAME], he will send [PERSON_NAME] a text with my info. …" at bounding box center [700, 486] width 522 height 221
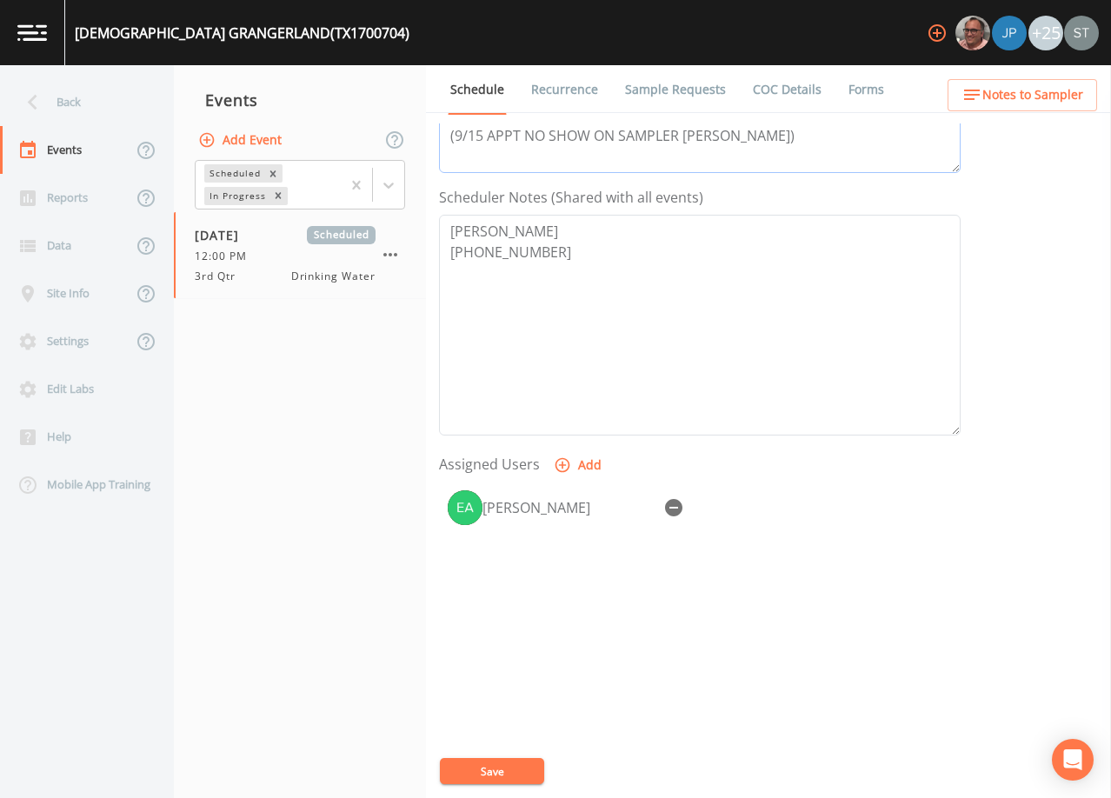
scroll to position [429, 0]
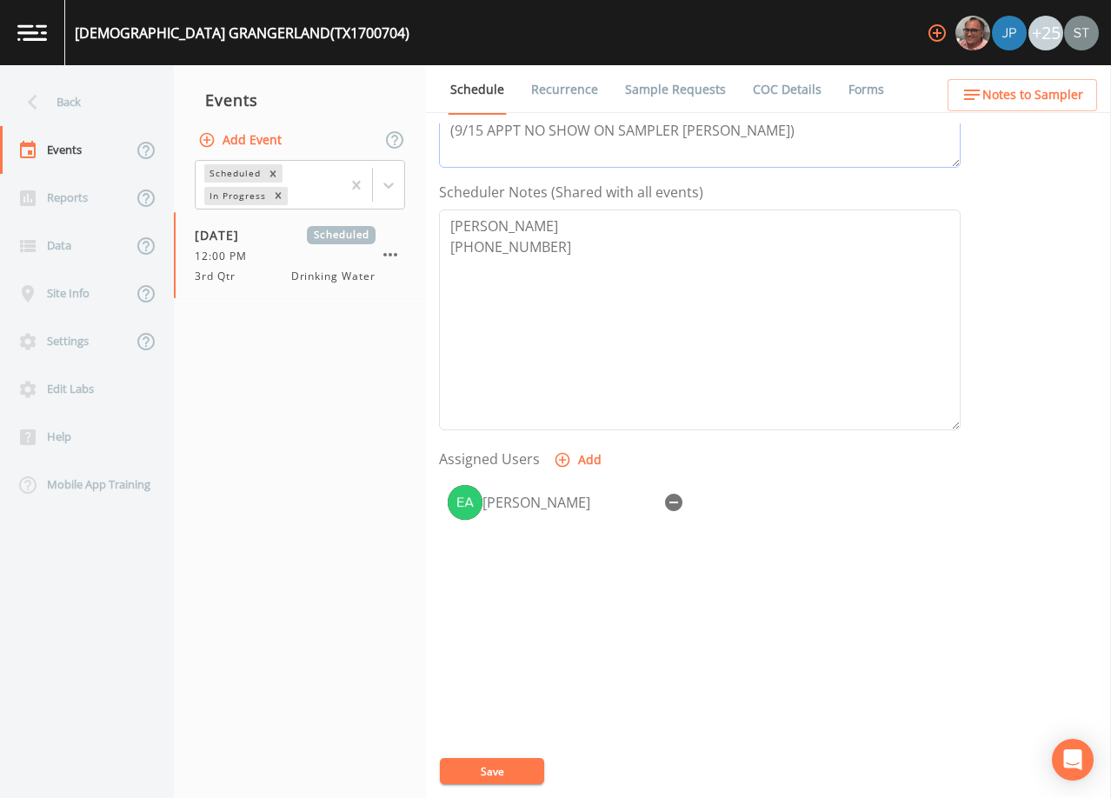
type textarea "[DATE]9:03 LM w/[PERSON_NAME], he will send [PERSON_NAME] a text with my info. …"
click at [672, 503] on icon "button" at bounding box center [673, 502] width 21 height 21
click at [510, 770] on button "Save" at bounding box center [492, 771] width 104 height 26
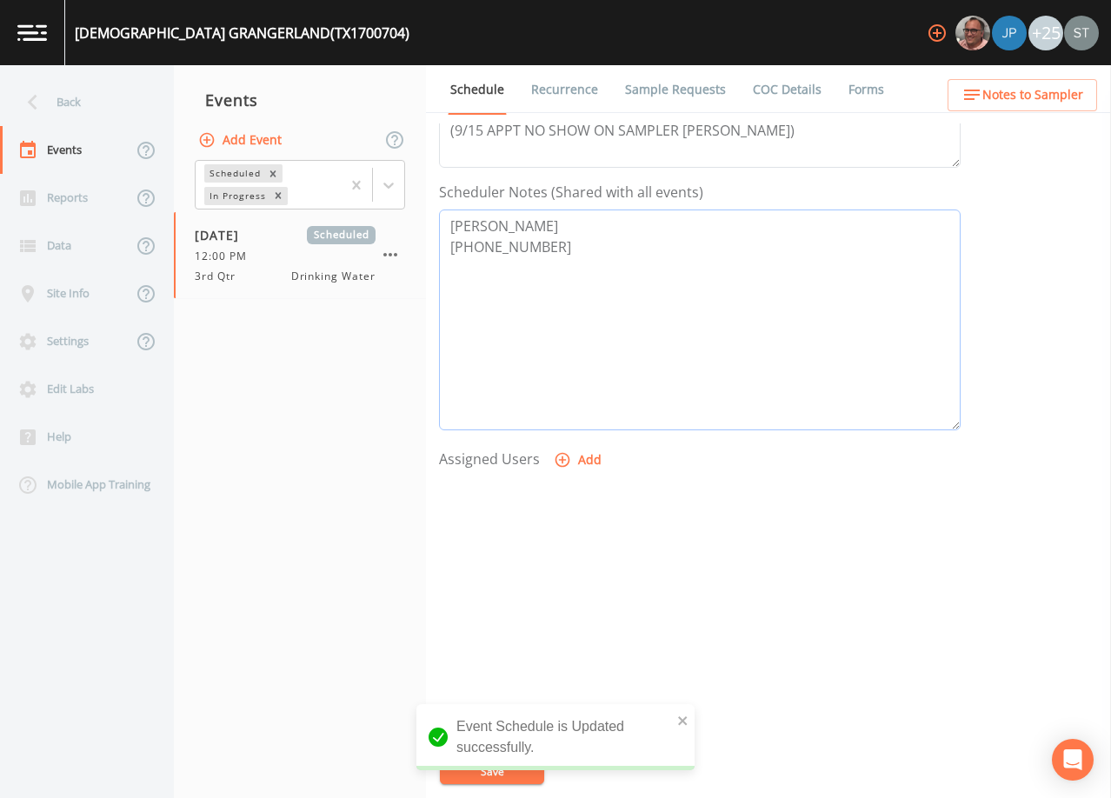
click at [685, 406] on textarea "[PERSON_NAME] [PHONE_NUMBER]" at bounding box center [700, 320] width 522 height 221
click at [568, 88] on link "Recurrence" at bounding box center [565, 89] width 72 height 49
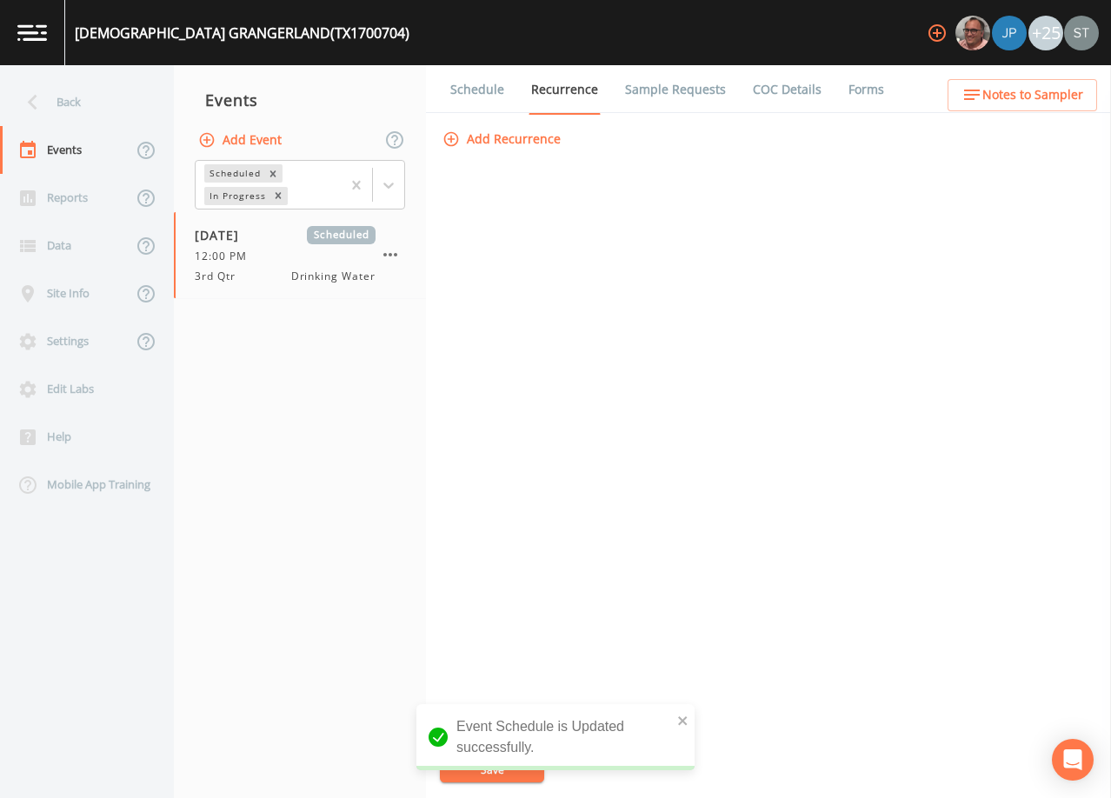
click at [481, 89] on link "Schedule" at bounding box center [477, 89] width 59 height 49
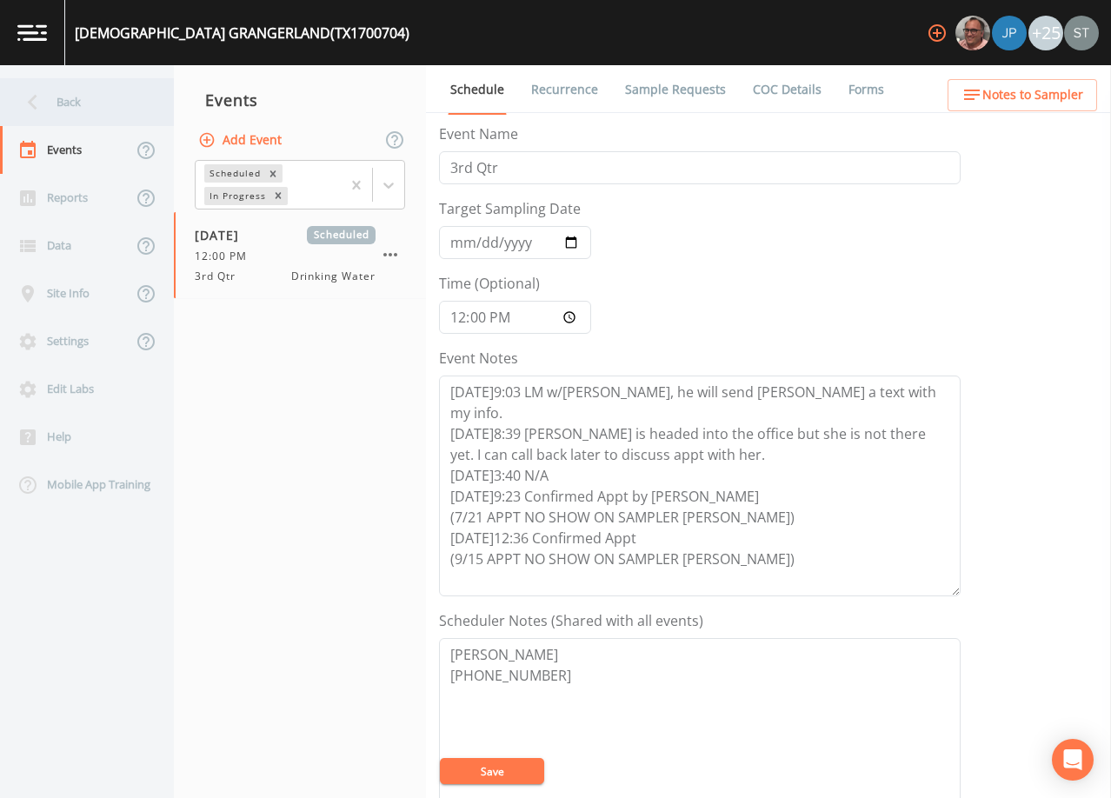
click at [82, 99] on div "Back" at bounding box center [78, 102] width 157 height 48
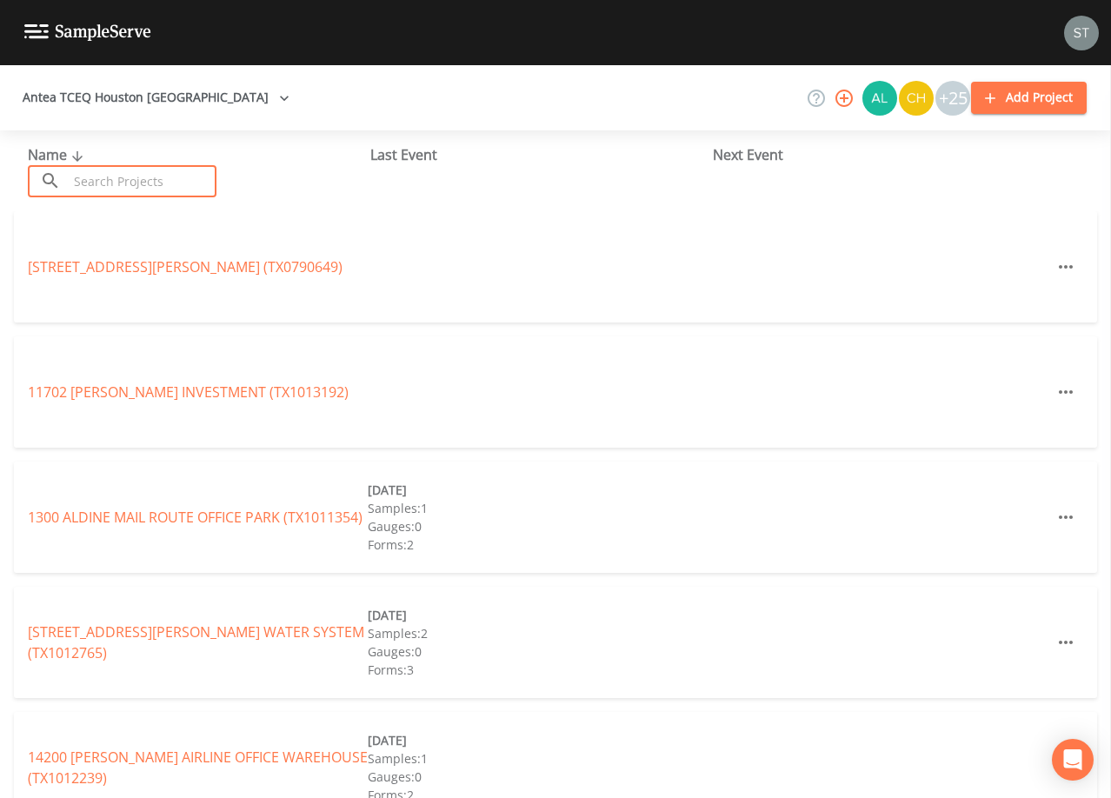
click at [172, 175] on input "text" at bounding box center [142, 181] width 149 height 32
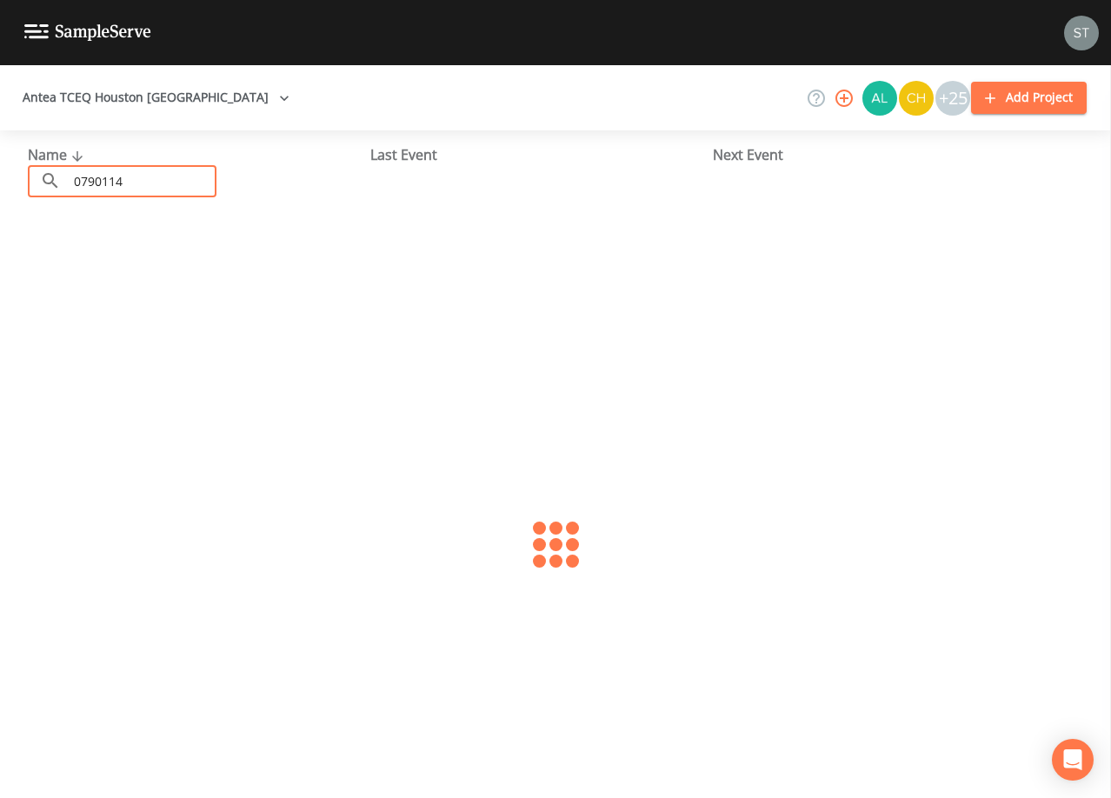
type input "0790114"
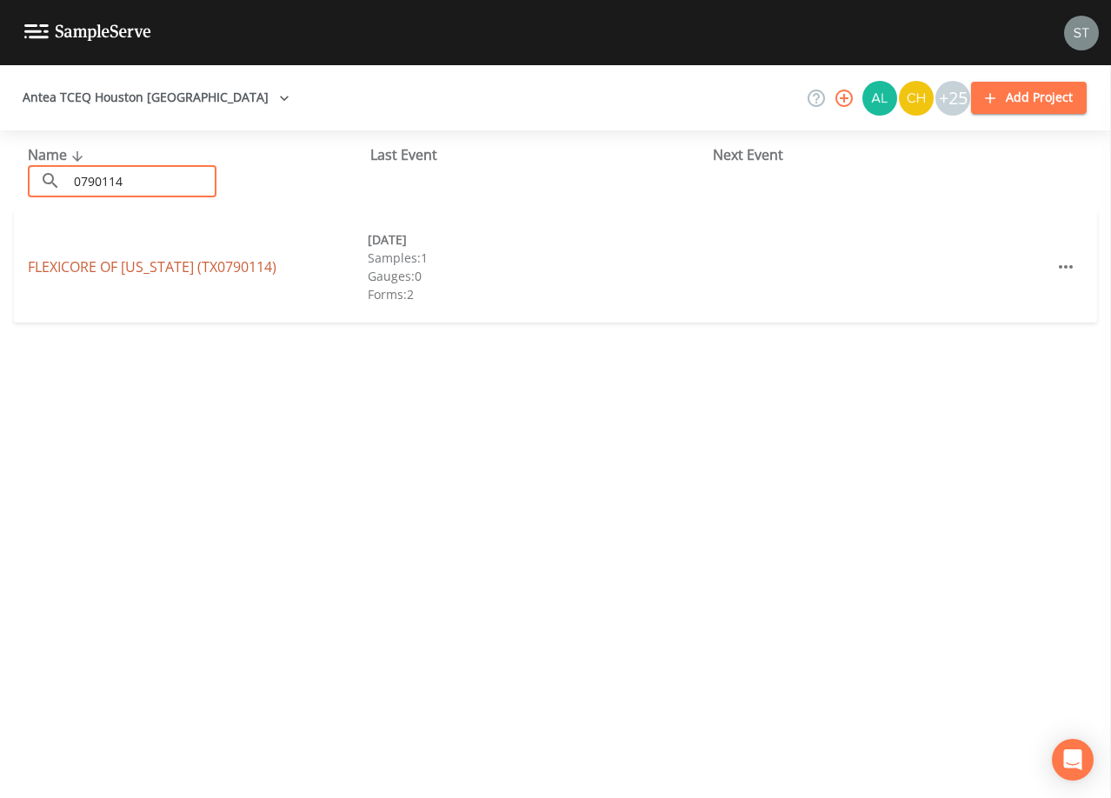
click at [203, 270] on link "FLEXICORE OF [US_STATE] (TX0790114)" at bounding box center [152, 266] width 249 height 19
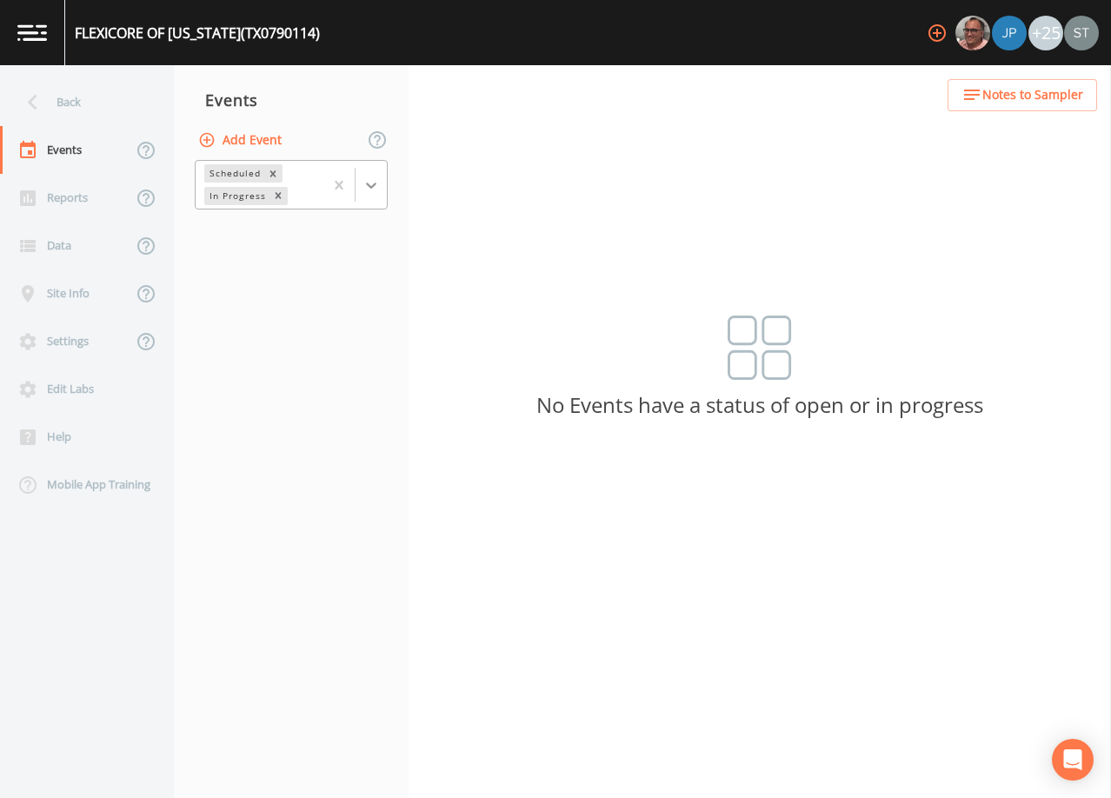
click at [372, 194] on div at bounding box center [371, 185] width 31 height 31
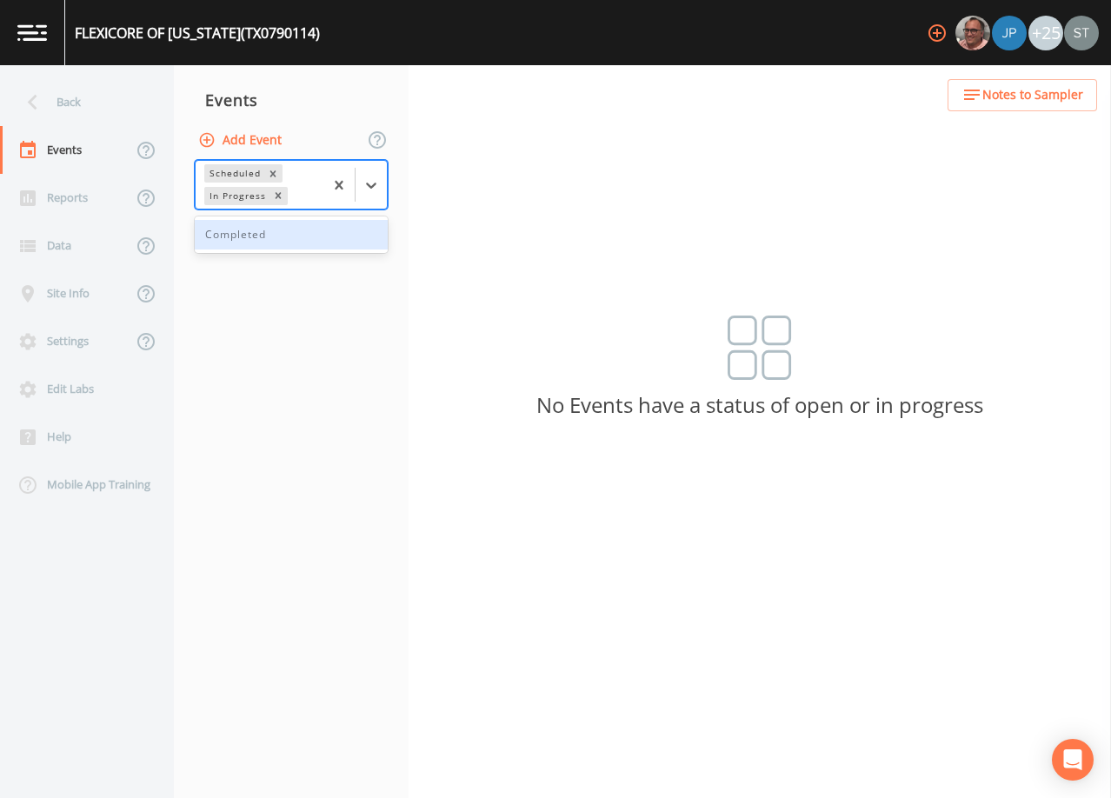
click at [317, 247] on div "Completed" at bounding box center [291, 235] width 193 height 30
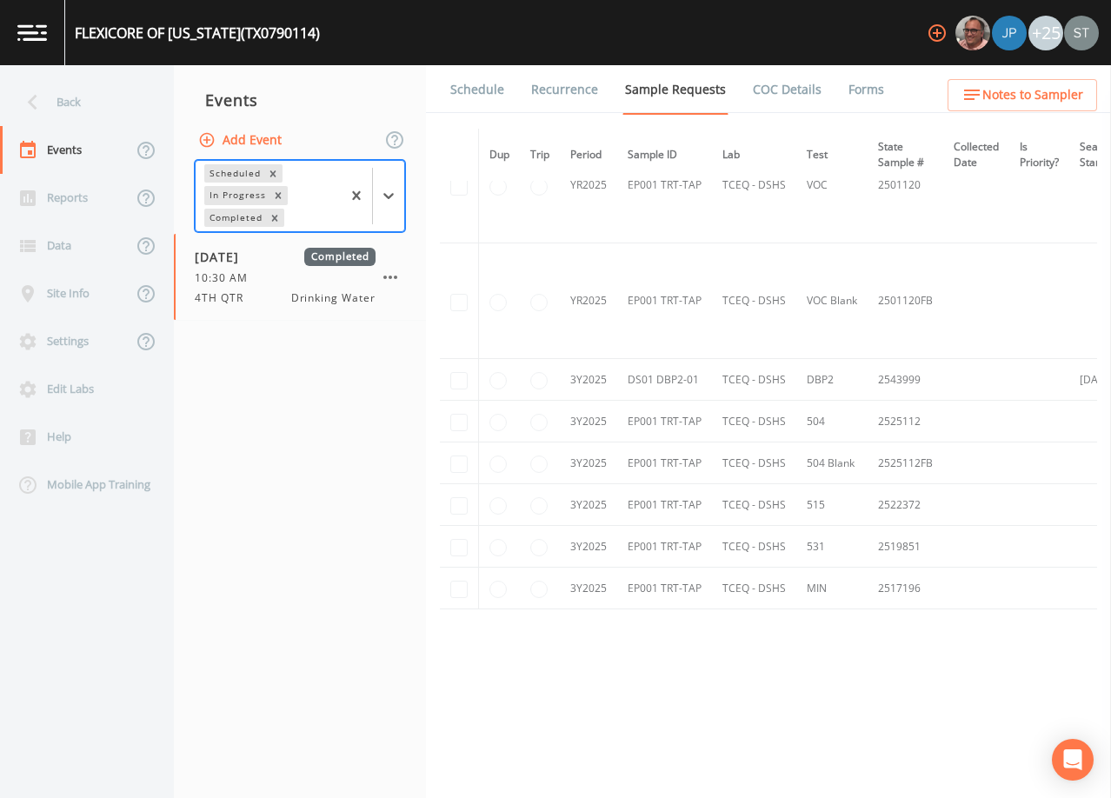
scroll to position [287, 0]
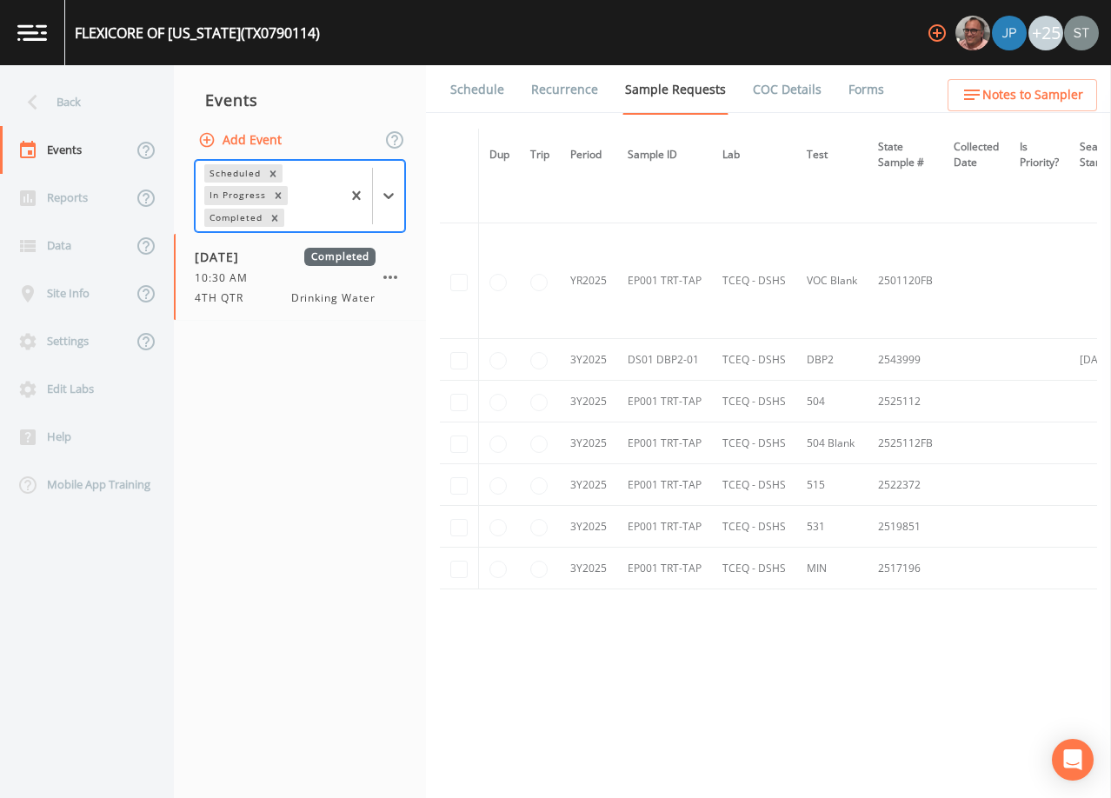
click at [481, 90] on link "Schedule" at bounding box center [477, 89] width 59 height 49
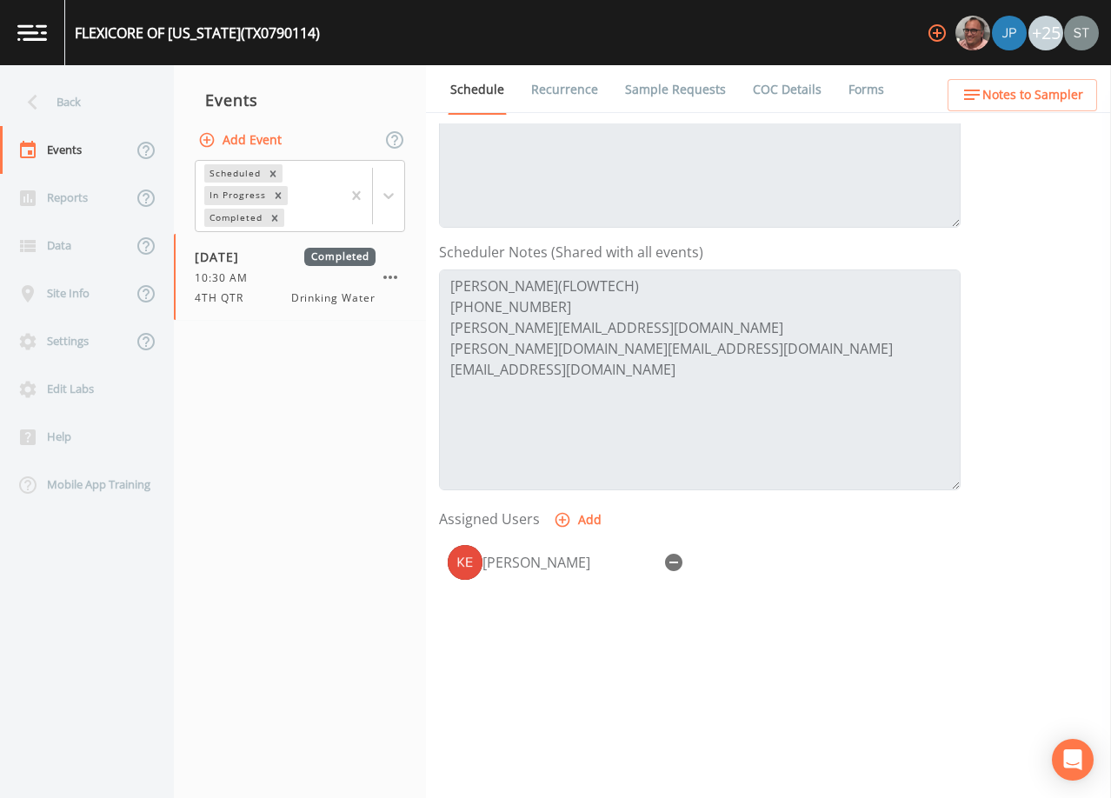
scroll to position [429, 0]
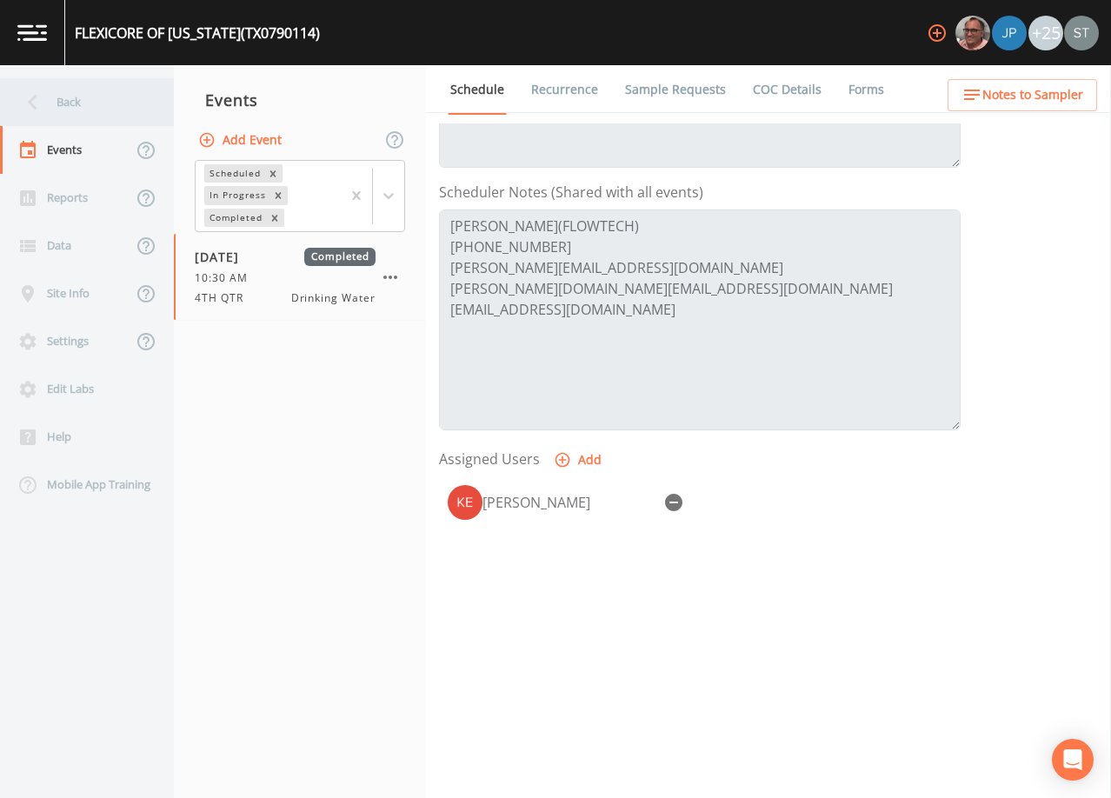
click at [76, 97] on div "Back" at bounding box center [78, 102] width 157 height 48
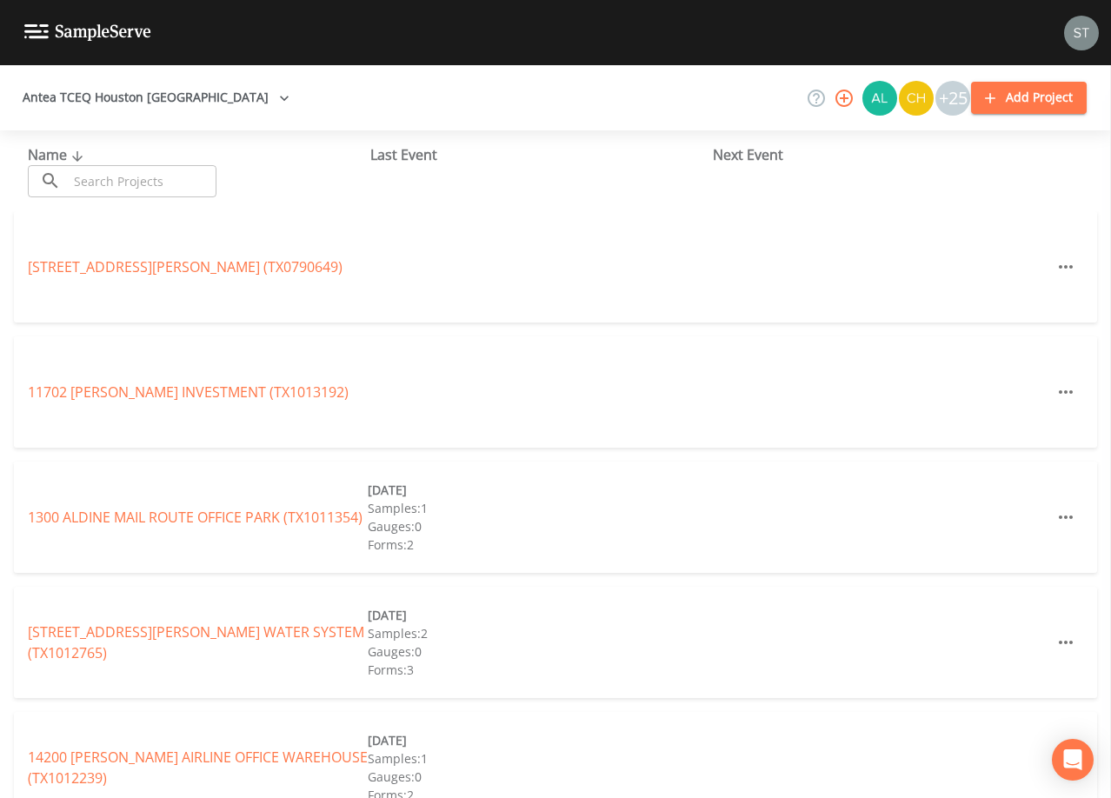
click at [130, 185] on input "text" at bounding box center [142, 181] width 149 height 32
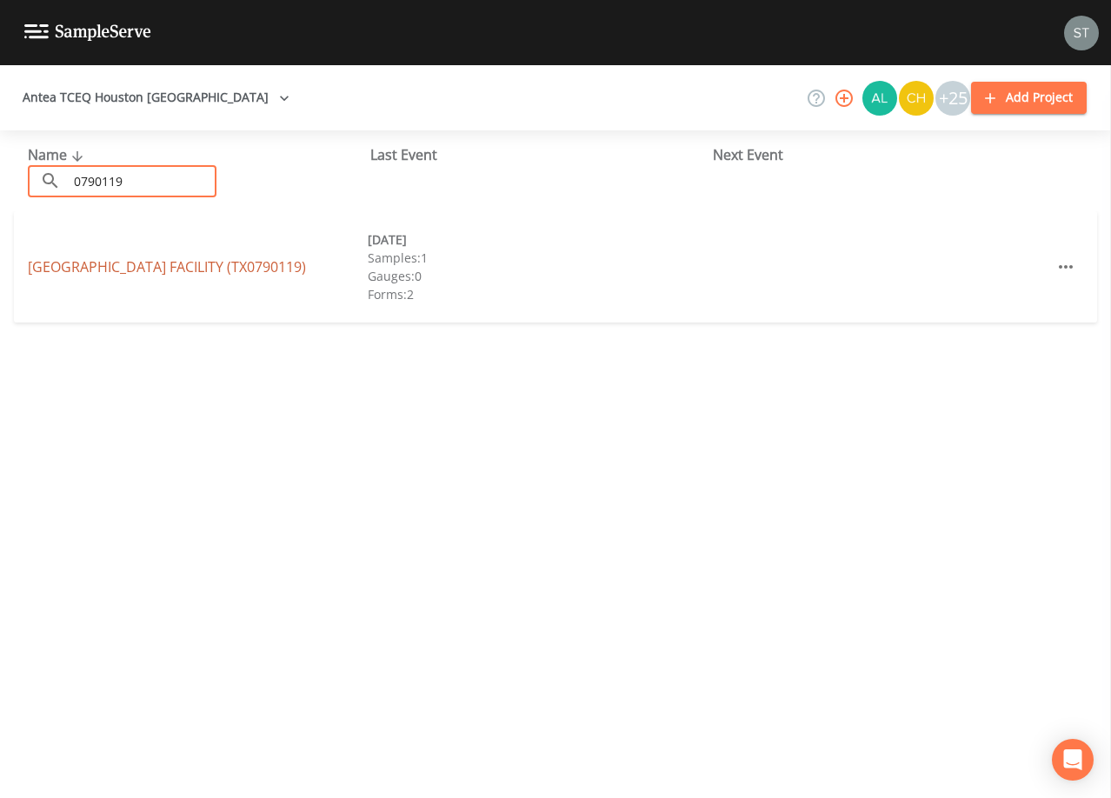
type input "0790119"
click at [162, 264] on link "[GEOGRAPHIC_DATA] (TX0790119)" at bounding box center [167, 266] width 278 height 19
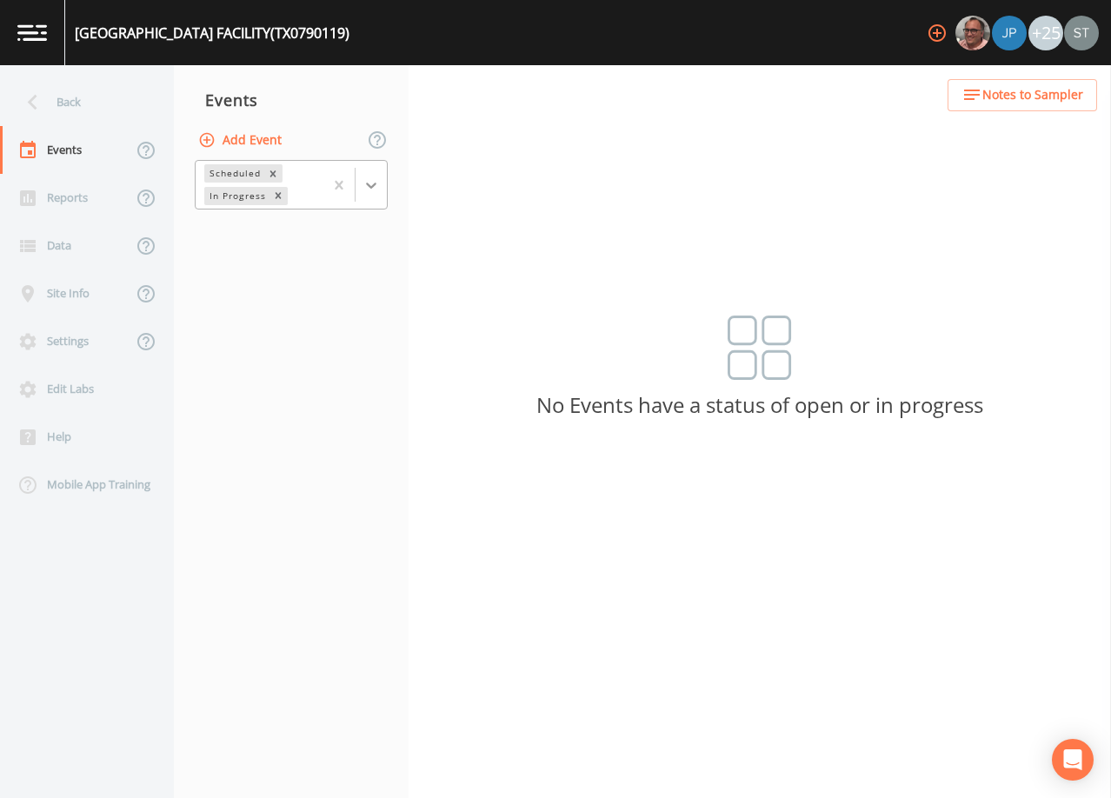
click at [368, 187] on icon at bounding box center [371, 185] width 17 height 17
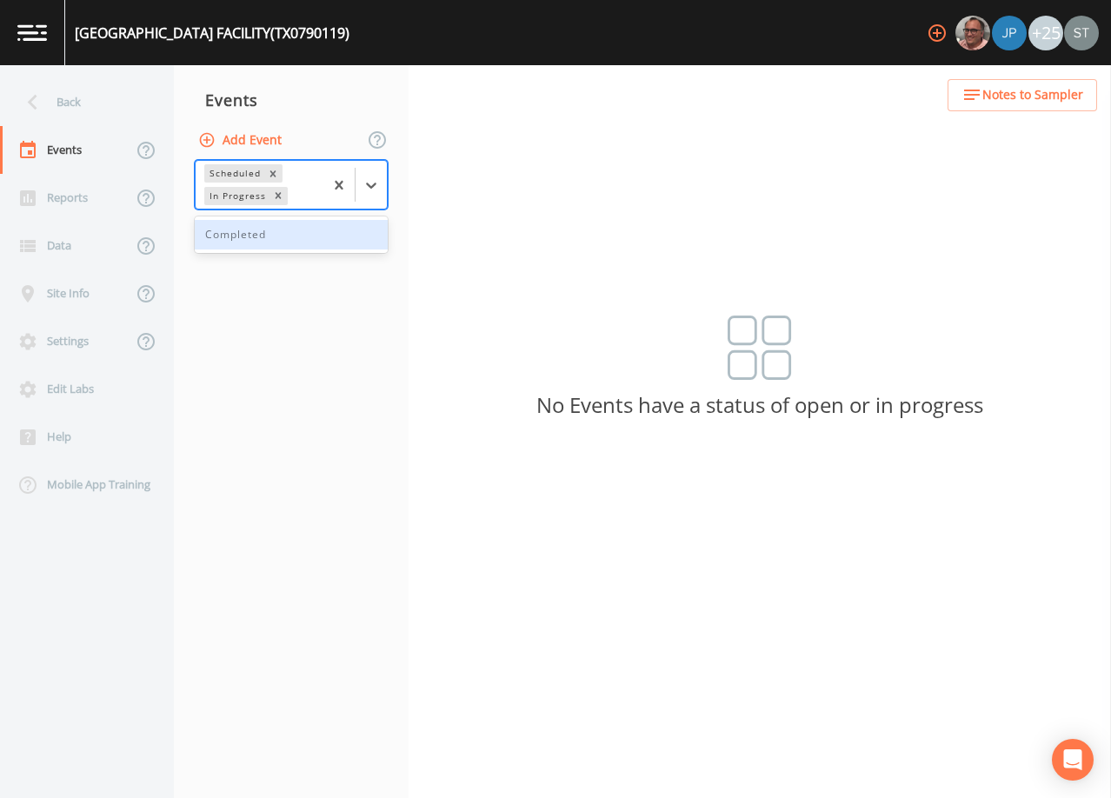
click at [327, 241] on div "Completed" at bounding box center [291, 235] width 193 height 30
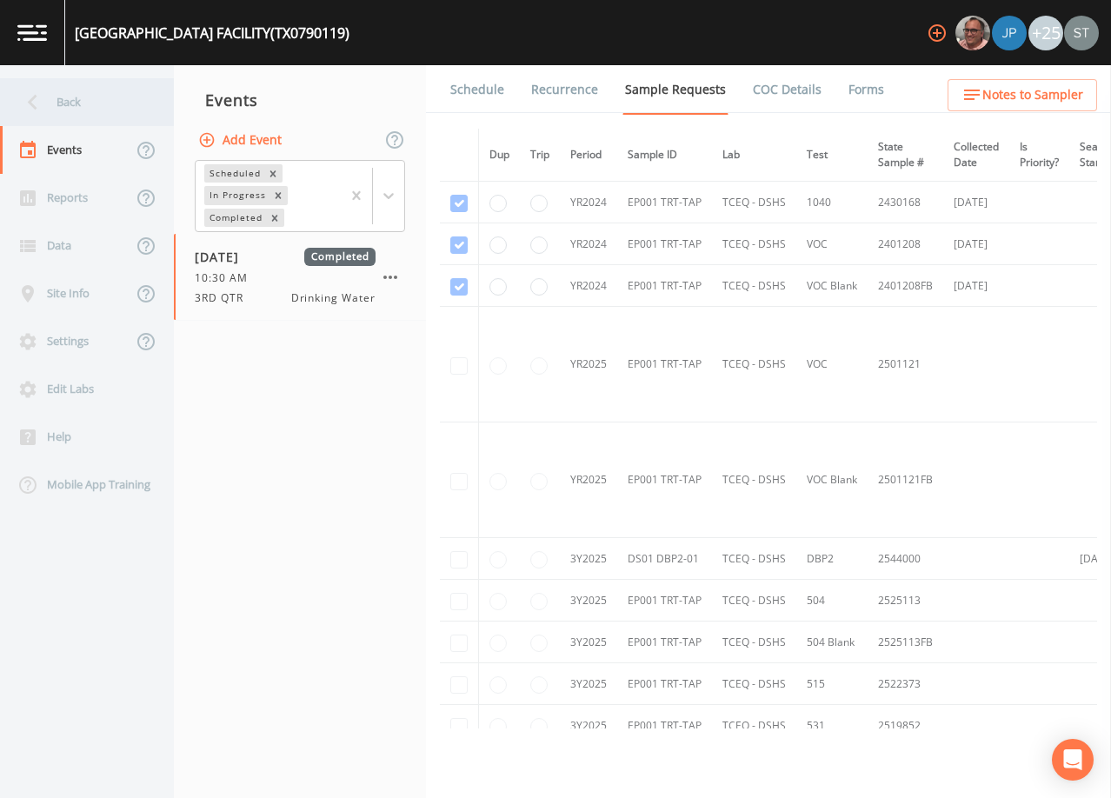
click at [81, 110] on div "Back" at bounding box center [78, 102] width 157 height 48
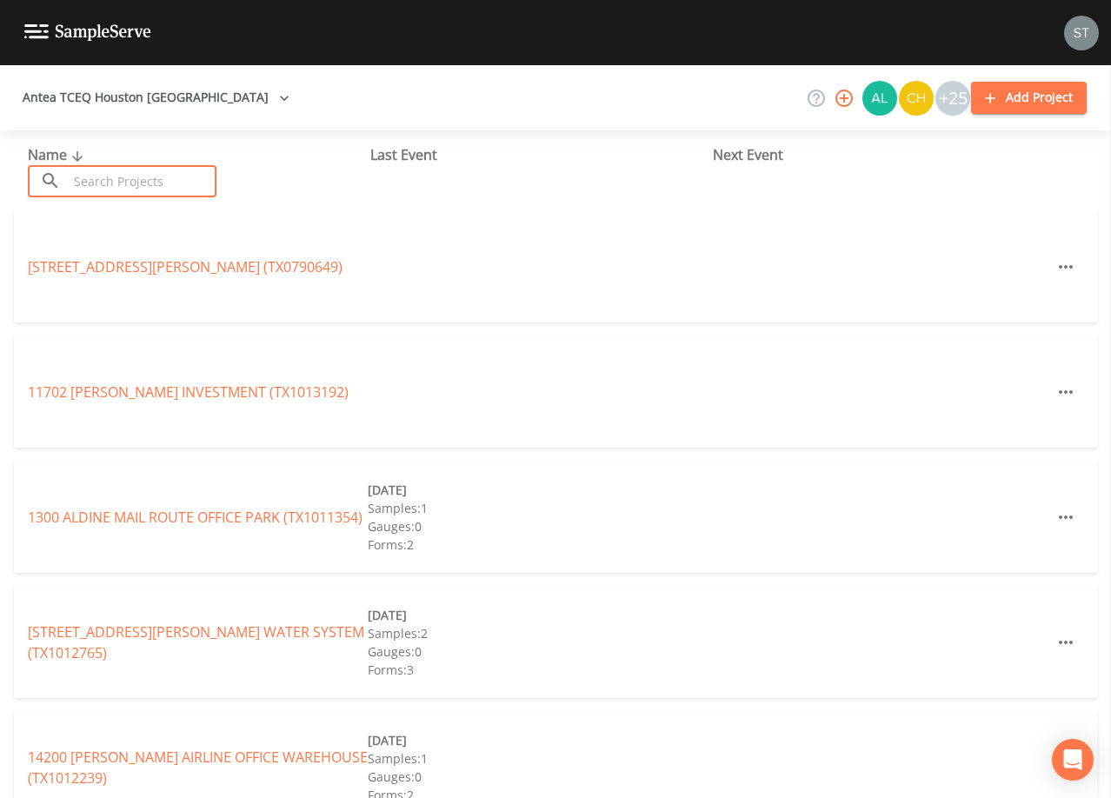
click at [135, 191] on input "text" at bounding box center [142, 181] width 149 height 32
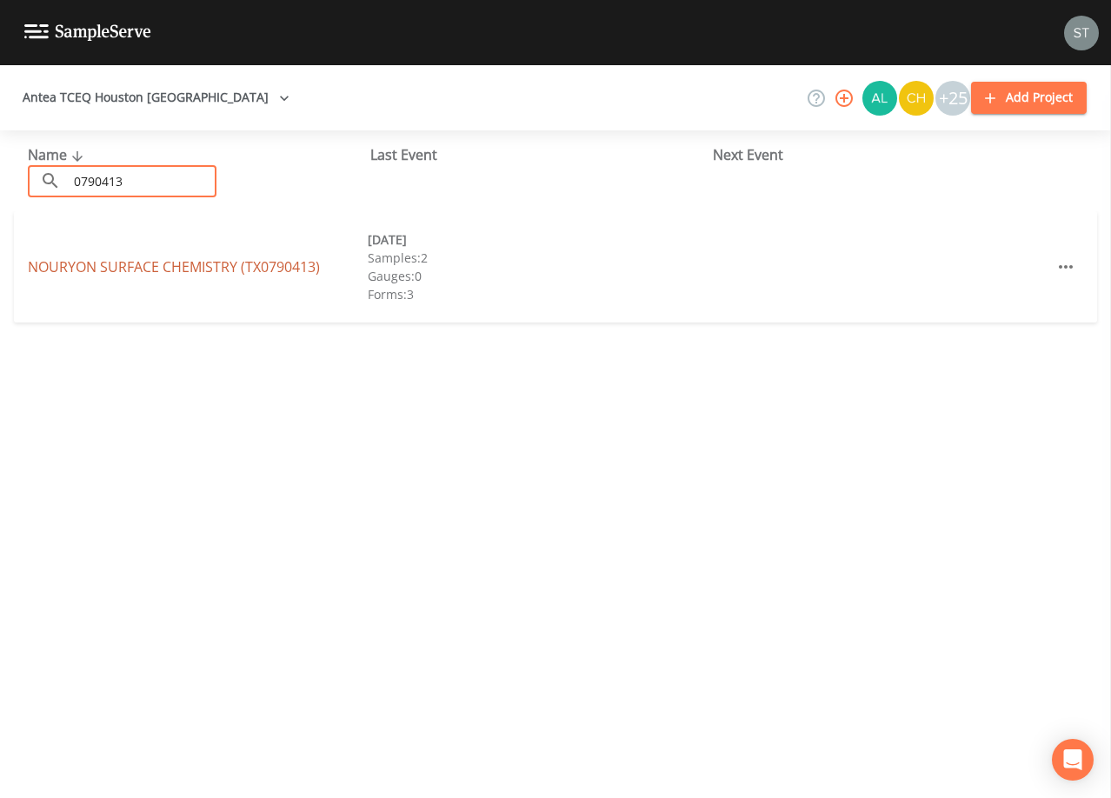
type input "0790413"
click at [210, 262] on link "NOURYON SURFACE CHEMISTRY (TX0790413)" at bounding box center [174, 266] width 292 height 19
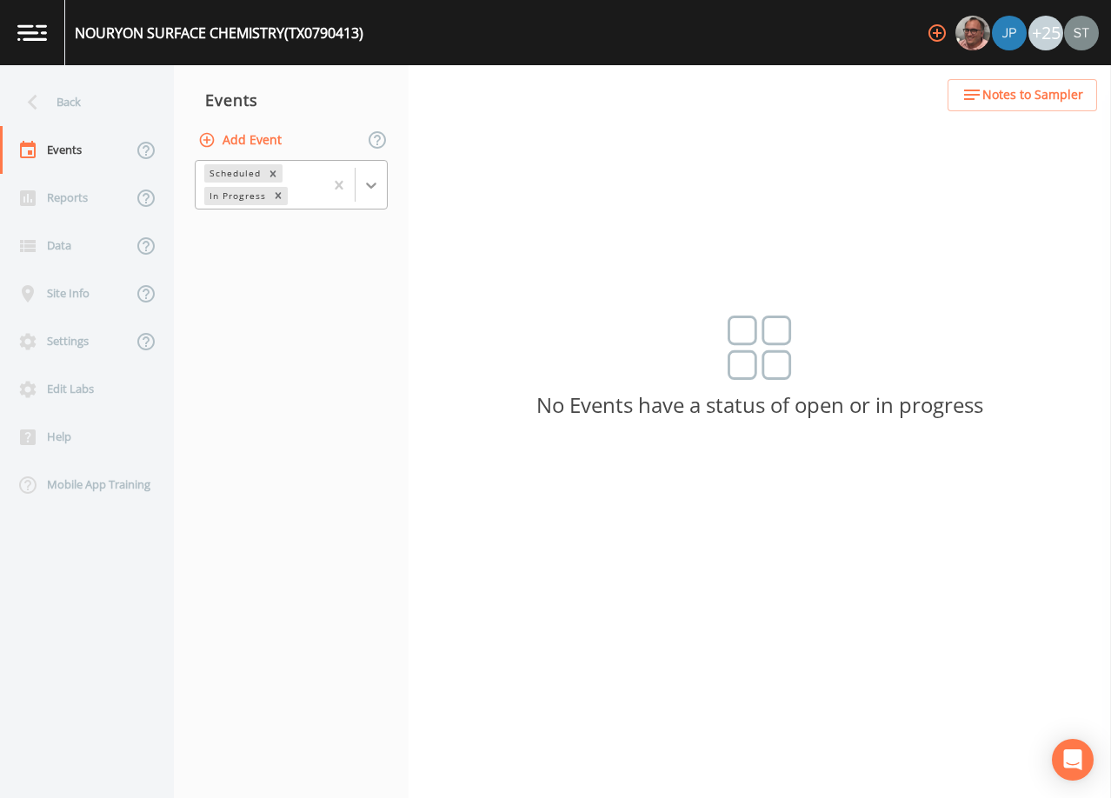
click at [379, 199] on div at bounding box center [371, 185] width 31 height 31
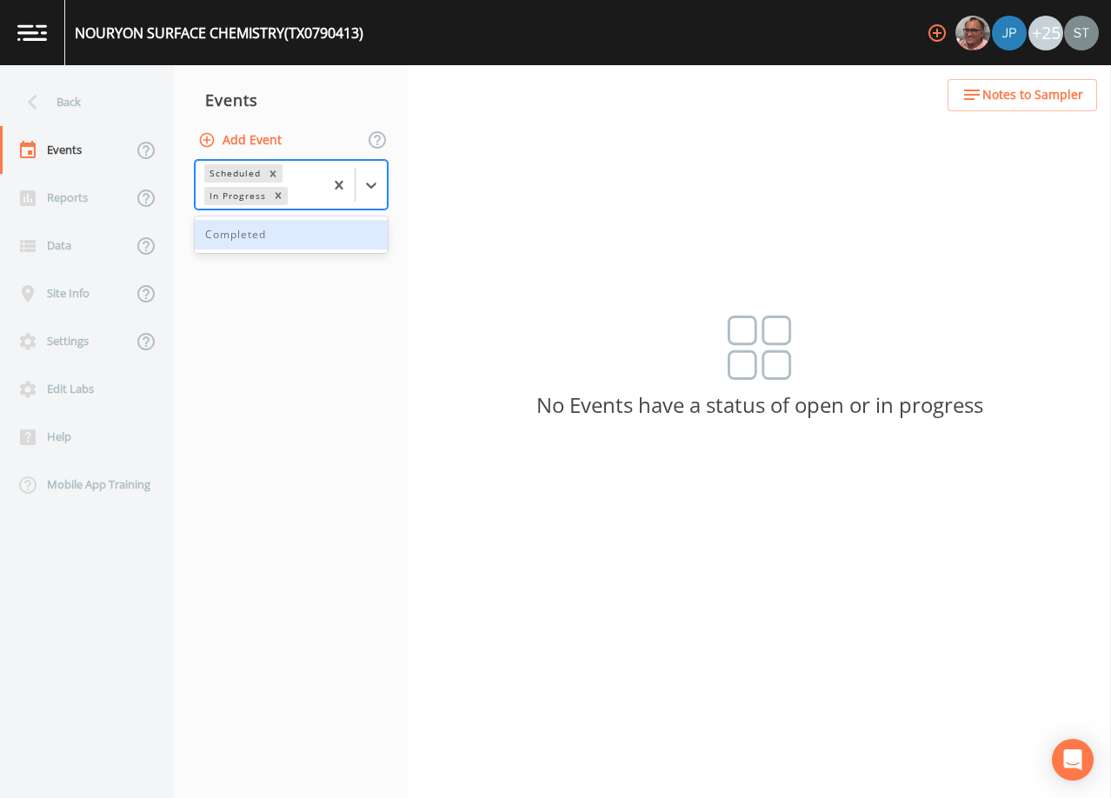
click at [347, 239] on div "Completed" at bounding box center [291, 235] width 193 height 30
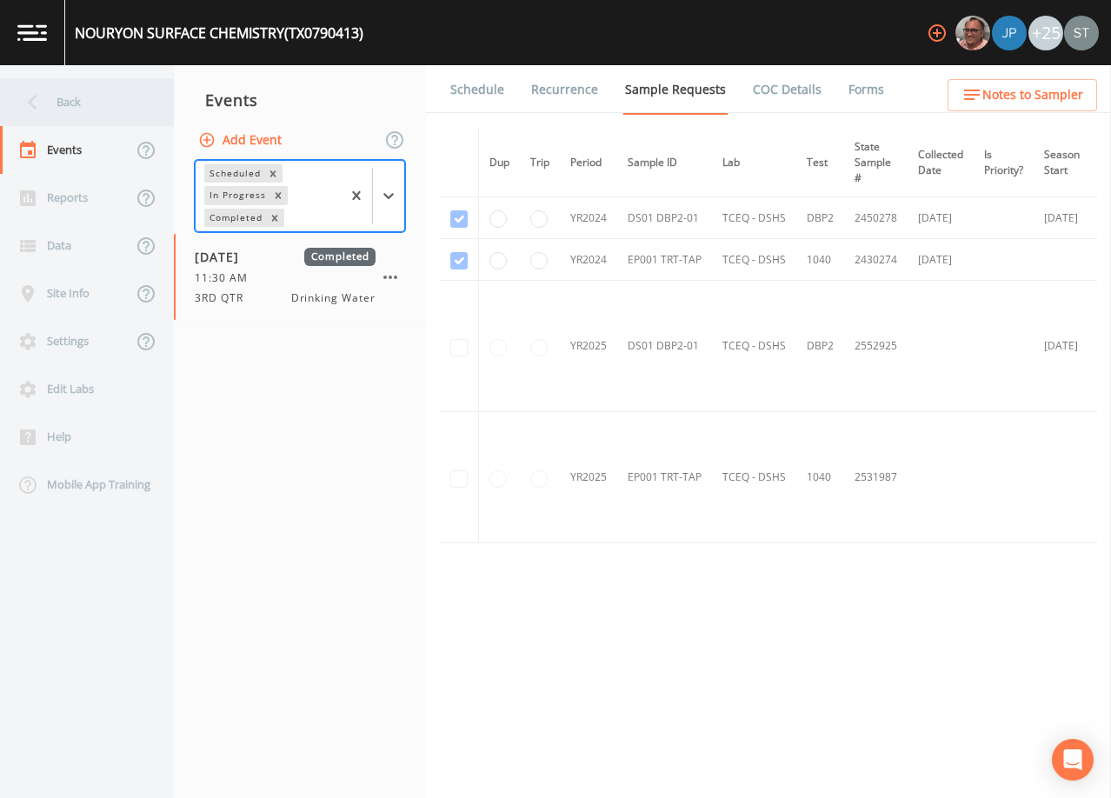
click at [87, 103] on div "Back" at bounding box center [78, 102] width 157 height 48
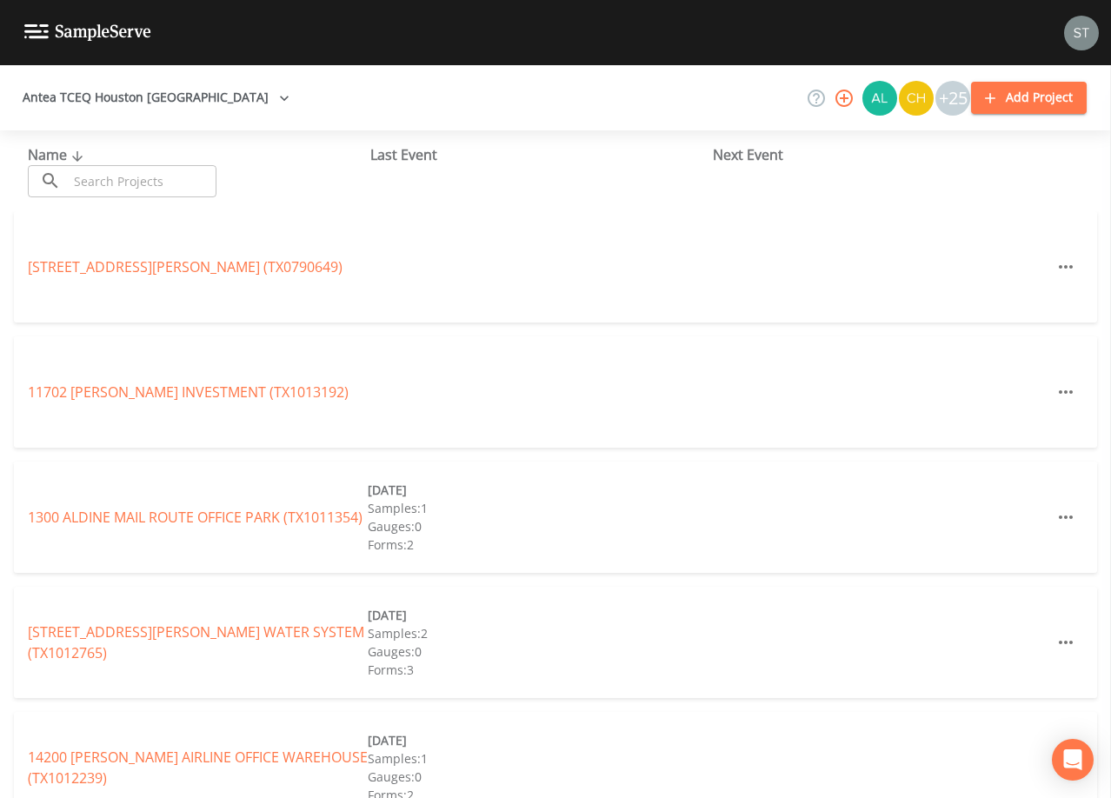
click at [128, 180] on input "text" at bounding box center [142, 181] width 149 height 32
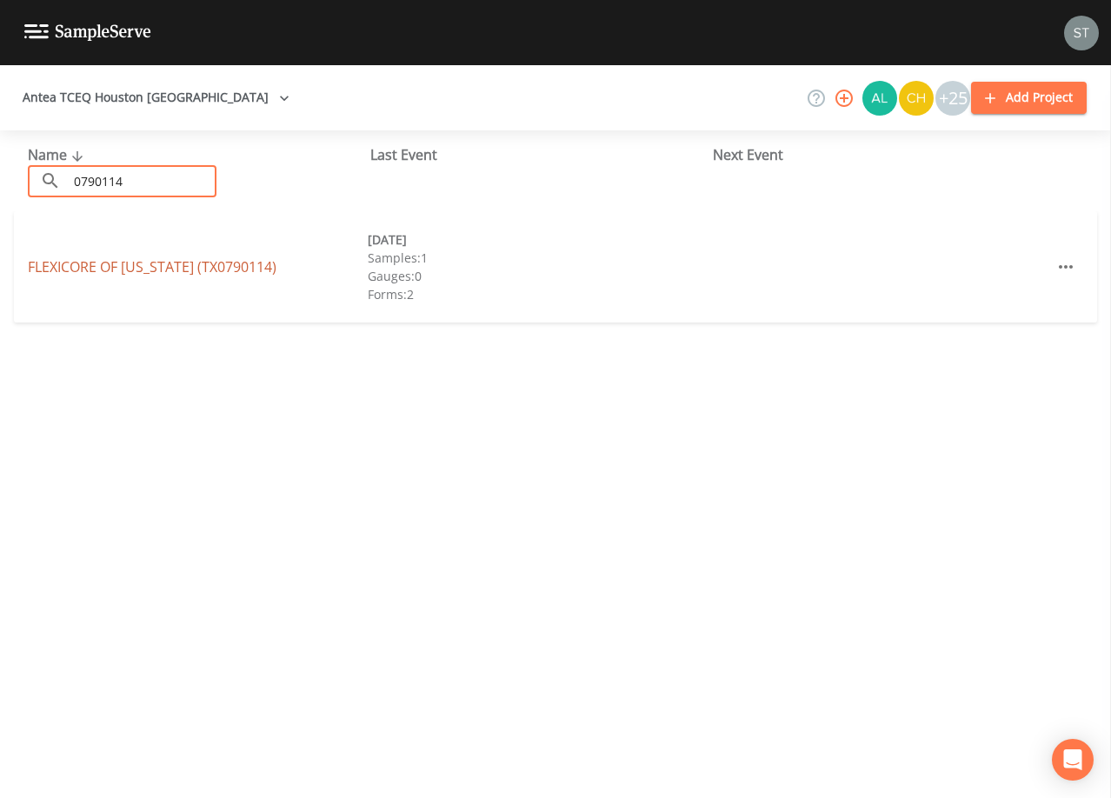
type input "0790114"
click at [187, 263] on link "FLEXICORE OF [US_STATE] (TX0790114)" at bounding box center [152, 266] width 249 height 19
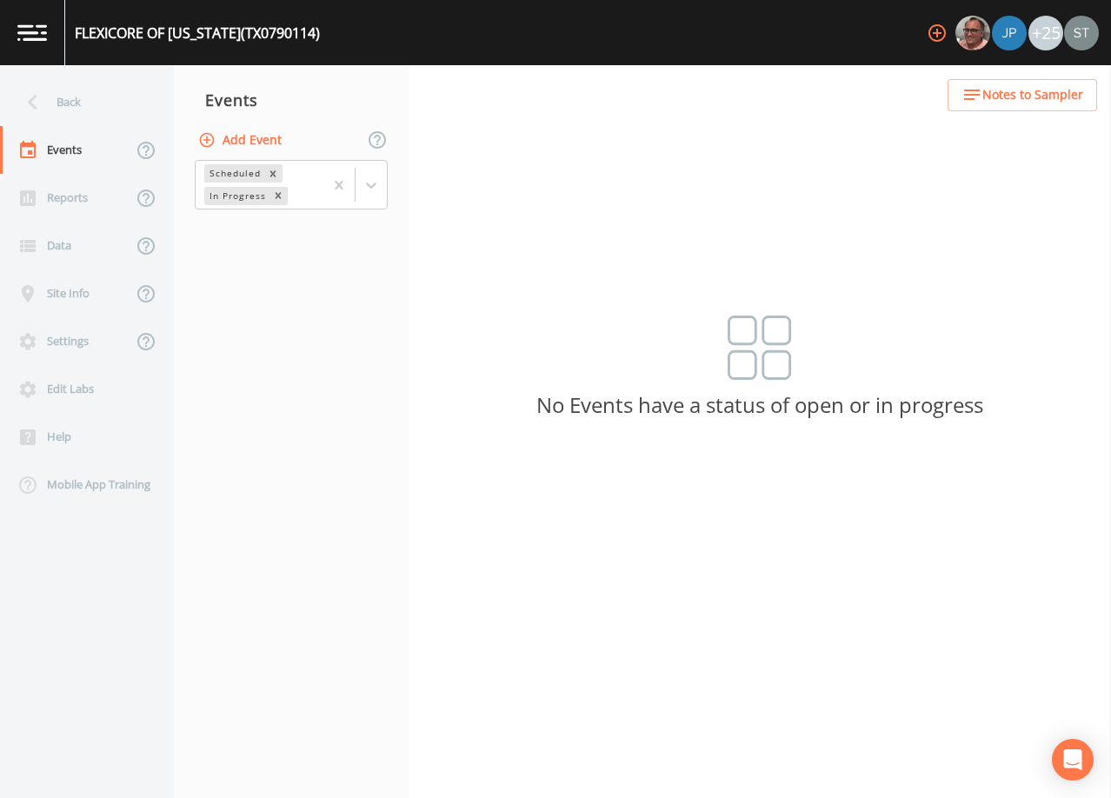
click at [263, 138] on button "Add Event" at bounding box center [242, 140] width 94 height 32
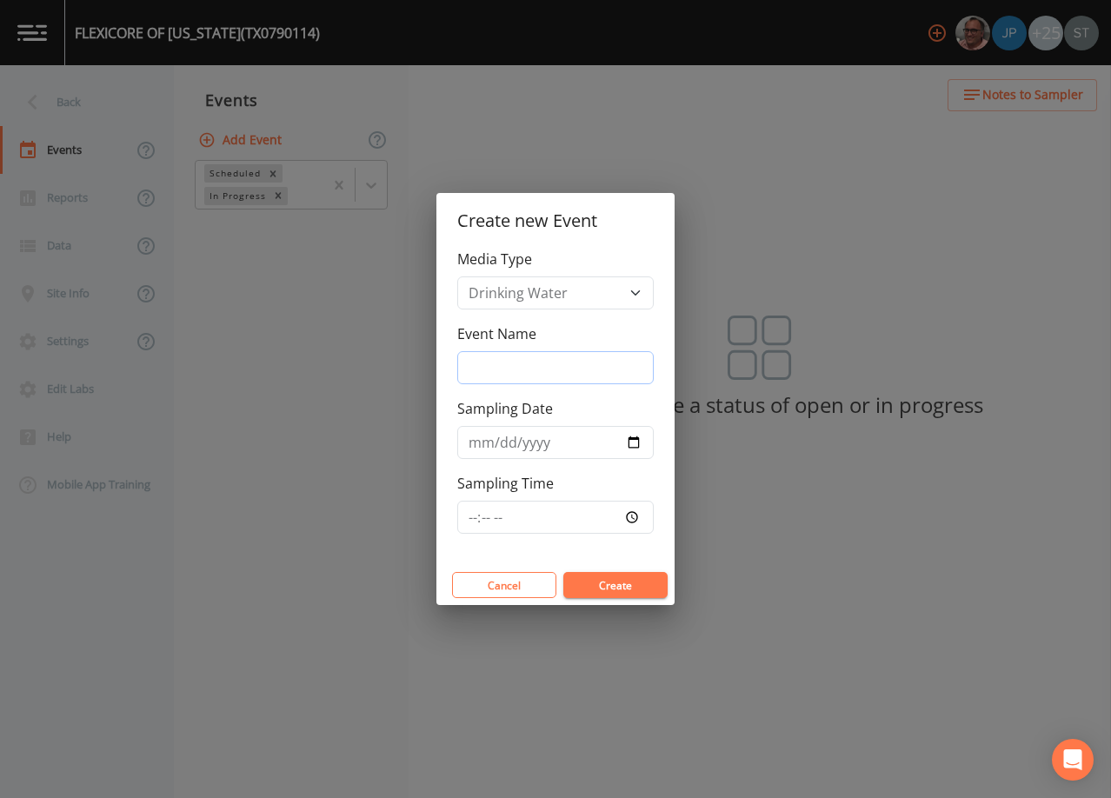
click at [549, 361] on input "Event Name" at bounding box center [555, 367] width 197 height 33
type input "3rd Qtr"
click at [483, 445] on input "Sampling Date" at bounding box center [555, 442] width 197 height 33
type input "[DATE]"
type input "11:30"
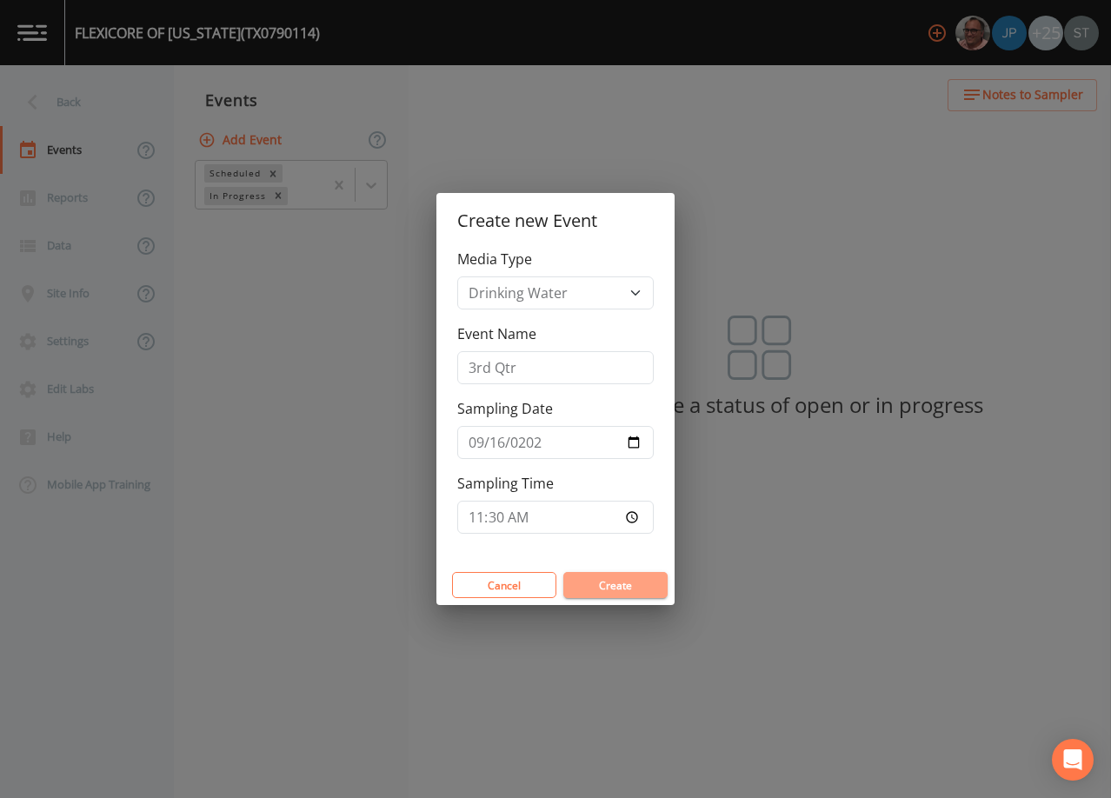
drag, startPoint x: 623, startPoint y: 592, endPoint x: 620, endPoint y: 582, distance: 11.0
click at [623, 591] on button "Create" at bounding box center [615, 585] width 104 height 26
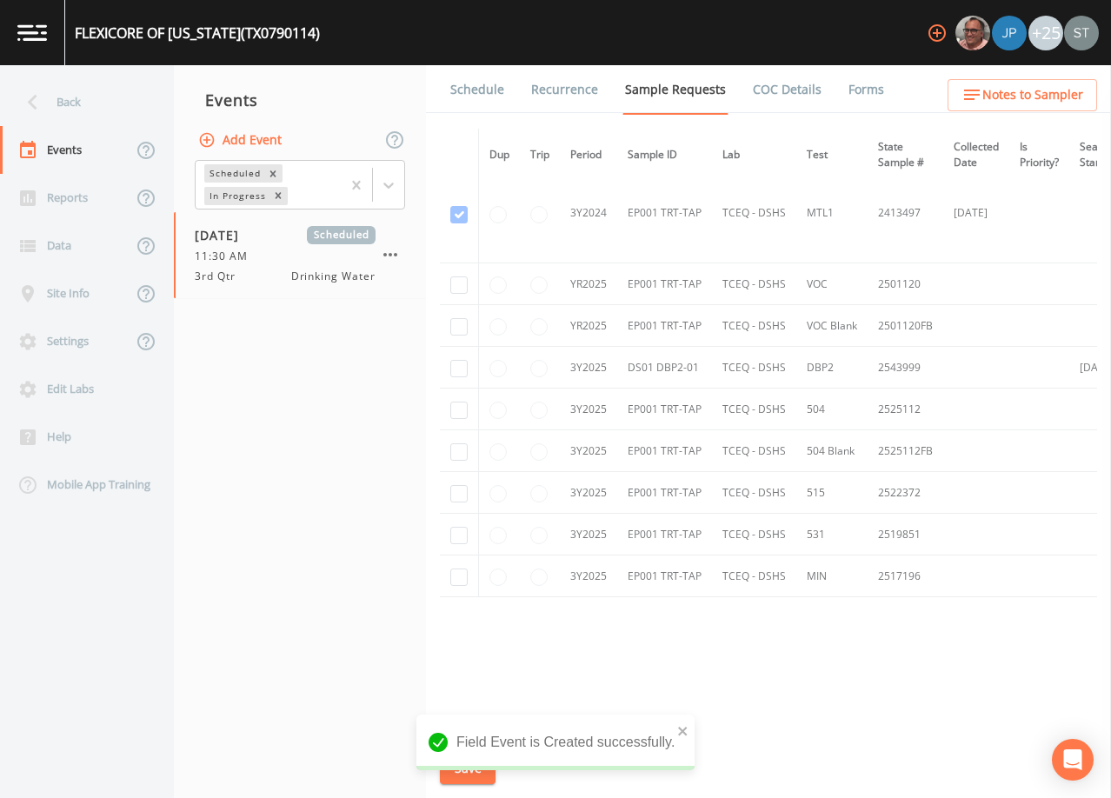
scroll to position [430, 0]
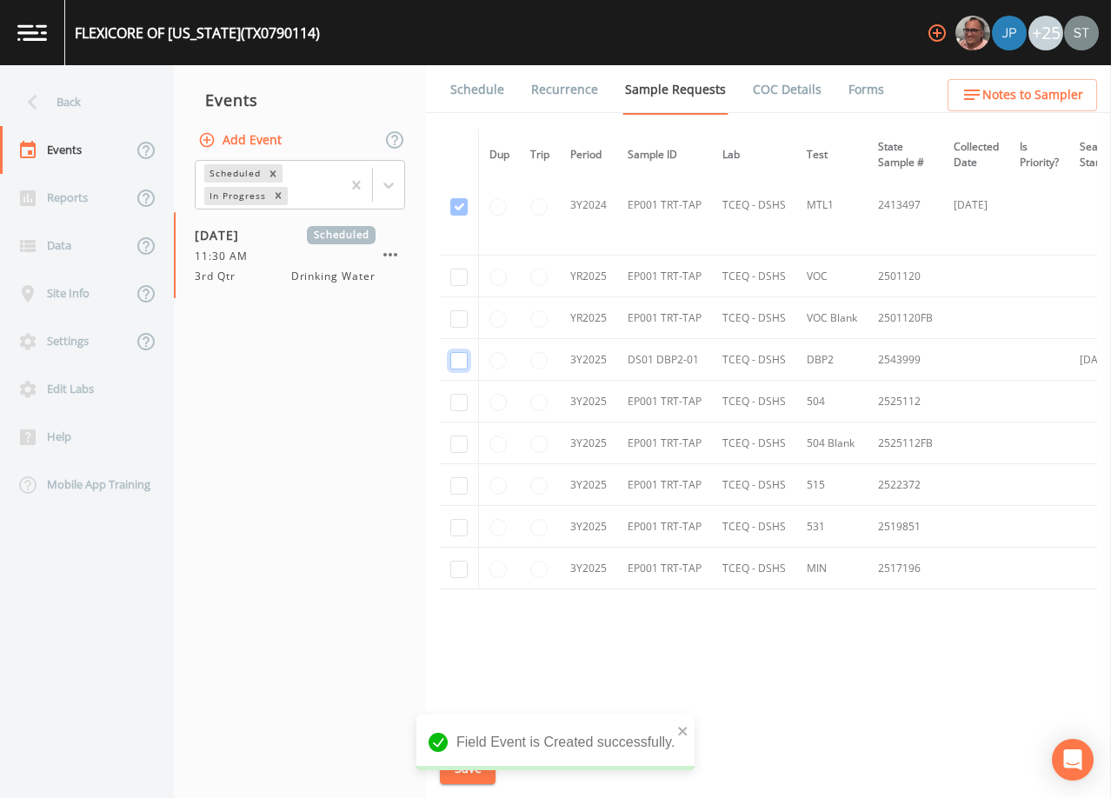
click at [461, 357] on input "checkbox" at bounding box center [458, 360] width 17 height 17
checkbox input "true"
click at [463, 770] on button "Save" at bounding box center [468, 769] width 56 height 32
click at [476, 96] on link "Schedule" at bounding box center [477, 89] width 59 height 49
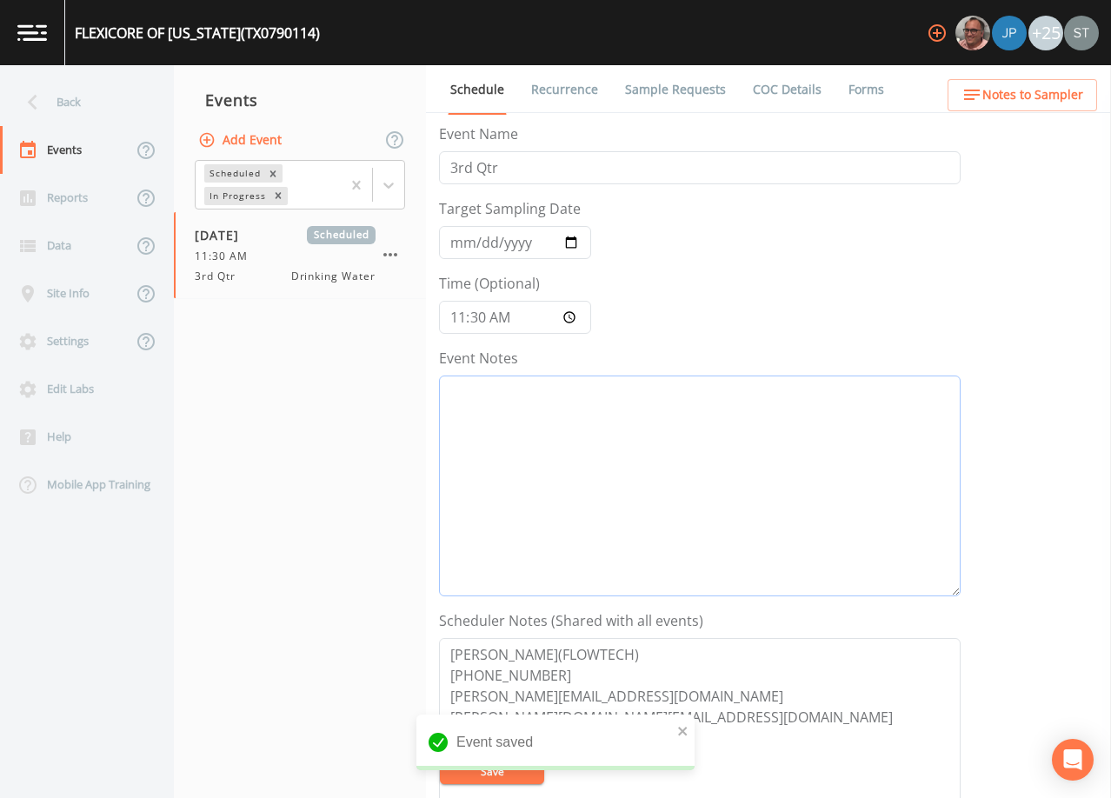
click at [630, 495] on textarea "Event Notes" at bounding box center [700, 486] width 522 height 221
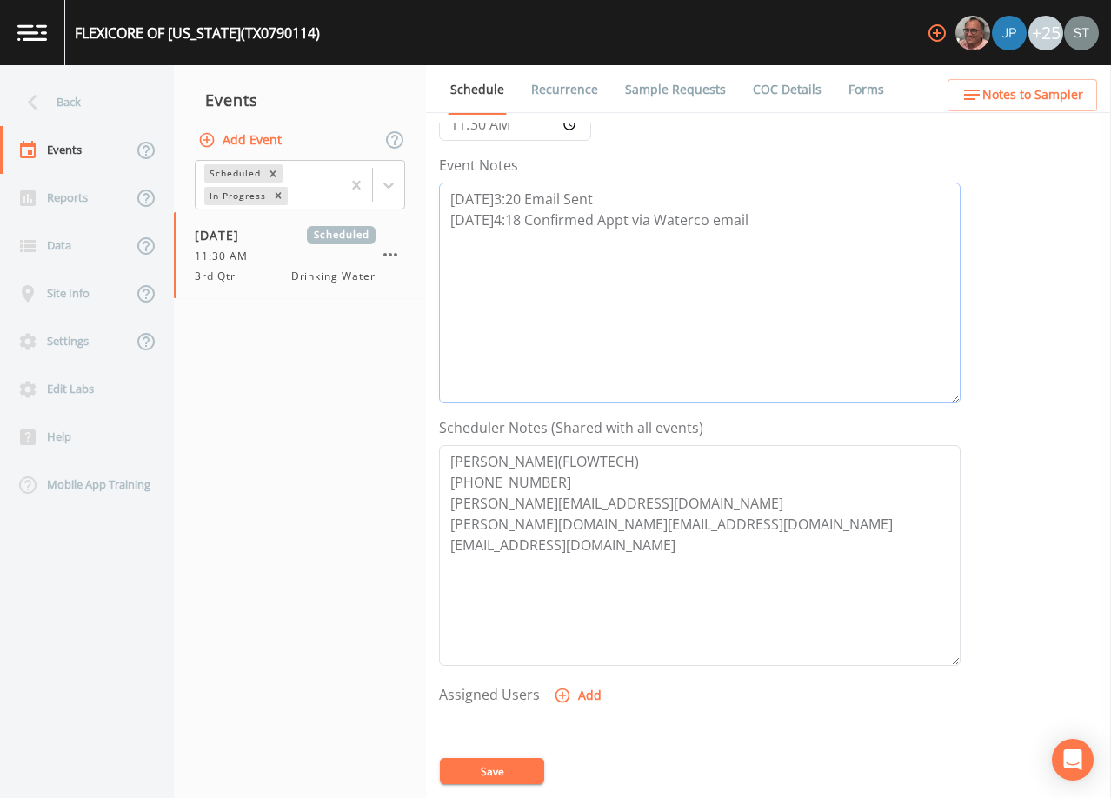
scroll to position [261, 0]
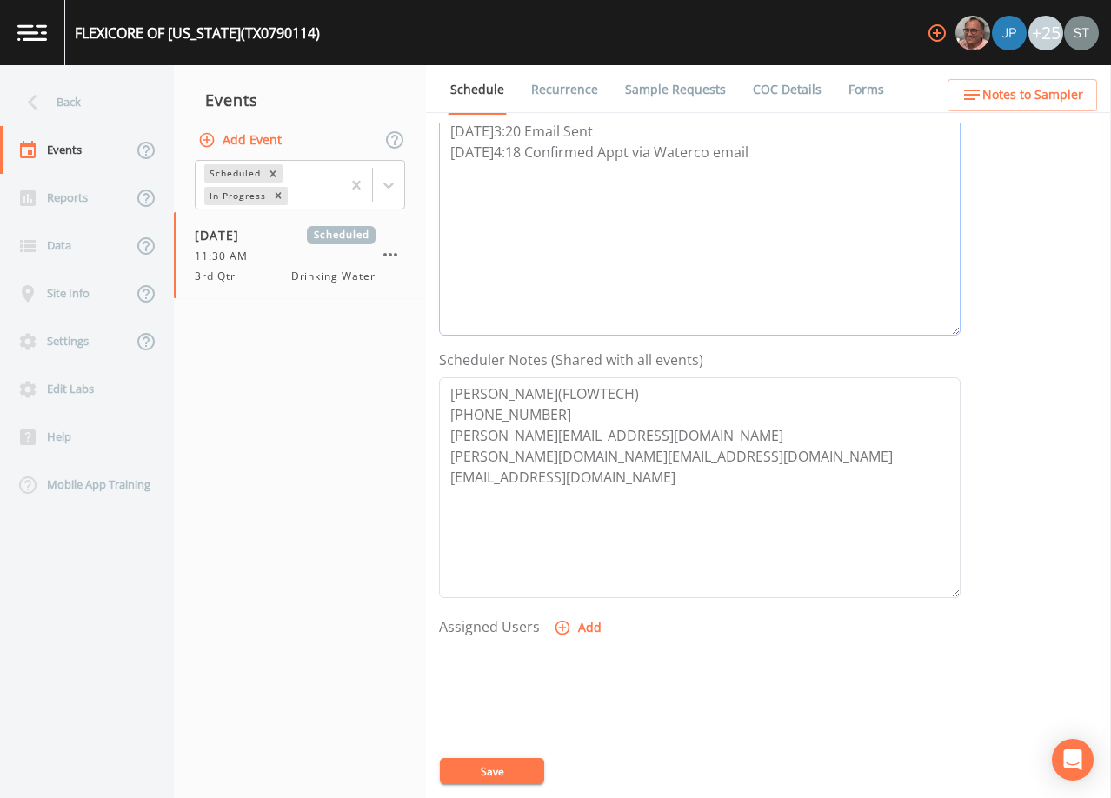
type textarea "[DATE]3:20 Email Sent [DATE]4:18 Confirmed Appt via Waterco email"
click at [577, 630] on button "Add" at bounding box center [579, 628] width 58 height 32
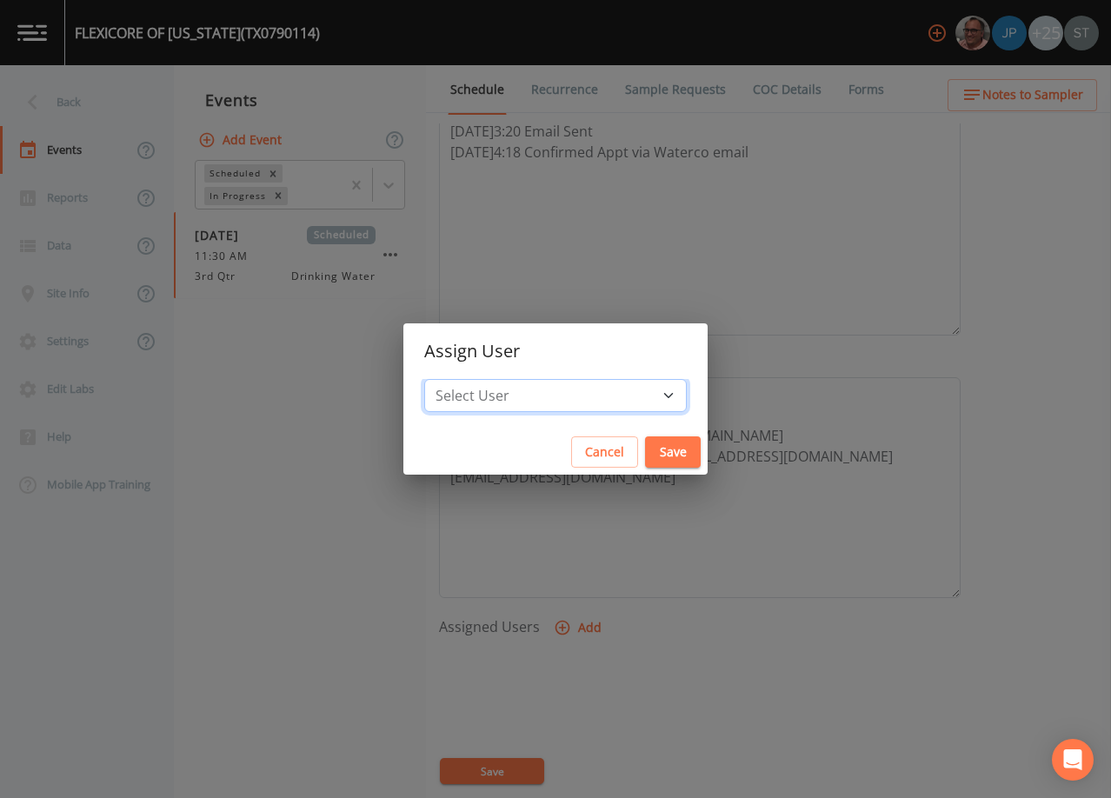
click at [596, 401] on select "Select User [PERSON_NAME] [PERSON_NAME] [PERSON_NAME] [PERSON_NAME] [PERSON_NAM…" at bounding box center [555, 395] width 263 height 33
select select "3585e269-5d1f-4d98-ab9d-4913da50343a"
click at [463, 379] on select "Select User [PERSON_NAME] [PERSON_NAME] [PERSON_NAME] [PERSON_NAME] [PERSON_NAM…" at bounding box center [555, 395] width 263 height 33
click at [645, 447] on button "Save" at bounding box center [673, 453] width 56 height 32
select select
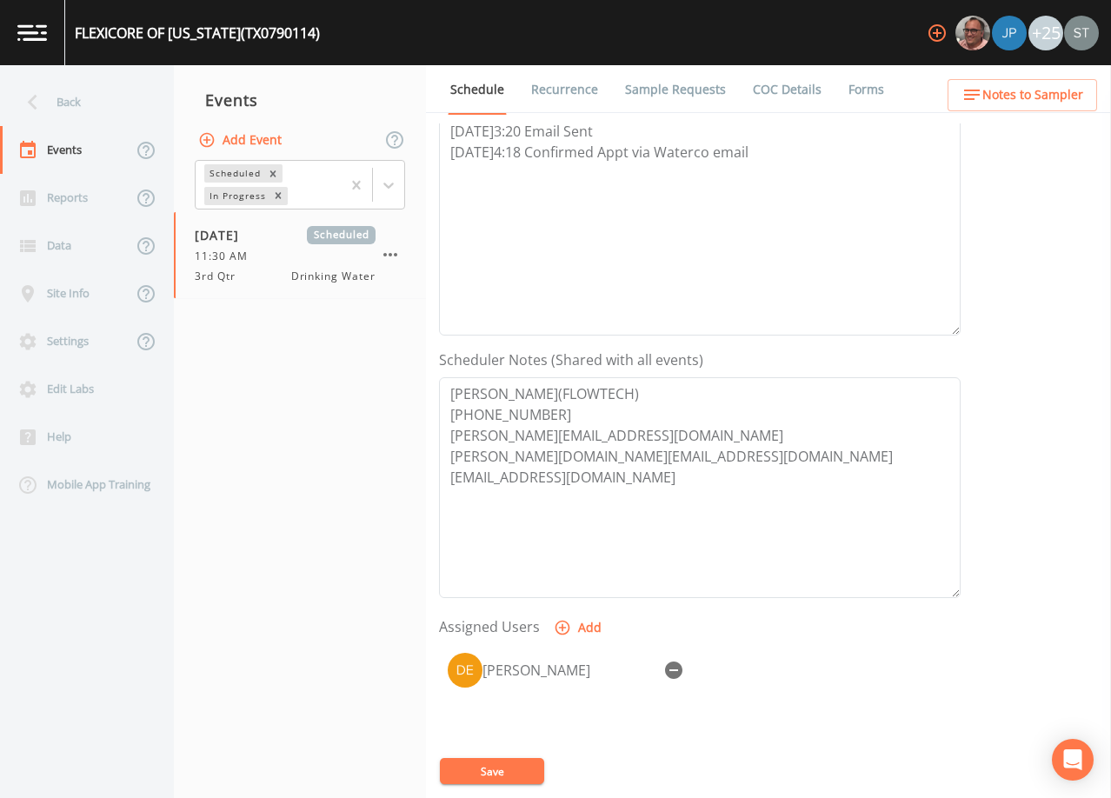
click at [504, 772] on button "Save" at bounding box center [492, 771] width 104 height 26
click at [490, 763] on button "Save" at bounding box center [492, 771] width 104 height 26
click at [1048, 93] on span "Notes to Sampler" at bounding box center [1033, 95] width 101 height 22
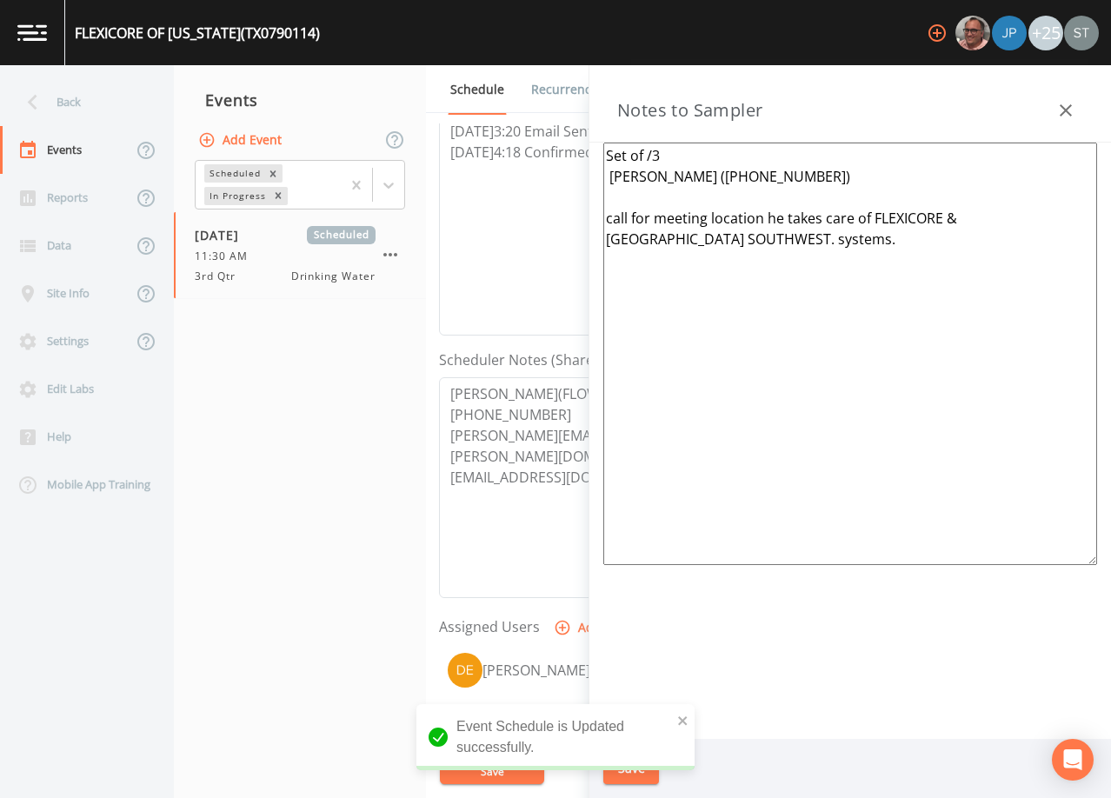
drag, startPoint x: 745, startPoint y: 255, endPoint x: 503, endPoint y: 110, distance: 281.5
click at [503, 110] on div "Back Events Reports Data Site Info Settings Edit Labs Help Mobile App Training …" at bounding box center [555, 431] width 1111 height 733
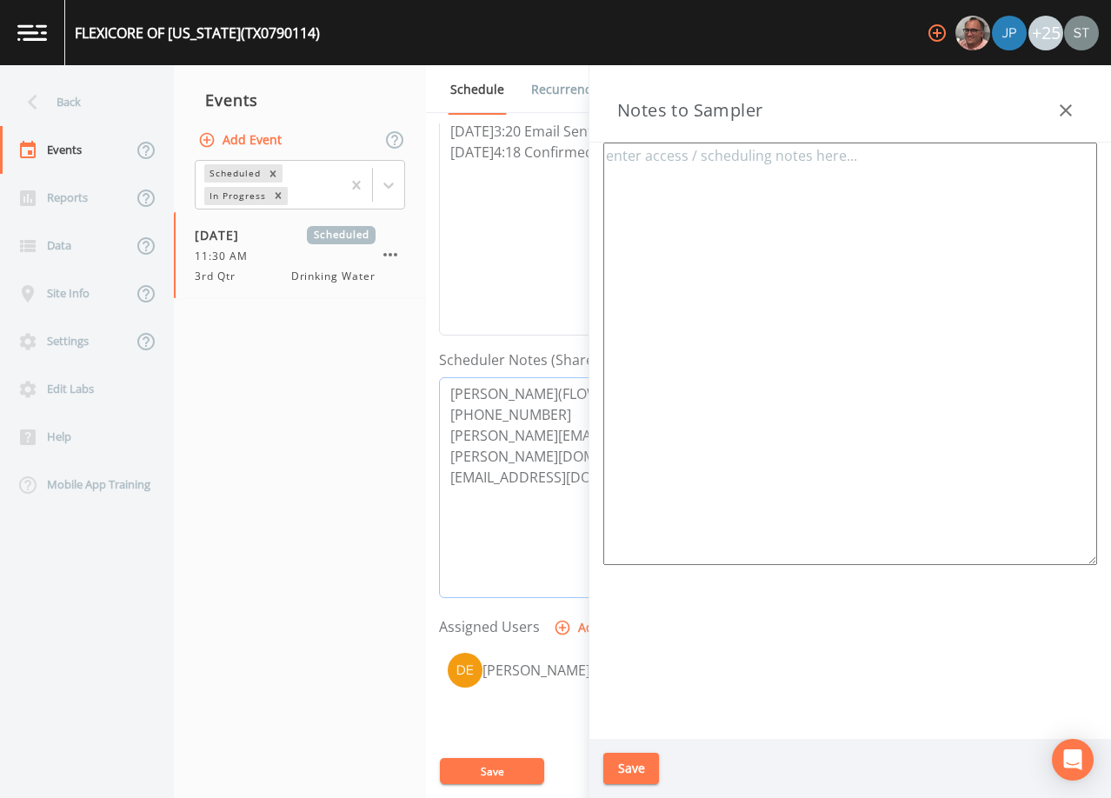
drag, startPoint x: 548, startPoint y: 414, endPoint x: 414, endPoint y: 383, distance: 137.3
click at [414, 383] on div "Back Events Reports Data Site Info Settings Edit Labs Help Mobile App Training …" at bounding box center [555, 431] width 1111 height 733
click at [794, 288] on textarea at bounding box center [850, 354] width 494 height 423
paste textarea "[PERSON_NAME](FLOWTECH) [PHONE_NUMBER]"
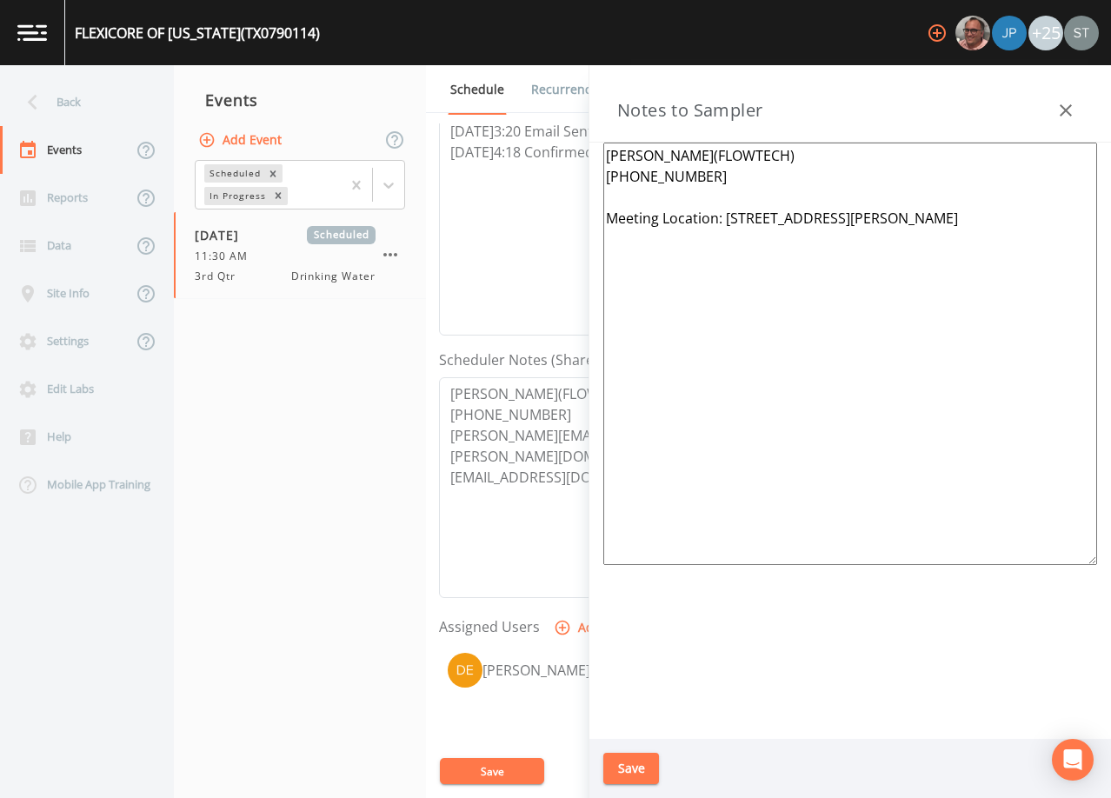
type textarea "[PERSON_NAME](FLOWTECH) [PHONE_NUMBER] Meeting Location: [STREET_ADDRESS][PERSO…"
click at [637, 767] on button "Save" at bounding box center [631, 769] width 56 height 32
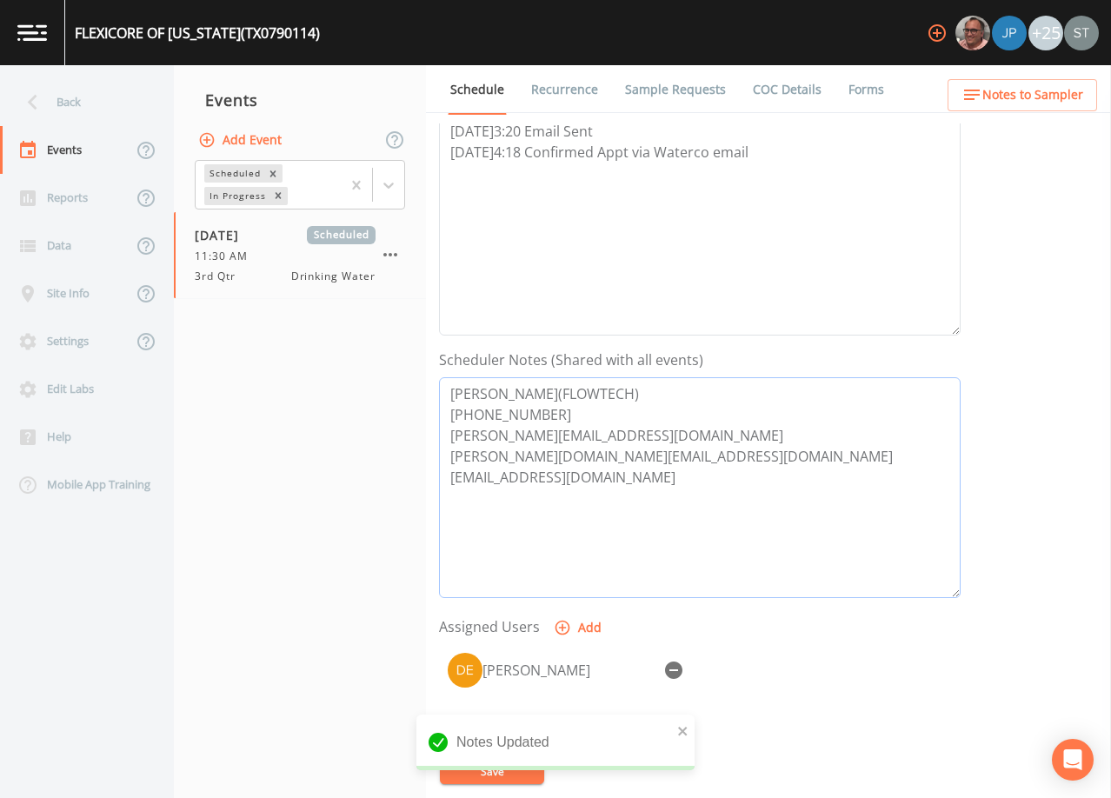
click at [560, 419] on textarea "[PERSON_NAME](FLOWTECH) [PHONE_NUMBER] [PERSON_NAME][EMAIL_ADDRESS][DOMAIN_NAME…" at bounding box center [700, 487] width 522 height 221
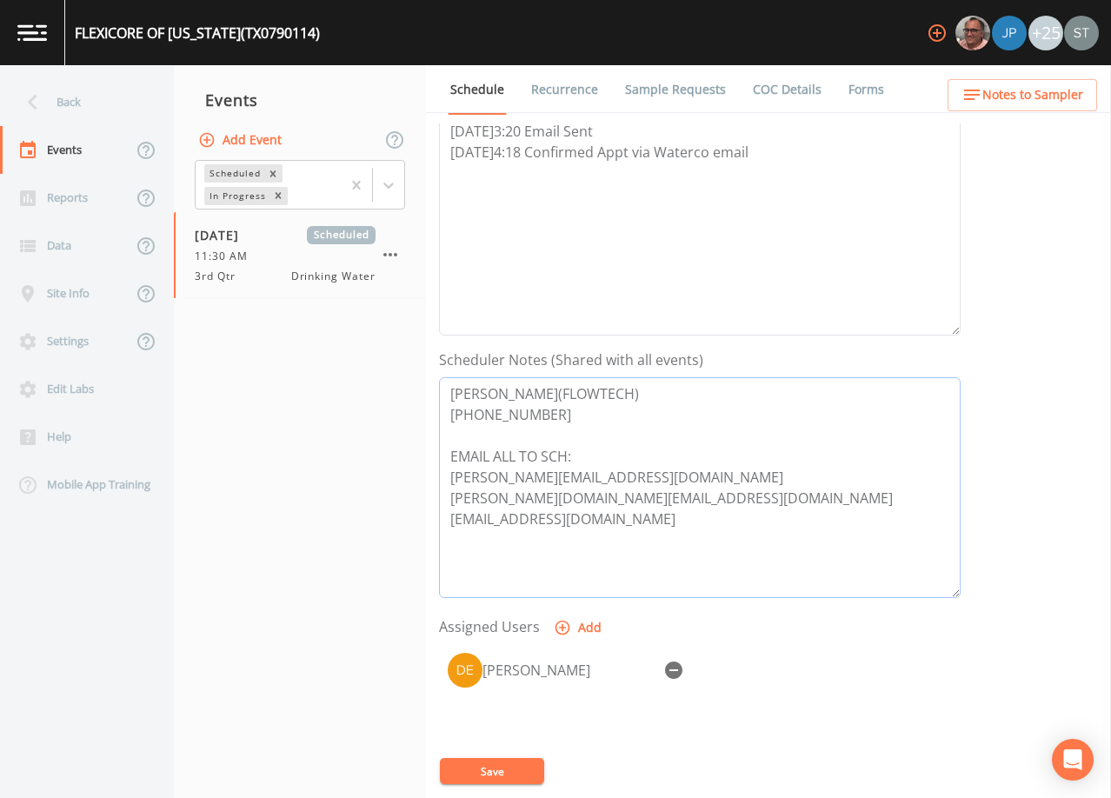
type textarea "[PERSON_NAME](FLOWTECH) [PHONE_NUMBER] EMAIL ALL TO SCH: [PERSON_NAME][EMAIL_AD…"
click at [500, 773] on button "Save" at bounding box center [492, 771] width 104 height 26
click at [692, 95] on link "Sample Requests" at bounding box center [676, 89] width 106 height 49
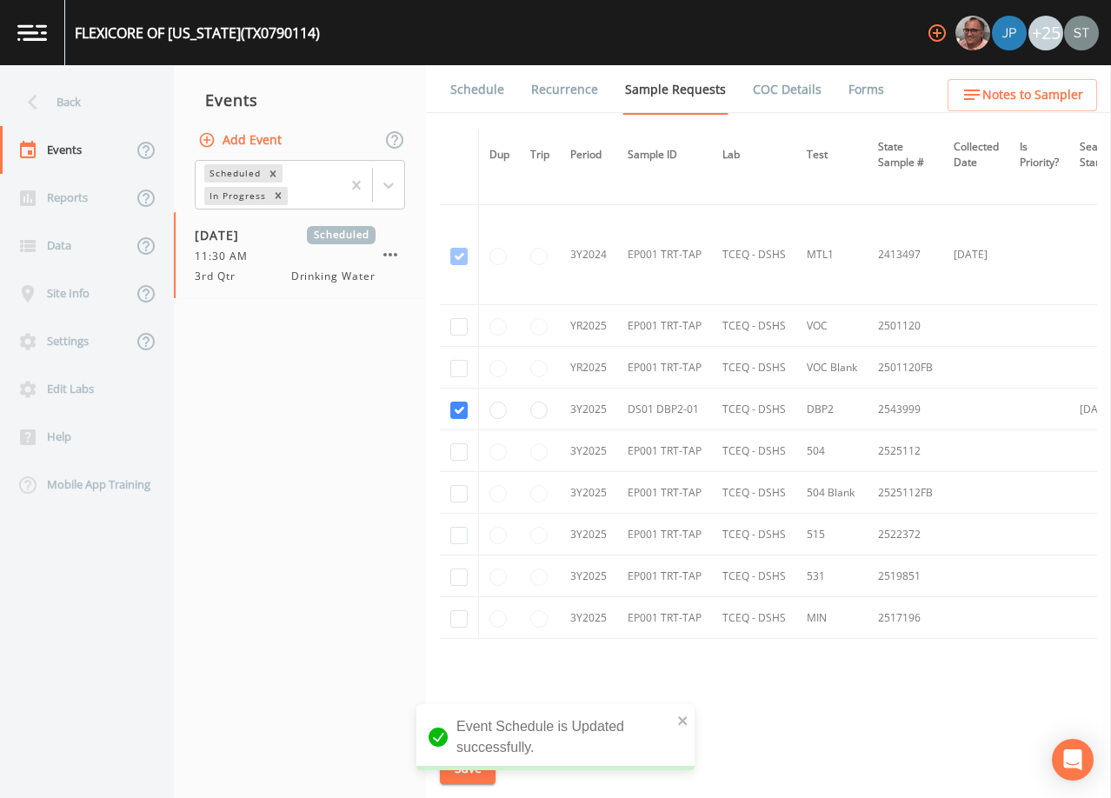
scroll to position [430, 0]
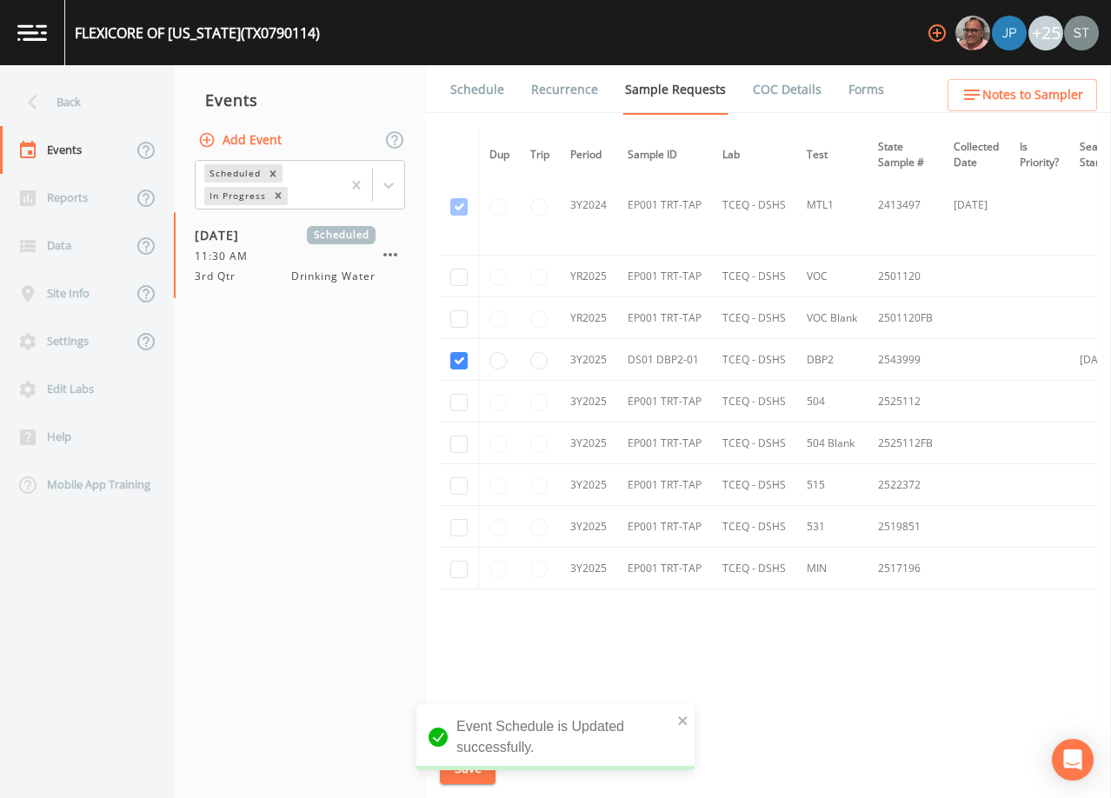
click at [491, 93] on link "Schedule" at bounding box center [477, 89] width 59 height 49
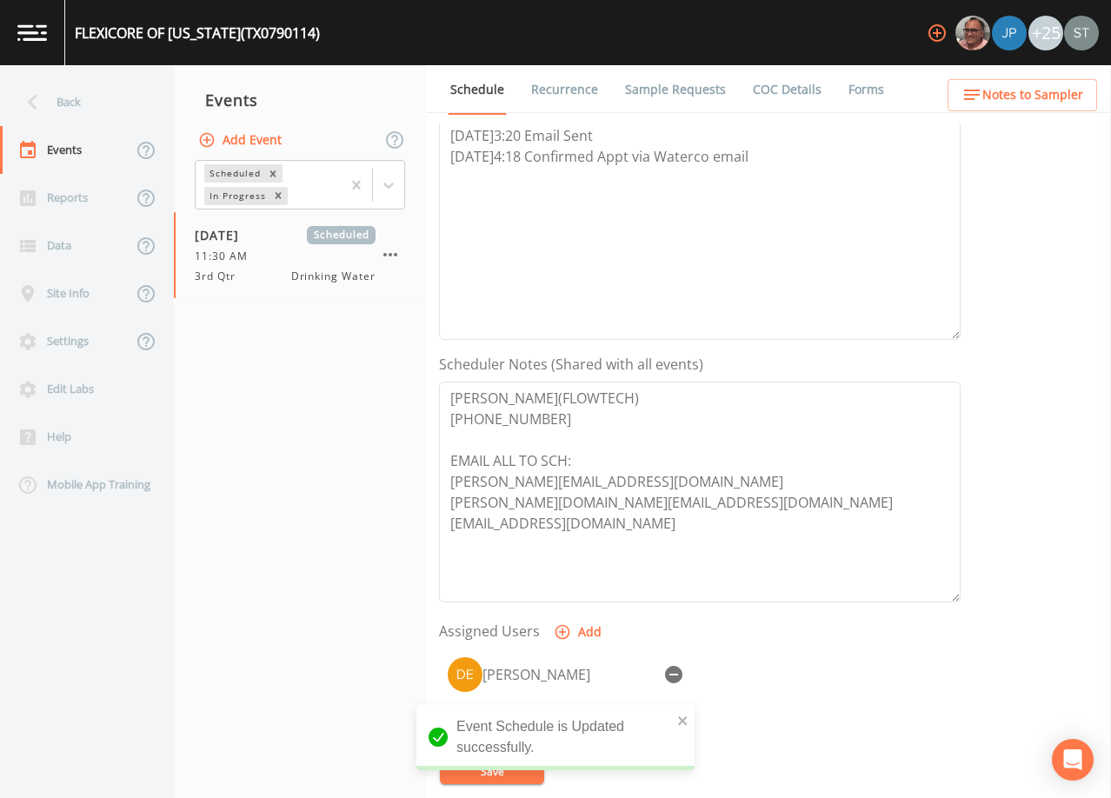
scroll to position [261, 0]
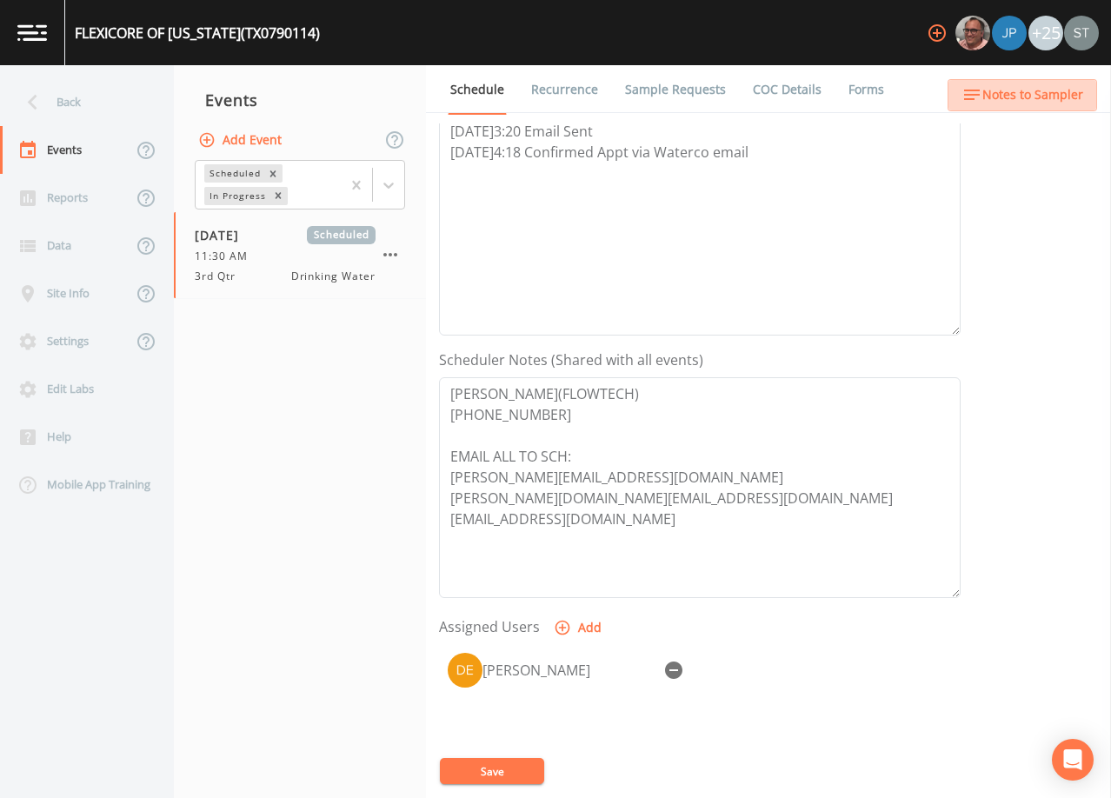
click at [1069, 97] on span "Notes to Sampler" at bounding box center [1033, 95] width 101 height 22
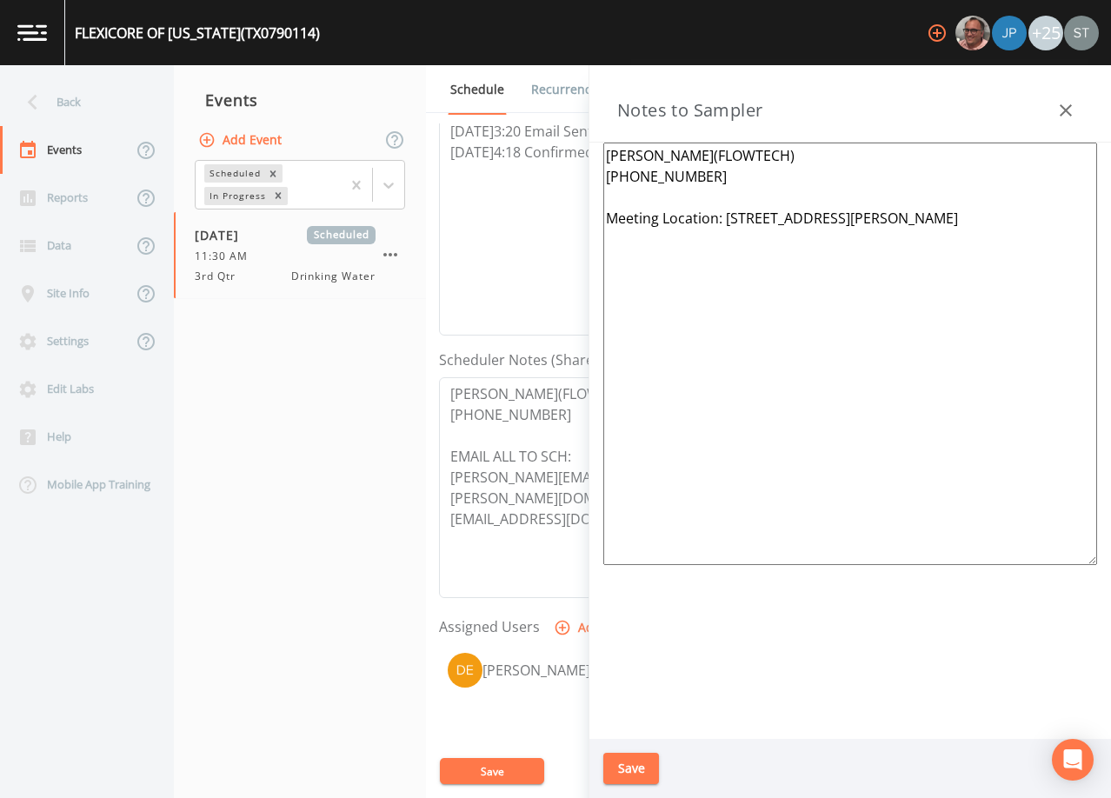
click at [1071, 108] on icon "button" at bounding box center [1066, 110] width 21 height 21
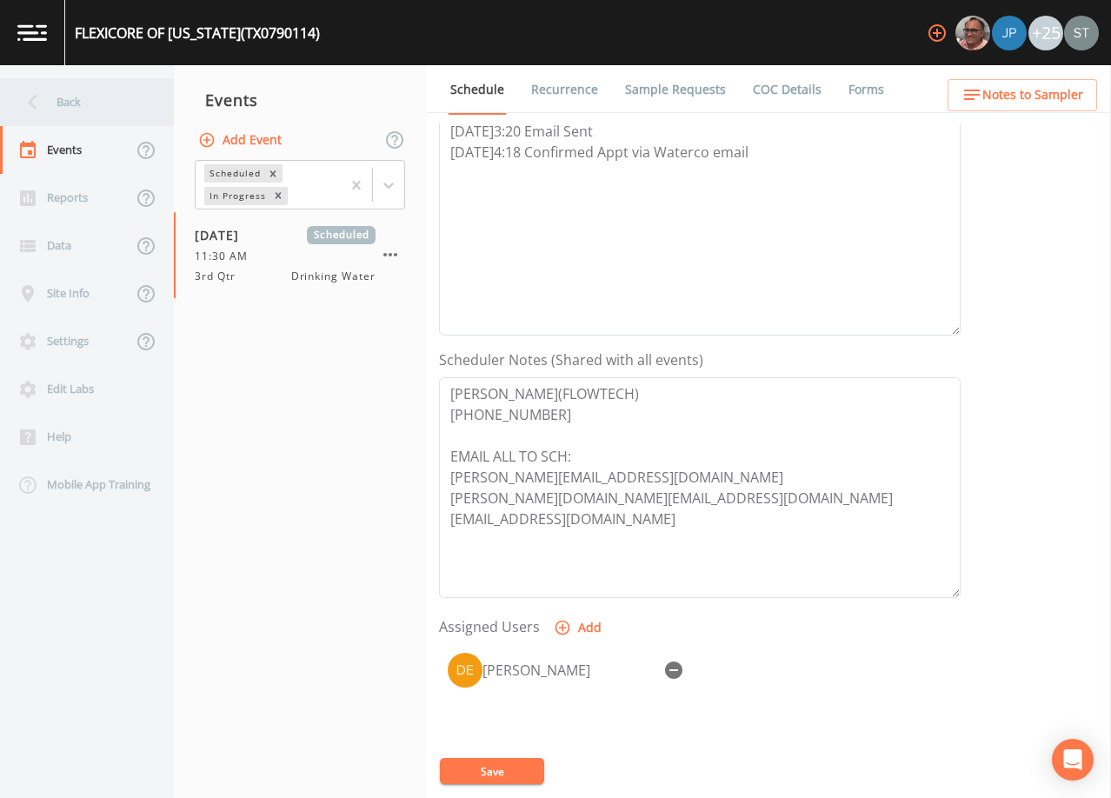
click at [97, 103] on div "Back" at bounding box center [78, 102] width 157 height 48
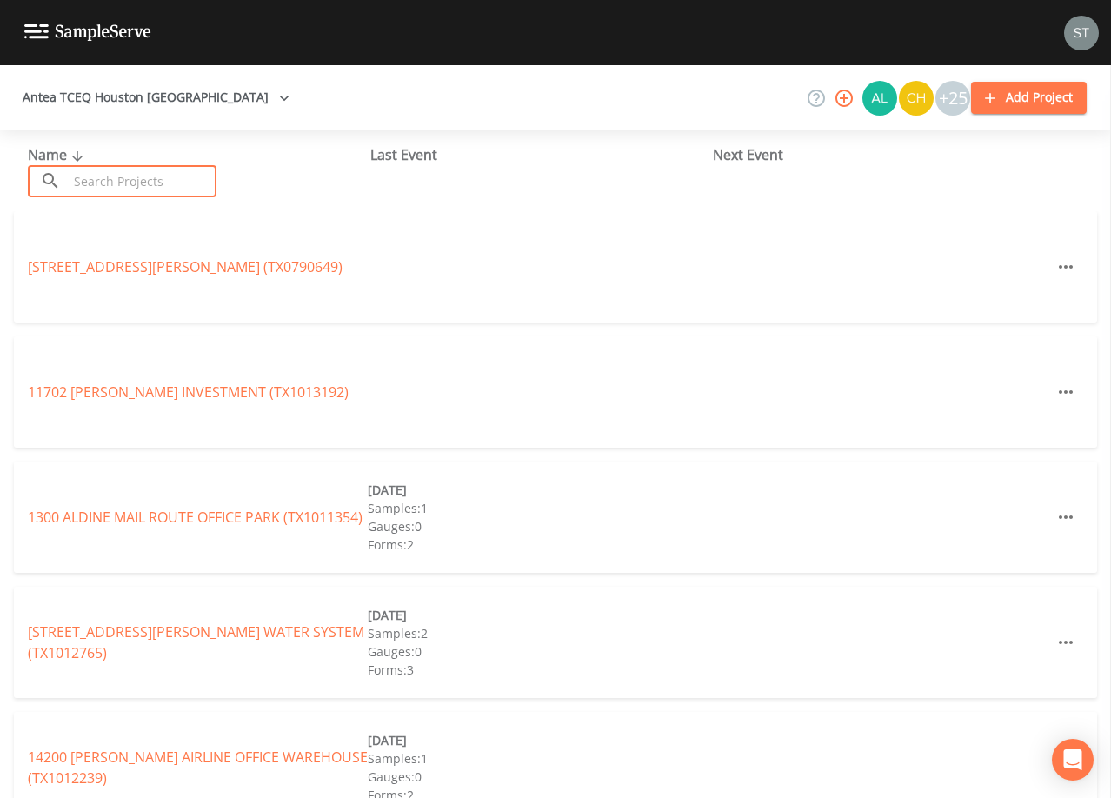
click at [104, 179] on input "text" at bounding box center [142, 181] width 149 height 32
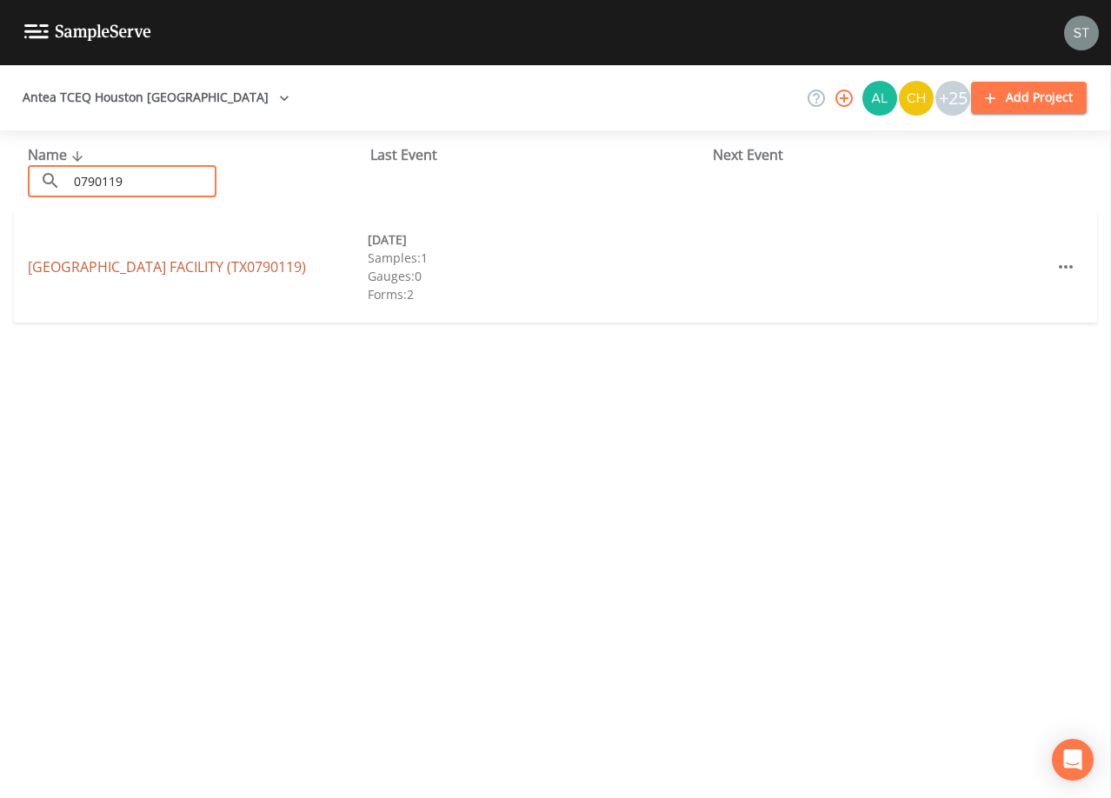
type input "0790119"
click at [233, 275] on link "[GEOGRAPHIC_DATA] (TX0790119)" at bounding box center [167, 266] width 278 height 19
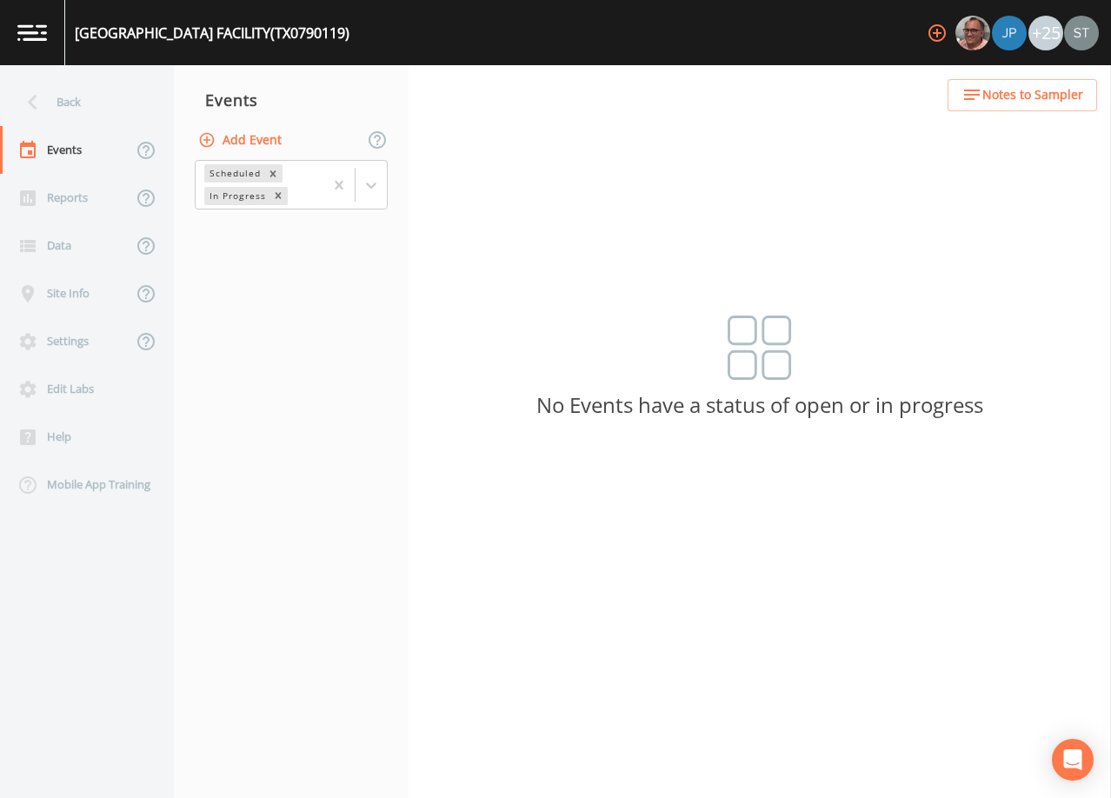
click at [243, 132] on button "Add Event" at bounding box center [242, 140] width 94 height 32
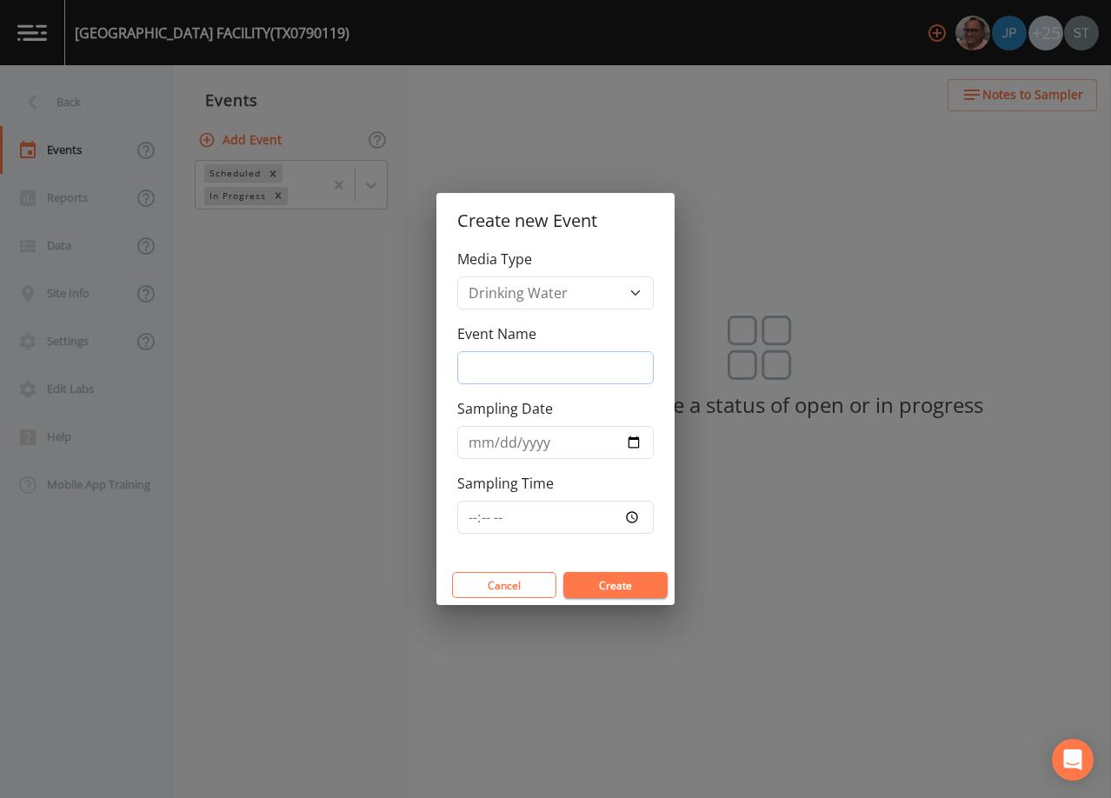
drag, startPoint x: 532, startPoint y: 372, endPoint x: 541, endPoint y: 370, distance: 9.1
click at [532, 371] on input "Event Name" at bounding box center [555, 367] width 197 height 33
type input "3rd Qtr"
click at [483, 445] on input "Sampling Date" at bounding box center [555, 442] width 197 height 33
type input "[DATE]"
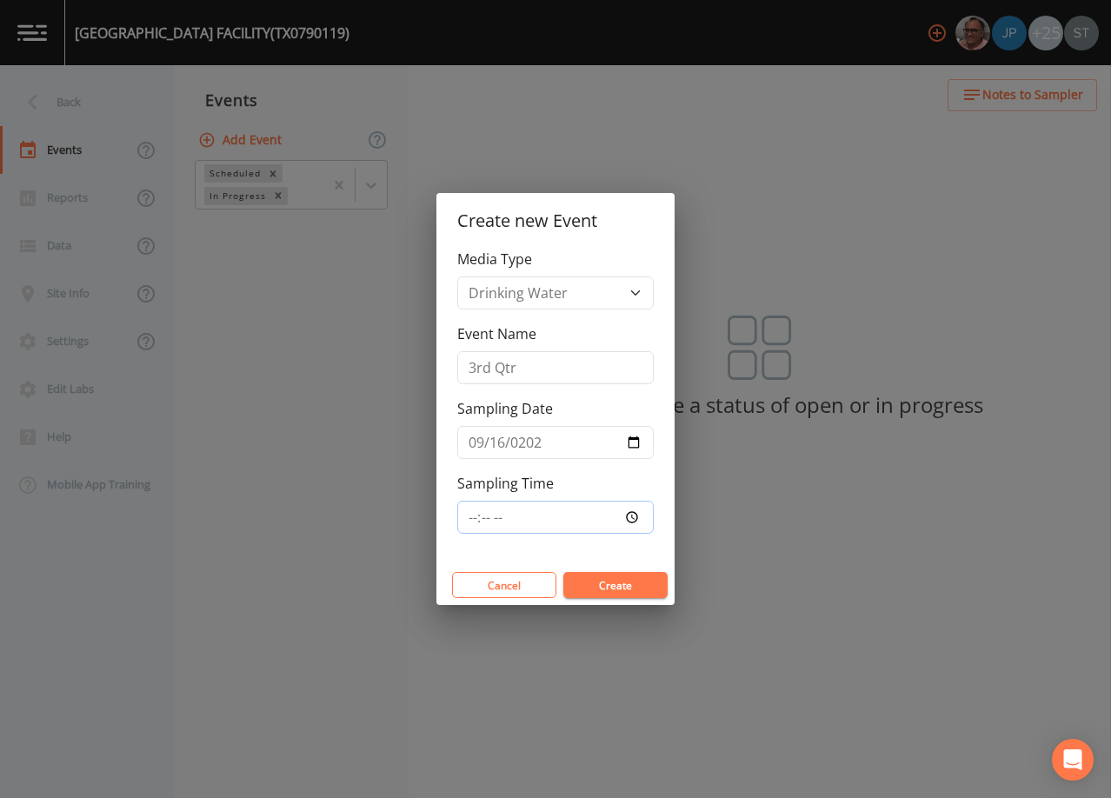
type input "12:30"
click at [630, 581] on button "Create" at bounding box center [615, 585] width 104 height 26
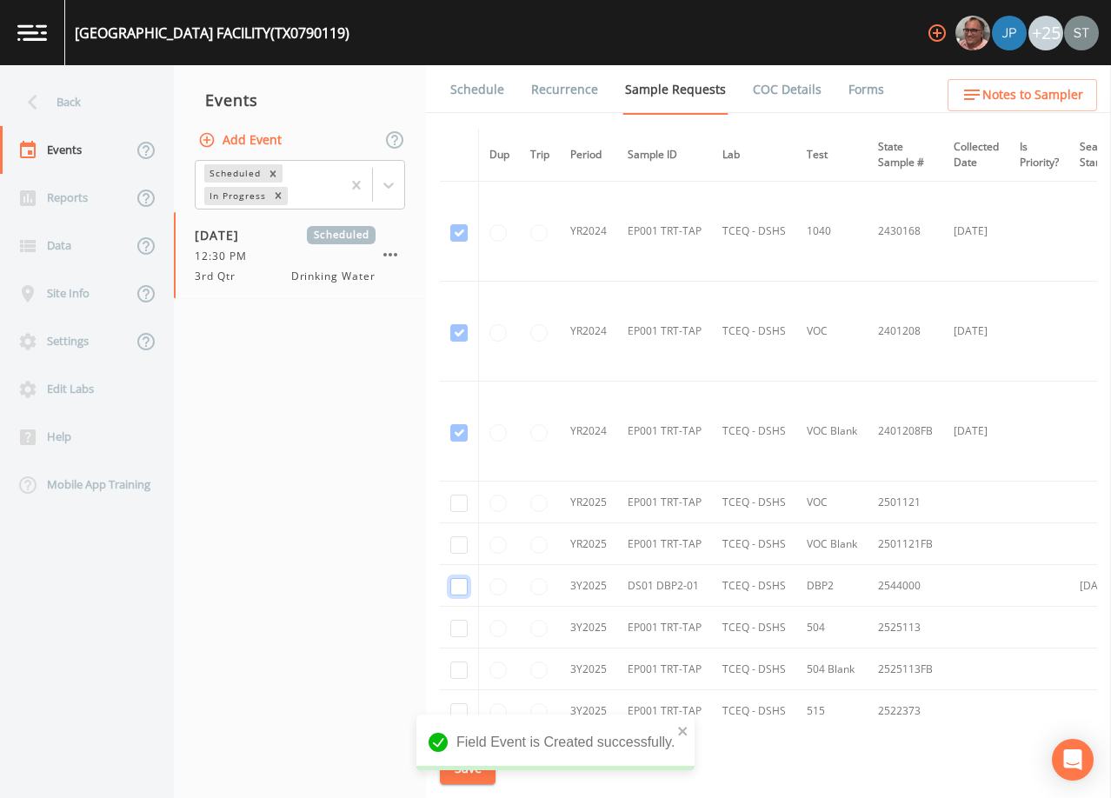
click at [457, 583] on input "checkbox" at bounding box center [458, 586] width 17 height 17
checkbox input "true"
click at [472, 765] on button "Save" at bounding box center [468, 769] width 56 height 32
click at [470, 94] on link "Schedule" at bounding box center [477, 89] width 59 height 49
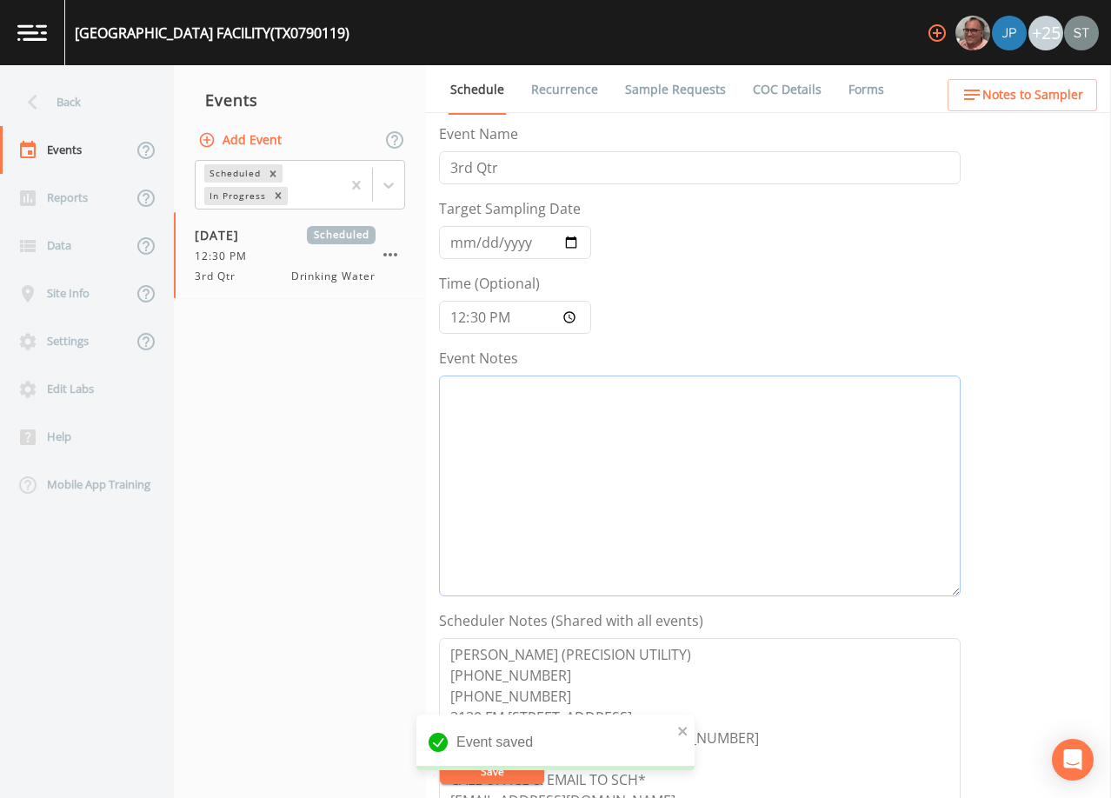
click at [537, 430] on textarea "Event Notes" at bounding box center [700, 486] width 522 height 221
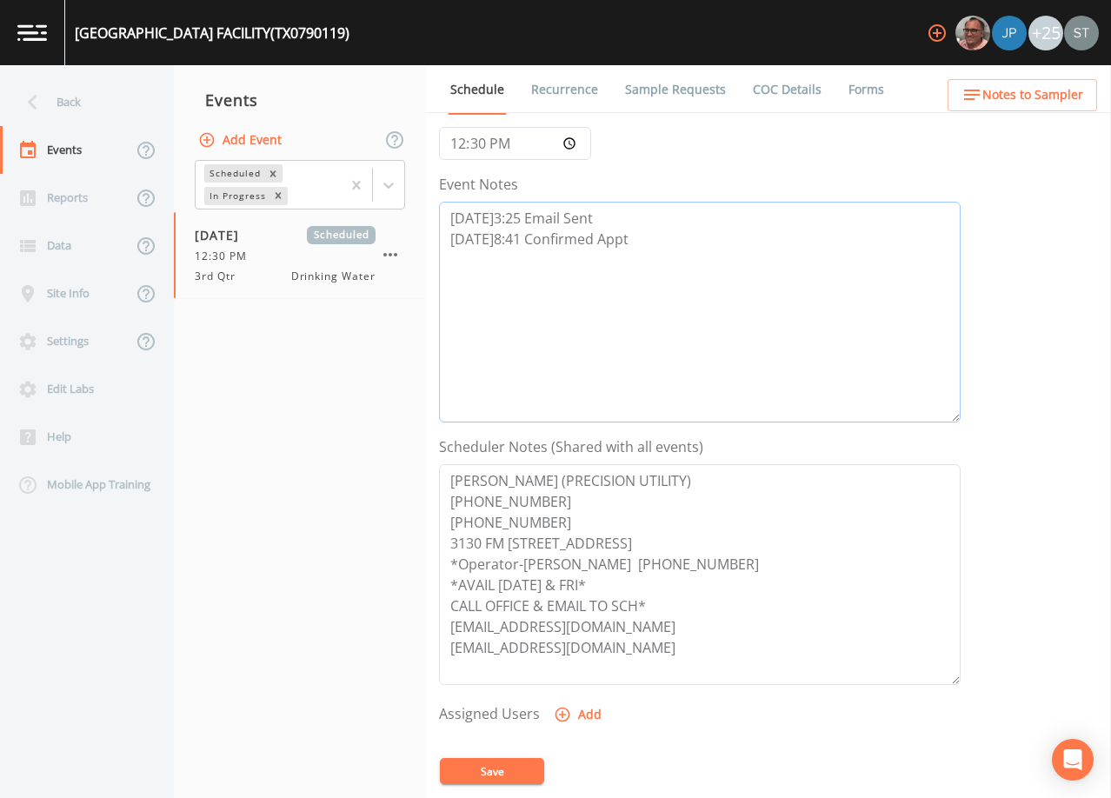
scroll to position [348, 0]
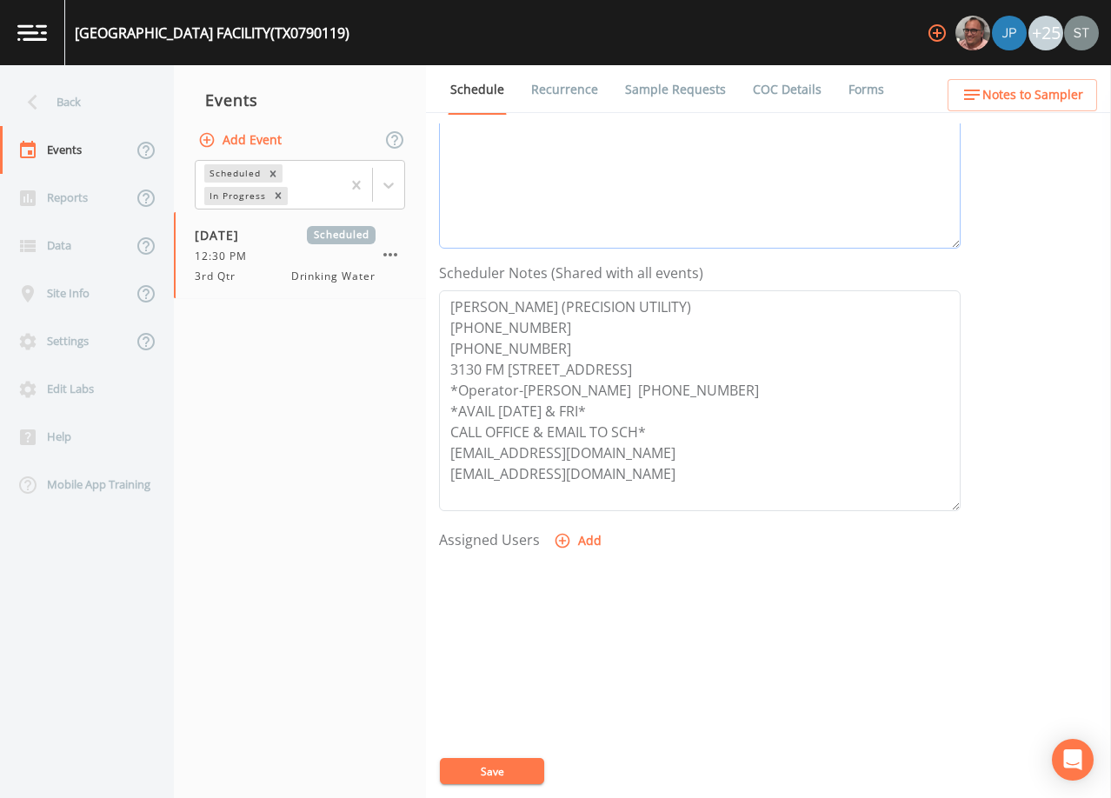
type textarea "[DATE]3:25 Email Sent [DATE]8:41 Confirmed Appt"
click at [573, 536] on button "Add" at bounding box center [579, 541] width 58 height 32
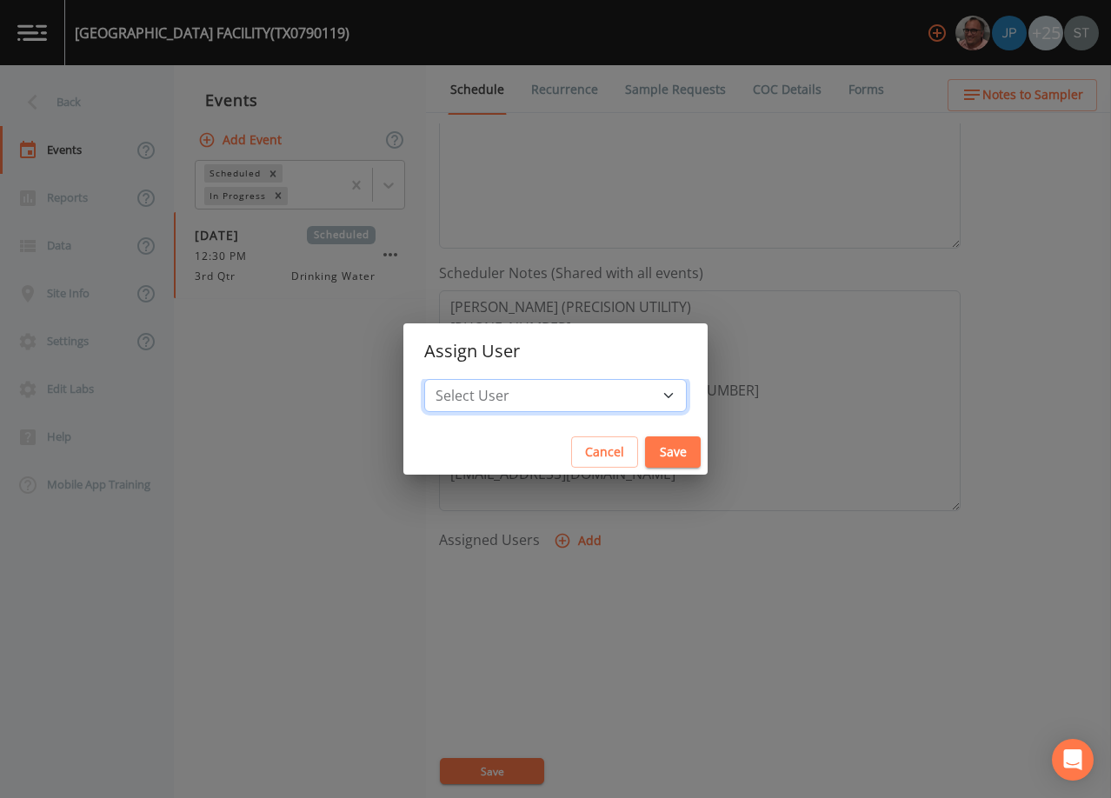
click at [556, 402] on select "Select User [PERSON_NAME] [PERSON_NAME] [PERSON_NAME] [PERSON_NAME] [PERSON_NAM…" at bounding box center [555, 395] width 263 height 33
select select "3585e269-5d1f-4d98-ab9d-4913da50343a"
click at [463, 379] on select "Select User [PERSON_NAME] [PERSON_NAME] [PERSON_NAME] [PERSON_NAME] [PERSON_NAM…" at bounding box center [555, 395] width 263 height 33
click at [645, 446] on button "Save" at bounding box center [673, 453] width 56 height 32
select select
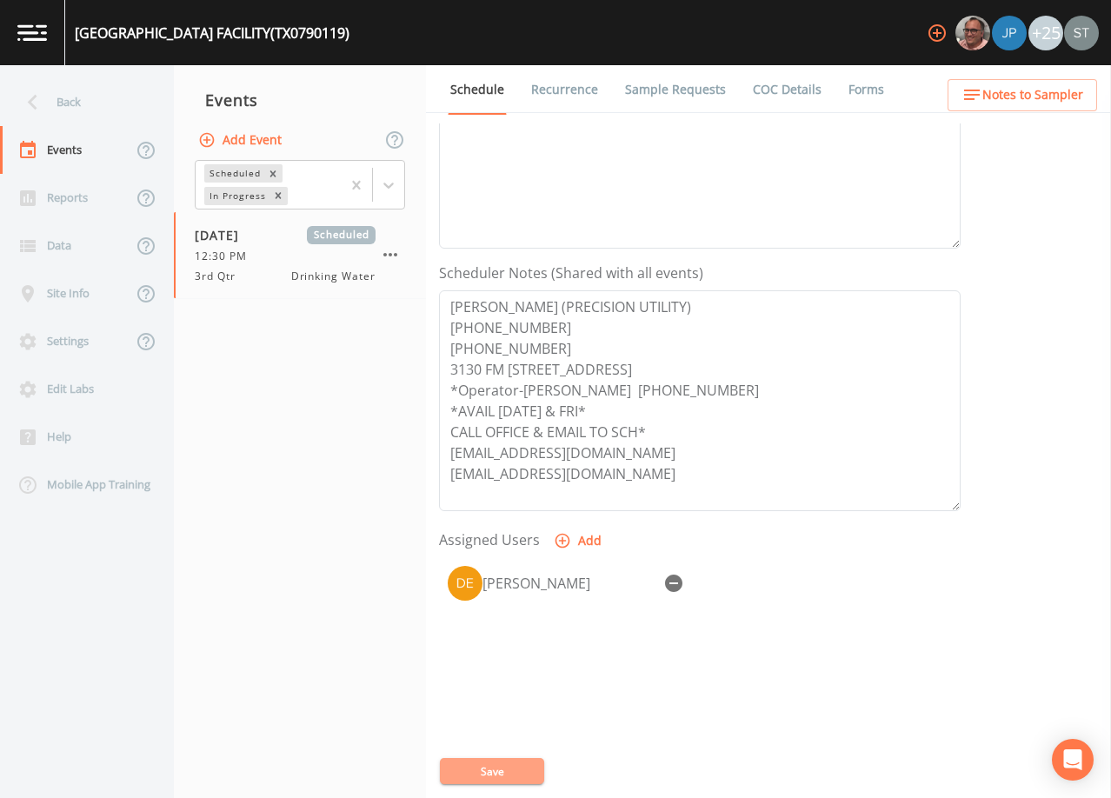
click at [511, 781] on button "Save" at bounding box center [492, 771] width 104 height 26
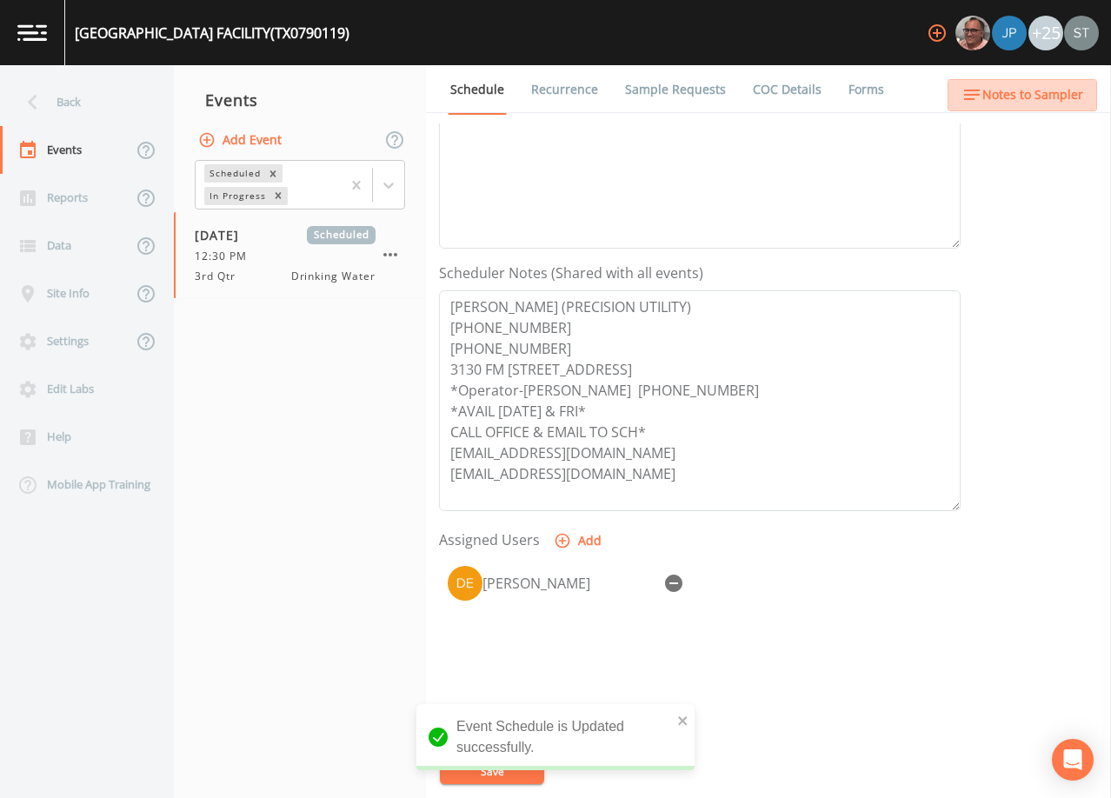
click at [1038, 101] on span "Notes to Sampler" at bounding box center [1033, 95] width 101 height 22
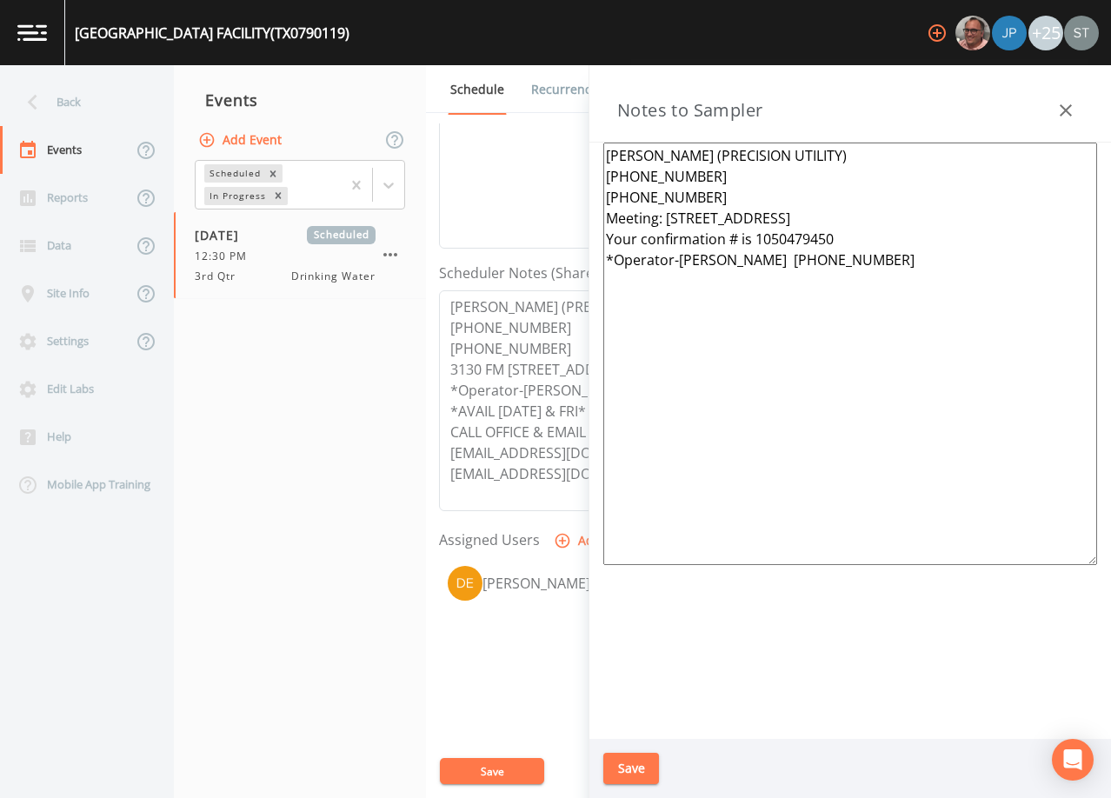
click at [724, 190] on textarea "[PERSON_NAME] (PRECISION UTILITY) [PHONE_NUMBER] [PHONE_NUMBER] Meeting: [STREE…" at bounding box center [850, 354] width 494 height 423
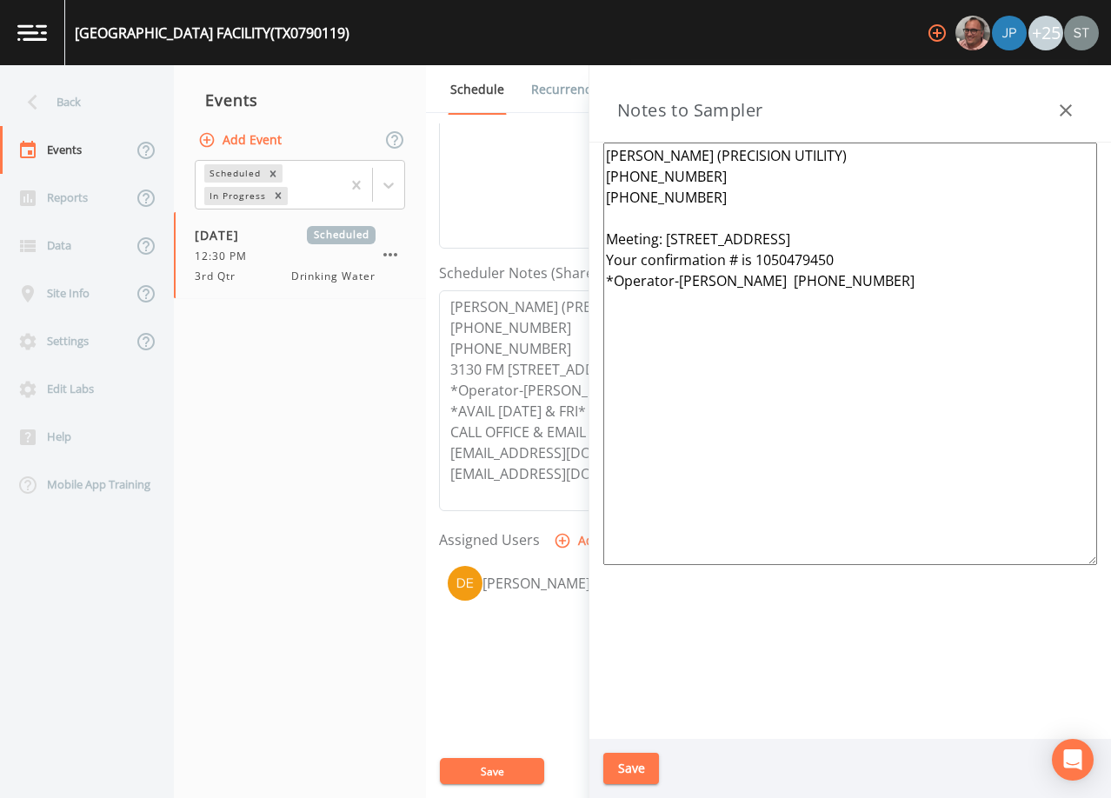
drag, startPoint x: 873, startPoint y: 279, endPoint x: 587, endPoint y: 281, distance: 286.1
click at [587, 281] on div "Back Events Reports Data Site Info Settings Edit Labs Help Mobile App Training …" at bounding box center [555, 431] width 1111 height 733
drag, startPoint x: 874, startPoint y: 264, endPoint x: 591, endPoint y: 264, distance: 282.6
click at [591, 264] on div "[PERSON_NAME] (PRECISION UTILITY) [PHONE_NUMBER] [PHONE_NUMBER] Meeting: [STREE…" at bounding box center [851, 441] width 522 height 596
type textarea "[PERSON_NAME] (PRECISION UTILITY) [PHONE_NUMBER] [PHONE_NUMBER] Meeting: [STREE…"
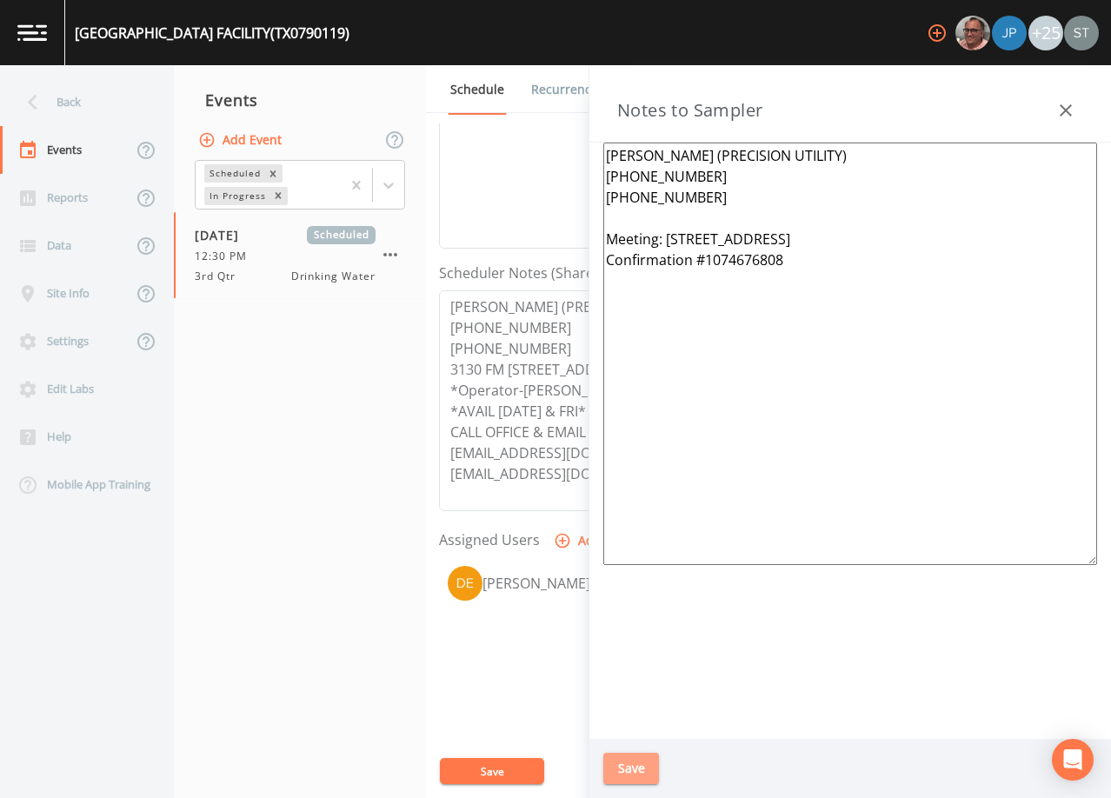
click at [643, 765] on button "Save" at bounding box center [631, 769] width 56 height 32
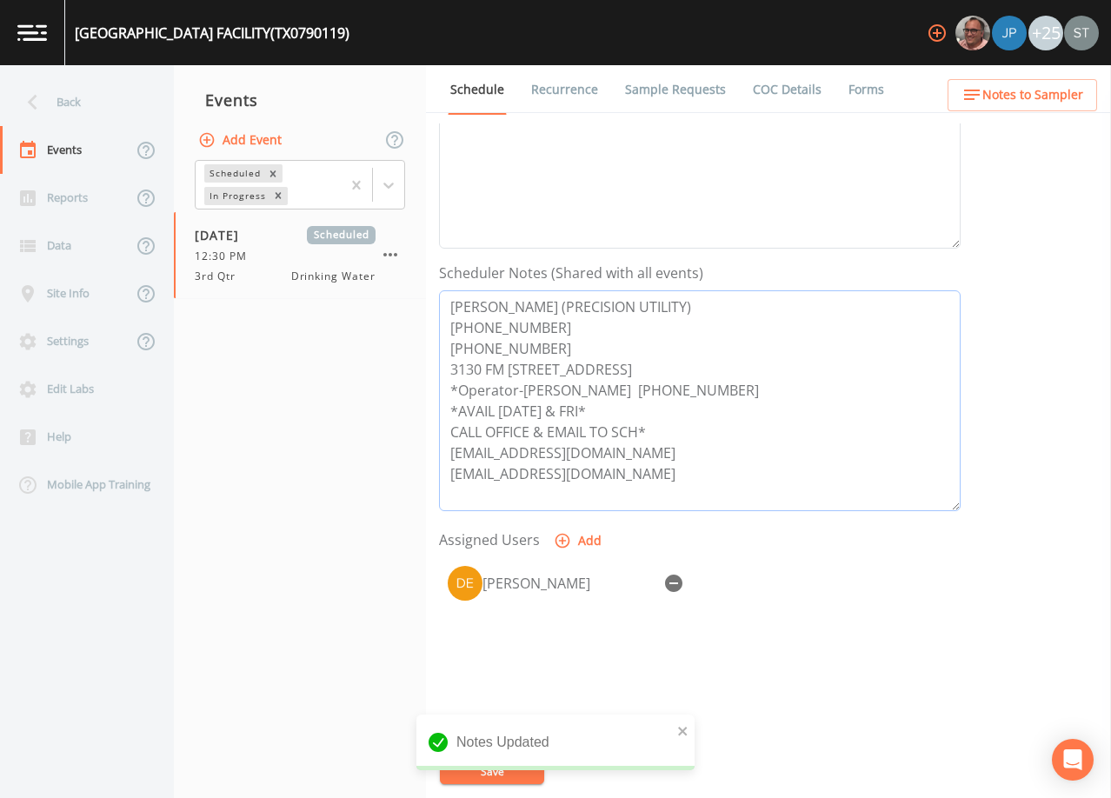
drag, startPoint x: 720, startPoint y: 393, endPoint x: 450, endPoint y: 393, distance: 269.6
click at [450, 393] on textarea "[PERSON_NAME] (PRECISION UTILITY) [PHONE_NUMBER] [PHONE_NUMBER] 3130 FM [STREET…" at bounding box center [700, 400] width 522 height 221
click at [1002, 105] on button "Notes to Sampler" at bounding box center [1023, 95] width 150 height 32
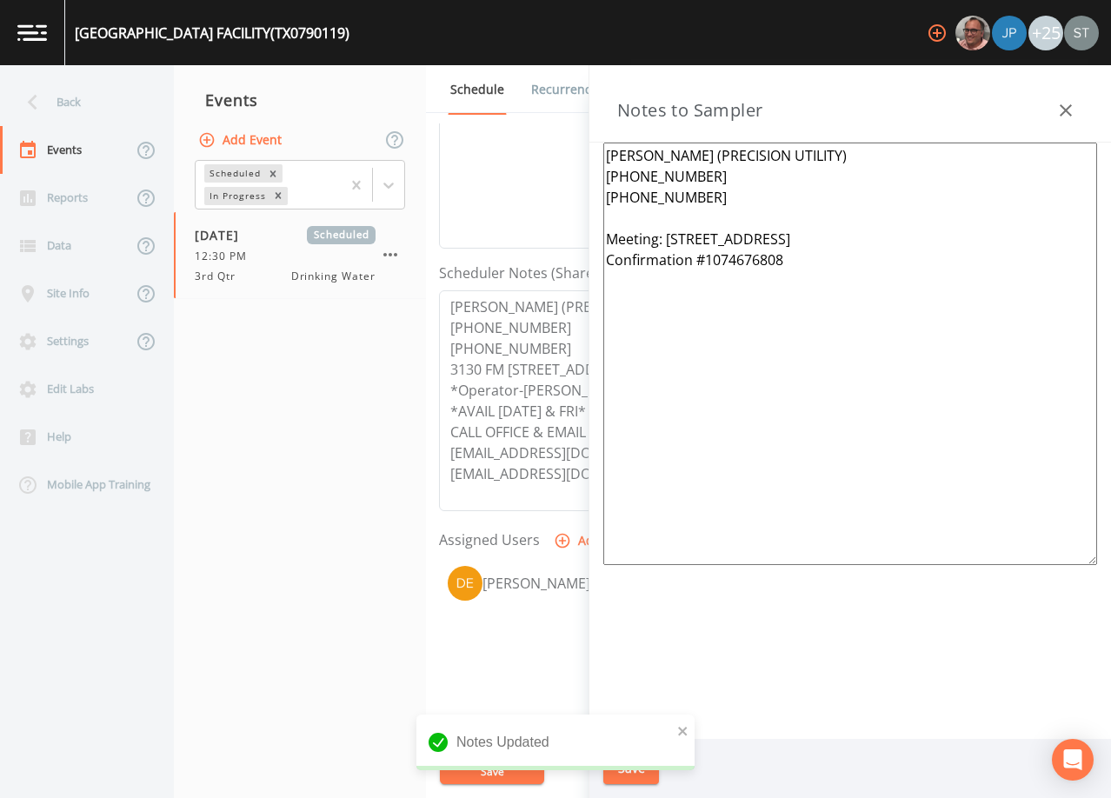
click at [743, 217] on textarea "[PERSON_NAME] (PRECISION UTILITY) [PHONE_NUMBER] [PHONE_NUMBER] Meeting: [STREE…" at bounding box center [850, 354] width 494 height 423
paste textarea "*Operator-[PERSON_NAME] [PHONE_NUMBER]"
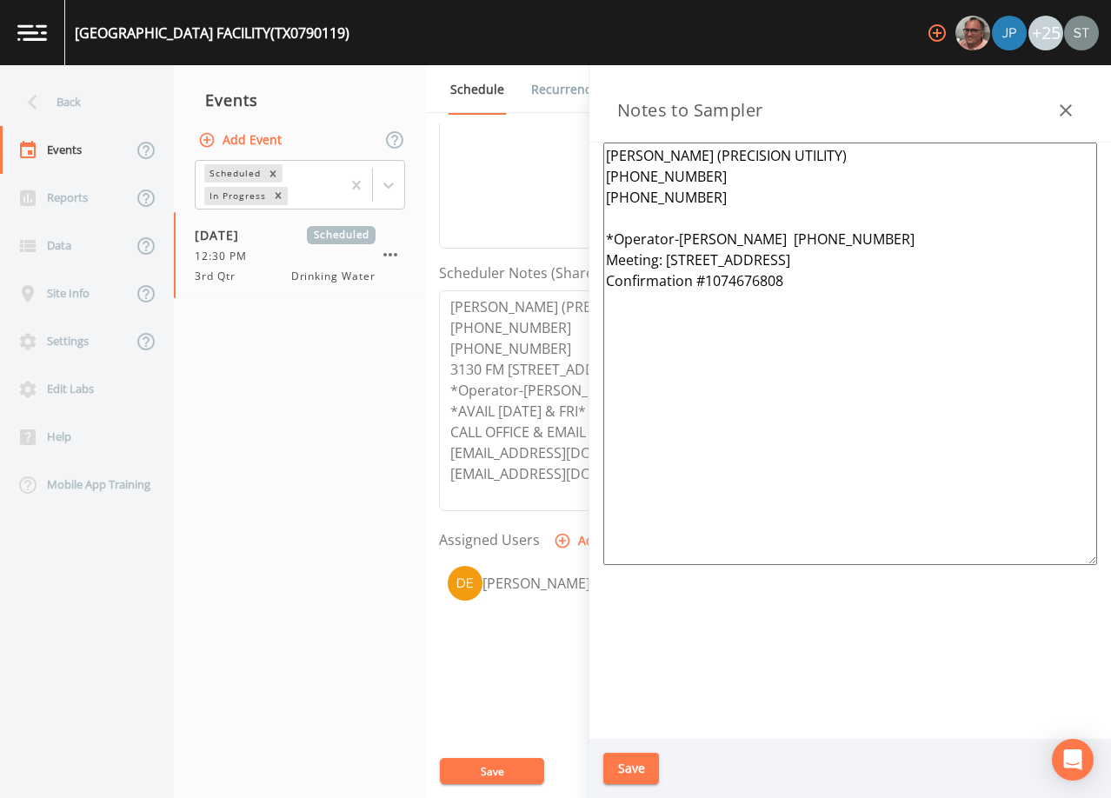
type textarea "[PERSON_NAME] (PRECISION UTILITY) [PHONE_NUMBER] [PHONE_NUMBER] *Operator-[PERS…"
click at [638, 765] on button "Save" at bounding box center [631, 769] width 56 height 32
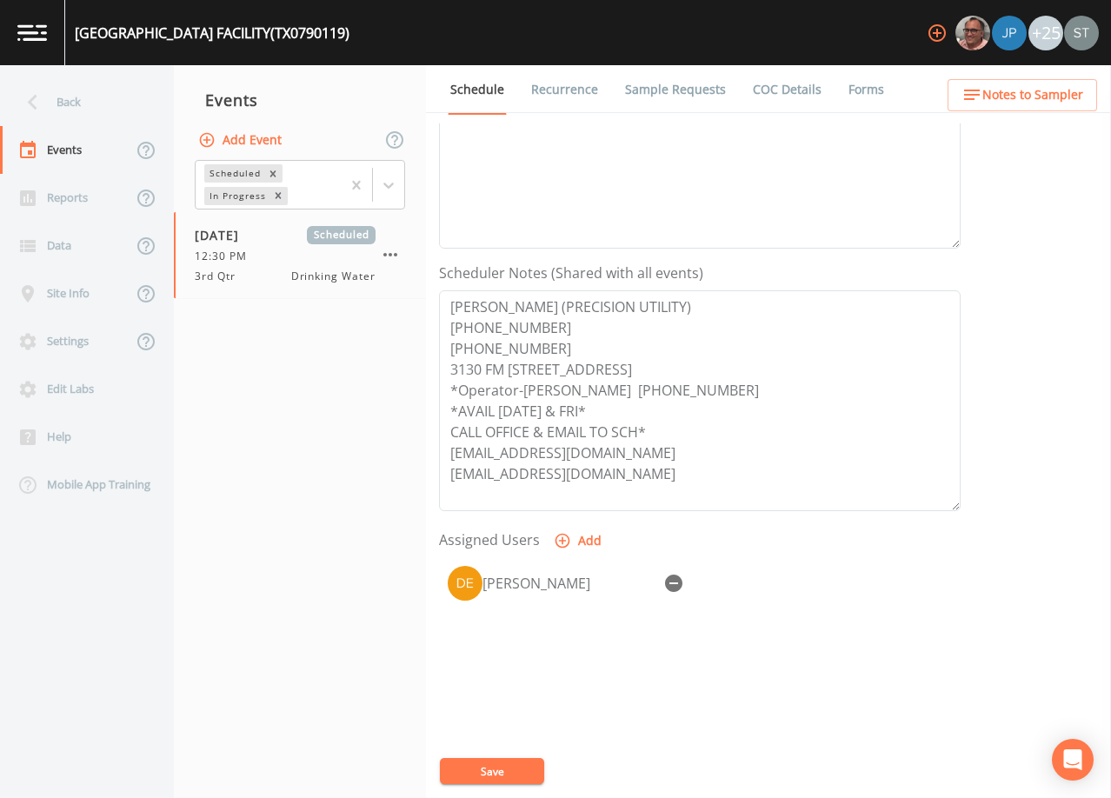
click at [570, 92] on link "Recurrence" at bounding box center [565, 89] width 72 height 49
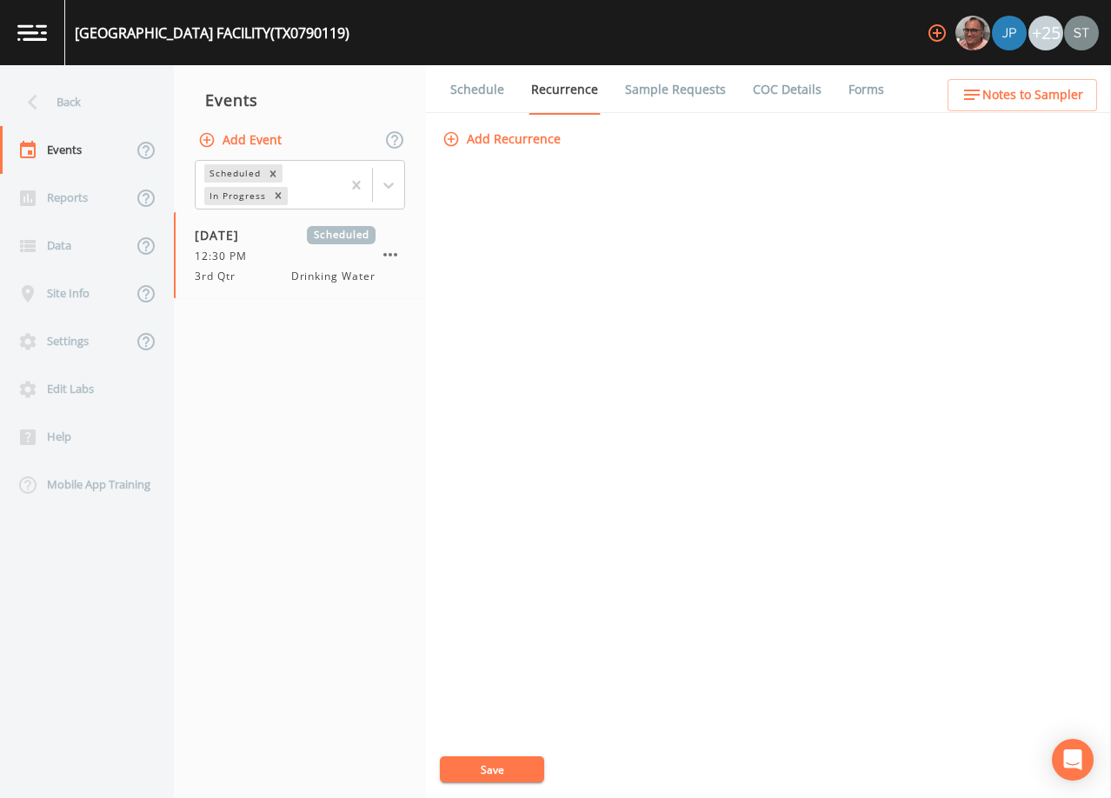
click at [668, 83] on link "Sample Requests" at bounding box center [676, 89] width 106 height 49
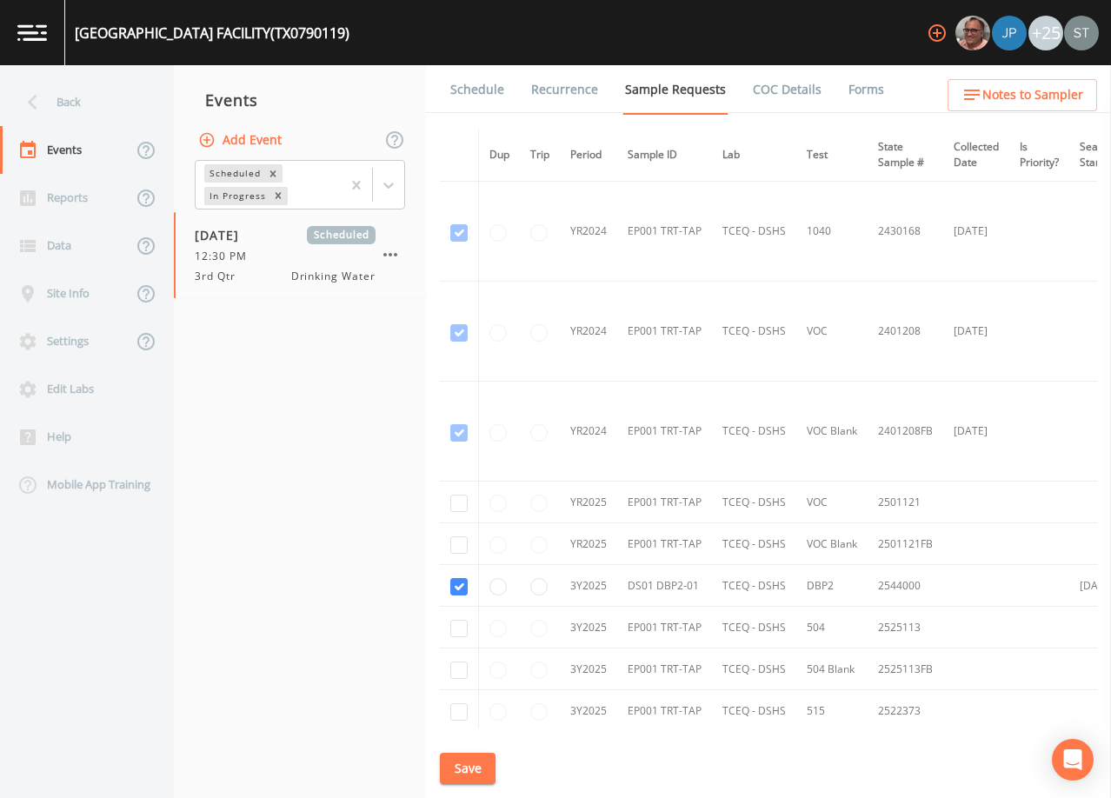
click at [478, 95] on link "Schedule" at bounding box center [477, 89] width 59 height 49
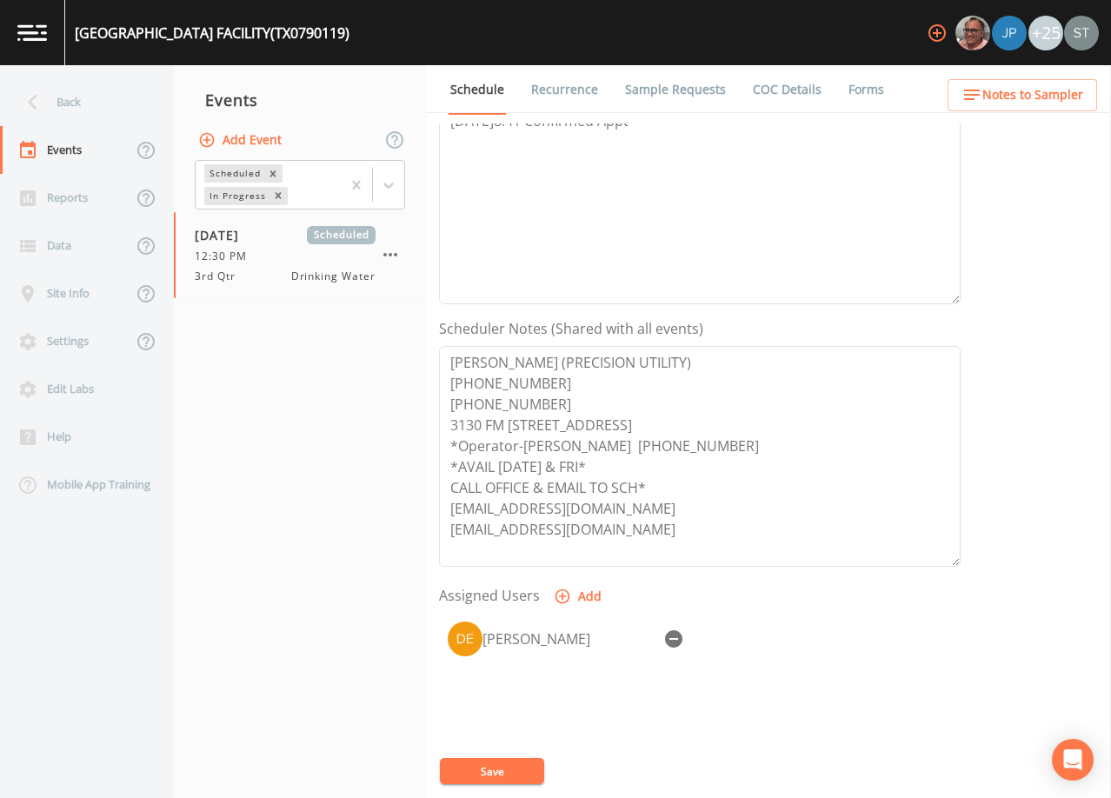
scroll to position [348, 0]
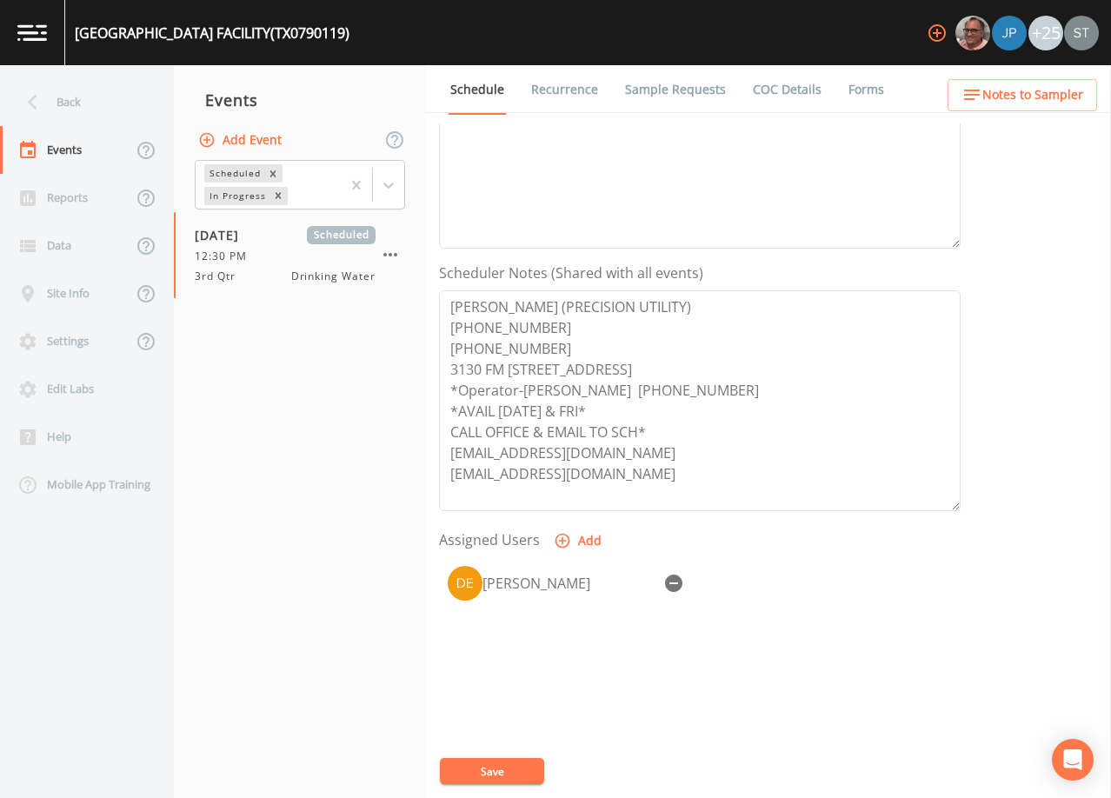
click at [1071, 99] on span "Notes to Sampler" at bounding box center [1033, 95] width 101 height 22
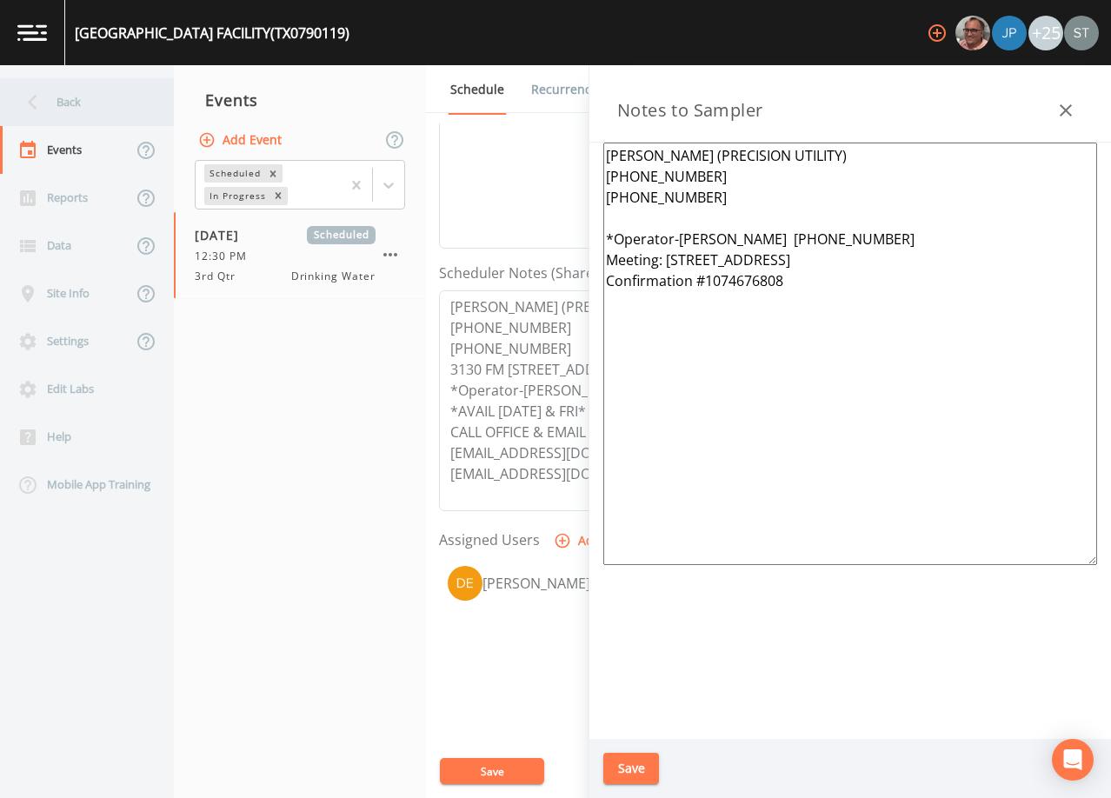
click at [129, 110] on div "Back" at bounding box center [78, 102] width 157 height 48
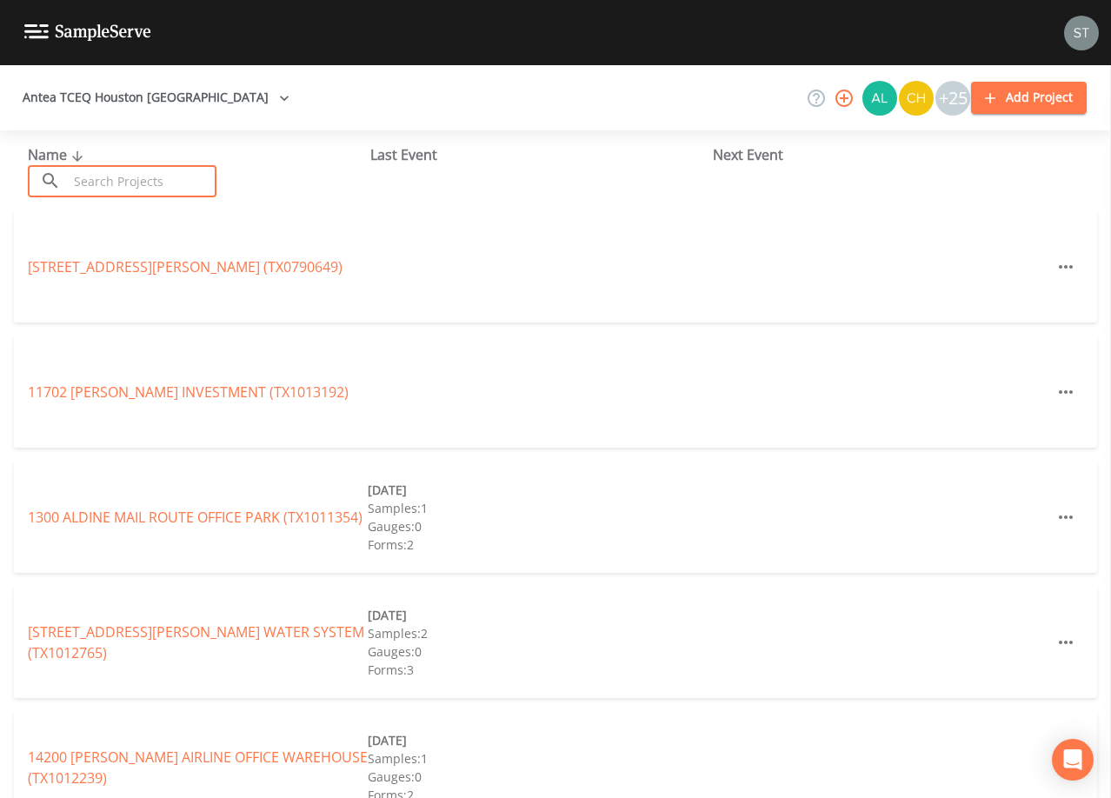
click at [163, 174] on input "text" at bounding box center [142, 181] width 149 height 32
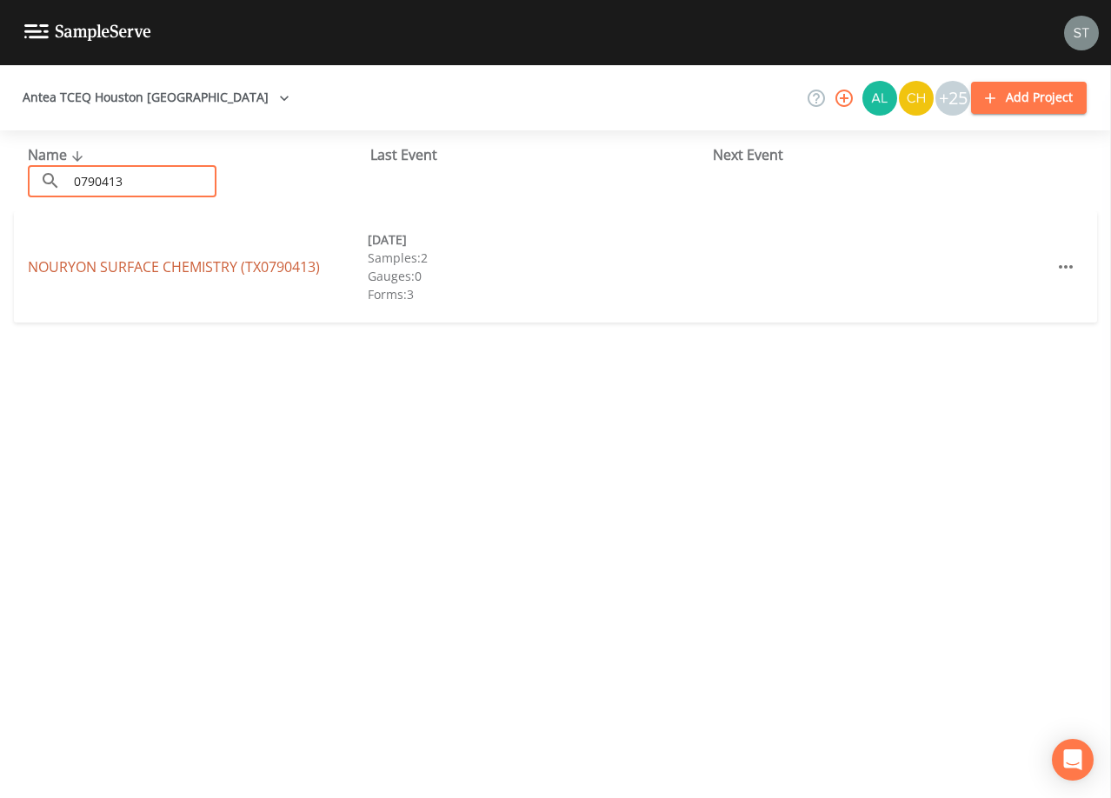
type input "0790413"
click at [237, 262] on link "NOURYON SURFACE CHEMISTRY (TX0790413)" at bounding box center [174, 266] width 292 height 19
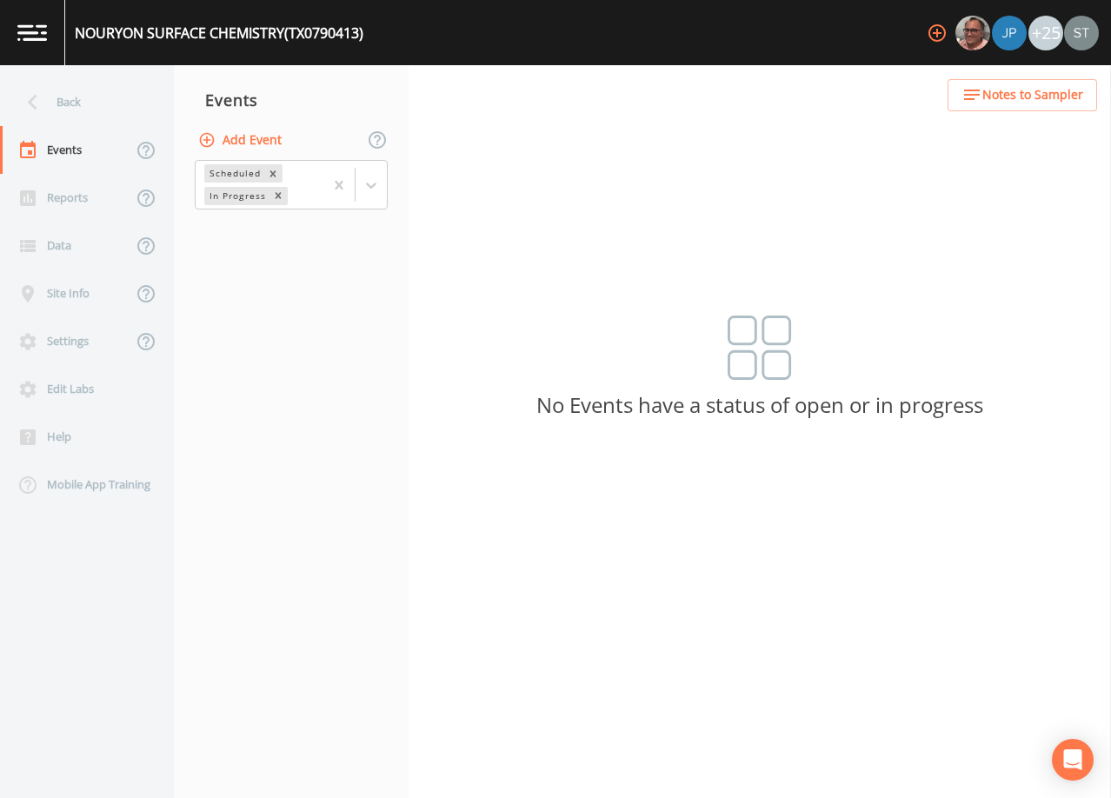
click at [263, 144] on button "Add Event" at bounding box center [242, 140] width 94 height 32
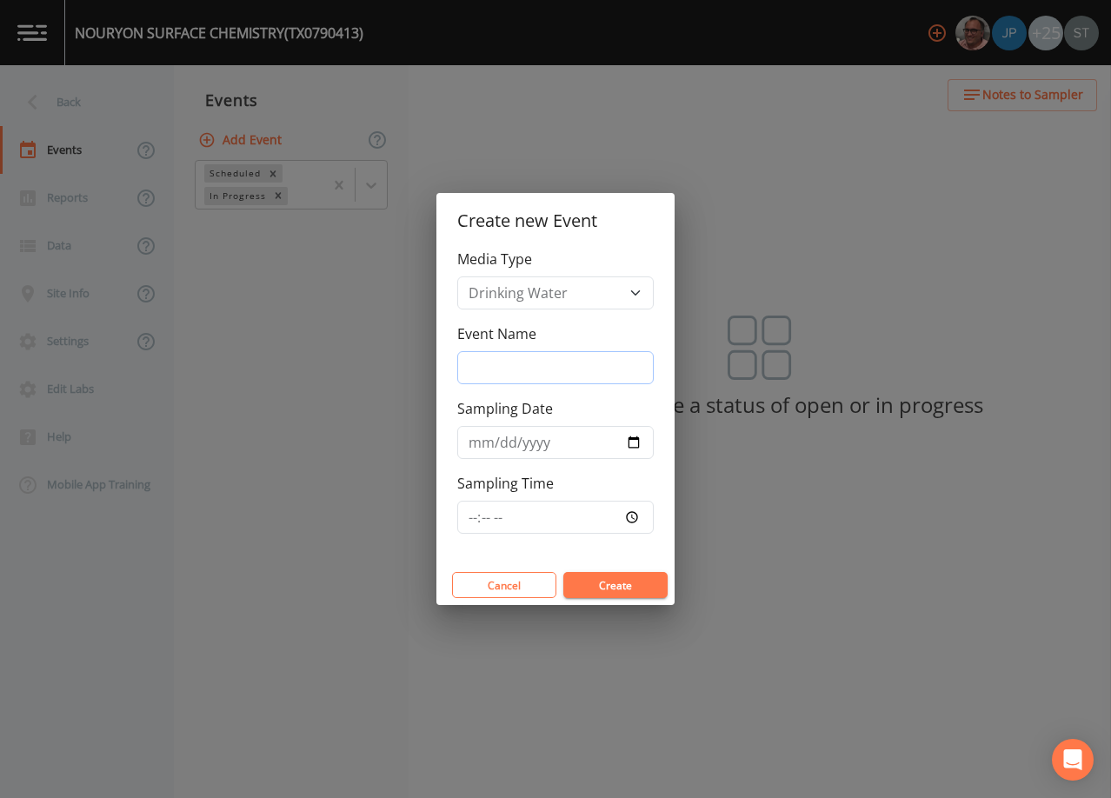
click at [530, 365] on input "Event Name" at bounding box center [555, 367] width 197 height 33
type input "3rd Qtr"
click at [483, 443] on input "Sampling Date" at bounding box center [555, 442] width 197 height 33
type input "[DATE]"
type input "13:00"
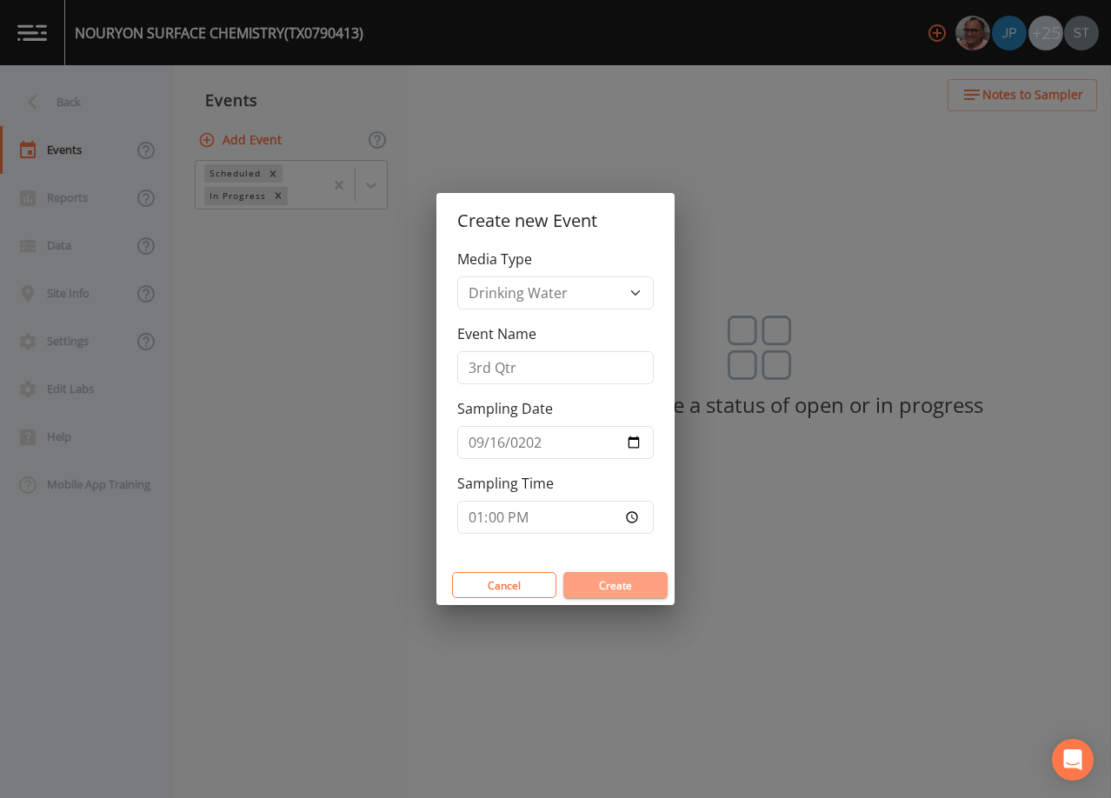
click at [608, 576] on button "Create" at bounding box center [615, 585] width 104 height 26
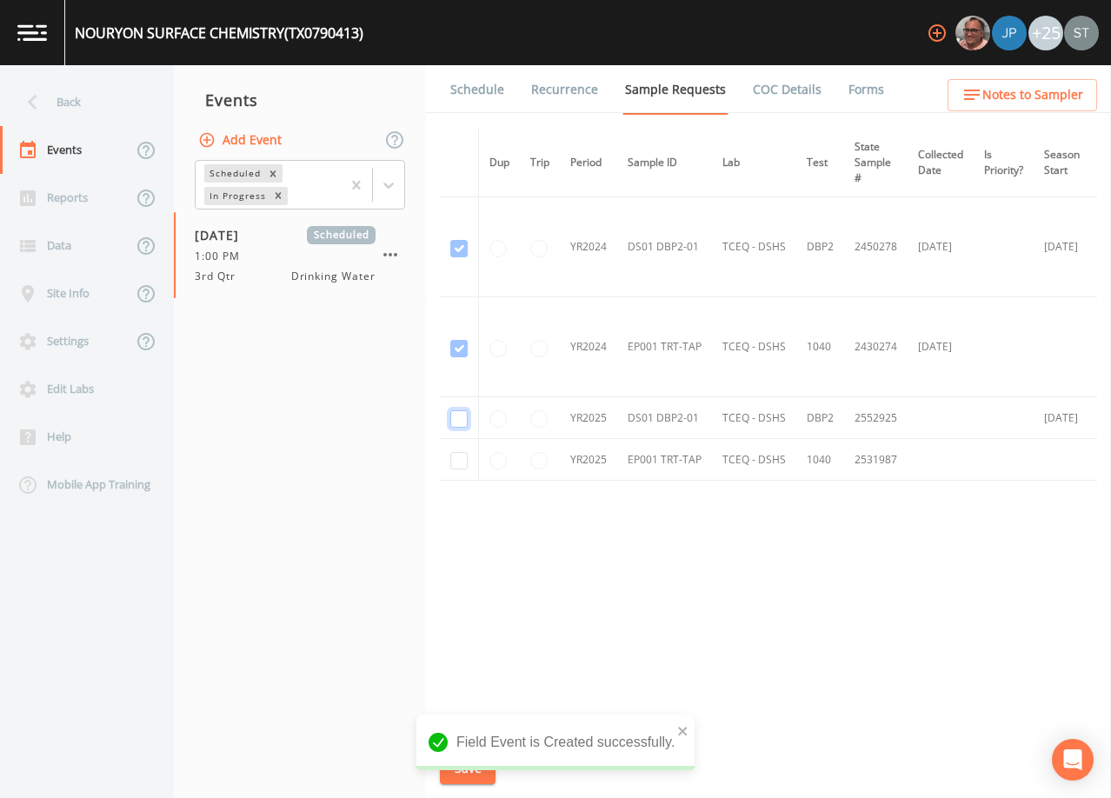
click at [461, 417] on input "checkbox" at bounding box center [458, 418] width 17 height 17
checkbox input "true"
click at [461, 463] on input "checkbox" at bounding box center [458, 460] width 17 height 17
checkbox input "true"
click at [476, 769] on button "Save" at bounding box center [468, 769] width 56 height 32
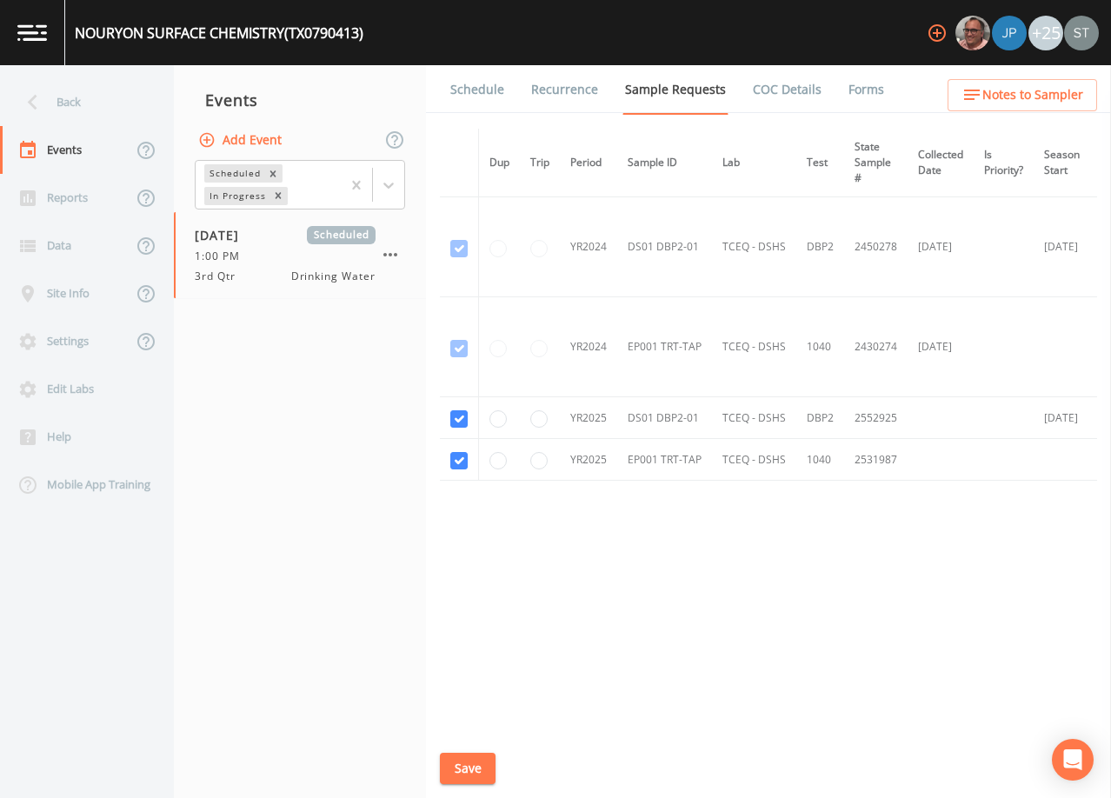
click at [483, 90] on link "Schedule" at bounding box center [477, 89] width 59 height 49
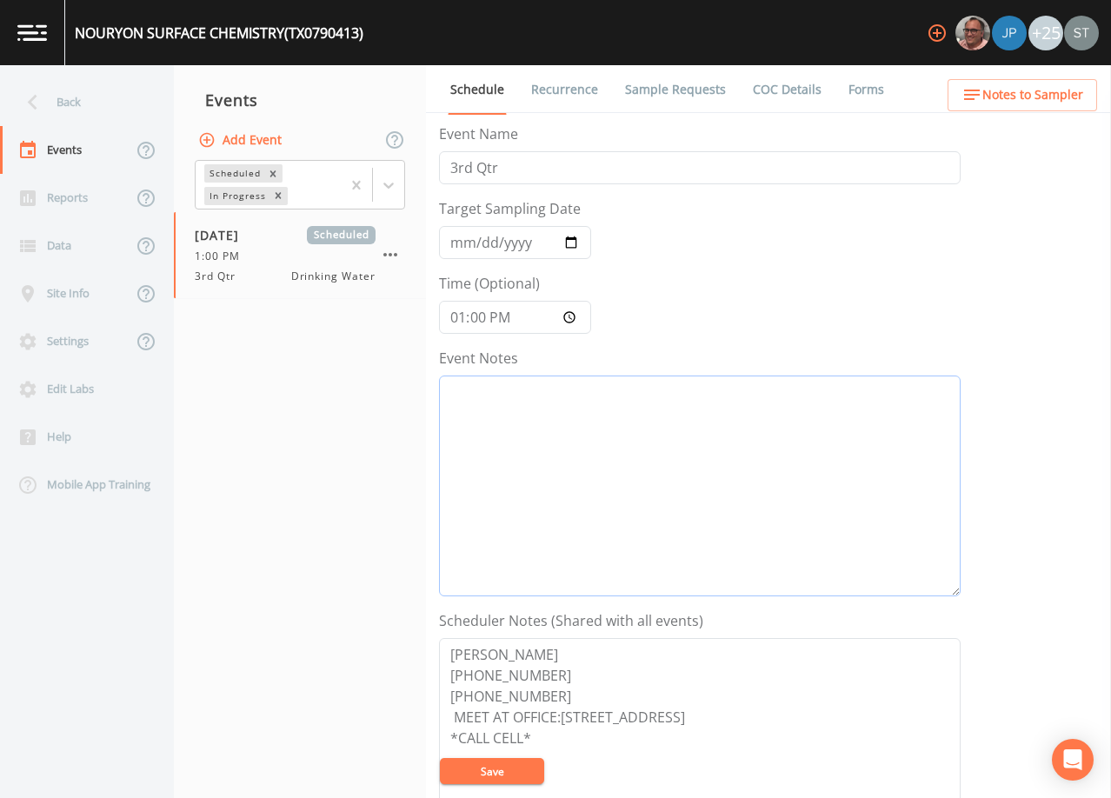
click at [549, 458] on textarea "Event Notes" at bounding box center [700, 486] width 522 height 221
type textarea "[DATE]3:22 LVM (6599) [DATE]3:32 Confirmed Appt (6599)"
click at [558, 693] on textarea "[PERSON_NAME] [PHONE_NUMBER] [PHONE_NUMBER] MEET AT OFFICE:[STREET_ADDRESS] *CA…" at bounding box center [700, 748] width 522 height 221
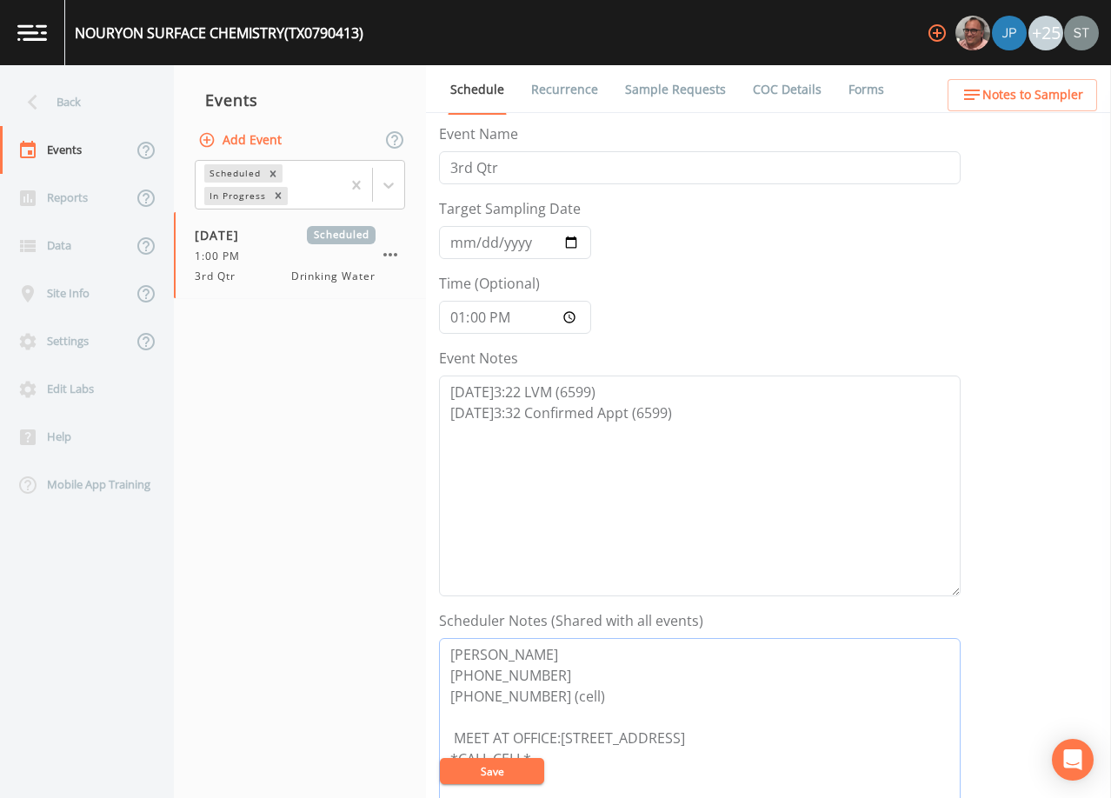
scroll to position [87, 0]
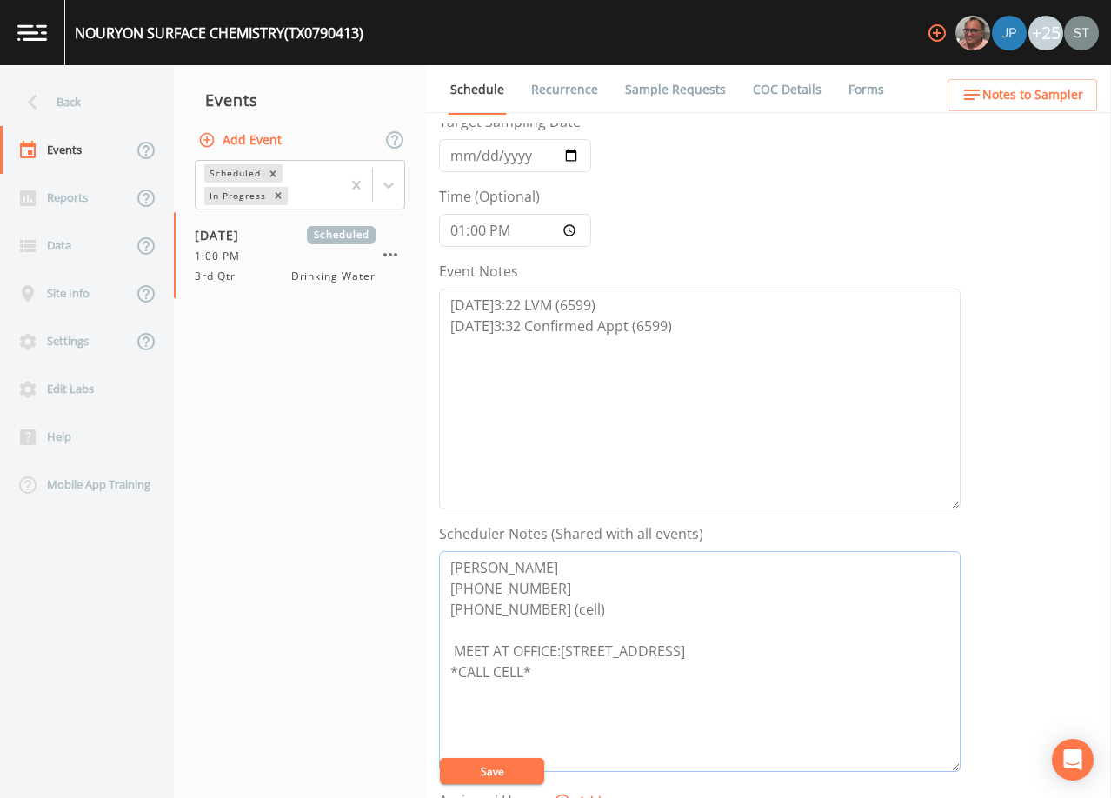
drag, startPoint x: 743, startPoint y: 652, endPoint x: 756, endPoint y: 651, distance: 13.1
click at [756, 651] on textarea "[PERSON_NAME] [PHONE_NUMBER] [PHONE_NUMBER] (cell) MEET AT OFFICE:[STREET_ADDRE…" at bounding box center [700, 661] width 522 height 221
drag, startPoint x: 763, startPoint y: 650, endPoint x: 743, endPoint y: 650, distance: 20.0
click at [743, 650] on textarea "[PERSON_NAME] [PHONE_NUMBER] [PHONE_NUMBER] (cell) MEET AT OFFICE:[STREET_ADDRE…" at bounding box center [700, 661] width 522 height 221
click at [565, 650] on textarea "[PERSON_NAME] [PHONE_NUMBER] [PHONE_NUMBER] (cell) MEET AT OFFICE:[STREET_ADDRE…" at bounding box center [700, 661] width 522 height 221
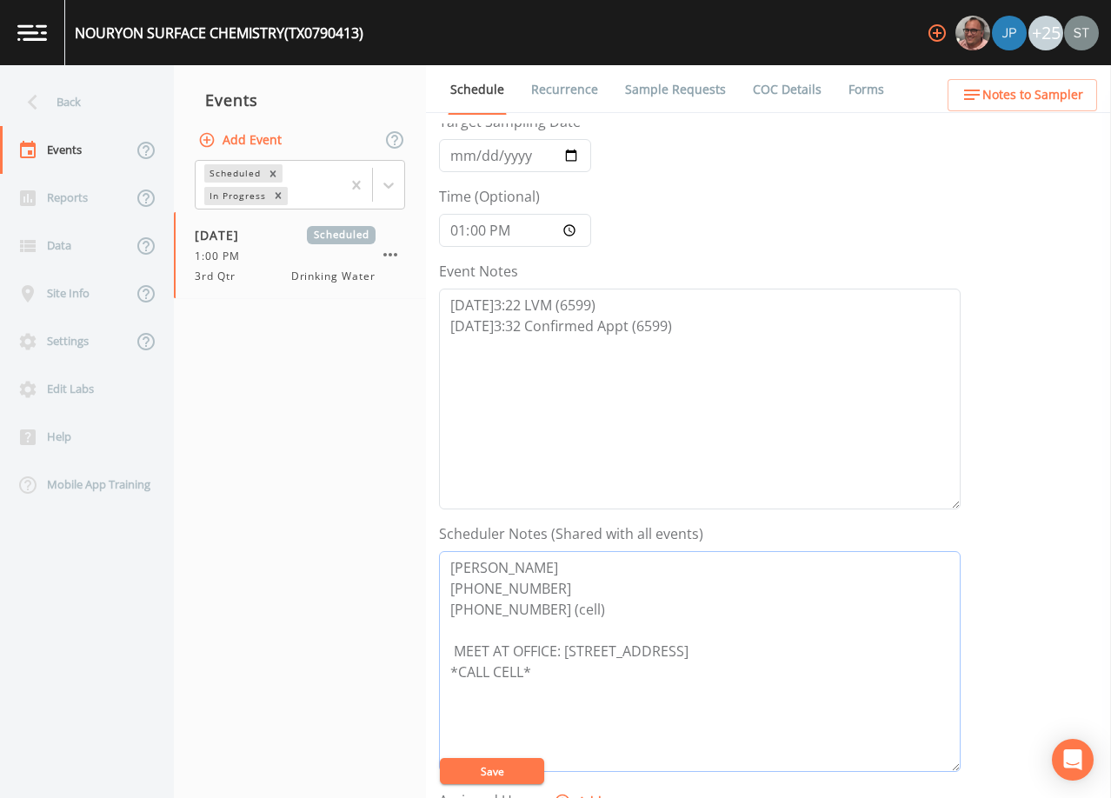
drag, startPoint x: 550, startPoint y: 673, endPoint x: 450, endPoint y: 673, distance: 100.0
click at [450, 673] on textarea "[PERSON_NAME] [PHONE_NUMBER] [PHONE_NUMBER] (cell) MEET AT OFFICE: [STREET_ADDR…" at bounding box center [700, 661] width 522 height 221
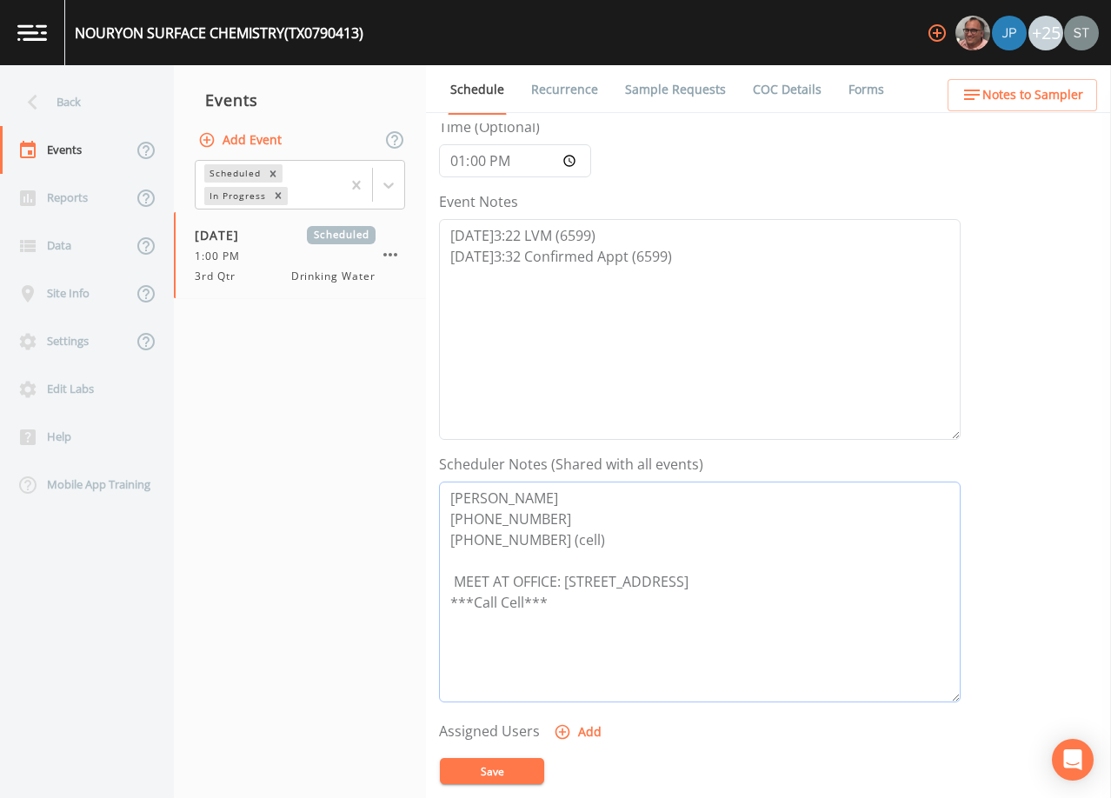
scroll to position [261, 0]
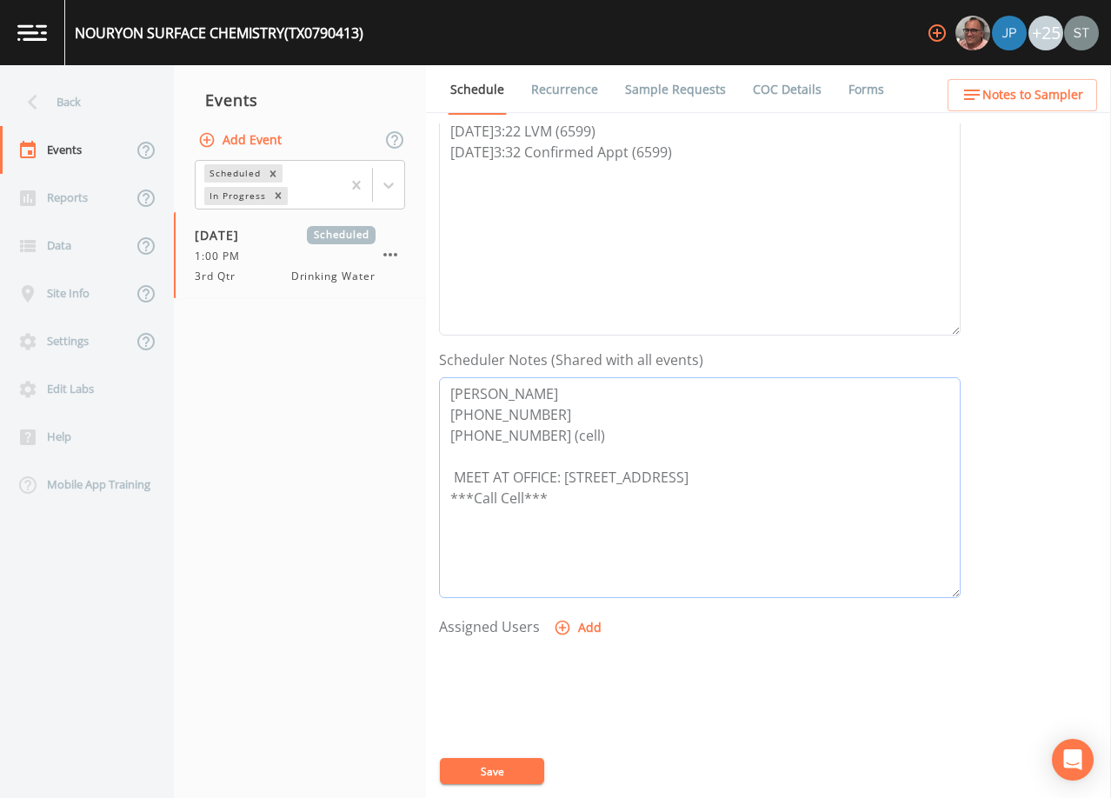
type textarea "[PERSON_NAME] [PHONE_NUMBER] [PHONE_NUMBER] (cell) MEET AT OFFICE: [STREET_ADDR…"
click at [566, 623] on icon "button" at bounding box center [562, 627] width 17 height 17
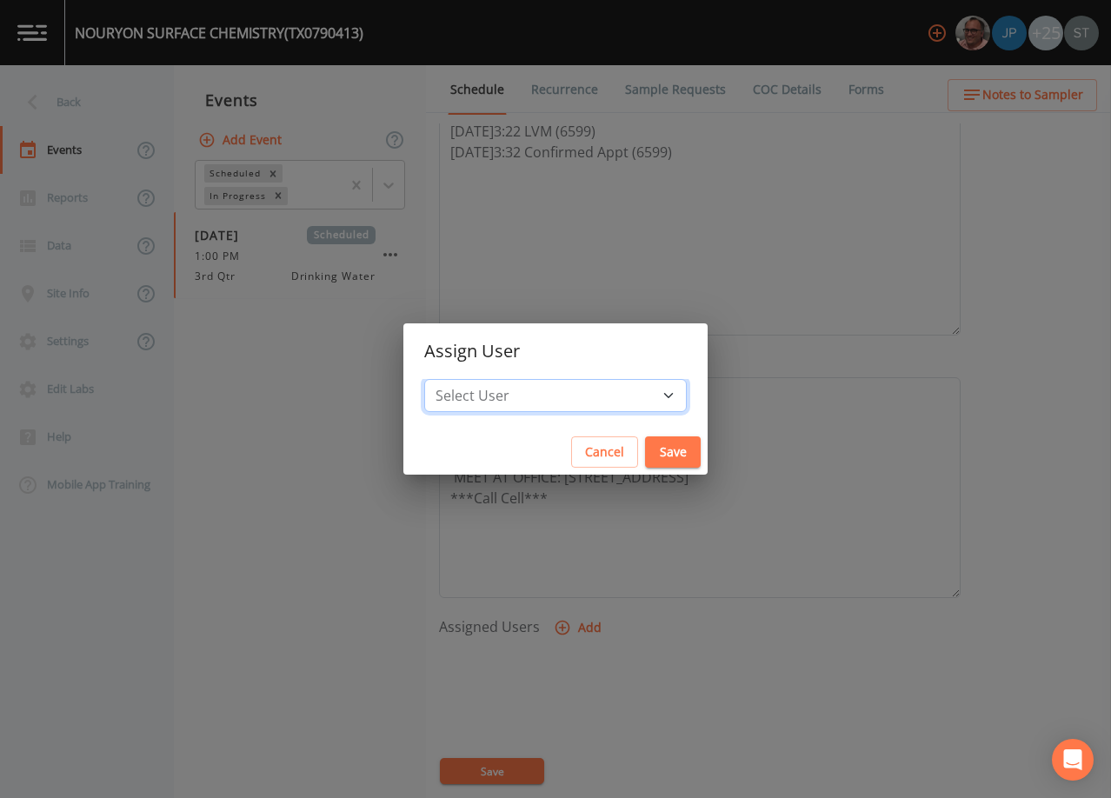
click at [514, 389] on select "Select User [PERSON_NAME] [PERSON_NAME] [PERSON_NAME] [PERSON_NAME] [PERSON_NAM…" at bounding box center [555, 395] width 263 height 33
select select "3585e269-5d1f-4d98-ab9d-4913da50343a"
click at [463, 379] on select "Select User [PERSON_NAME] [PERSON_NAME] [PERSON_NAME] [PERSON_NAME] [PERSON_NAM…" at bounding box center [555, 395] width 263 height 33
click at [645, 450] on button "Save" at bounding box center [673, 453] width 56 height 32
select select
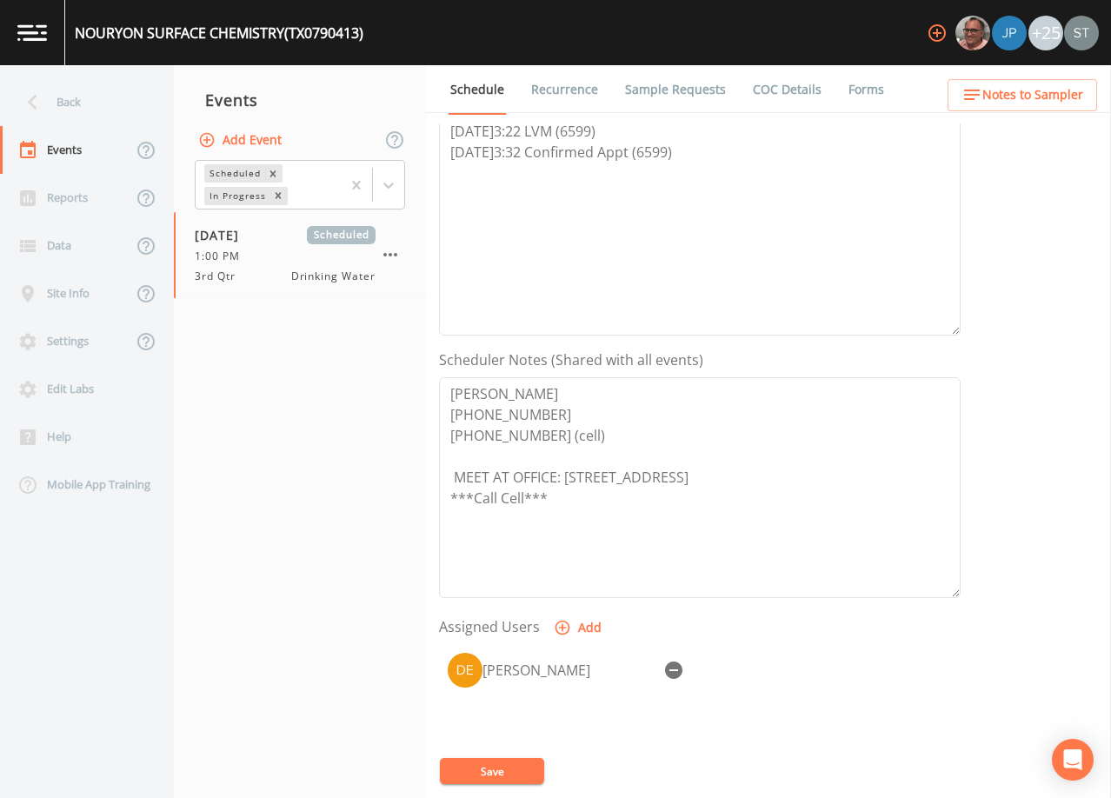
click at [515, 773] on button "Save" at bounding box center [492, 771] width 104 height 26
click at [659, 93] on link "Sample Requests" at bounding box center [676, 89] width 106 height 49
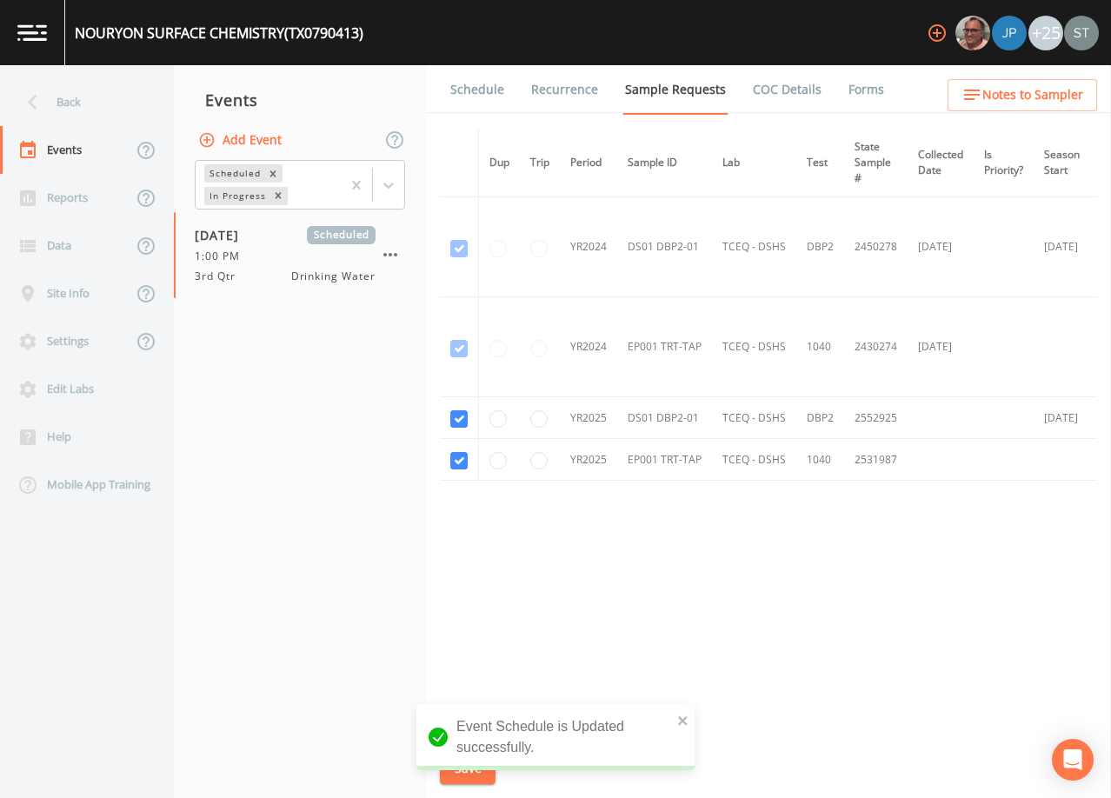
click at [483, 93] on link "Schedule" at bounding box center [477, 89] width 59 height 49
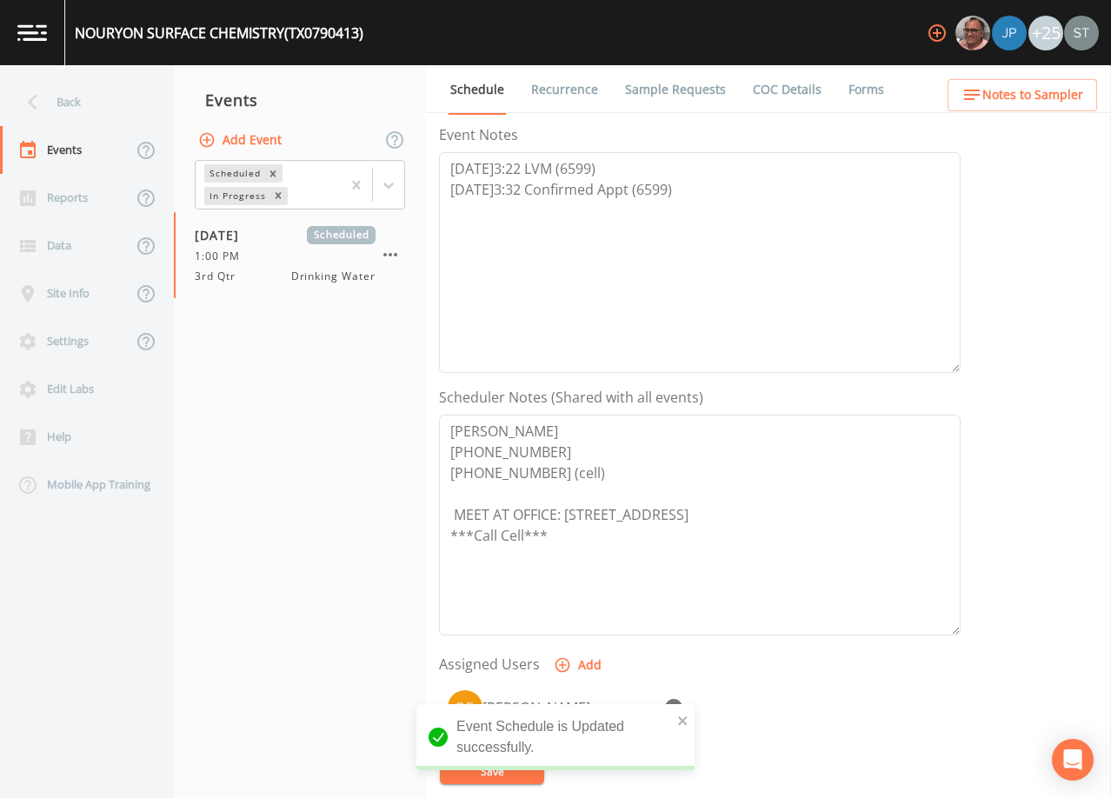
scroll to position [261, 0]
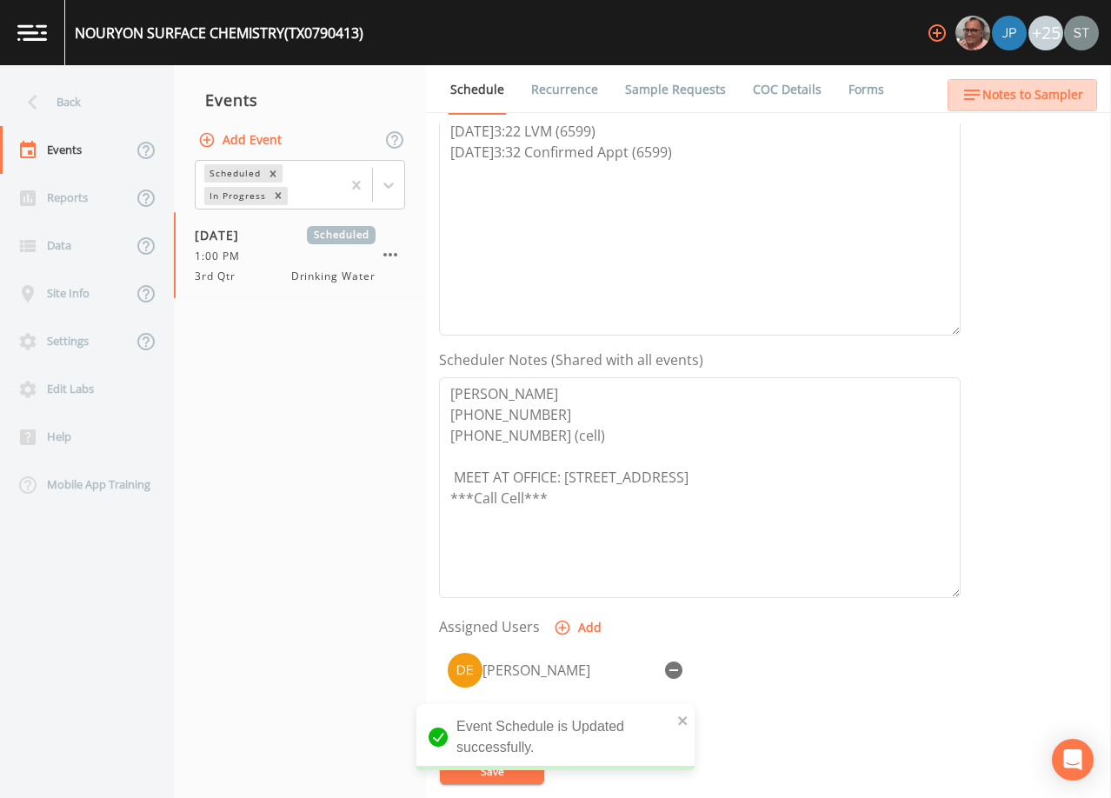
click at [1039, 97] on span "Notes to Sampler" at bounding box center [1033, 95] width 101 height 22
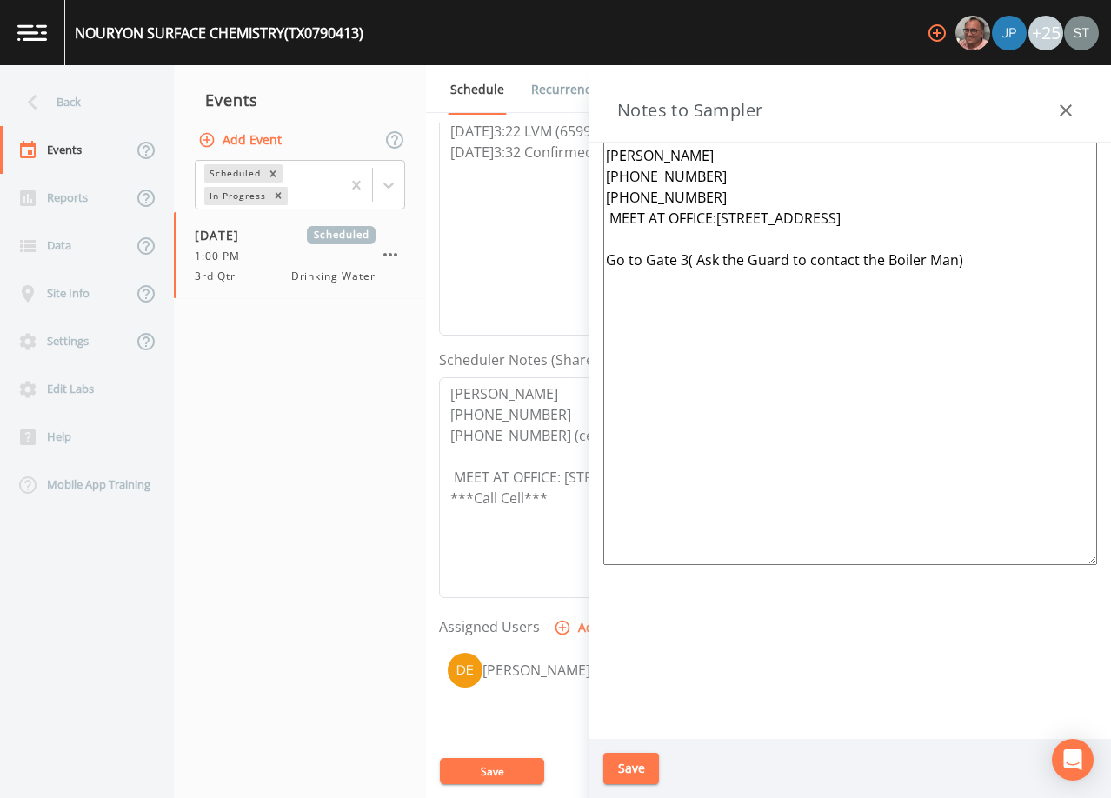
click at [716, 193] on textarea "[PERSON_NAME] [PHONE_NUMBER] [PHONE_NUMBER] MEET AT OFFICE:[STREET_ADDRESS] Go …" at bounding box center [850, 354] width 494 height 423
click at [610, 215] on textarea "[PERSON_NAME] [PHONE_NUMBER] [PHONE_NUMBER] (cell) MEET AT OFFICE:[STREET_ADDRE…" at bounding box center [850, 354] width 494 height 423
type textarea "[PERSON_NAME] [PHONE_NUMBER] [PHONE_NUMBER] (cell) MEET AT OFFICE:[STREET_ADDRE…"
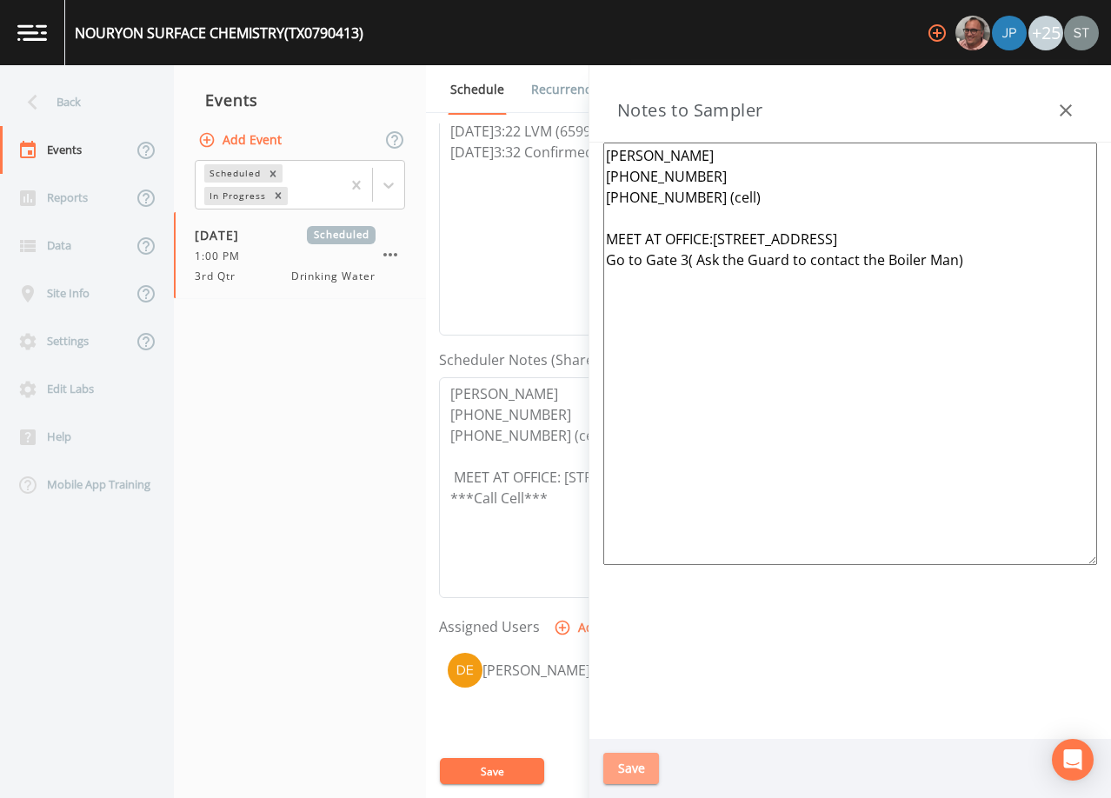
click at [645, 763] on button "Save" at bounding box center [631, 769] width 56 height 32
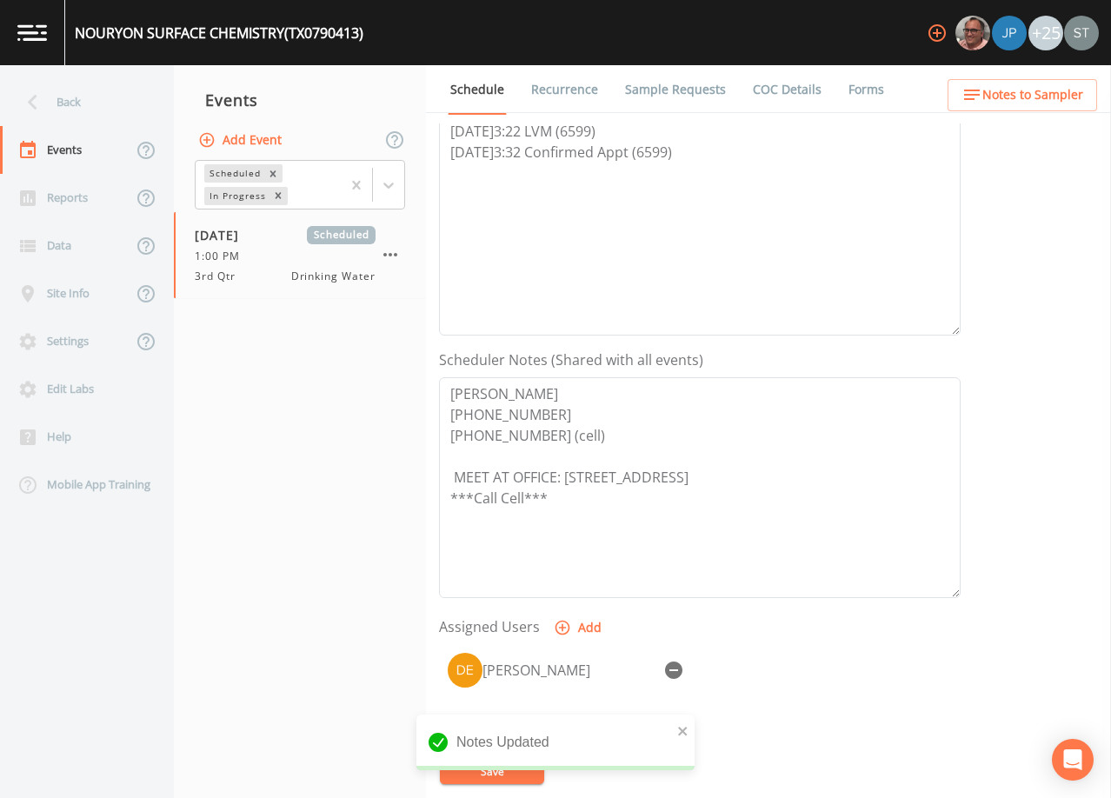
click at [1061, 95] on span "Notes to Sampler" at bounding box center [1033, 95] width 101 height 22
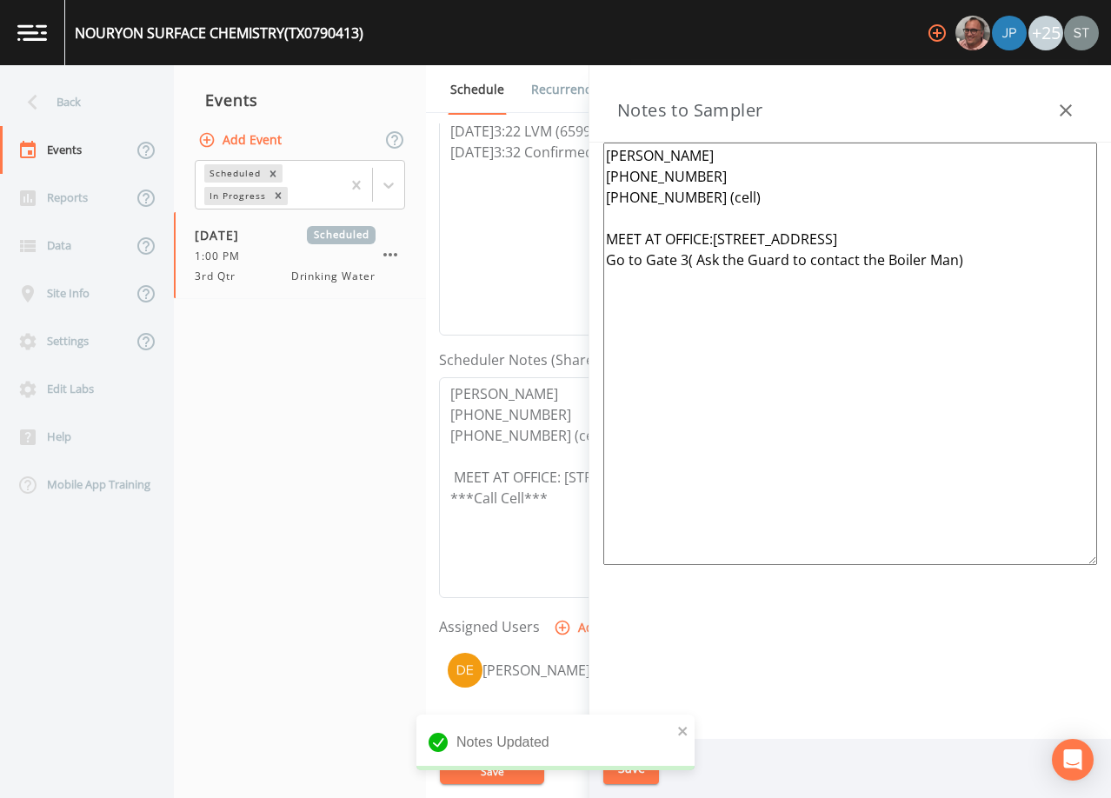
click at [717, 237] on textarea "[PERSON_NAME] [PHONE_NUMBER] [PHONE_NUMBER] (cell) MEET AT OFFICE:[STREET_ADDRE…" at bounding box center [850, 354] width 494 height 423
click at [896, 241] on textarea "[PERSON_NAME] [PHONE_NUMBER] [PHONE_NUMBER] (cell) MEET AT OFFICE: [STREET_ADDR…" at bounding box center [850, 354] width 494 height 423
type textarea "[PERSON_NAME] [PHONE_NUMBER] [PHONE_NUMBER] (cell) MEET AT OFFICE: [STREET_ADDR…"
click at [637, 768] on button "Save" at bounding box center [631, 769] width 56 height 32
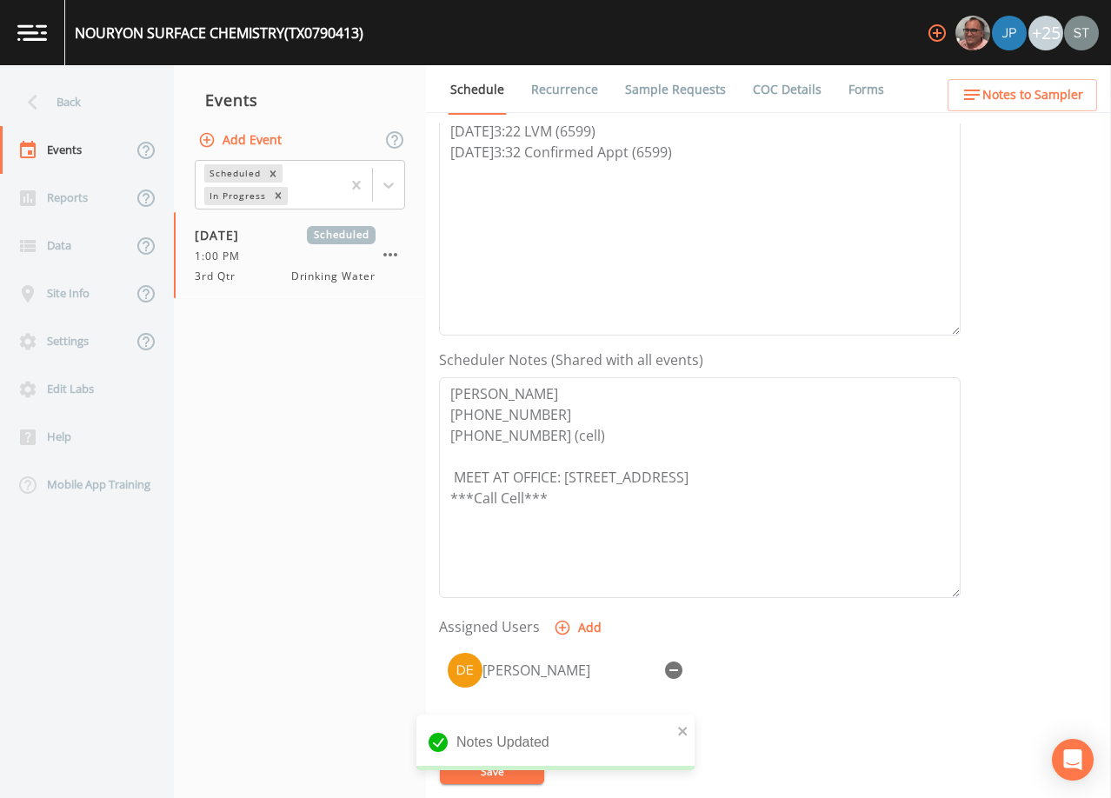
click at [1076, 103] on span "Notes to Sampler" at bounding box center [1033, 95] width 101 height 22
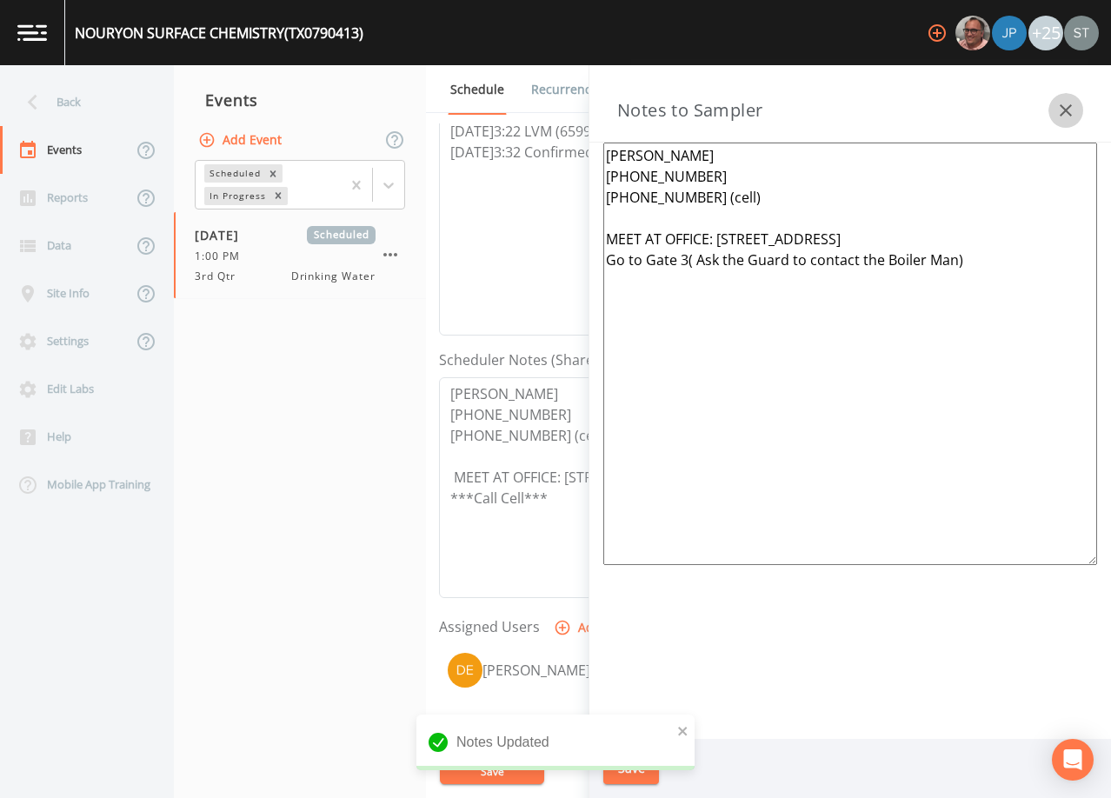
click at [1070, 104] on icon "button" at bounding box center [1066, 110] width 21 height 21
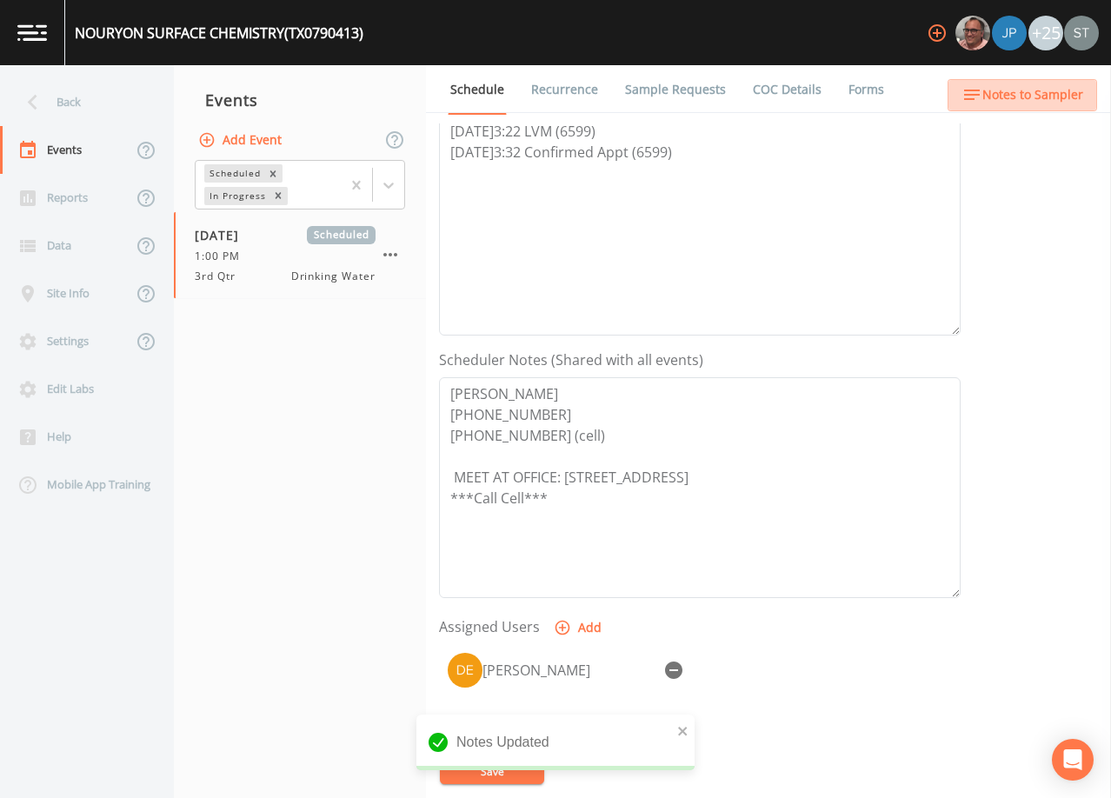
click at [1070, 98] on span "Notes to Sampler" at bounding box center [1033, 95] width 101 height 22
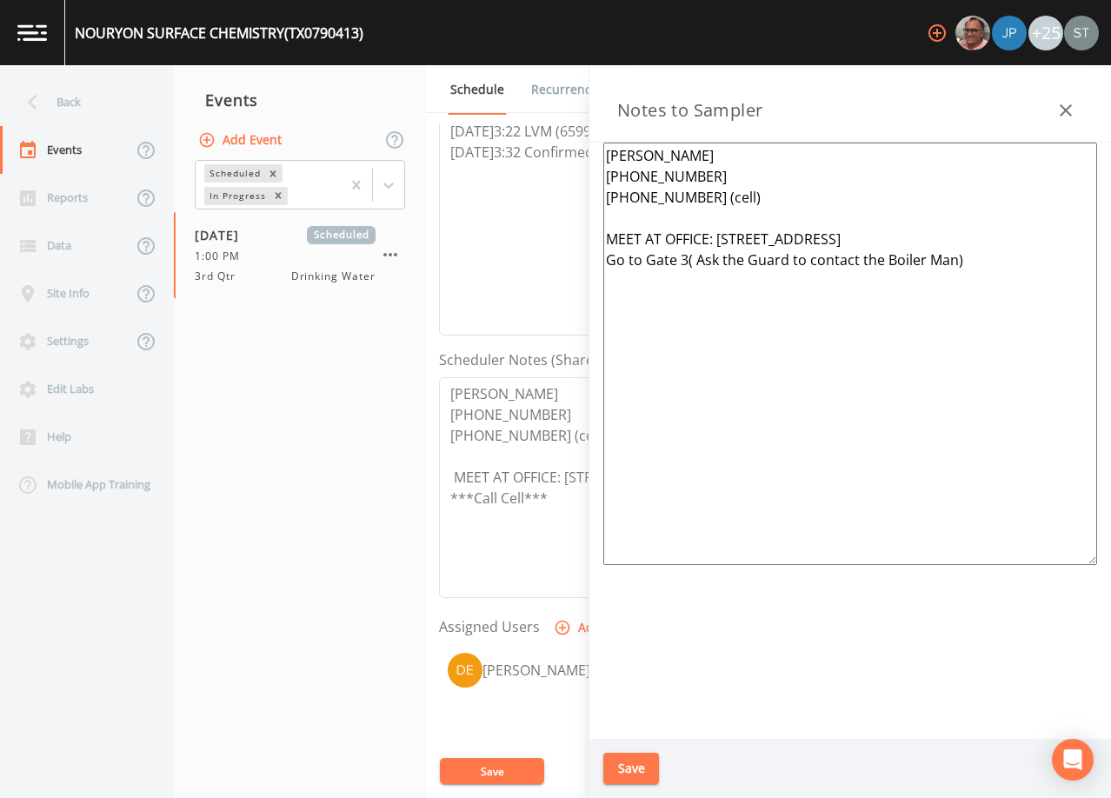
drag, startPoint x: 886, startPoint y: 257, endPoint x: 898, endPoint y: 257, distance: 12.2
click at [898, 257] on textarea "[PERSON_NAME] [PHONE_NUMBER] [PHONE_NUMBER] (cell) MEET AT OFFICE: [STREET_ADDR…" at bounding box center [850, 354] width 494 height 423
click at [696, 255] on textarea "[PERSON_NAME] [PHONE_NUMBER] [PHONE_NUMBER] (cell) MEET AT OFFICE: [STREET_ADDR…" at bounding box center [850, 354] width 494 height 423
click at [948, 262] on textarea "[PERSON_NAME] [PHONE_NUMBER] [PHONE_NUMBER] (cell) MEET AT OFFICE: [STREET_ADDR…" at bounding box center [850, 354] width 494 height 423
click at [684, 257] on textarea "[PERSON_NAME] [PHONE_NUMBER] [PHONE_NUMBER] (cell) MEET AT OFFICE: [STREET_ADDR…" at bounding box center [850, 354] width 494 height 423
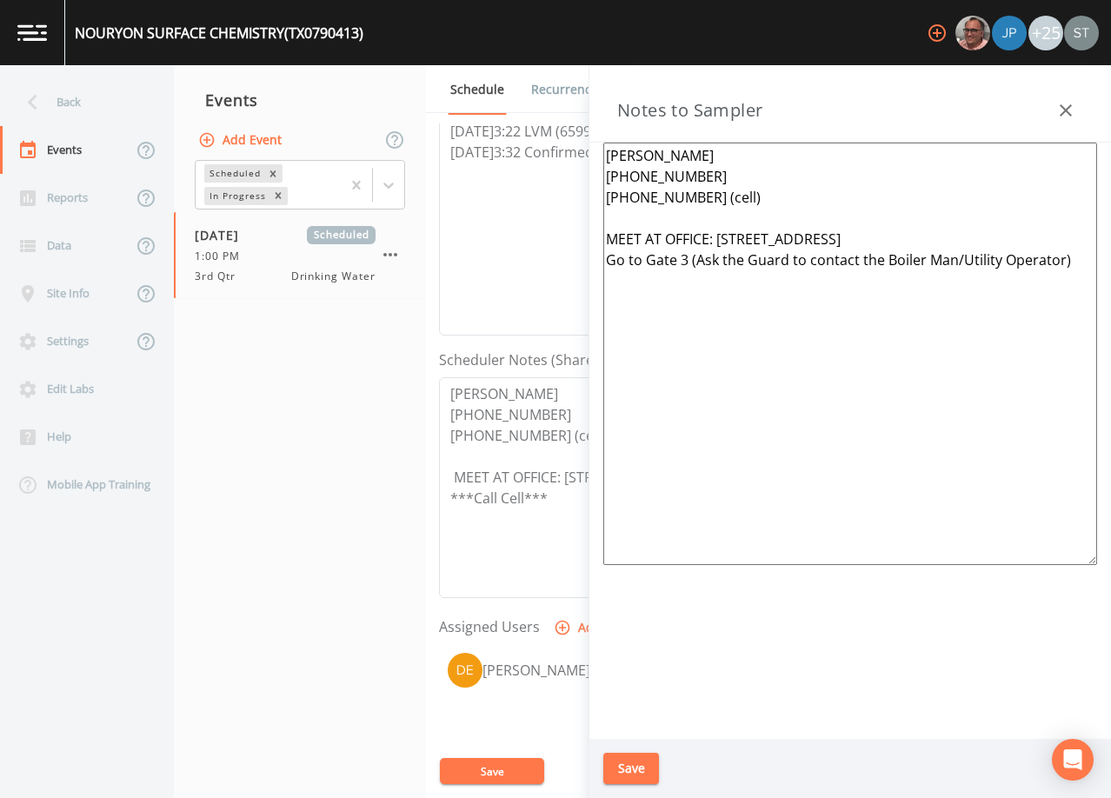
type textarea "[PERSON_NAME] [PHONE_NUMBER] [PHONE_NUMBER] (cell) MEET AT OFFICE: [STREET_ADDR…"
click at [630, 774] on button "Save" at bounding box center [631, 769] width 56 height 32
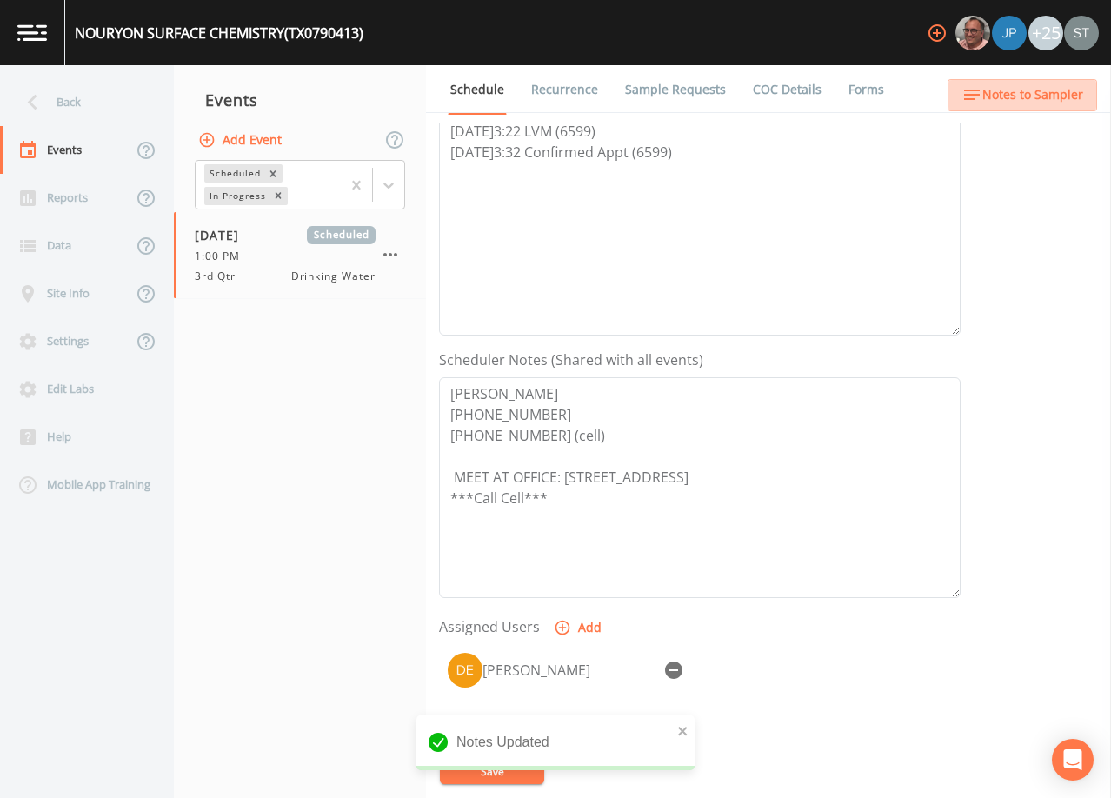
click at [1051, 97] on span "Notes to Sampler" at bounding box center [1033, 95] width 101 height 22
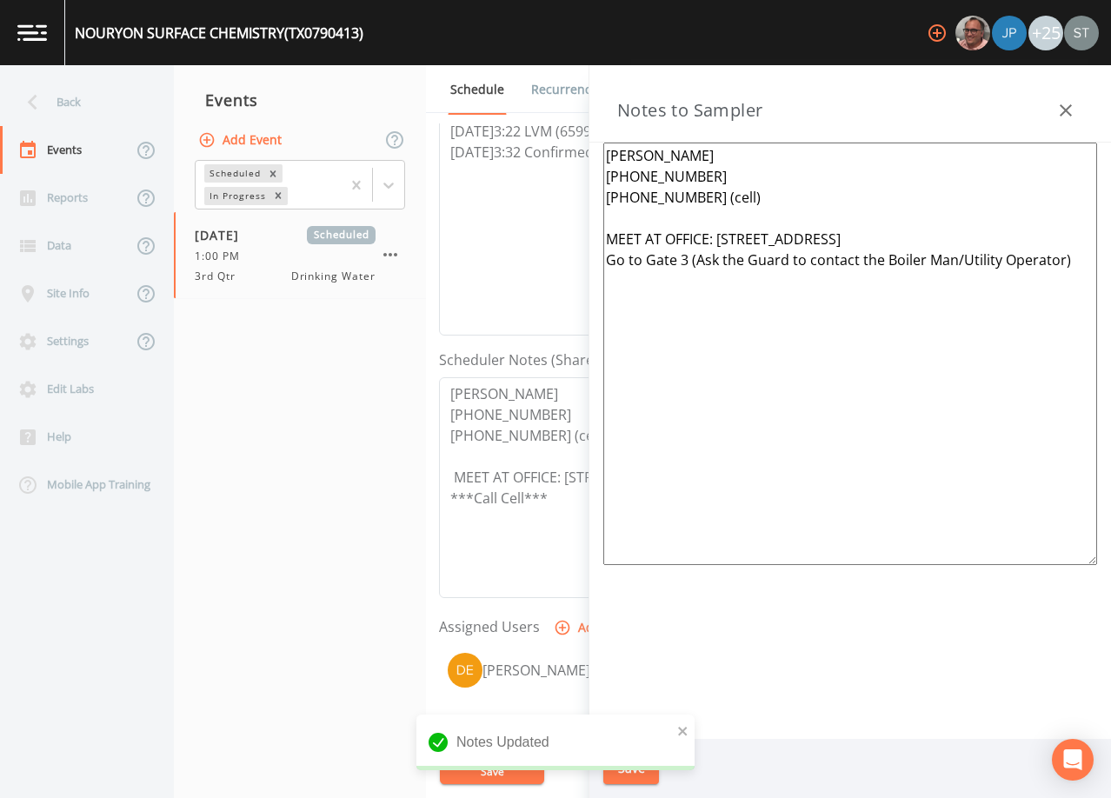
click at [1062, 100] on icon "button" at bounding box center [1066, 110] width 21 height 21
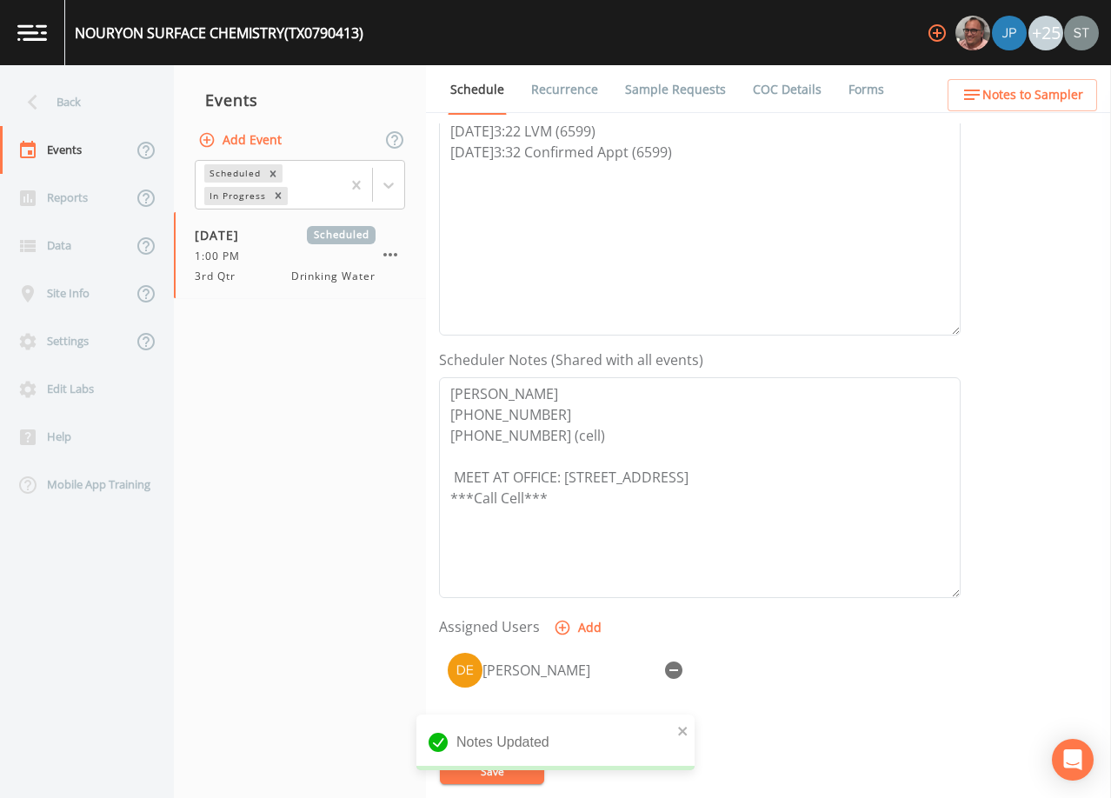
click at [565, 83] on link "Recurrence" at bounding box center [565, 89] width 72 height 49
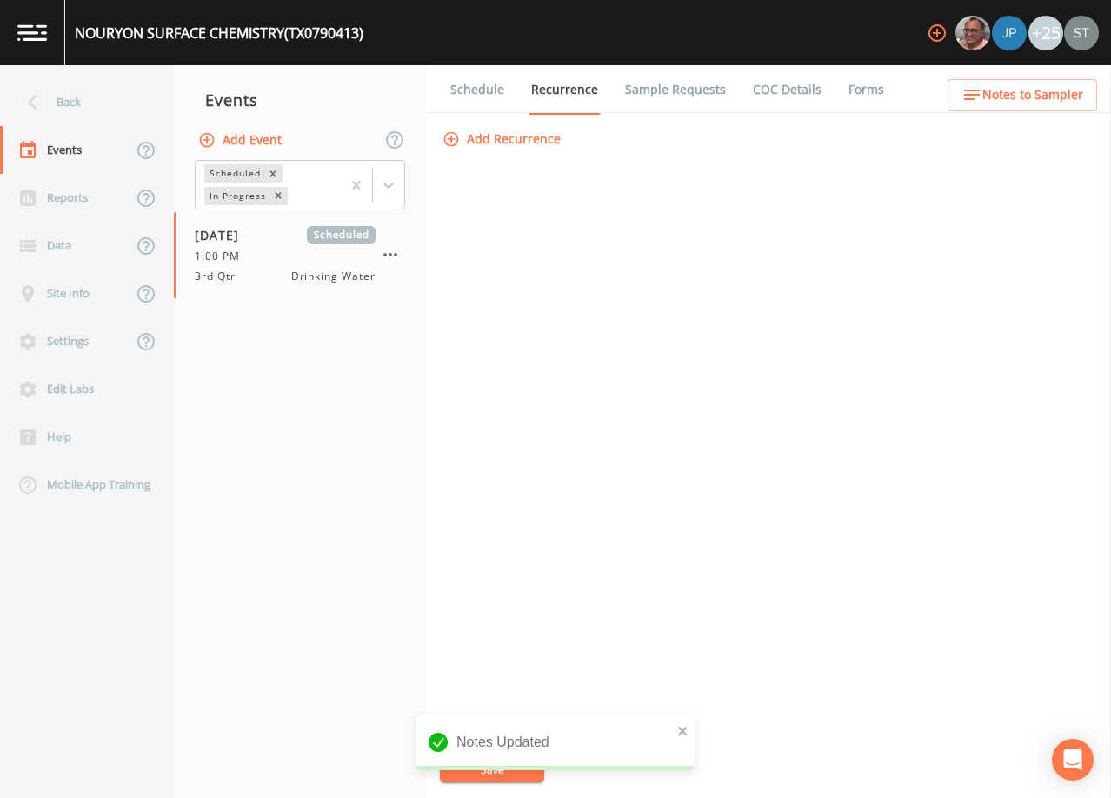
click at [483, 89] on link "Schedule" at bounding box center [477, 89] width 59 height 49
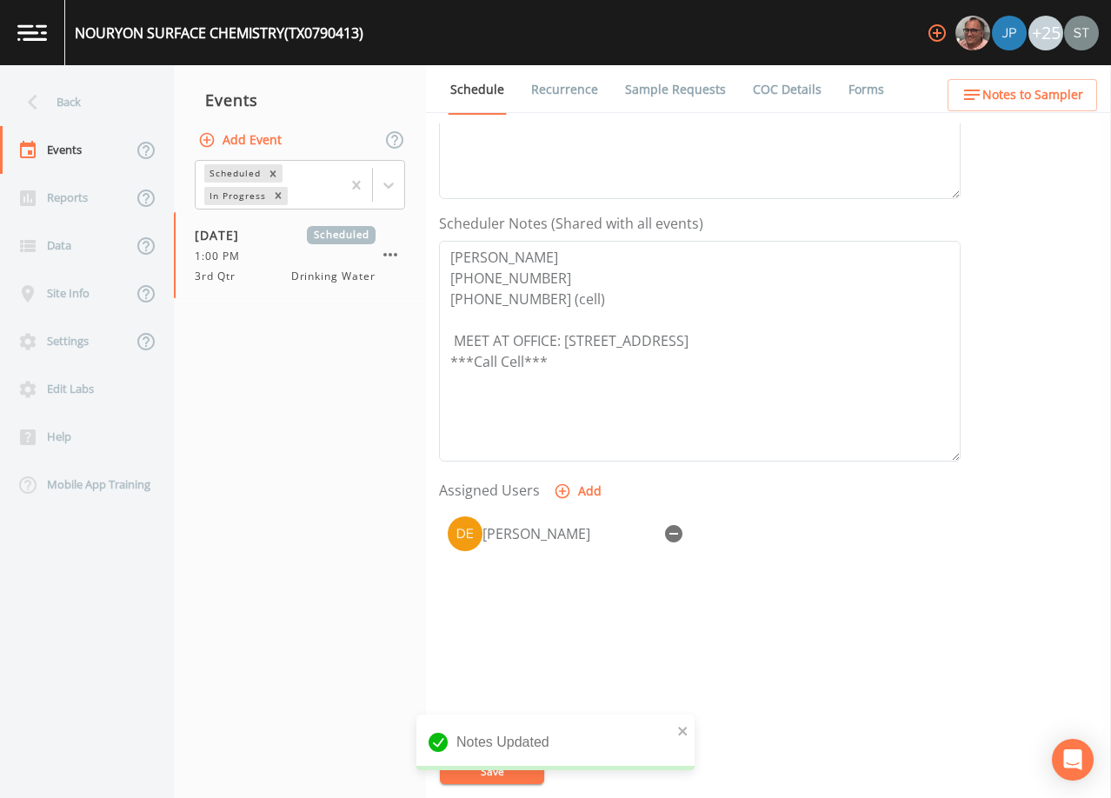
scroll to position [429, 0]
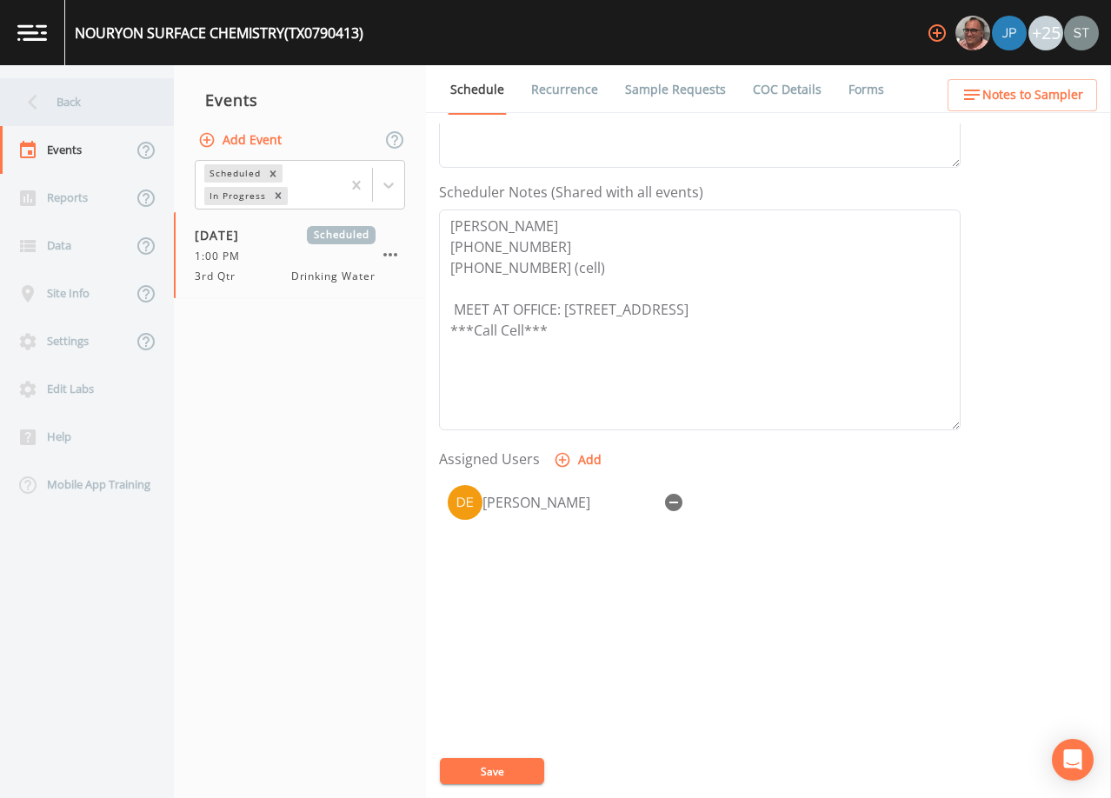
click at [94, 104] on div "Back" at bounding box center [78, 102] width 157 height 48
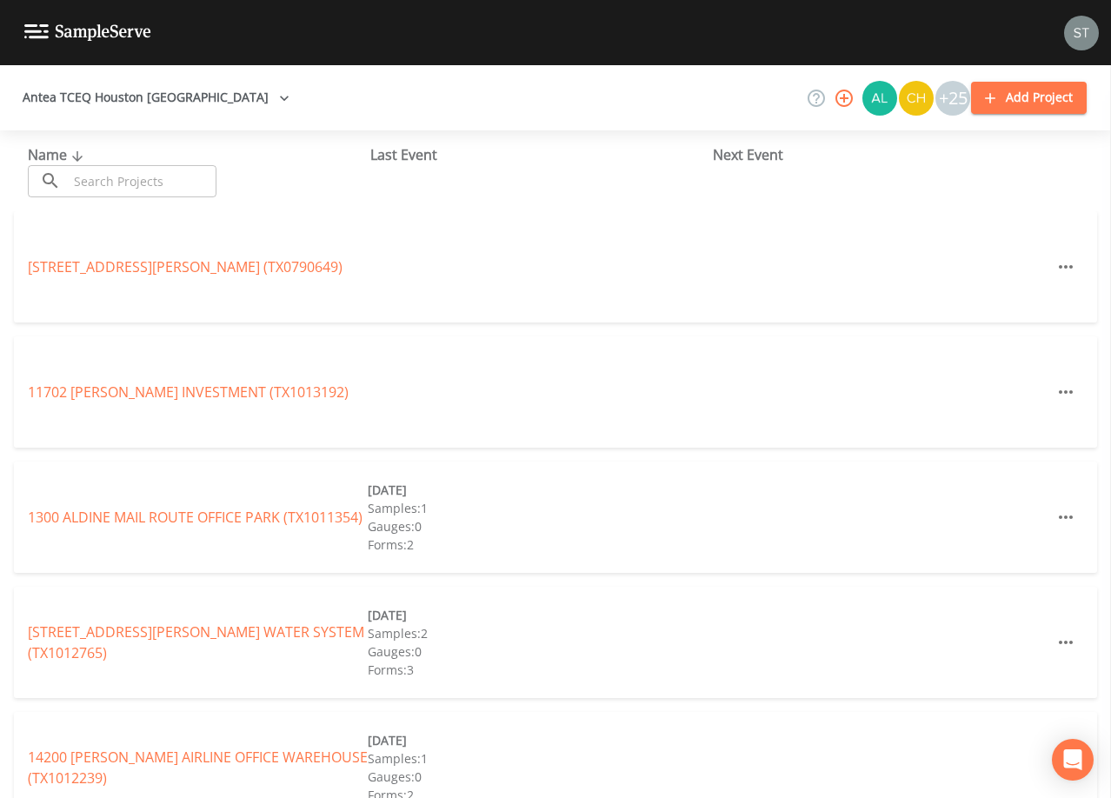
click at [163, 177] on input "text" at bounding box center [142, 181] width 149 height 32
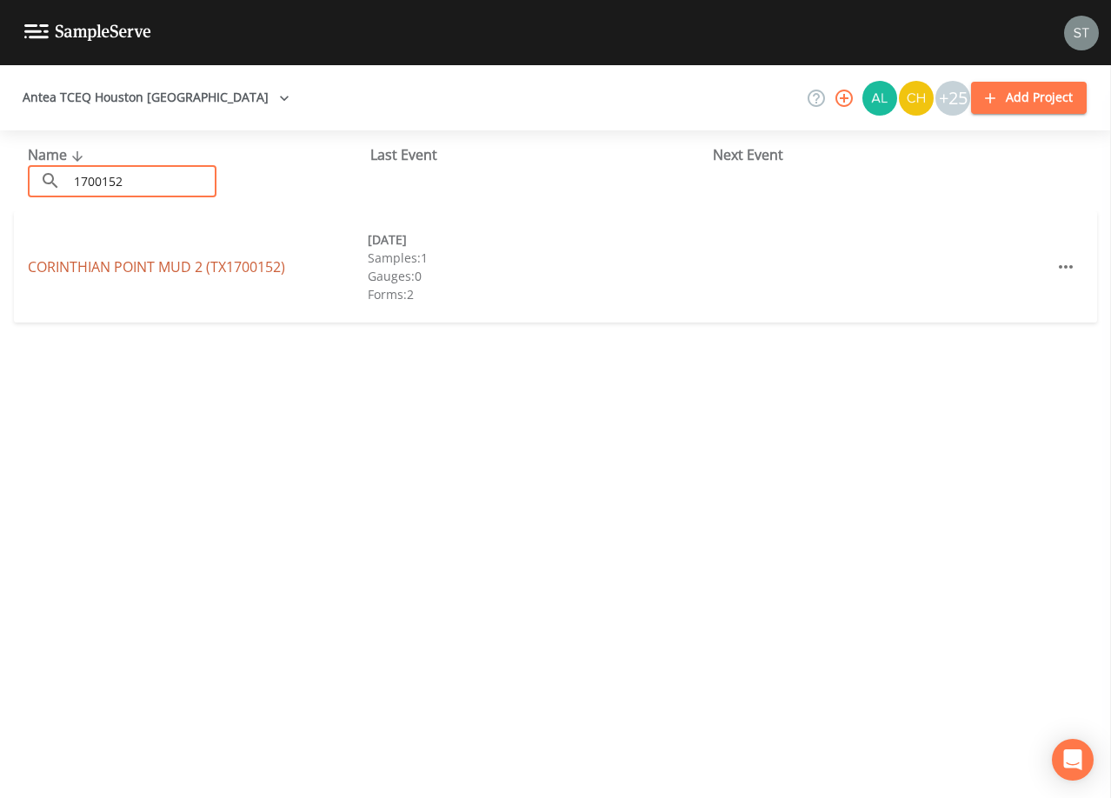
type input "1700152"
click at [170, 263] on link "[GEOGRAPHIC_DATA] 2 (TX1700152)" at bounding box center [156, 266] width 257 height 19
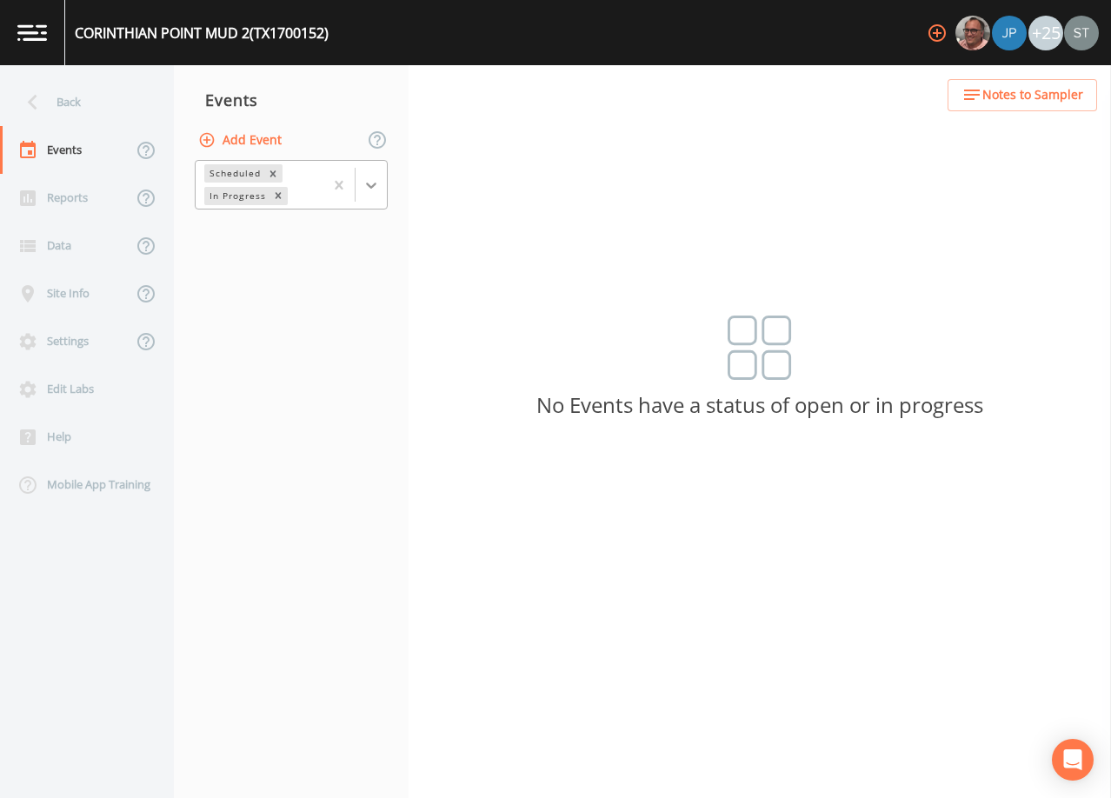
click at [381, 188] on div at bounding box center [371, 185] width 31 height 31
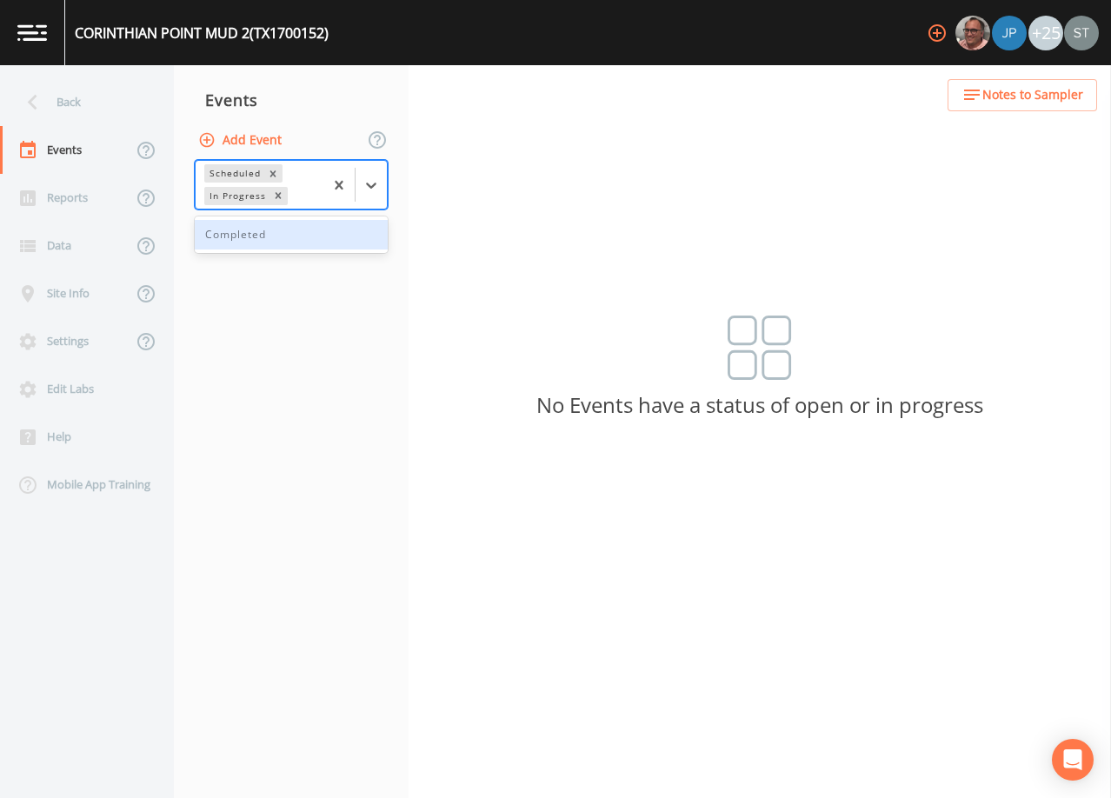
click at [329, 239] on div "Completed" at bounding box center [291, 235] width 193 height 30
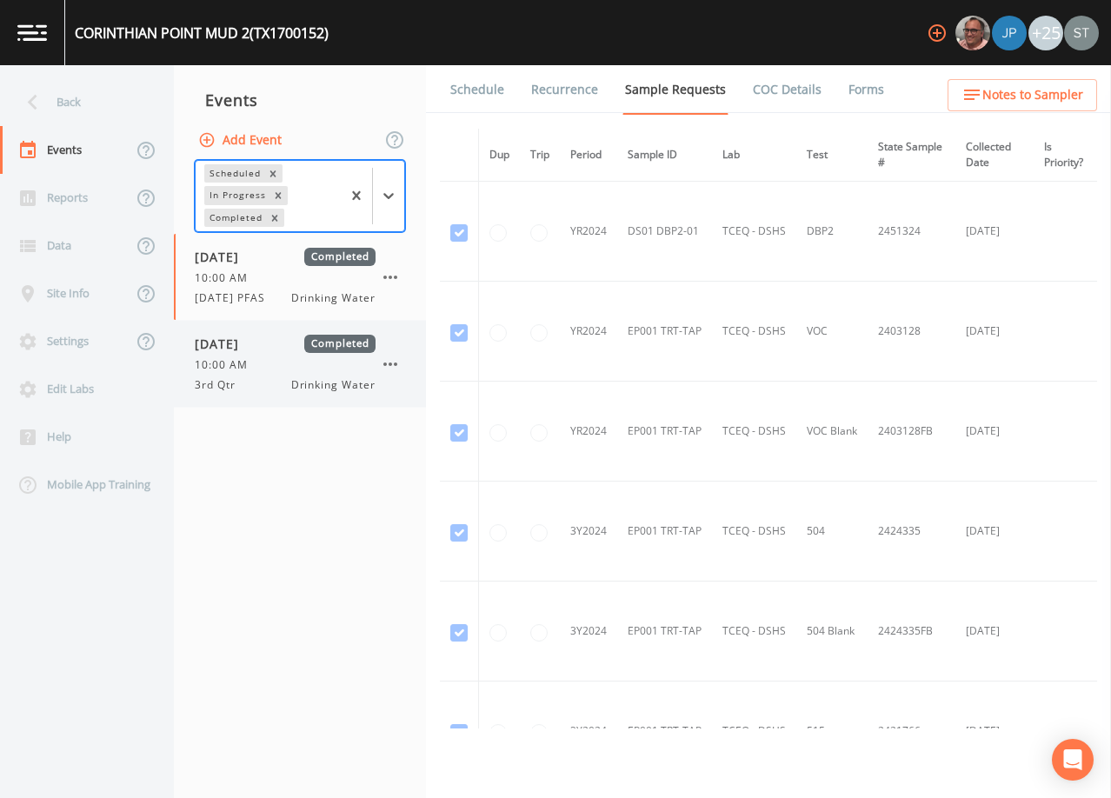
click at [251, 344] on span "[DATE]" at bounding box center [223, 344] width 57 height 18
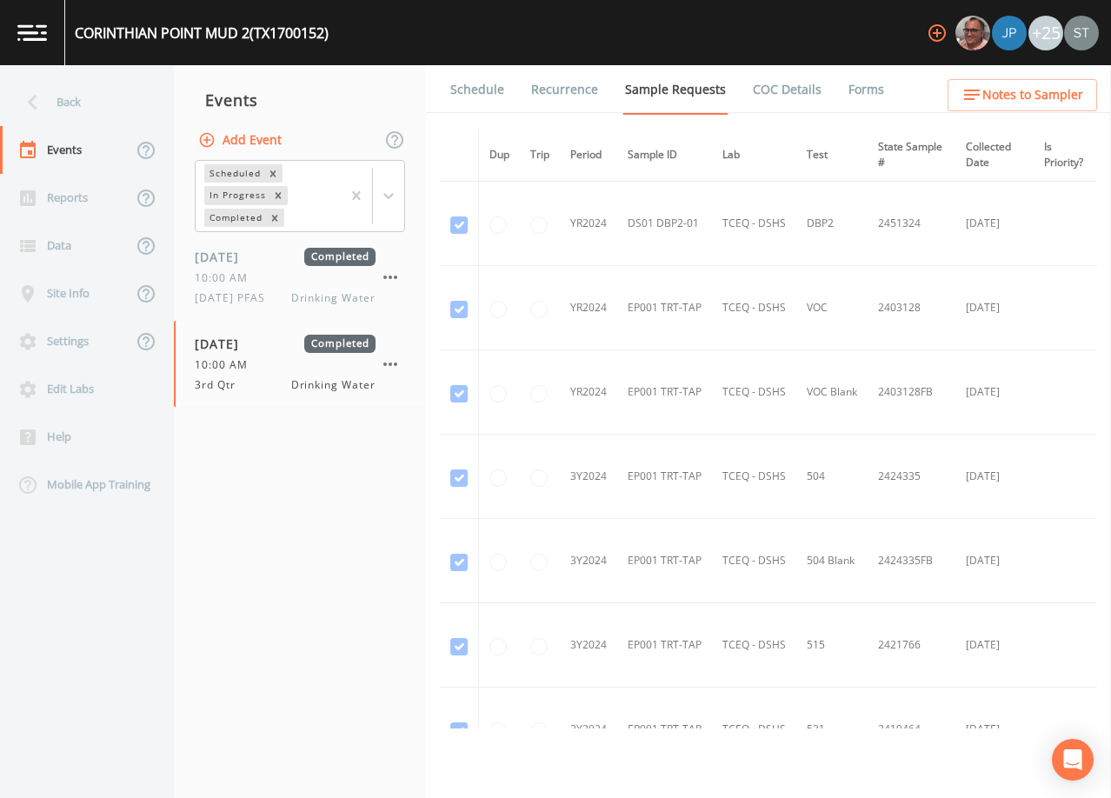
click at [466, 89] on link "Schedule" at bounding box center [477, 89] width 59 height 49
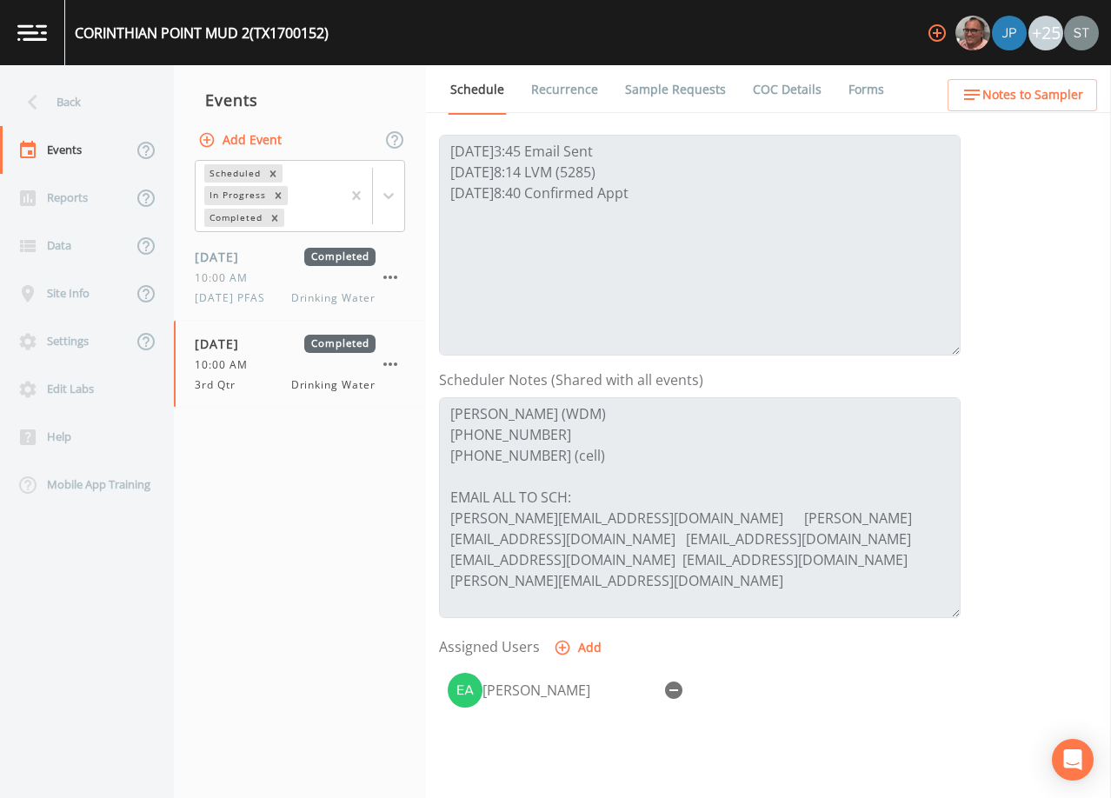
scroll to position [261, 0]
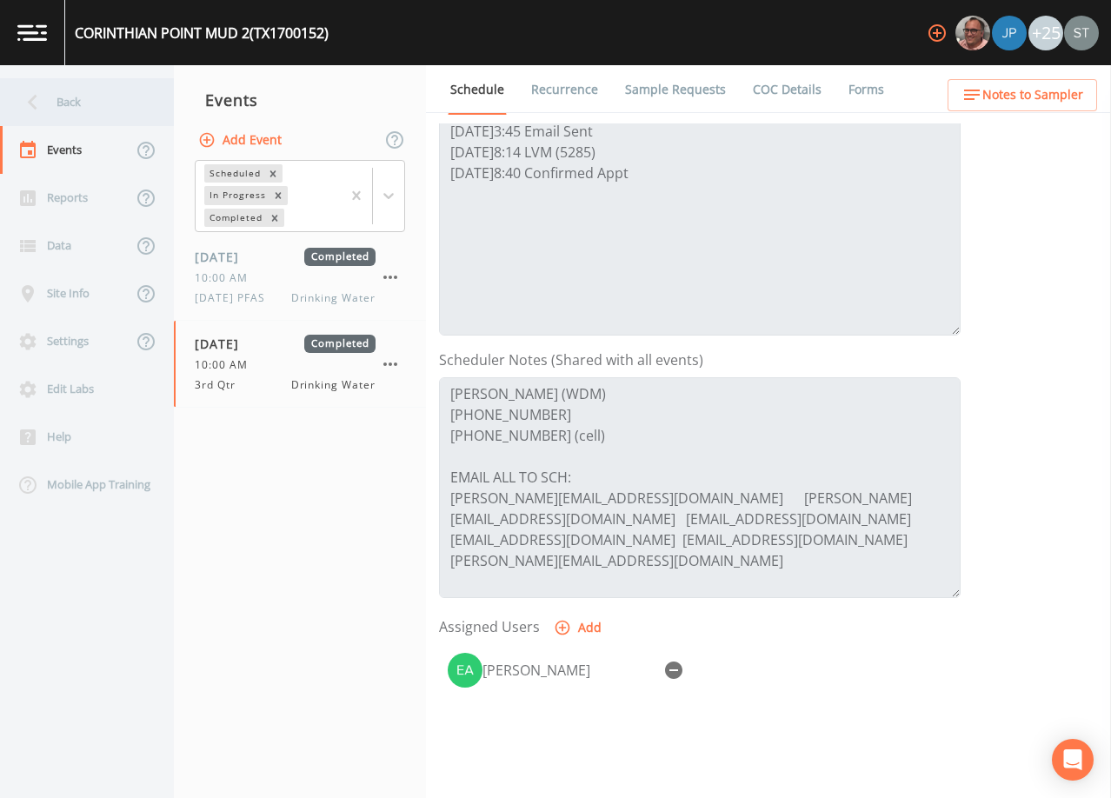
click at [56, 103] on div "Back" at bounding box center [78, 102] width 157 height 48
